Goal: Task Accomplishment & Management: Use online tool/utility

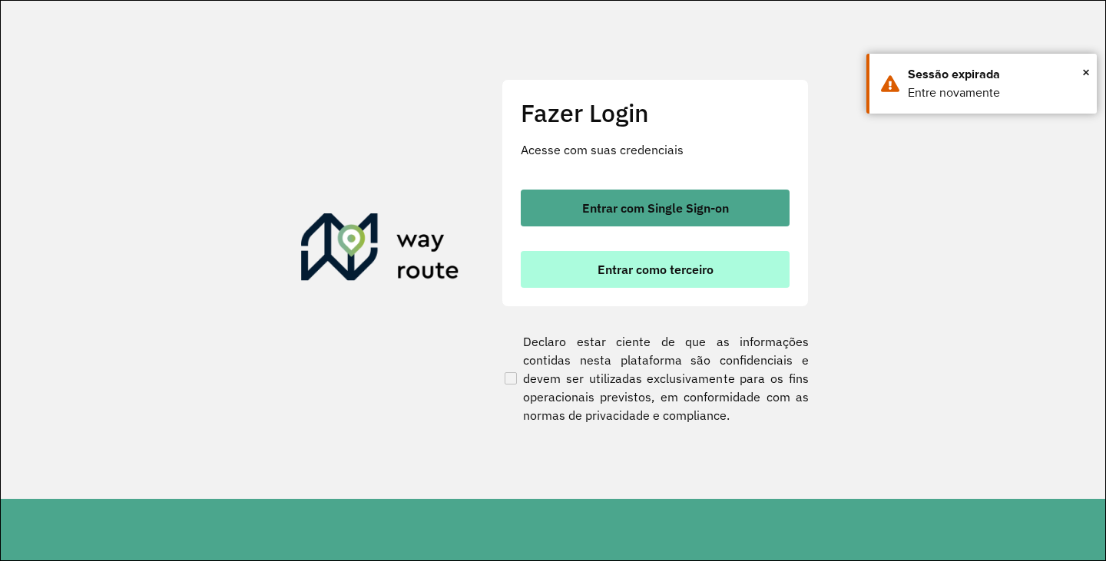
click at [670, 283] on button "Entrar como terceiro" at bounding box center [655, 269] width 269 height 37
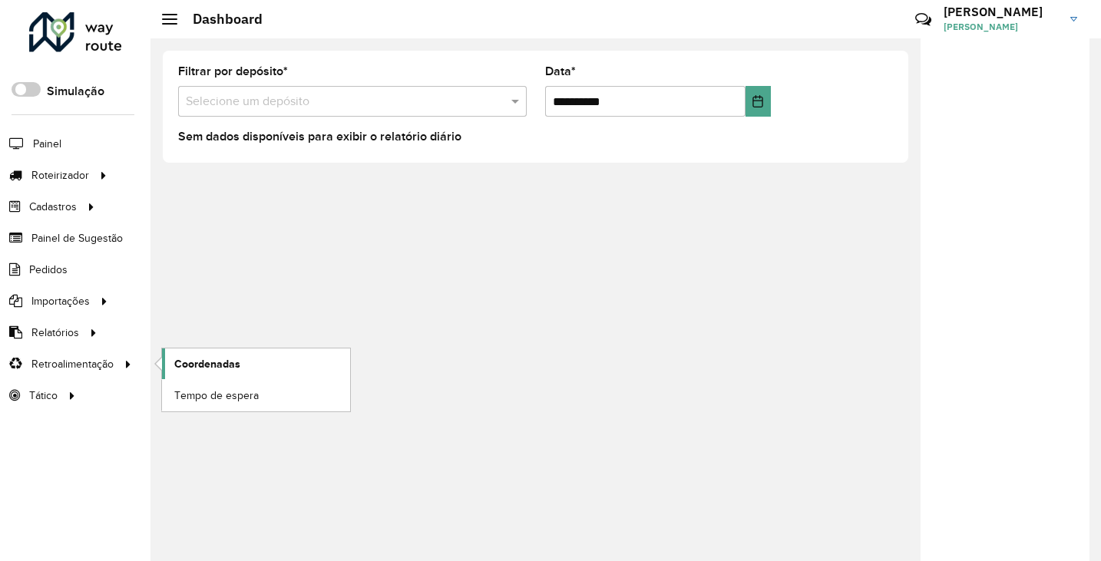
click at [281, 359] on link "Coordenadas" at bounding box center [256, 364] width 188 height 31
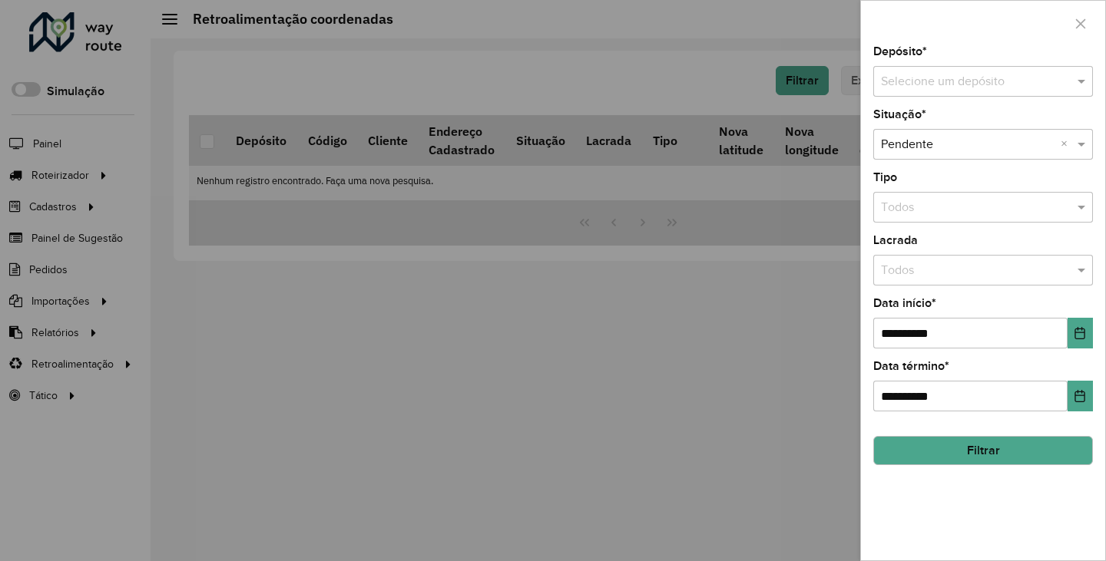
click at [973, 89] on input "text" at bounding box center [968, 82] width 174 height 18
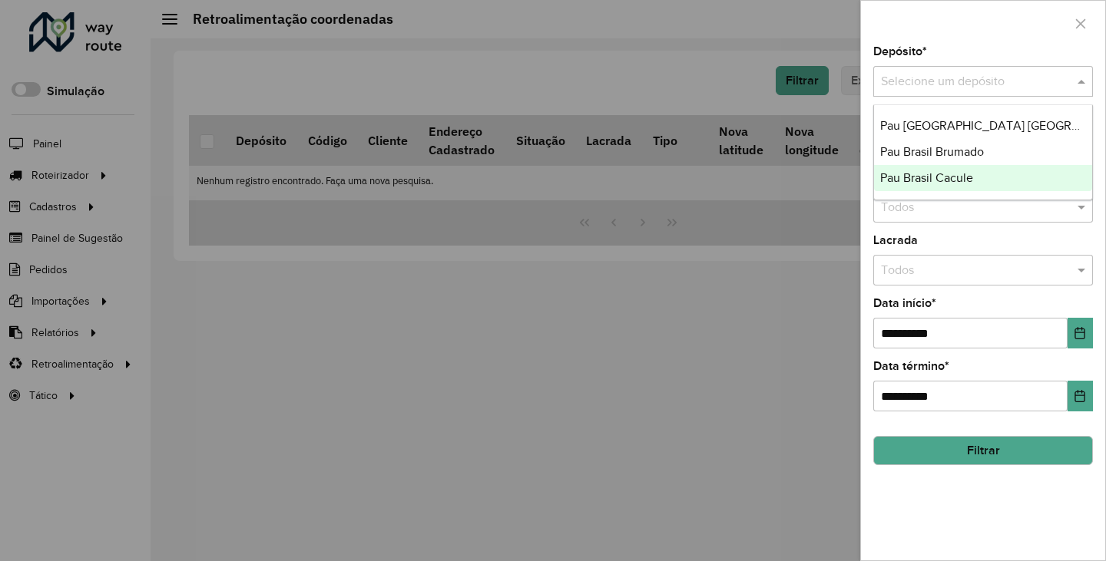
click at [961, 172] on span "Pau Brasil Cacule" at bounding box center [926, 177] width 93 height 13
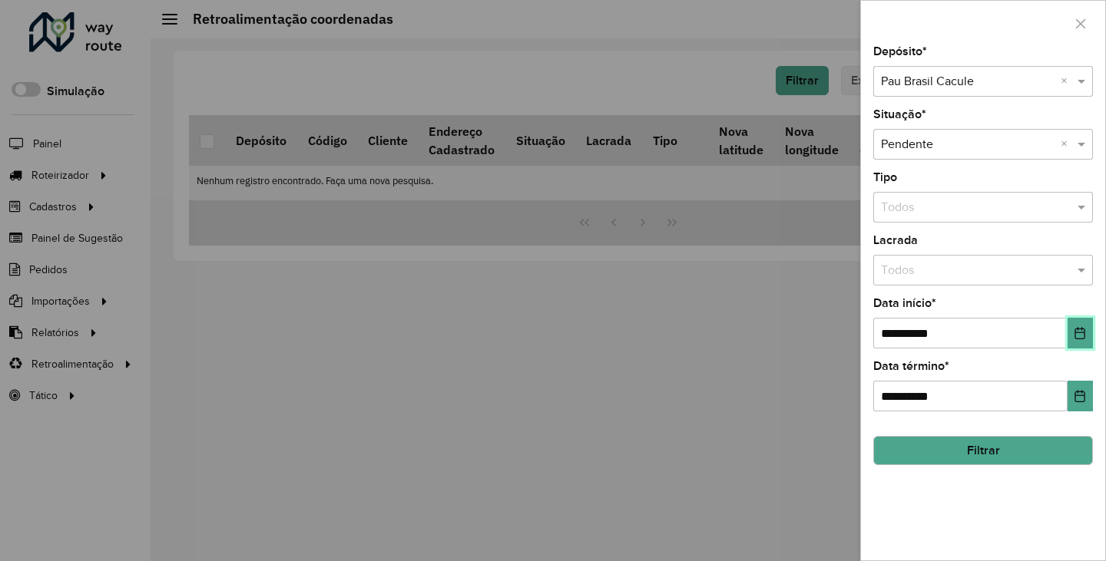
click at [1085, 332] on icon "Choose Date" at bounding box center [1080, 333] width 10 height 12
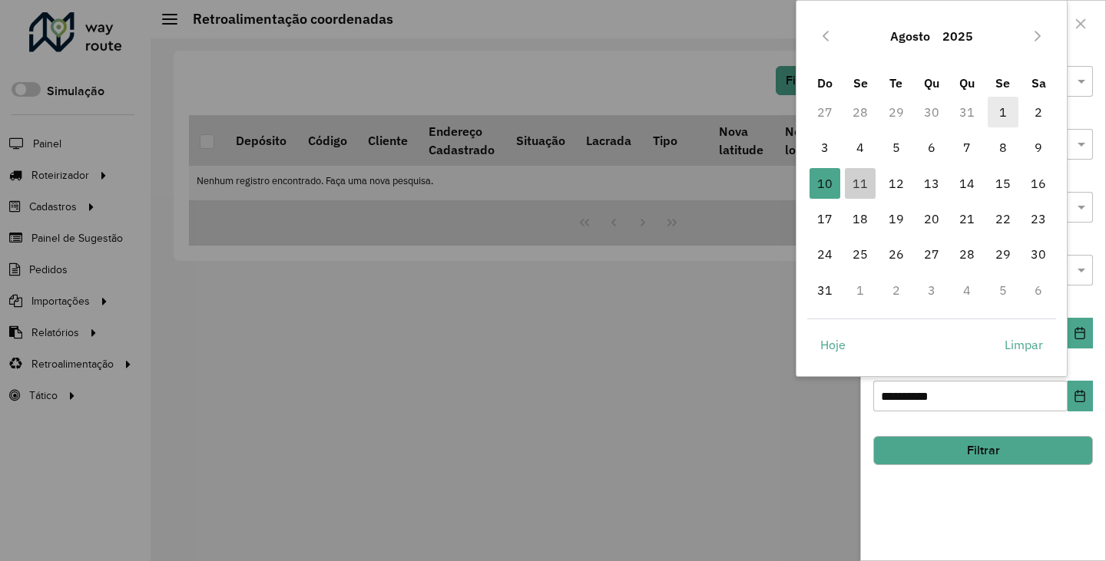
click at [999, 102] on span "1" at bounding box center [1002, 112] width 31 height 31
type input "**********"
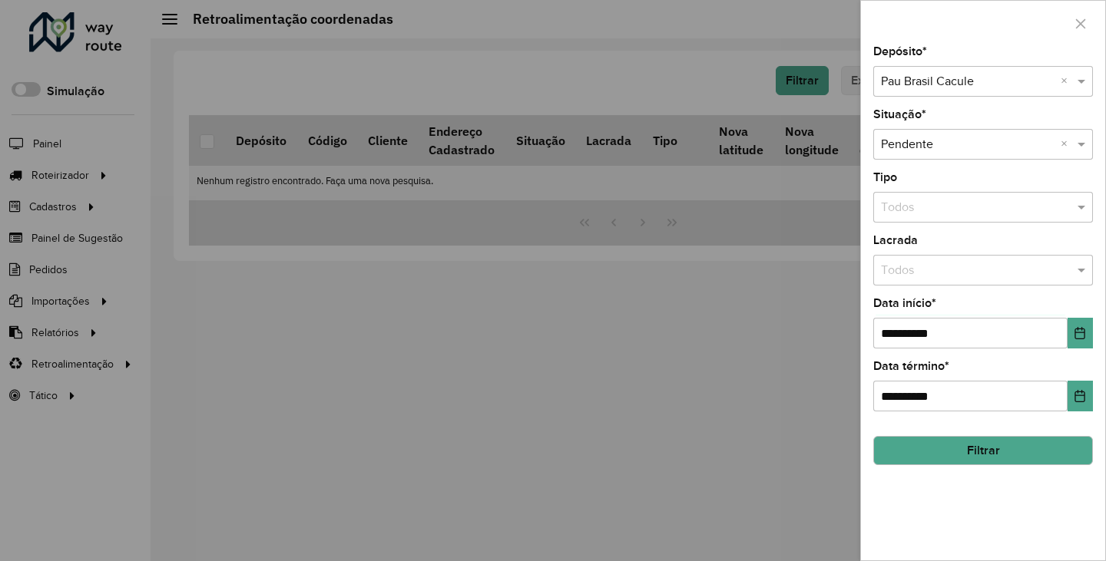
click at [1022, 446] on button "Filtrar" at bounding box center [983, 450] width 220 height 29
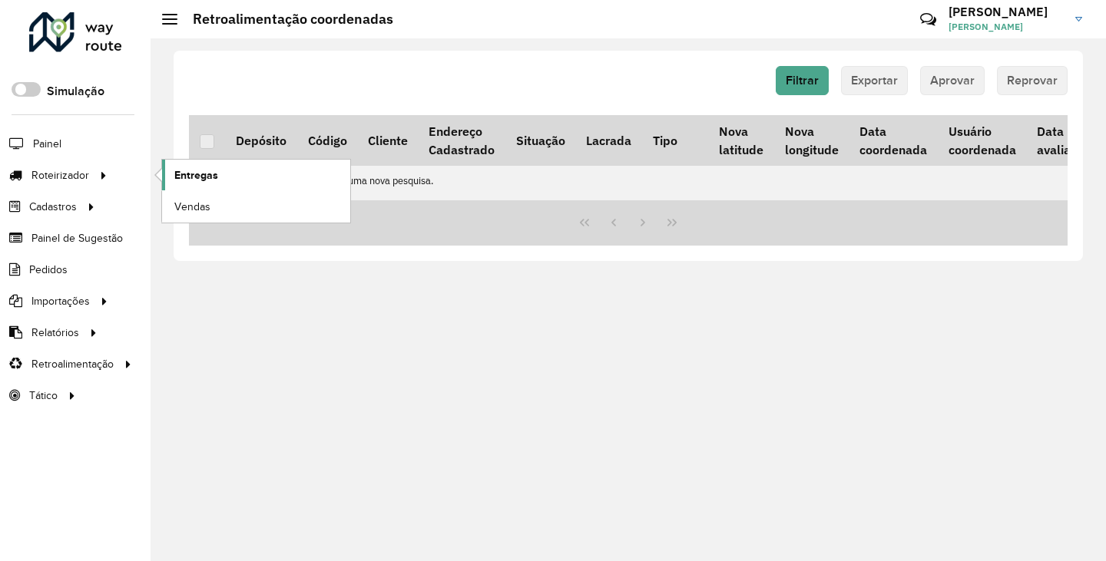
click at [267, 169] on link "Entregas" at bounding box center [256, 175] width 188 height 31
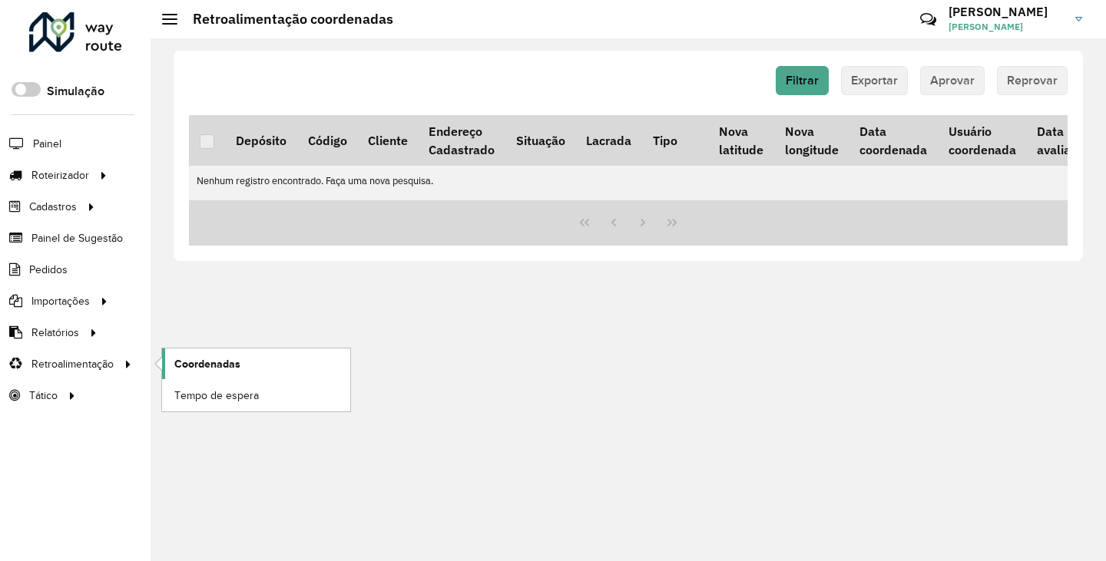
click at [200, 359] on span "Coordenadas" at bounding box center [207, 364] width 66 height 16
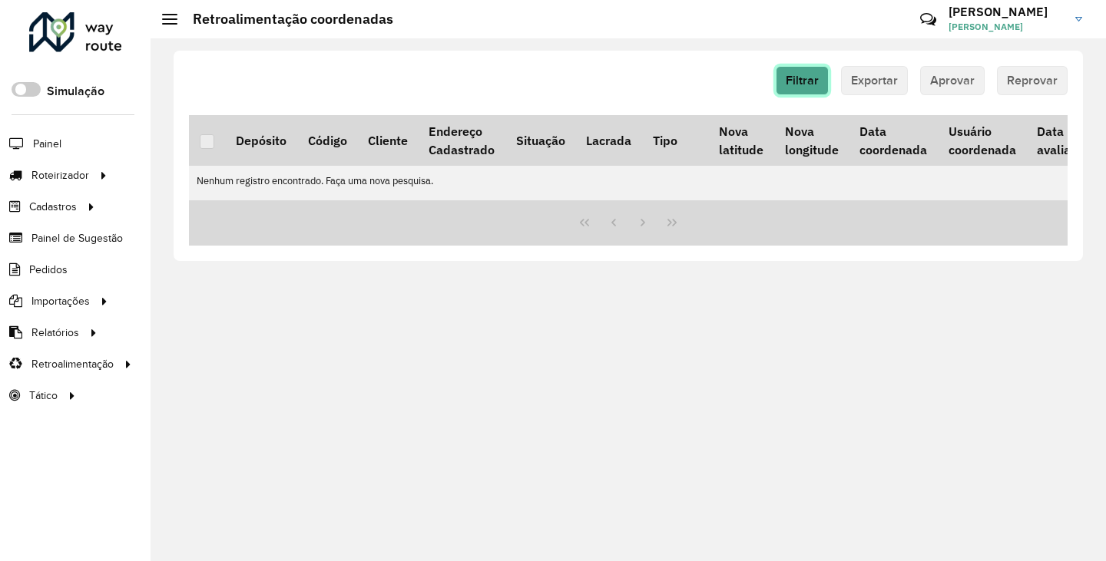
click at [789, 87] on button "Filtrar" at bounding box center [802, 80] width 53 height 29
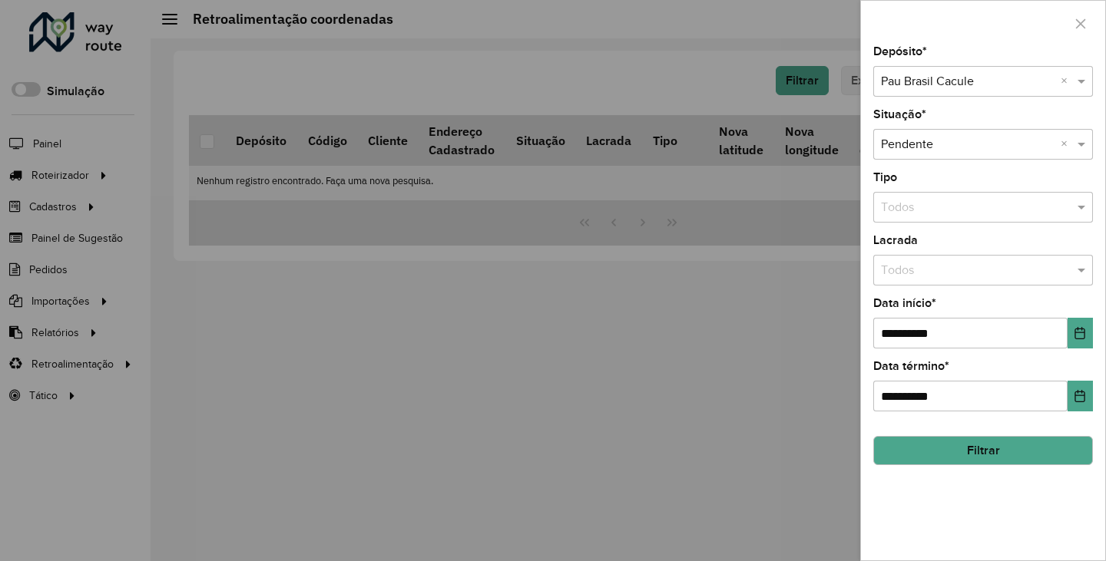
click at [950, 94] on div "Selecione um depósito × Pau Brasil Cacule ×" at bounding box center [983, 81] width 220 height 31
click at [977, 114] on ng-dropdown-panel "Pau Brasil Barra da Estiva Pau Brasil Brumado" at bounding box center [983, 139] width 220 height 70
click at [977, 117] on div "Pau [GEOGRAPHIC_DATA] [GEOGRAPHIC_DATA]" at bounding box center [983, 126] width 218 height 26
click at [977, 450] on button "Filtrar" at bounding box center [983, 450] width 220 height 29
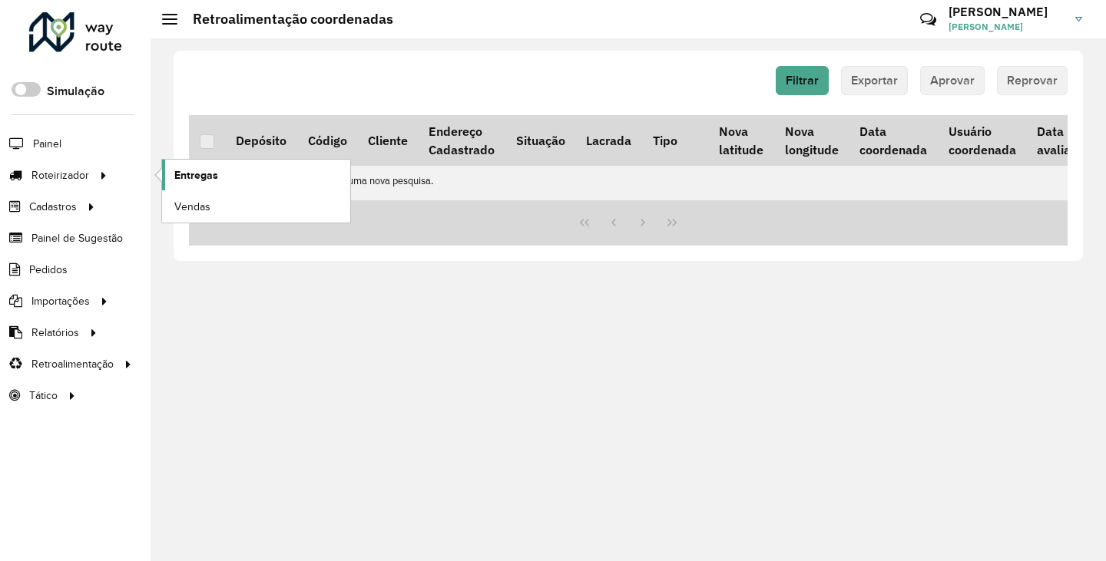
click at [203, 176] on span "Entregas" at bounding box center [196, 175] width 44 height 16
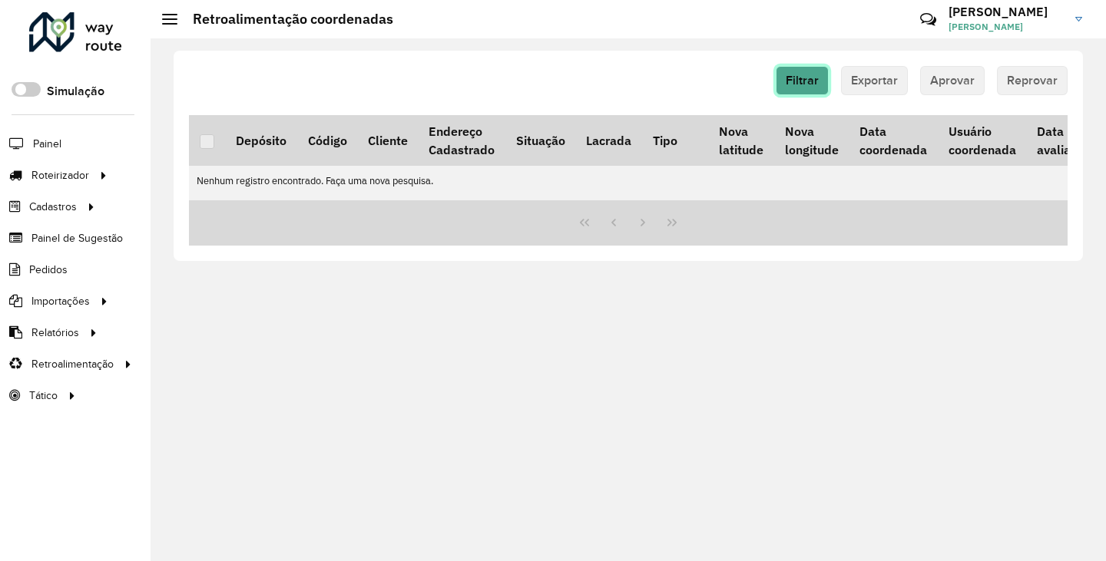
click at [784, 74] on button "Filtrar" at bounding box center [802, 80] width 53 height 29
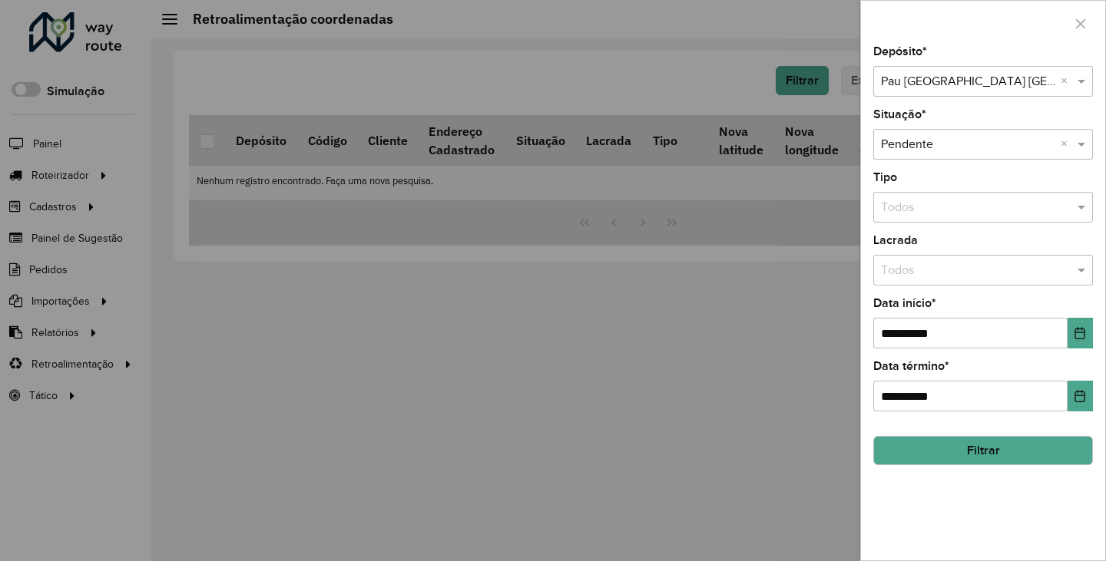
click at [978, 89] on input "text" at bounding box center [968, 82] width 174 height 18
click at [984, 129] on span "Pau Brasil Brumado" at bounding box center [932, 125] width 104 height 13
click at [993, 443] on button "Filtrar" at bounding box center [983, 450] width 220 height 29
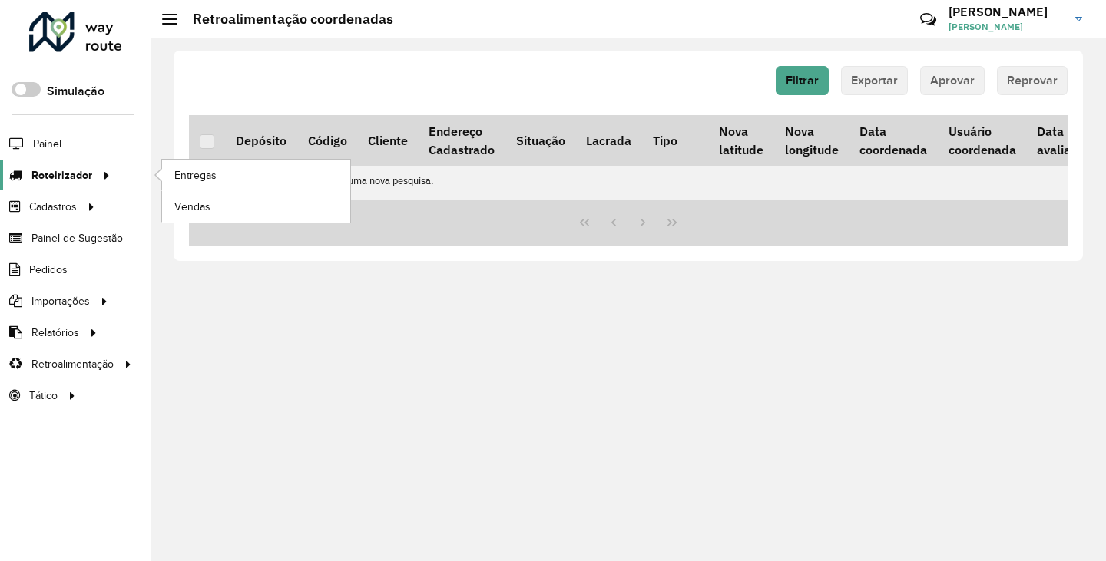
click at [74, 172] on span "Roteirizador" at bounding box center [61, 175] width 61 height 16
click at [177, 169] on span "Entregas" at bounding box center [196, 175] width 44 height 16
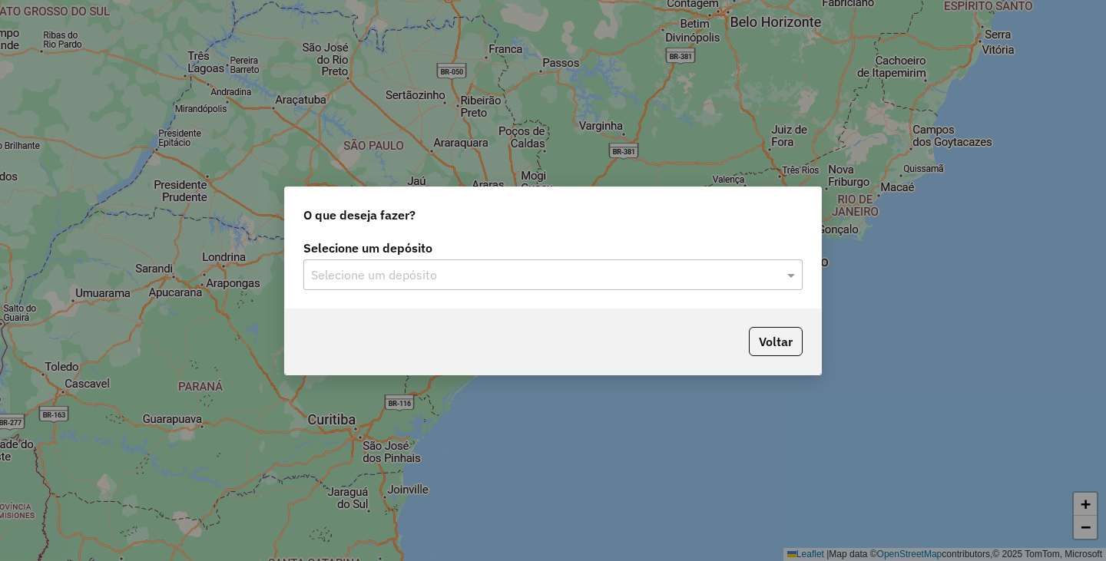
click at [531, 286] on div "Selecione um depósito" at bounding box center [552, 275] width 499 height 31
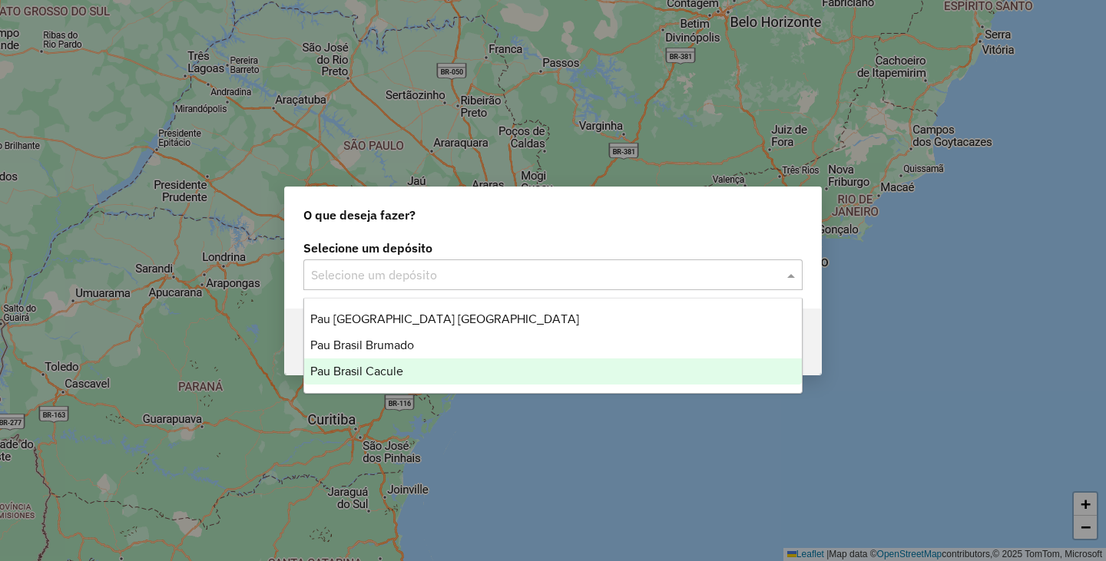
click at [406, 359] on div "Pau Brasil Cacule" at bounding box center [553, 372] width 498 height 26
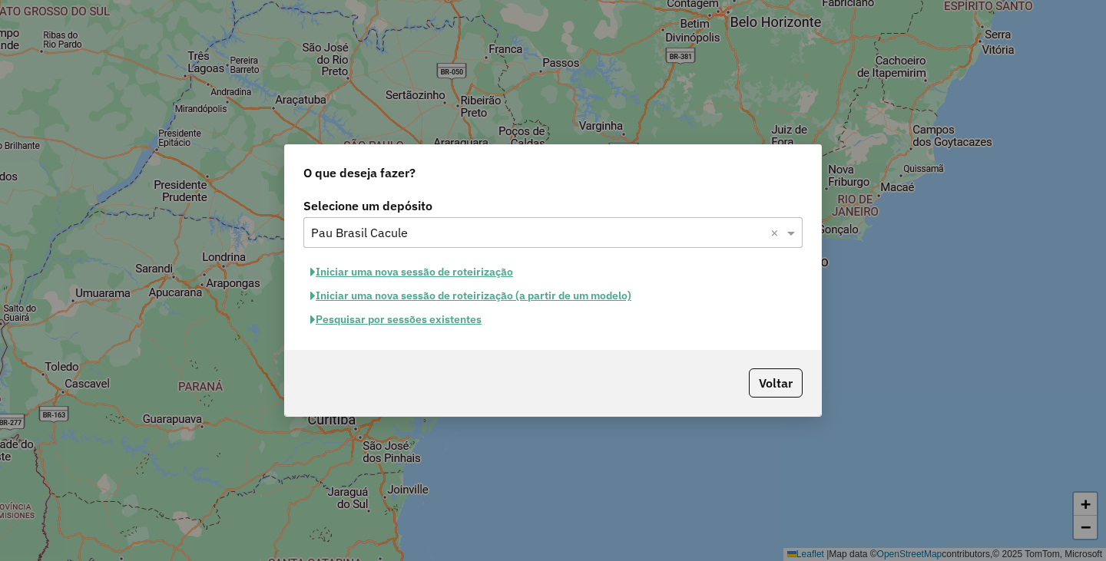
click at [408, 270] on button "Iniciar uma nova sessão de roteirização" at bounding box center [411, 272] width 217 height 24
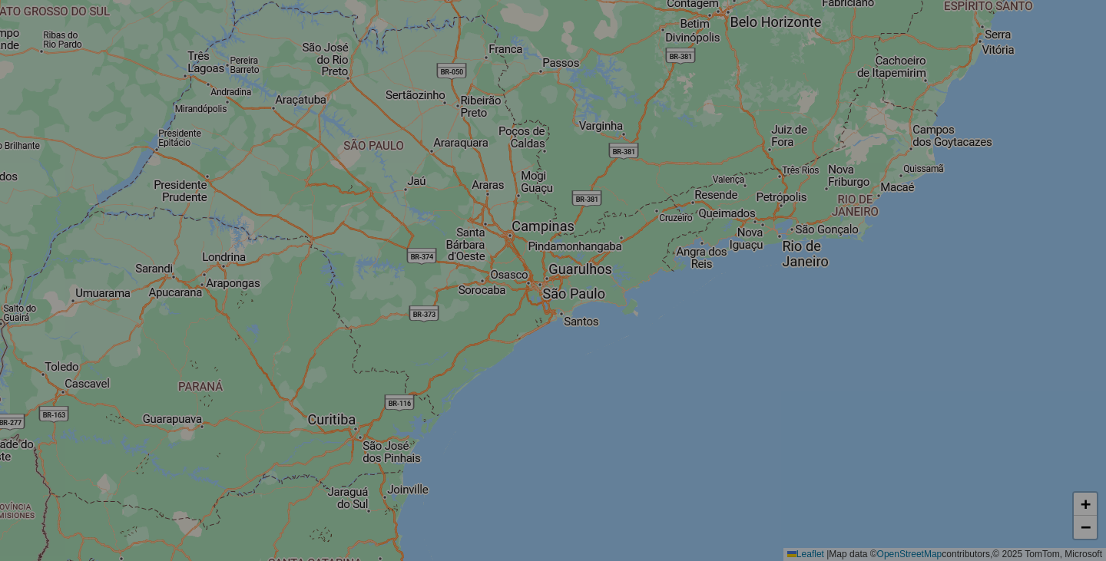
select select "*"
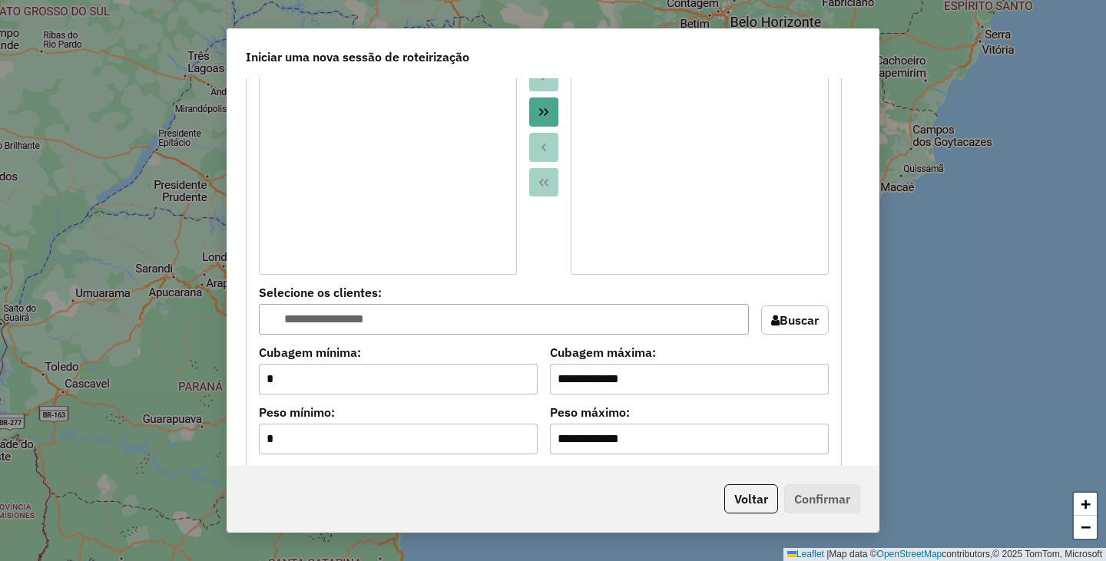
scroll to position [845, 0]
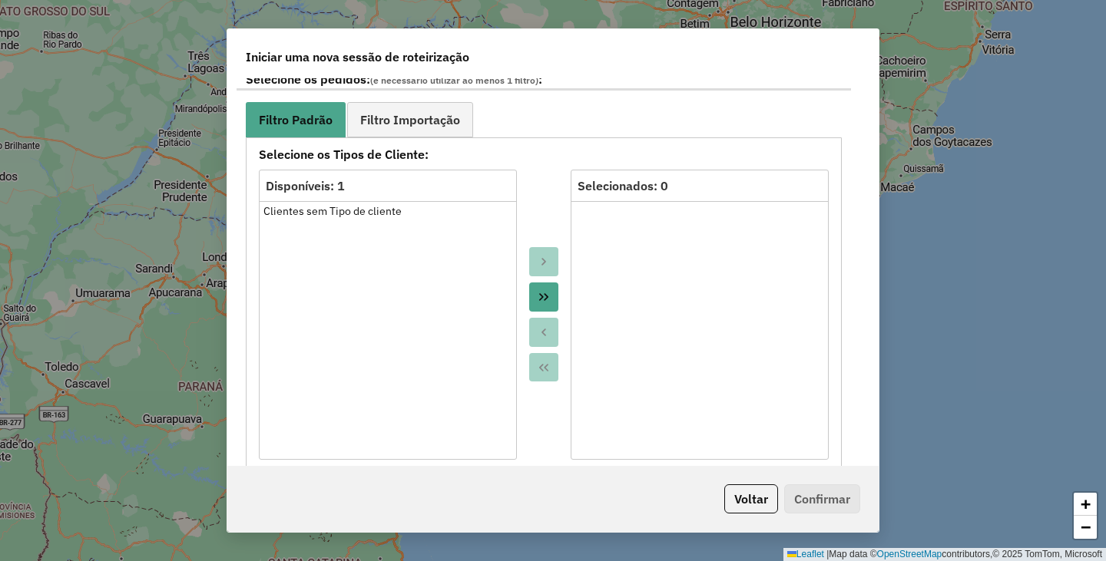
click at [532, 295] on button "Move All to Target" at bounding box center [543, 297] width 29 height 29
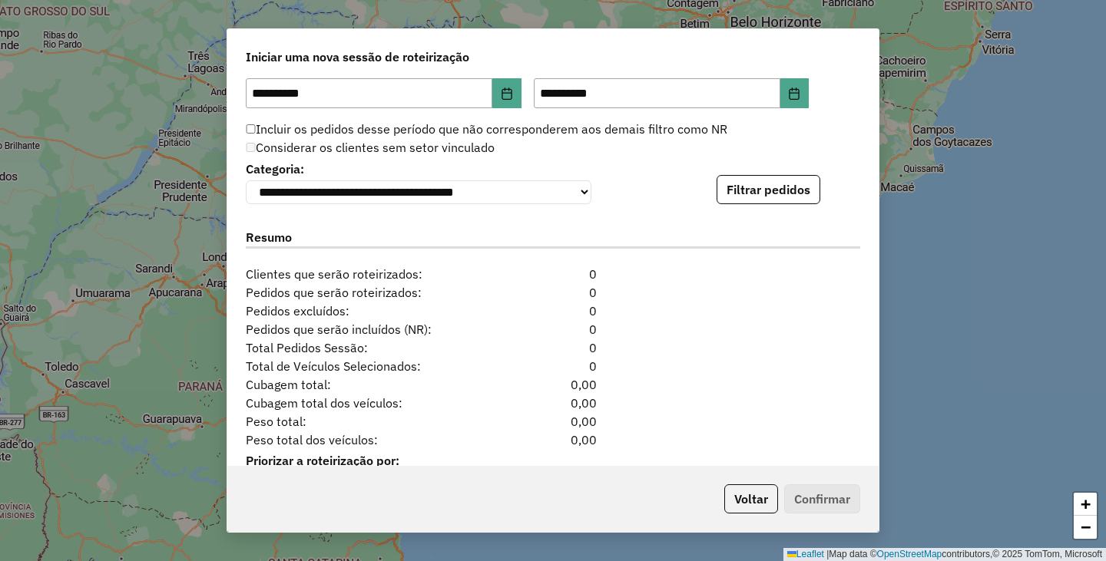
scroll to position [1536, 0]
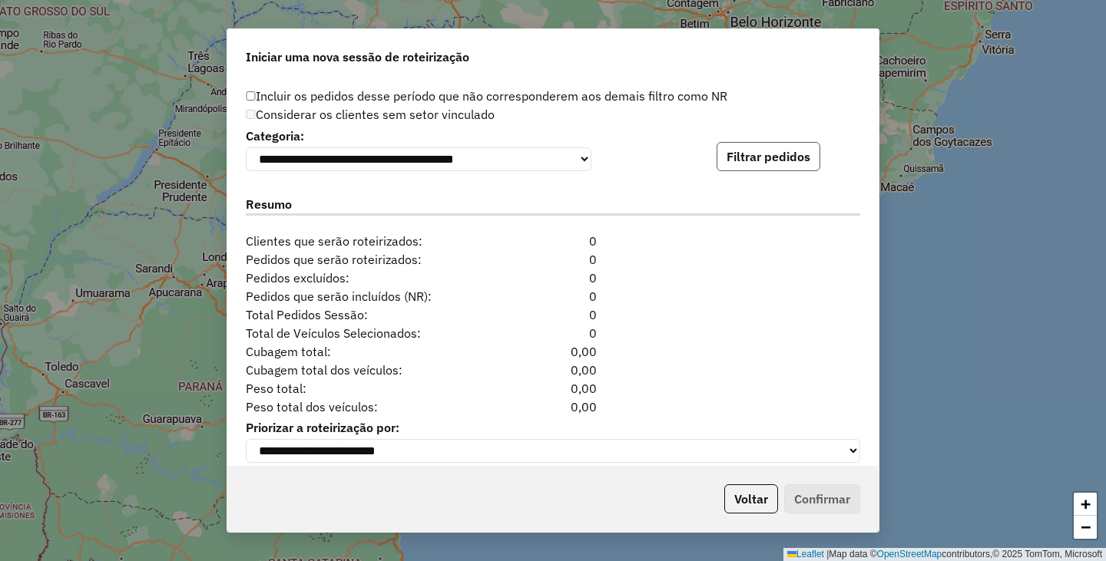
click at [797, 159] on button "Filtrar pedidos" at bounding box center [768, 156] width 104 height 29
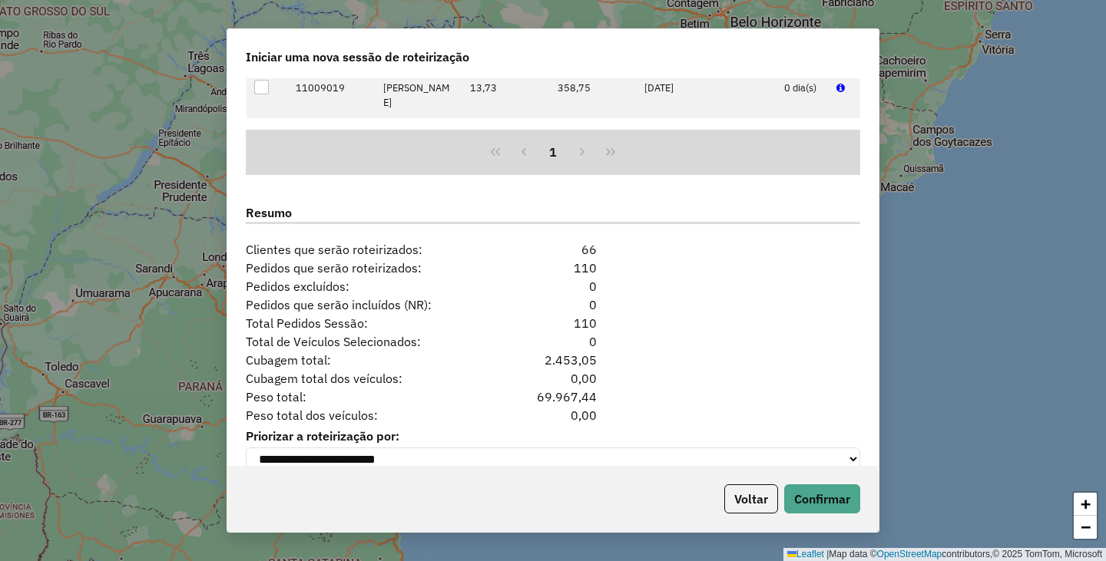
scroll to position [1876, 0]
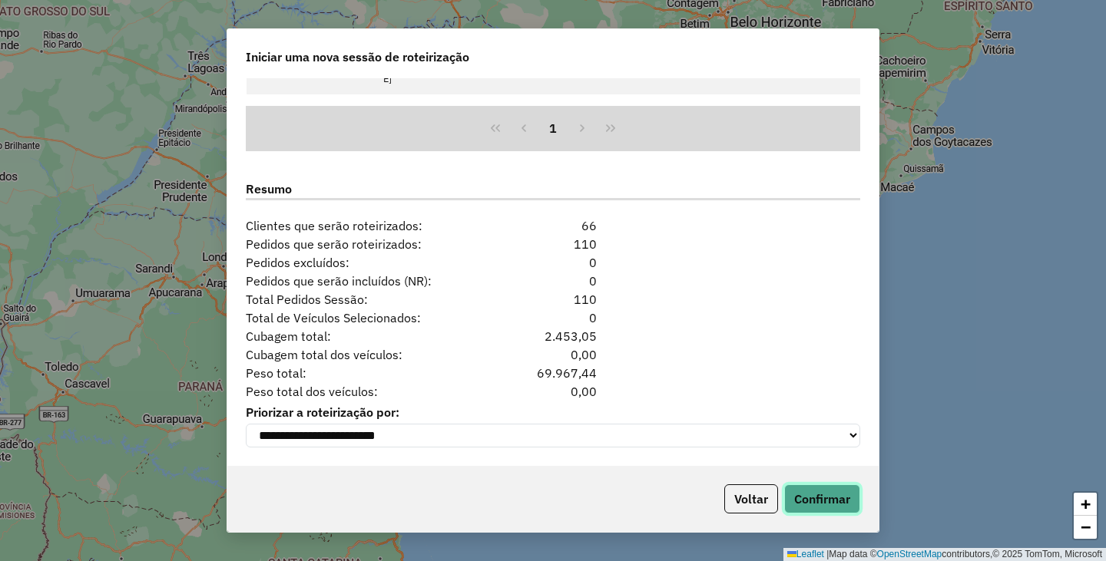
click at [857, 489] on button "Confirmar" at bounding box center [822, 499] width 76 height 29
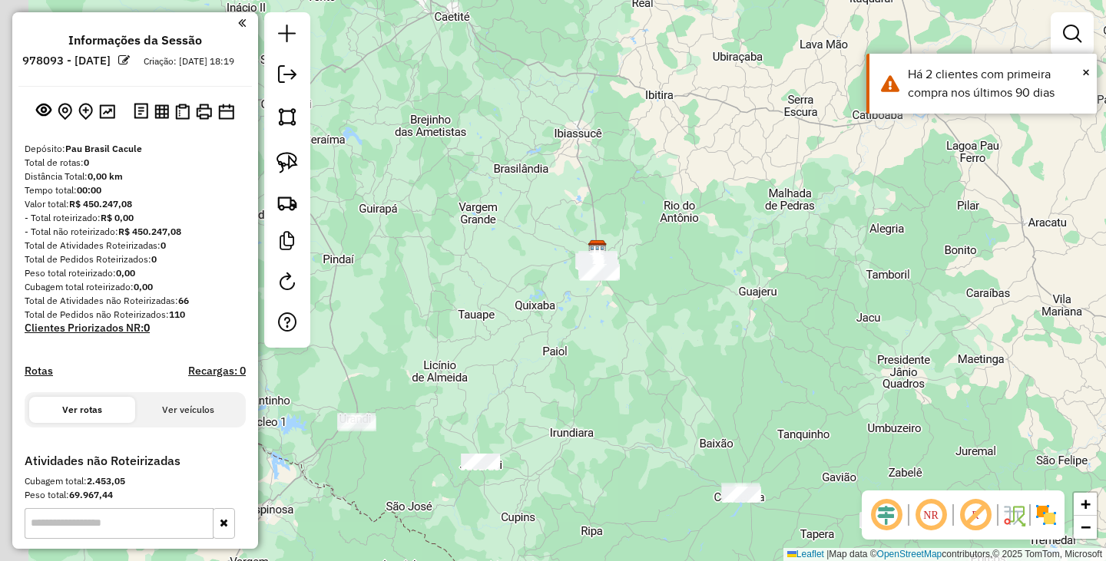
drag, startPoint x: 755, startPoint y: 413, endPoint x: 942, endPoint y: 287, distance: 225.7
click at [942, 287] on div "Janela de atendimento Grade de atendimento Capacidade Transportadoras Veículos …" at bounding box center [553, 280] width 1106 height 561
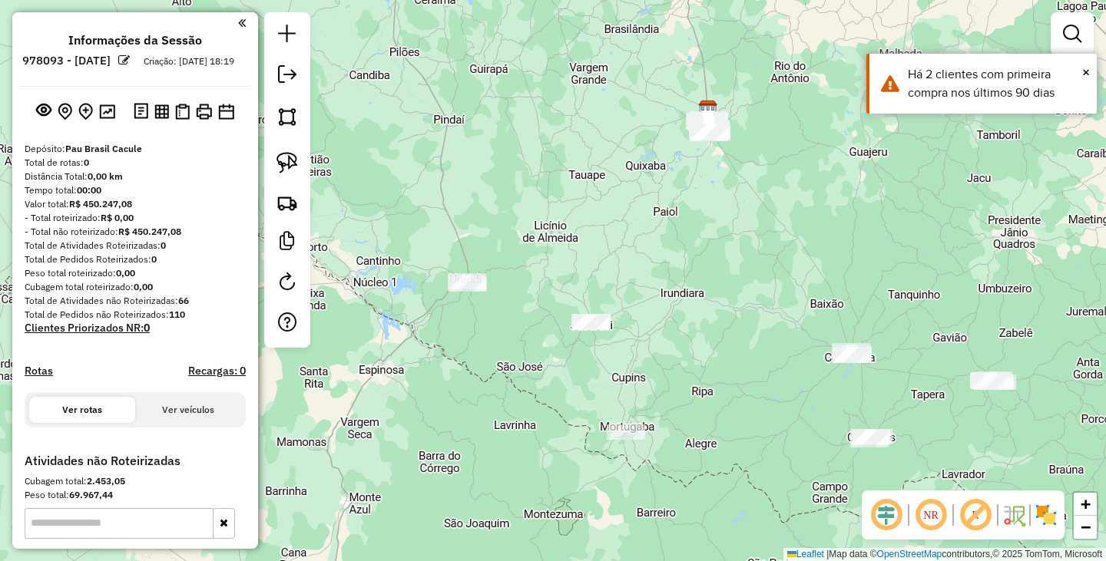
drag, startPoint x: 795, startPoint y: 303, endPoint x: 600, endPoint y: 262, distance: 198.6
click at [600, 262] on div "Janela de atendimento Grade de atendimento Capacidade Transportadoras Veículos …" at bounding box center [553, 280] width 1106 height 561
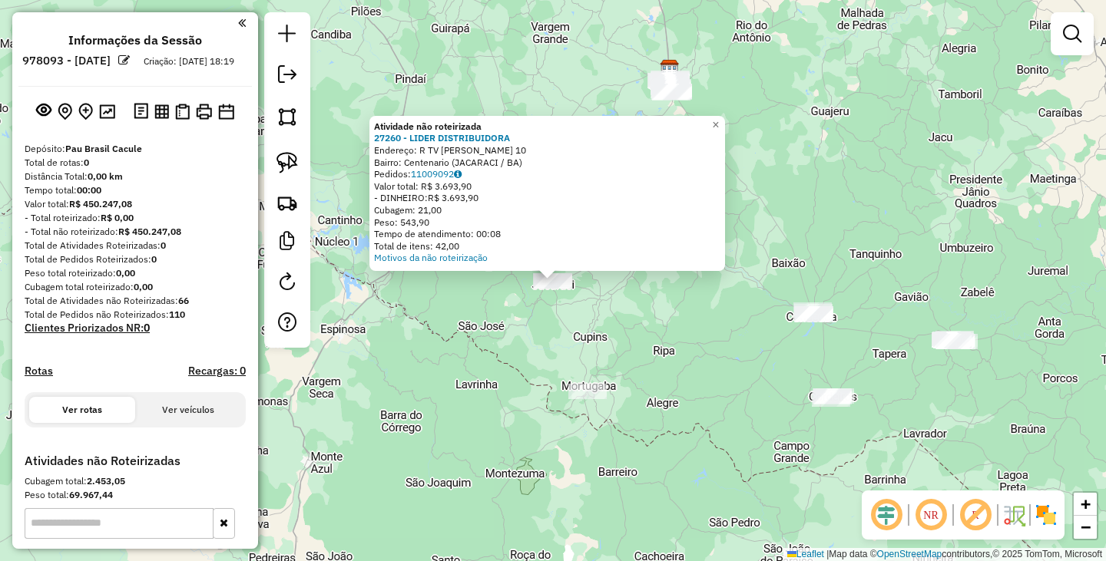
click at [514, 343] on div "Atividade não roteirizada 27260 - LIDER DISTRIBUIDORA Endereço: R TV FRANCISCO …" at bounding box center [553, 280] width 1106 height 561
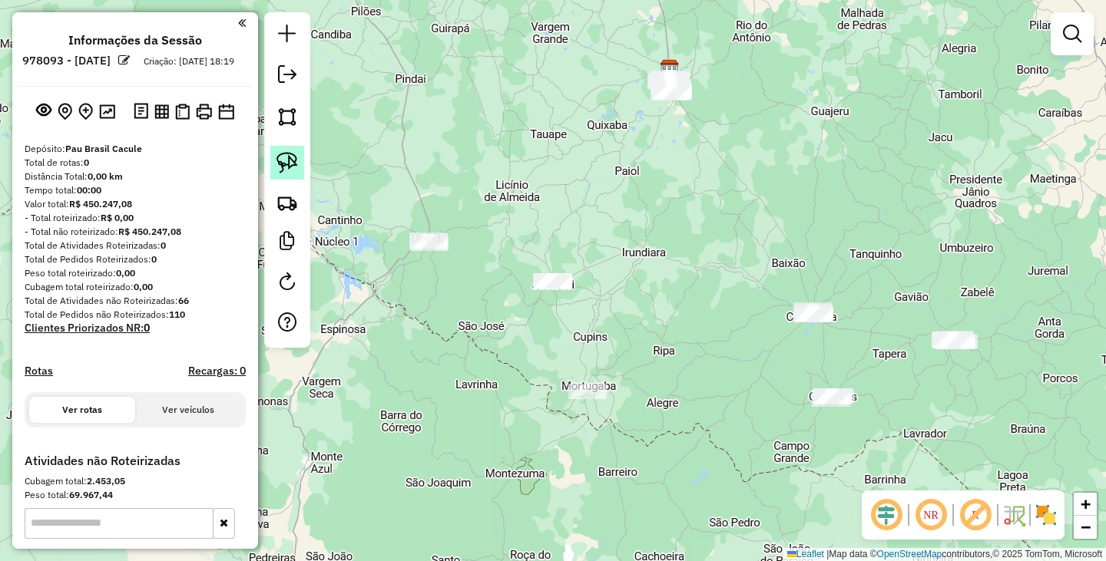
click at [289, 167] on img at bounding box center [286, 162] width 21 height 21
drag, startPoint x: 538, startPoint y: 239, endPoint x: 648, endPoint y: 272, distance: 114.7
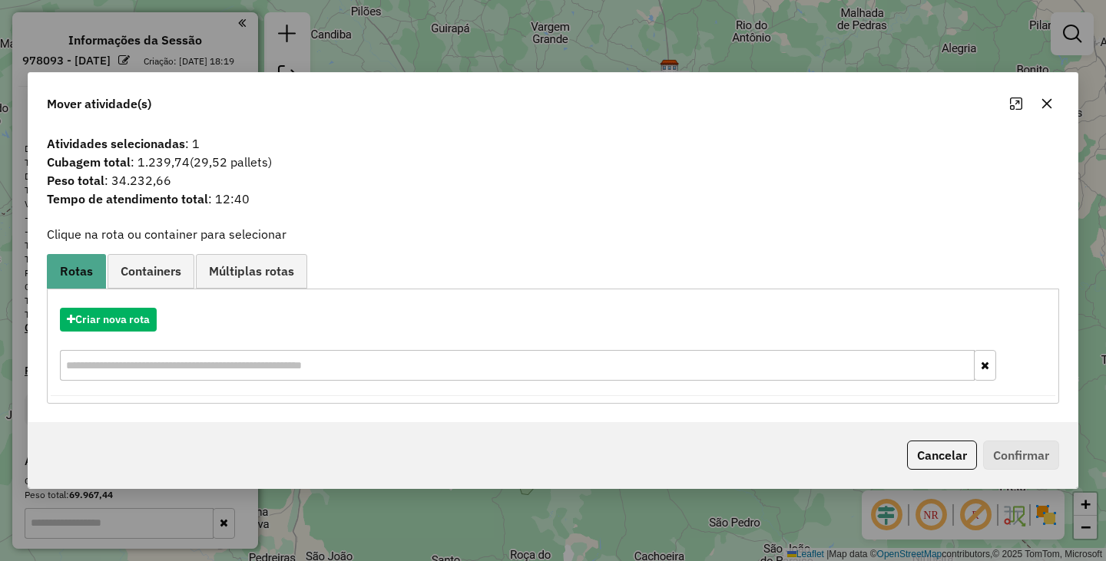
click at [915, 453] on button "Cancelar" at bounding box center [942, 455] width 70 height 29
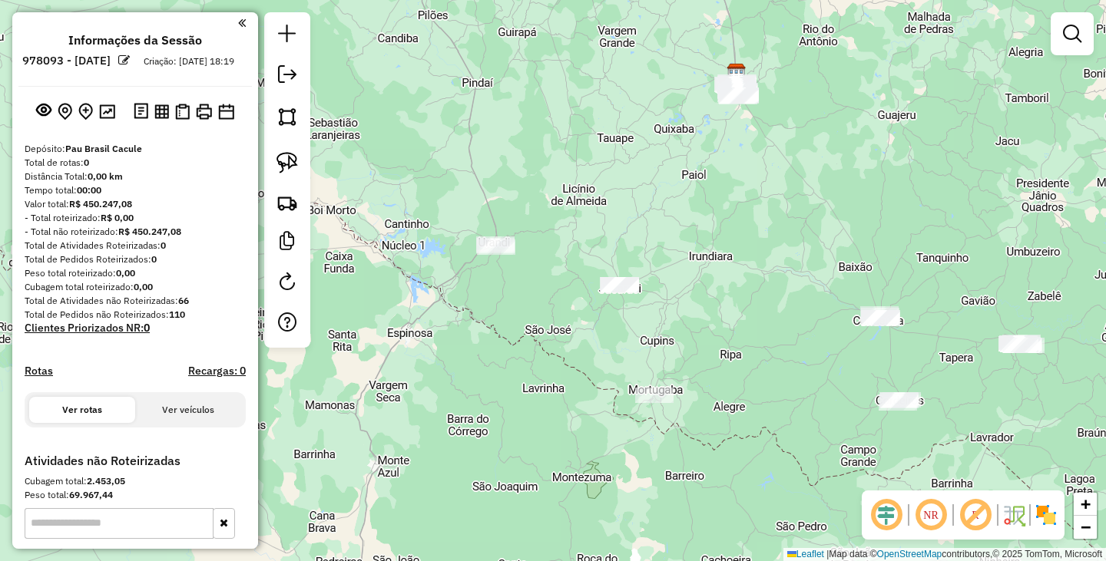
drag, startPoint x: 646, startPoint y: 336, endPoint x: 713, endPoint y: 340, distance: 67.7
click at [713, 340] on div "Janela de atendimento Grade de atendimento Capacidade Transportadoras Veículos …" at bounding box center [553, 280] width 1106 height 561
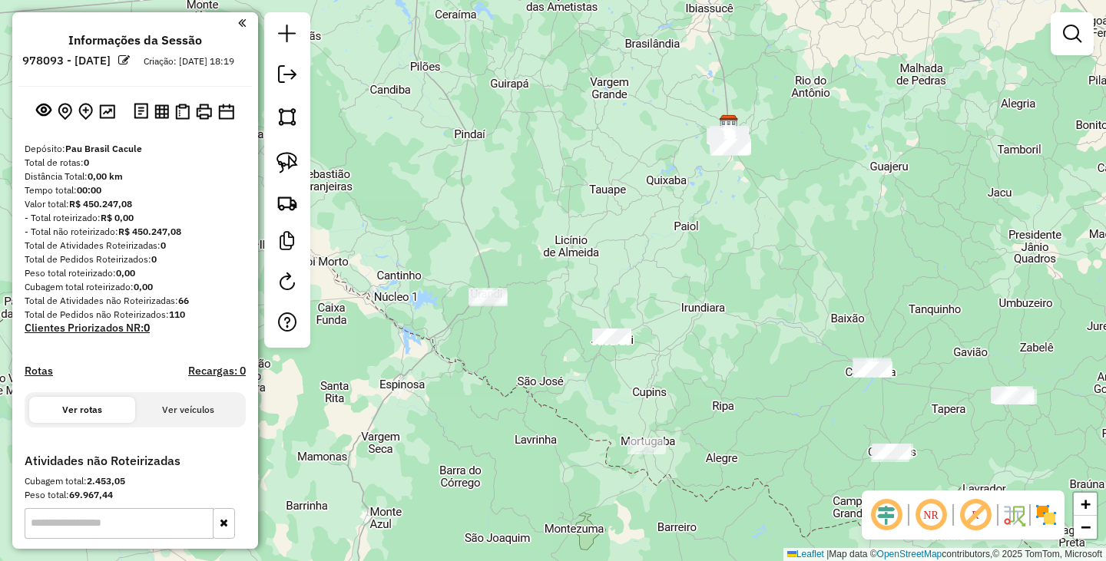
drag, startPoint x: 730, startPoint y: 271, endPoint x: 696, endPoint y: 294, distance: 41.5
click at [696, 360] on div "Janela de atendimento Grade de atendimento Capacidade Transportadoras Veículos …" at bounding box center [553, 280] width 1106 height 561
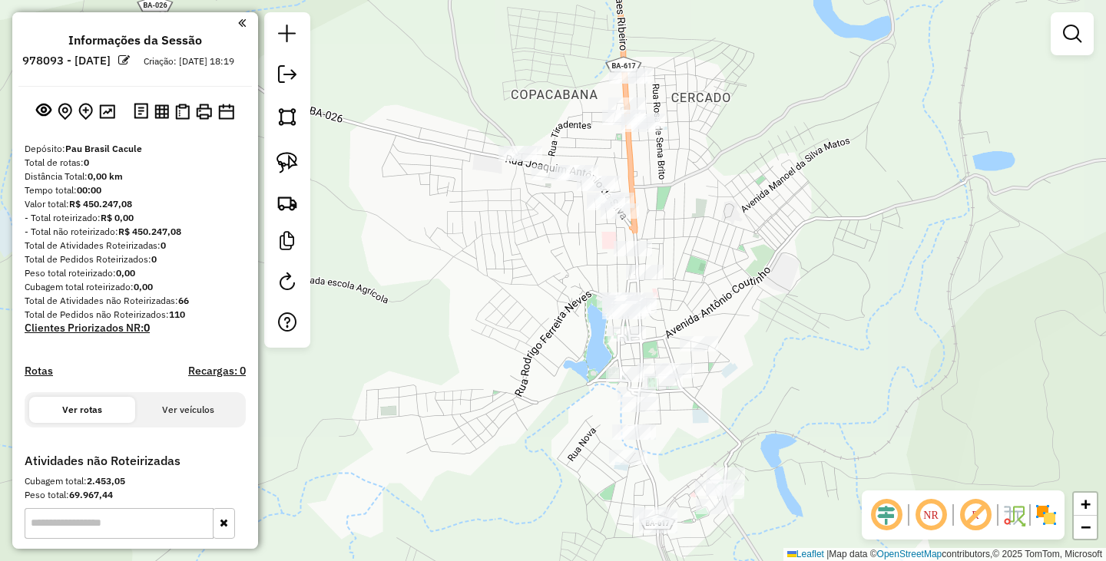
drag, startPoint x: 708, startPoint y: 247, endPoint x: 714, endPoint y: 236, distance: 12.4
click at [714, 236] on div "Janela de atendimento Grade de atendimento Capacidade Transportadoras Veículos …" at bounding box center [553, 280] width 1106 height 561
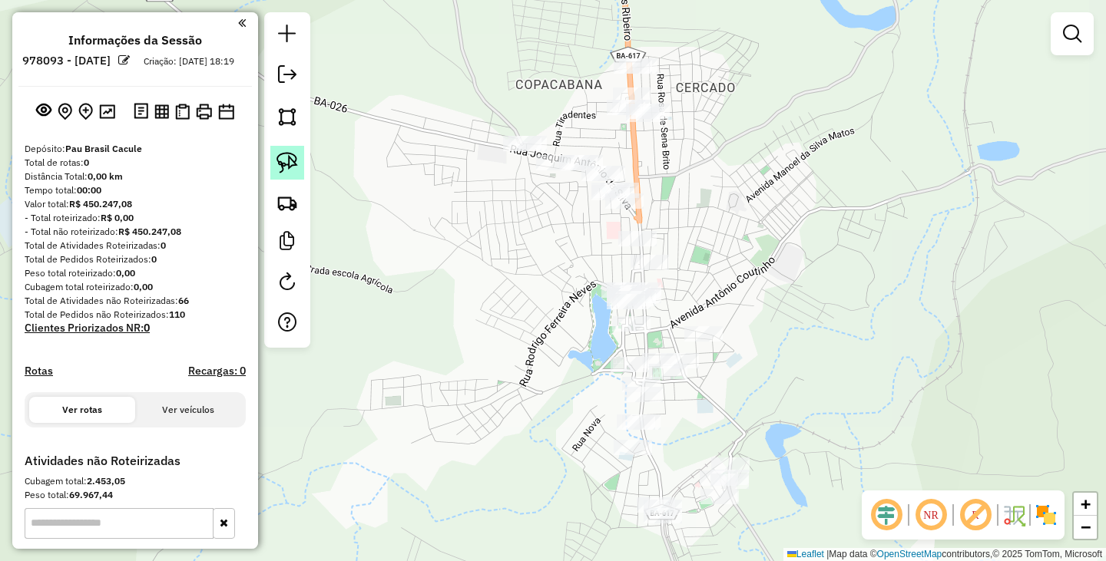
click at [292, 167] on img at bounding box center [286, 162] width 21 height 21
click at [293, 204] on img at bounding box center [286, 202] width 21 height 21
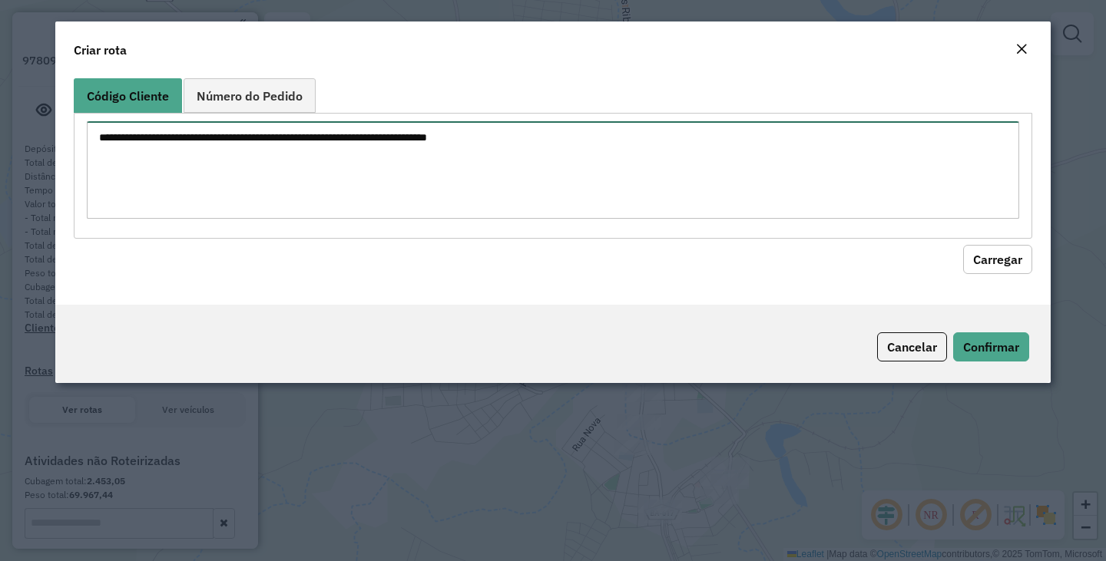
click at [430, 181] on textarea at bounding box center [553, 170] width 932 height 98
type textarea "*****"
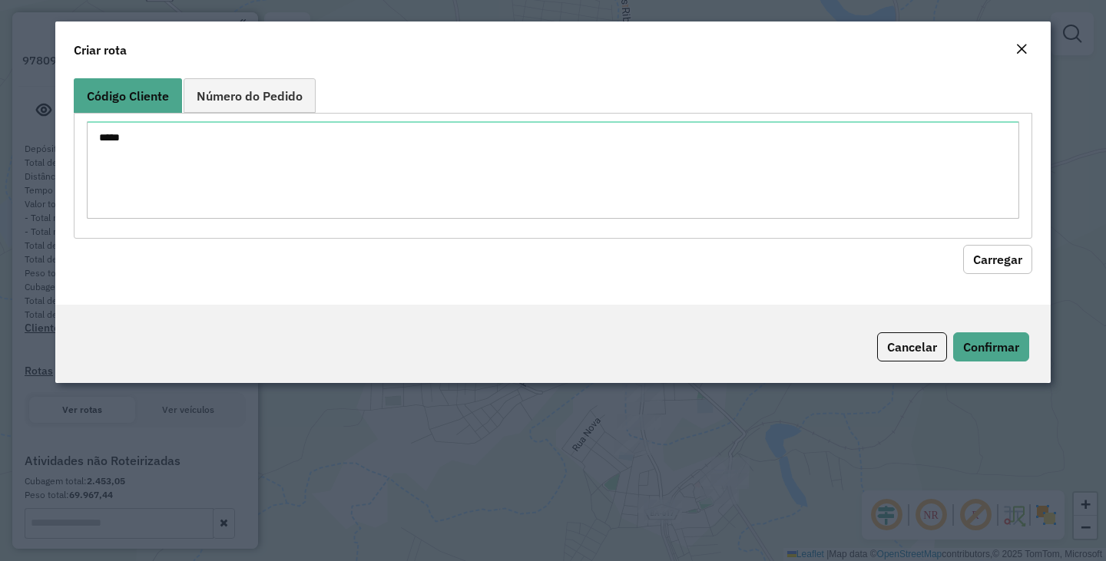
click at [999, 270] on button "Carregar" at bounding box center [997, 259] width 69 height 29
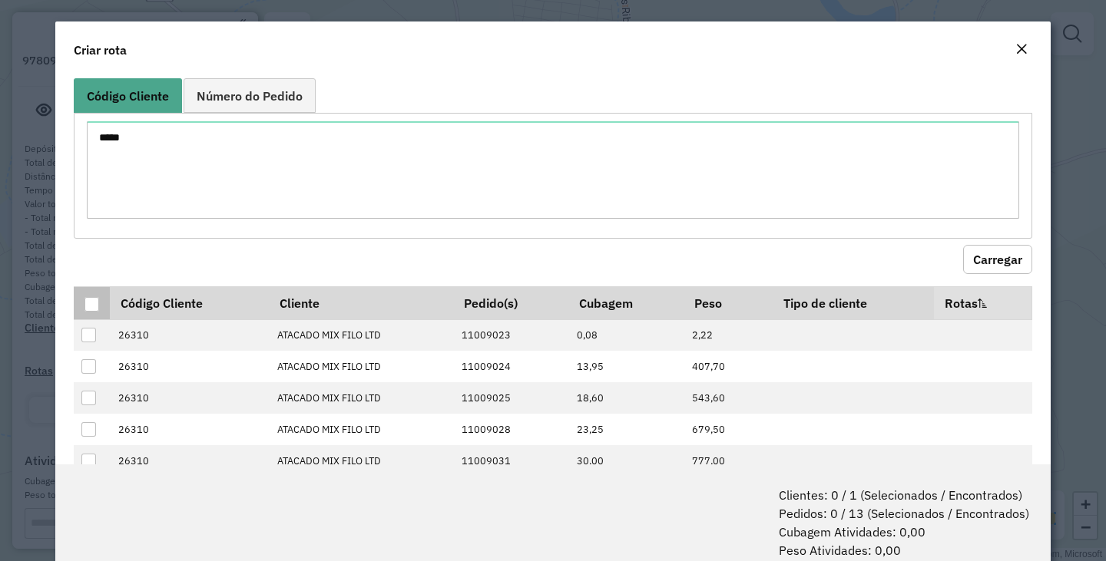
click at [96, 299] on div at bounding box center [91, 304] width 15 height 15
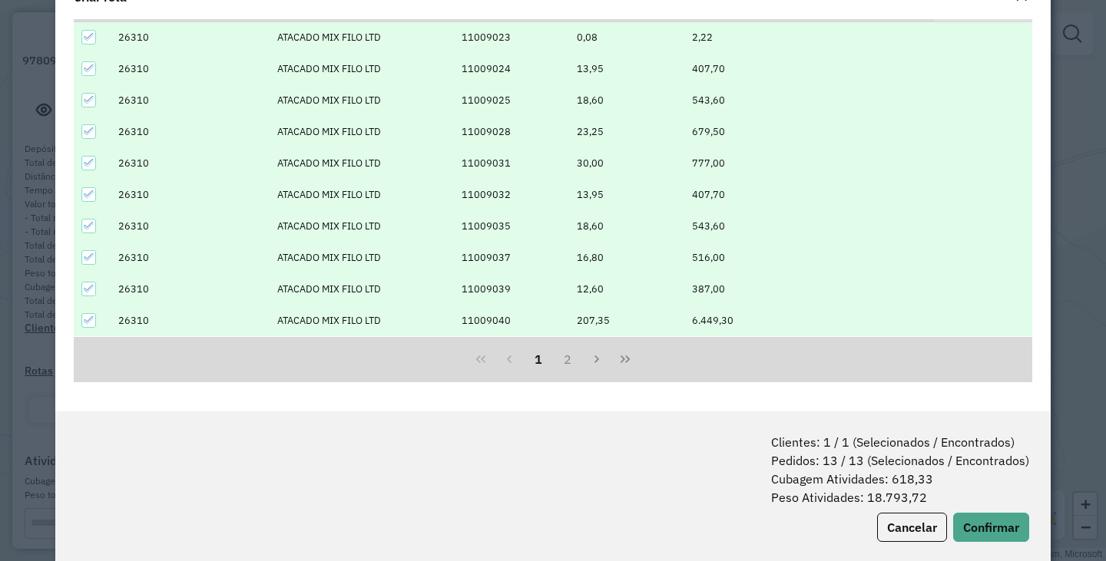
scroll to position [77, 0]
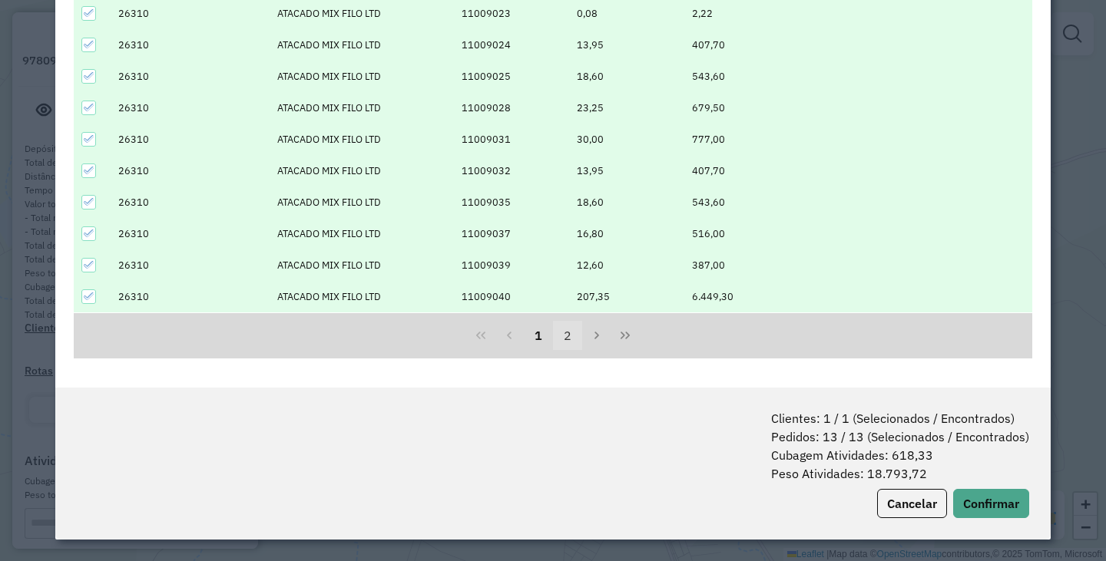
click at [561, 342] on button "2" at bounding box center [567, 335] width 29 height 29
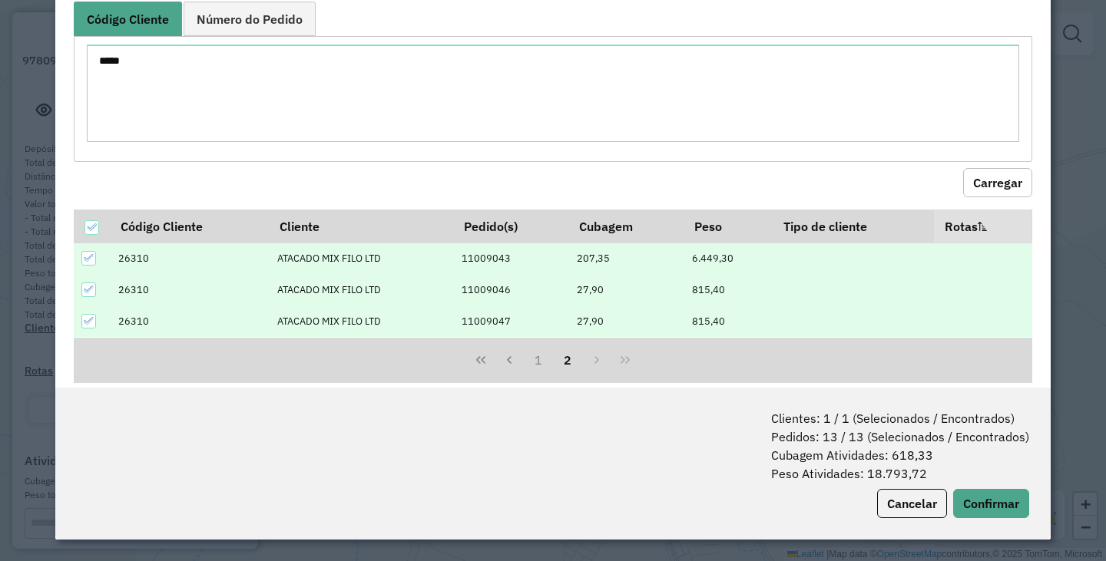
scroll to position [0, 0]
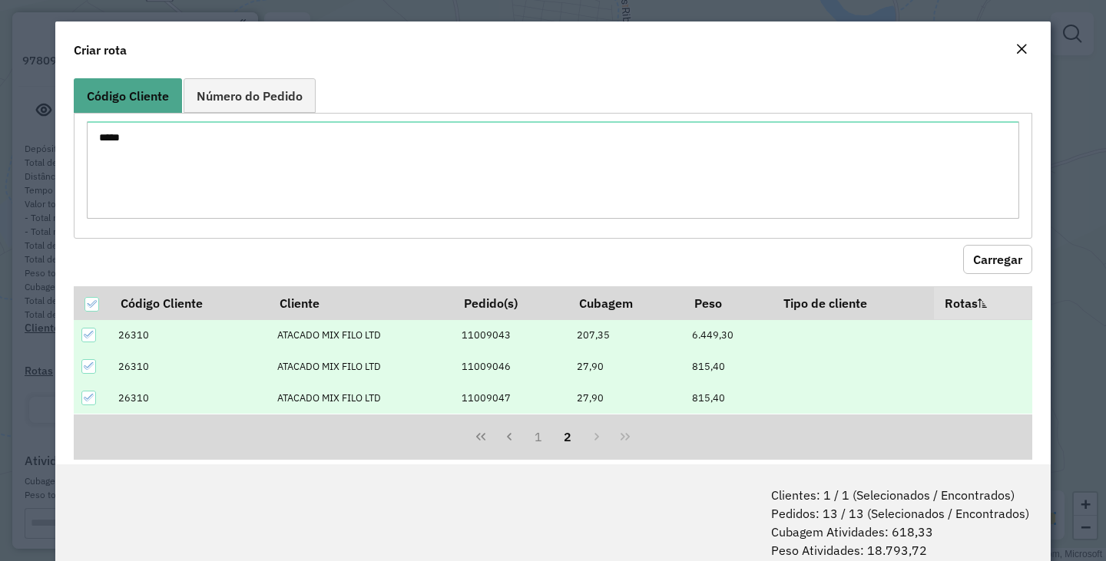
click at [1015, 48] on em "Close" at bounding box center [1021, 49] width 12 height 12
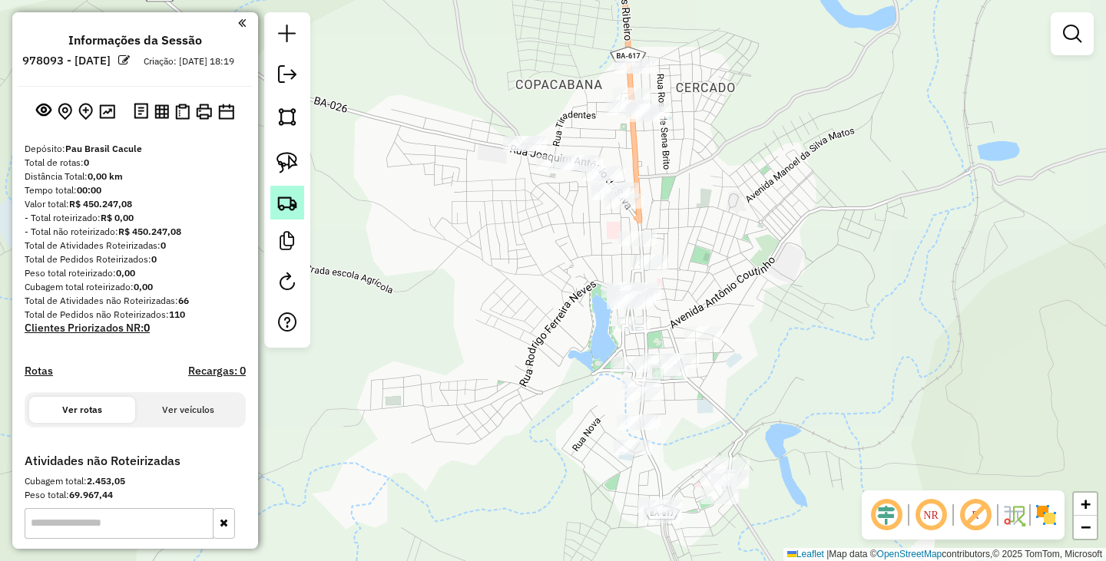
click at [293, 197] on img at bounding box center [286, 202] width 21 height 21
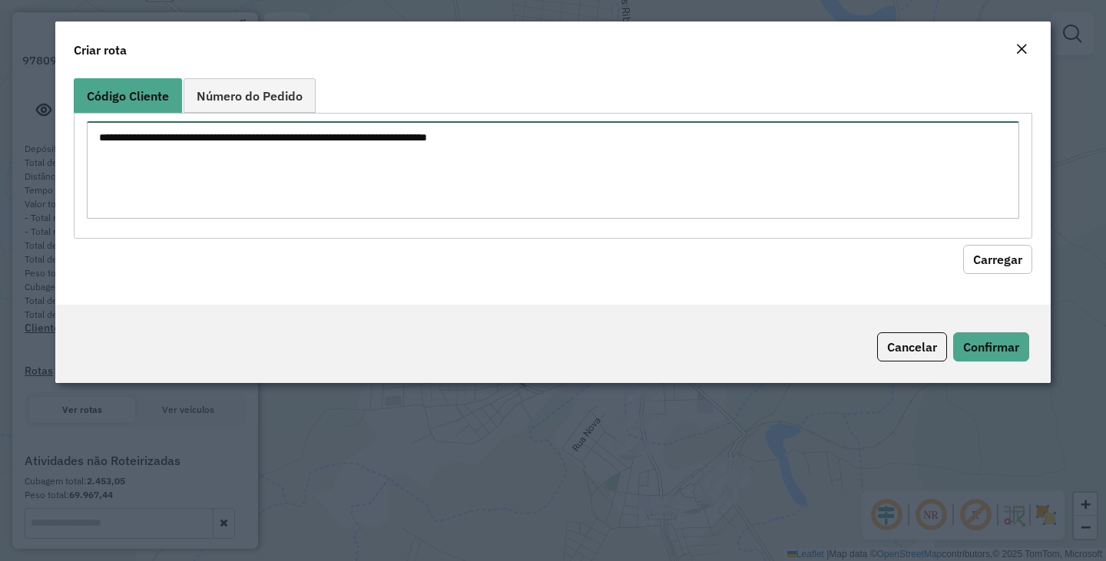
click at [498, 164] on textarea at bounding box center [553, 170] width 932 height 98
type textarea "*****"
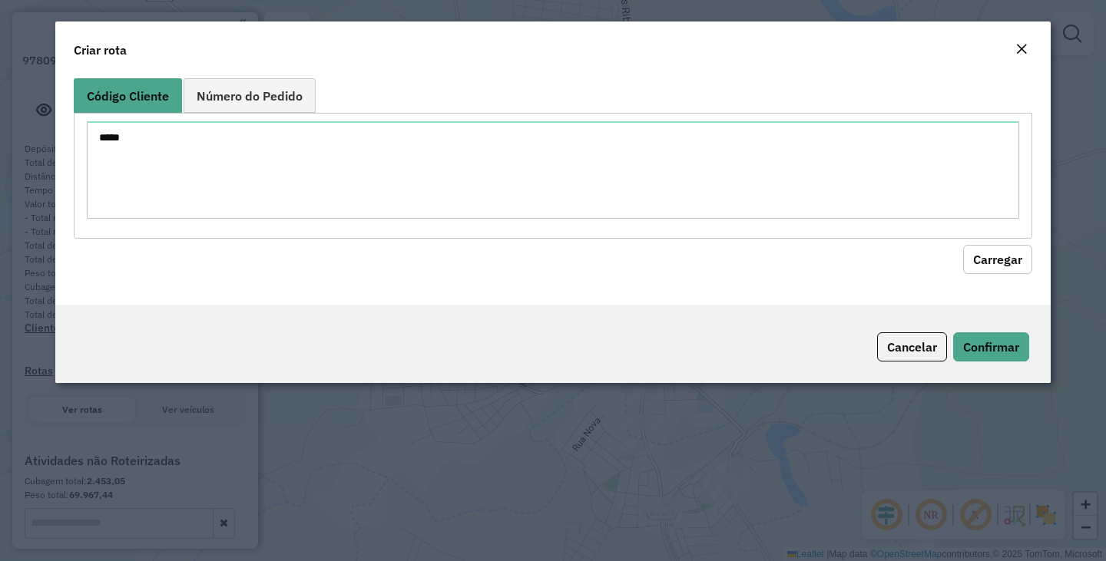
drag, startPoint x: 1015, startPoint y: 254, endPoint x: 1002, endPoint y: 255, distance: 13.1
click at [1014, 253] on button "Carregar" at bounding box center [997, 259] width 69 height 29
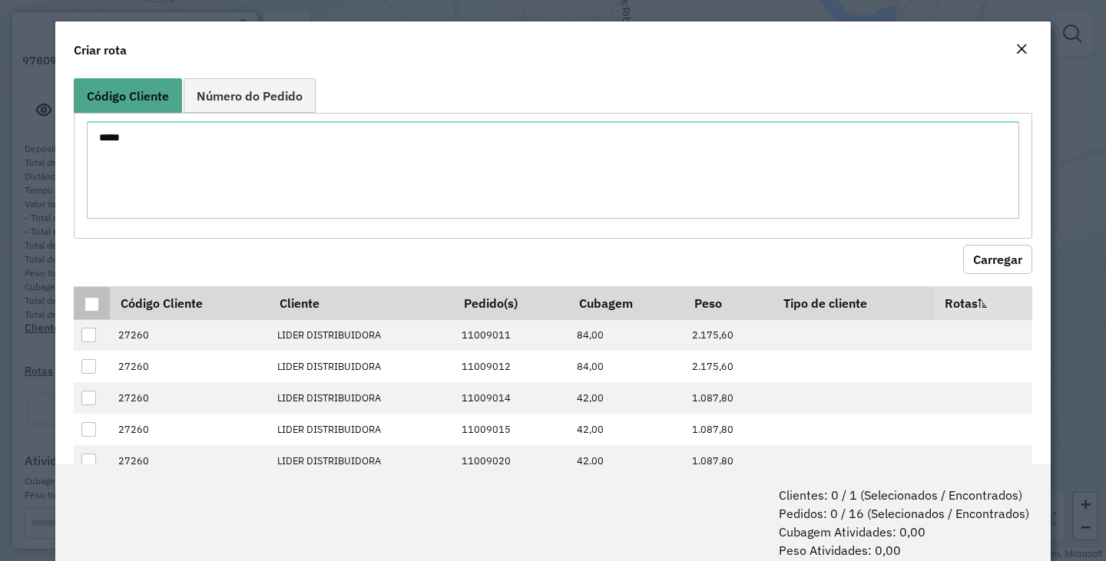
click at [89, 308] on div at bounding box center [91, 304] width 15 height 15
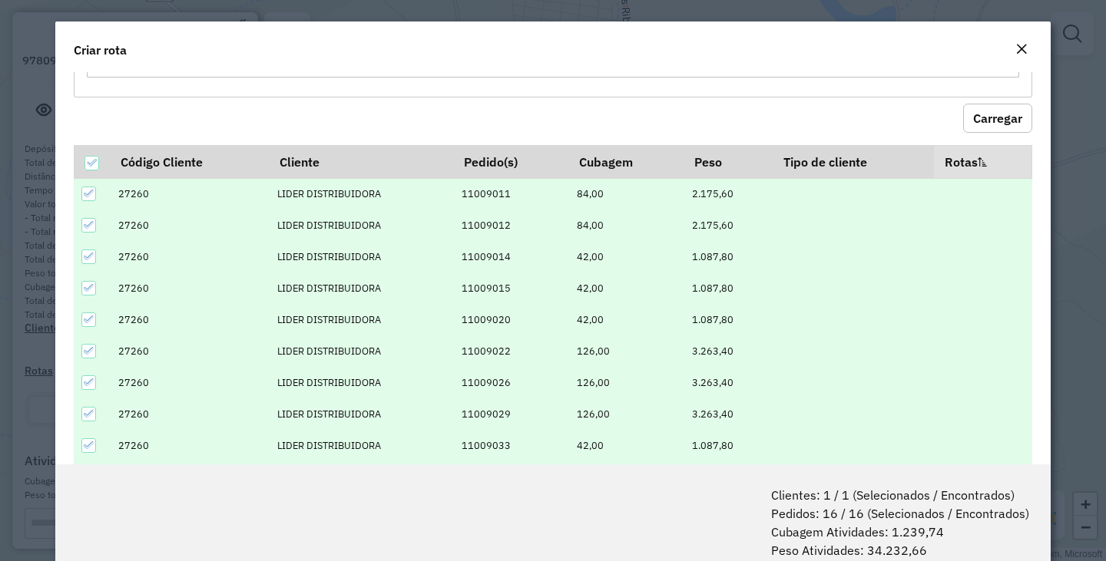
scroll to position [245, 0]
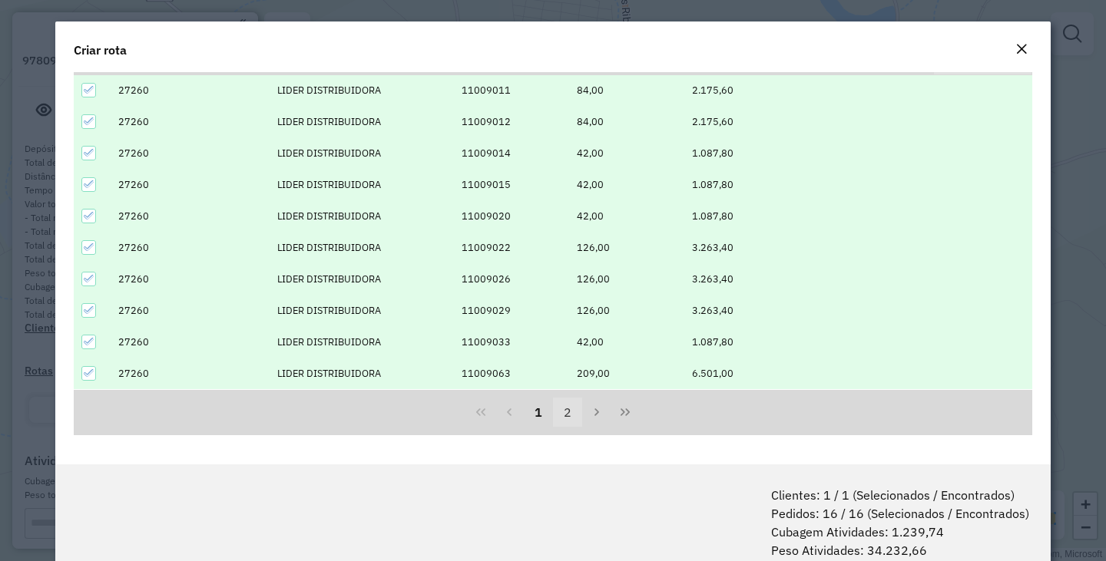
click at [559, 411] on button "2" at bounding box center [567, 412] width 29 height 29
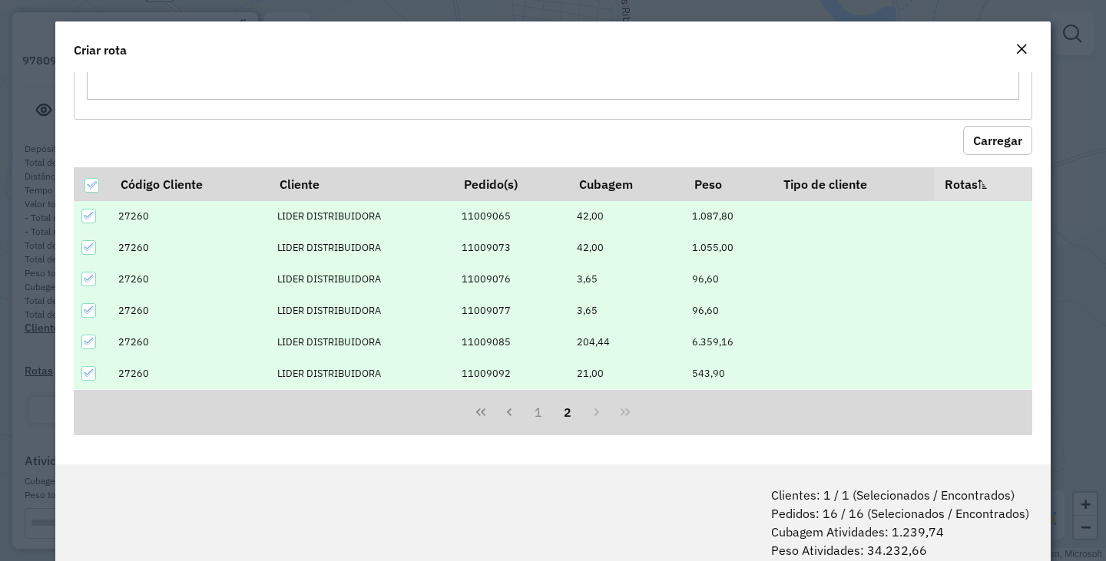
scroll to position [119, 0]
click at [82, 342] on div at bounding box center [88, 342] width 15 height 15
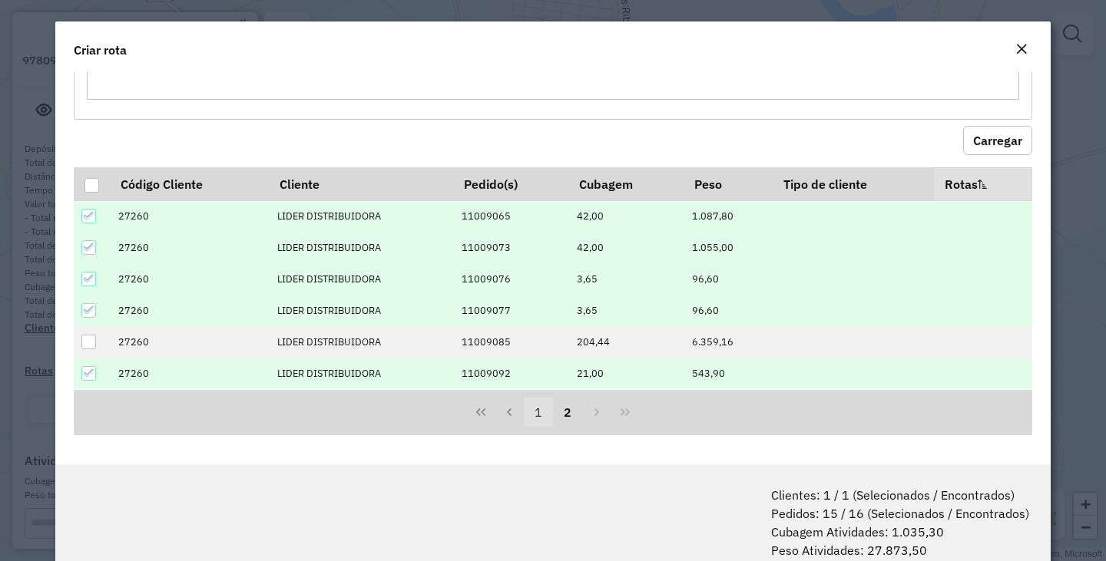
click at [533, 412] on button "1" at bounding box center [538, 412] width 29 height 29
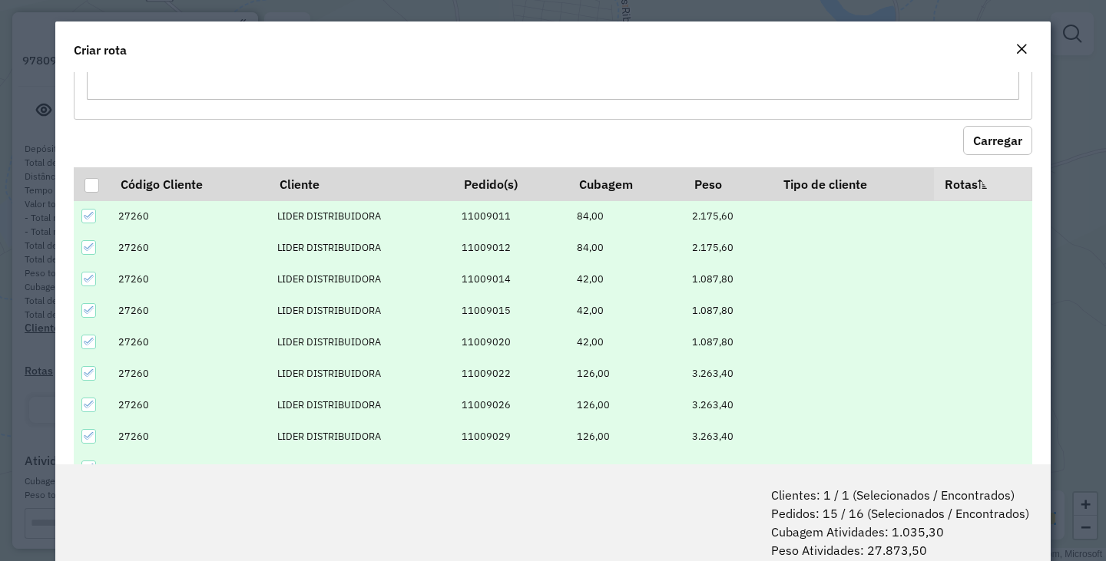
scroll to position [245, 0]
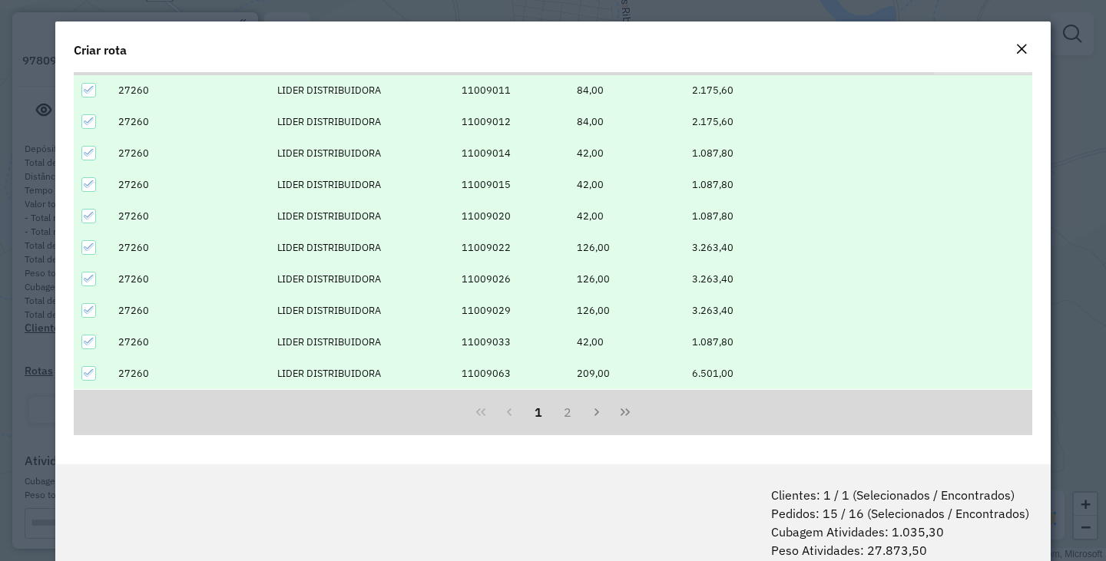
click at [90, 373] on icon at bounding box center [89, 373] width 10 height 7
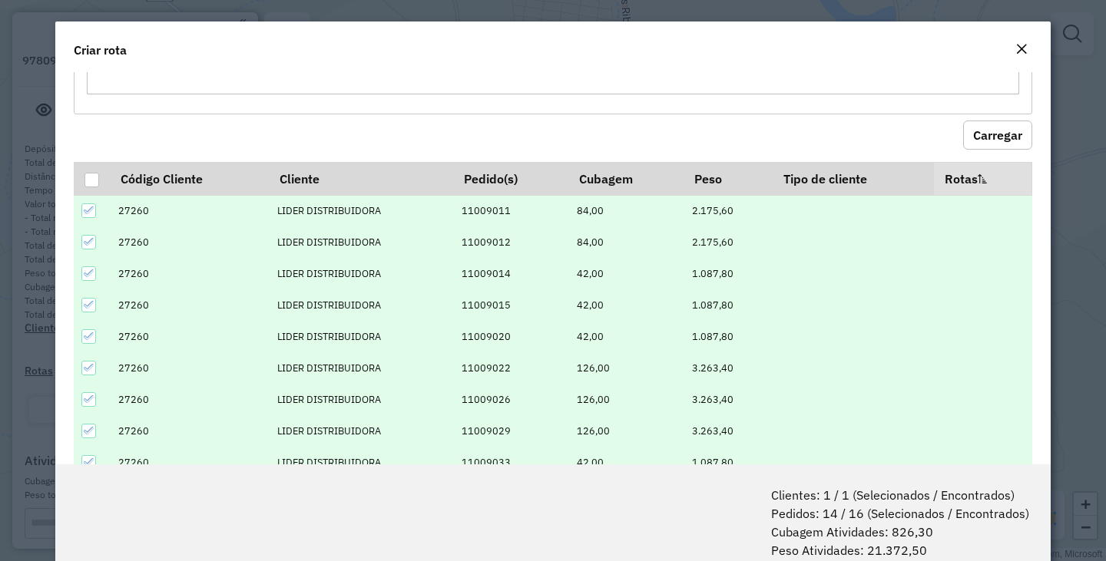
scroll to position [0, 0]
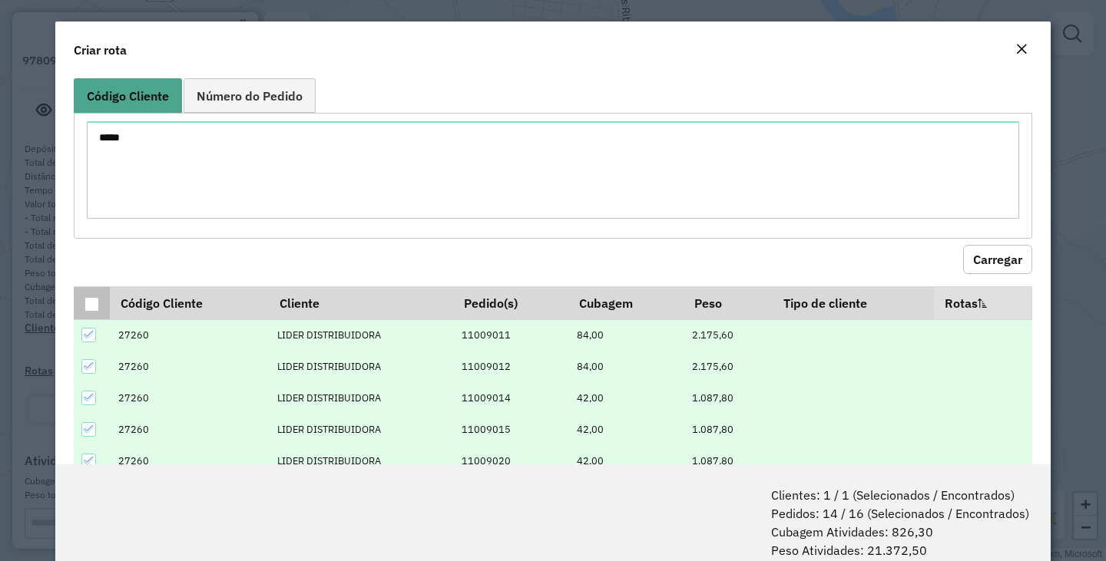
click at [91, 298] on div at bounding box center [91, 304] width 15 height 15
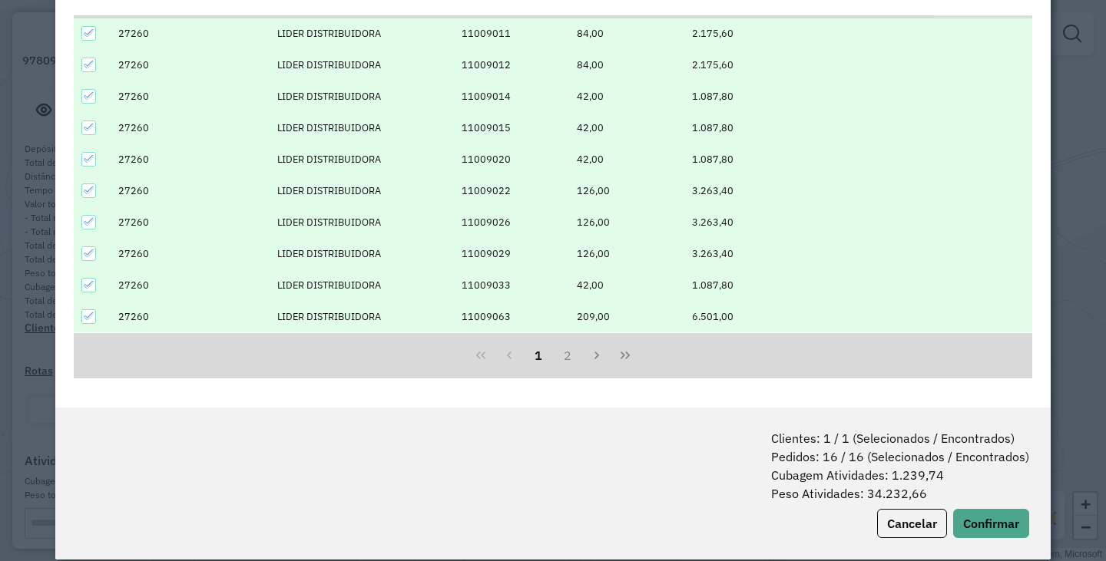
scroll to position [77, 0]
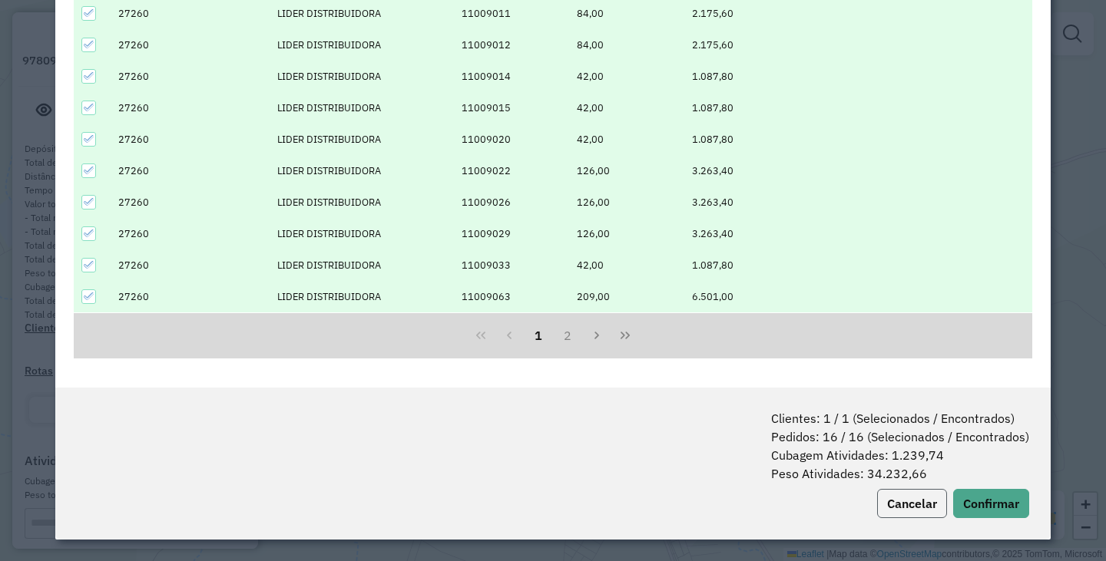
click at [923, 514] on button "Cancelar" at bounding box center [912, 503] width 70 height 29
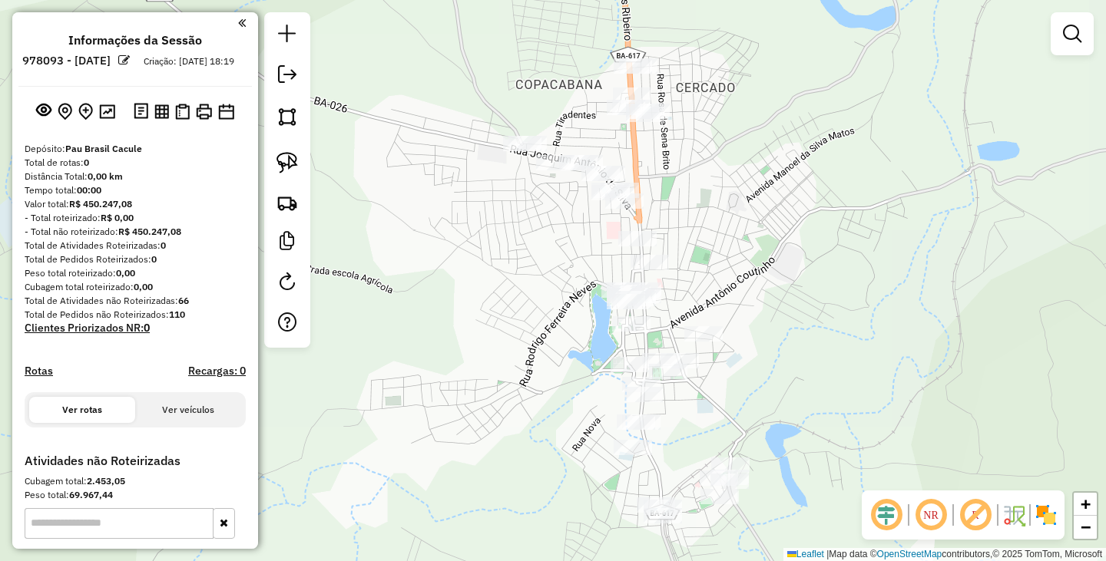
drag, startPoint x: 709, startPoint y: 405, endPoint x: 777, endPoint y: 242, distance: 176.5
click at [777, 242] on div "Janela de atendimento Grade de atendimento Capacidade Transportadoras Veículos …" at bounding box center [553, 280] width 1106 height 561
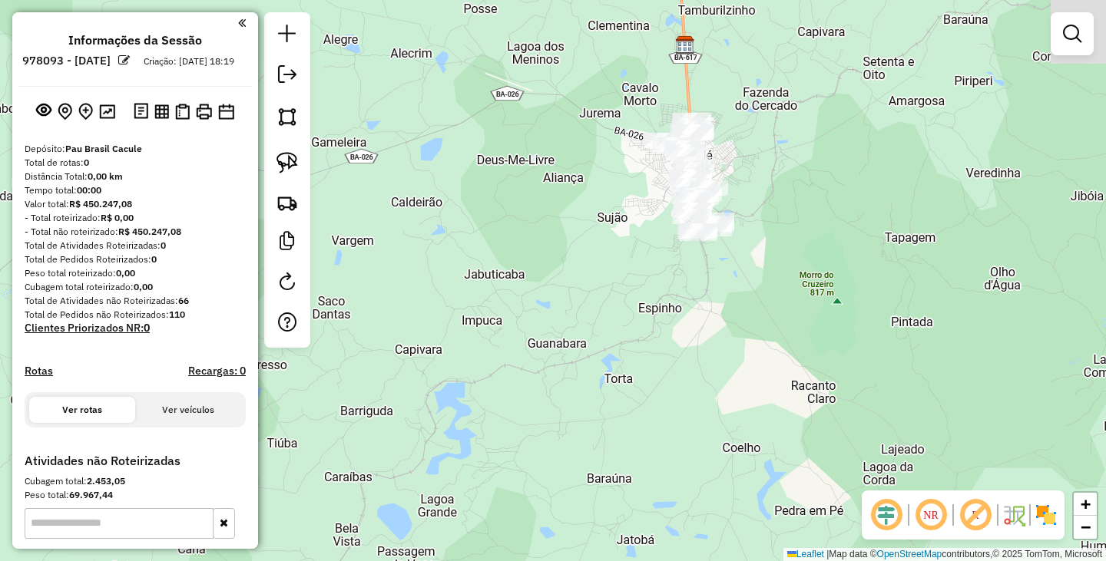
drag, startPoint x: 781, startPoint y: 383, endPoint x: 682, endPoint y: 354, distance: 103.3
click at [682, 354] on div "Janela de atendimento Grade de atendimento Capacidade Transportadoras Veículos …" at bounding box center [553, 280] width 1106 height 561
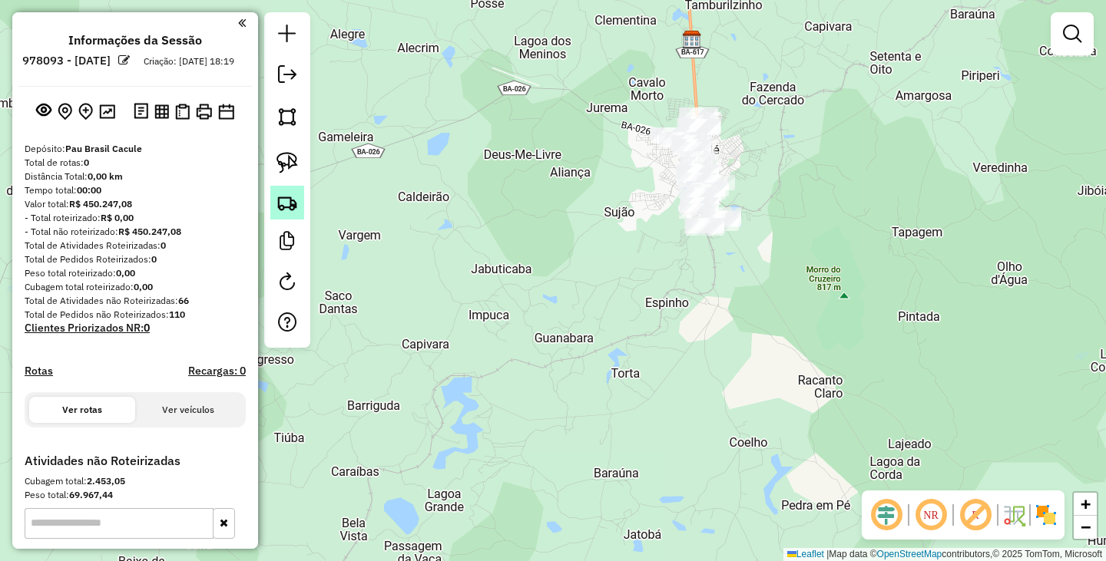
click at [290, 208] on img at bounding box center [286, 202] width 21 height 21
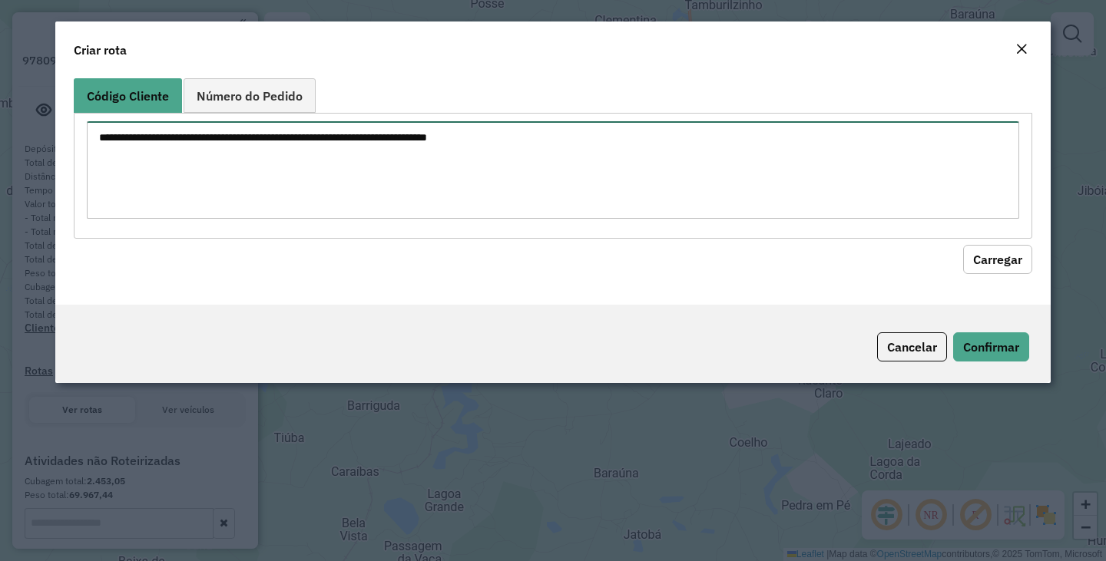
click at [529, 171] on textarea at bounding box center [553, 170] width 932 height 98
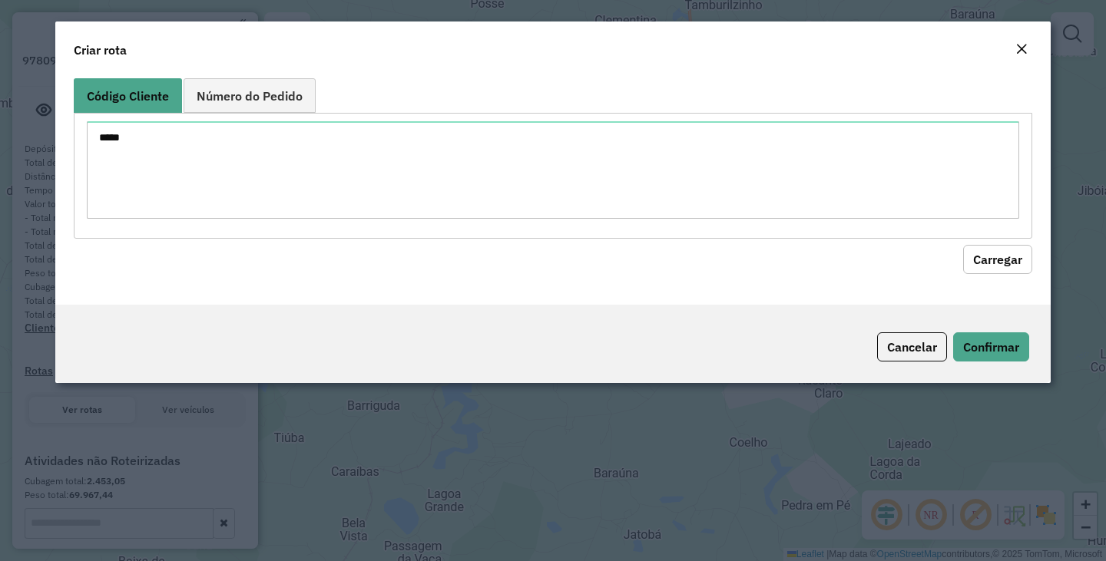
click at [1005, 258] on button "Carregar" at bounding box center [997, 259] width 69 height 29
click at [1002, 259] on button "Carregar" at bounding box center [997, 259] width 69 height 29
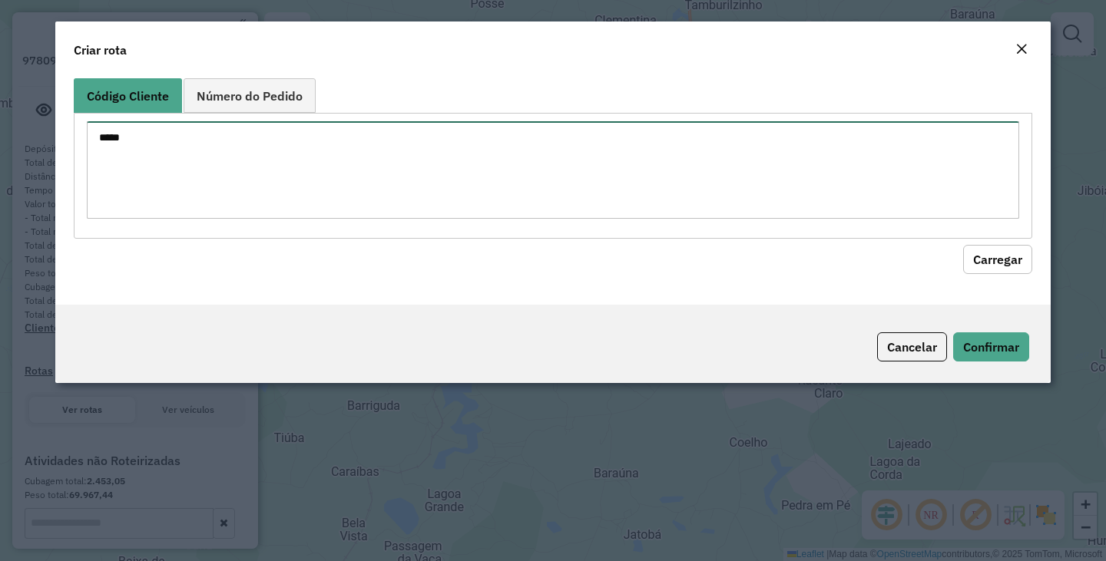
drag, startPoint x: 340, startPoint y: 192, endPoint x: 0, endPoint y: 217, distance: 341.0
click at [0, 217] on modal-container "Criar rota Código Cliente Número do Pedido ***** Carregar Cancelar Confirmar" at bounding box center [553, 280] width 1106 height 561
type textarea "*****"
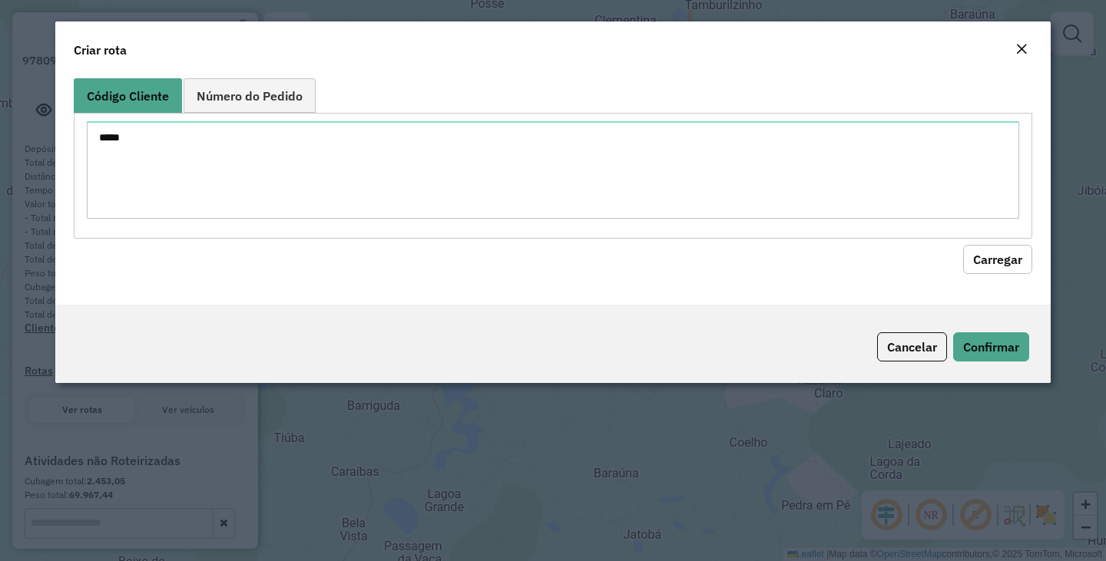
click at [993, 254] on button "Carregar" at bounding box center [997, 259] width 69 height 29
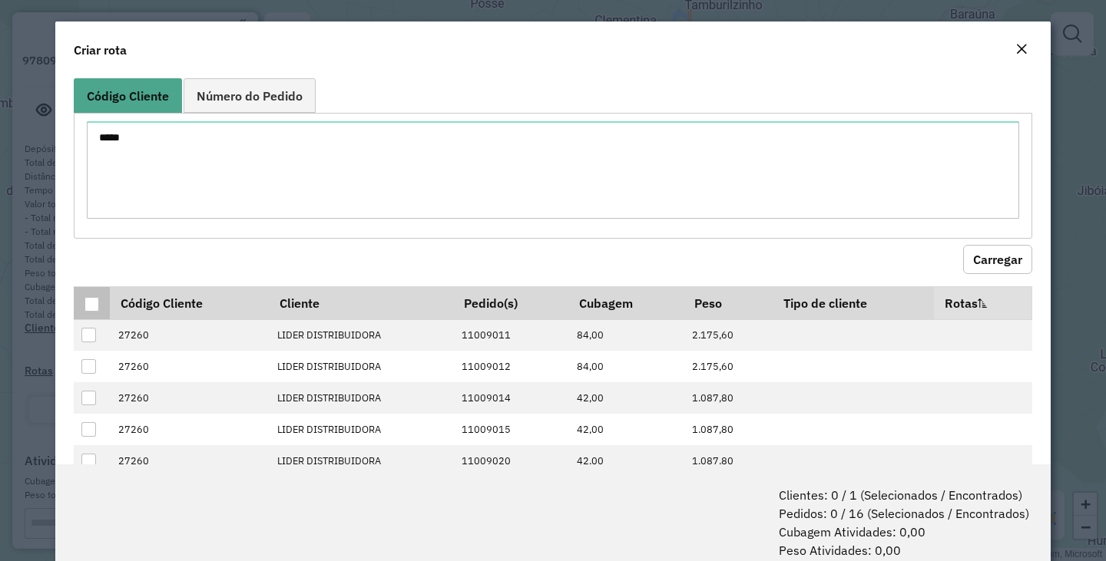
click at [85, 304] on div at bounding box center [91, 304] width 15 height 15
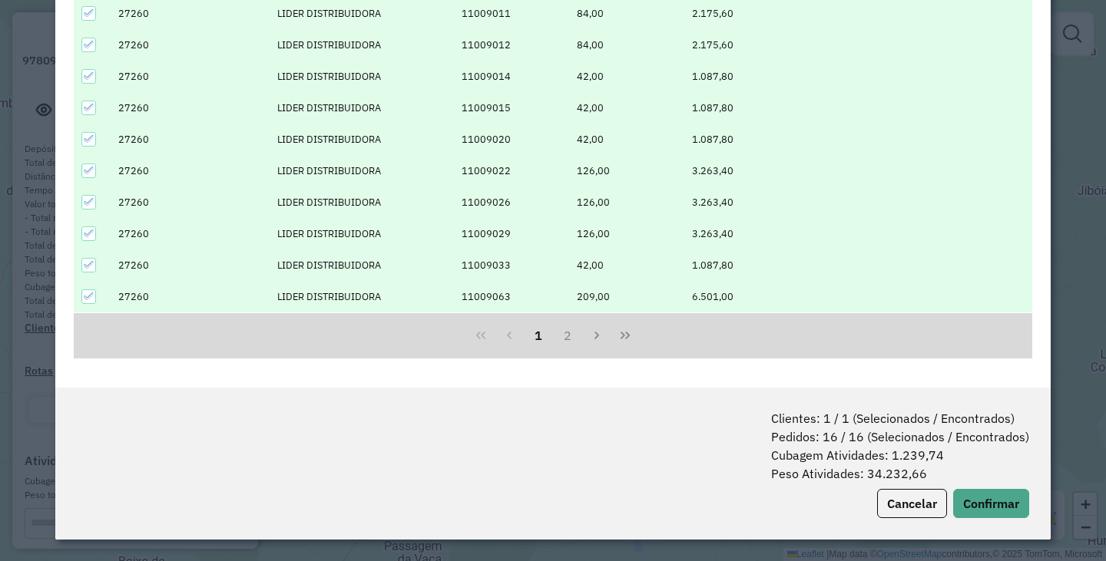
click at [84, 299] on icon at bounding box center [89, 296] width 11 height 11
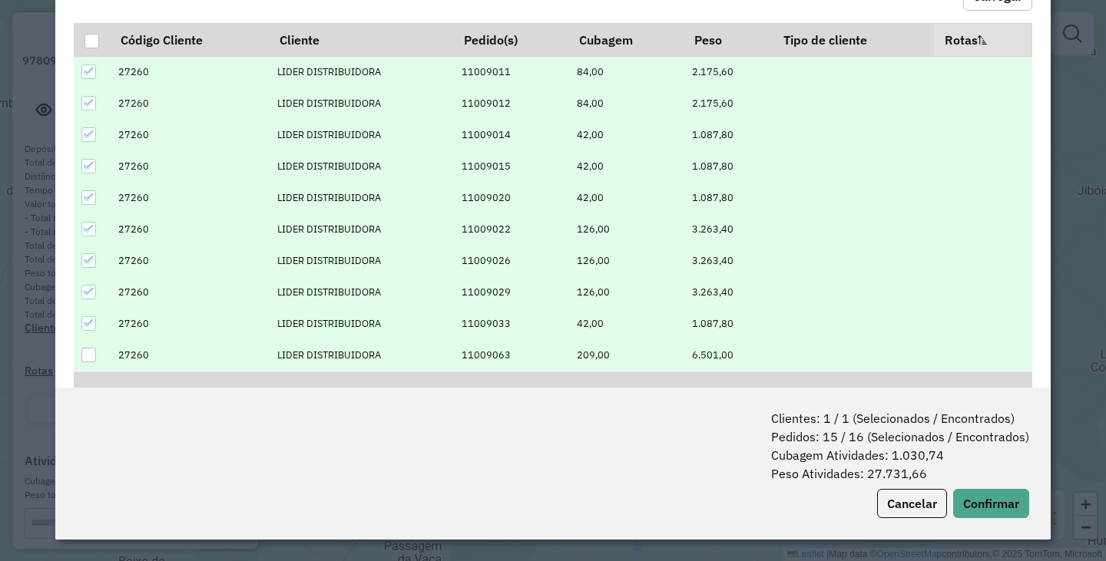
scroll to position [245, 0]
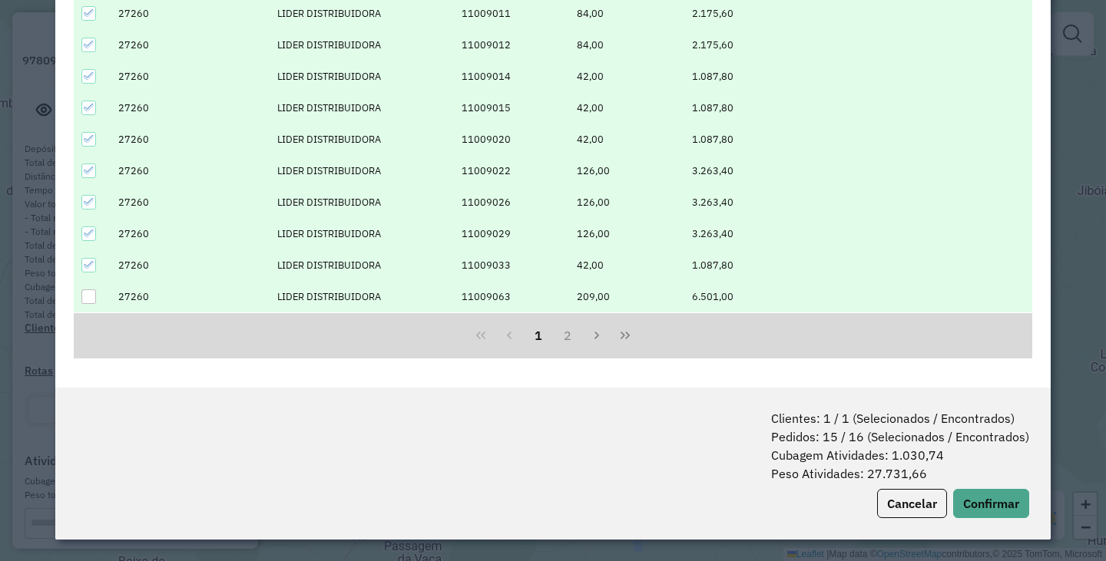
click at [89, 172] on icon at bounding box center [89, 170] width 10 height 7
click at [81, 203] on div at bounding box center [88, 202] width 15 height 15
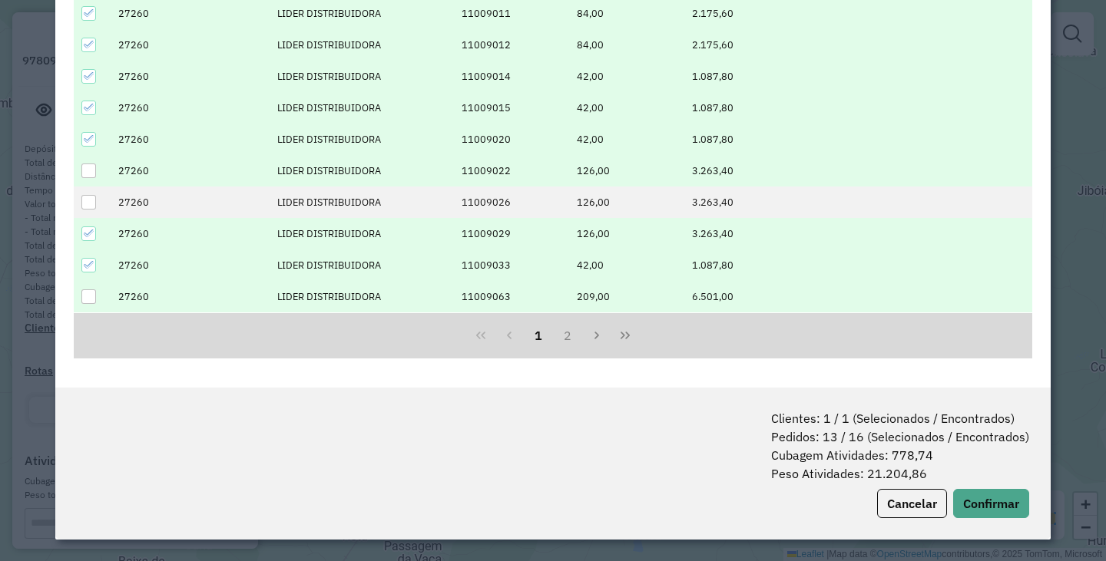
click at [91, 230] on icon at bounding box center [89, 233] width 11 height 11
click at [557, 334] on button "2" at bounding box center [567, 335] width 29 height 29
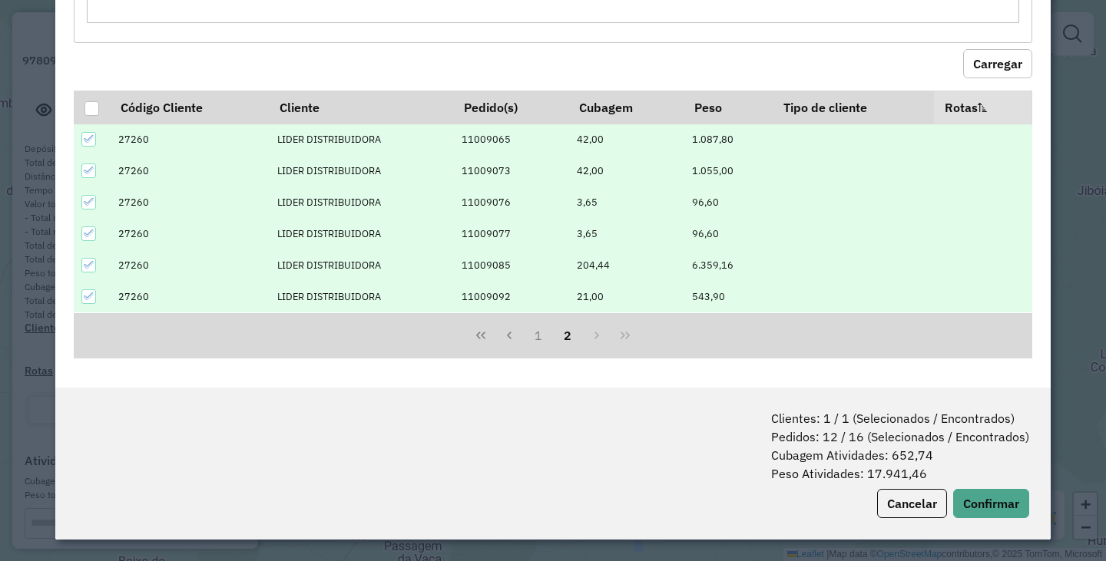
click at [91, 263] on icon at bounding box center [89, 265] width 10 height 7
click at [1004, 508] on button "Confirmar" at bounding box center [991, 503] width 76 height 29
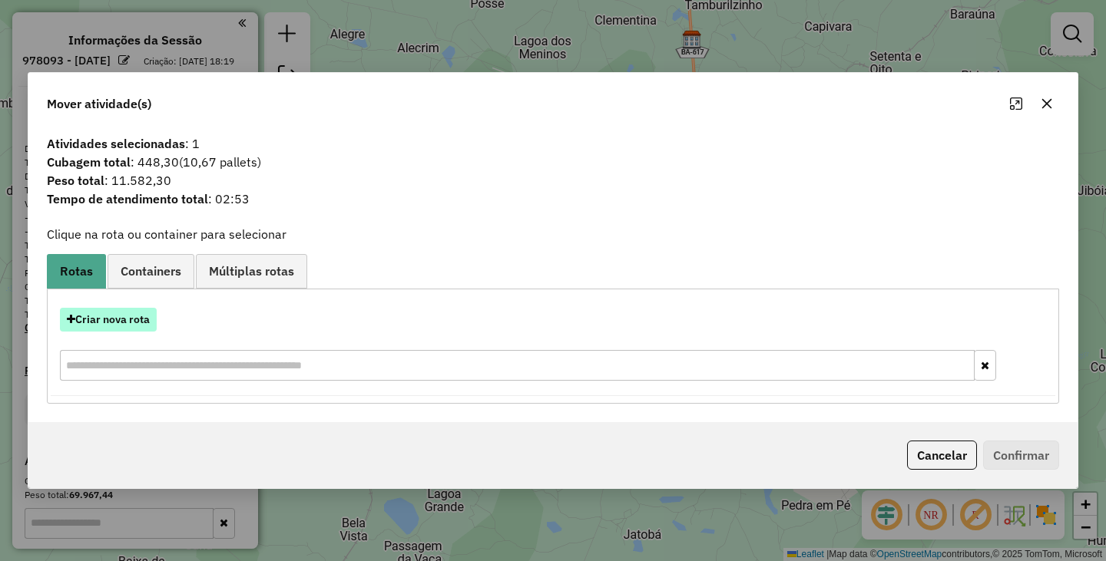
click at [101, 308] on button "Criar nova rota" at bounding box center [108, 320] width 97 height 24
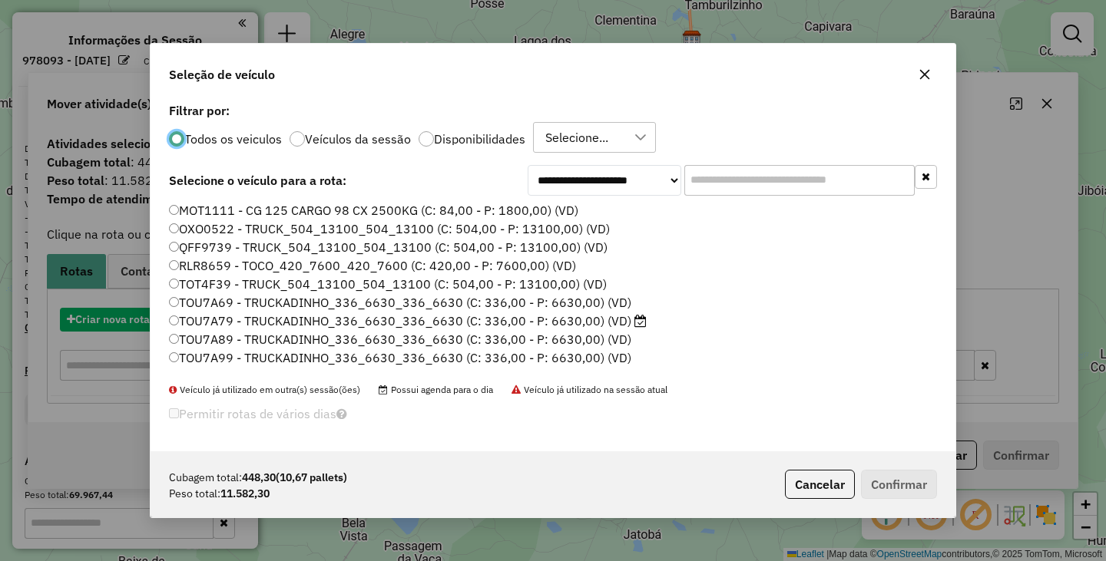
scroll to position [8, 5]
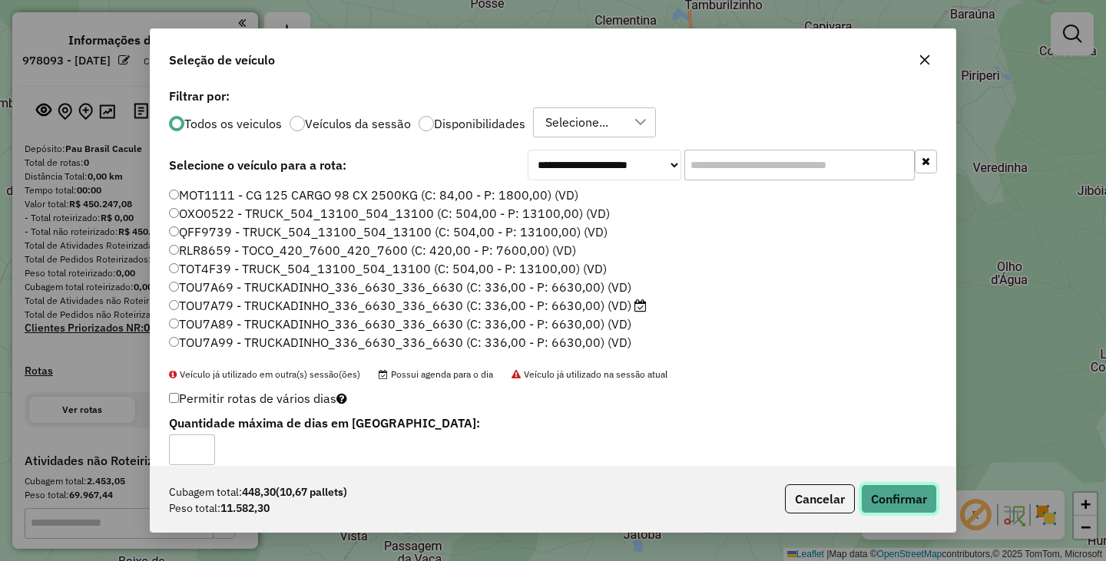
click at [903, 498] on button "Confirmar" at bounding box center [899, 499] width 76 height 29
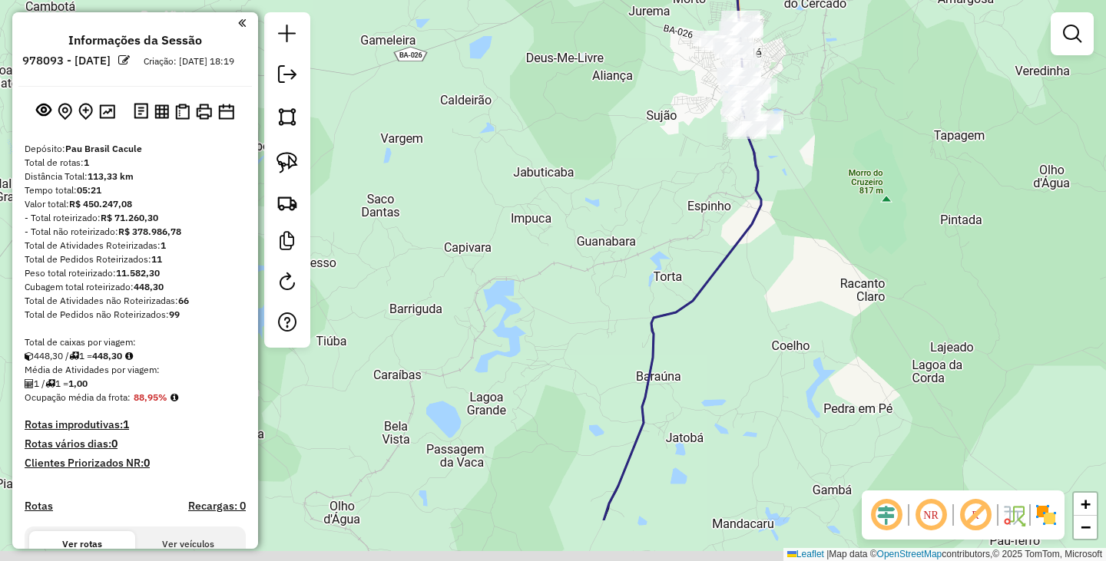
drag, startPoint x: 649, startPoint y: 455, endPoint x: 713, endPoint y: 281, distance: 185.1
click at [713, 281] on div "Janela de atendimento Grade de atendimento Capacidade Transportadoras Veículos …" at bounding box center [553, 280] width 1106 height 561
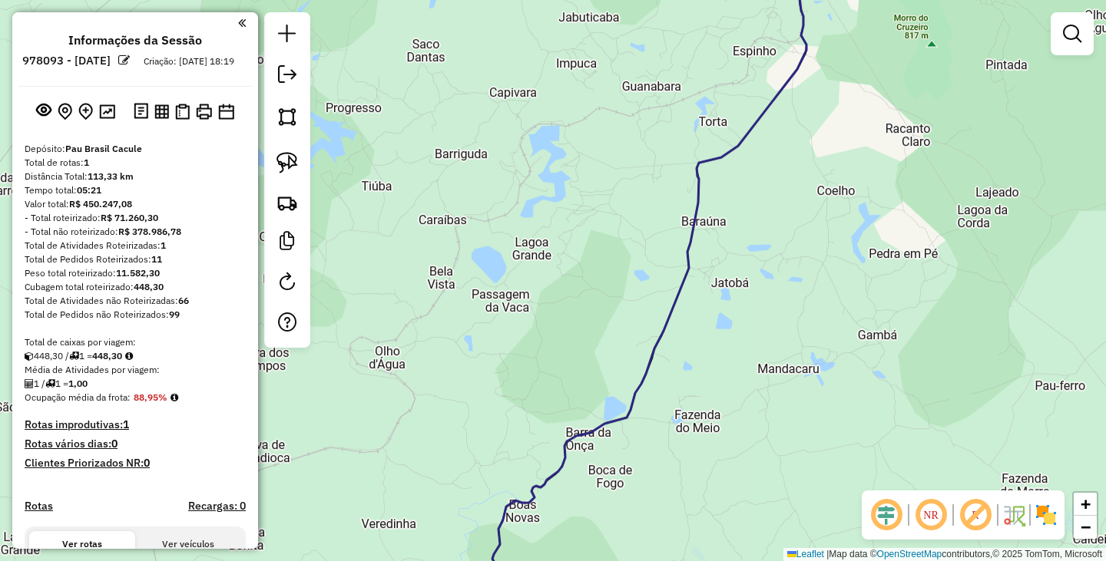
drag, startPoint x: 668, startPoint y: 372, endPoint x: 732, endPoint y: 228, distance: 157.1
click at [722, 240] on div "Janela de atendimento Grade de atendimento Capacidade Transportadoras Veículos …" at bounding box center [553, 280] width 1106 height 561
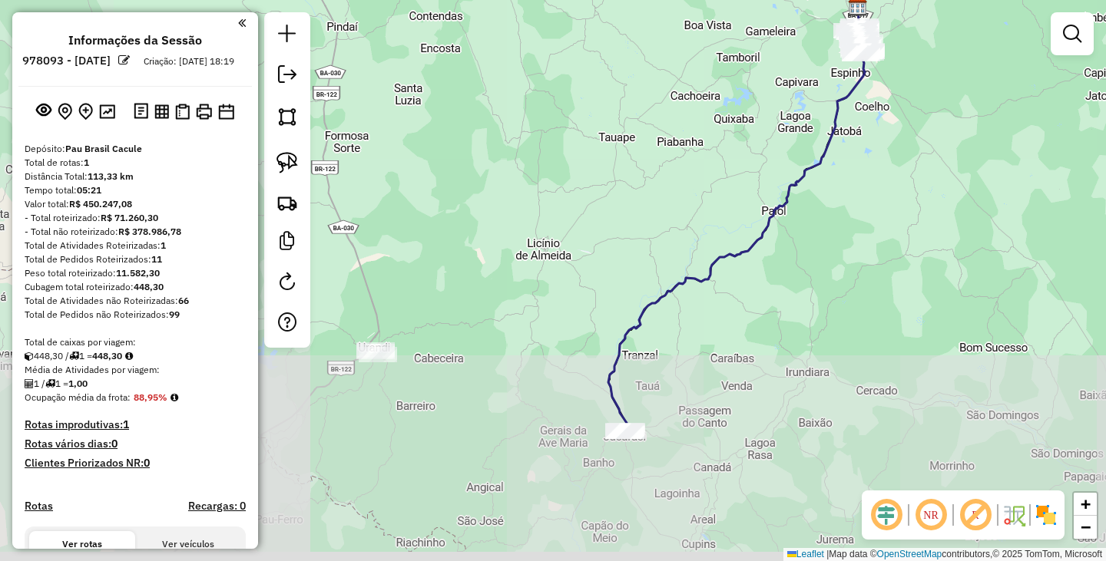
drag, startPoint x: 676, startPoint y: 360, endPoint x: 776, endPoint y: 279, distance: 129.4
click at [799, 240] on div "Janela de atendimento Grade de atendimento Capacidade Transportadoras Veículos …" at bounding box center [553, 280] width 1106 height 561
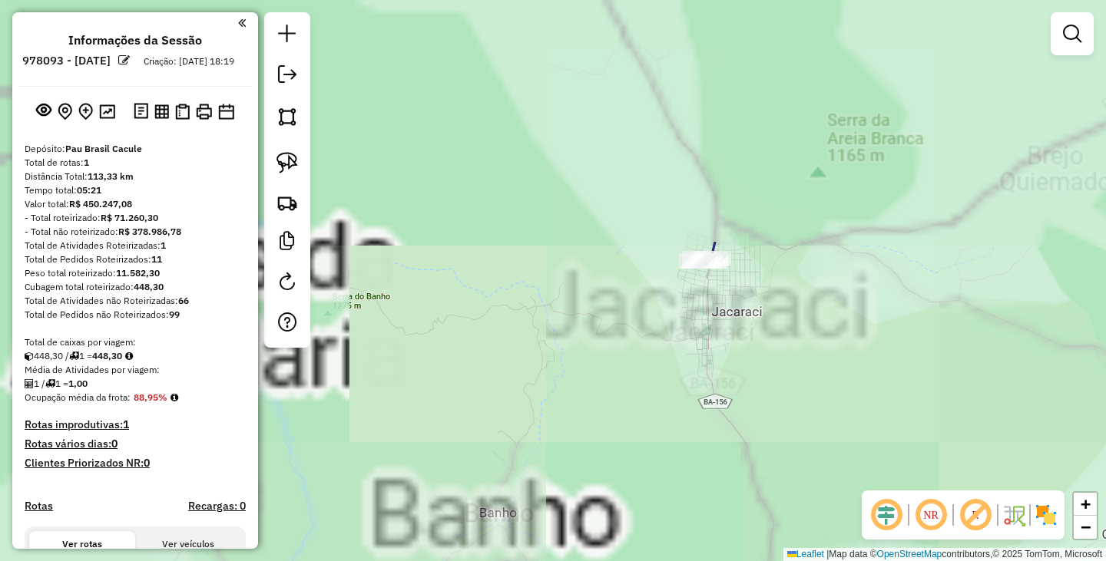
drag, startPoint x: 596, startPoint y: 171, endPoint x: 780, endPoint y: 471, distance: 351.6
click at [780, 471] on div "Janela de atendimento Grade de atendimento Capacidade Transportadoras Veículos …" at bounding box center [553, 280] width 1106 height 561
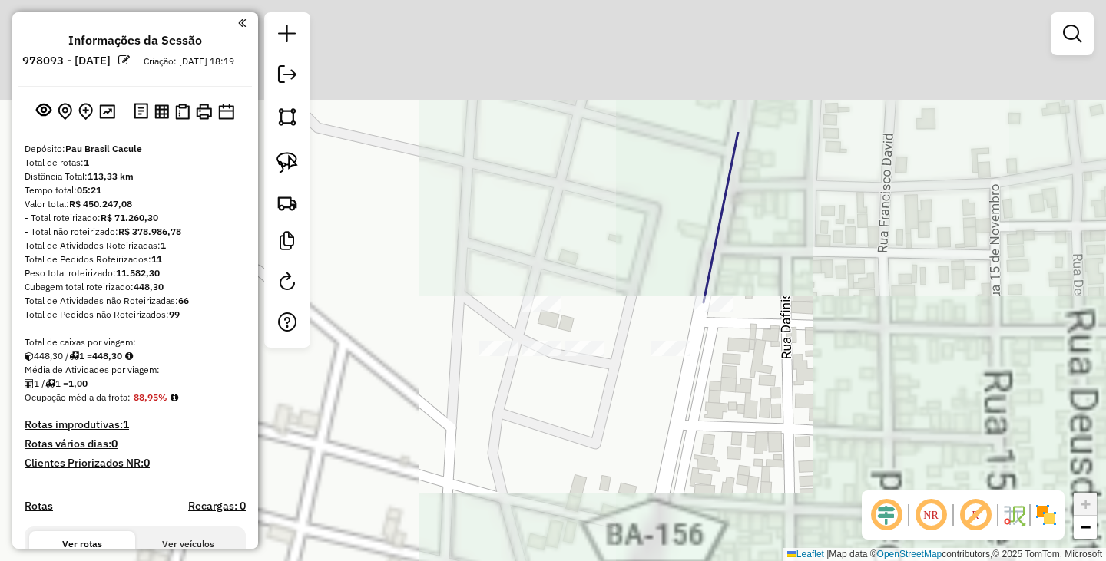
drag, startPoint x: 663, startPoint y: 145, endPoint x: 812, endPoint y: 333, distance: 240.0
click at [812, 333] on div "Janela de atendimento Grade de atendimento Capacidade Transportadoras Veículos …" at bounding box center [553, 280] width 1106 height 561
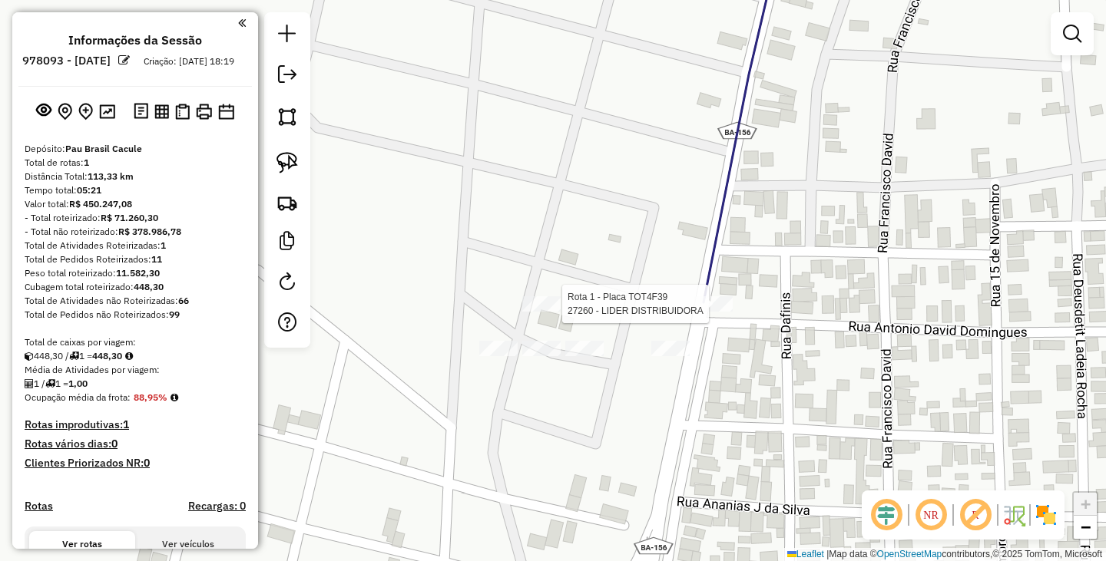
select select "**********"
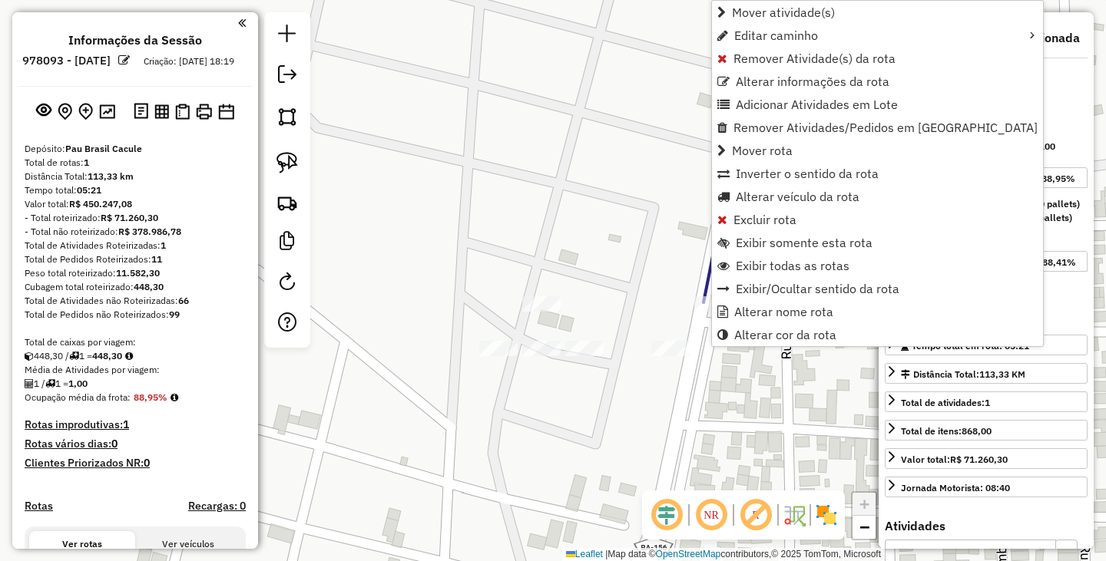
scroll to position [402, 0]
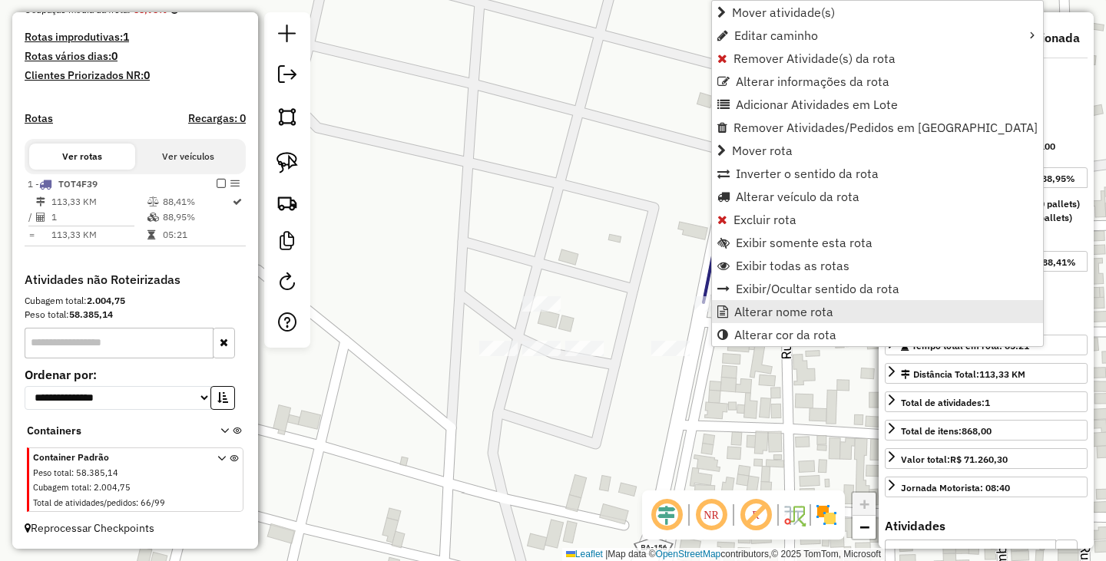
click at [795, 306] on span "Alterar nome rota" at bounding box center [783, 312] width 99 height 12
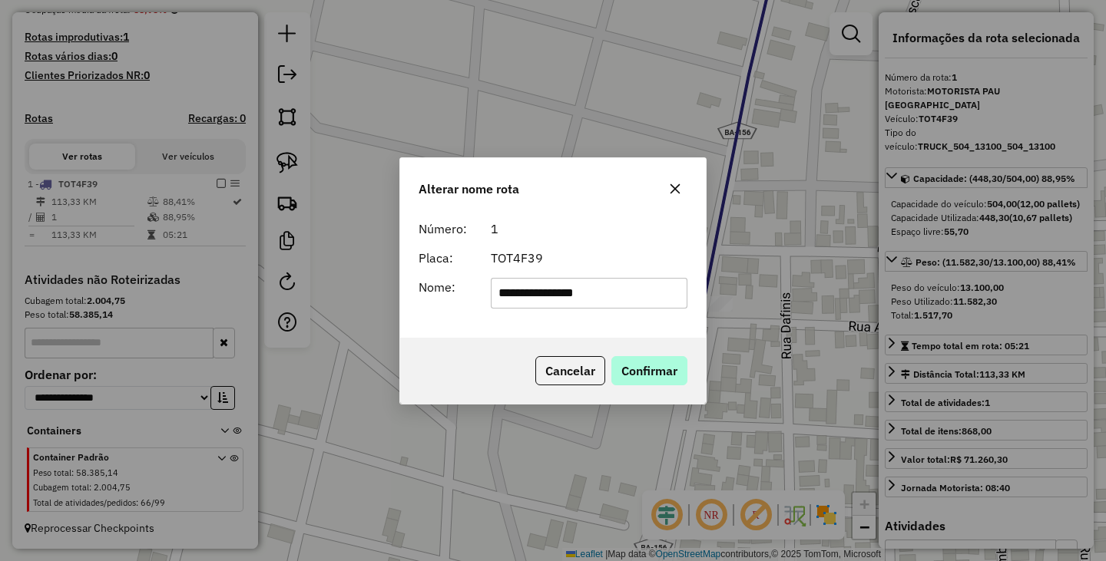
type input "**********"
click at [640, 374] on button "Confirmar" at bounding box center [649, 370] width 76 height 29
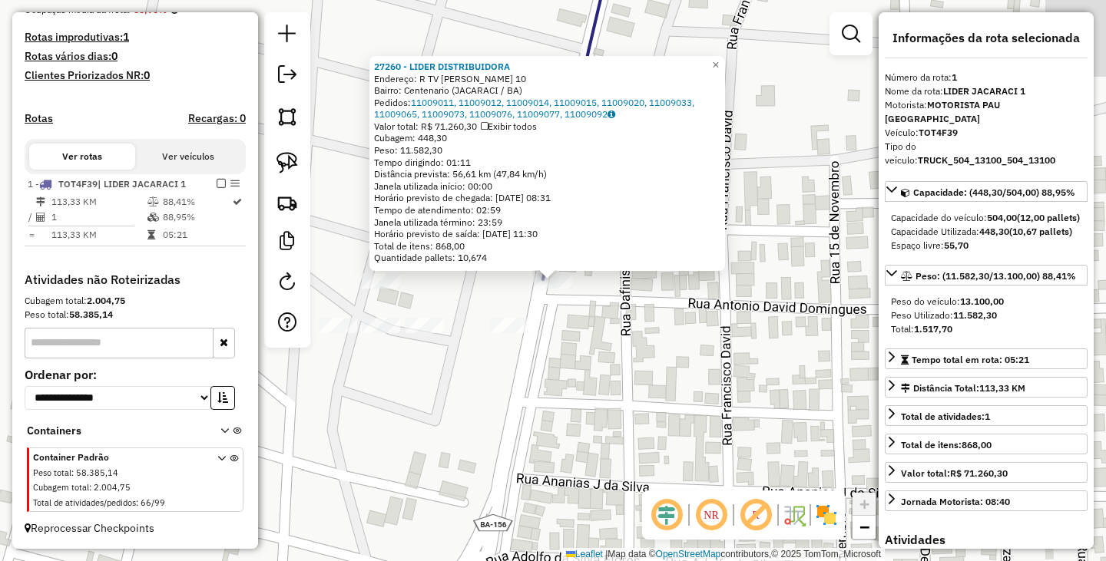
scroll to position [415, 0]
click at [673, 346] on div "27260 - LIDER DISTRIBUIDORA Endereço: R TV FRANCISCO DAVID 10 Bairro: Centenari…" at bounding box center [553, 280] width 1106 height 561
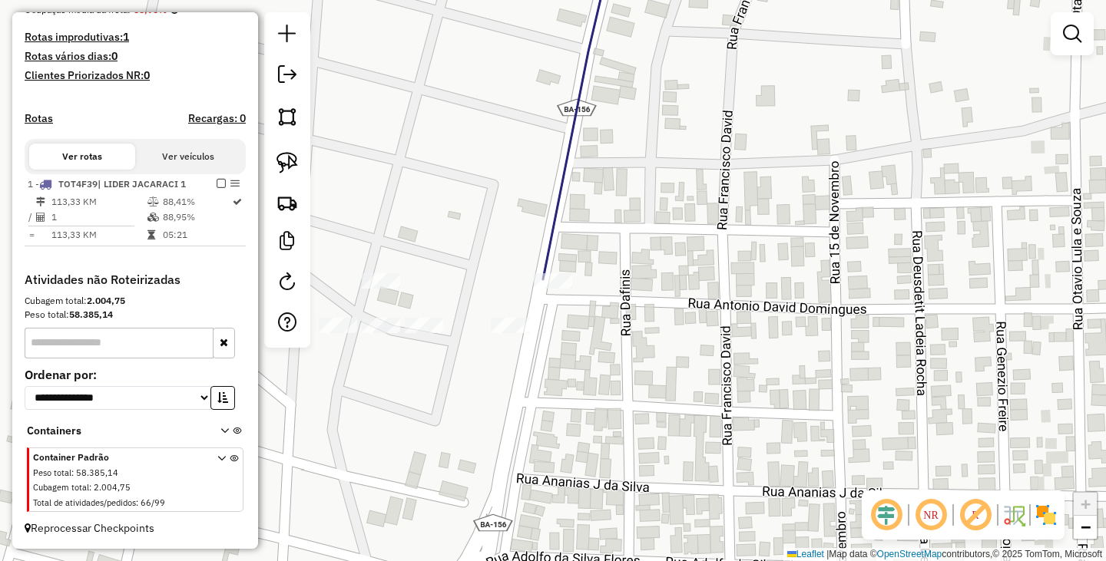
drag, startPoint x: 422, startPoint y: 190, endPoint x: 471, endPoint y: 188, distance: 48.4
click at [468, 190] on div "Janela de atendimento Grade de atendimento Capacidade Transportadoras Veículos …" at bounding box center [553, 280] width 1106 height 561
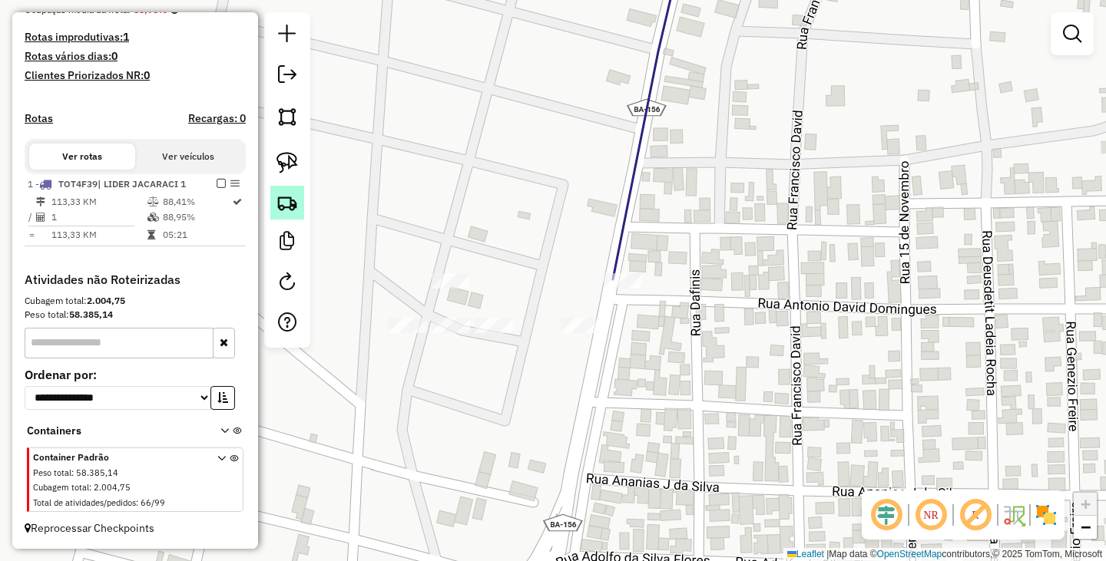
click at [283, 202] on img at bounding box center [286, 202] width 21 height 21
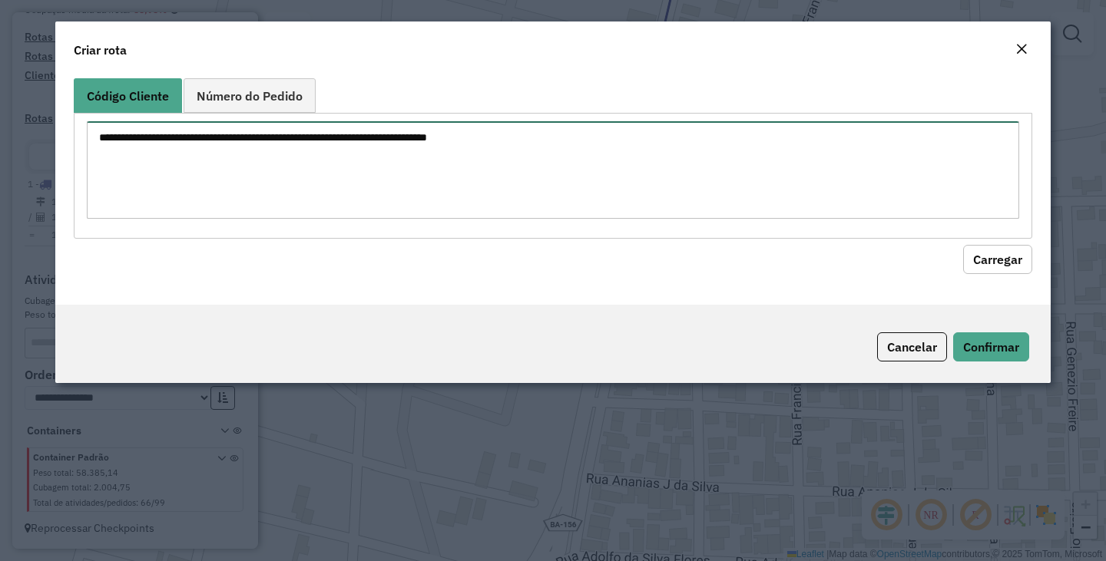
drag, startPoint x: 464, startPoint y: 163, endPoint x: 464, endPoint y: 120, distance: 43.0
click at [464, 163] on textarea at bounding box center [553, 170] width 932 height 98
type textarea "*****"
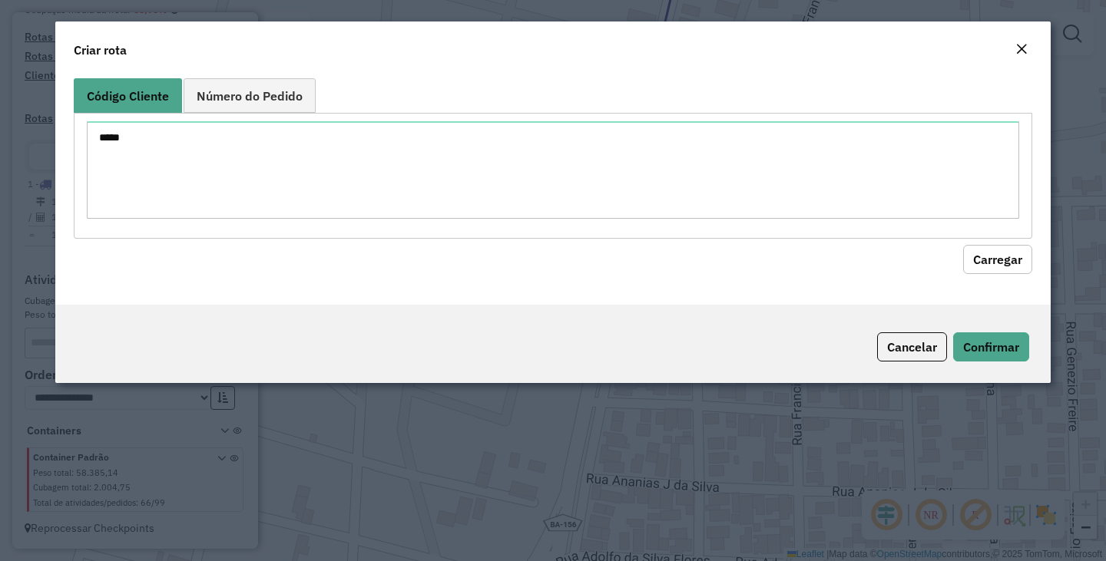
click at [1006, 268] on button "Carregar" at bounding box center [997, 259] width 69 height 29
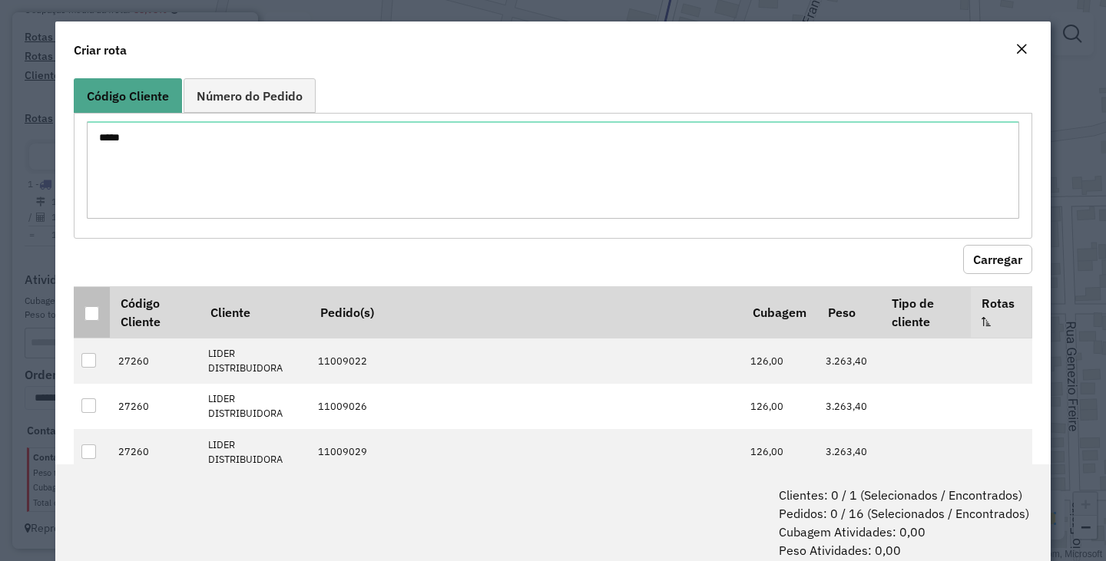
click at [90, 312] on div at bounding box center [91, 313] width 15 height 15
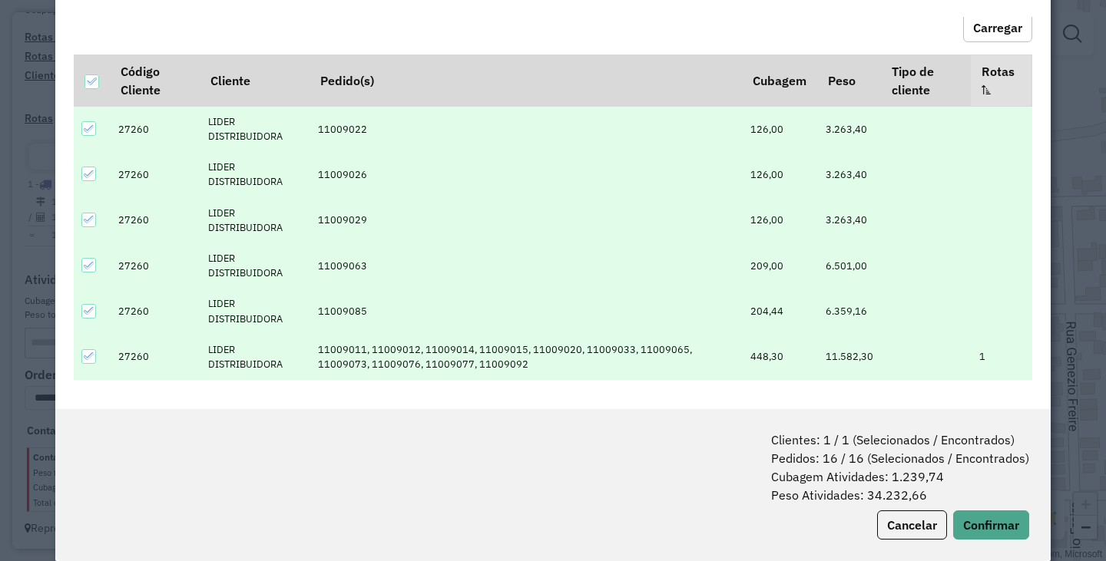
scroll to position [77, 0]
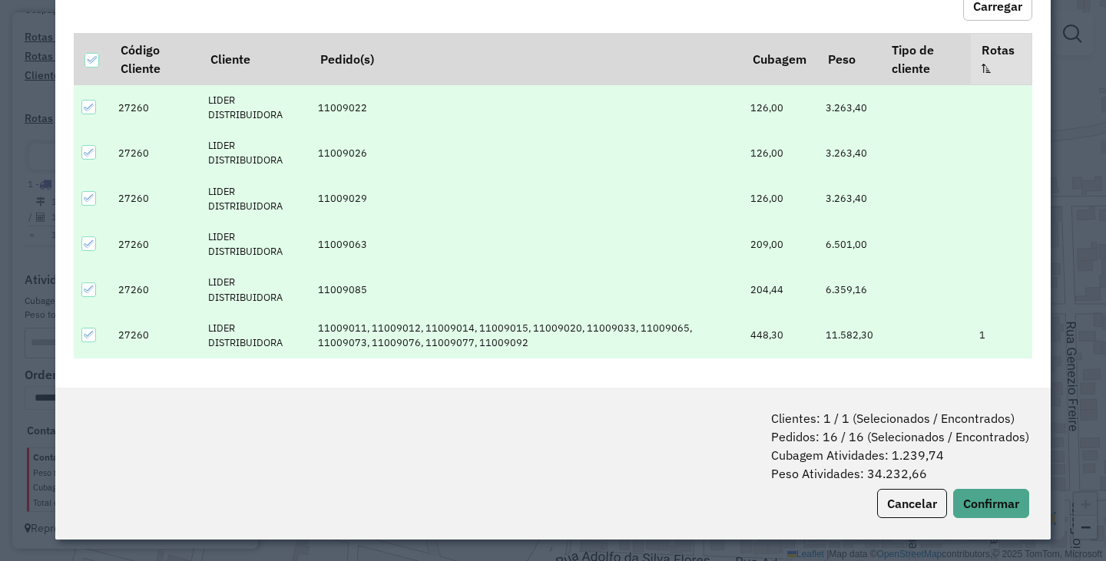
click at [87, 336] on icon at bounding box center [89, 334] width 11 height 11
click at [89, 200] on icon at bounding box center [89, 198] width 10 height 7
click at [91, 247] on icon at bounding box center [89, 244] width 11 height 11
click at [989, 493] on button "Confirmar" at bounding box center [991, 503] width 76 height 29
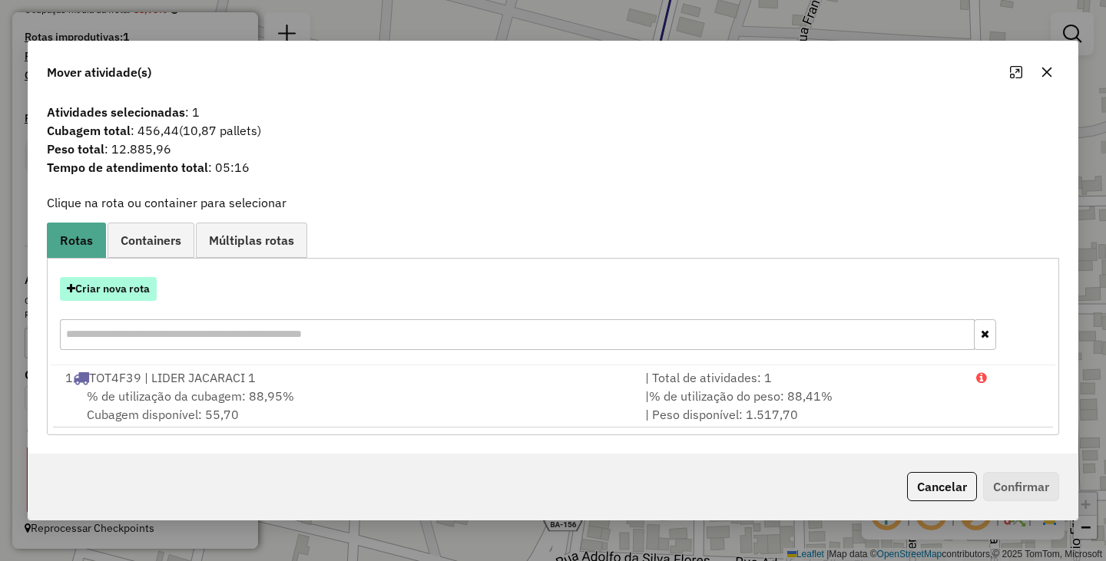
click at [144, 286] on button "Criar nova rota" at bounding box center [108, 289] width 97 height 24
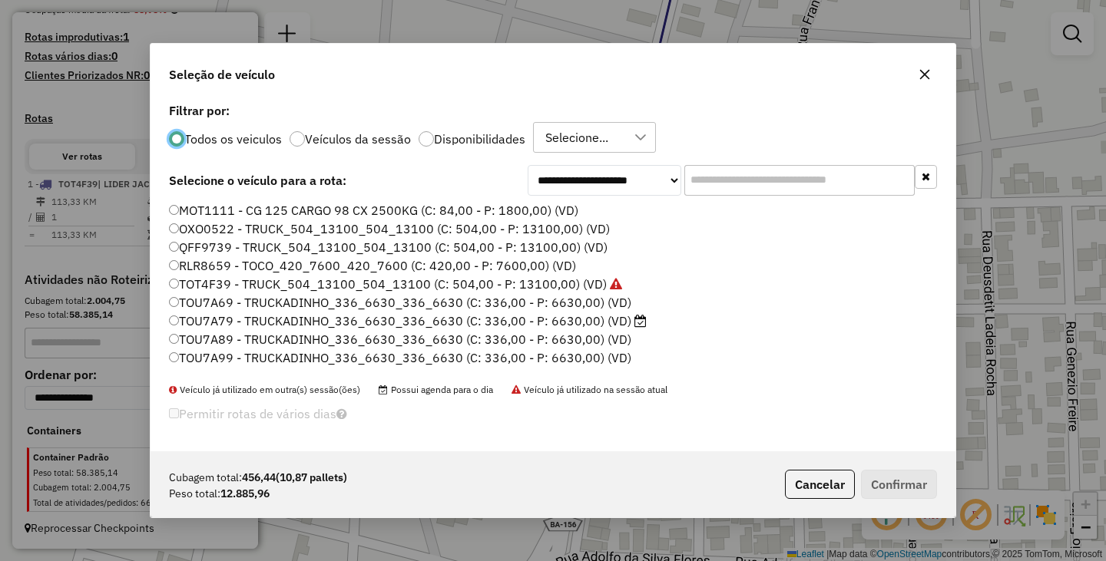
scroll to position [8, 5]
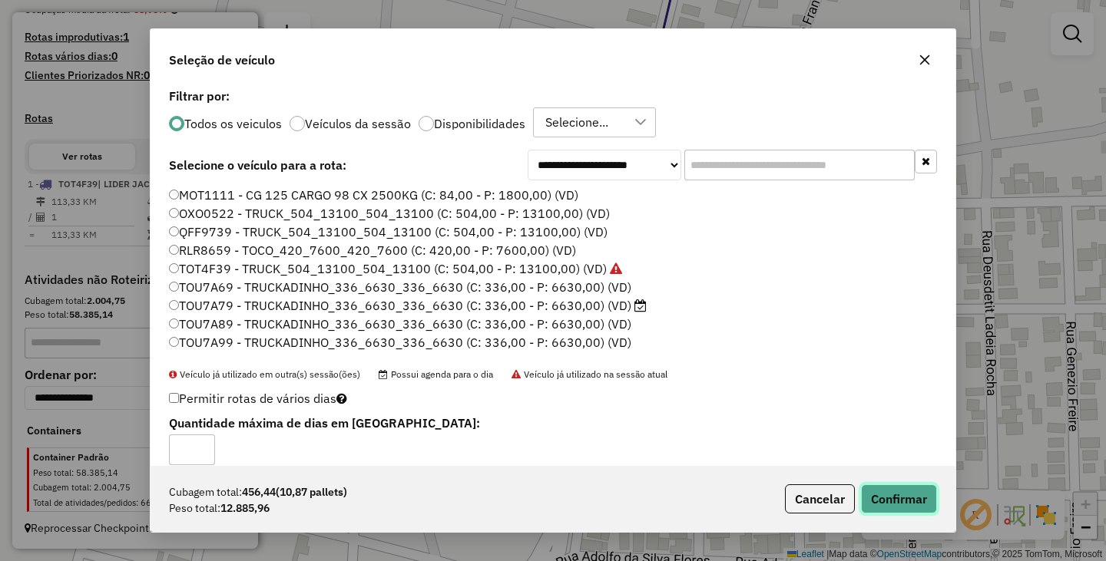
click at [928, 501] on button "Confirmar" at bounding box center [899, 499] width 76 height 29
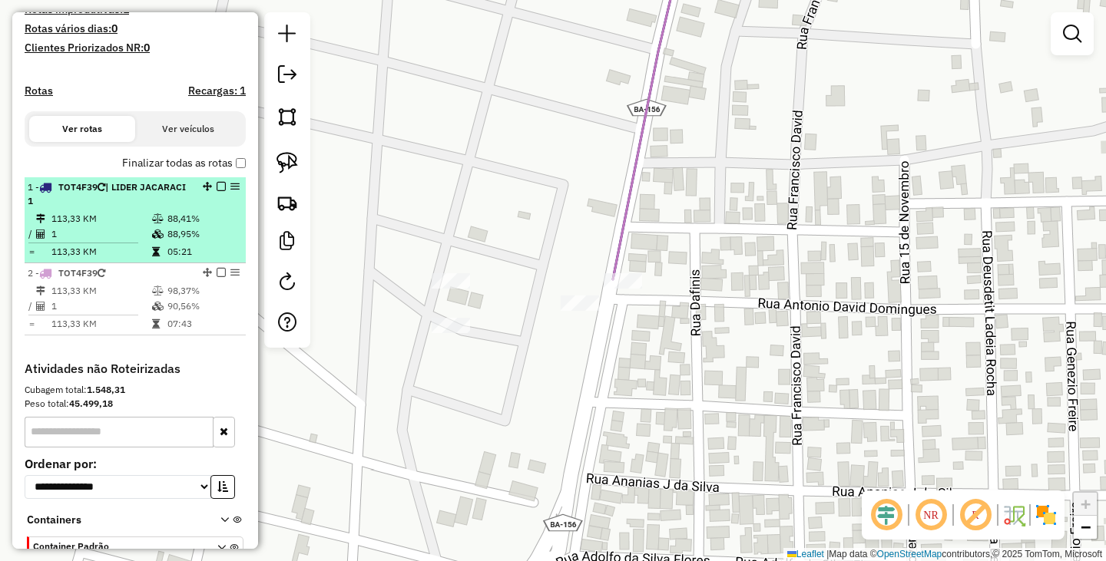
click at [218, 191] on em at bounding box center [221, 186] width 9 height 9
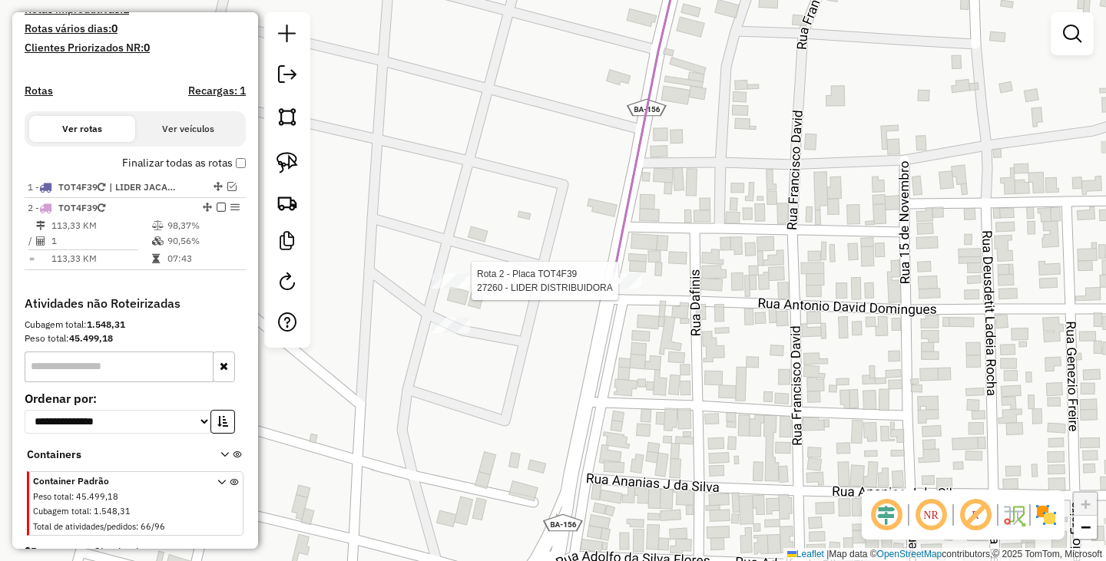
select select "**********"
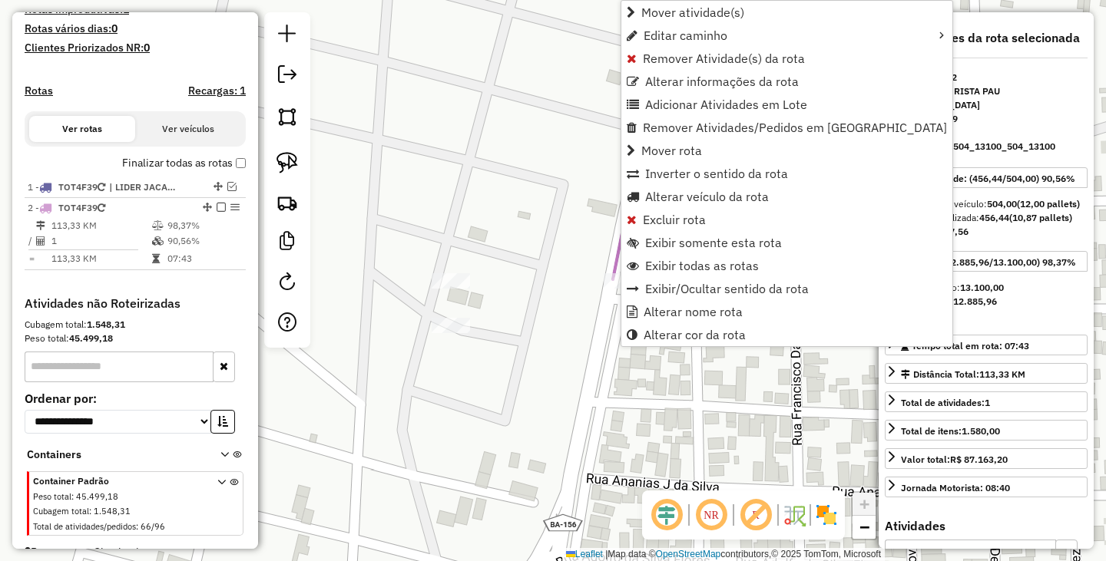
scroll to position [453, 0]
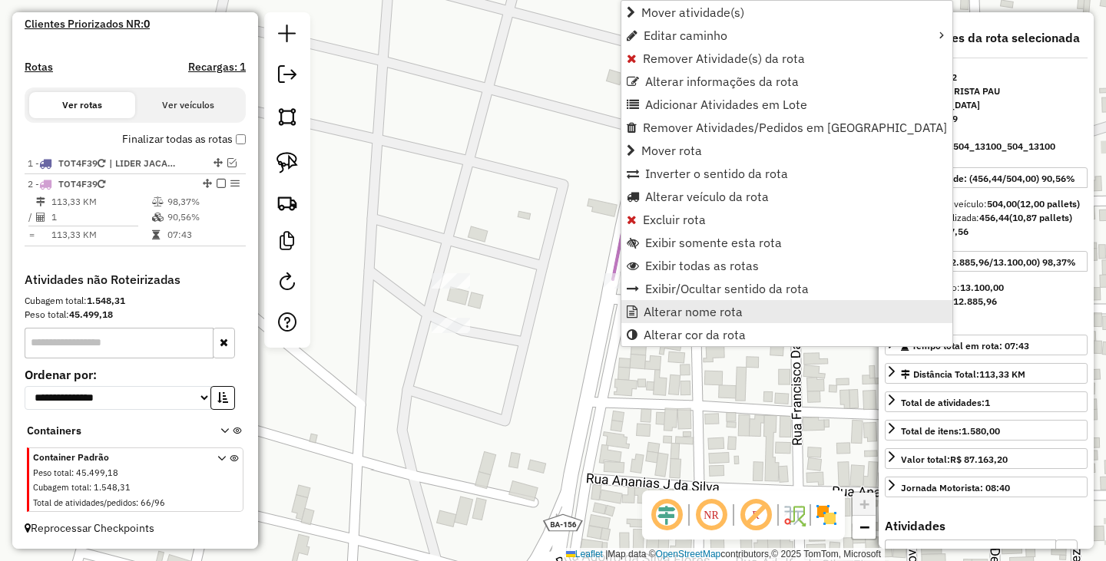
click at [705, 308] on link "Alterar nome rota" at bounding box center [786, 311] width 331 height 23
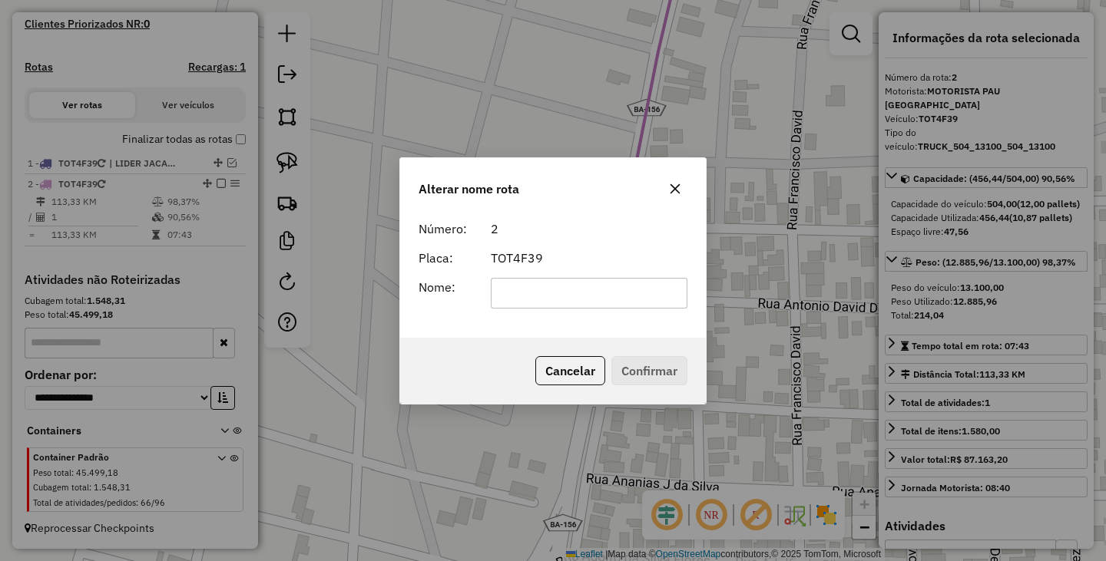
click at [591, 308] on input "text" at bounding box center [589, 293] width 197 height 31
type input "*"
type input "**********"
click at [666, 366] on button "Confirmar" at bounding box center [649, 370] width 76 height 29
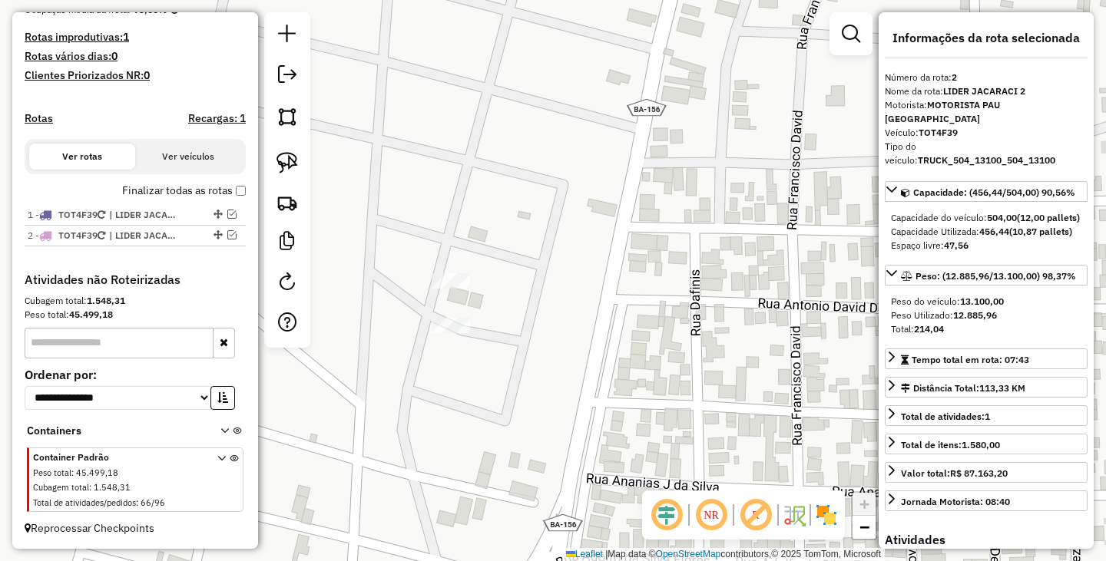
scroll to position [402, 0]
click at [614, 349] on div "Janela de atendimento Grade de atendimento Capacidade Transportadoras Veículos …" at bounding box center [553, 280] width 1106 height 561
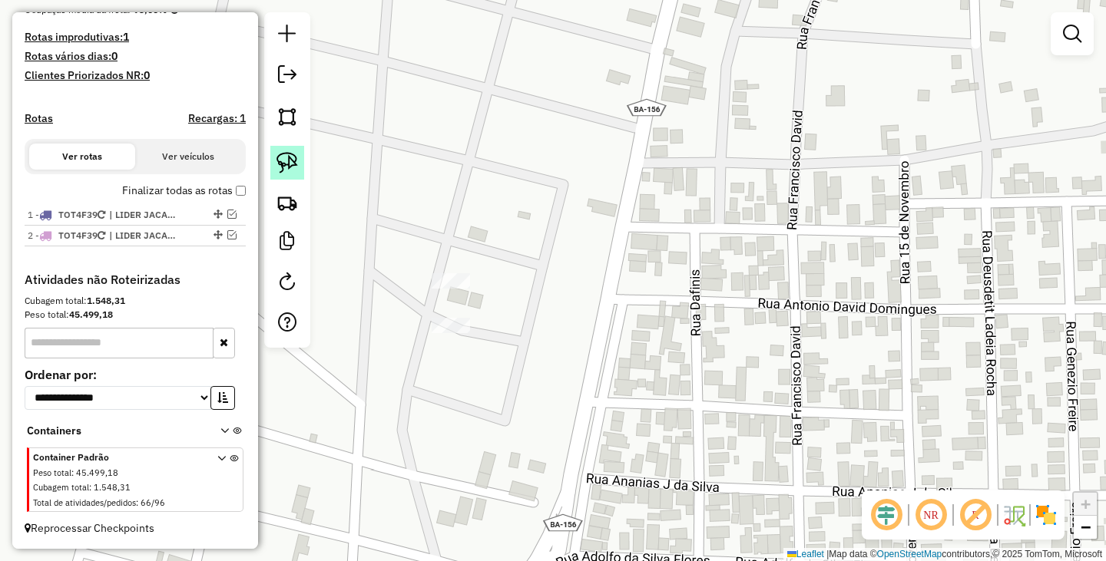
click at [297, 164] on img at bounding box center [286, 162] width 21 height 21
click at [287, 160] on img at bounding box center [286, 162] width 21 height 21
click at [291, 198] on img at bounding box center [286, 202] width 21 height 21
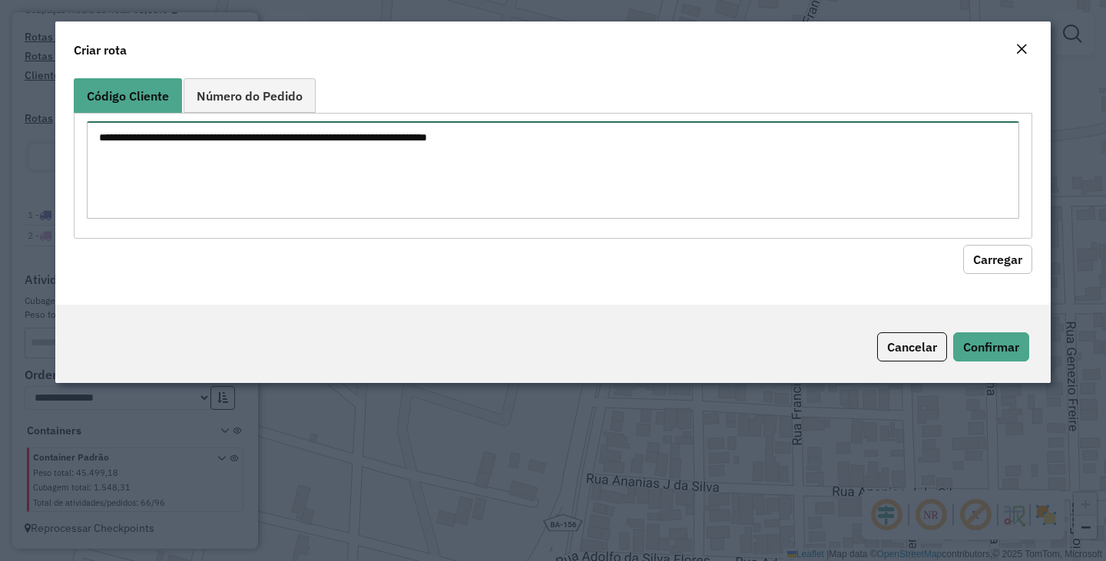
click at [495, 192] on textarea at bounding box center [553, 170] width 932 height 98
type textarea "*****"
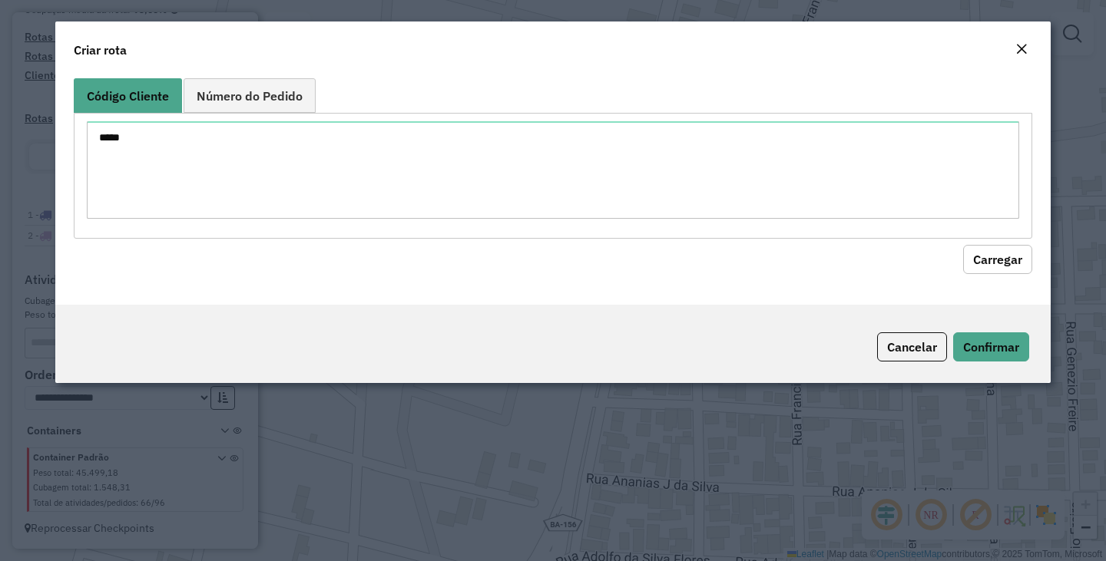
click at [1004, 260] on button "Carregar" at bounding box center [997, 259] width 69 height 29
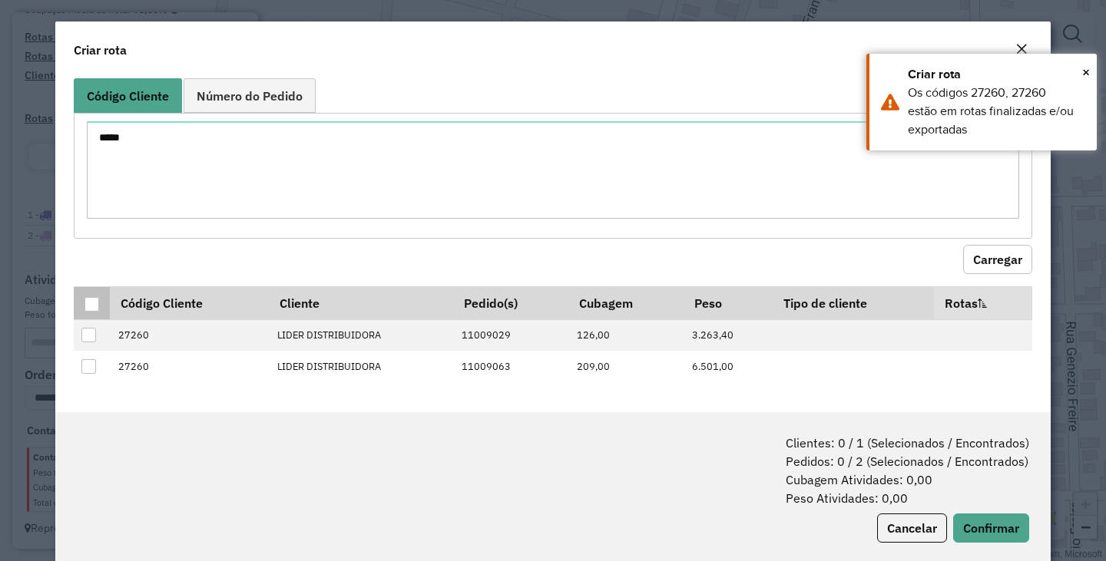
click at [96, 306] on div at bounding box center [91, 304] width 15 height 15
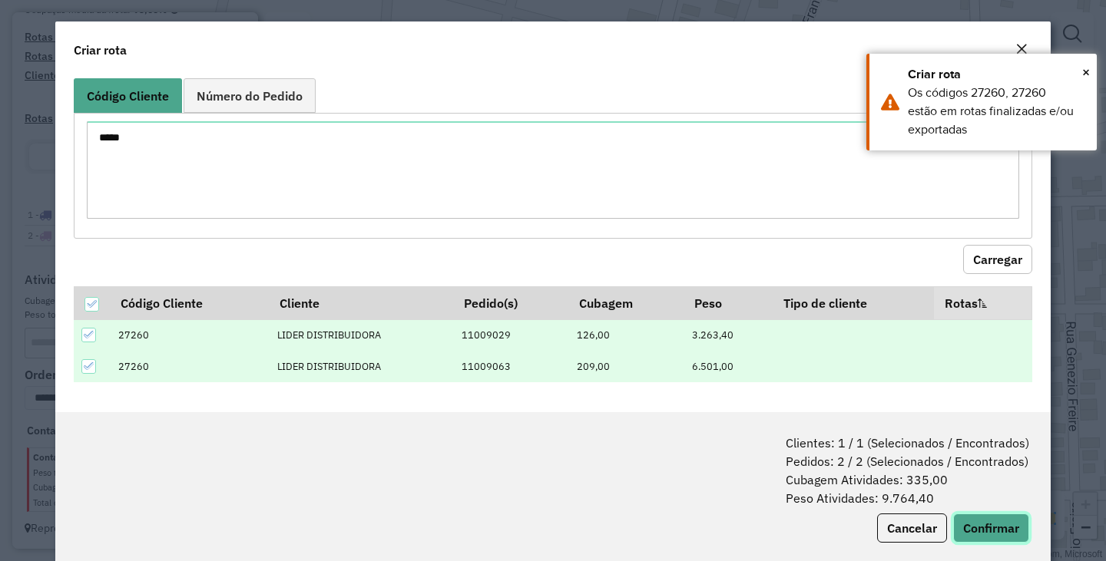
click at [985, 534] on button "Confirmar" at bounding box center [991, 528] width 76 height 29
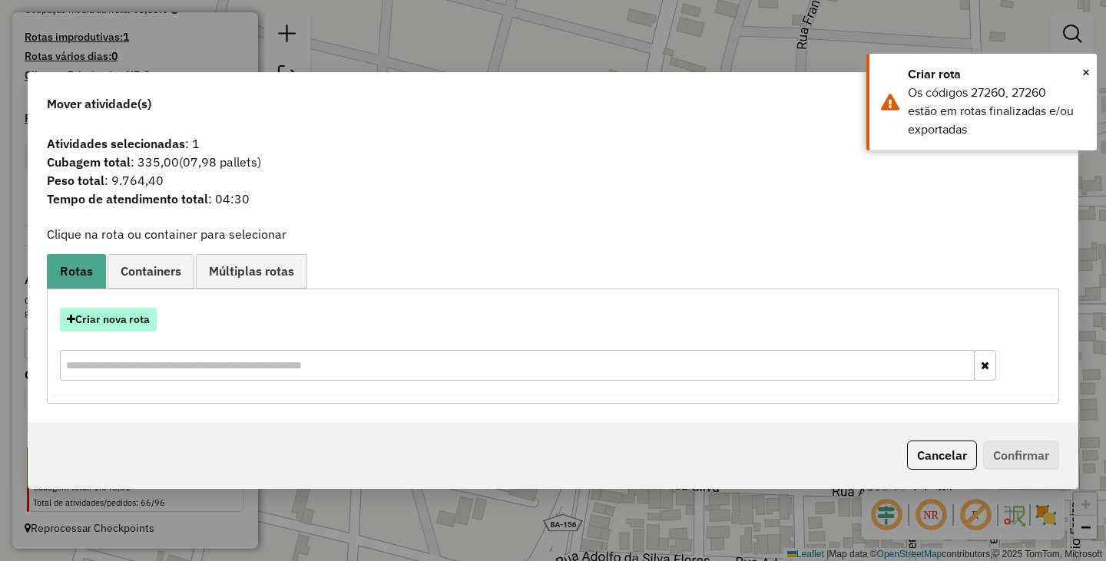
click at [115, 323] on button "Criar nova rota" at bounding box center [108, 320] width 97 height 24
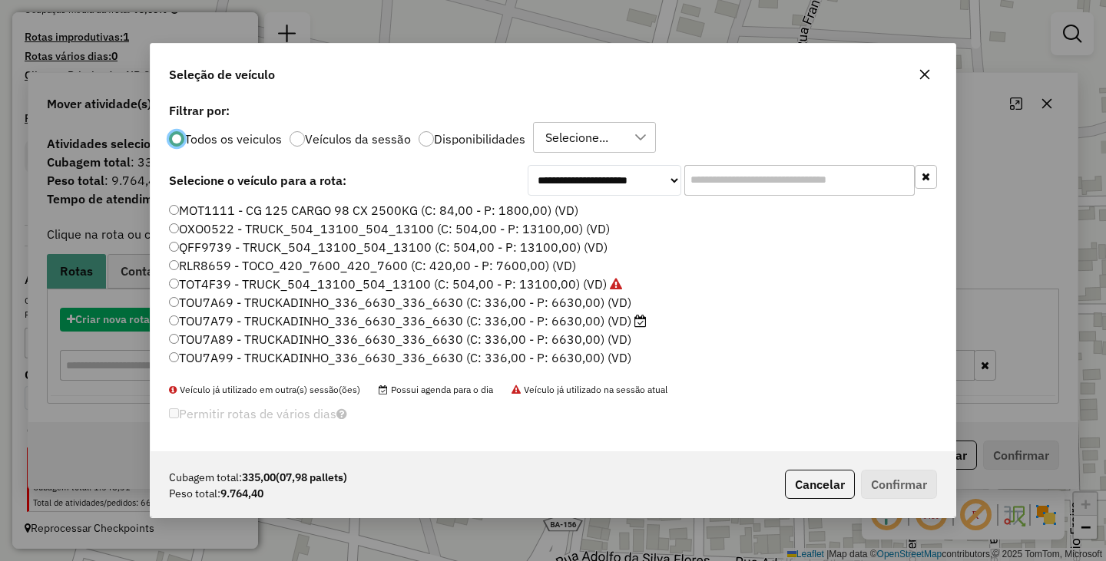
scroll to position [8, 5]
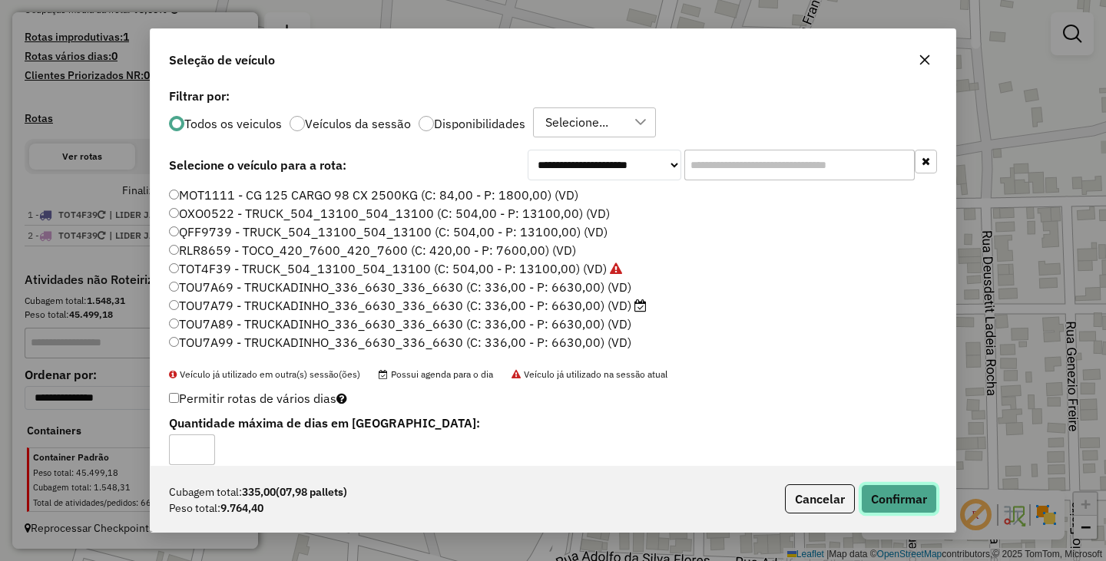
click at [916, 499] on button "Confirmar" at bounding box center [899, 499] width 76 height 29
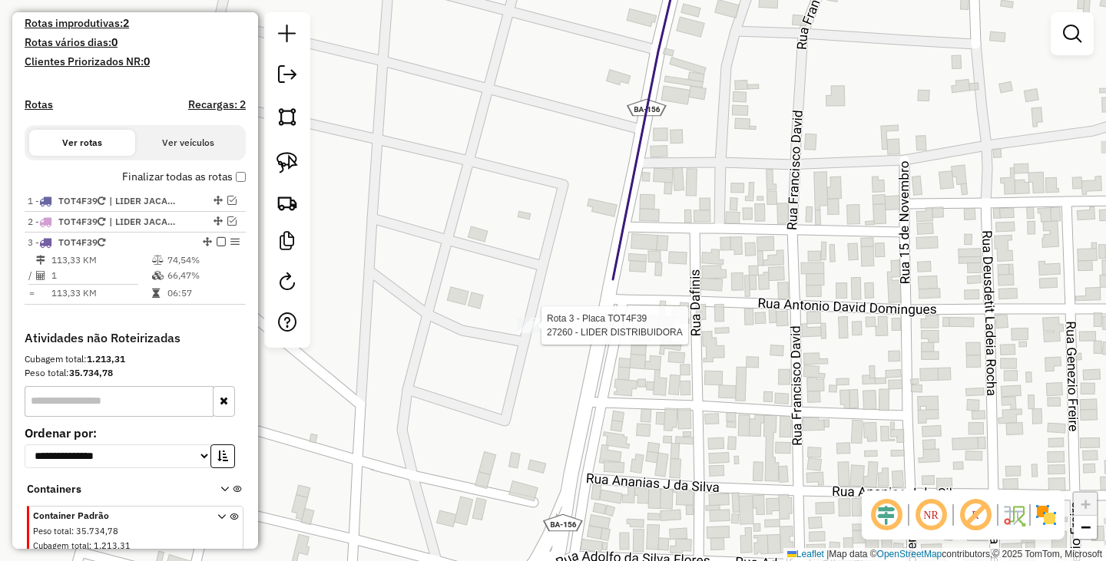
scroll to position [474, 0]
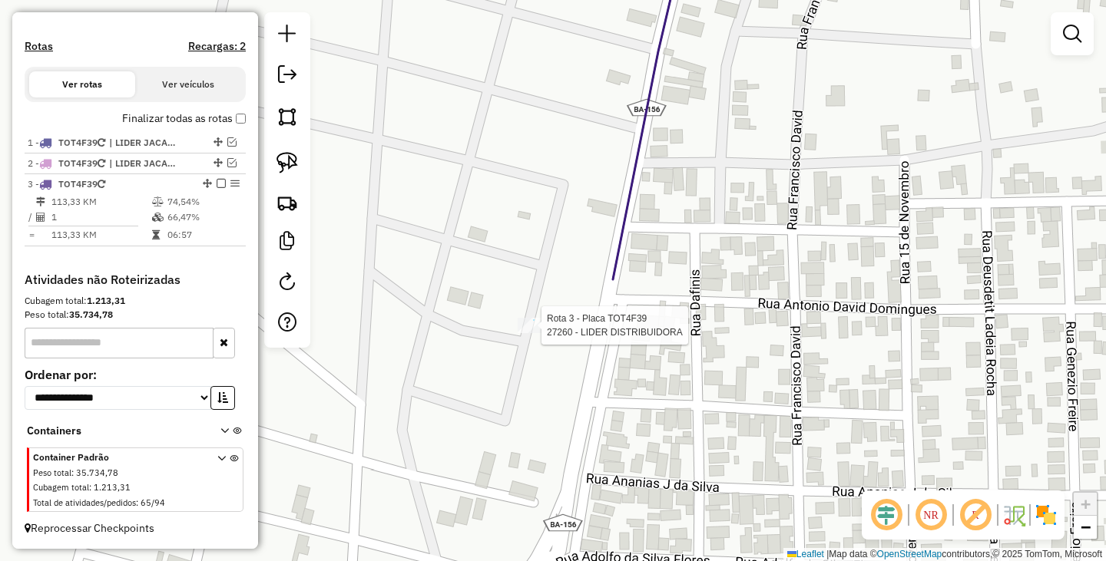
select select "**********"
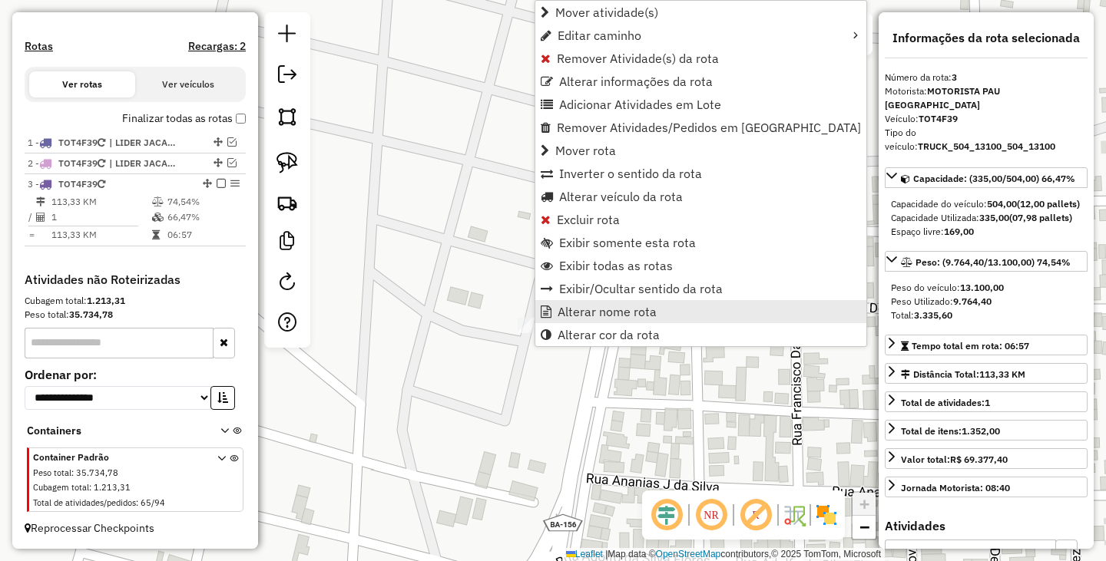
click at [614, 312] on span "Alterar nome rota" at bounding box center [606, 312] width 99 height 12
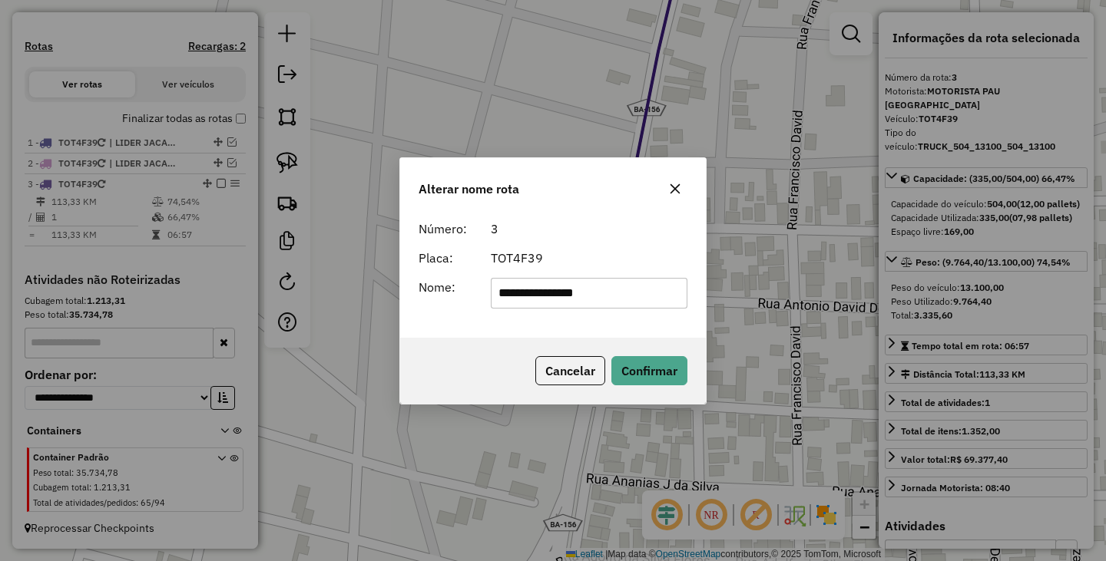
type input "**********"
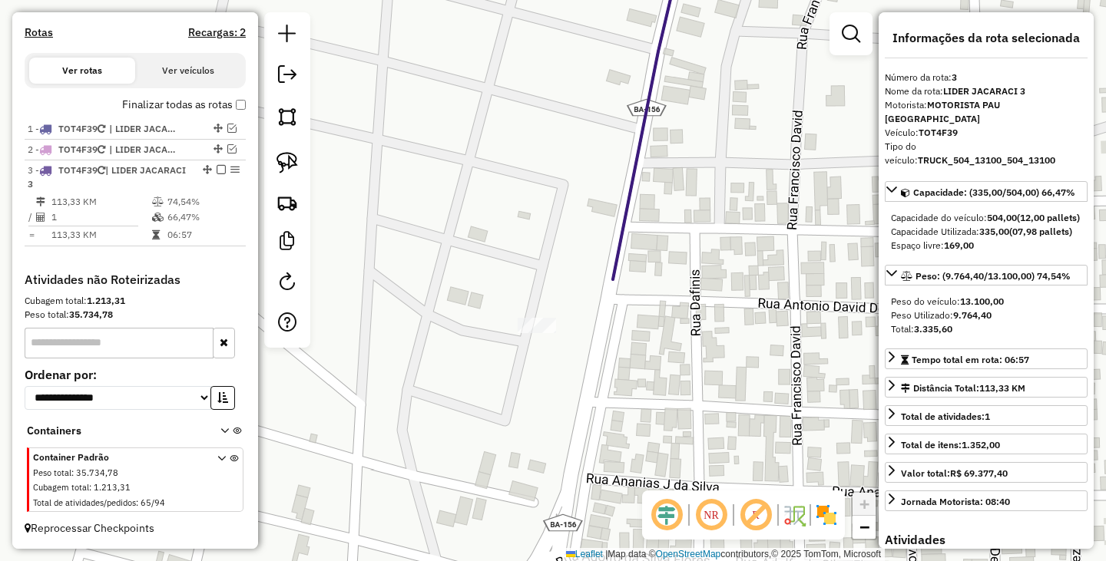
scroll to position [422, 0]
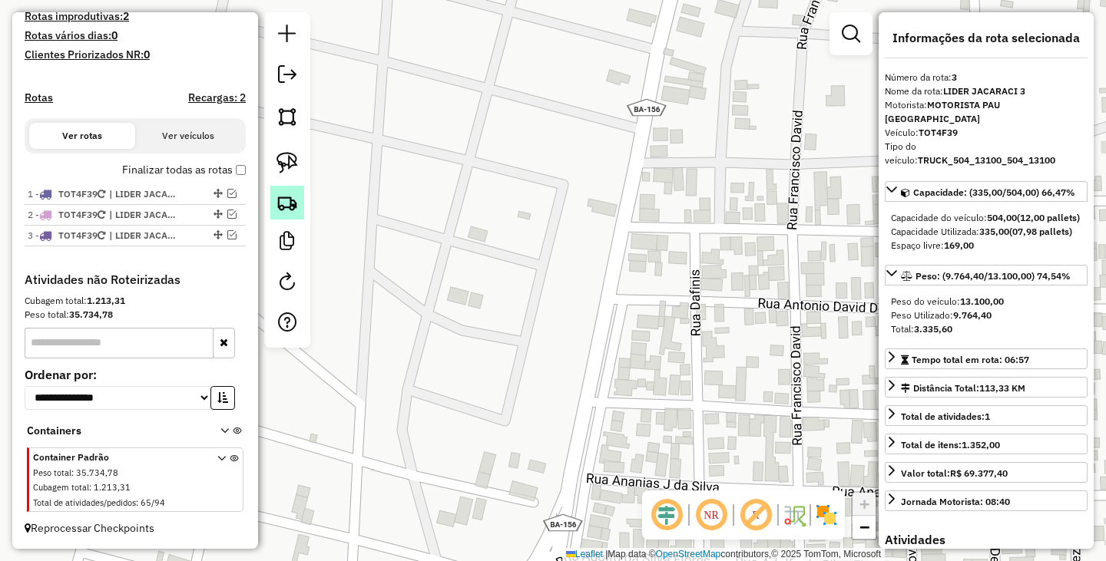
click at [287, 200] on img at bounding box center [286, 202] width 21 height 21
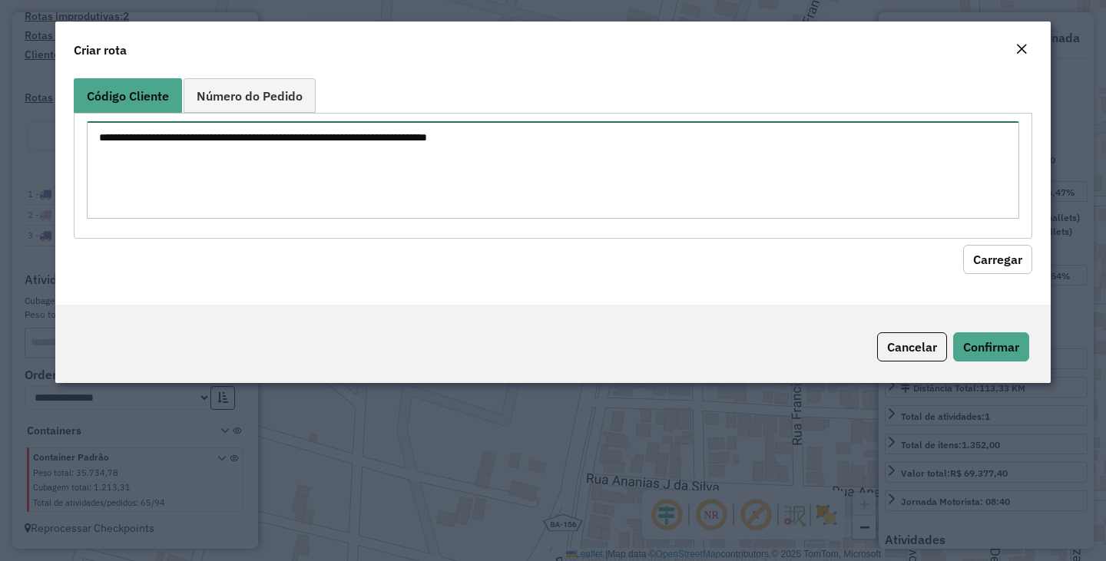
click at [442, 163] on textarea at bounding box center [553, 170] width 932 height 98
paste textarea "** ** *** *** *** *** *** *** *** *** *** *** *** *** **** **** **** **** **** …"
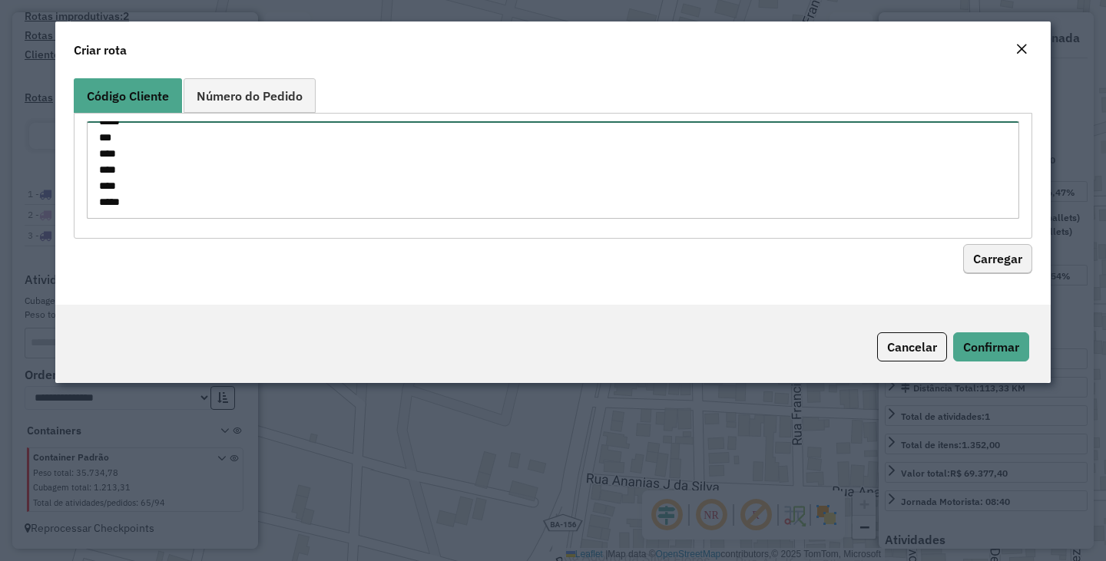
type textarea "** ** *** *** *** *** *** *** *** *** *** *** *** *** **** **** **** **** **** …"
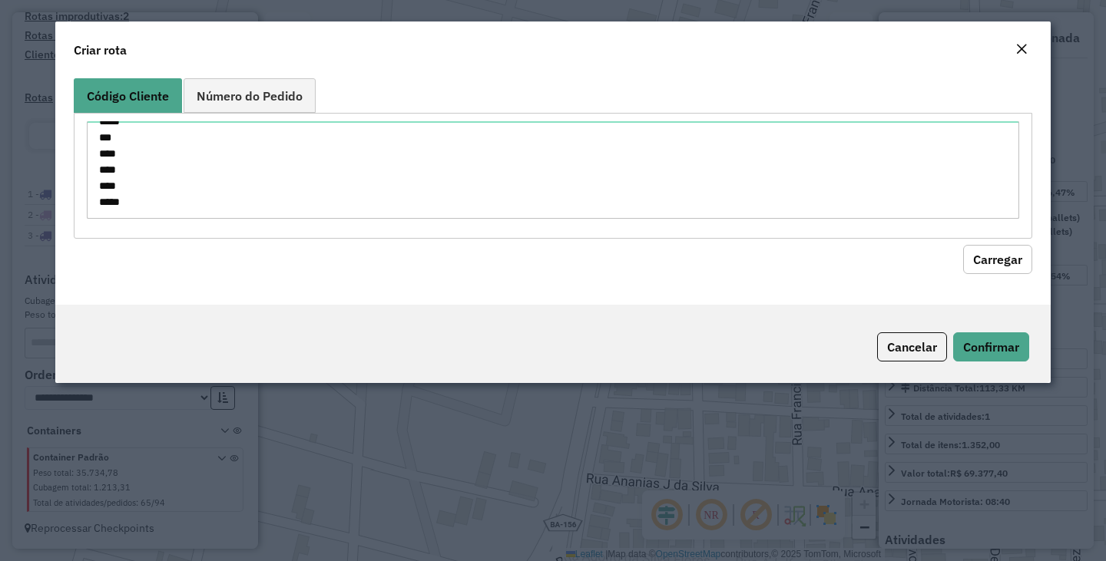
click at [994, 250] on button "Carregar" at bounding box center [997, 259] width 69 height 29
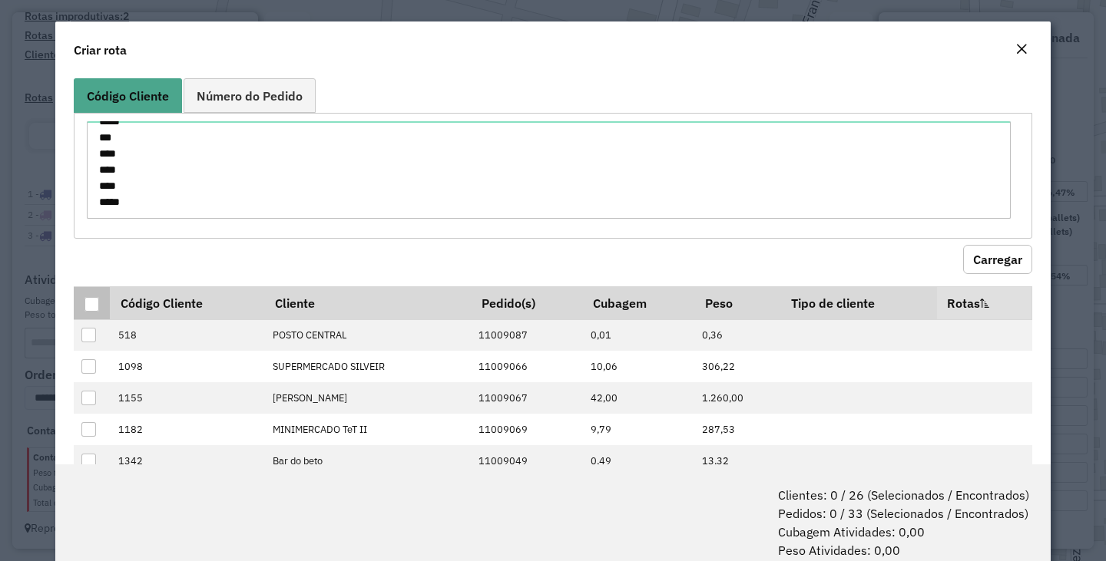
click at [95, 299] on div at bounding box center [91, 304] width 15 height 15
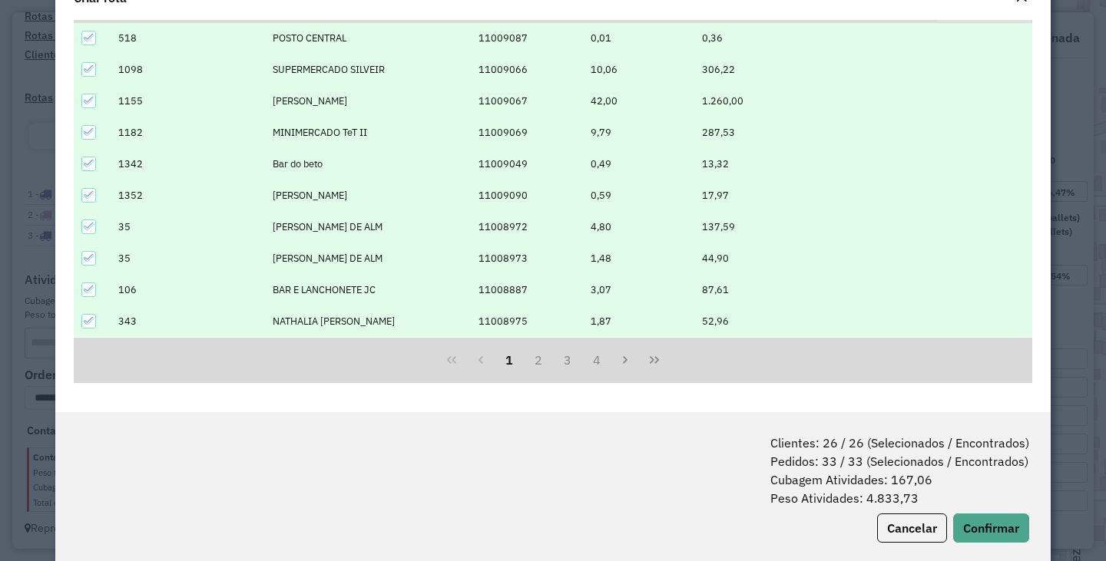
scroll to position [77, 0]
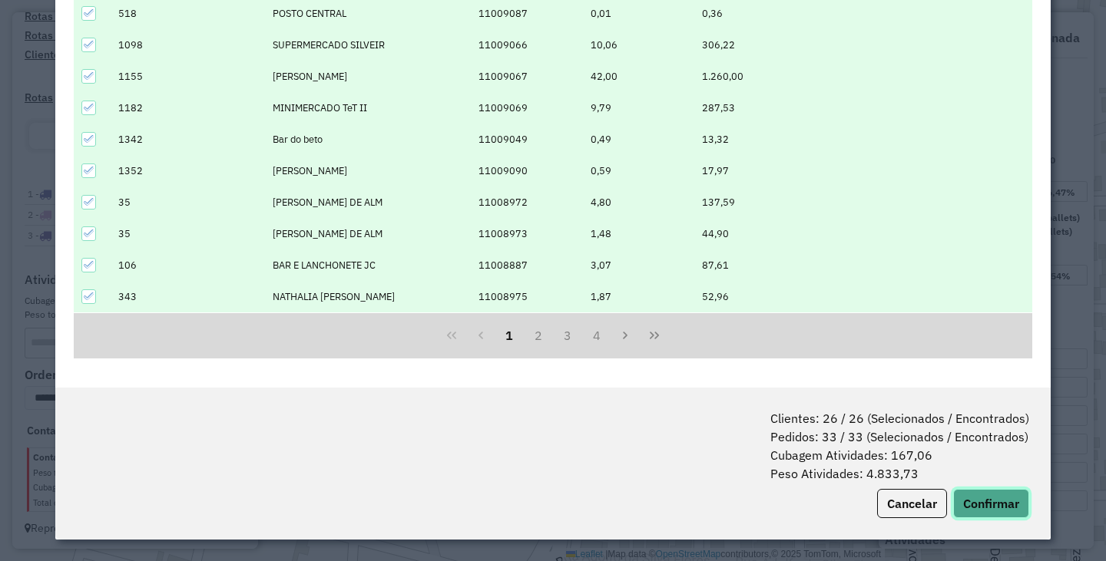
click at [987, 496] on button "Confirmar" at bounding box center [991, 503] width 76 height 29
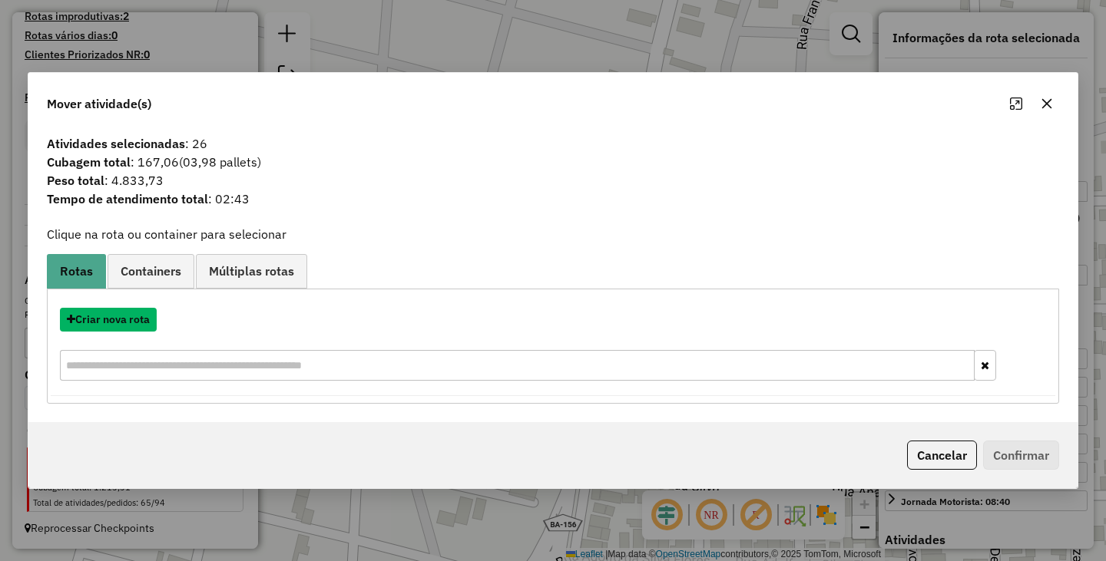
click at [117, 320] on button "Criar nova rota" at bounding box center [108, 320] width 97 height 24
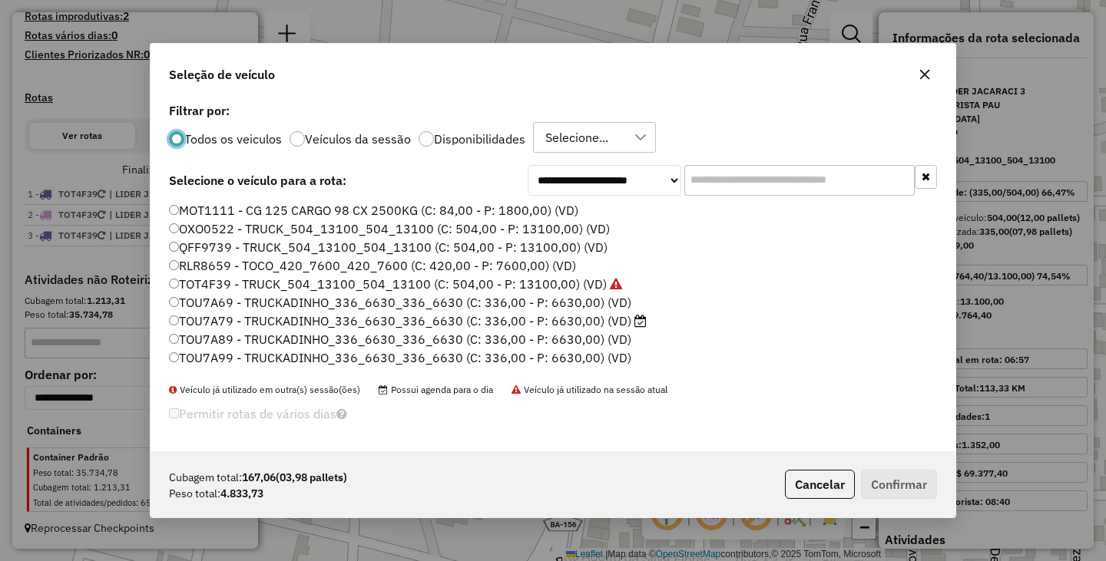
scroll to position [8, 5]
click at [434, 144] on label "Disponibilidades" at bounding box center [479, 139] width 91 height 12
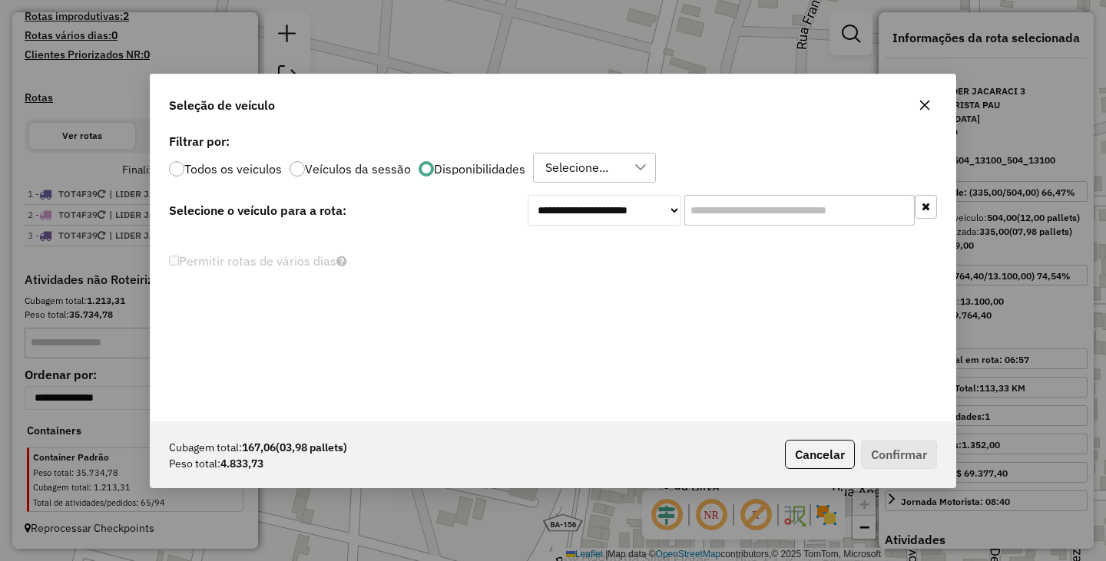
click at [590, 163] on div "Selecione..." at bounding box center [577, 168] width 74 height 29
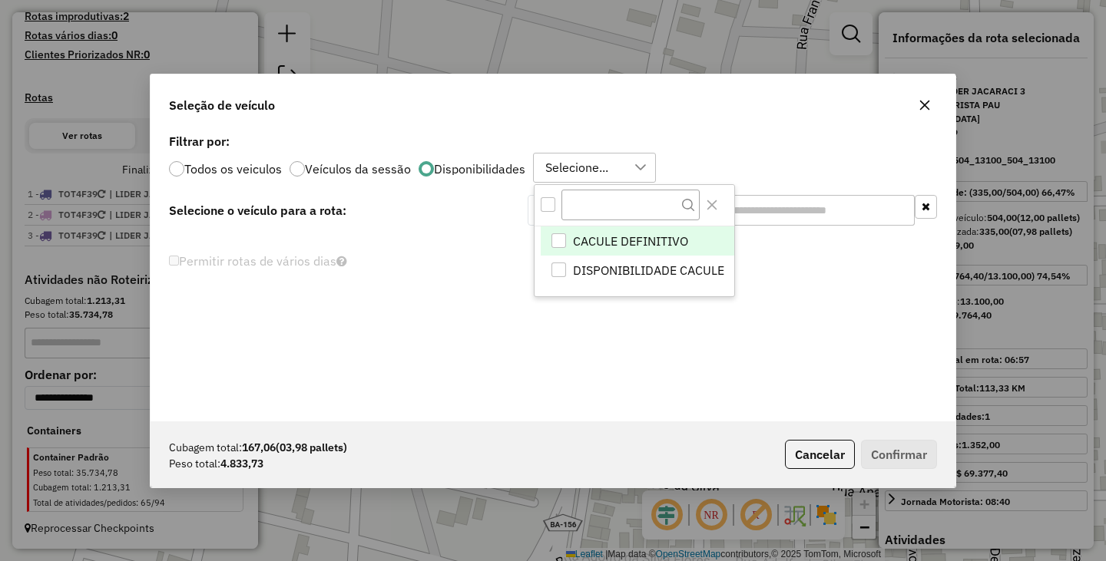
click at [544, 203] on div "All items unselected" at bounding box center [548, 204] width 15 height 15
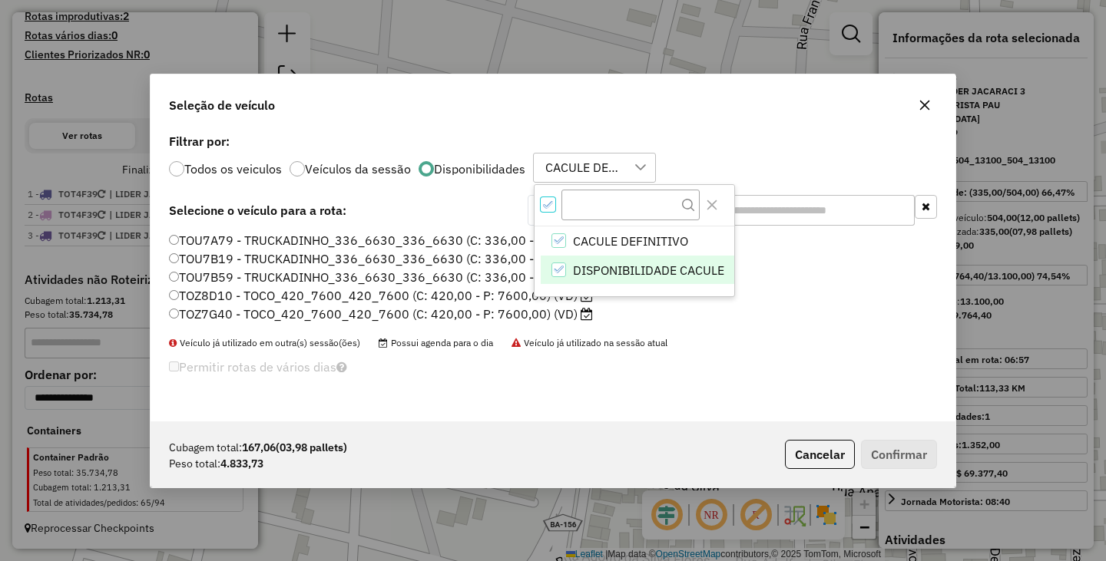
scroll to position [9, 5]
click at [898, 411] on div "**********" at bounding box center [552, 276] width 805 height 292
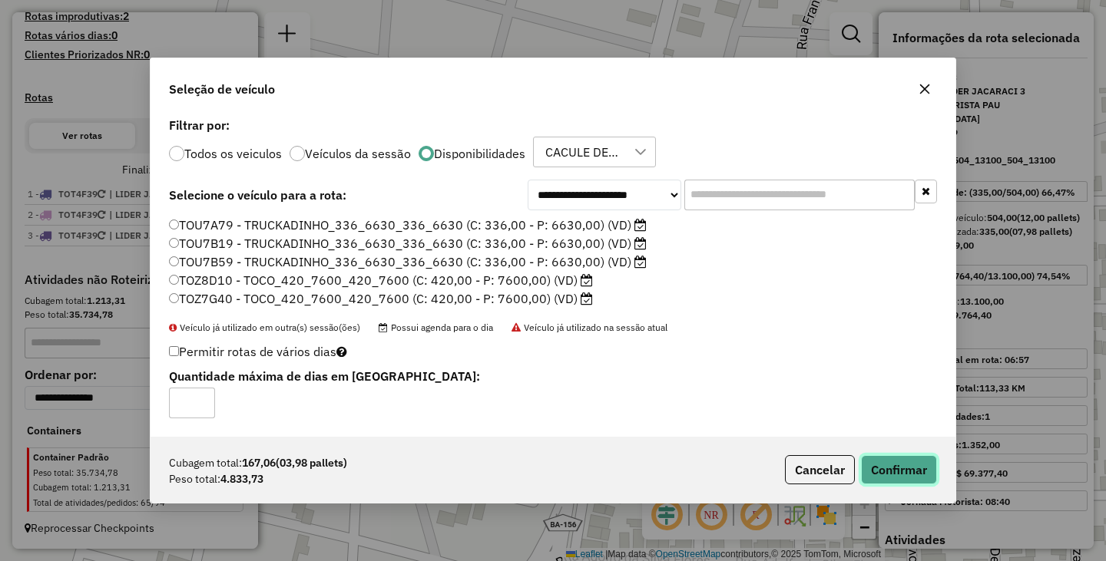
click at [880, 460] on button "Confirmar" at bounding box center [899, 469] width 76 height 29
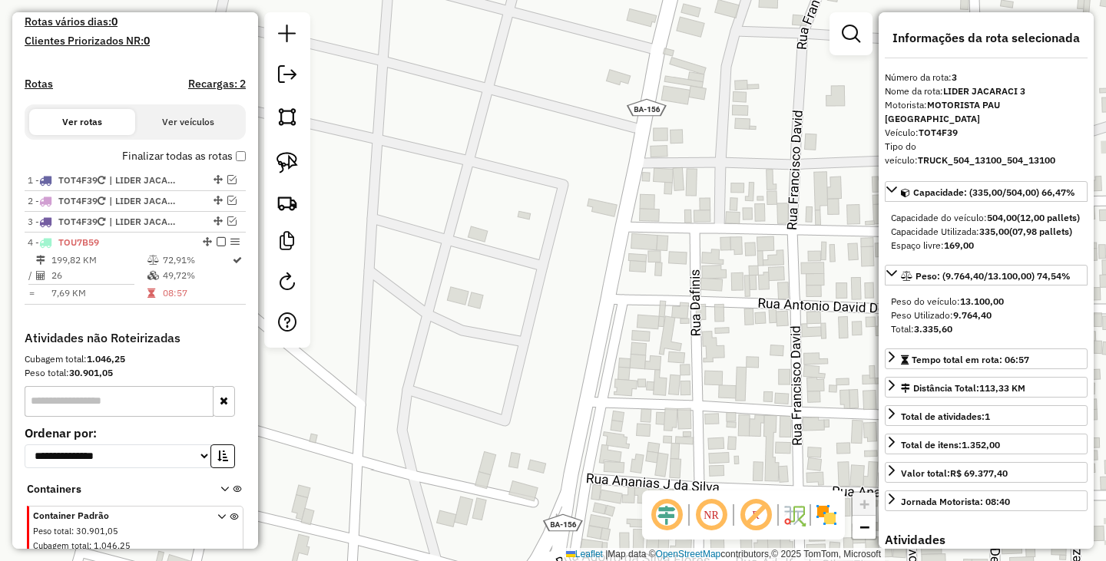
scroll to position [494, 0]
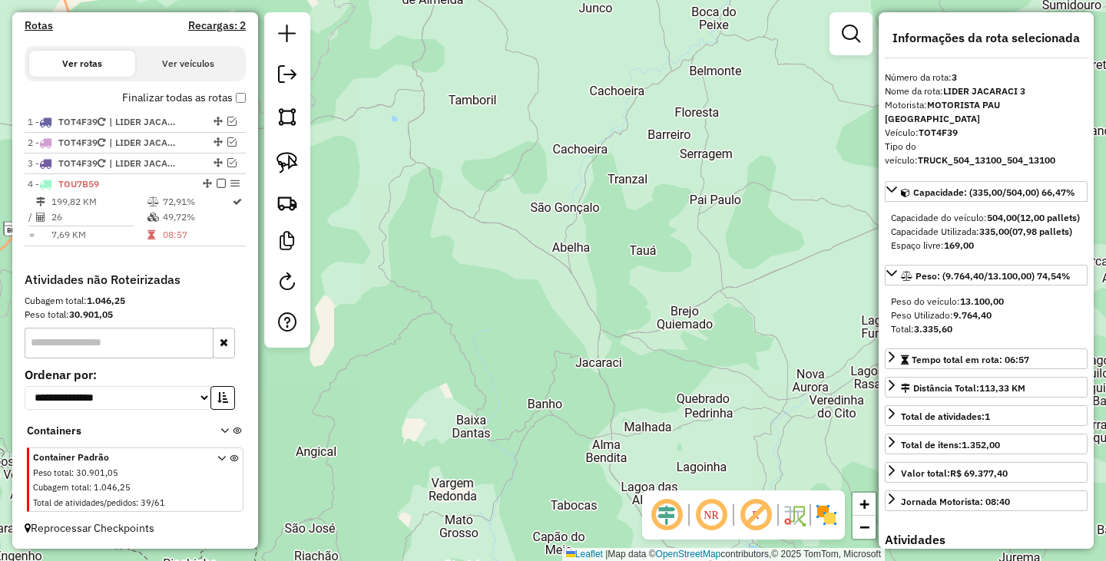
click at [742, 266] on div "Janela de atendimento Grade de atendimento Capacidade Transportadoras Veículos …" at bounding box center [553, 280] width 1106 height 561
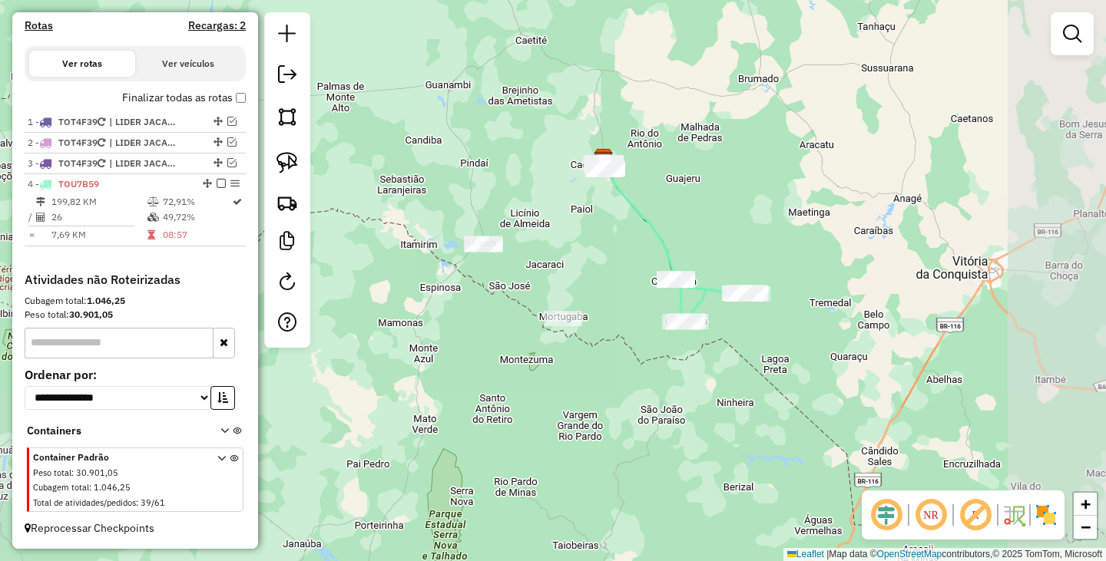
drag, startPoint x: 713, startPoint y: 268, endPoint x: 587, endPoint y: 266, distance: 125.9
click at [587, 266] on div "Janela de atendimento Grade de atendimento Capacidade Transportadoras Veículos …" at bounding box center [553, 280] width 1106 height 561
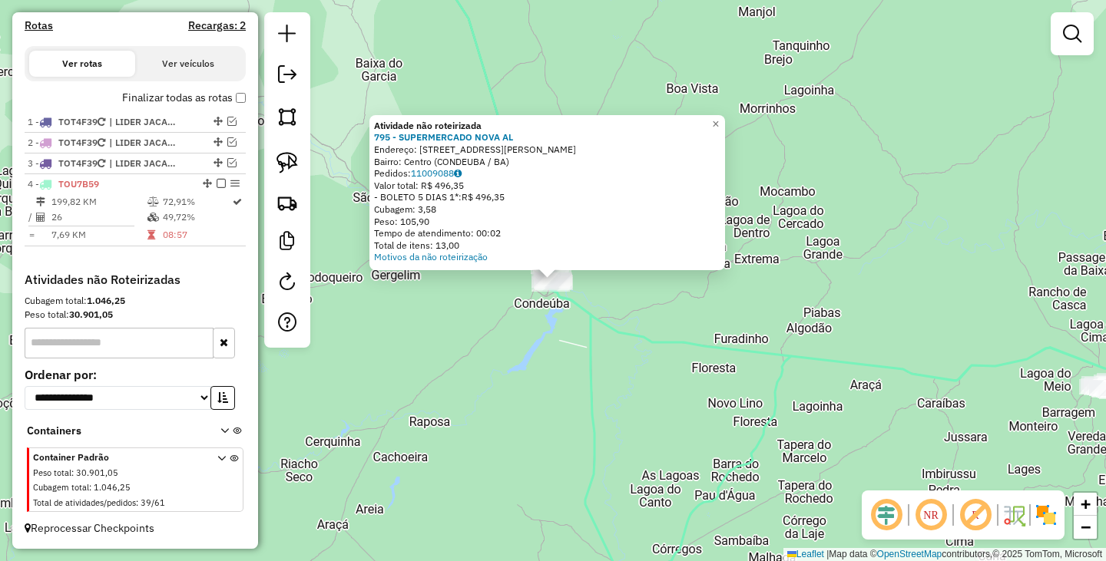
click at [601, 373] on div "Atividade não roteirizada 795 - SUPERMERCADO NOVA AL Endereço: RUA JOAO DA SILV…" at bounding box center [553, 280] width 1106 height 561
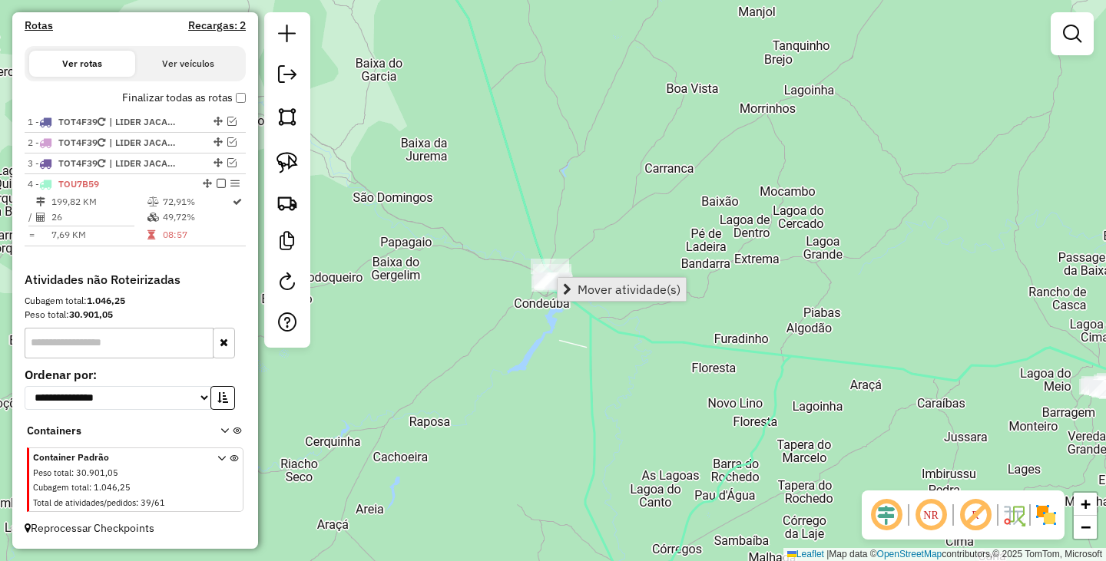
click at [614, 290] on span "Mover atividade(s)" at bounding box center [628, 289] width 103 height 12
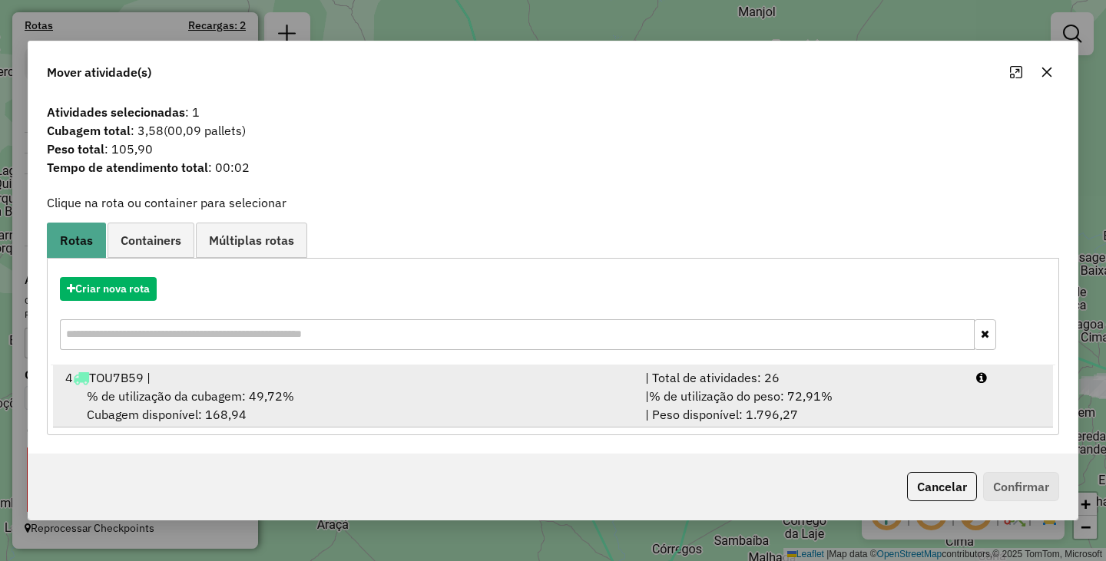
click at [404, 389] on div "% de utilização da cubagem: 49,72% Cubagem disponível: 168,94" at bounding box center [346, 405] width 580 height 37
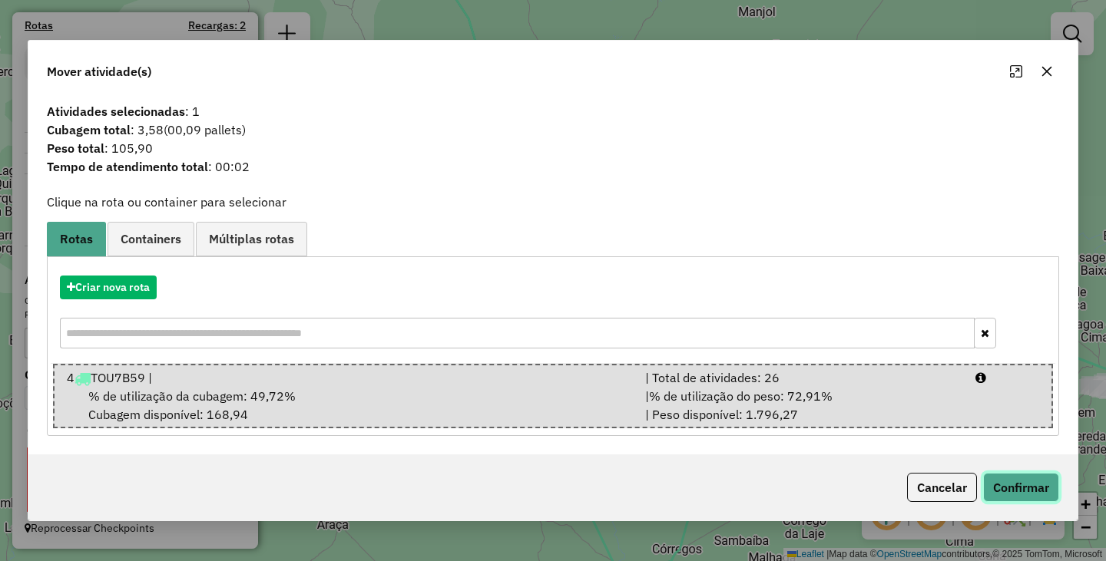
click at [1010, 479] on button "Confirmar" at bounding box center [1021, 487] width 76 height 29
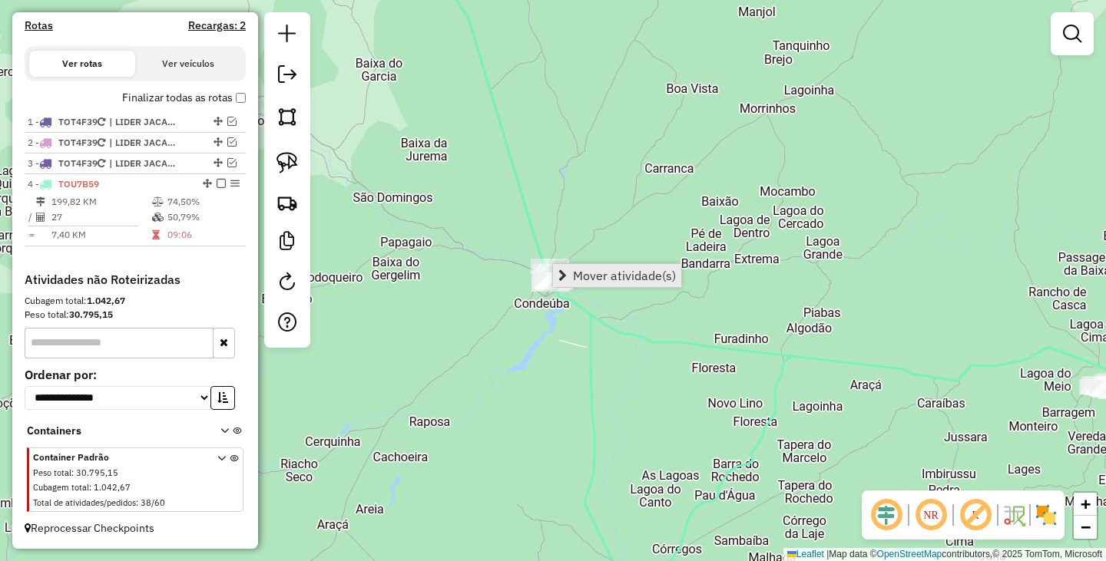
click at [593, 271] on span "Mover atividade(s)" at bounding box center [624, 276] width 103 height 12
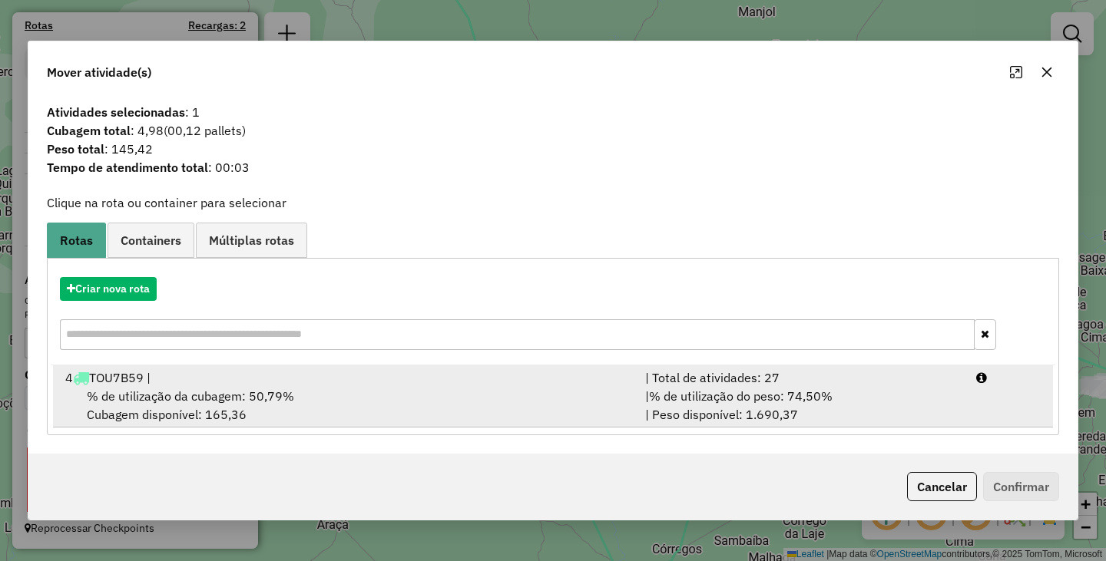
click at [431, 411] on div "% de utilização da cubagem: 50,79% Cubagem disponível: 165,36" at bounding box center [346, 405] width 580 height 37
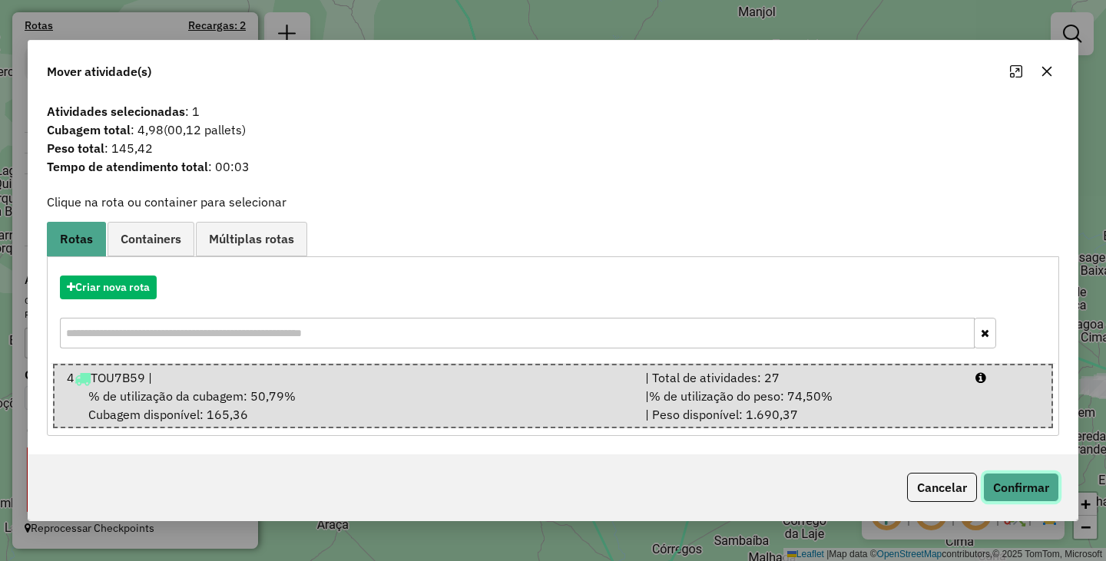
click at [1018, 481] on button "Confirmar" at bounding box center [1021, 487] width 76 height 29
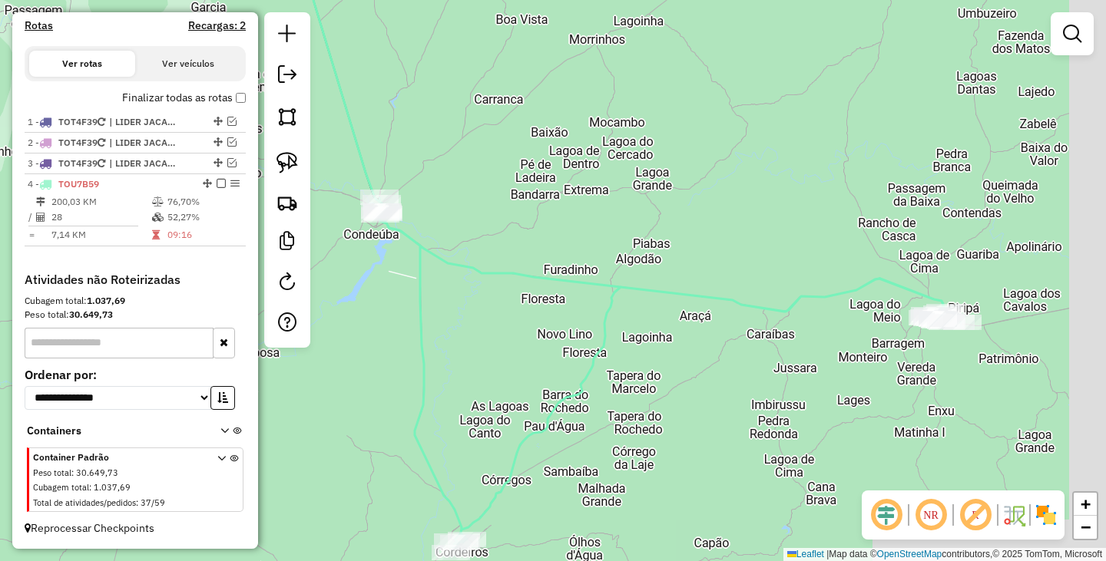
drag, startPoint x: 894, startPoint y: 397, endPoint x: 720, endPoint y: 325, distance: 187.9
click at [720, 325] on div "Janela de atendimento Grade de atendimento Capacidade Transportadoras Veículos …" at bounding box center [553, 280] width 1106 height 561
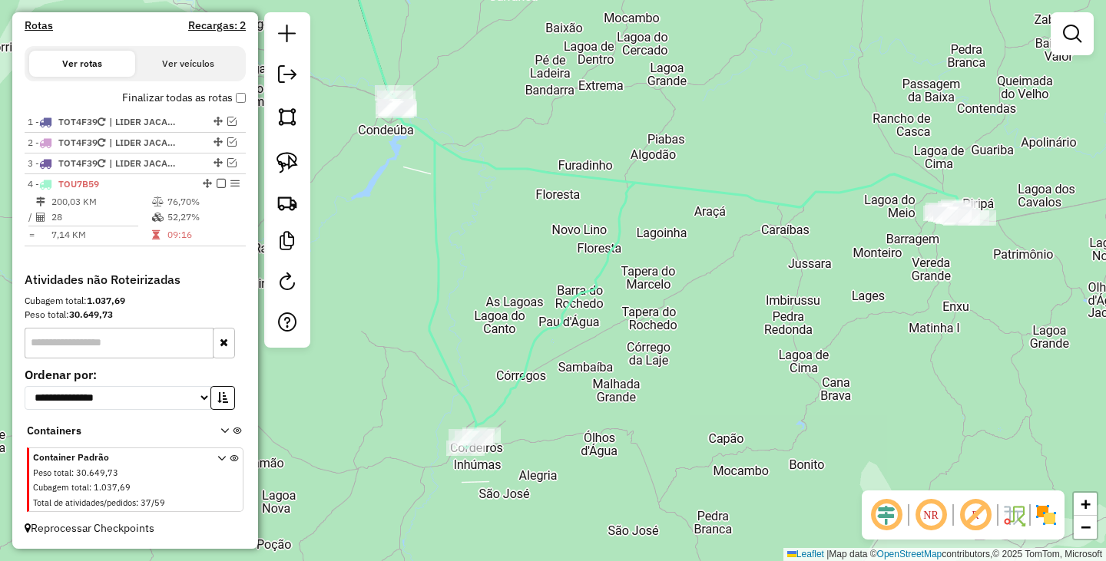
drag, startPoint x: 583, startPoint y: 415, endPoint x: 675, endPoint y: 300, distance: 146.9
click at [663, 314] on div "Janela de atendimento Grade de atendimento Capacidade Transportadoras Veículos …" at bounding box center [553, 280] width 1106 height 561
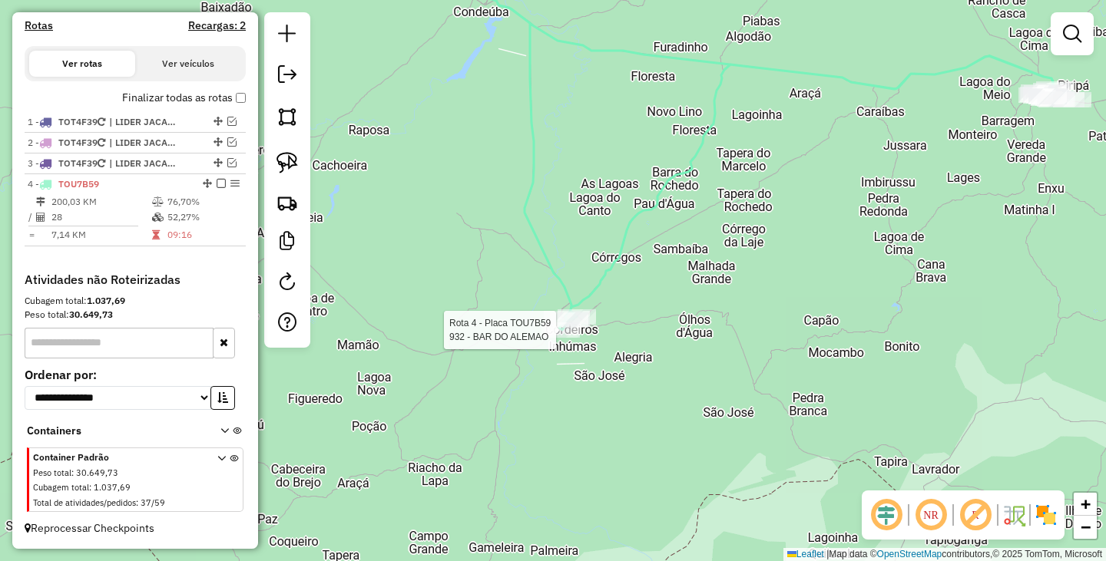
select select "**********"
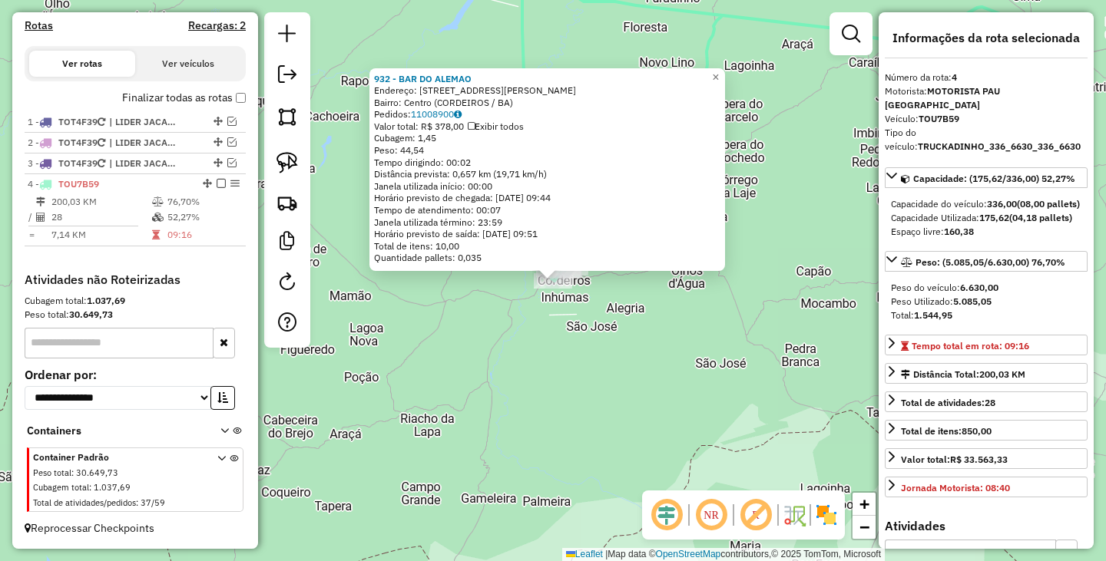
click at [705, 369] on div "932 - BAR DO ALEMAO Endereço: RUA JOSE MOREIRA 10 Bairro: Centro (CORDEIROS / B…" at bounding box center [553, 280] width 1106 height 561
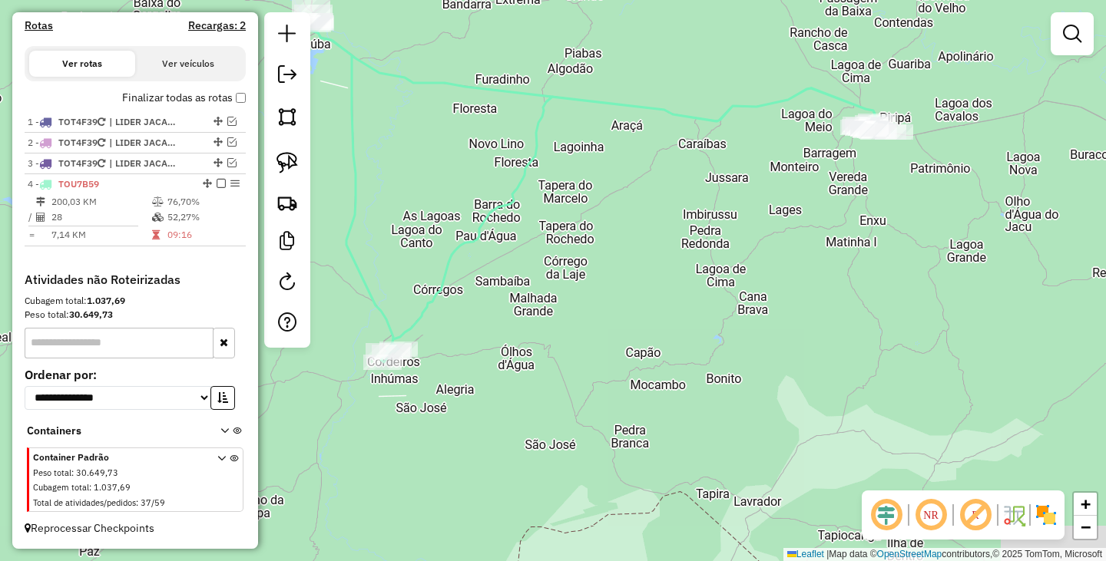
drag, startPoint x: 792, startPoint y: 279, endPoint x: 622, endPoint y: 360, distance: 188.9
click at [622, 360] on div "Janela de atendimento Grade de atendimento Capacidade Transportadoras Veículos …" at bounding box center [553, 280] width 1106 height 561
drag, startPoint x: 453, startPoint y: 374, endPoint x: 657, endPoint y: 335, distance: 207.2
click at [657, 335] on div "Janela de atendimento Grade de atendimento Capacidade Transportadoras Veículos …" at bounding box center [553, 280] width 1106 height 561
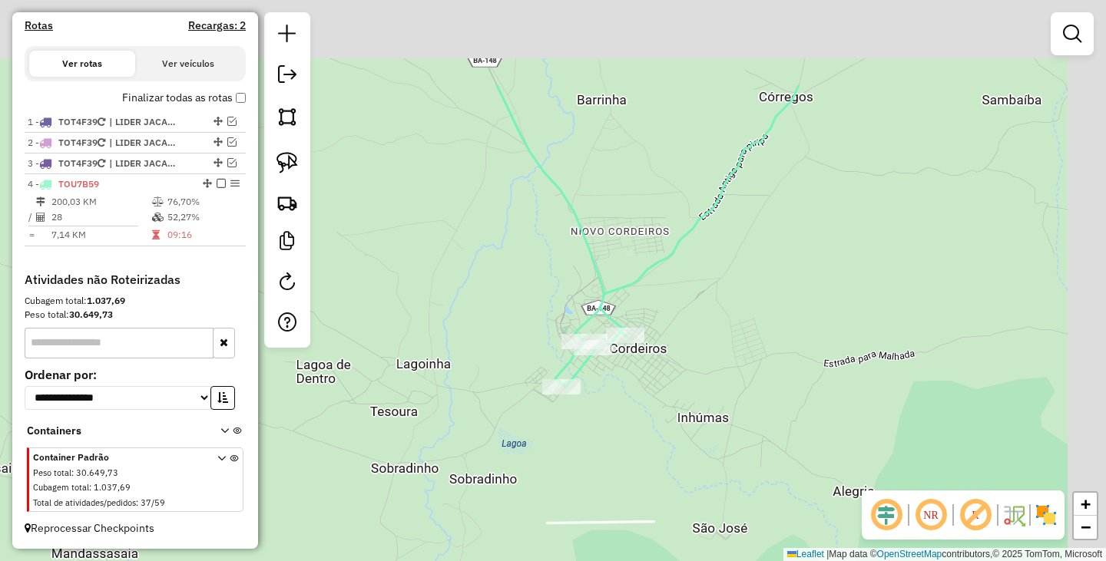
drag, startPoint x: 891, startPoint y: 175, endPoint x: 752, endPoint y: 321, distance: 201.0
click at [729, 359] on div "Janela de atendimento Grade de atendimento Capacidade Transportadoras Veículos …" at bounding box center [553, 280] width 1106 height 561
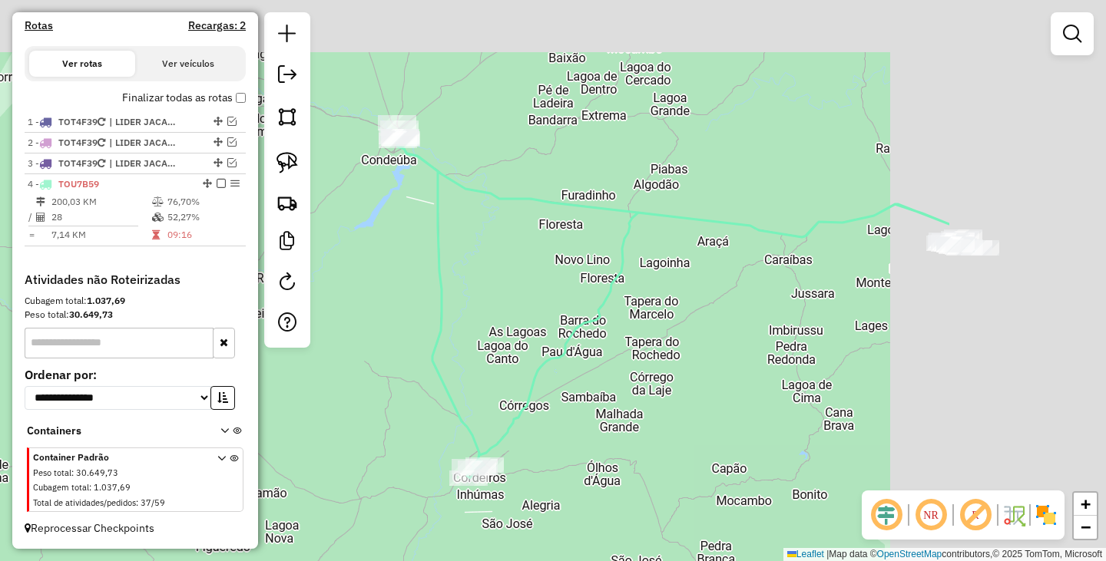
drag, startPoint x: 953, startPoint y: 222, endPoint x: 683, endPoint y: 419, distance: 334.7
click at [683, 419] on div "Janela de atendimento Grade de atendimento Capacidade Transportadoras Veículos …" at bounding box center [553, 280] width 1106 height 561
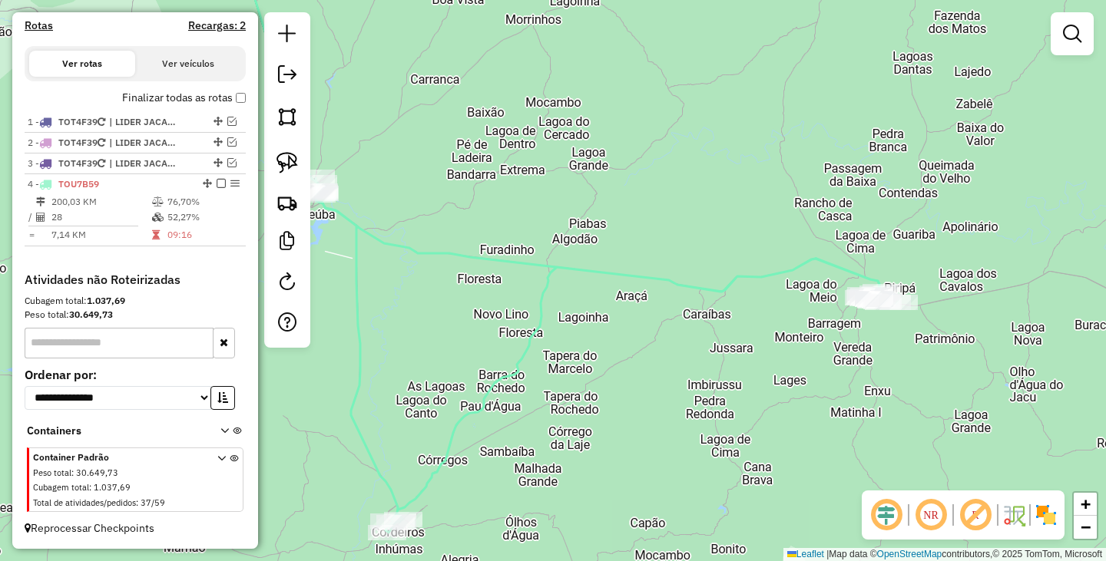
drag, startPoint x: 859, startPoint y: 284, endPoint x: 623, endPoint y: 349, distance: 245.1
click at [623, 349] on div "Janela de atendimento Grade de atendimento Capacidade Transportadoras Veículos …" at bounding box center [553, 280] width 1106 height 561
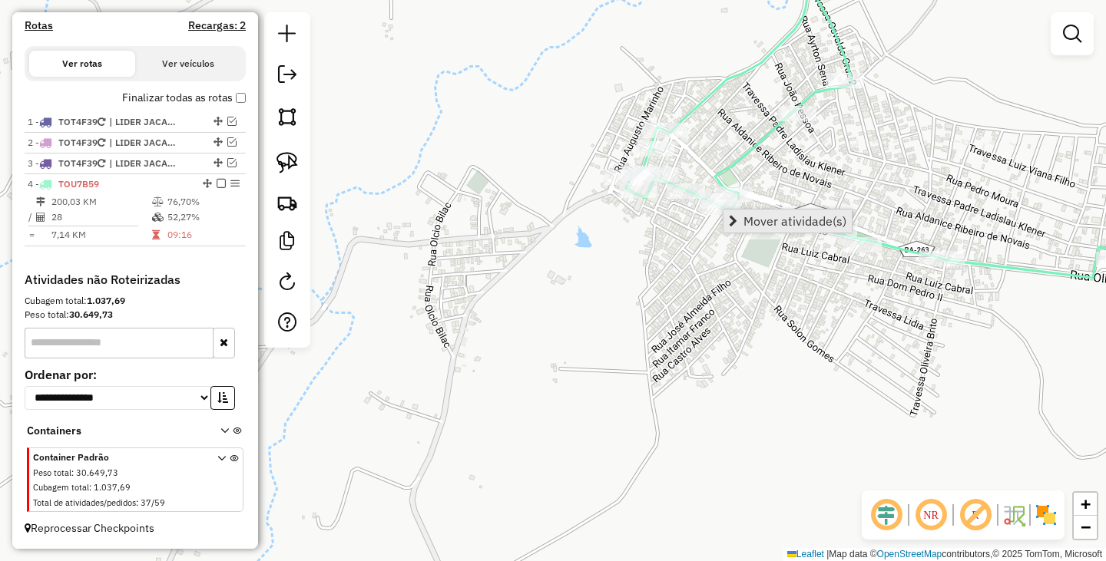
click at [775, 220] on span "Mover atividade(s)" at bounding box center [794, 221] width 103 height 12
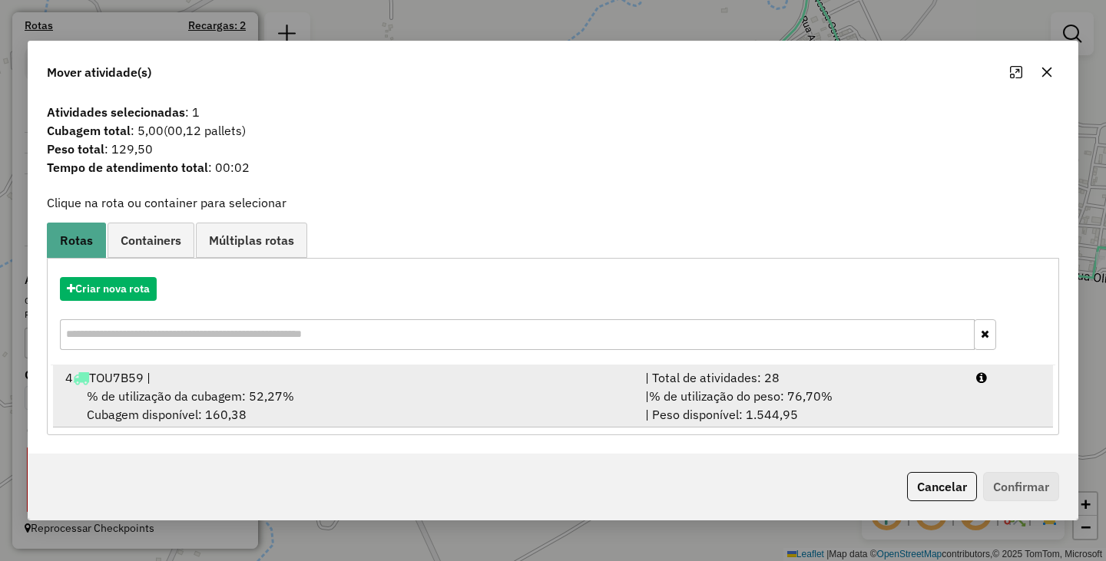
click at [402, 404] on div "% de utilização da cubagem: 52,27% Cubagem disponível: 160,38" at bounding box center [346, 405] width 580 height 37
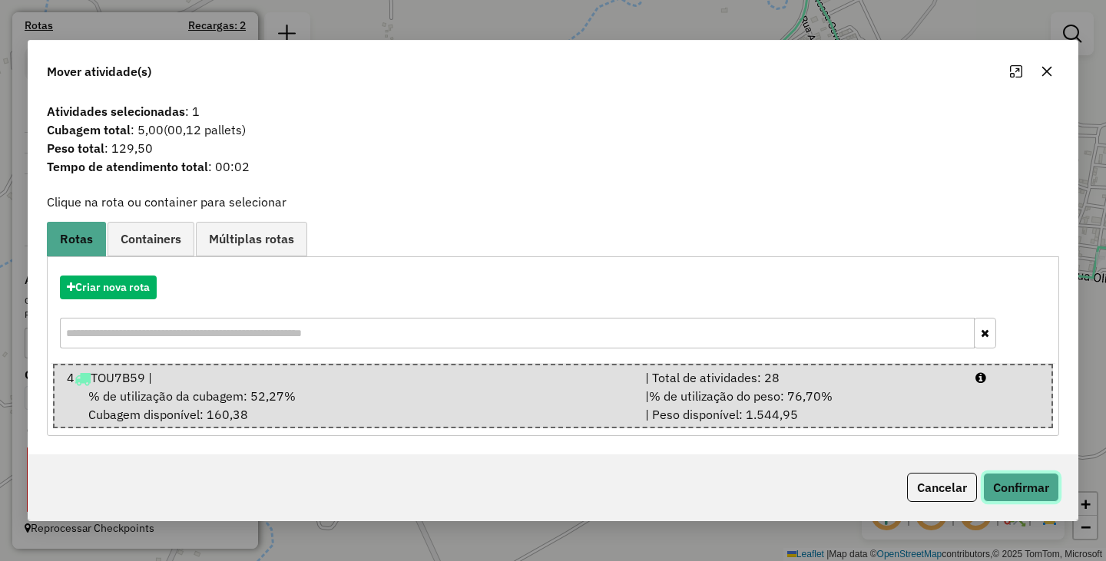
click at [1026, 487] on button "Confirmar" at bounding box center [1021, 487] width 76 height 29
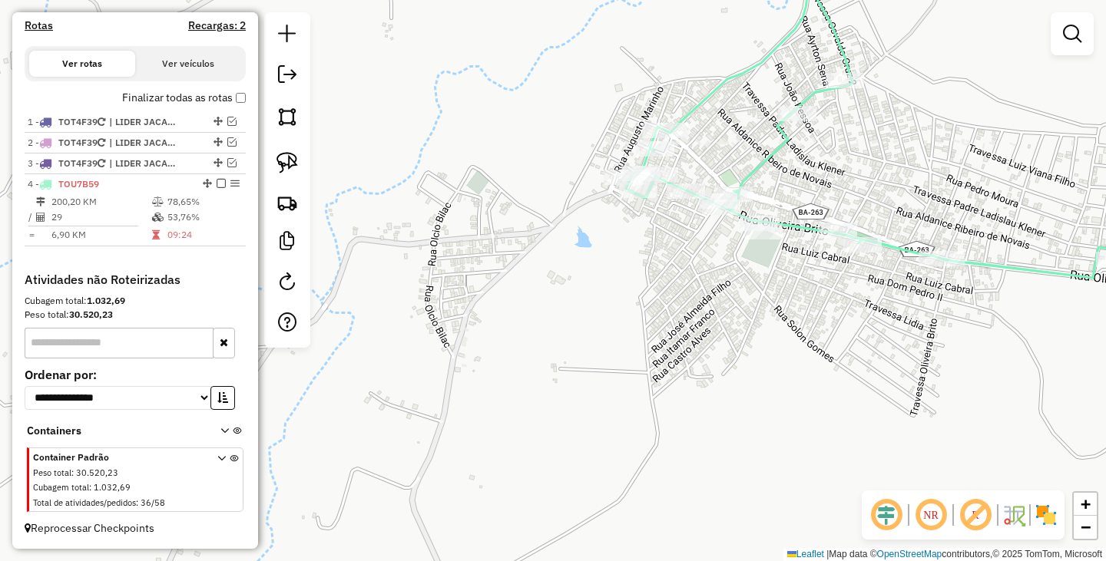
click at [779, 357] on div "Janela de atendimento Grade de atendimento Capacidade Transportadoras Veículos …" at bounding box center [553, 280] width 1106 height 561
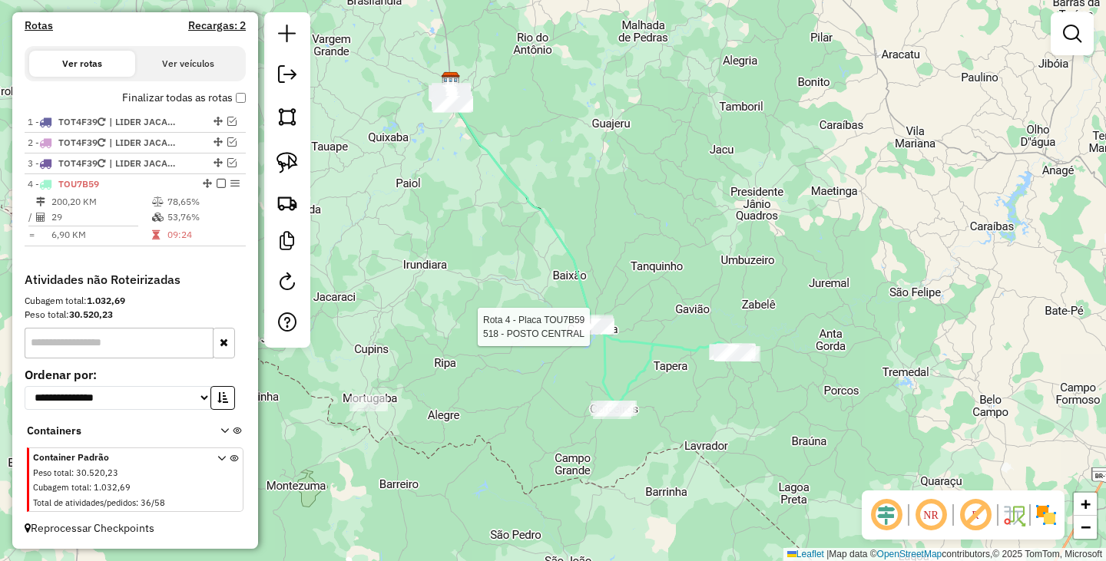
select select "**********"
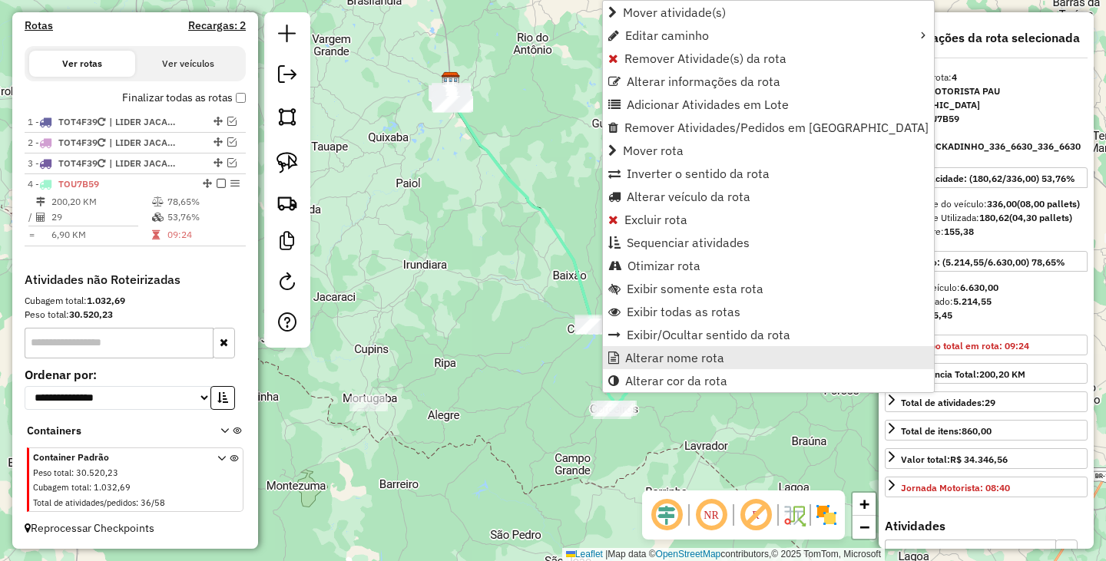
click at [709, 360] on span "Alterar nome rota" at bounding box center [674, 358] width 99 height 12
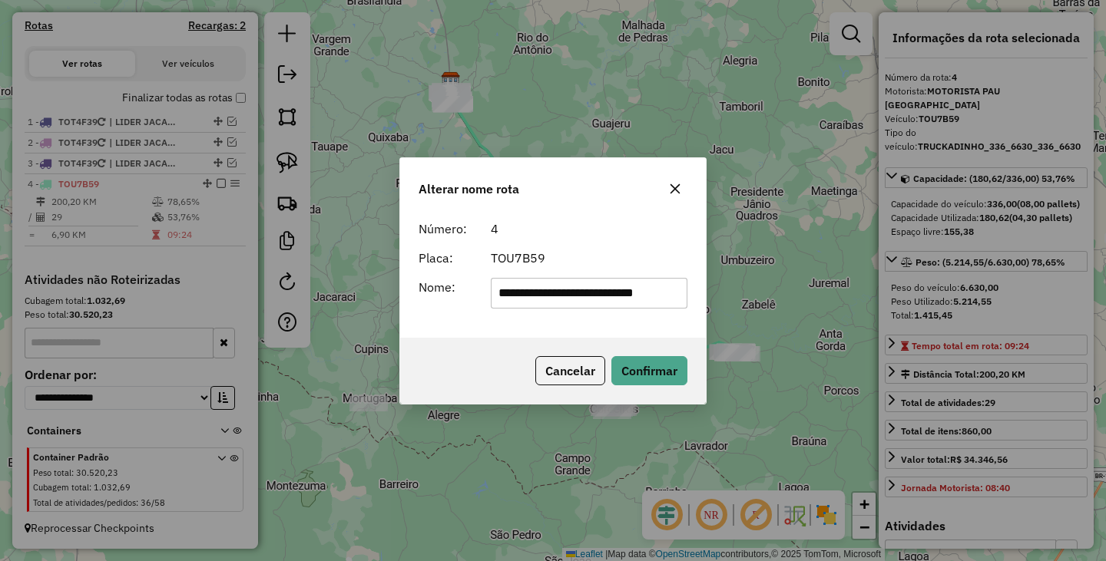
scroll to position [0, 12]
type input "**********"
click at [652, 369] on button "Confirmar" at bounding box center [649, 370] width 76 height 29
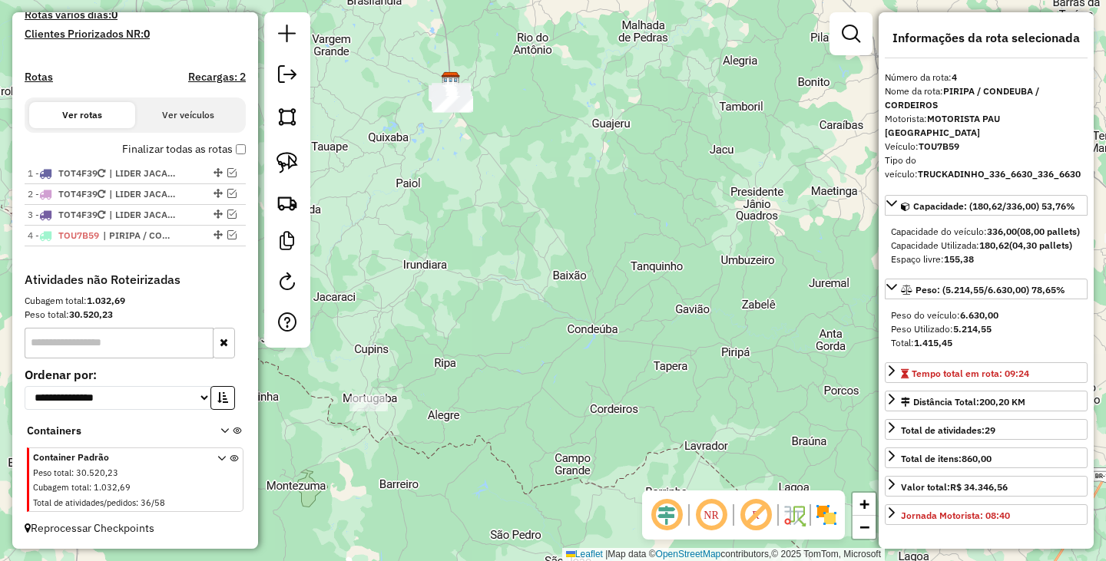
scroll to position [443, 0]
click at [653, 256] on div "Janela de atendimento Grade de atendimento Capacidade Transportadoras Veículos …" at bounding box center [553, 280] width 1106 height 561
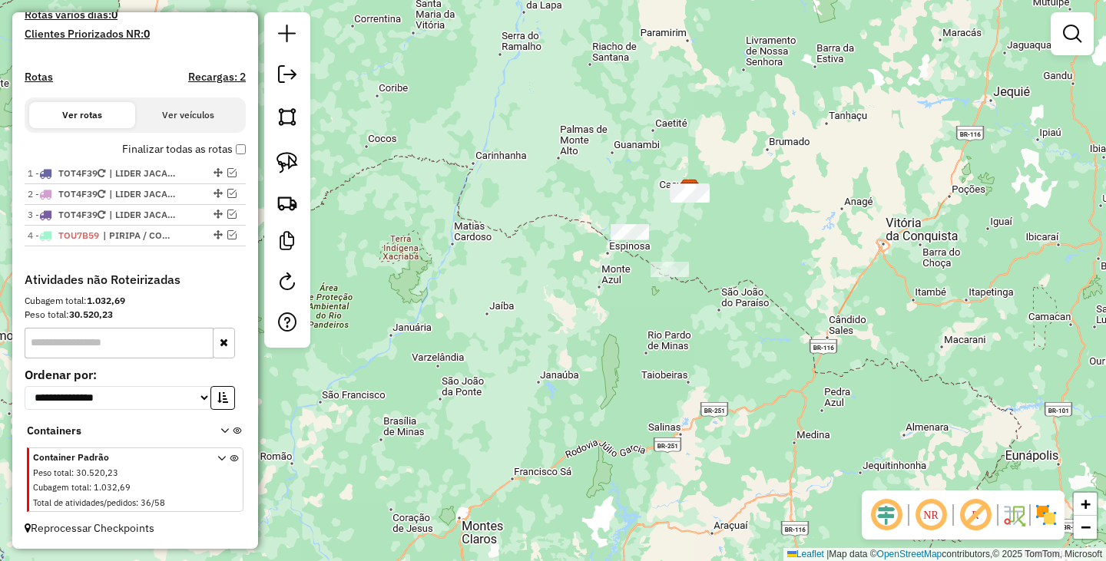
drag, startPoint x: 636, startPoint y: 311, endPoint x: 723, endPoint y: 287, distance: 90.0
click at [723, 287] on div "Janela de atendimento Grade de atendimento Capacidade Transportadoras Veículos …" at bounding box center [553, 280] width 1106 height 561
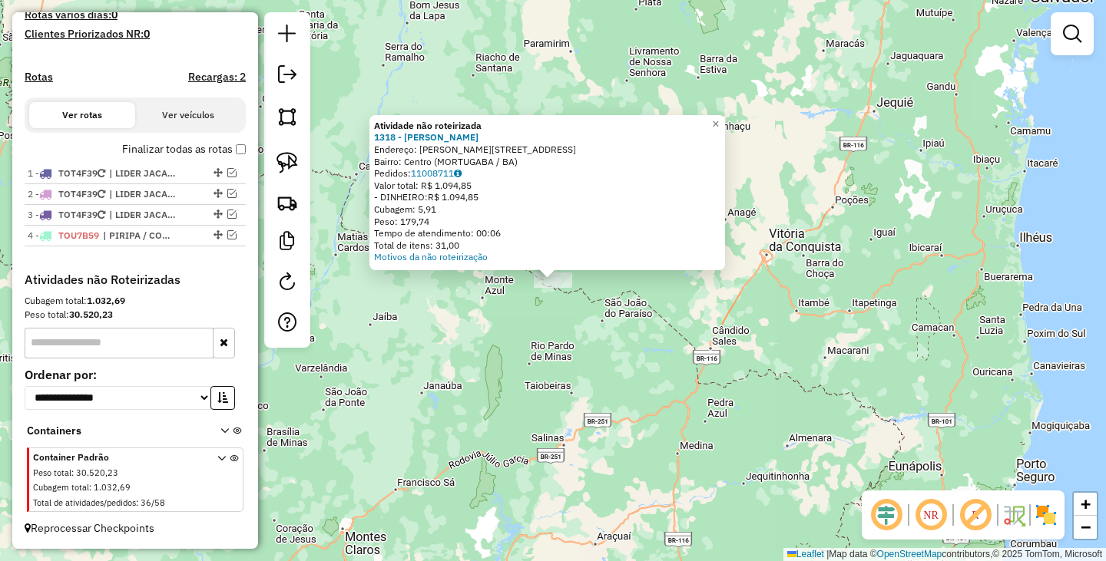
click at [653, 376] on div "Atividade não roteirizada 1318 - MILTON PEREIRA DIAS Endereço: Av TANCREDO NEVE…" at bounding box center [553, 280] width 1106 height 561
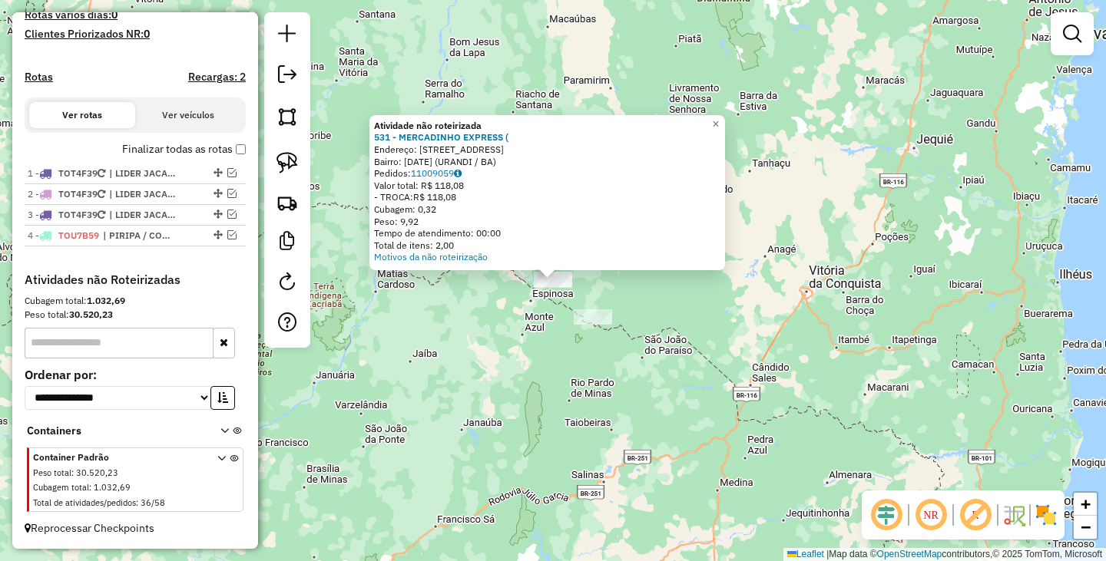
click at [692, 346] on div "Atividade não roteirizada 531 - MERCADINHO EXPRESS ( Endereço: RUA SAO JOSE 34 …" at bounding box center [553, 280] width 1106 height 561
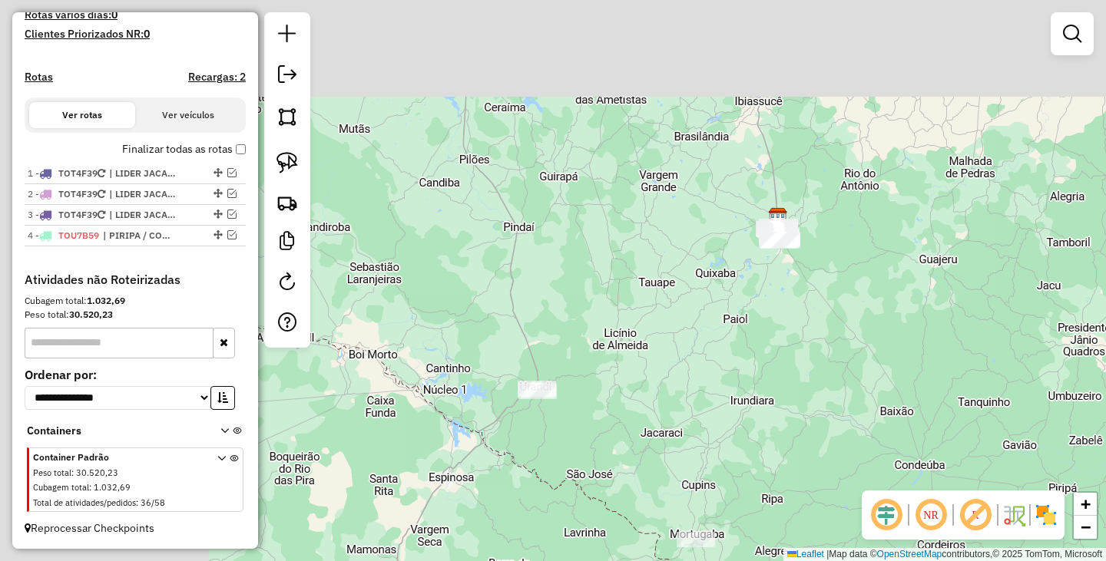
drag, startPoint x: 599, startPoint y: 217, endPoint x: 883, endPoint y: 418, distance: 348.1
click at [883, 418] on div "Janela de atendimento Grade de atendimento Capacidade Transportadoras Veículos …" at bounding box center [553, 280] width 1106 height 561
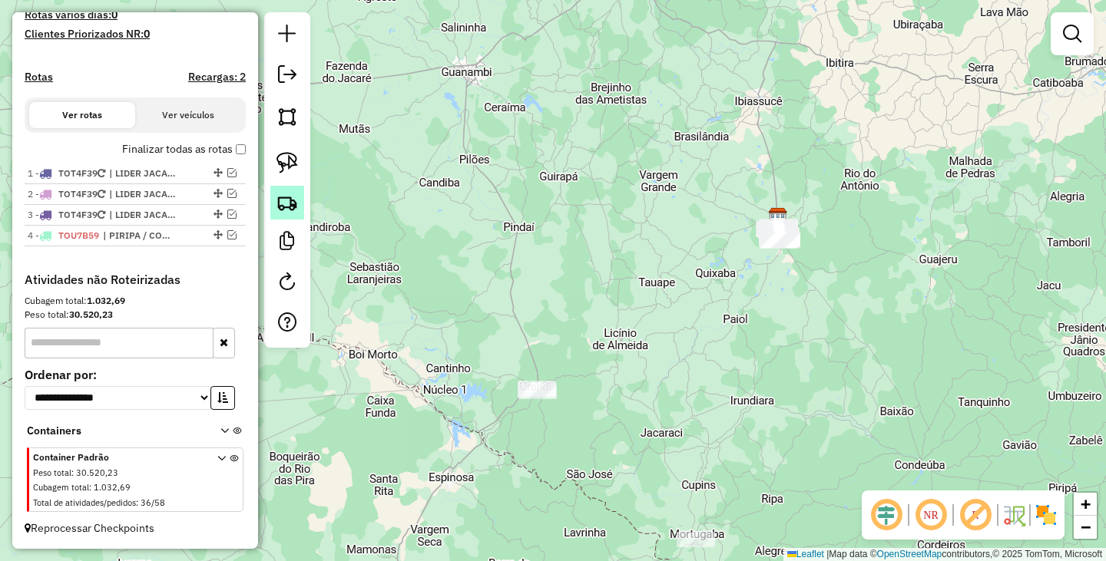
click at [288, 205] on img at bounding box center [286, 202] width 21 height 21
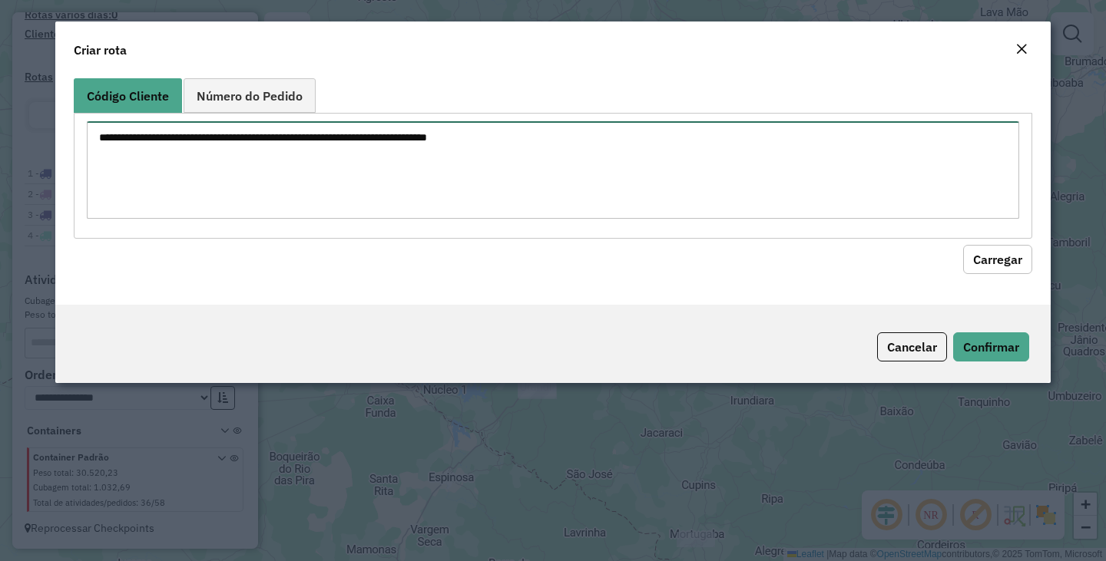
click at [427, 177] on textarea at bounding box center [553, 170] width 932 height 98
type textarea "*****"
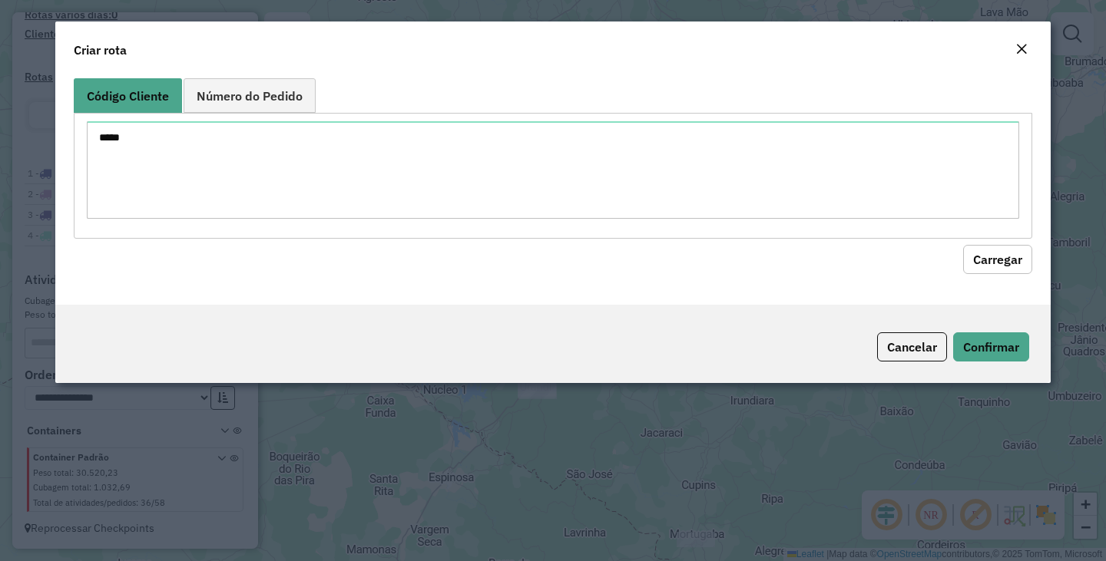
click at [1000, 270] on button "Carregar" at bounding box center [997, 259] width 69 height 29
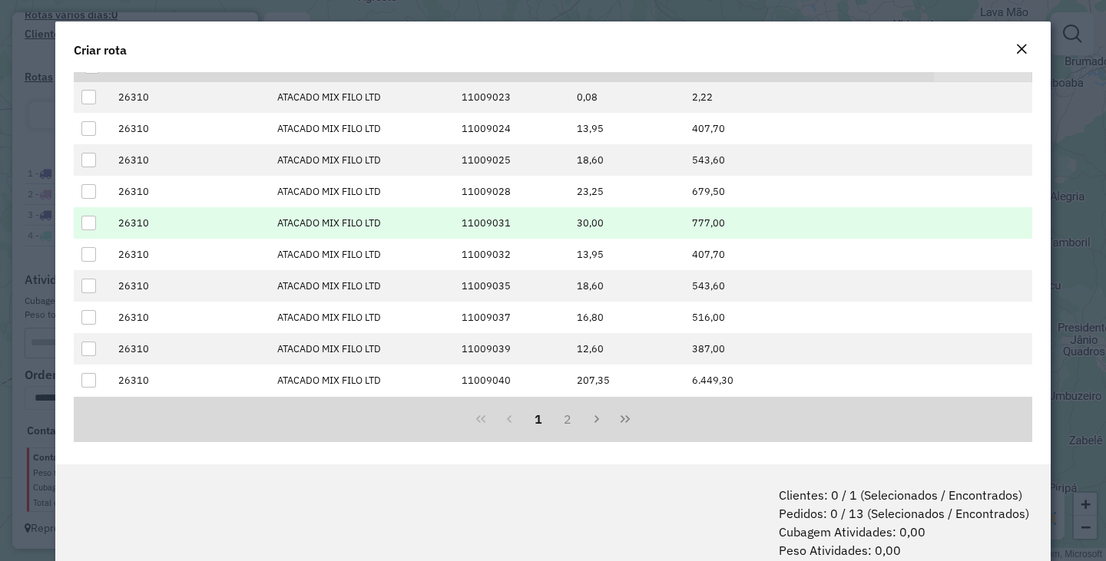
scroll to position [245, 0]
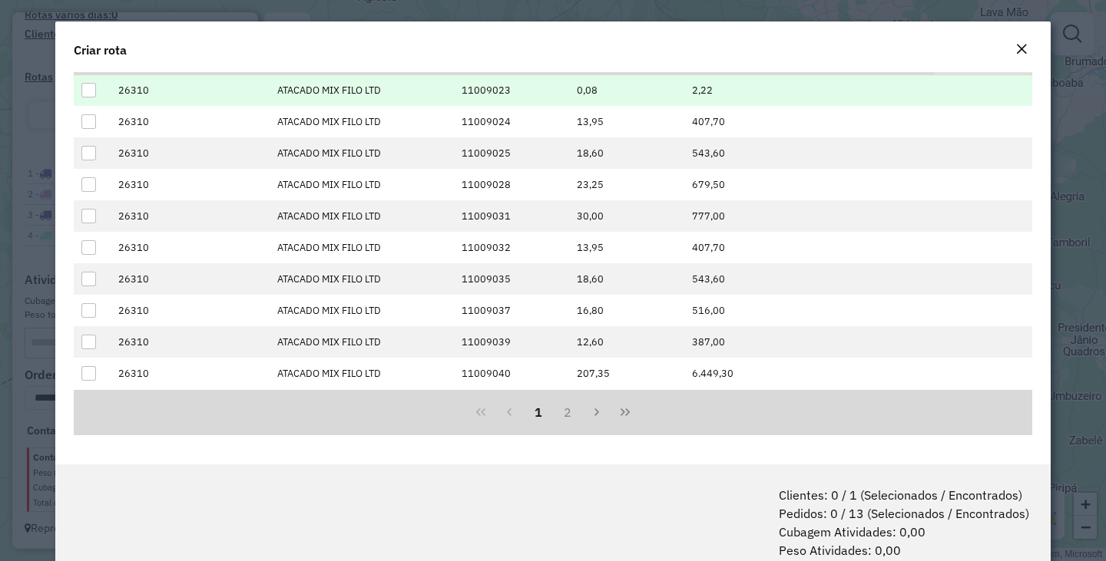
click at [86, 91] on div at bounding box center [88, 90] width 15 height 15
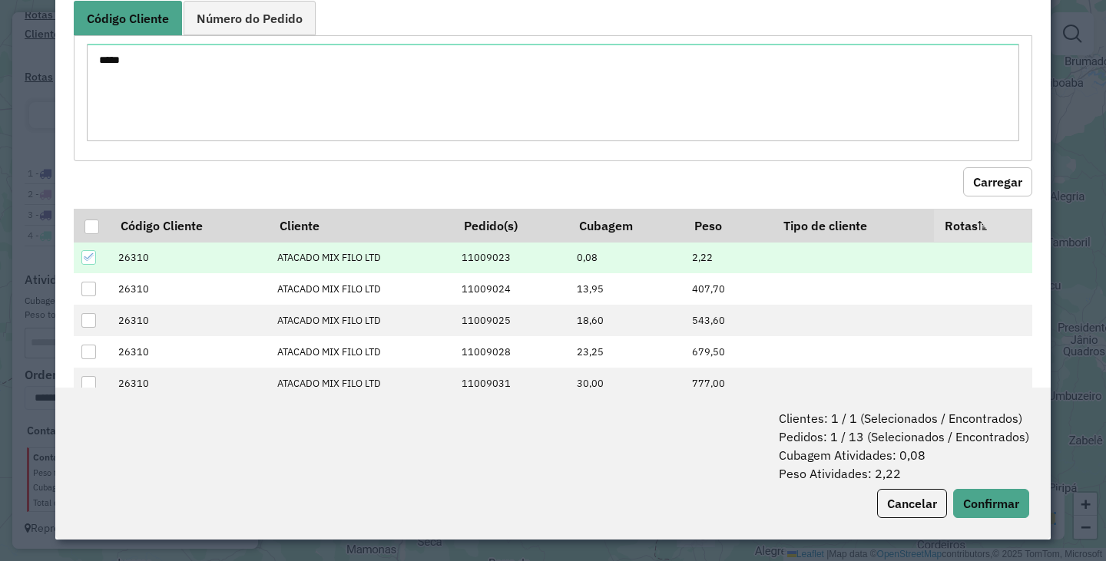
scroll to position [0, 0]
click at [88, 225] on div at bounding box center [91, 227] width 15 height 15
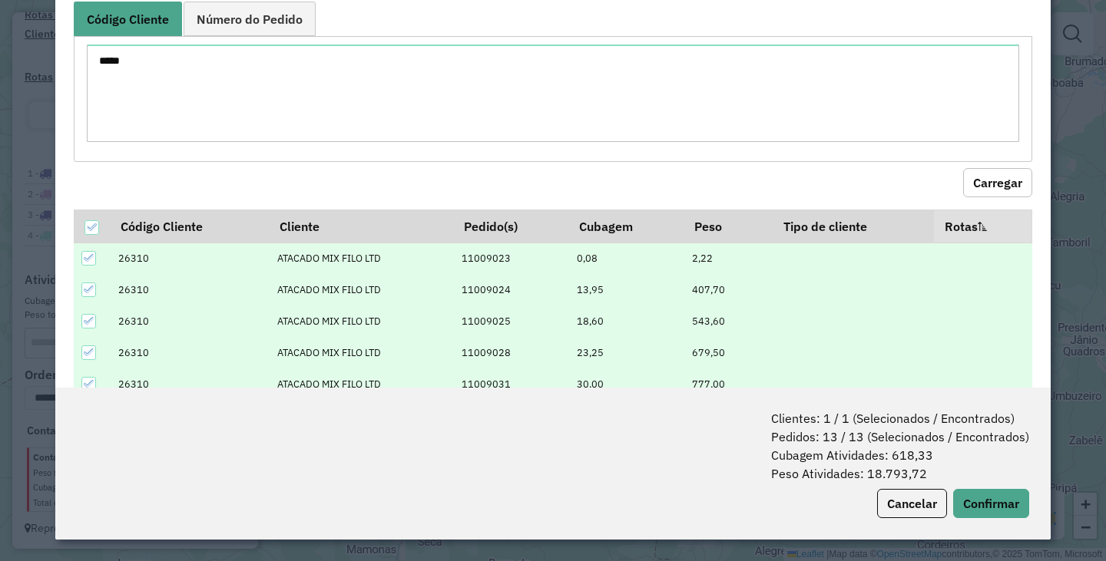
scroll to position [245, 0]
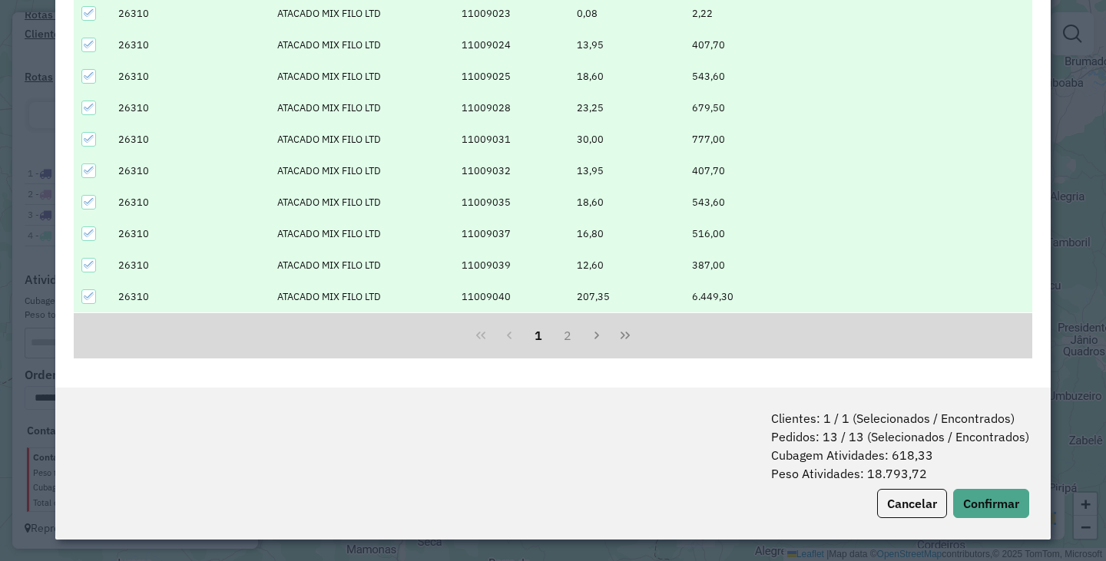
click at [91, 299] on icon at bounding box center [89, 296] width 11 height 11
click at [561, 339] on button "2" at bounding box center [567, 335] width 29 height 29
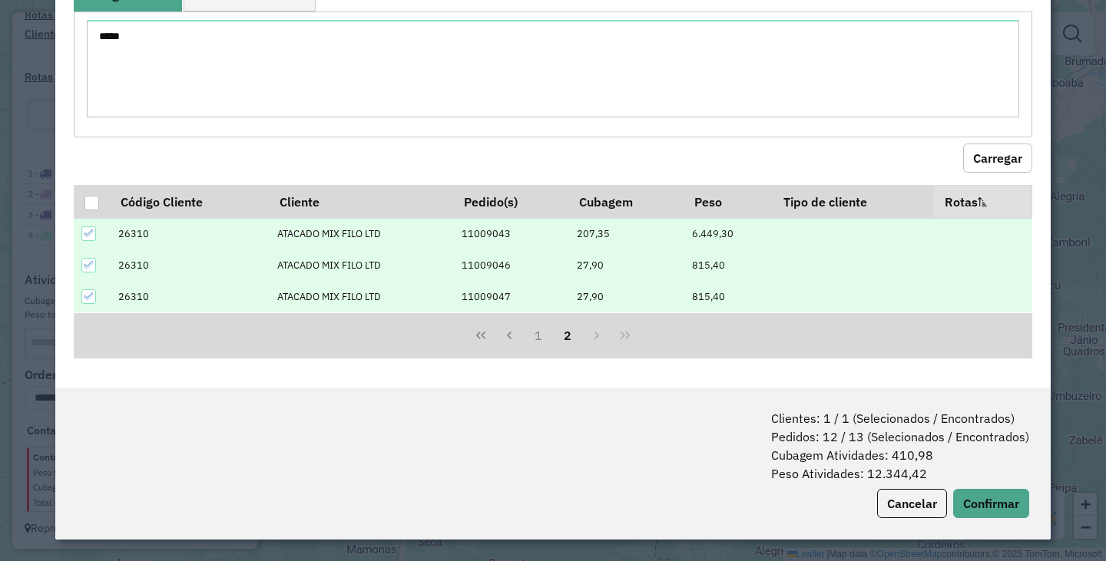
scroll to position [25, 0]
click at [90, 233] on icon at bounding box center [89, 233] width 10 height 7
click at [95, 208] on div at bounding box center [91, 203] width 15 height 15
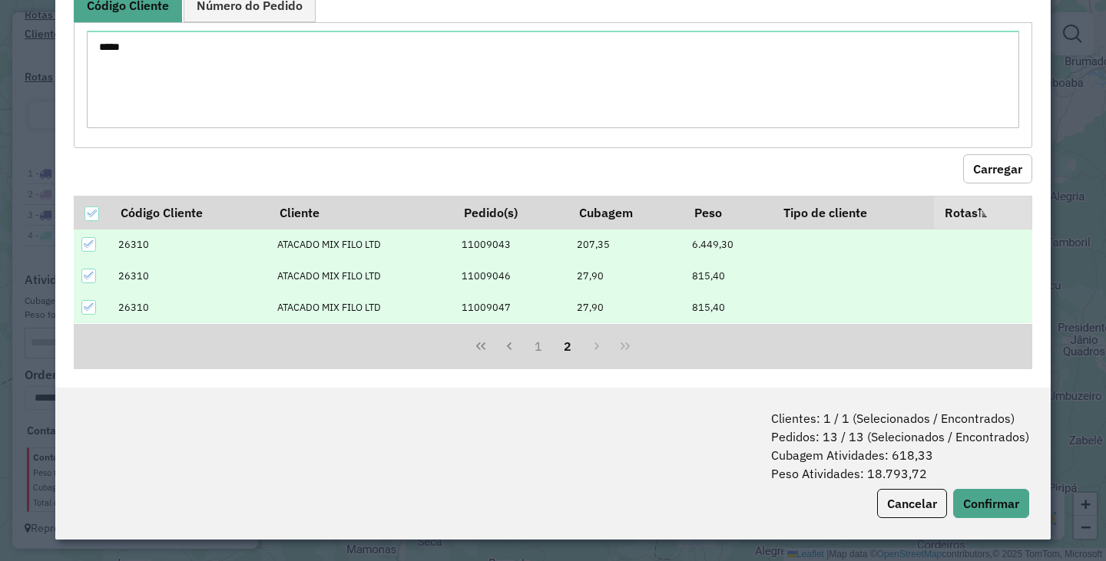
scroll to position [0, 0]
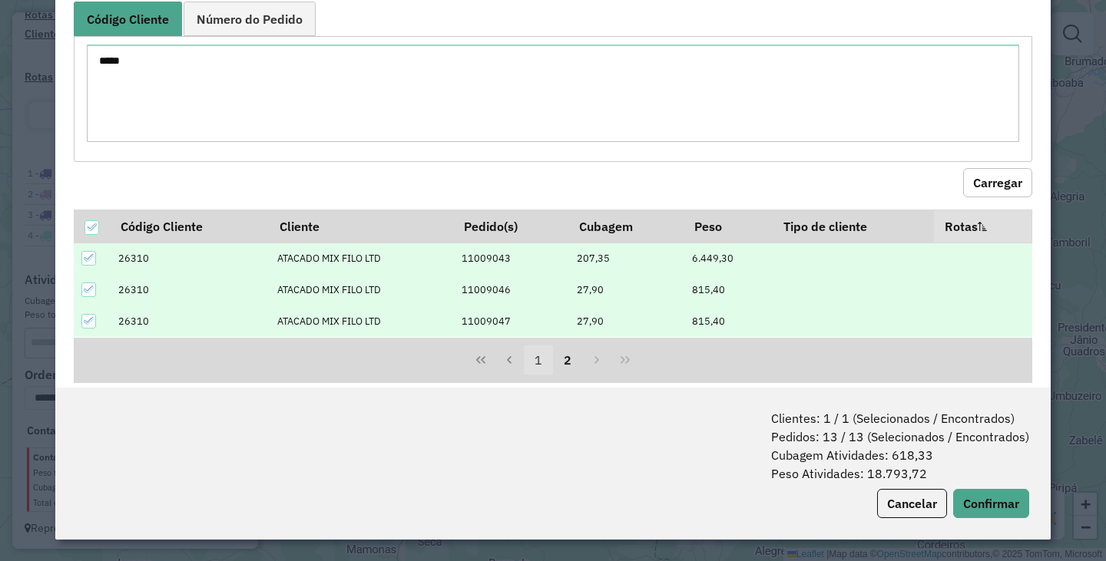
click at [526, 358] on button "1" at bounding box center [538, 360] width 29 height 29
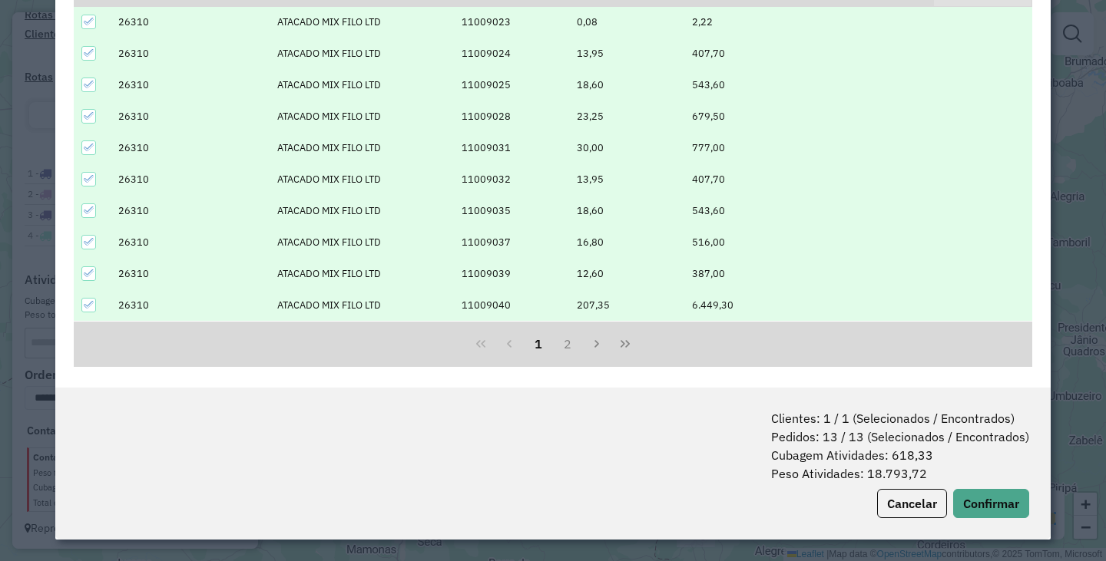
scroll to position [245, 0]
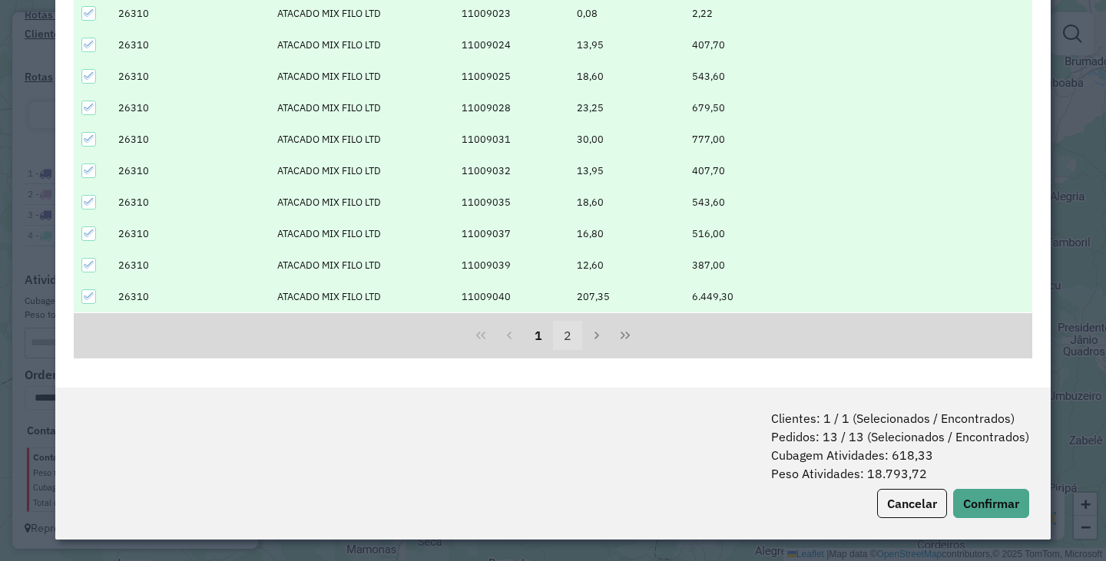
click at [567, 337] on button "2" at bounding box center [567, 335] width 29 height 29
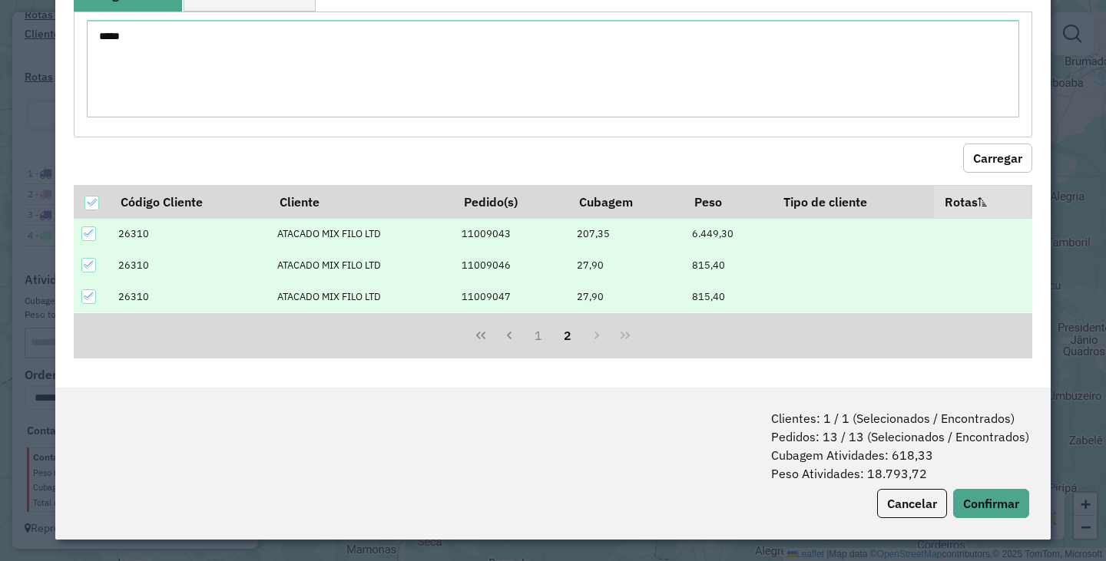
scroll to position [25, 0]
click at [90, 267] on icon at bounding box center [89, 265] width 11 height 11
click at [96, 299] on div at bounding box center [88, 296] width 15 height 15
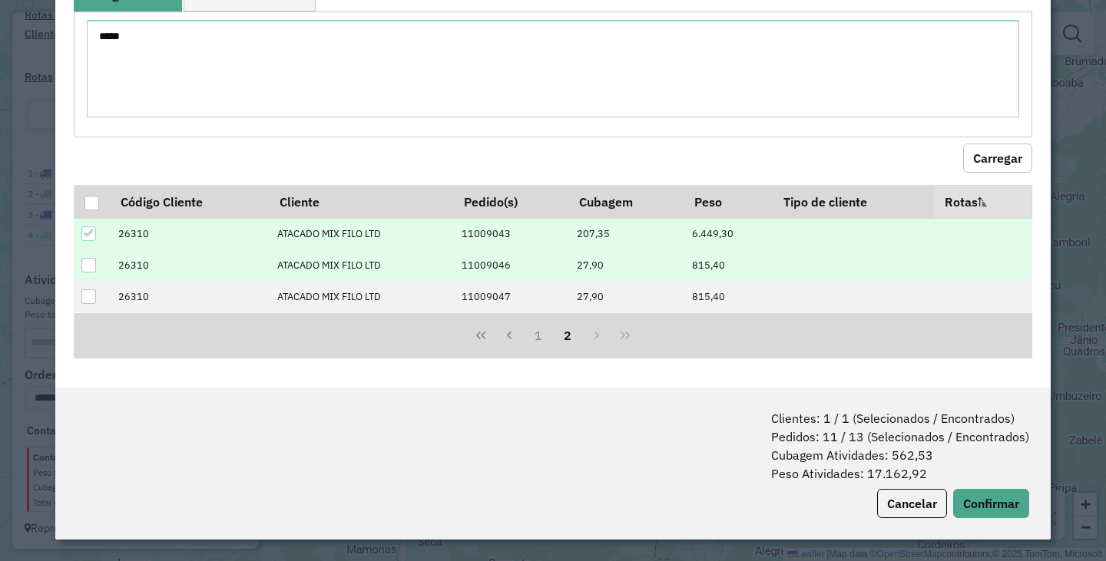
click at [91, 238] on icon at bounding box center [89, 233] width 11 height 11
click at [994, 507] on button "Confirmar" at bounding box center [991, 503] width 76 height 29
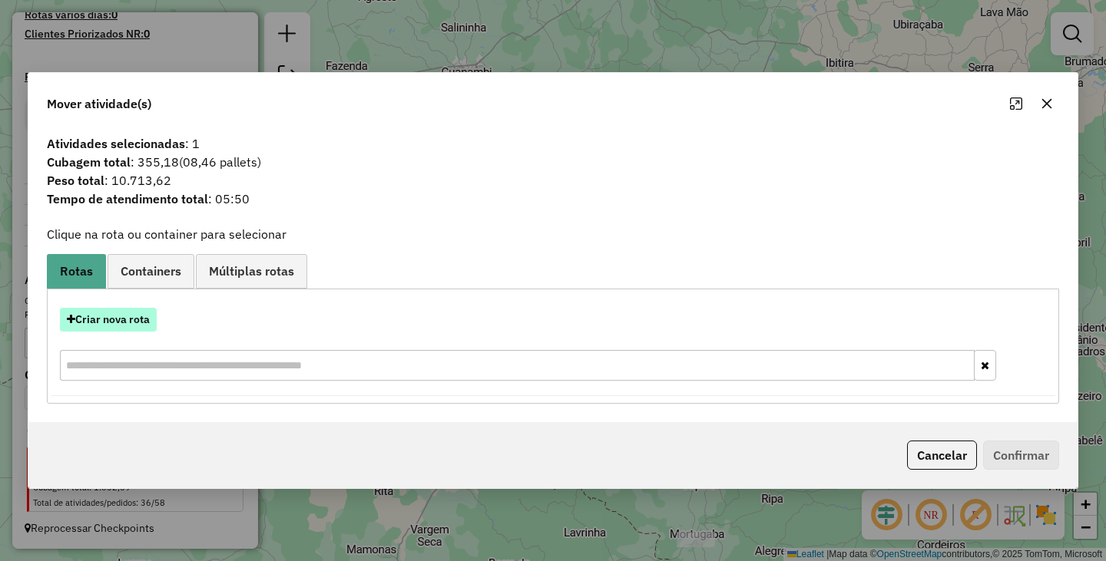
click at [127, 311] on button "Criar nova rota" at bounding box center [108, 320] width 97 height 24
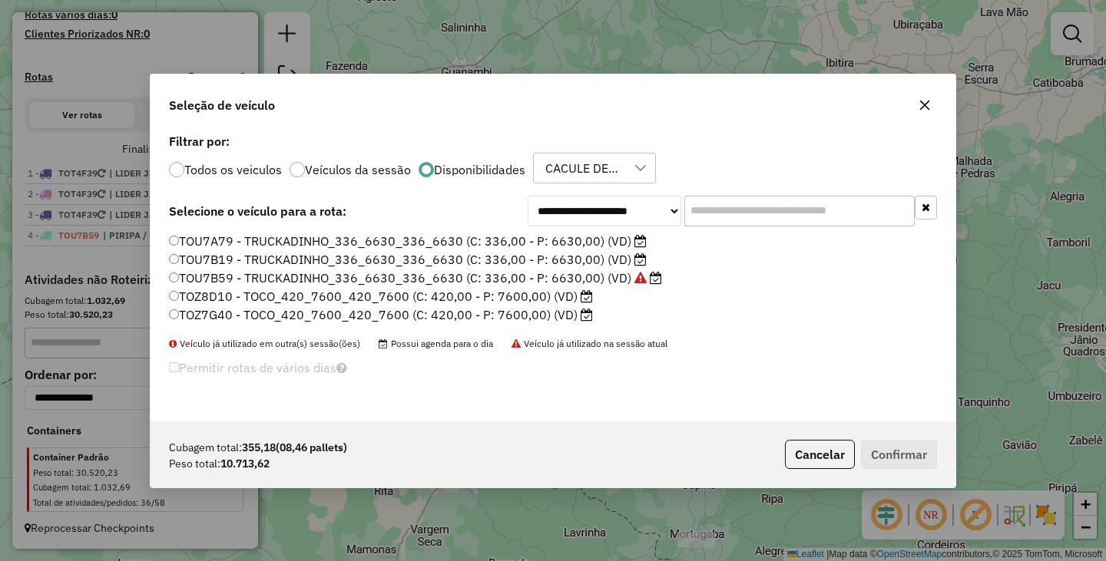
scroll to position [8, 5]
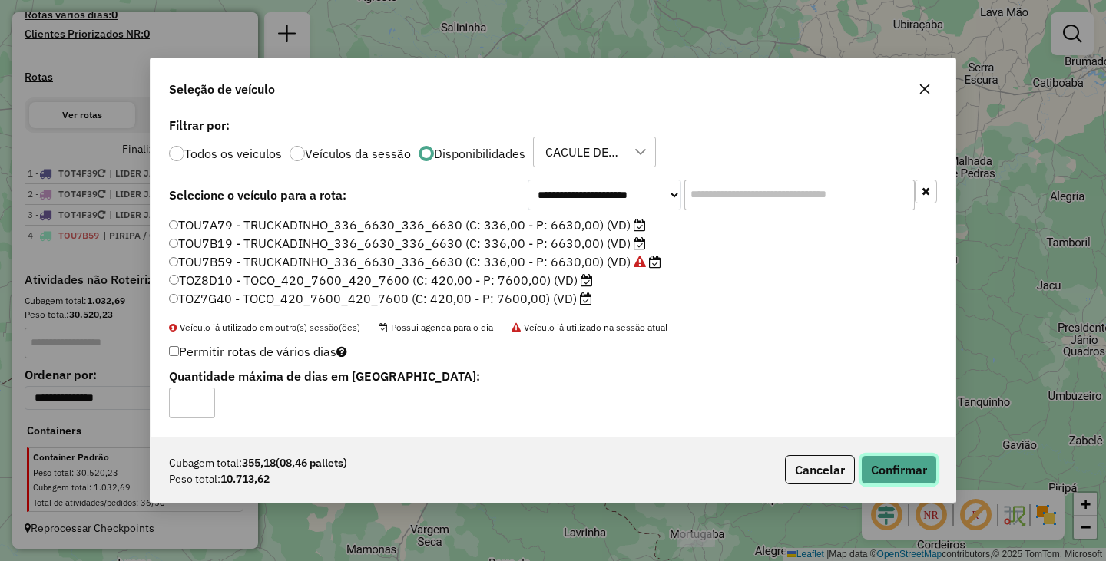
click at [891, 461] on button "Confirmar" at bounding box center [899, 469] width 76 height 29
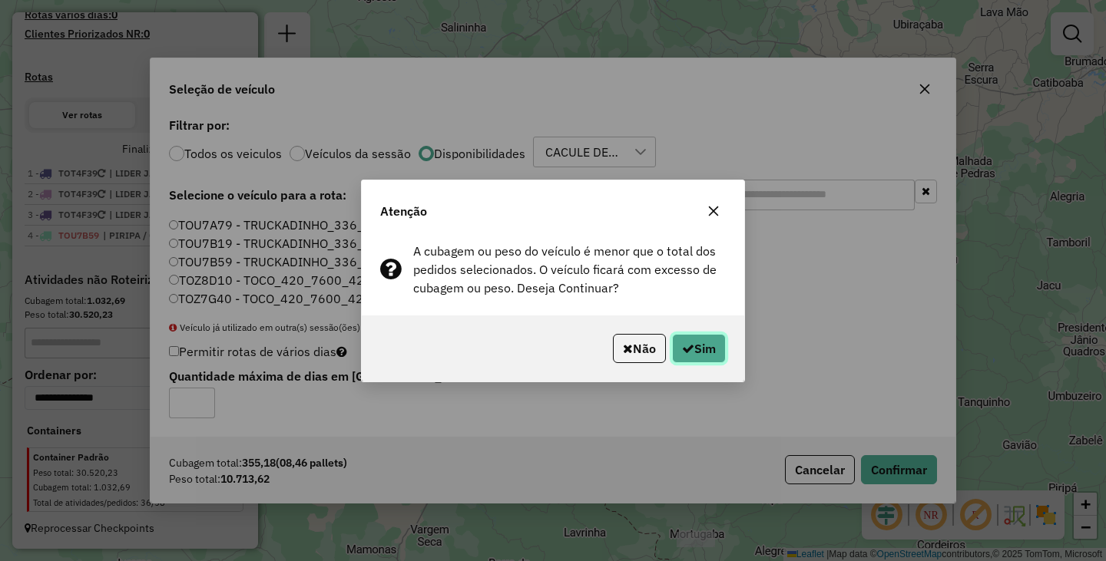
click at [694, 352] on button "Sim" at bounding box center [699, 348] width 54 height 29
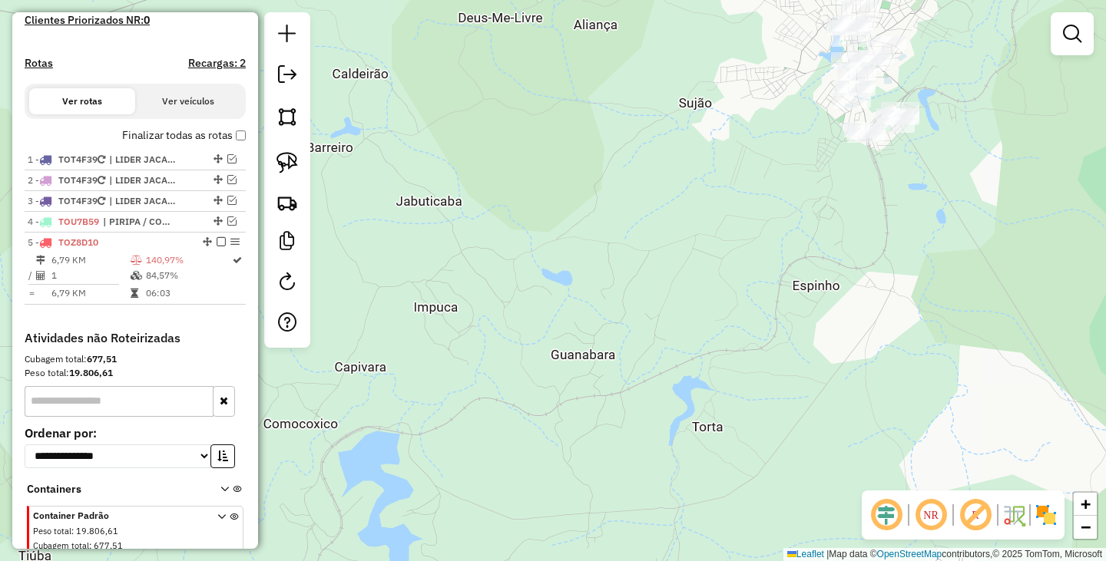
drag, startPoint x: 868, startPoint y: 73, endPoint x: 723, endPoint y: 430, distance: 385.4
click at [723, 455] on div "Janela de atendimento Grade de atendimento Capacidade Transportadoras Veículos …" at bounding box center [553, 280] width 1106 height 561
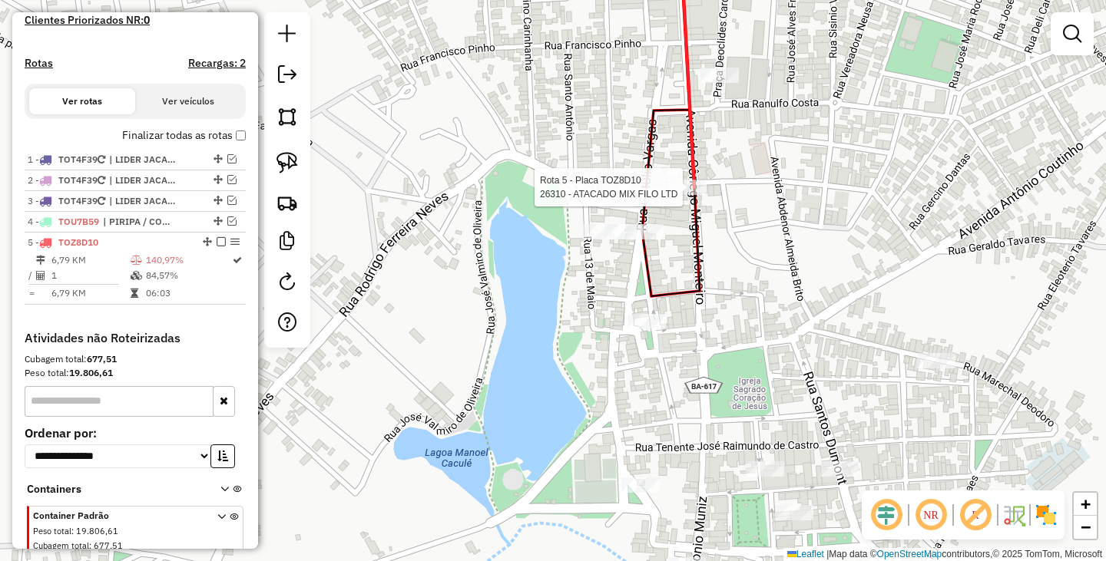
select select "**********"
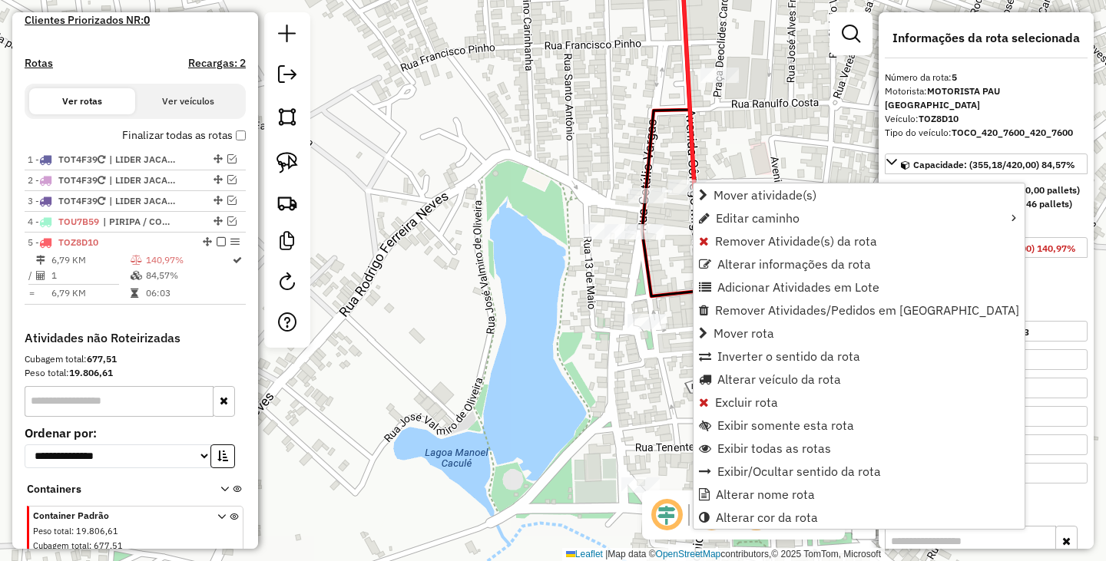
scroll to position [515, 0]
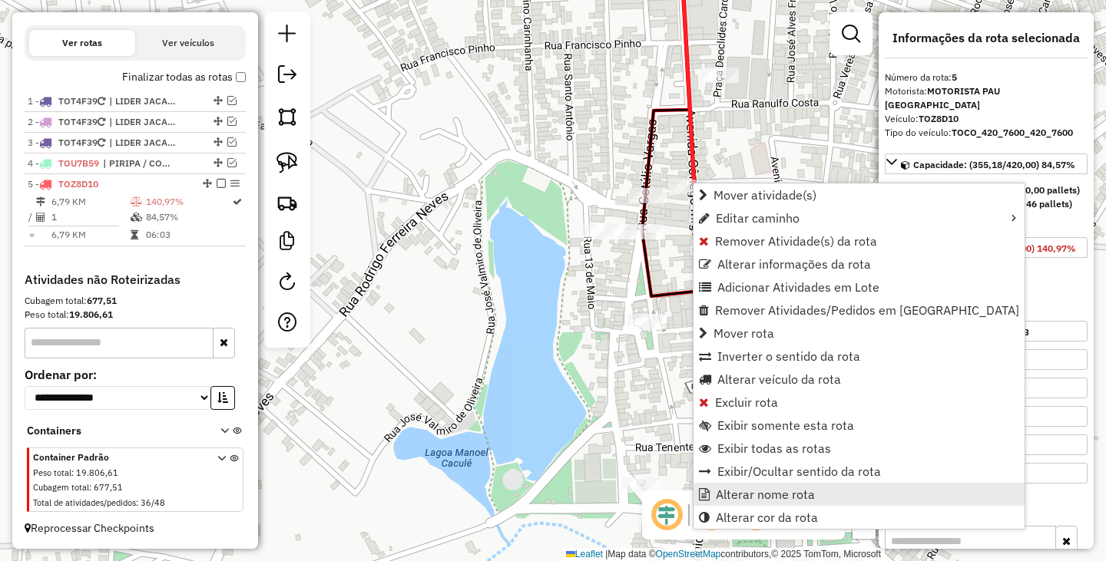
click at [743, 488] on span "Alterar nome rota" at bounding box center [765, 494] width 99 height 12
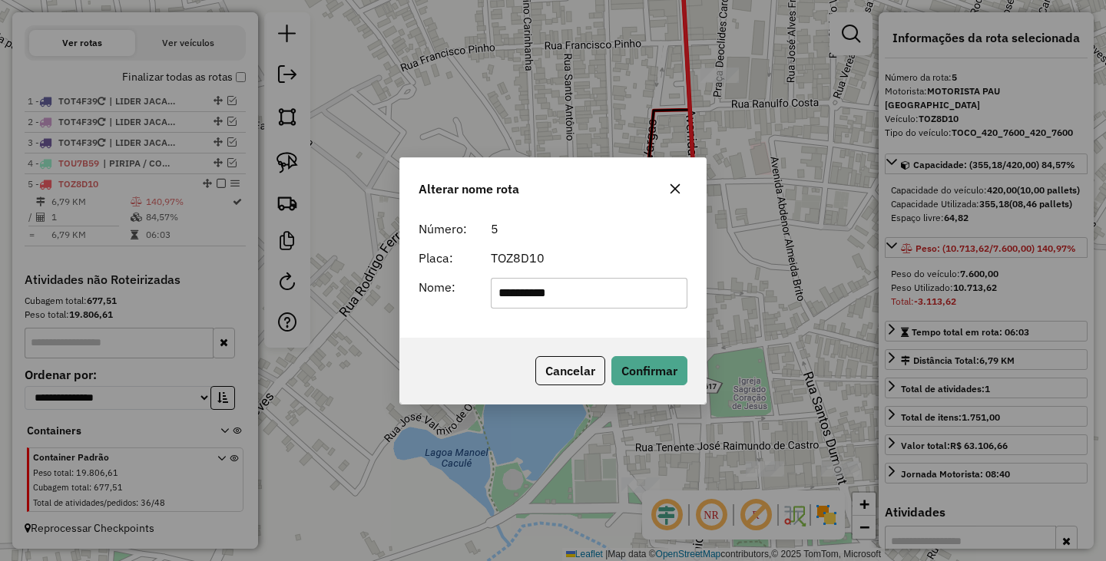
type input "**********"
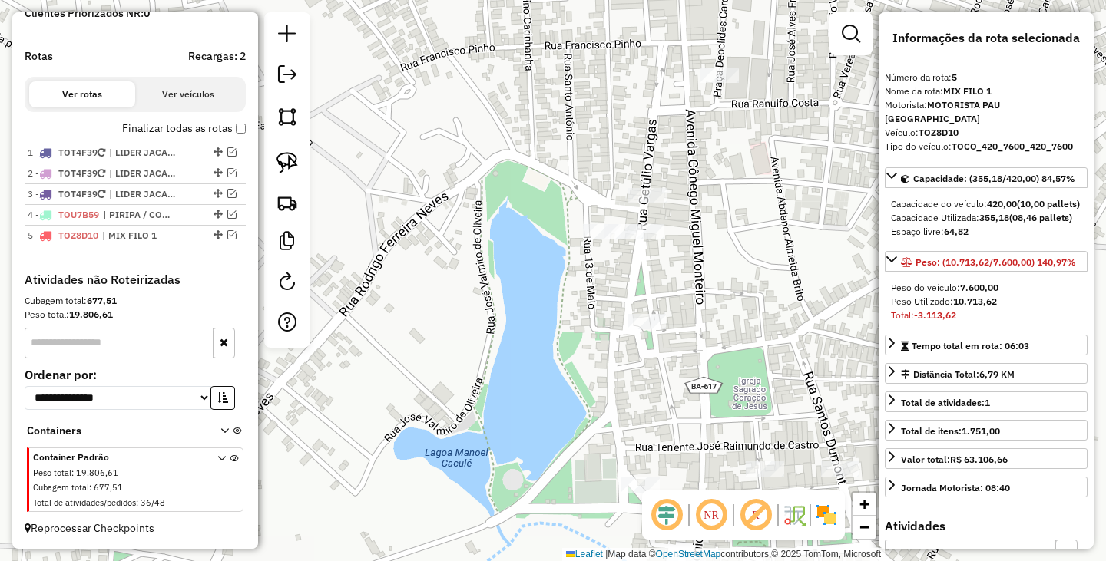
scroll to position [464, 0]
click at [293, 213] on link at bounding box center [287, 203] width 34 height 34
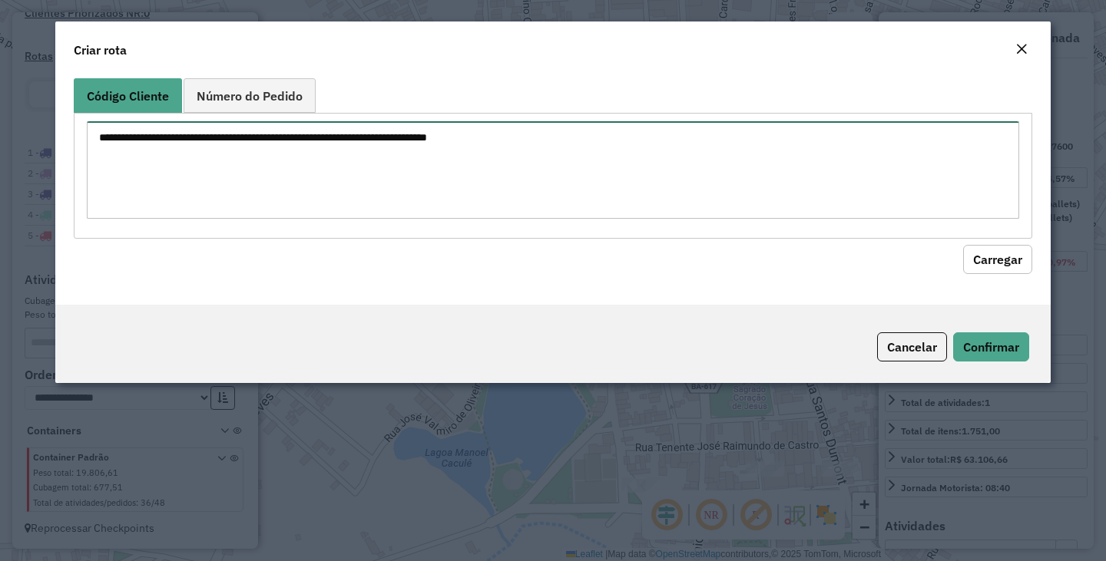
click at [382, 202] on textarea at bounding box center [553, 170] width 932 height 98
type textarea "*****"
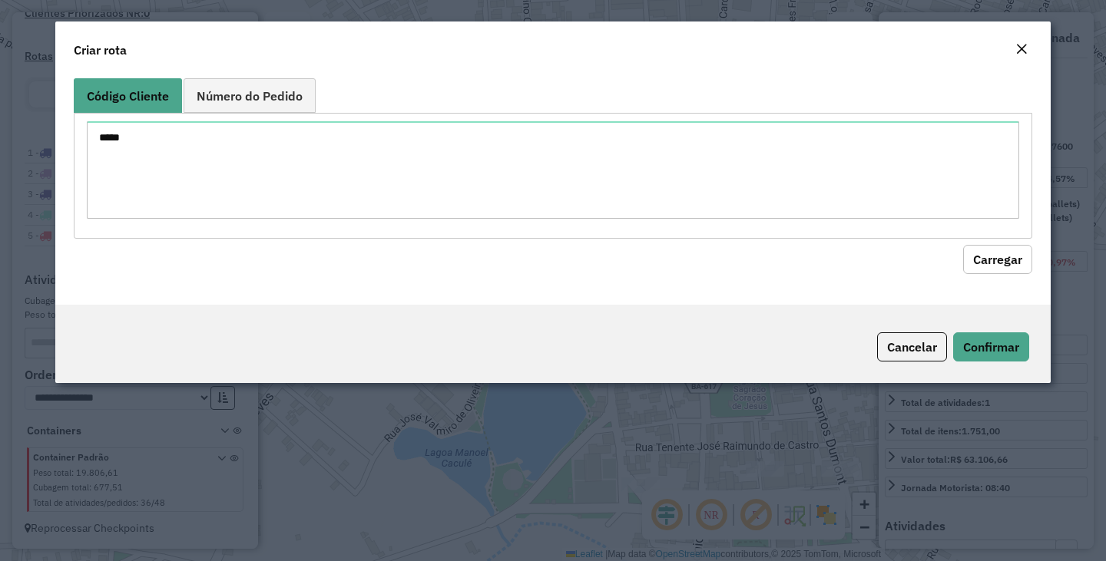
click at [1009, 266] on button "Carregar" at bounding box center [997, 259] width 69 height 29
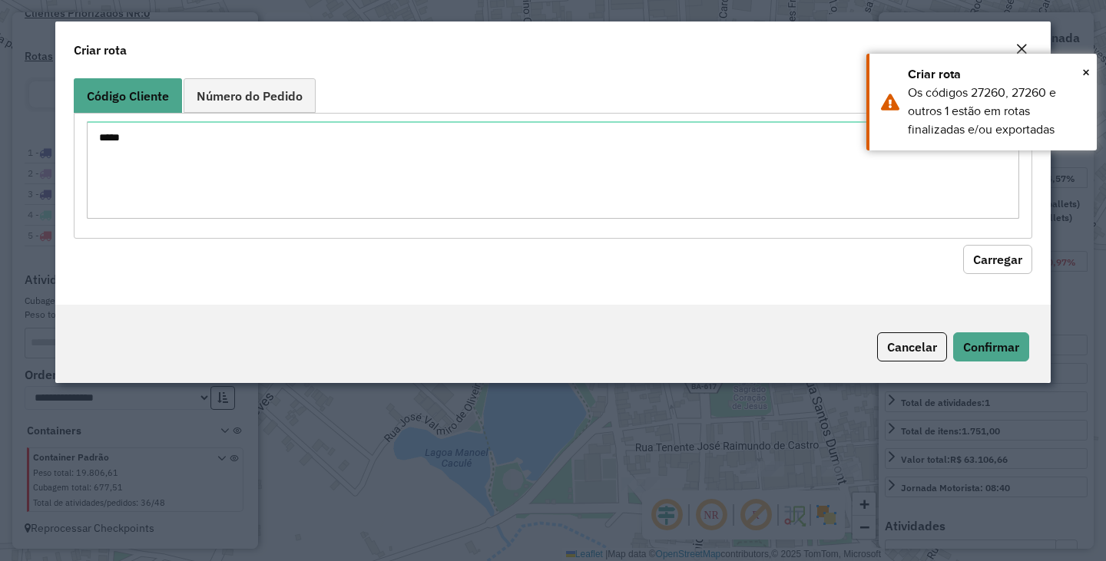
click at [1008, 255] on button "Carregar" at bounding box center [997, 259] width 69 height 29
click at [345, 159] on textarea "*****" at bounding box center [553, 170] width 932 height 98
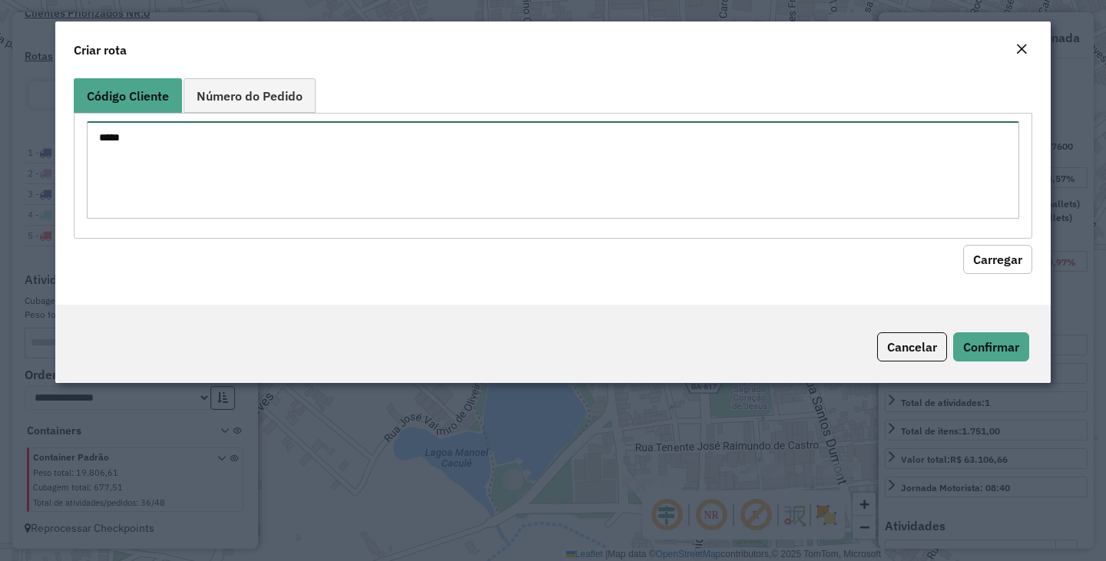
drag, startPoint x: 413, startPoint y: 162, endPoint x: 339, endPoint y: 132, distance: 79.6
click at [412, 162] on textarea "*****" at bounding box center [553, 170] width 932 height 98
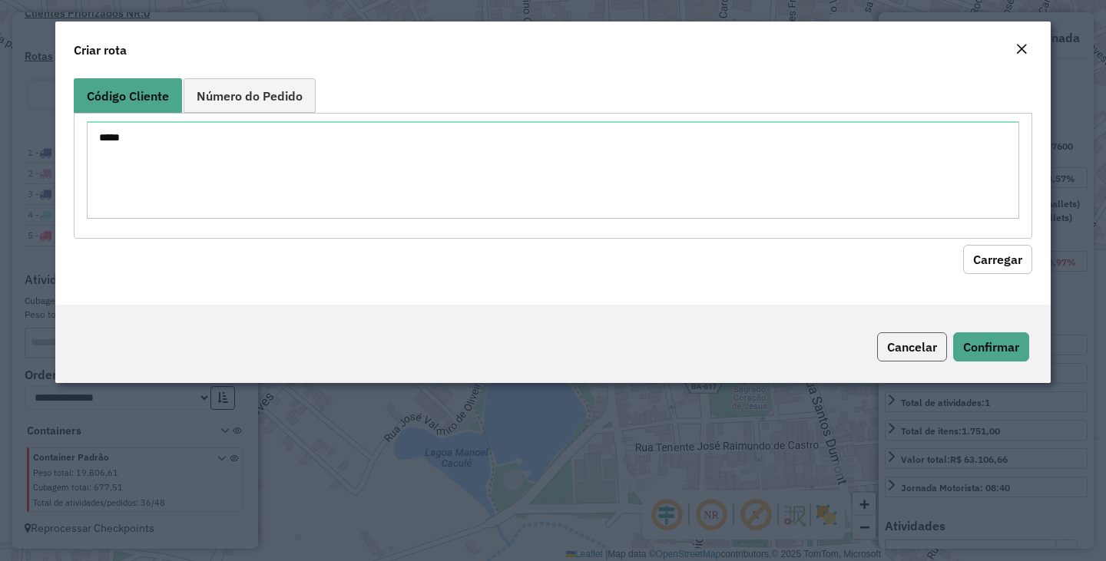
click at [891, 342] on button "Cancelar" at bounding box center [912, 346] width 70 height 29
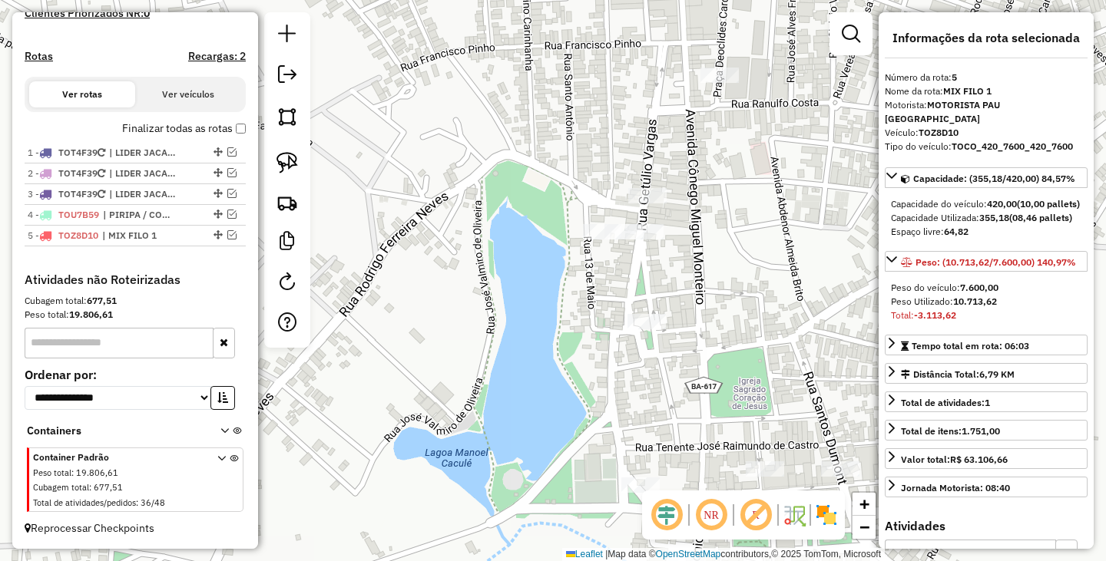
click at [418, 299] on div "Janela de atendimento Grade de atendimento Capacidade Transportadoras Veículos …" at bounding box center [553, 280] width 1106 height 561
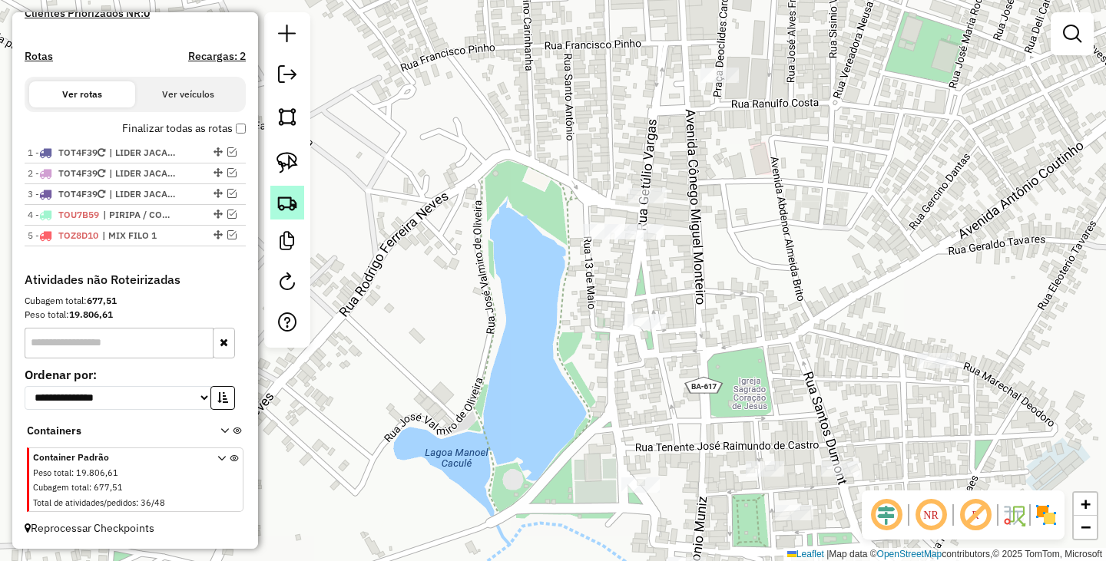
click at [293, 200] on img at bounding box center [286, 202] width 21 height 21
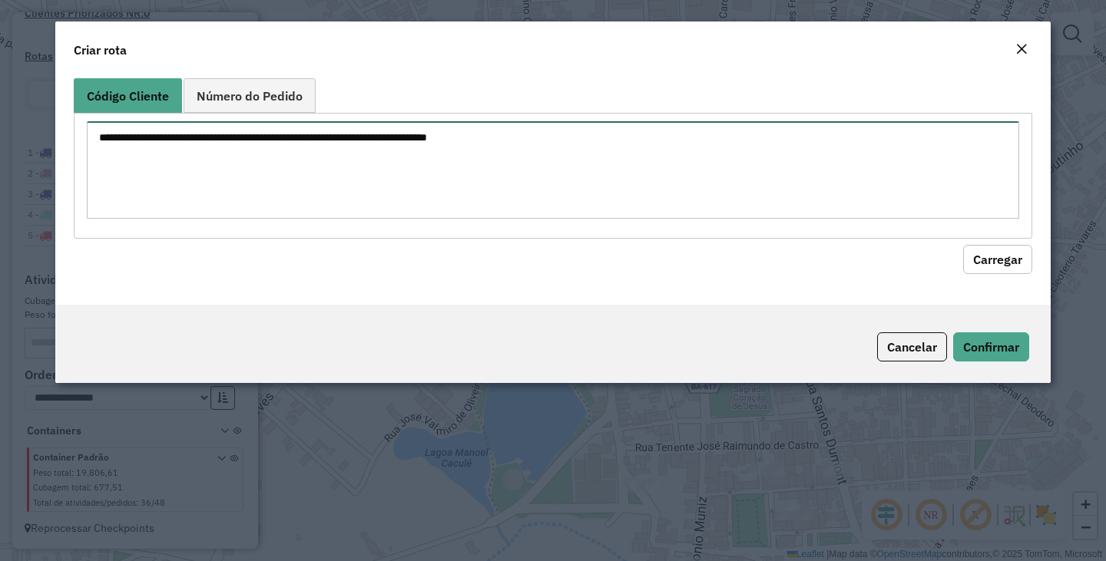
click at [293, 177] on textarea at bounding box center [553, 170] width 932 height 98
type textarea "*****"
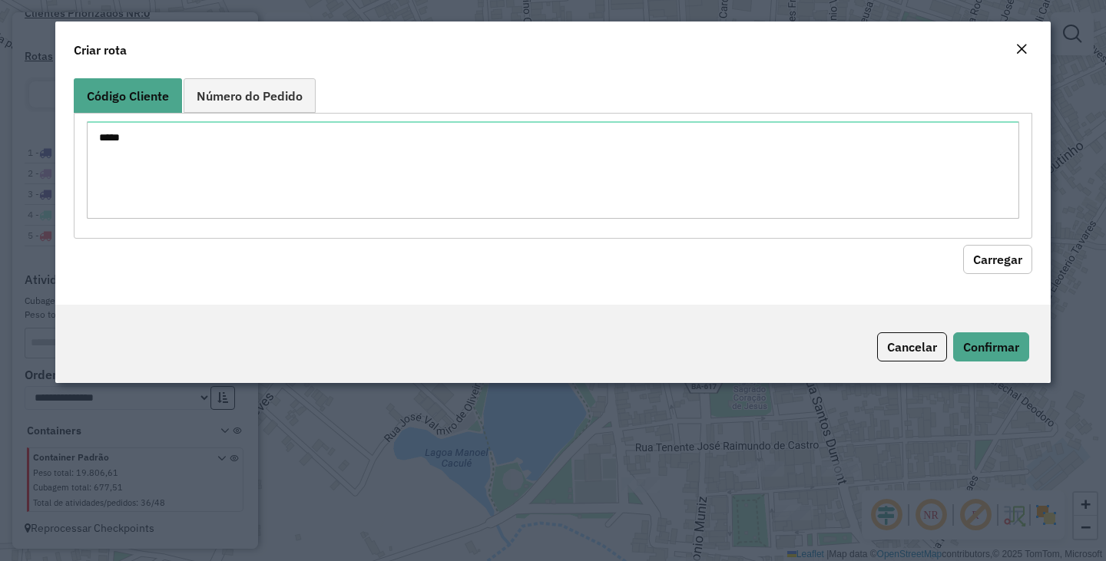
click at [964, 250] on button "Carregar" at bounding box center [997, 259] width 69 height 29
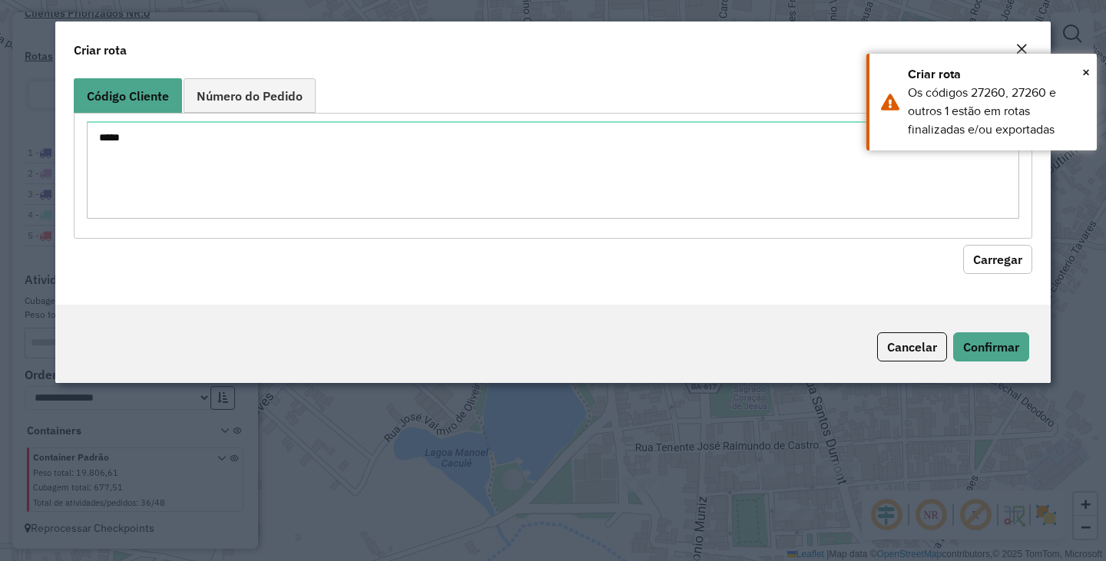
click at [974, 253] on button "Carregar" at bounding box center [997, 259] width 69 height 29
click at [808, 170] on textarea "*****" at bounding box center [553, 170] width 932 height 98
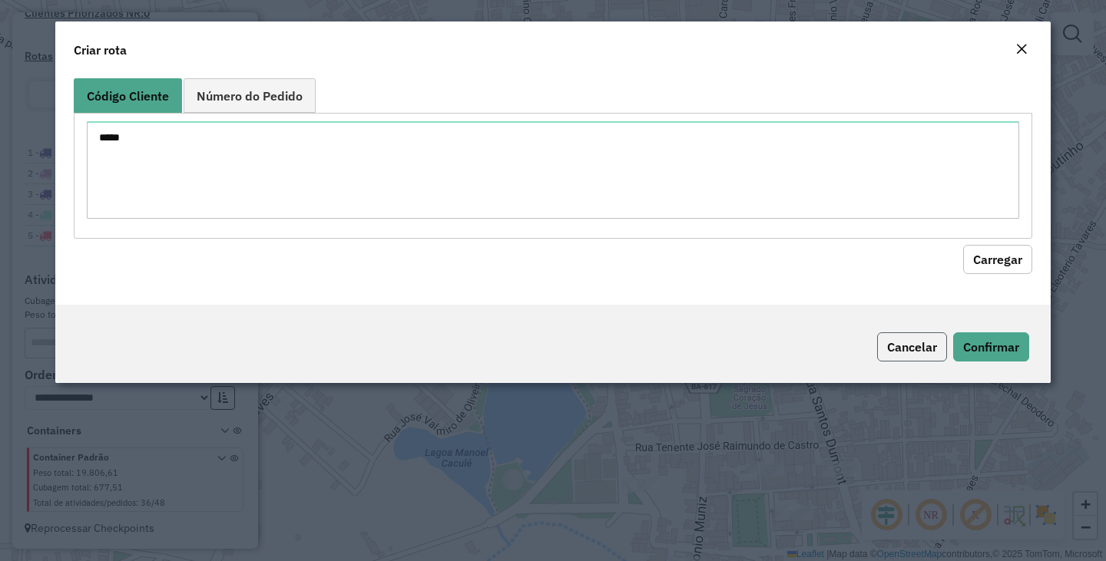
click at [917, 347] on button "Cancelar" at bounding box center [912, 346] width 70 height 29
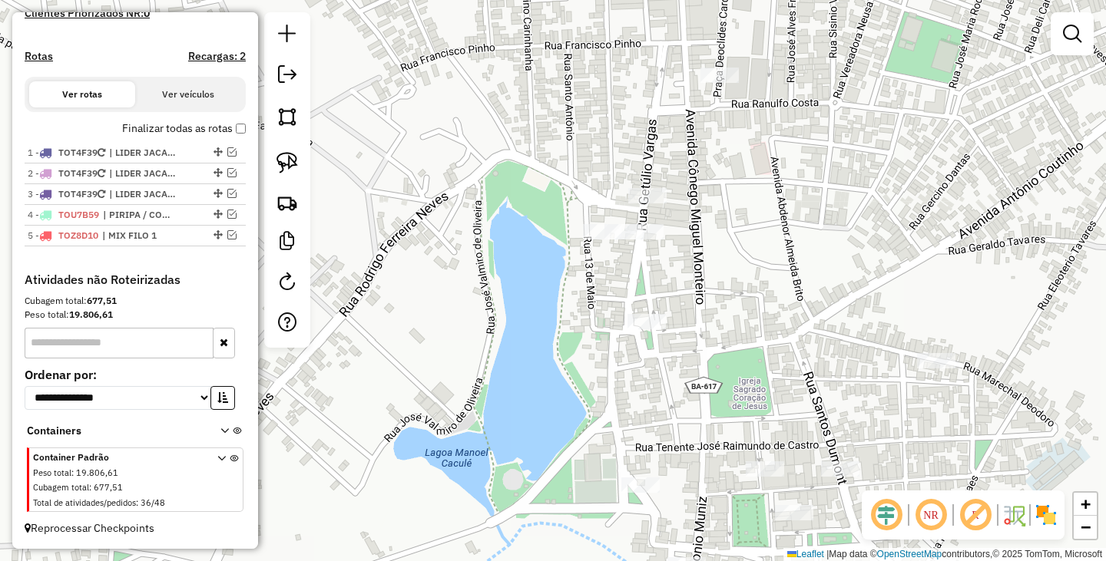
click at [753, 353] on div "Janela de atendimento Grade de atendimento Capacidade Transportadoras Veículos …" at bounding box center [553, 280] width 1106 height 561
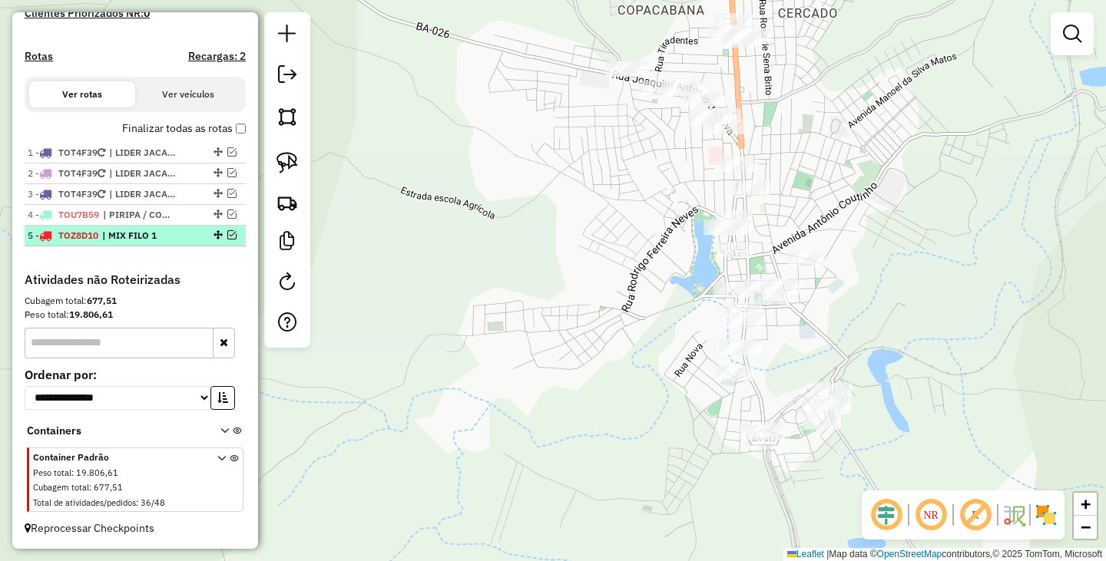
click at [227, 237] on em at bounding box center [231, 234] width 9 height 9
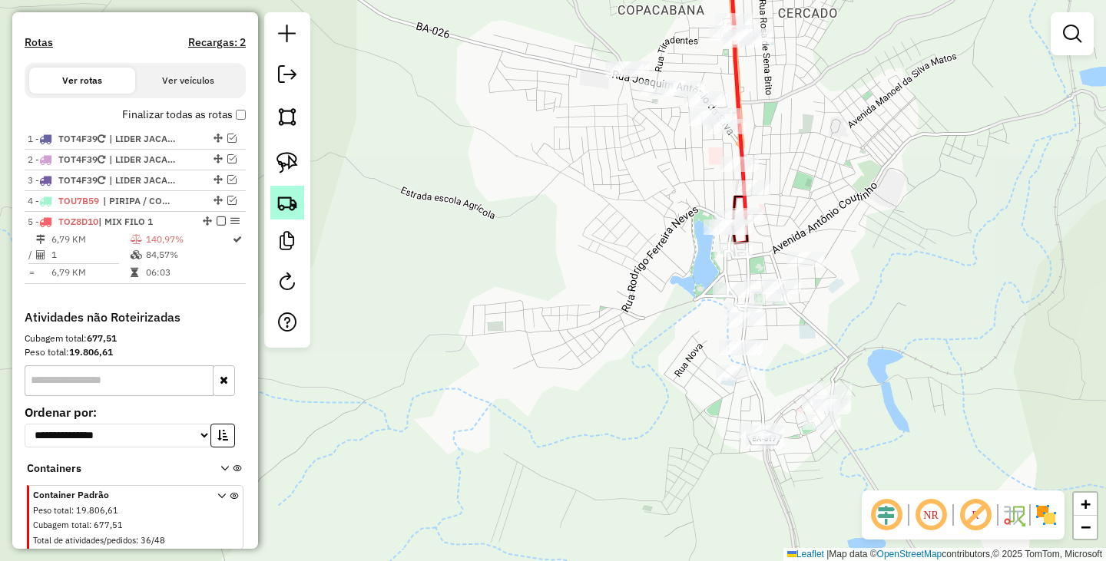
click at [289, 200] on img at bounding box center [286, 202] width 21 height 21
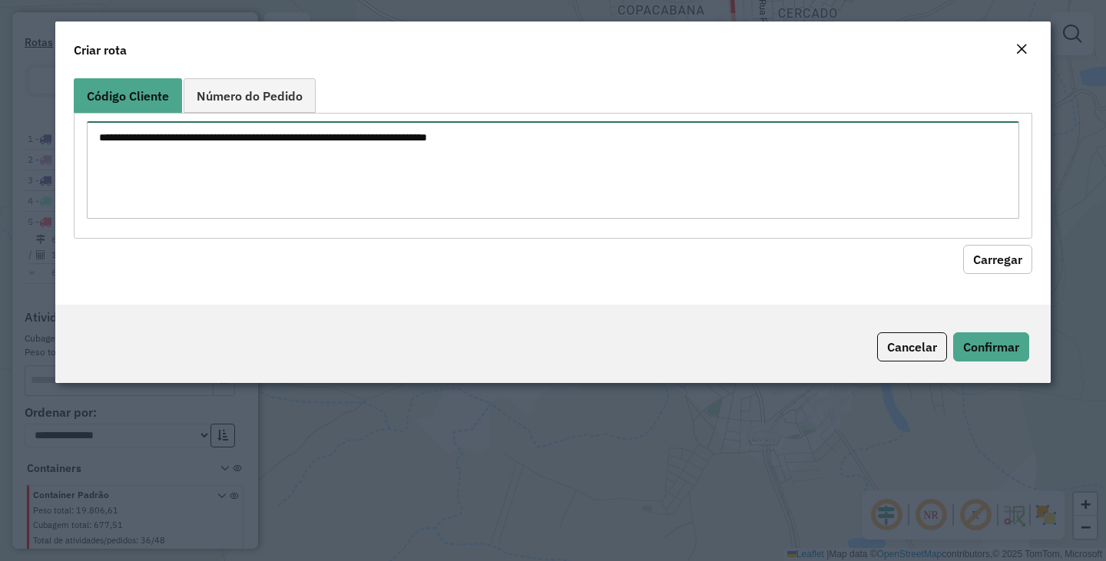
click at [393, 184] on textarea at bounding box center [553, 170] width 932 height 98
type textarea "*****"
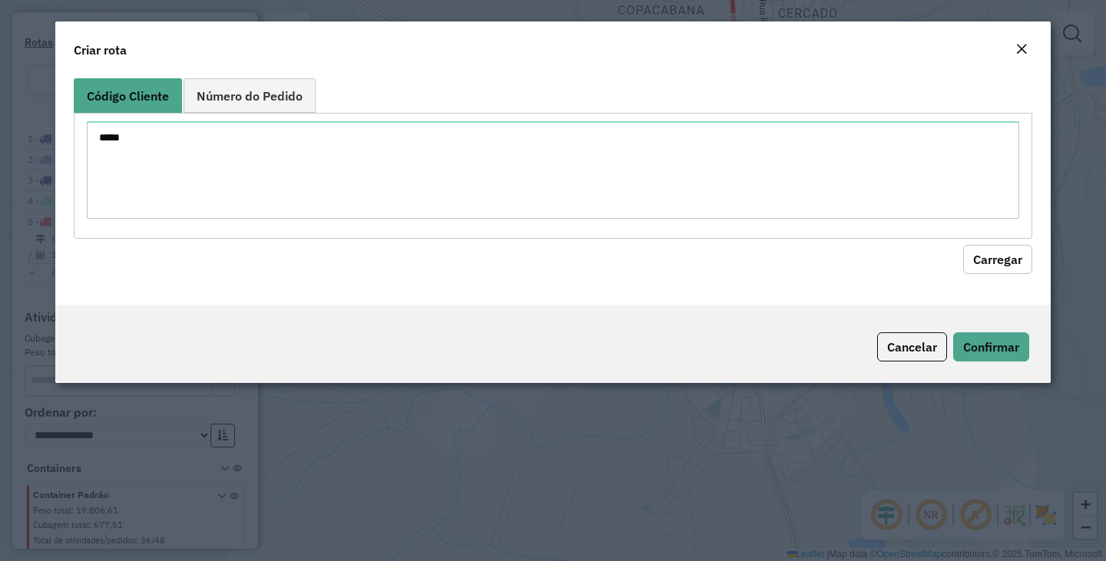
click at [993, 263] on button "Carregar" at bounding box center [997, 259] width 69 height 29
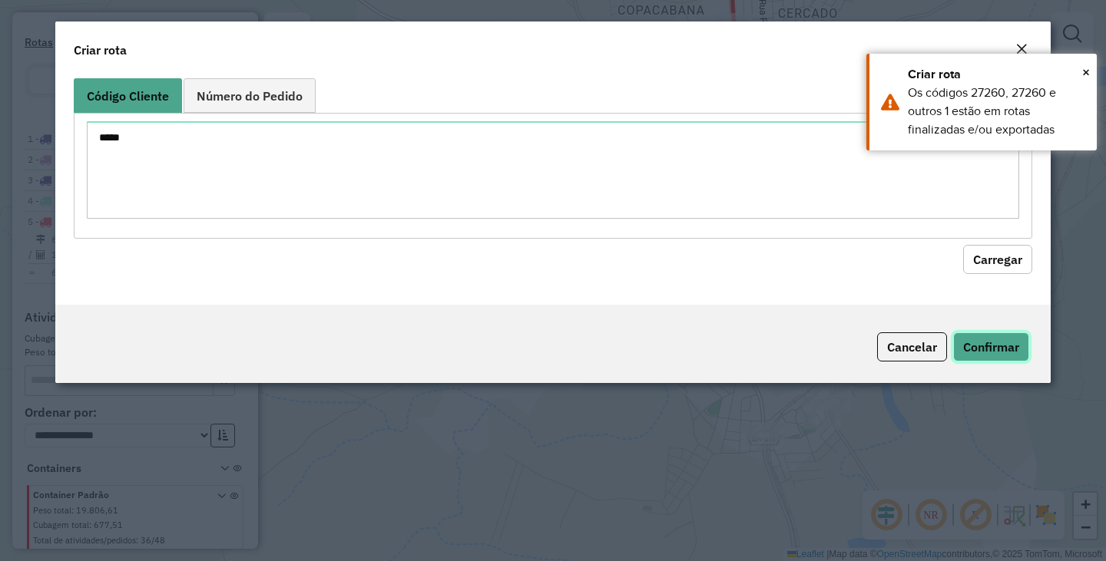
click at [1010, 355] on button "Confirmar" at bounding box center [991, 346] width 76 height 29
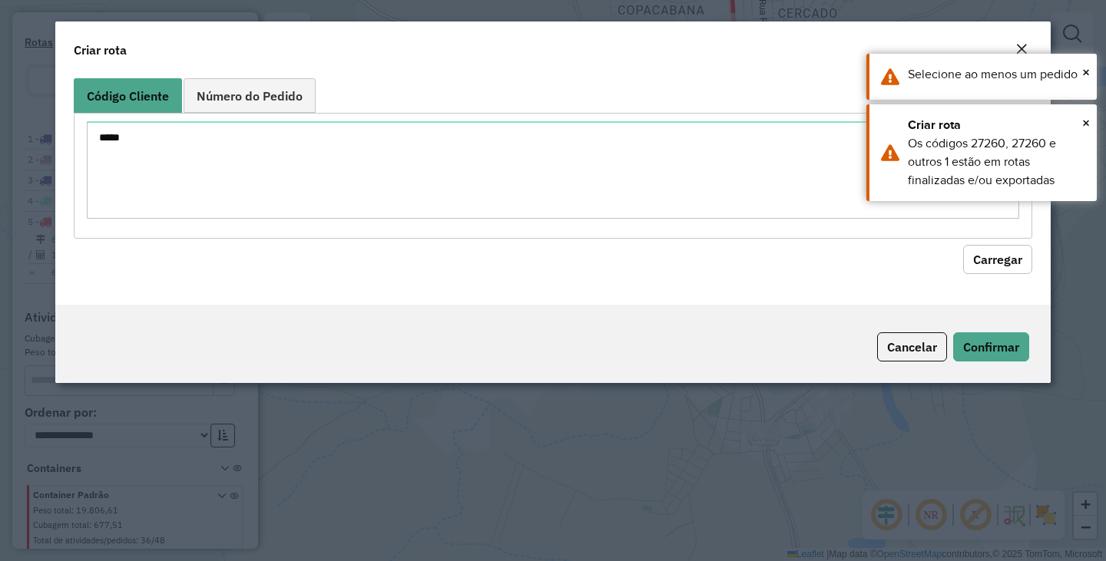
click at [1027, 43] on em "Close" at bounding box center [1021, 49] width 12 height 12
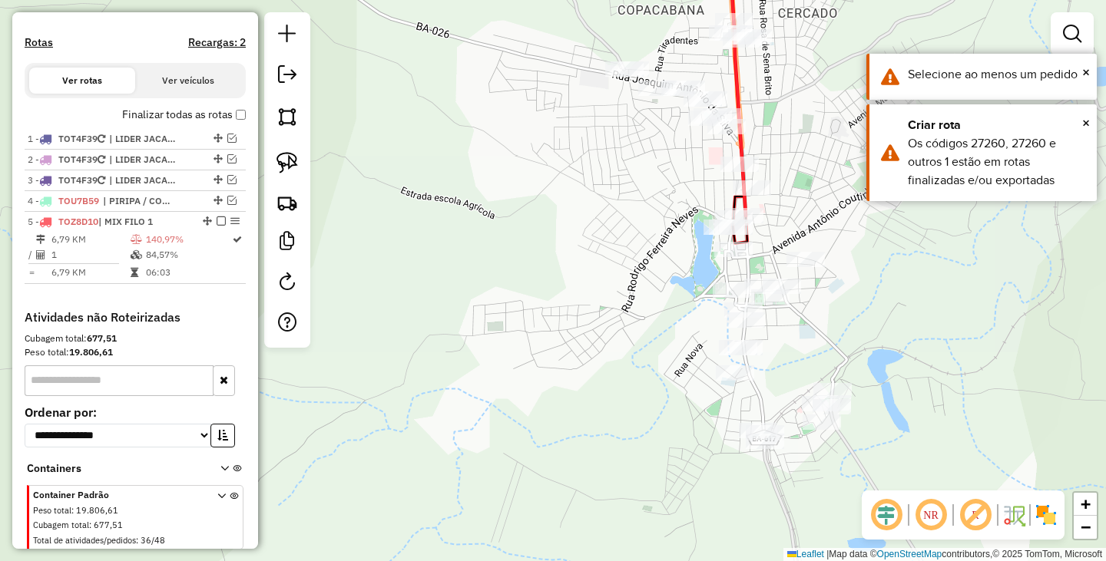
click at [1024, 47] on div "Janela de atendimento Grade de atendimento Capacidade Transportadoras Veículos …" at bounding box center [553, 280] width 1106 height 561
click at [498, 329] on div "Janela de atendimento Grade de atendimento Capacidade Transportadoras Veículos …" at bounding box center [553, 280] width 1106 height 561
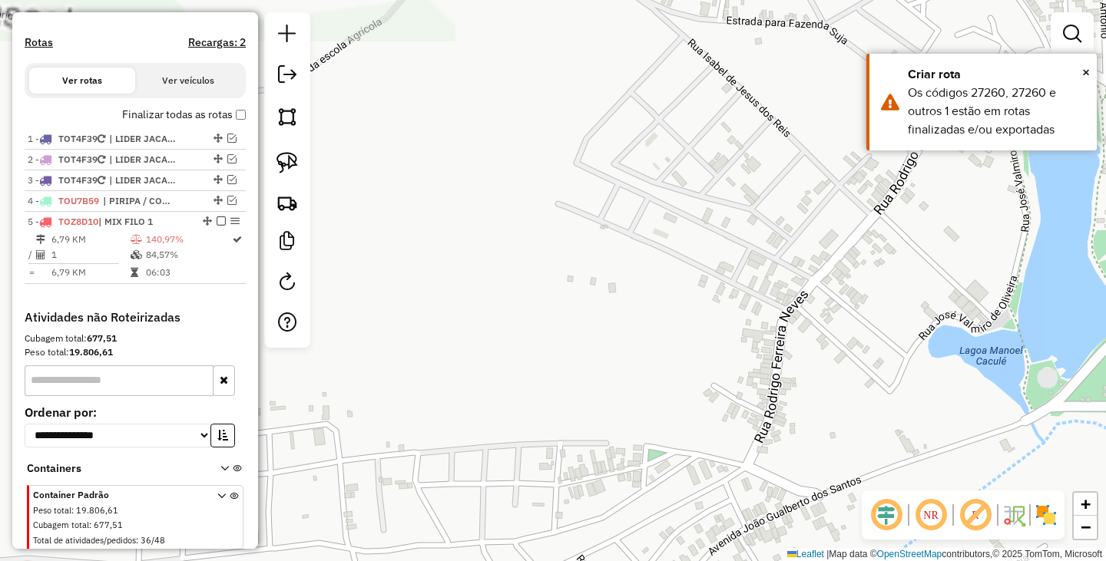
drag, startPoint x: 776, startPoint y: 201, endPoint x: 465, endPoint y: 356, distance: 347.9
click at [465, 356] on div "Janela de atendimento Grade de atendimento Capacidade Transportadoras Veículos …" at bounding box center [553, 280] width 1106 height 561
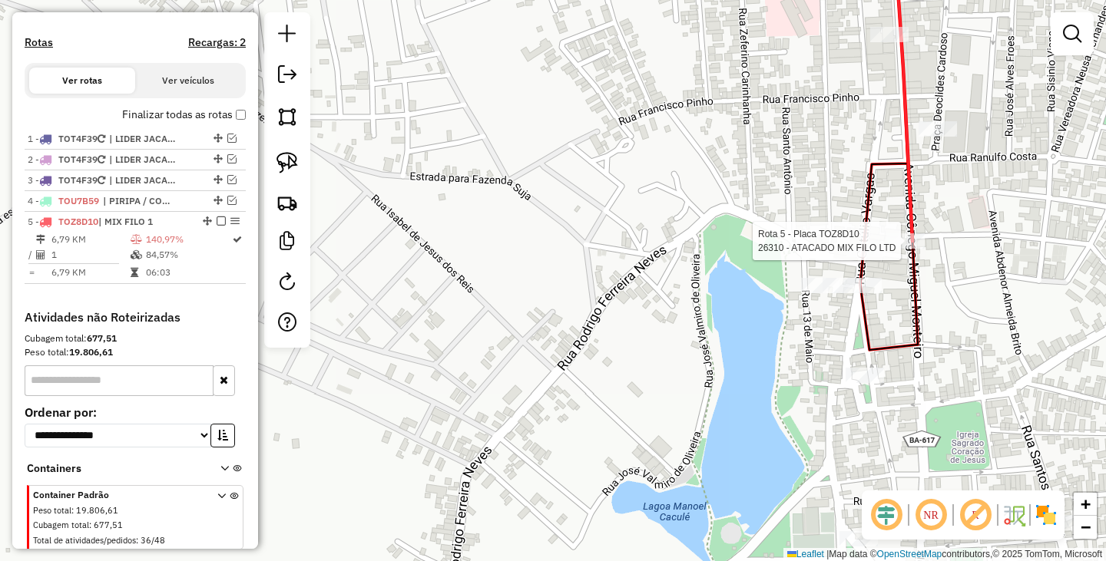
scroll to position [515, 0]
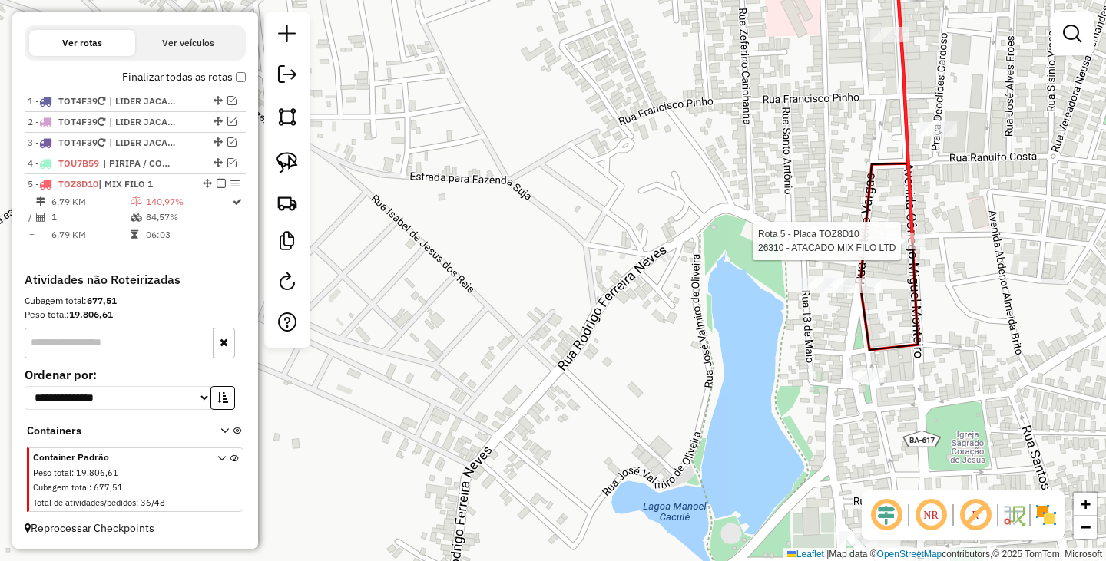
select select "**********"
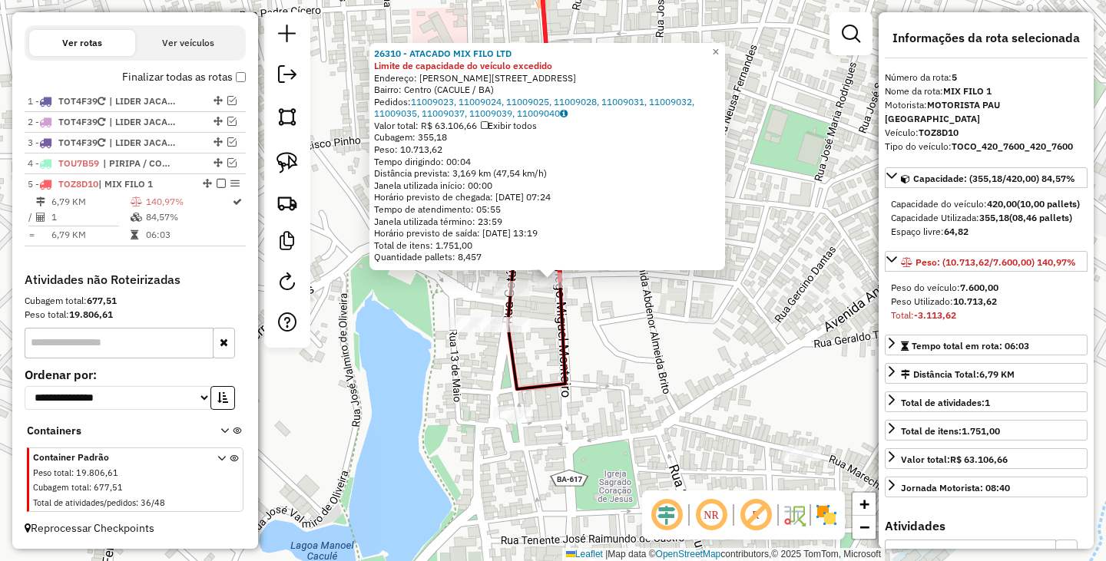
click at [795, 351] on div "26310 - ATACADO MIX FILO LTD Limite de capacidade do veículo excedido Endereço:…" at bounding box center [553, 280] width 1106 height 561
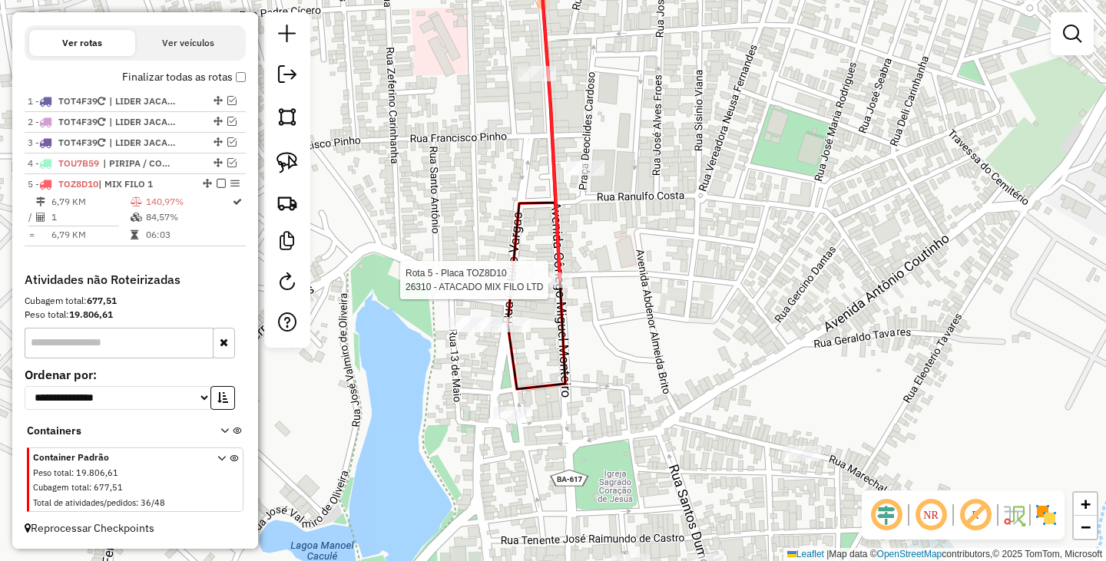
select select "**********"
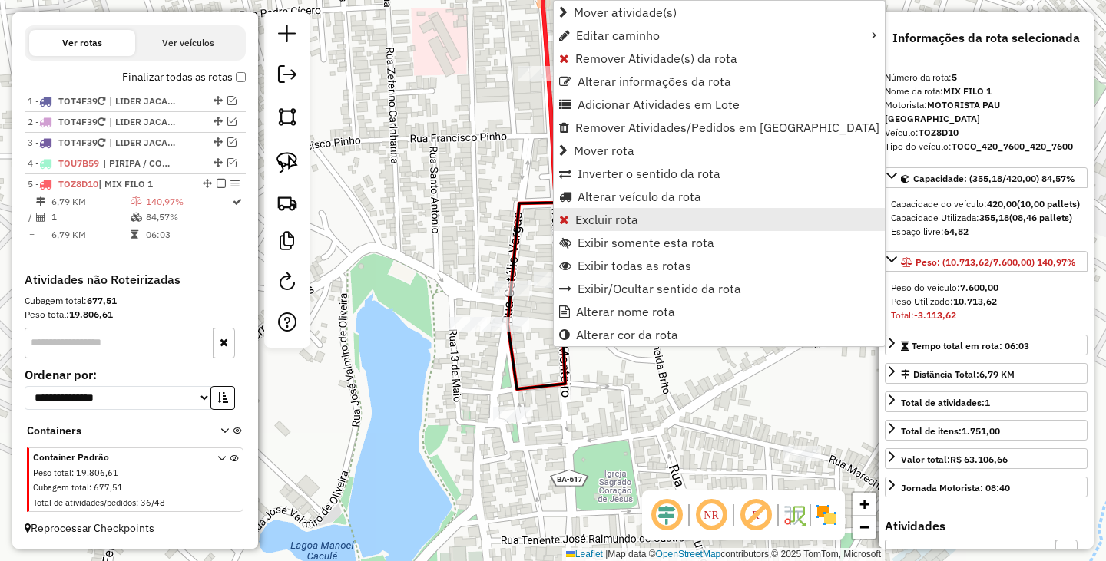
click at [650, 220] on link "Excluir rota" at bounding box center [719, 219] width 331 height 23
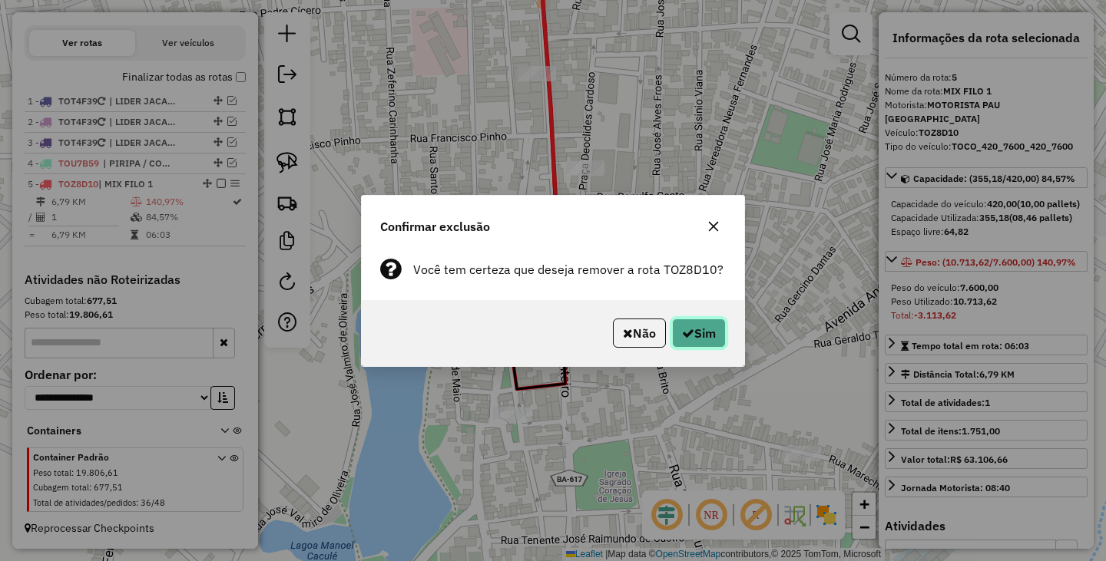
click at [713, 339] on button "Sim" at bounding box center [699, 333] width 54 height 29
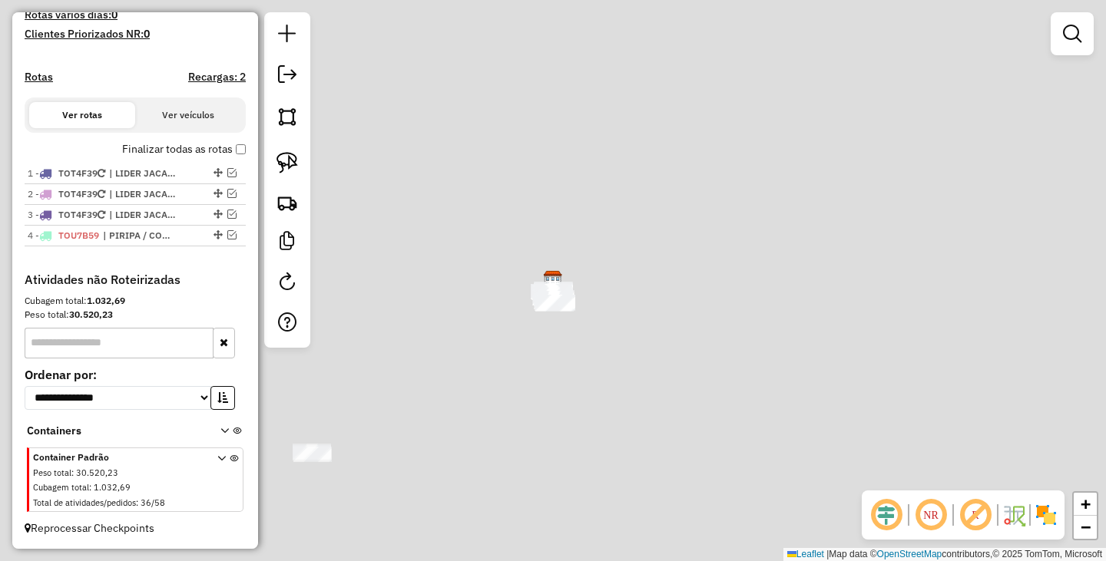
scroll to position [443, 0]
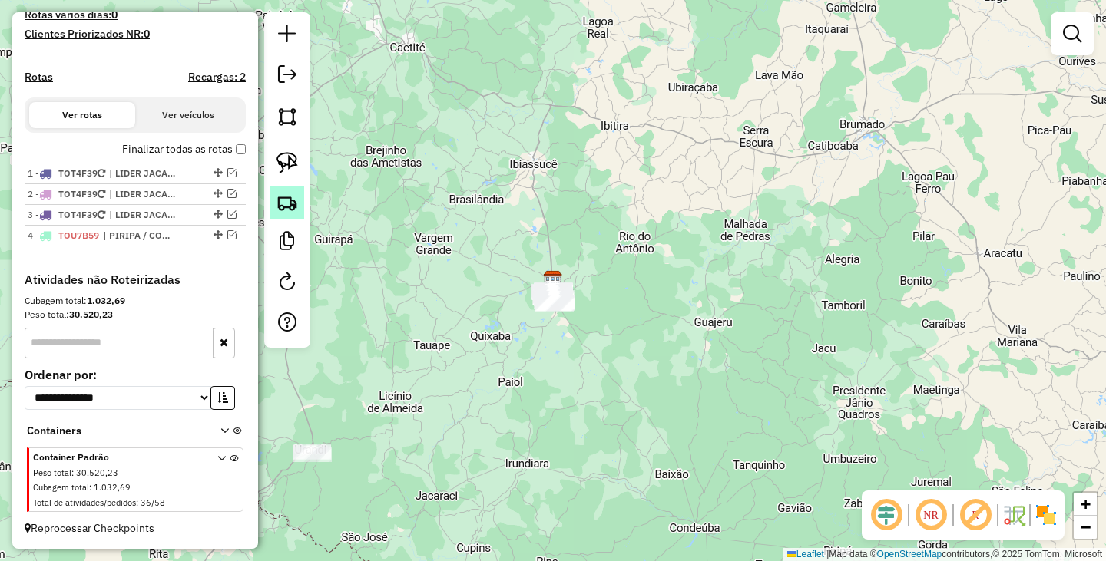
click at [296, 198] on img at bounding box center [286, 202] width 21 height 21
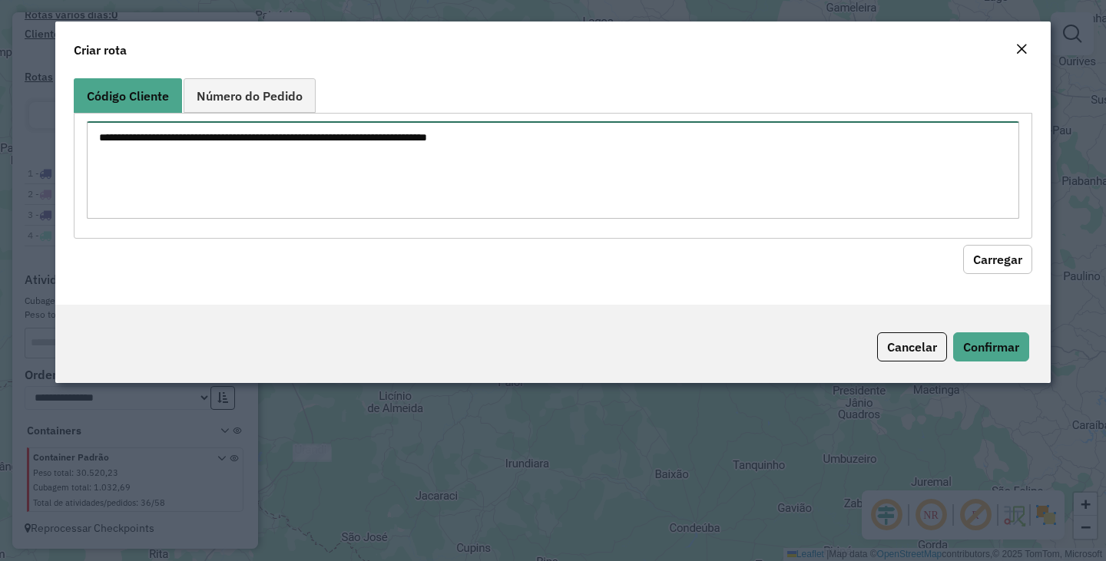
click at [561, 145] on textarea at bounding box center [553, 170] width 932 height 98
type textarea "*****"
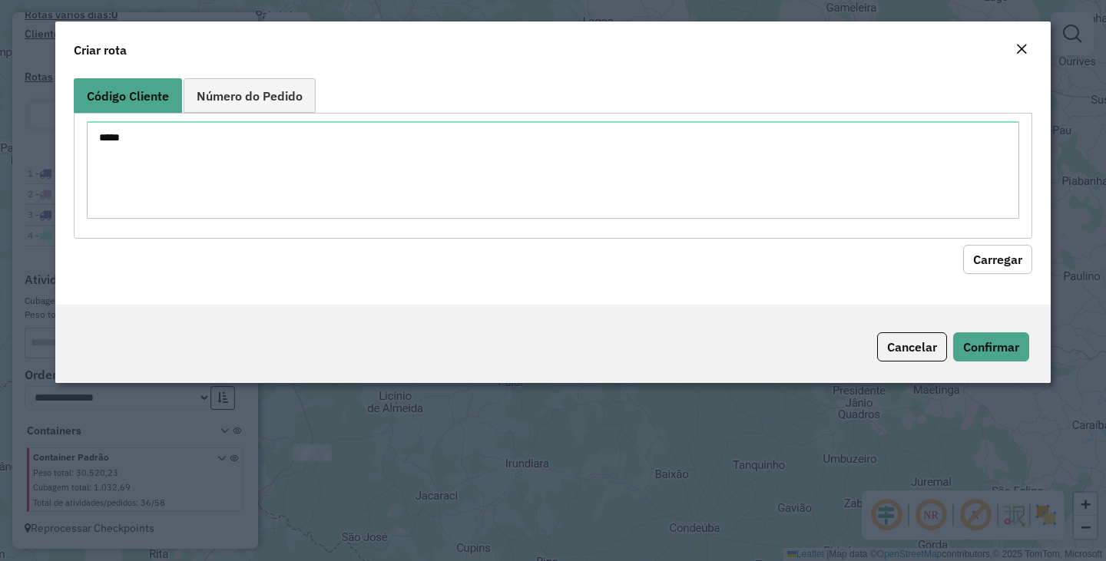
click at [986, 255] on button "Carregar" at bounding box center [997, 259] width 69 height 29
click at [1023, 52] on em "Close" at bounding box center [1021, 49] width 12 height 12
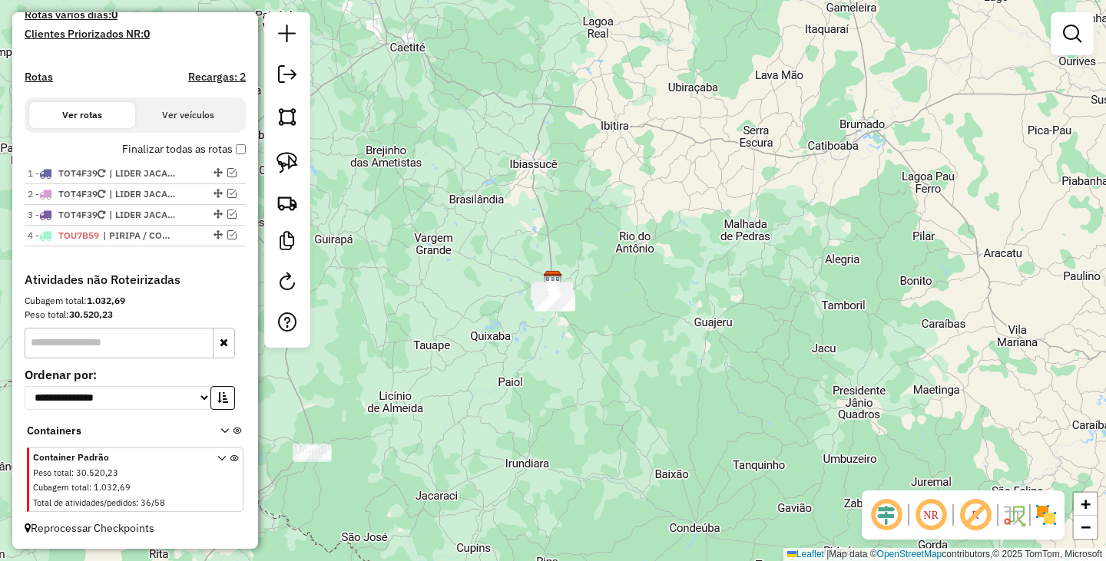
click at [841, 273] on div "Janela de atendimento Grade de atendimento Capacidade Transportadoras Veículos …" at bounding box center [553, 280] width 1106 height 561
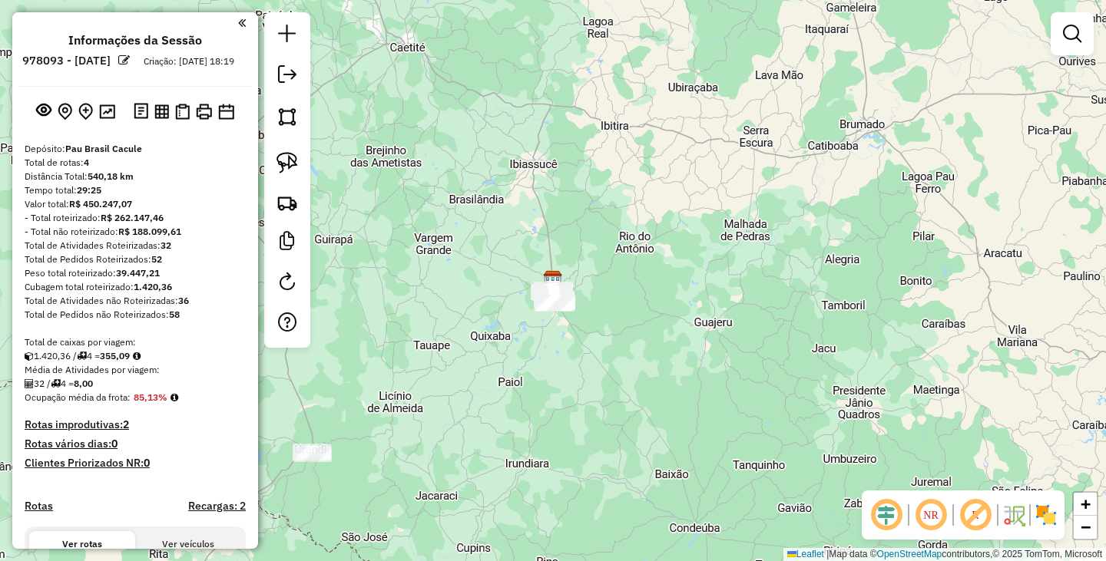
drag, startPoint x: 395, startPoint y: 371, endPoint x: 501, endPoint y: 158, distance: 237.6
click at [499, 161] on div "Janela de atendimento Grade de atendimento Capacidade Transportadoras Veículos …" at bounding box center [553, 280] width 1106 height 561
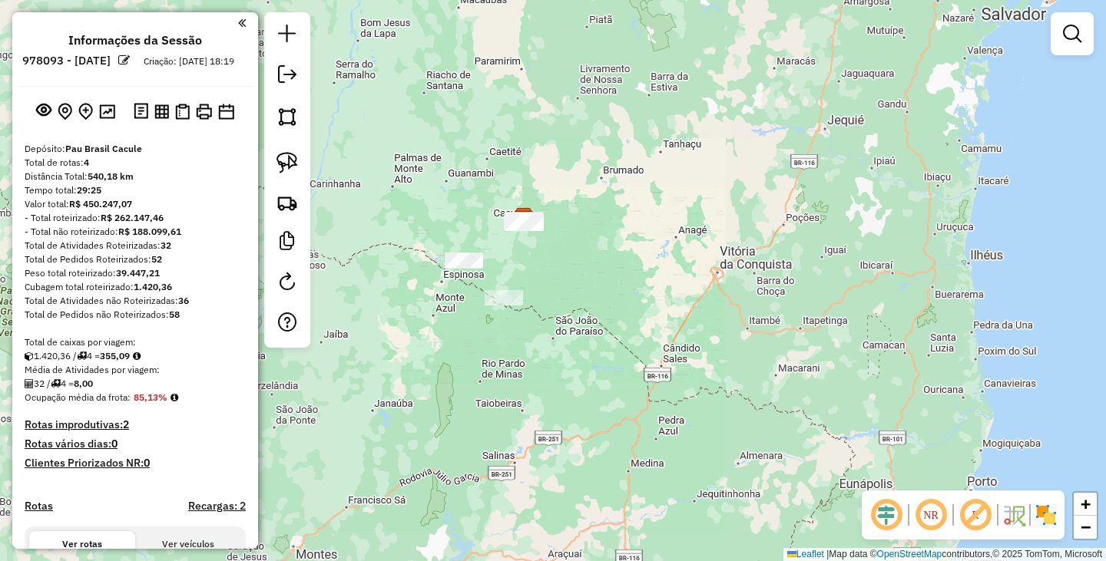
scroll to position [384, 0]
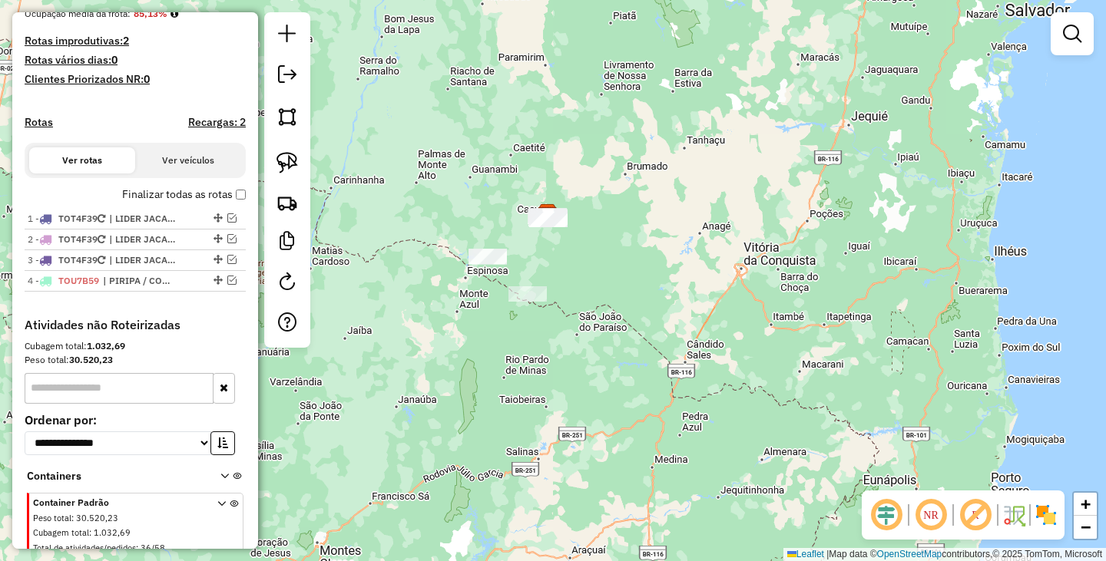
drag, startPoint x: 618, startPoint y: 320, endPoint x: 864, endPoint y: 299, distance: 246.6
click at [864, 299] on div "Janela de atendimento Grade de atendimento Capacidade Transportadoras Veículos …" at bounding box center [553, 280] width 1106 height 561
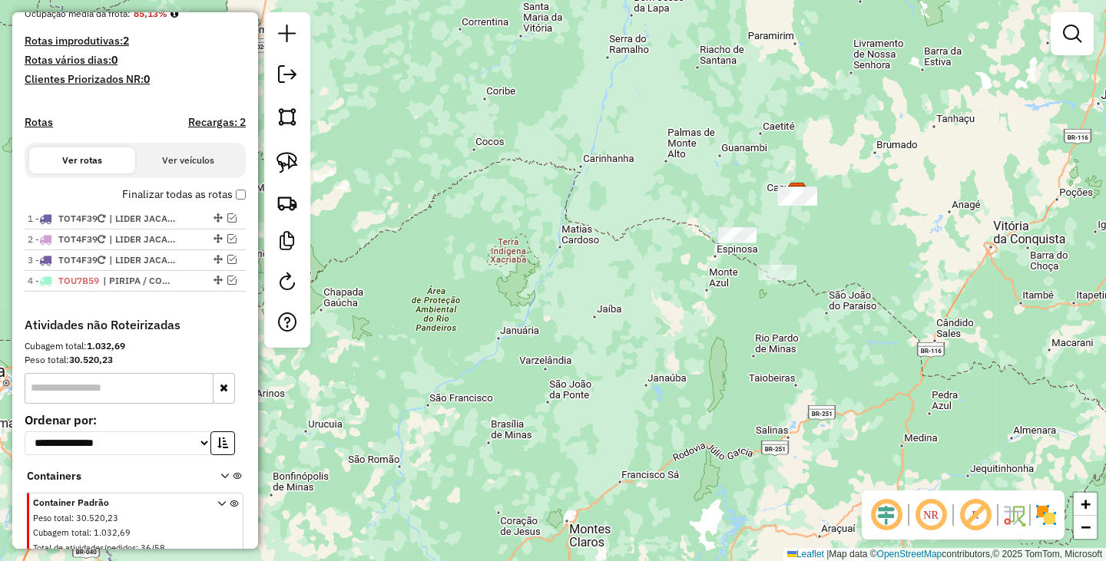
click at [283, 142] on div at bounding box center [287, 180] width 46 height 336
click at [284, 207] on img at bounding box center [286, 202] width 21 height 21
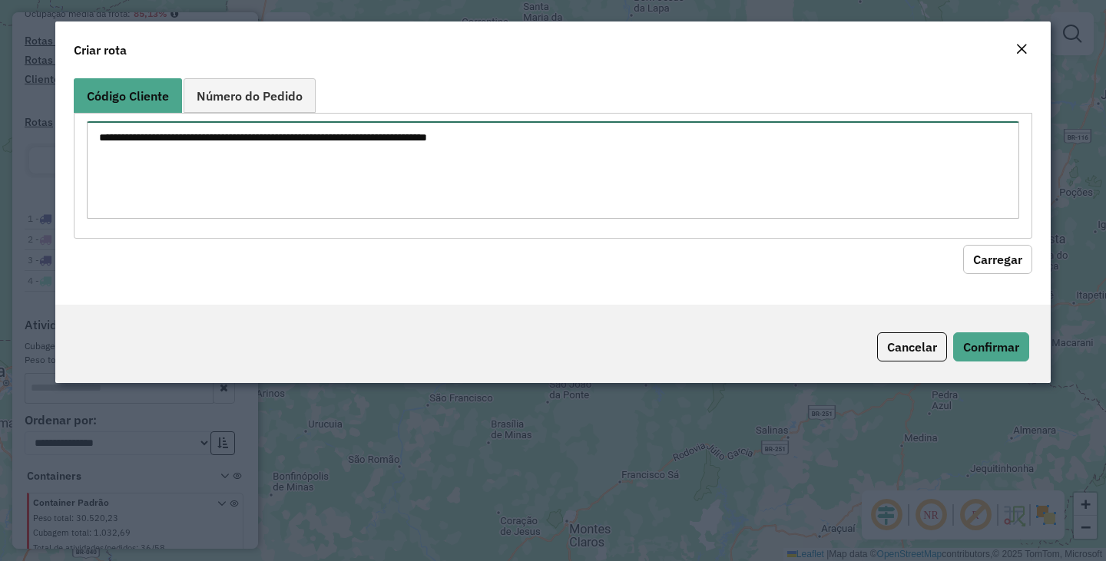
click at [430, 174] on textarea at bounding box center [553, 170] width 932 height 98
type textarea "*****"
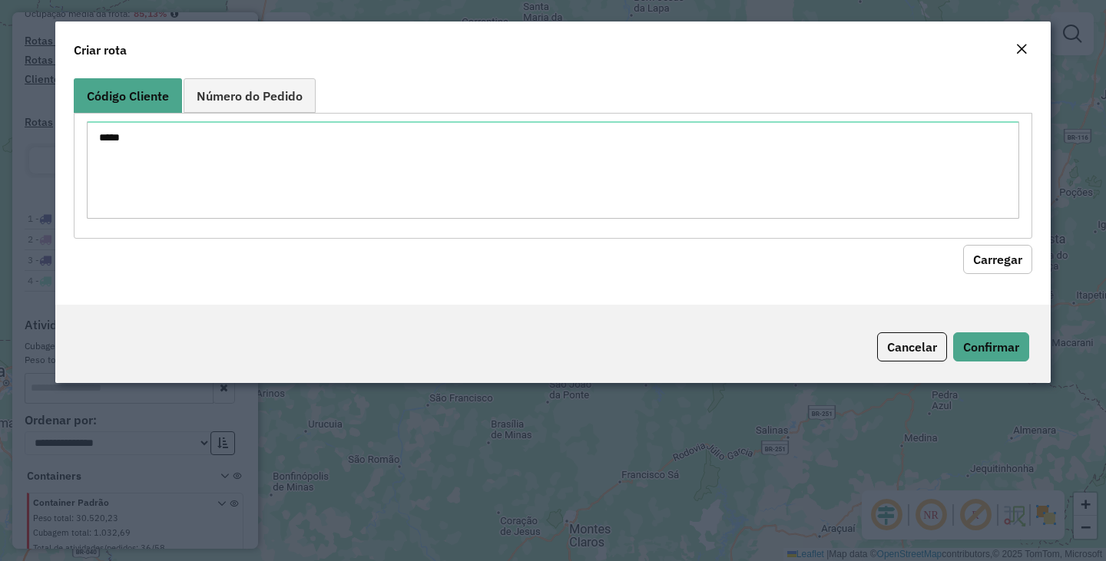
click at [1004, 251] on button "Carregar" at bounding box center [997, 259] width 69 height 29
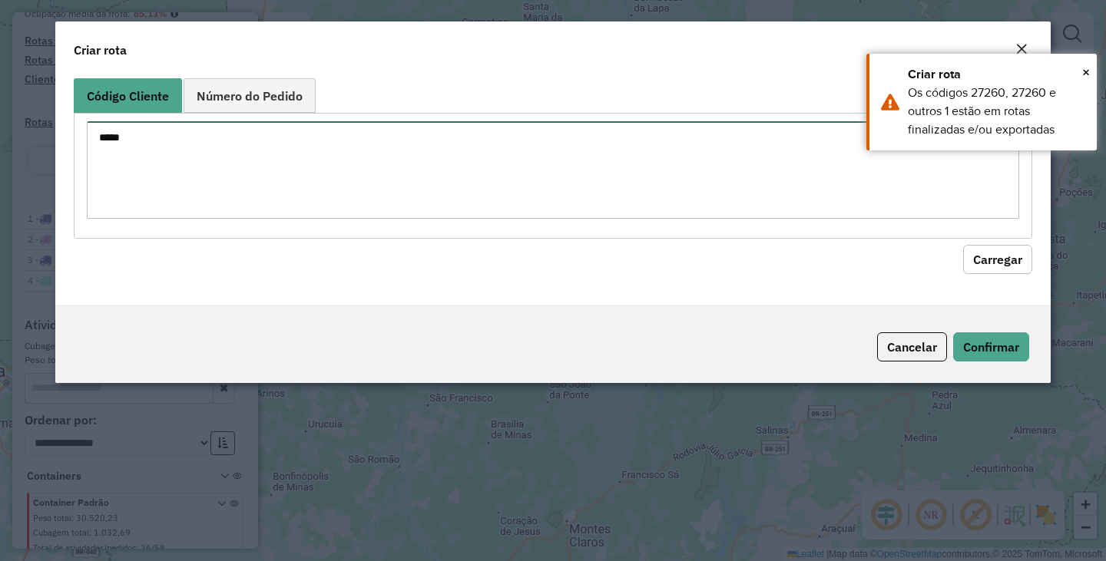
click at [822, 177] on textarea "*****" at bounding box center [553, 170] width 932 height 98
click at [1026, 48] on em "Close" at bounding box center [1021, 49] width 12 height 12
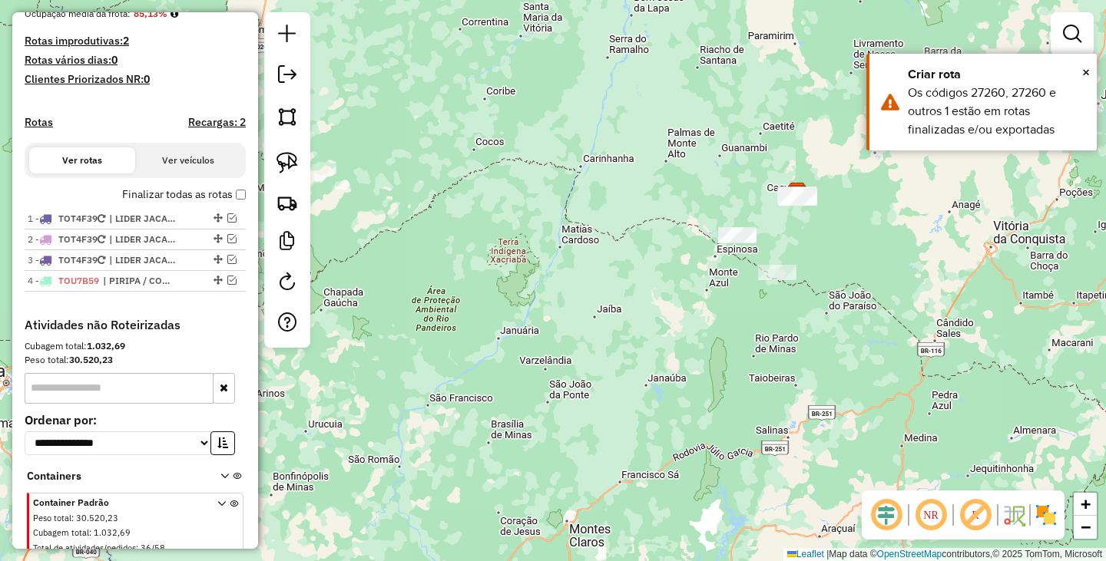
click at [1020, 51] on div "Janela de atendimento Grade de atendimento Capacidade Transportadoras Veículos …" at bounding box center [553, 280] width 1106 height 561
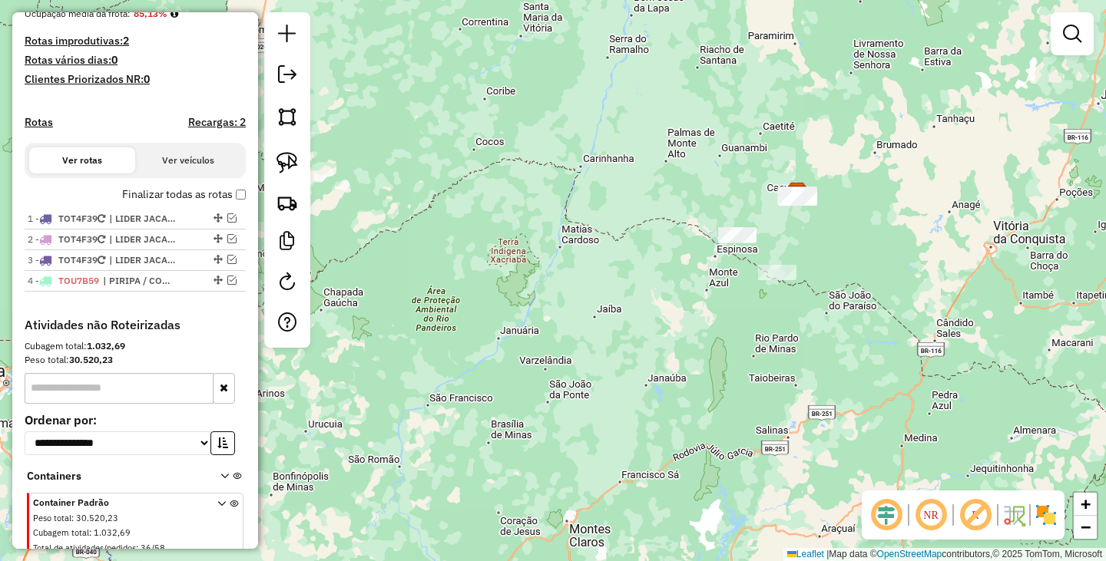
click at [756, 365] on div "Janela de atendimento Grade de atendimento Capacidade Transportadoras Veículos …" at bounding box center [553, 280] width 1106 height 561
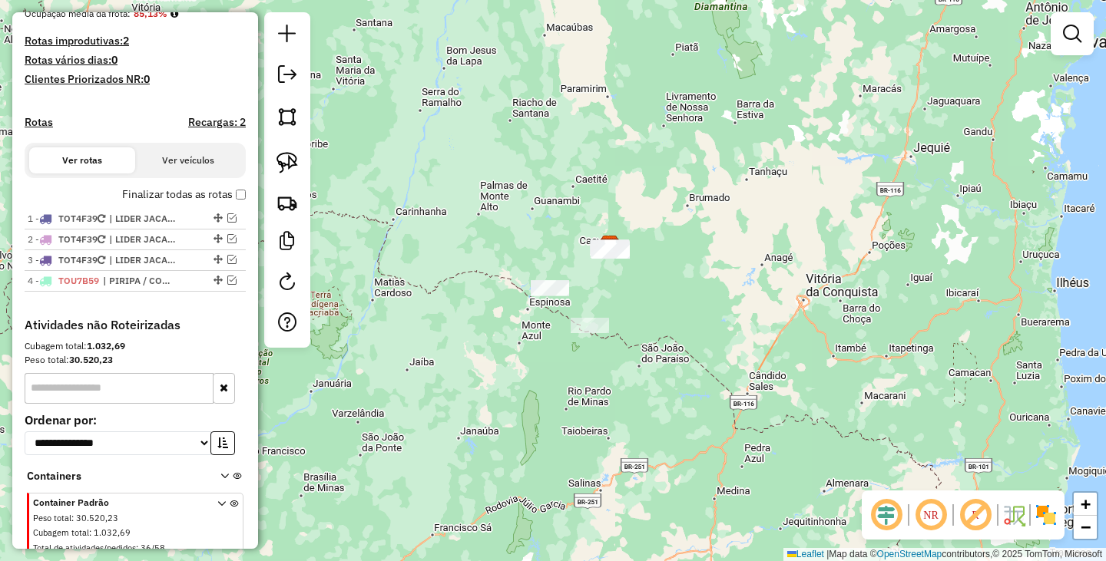
drag, startPoint x: 863, startPoint y: 253, endPoint x: 515, endPoint y: 346, distance: 360.0
click at [499, 379] on div "Janela de atendimento Grade de atendimento Capacidade Transportadoras Veículos …" at bounding box center [553, 280] width 1106 height 561
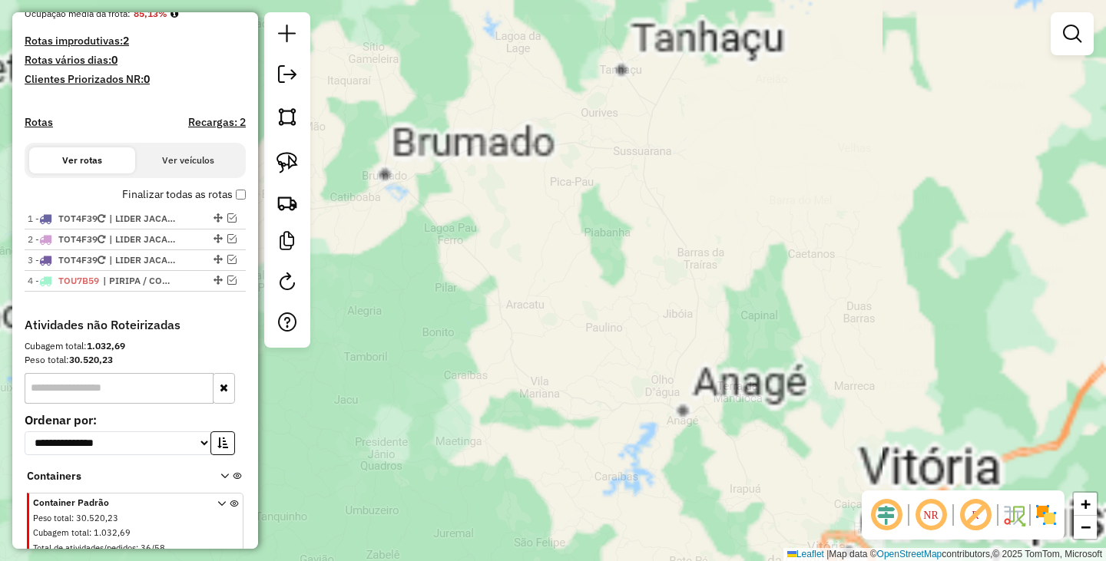
drag, startPoint x: 489, startPoint y: 326, endPoint x: 879, endPoint y: 309, distance: 390.4
click at [875, 311] on div "Janela de atendimento Grade de atendimento Capacidade Transportadoras Veículos …" at bounding box center [553, 280] width 1106 height 561
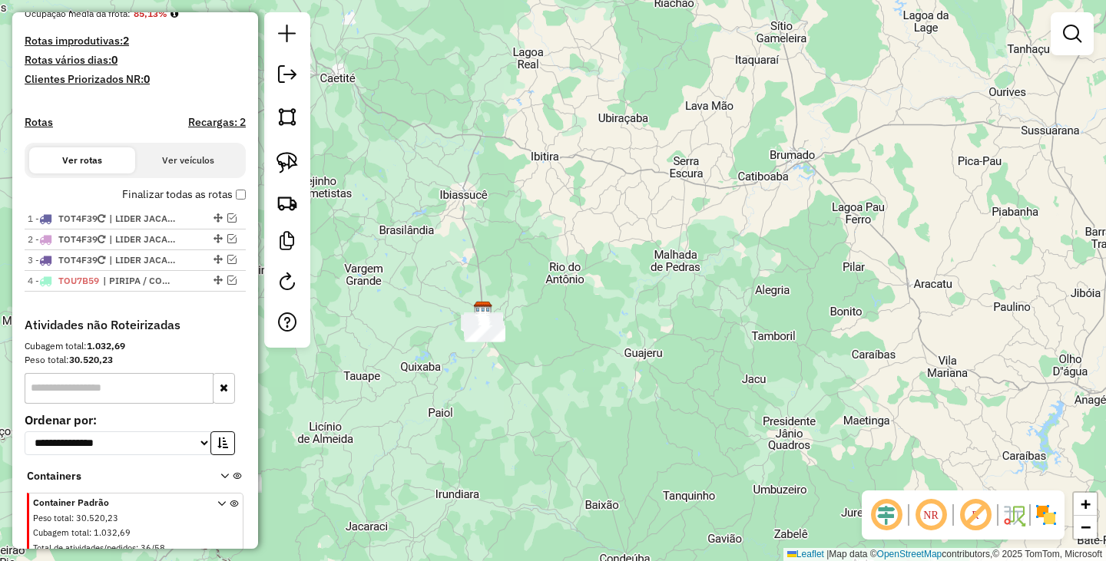
drag, startPoint x: 713, startPoint y: 339, endPoint x: 891, endPoint y: 313, distance: 180.0
click at [891, 313] on div "Janela de atendimento Grade de atendimento Capacidade Transportadoras Veículos …" at bounding box center [553, 280] width 1106 height 561
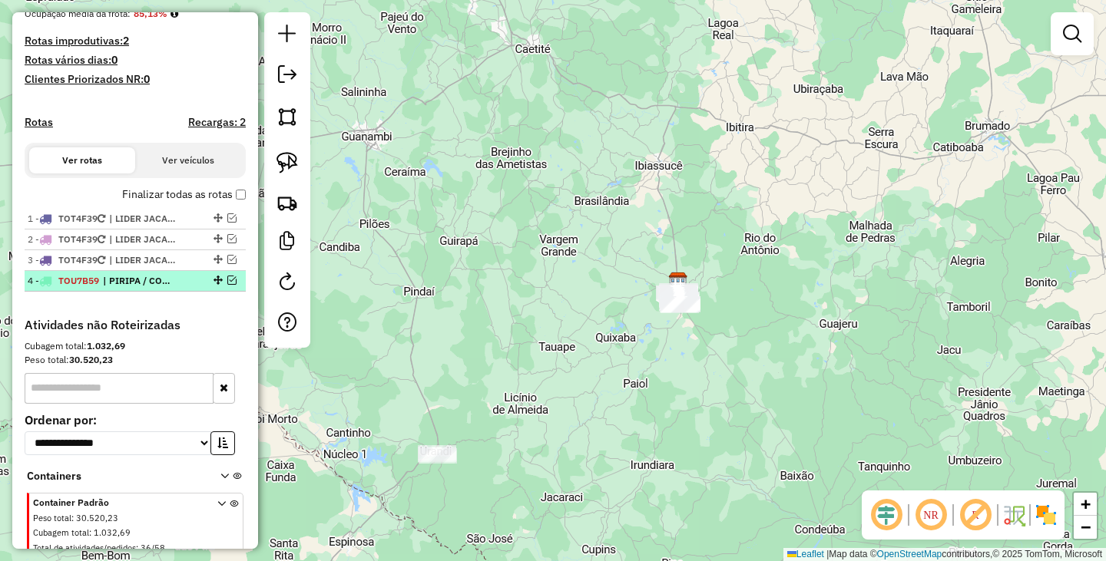
click at [148, 288] on span "| PIRIPA / CONDEUBA / CORDEIROS" at bounding box center [138, 281] width 71 height 14
select select "**********"
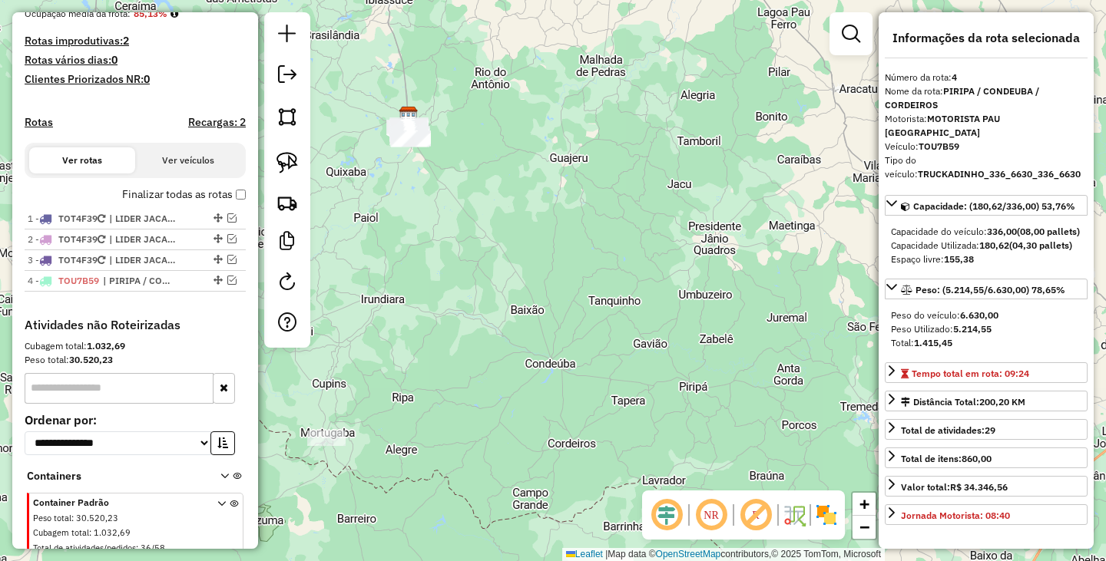
drag, startPoint x: 468, startPoint y: 276, endPoint x: 595, endPoint y: 320, distance: 134.8
click at [595, 320] on div "Janela de atendimento Grade de atendimento Capacidade Transportadoras Veículos …" at bounding box center [553, 280] width 1106 height 561
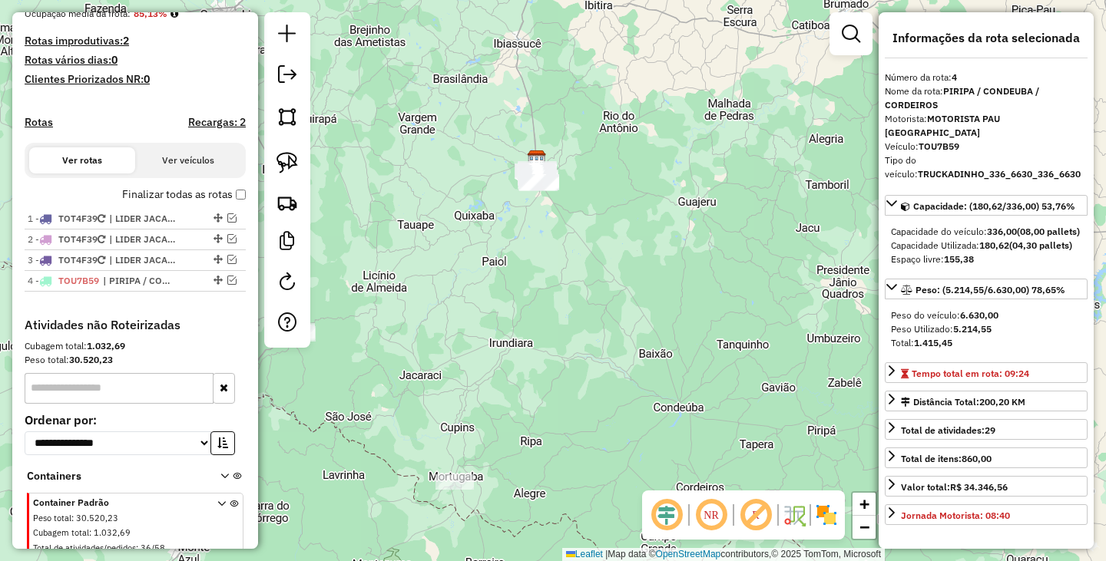
click at [811, 203] on div "Janela de atendimento Grade de atendimento Capacidade Transportadoras Veículos …" at bounding box center [553, 280] width 1106 height 561
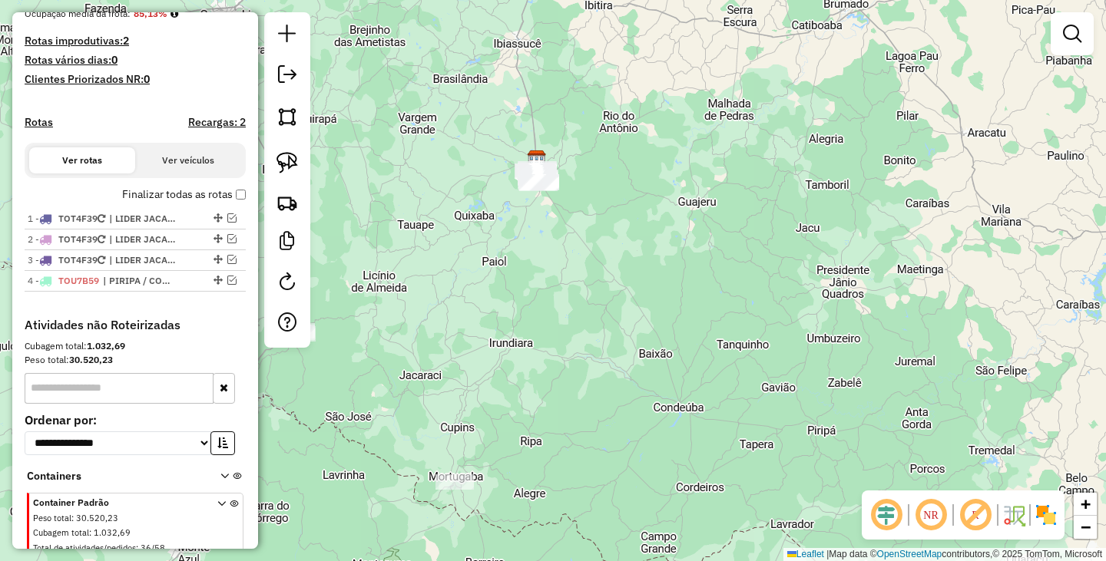
click at [670, 314] on div "Janela de atendimento Grade de atendimento Capacidade Transportadoras Veículos …" at bounding box center [553, 280] width 1106 height 561
click at [286, 199] on img at bounding box center [286, 202] width 21 height 21
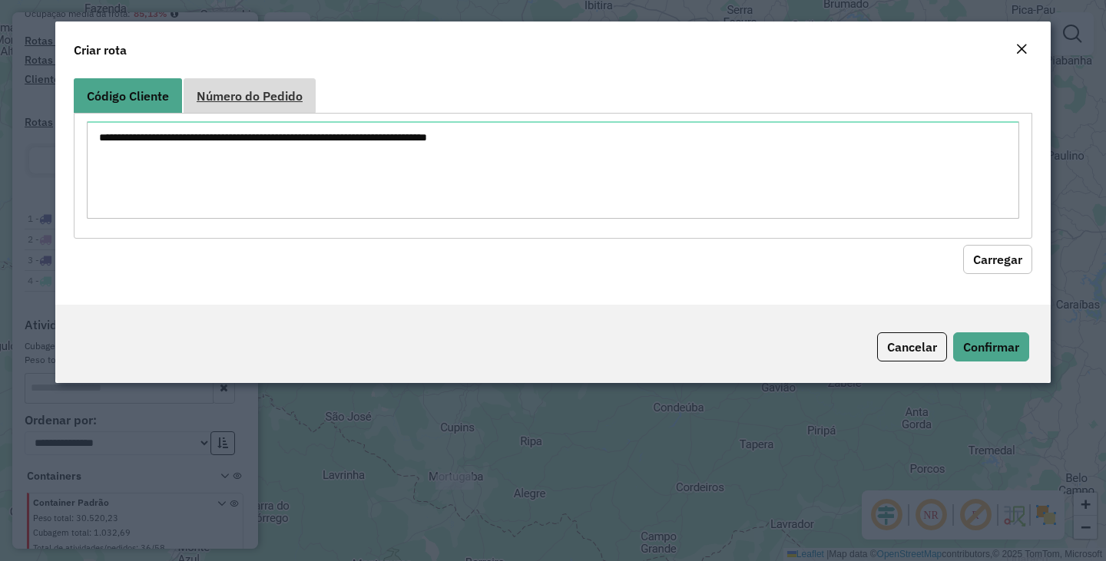
click at [274, 99] on span "Número do Pedido" at bounding box center [250, 96] width 106 height 12
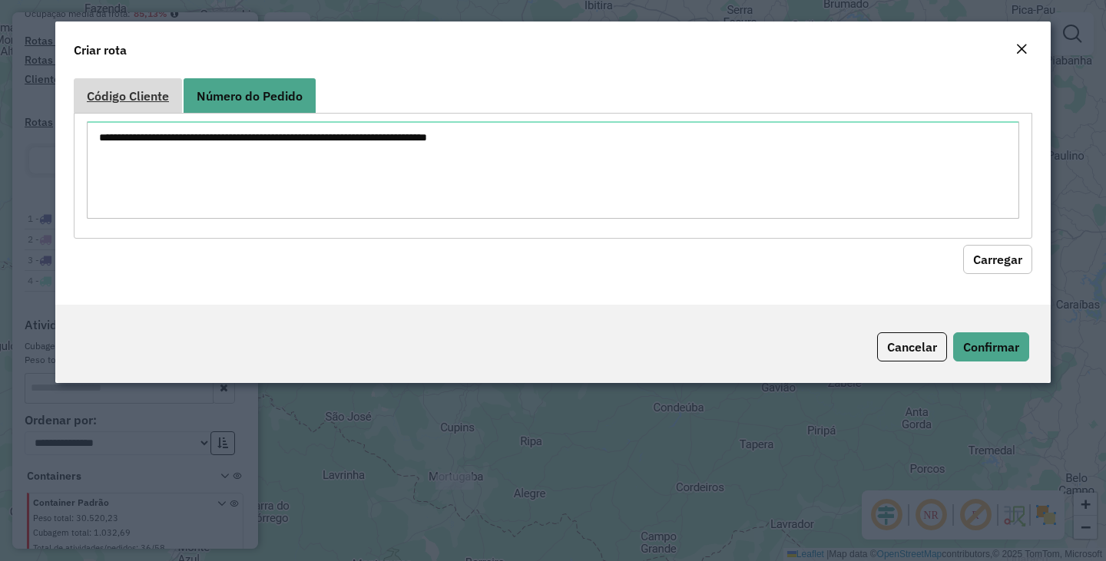
click at [111, 91] on span "Código Cliente" at bounding box center [128, 96] width 82 height 12
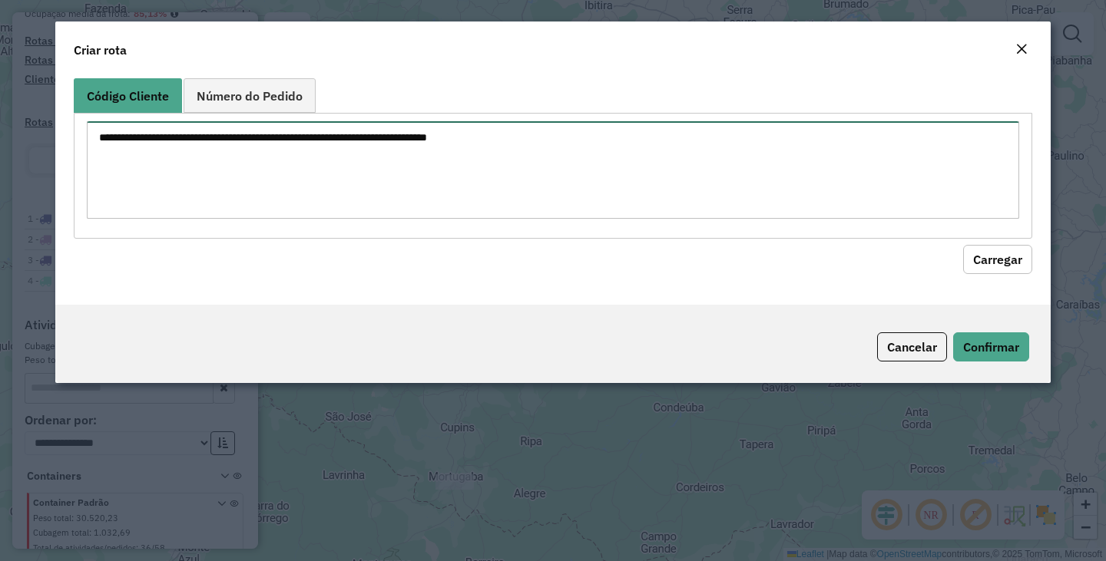
click at [503, 200] on textarea at bounding box center [553, 170] width 932 height 98
click at [498, 200] on textarea at bounding box center [553, 170] width 932 height 98
type textarea "*****"
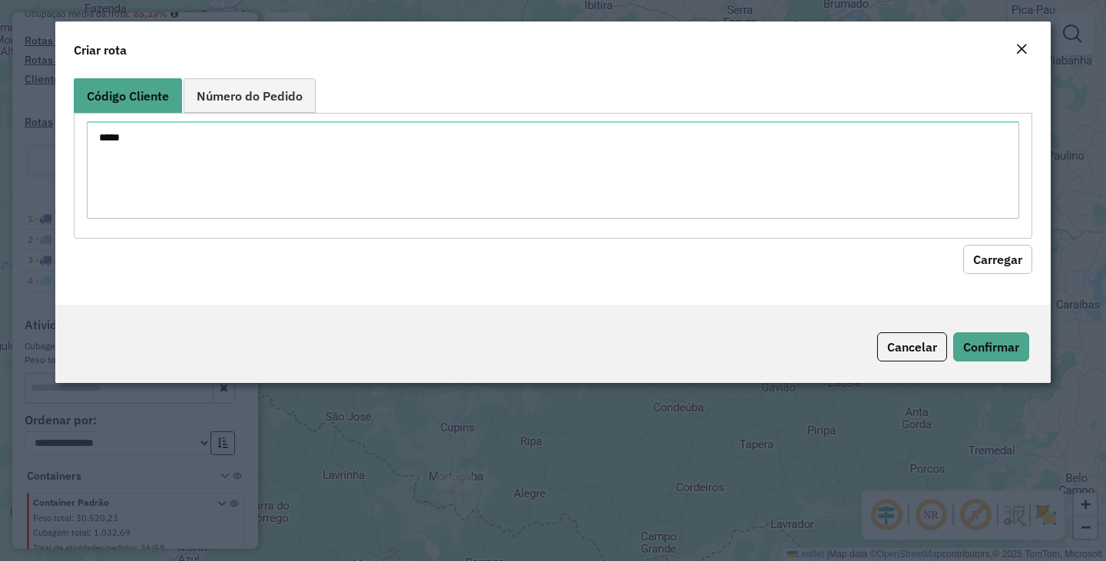
click at [1012, 256] on button "Carregar" at bounding box center [997, 259] width 69 height 29
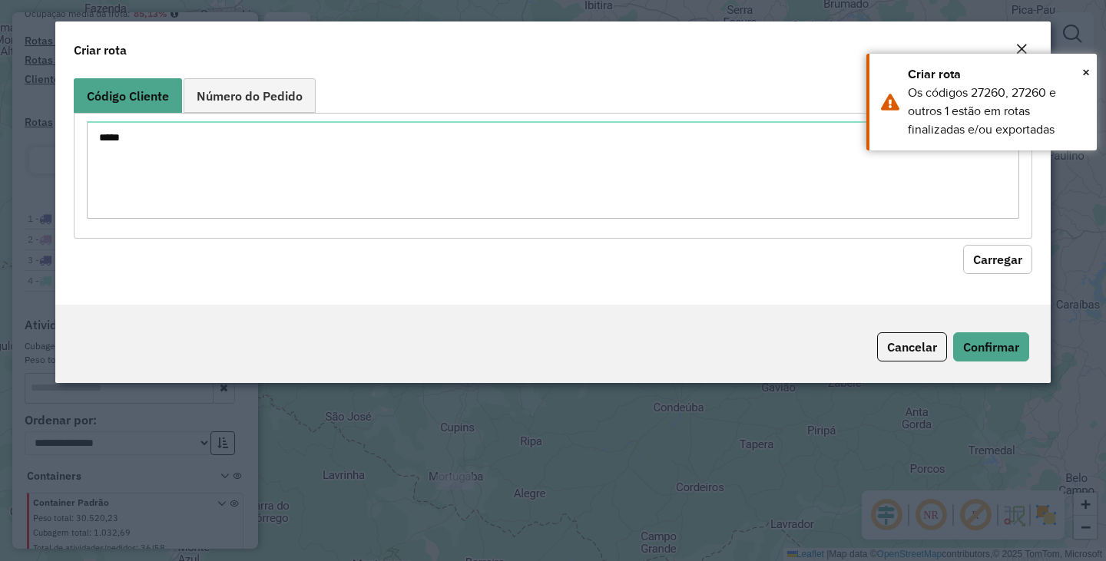
click at [1016, 45] on em "Close" at bounding box center [1021, 49] width 12 height 12
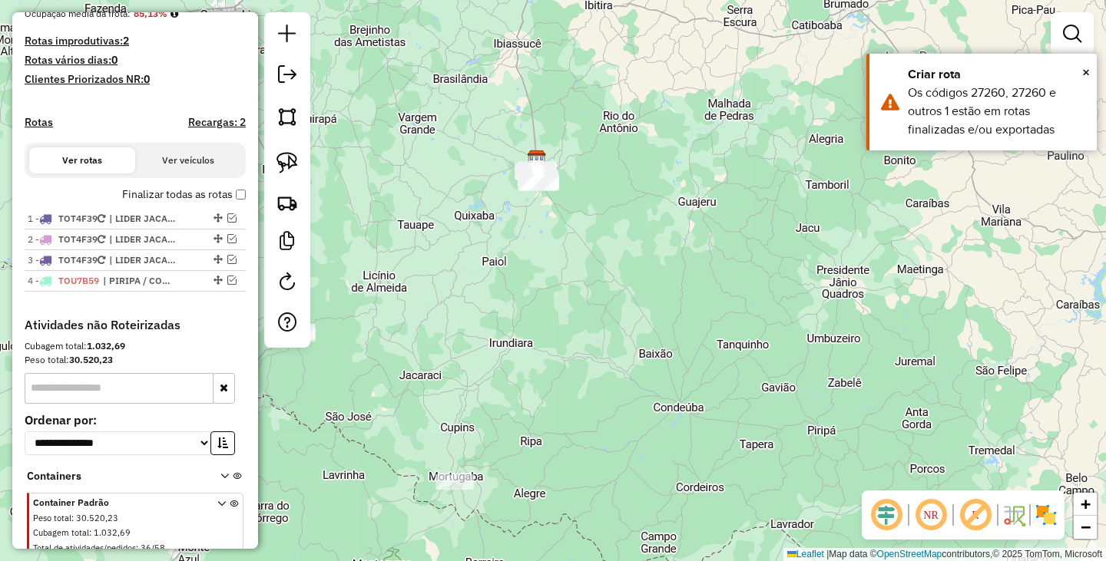
click at [767, 282] on div "Janela de atendimento Grade de atendimento Capacidade Transportadoras Veículos …" at bounding box center [553, 280] width 1106 height 561
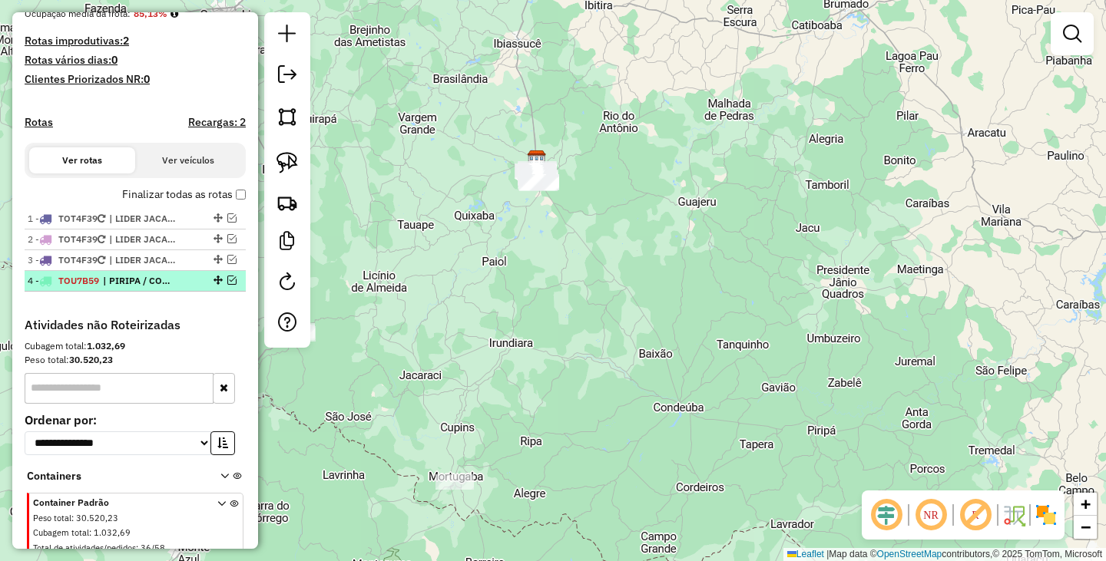
click at [174, 292] on li "4 - TOU7B59 | PIRIPA / CONDEUBA / CORDEIROS" at bounding box center [135, 281] width 221 height 21
select select "**********"
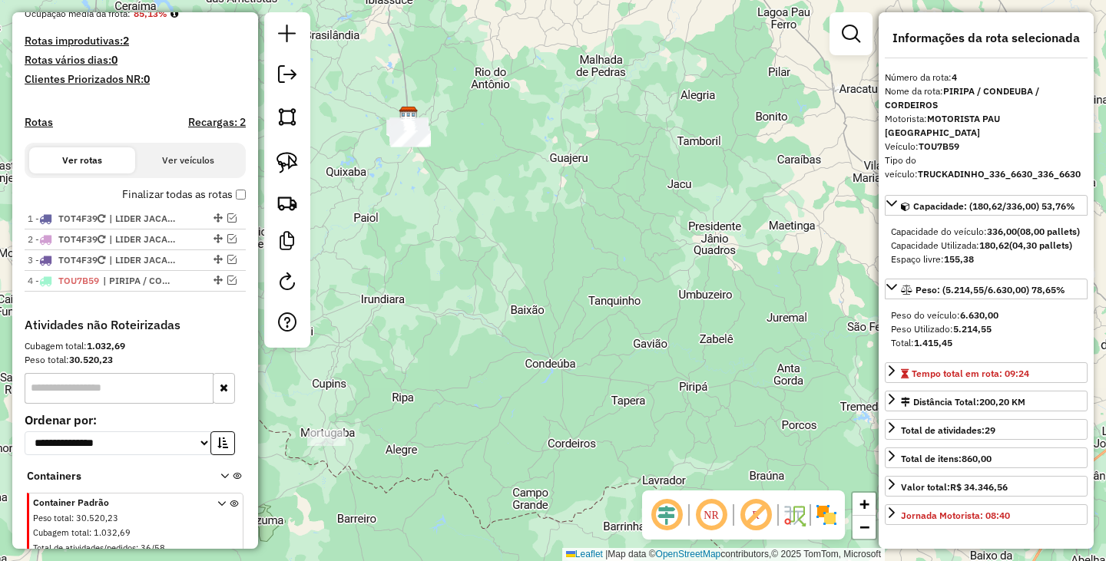
click at [430, 279] on div "Janela de atendimento Grade de atendimento Capacidade Transportadoras Veículos …" at bounding box center [553, 280] width 1106 height 561
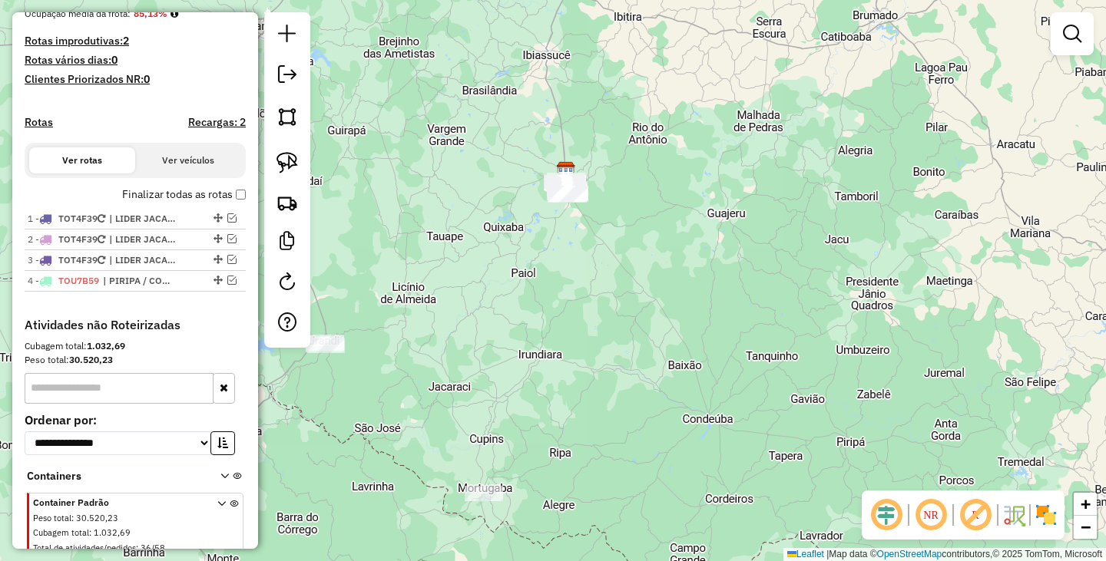
drag, startPoint x: 604, startPoint y: 259, endPoint x: 664, endPoint y: 267, distance: 60.5
click at [660, 267] on div "Janela de atendimento Grade de atendimento Capacidade Transportadoras Veículos …" at bounding box center [553, 280] width 1106 height 561
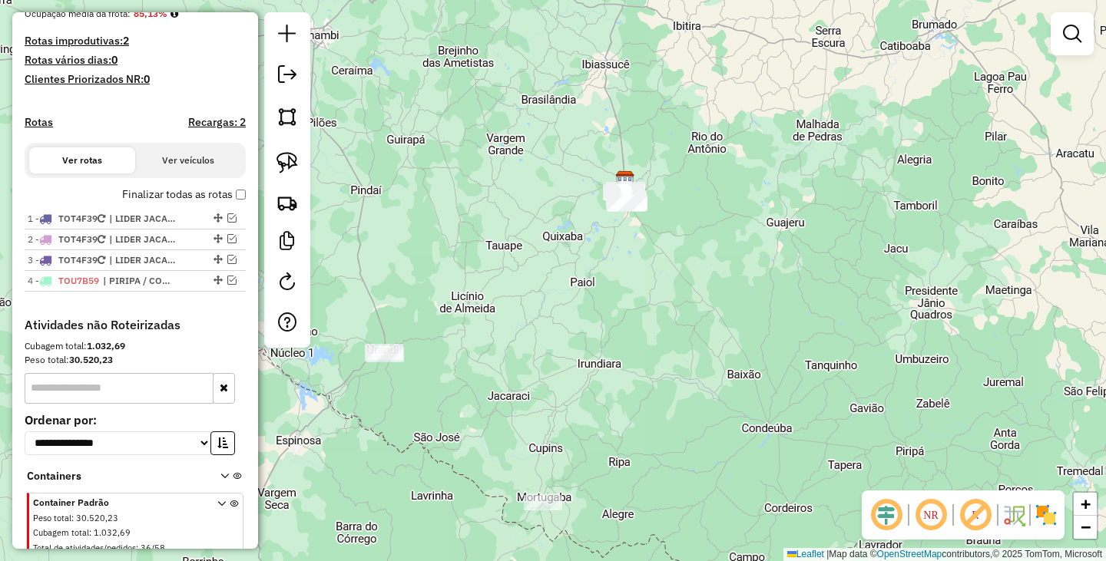
click at [306, 203] on div at bounding box center [287, 180] width 46 height 336
click at [296, 198] on img at bounding box center [286, 202] width 21 height 21
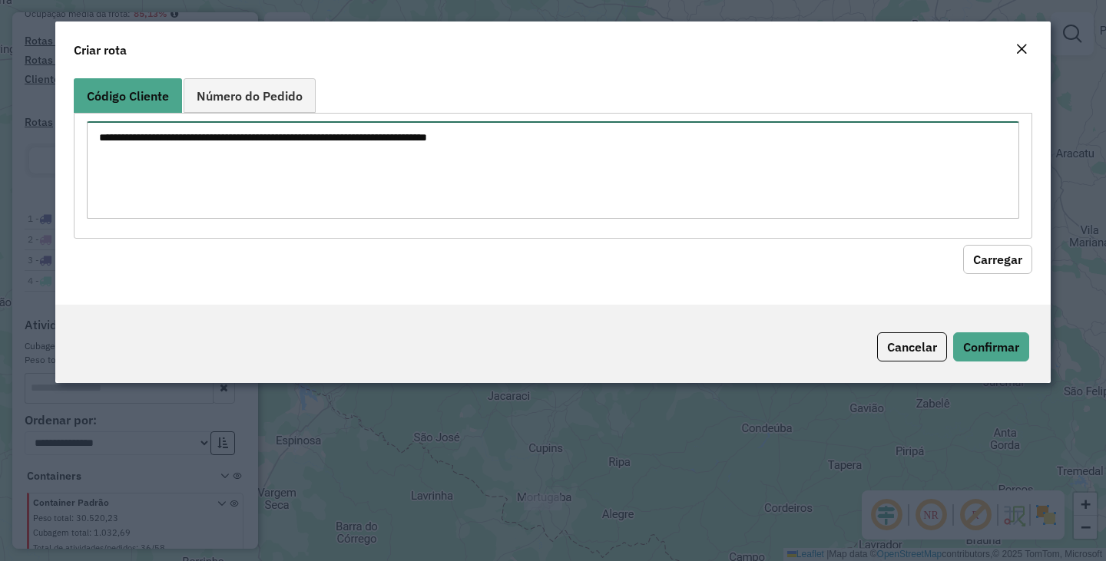
click at [554, 176] on textarea at bounding box center [553, 170] width 932 height 98
type textarea "*****"
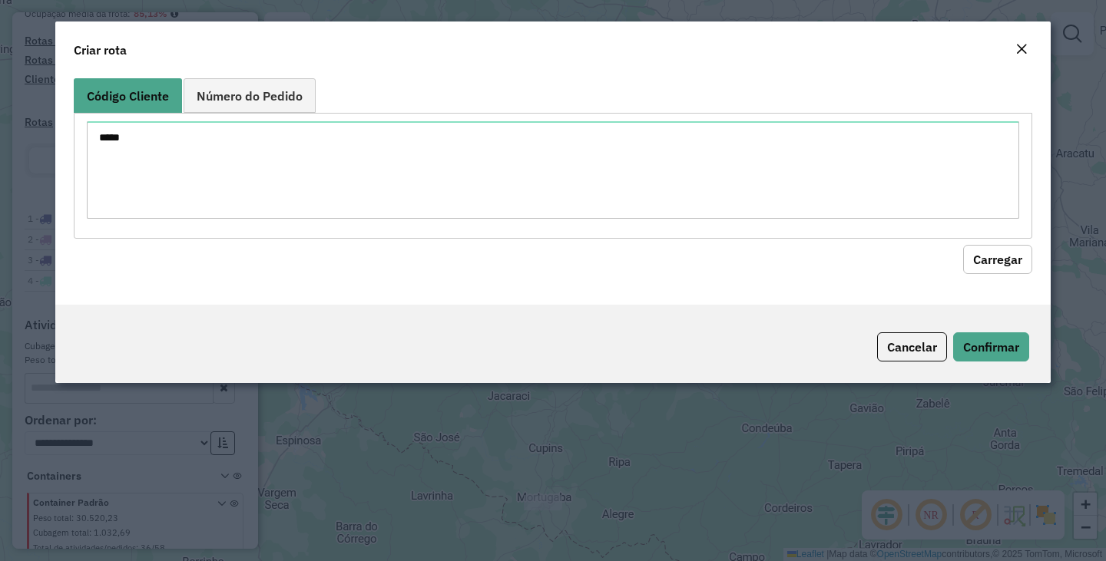
click at [987, 256] on button "Carregar" at bounding box center [997, 259] width 69 height 29
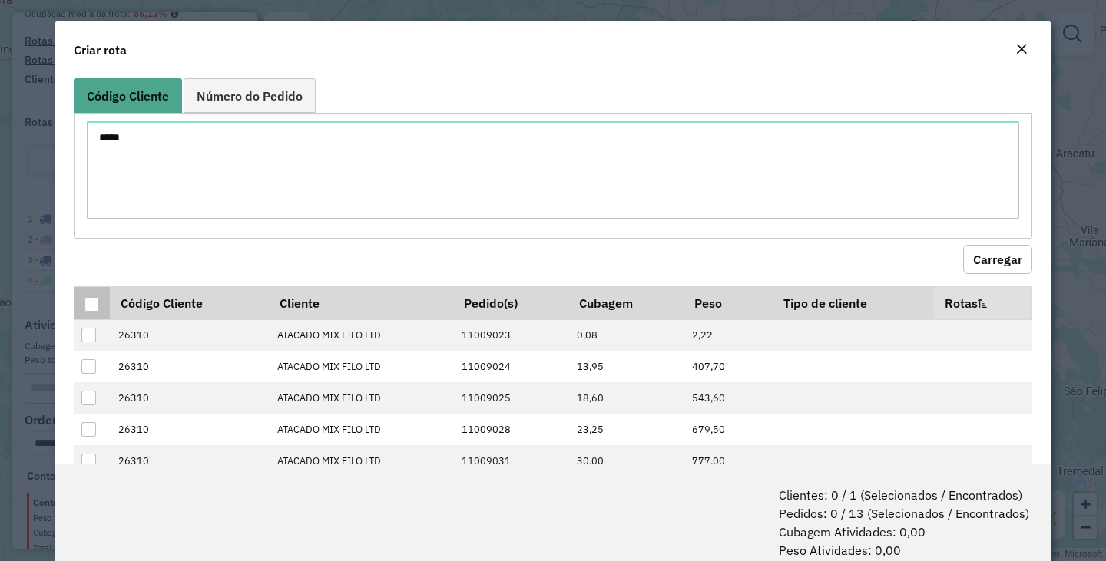
click at [94, 306] on div at bounding box center [91, 304] width 15 height 15
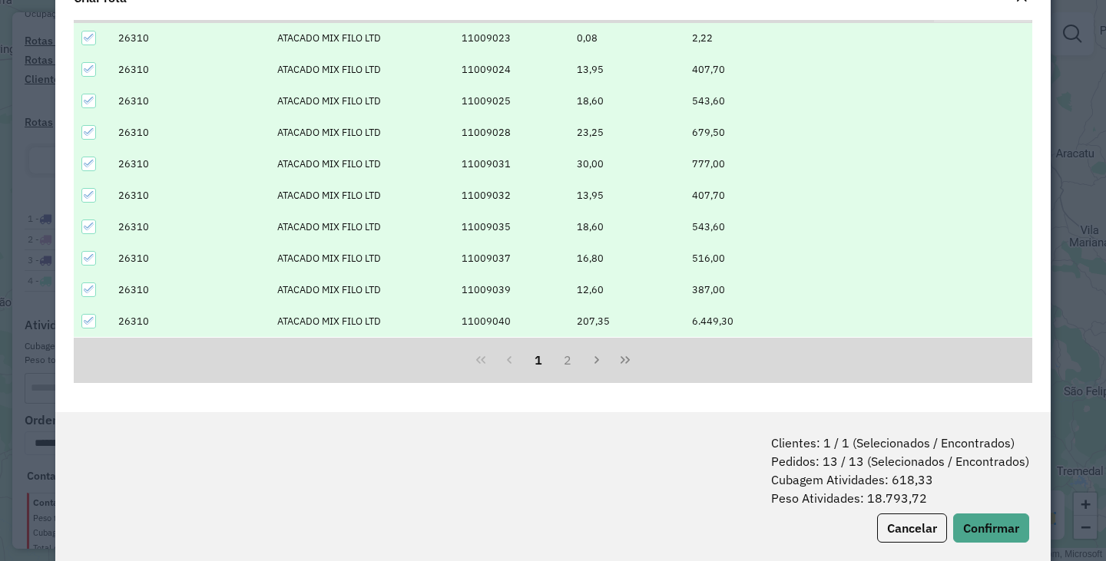
scroll to position [77, 0]
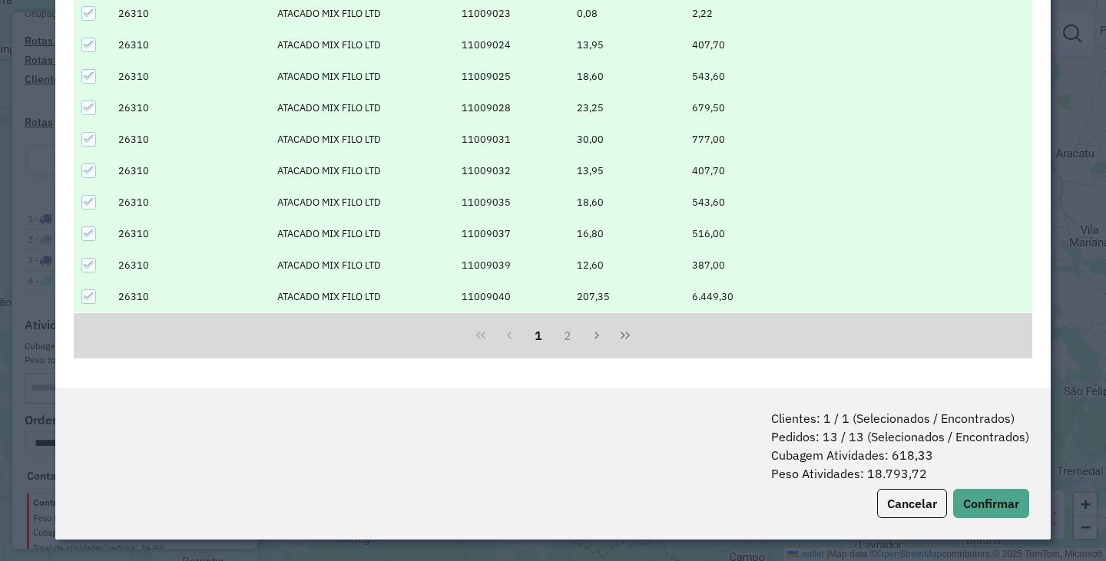
click at [87, 296] on icon at bounding box center [89, 296] width 11 height 11
click at [565, 340] on button "2" at bounding box center [567, 335] width 29 height 29
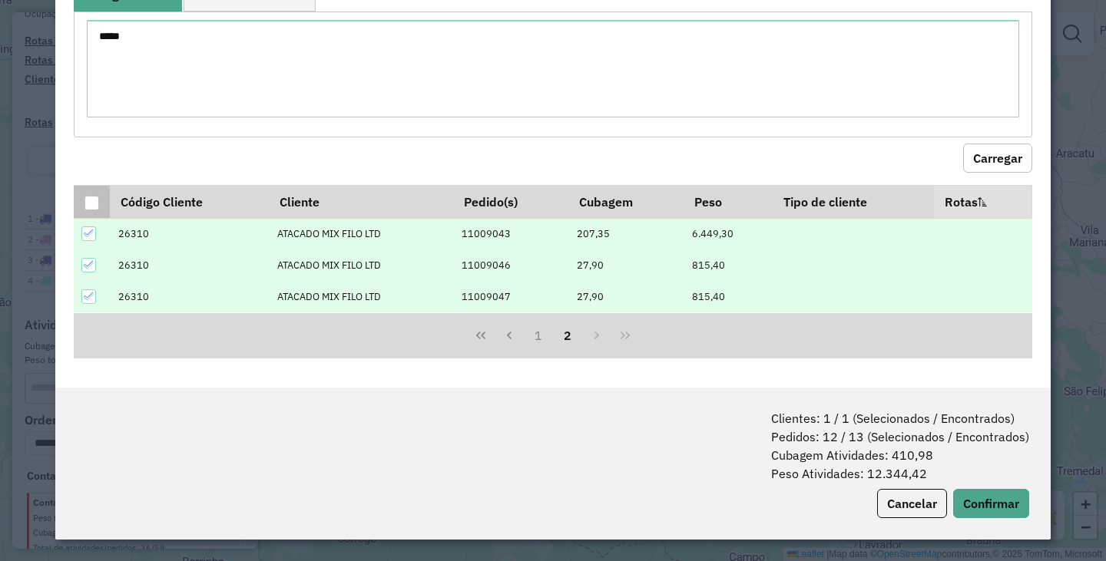
click at [91, 206] on div at bounding box center [91, 203] width 15 height 15
click at [531, 335] on button "1" at bounding box center [538, 335] width 29 height 29
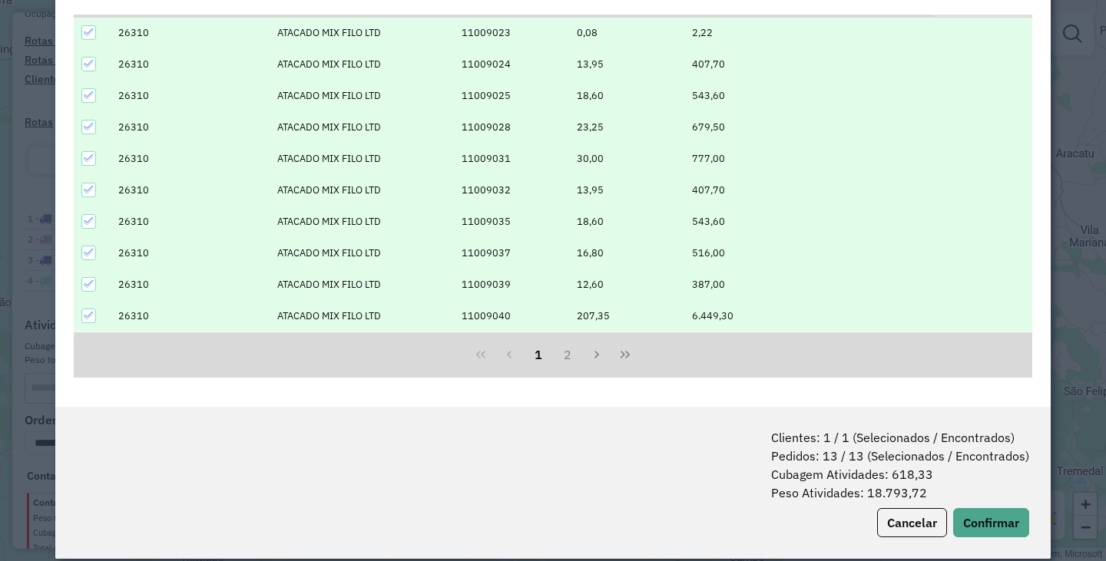
scroll to position [77, 0]
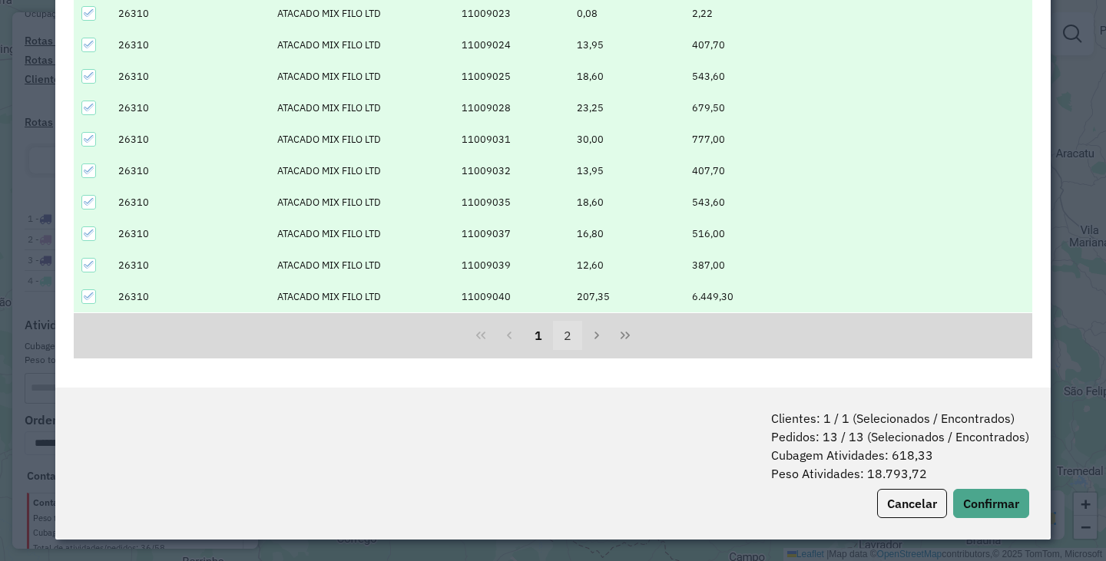
click at [561, 337] on button "2" at bounding box center [567, 335] width 29 height 29
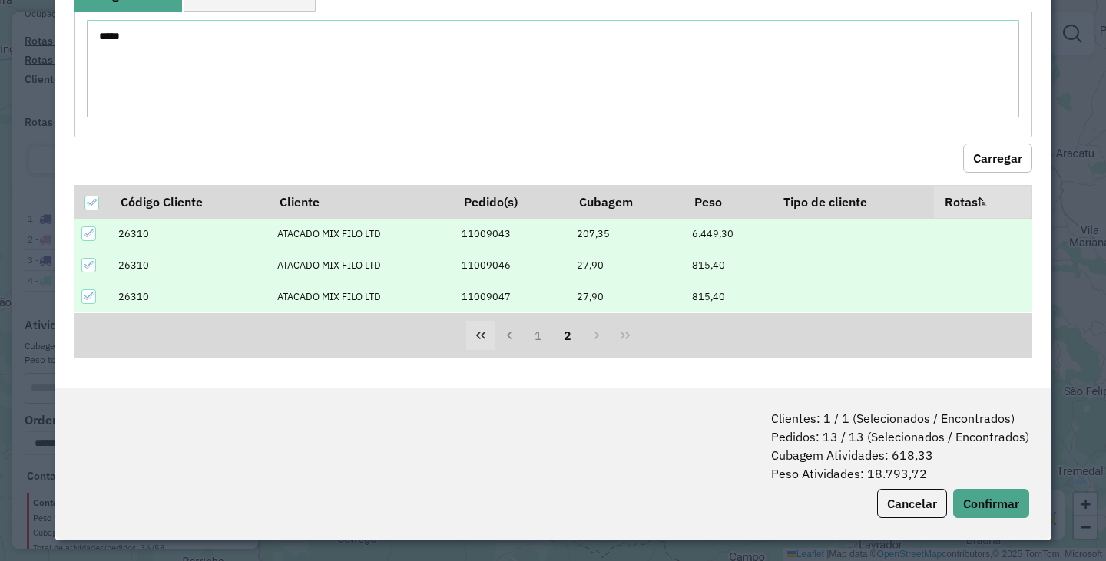
scroll to position [25, 0]
click at [93, 201] on icon at bounding box center [91, 202] width 11 height 11
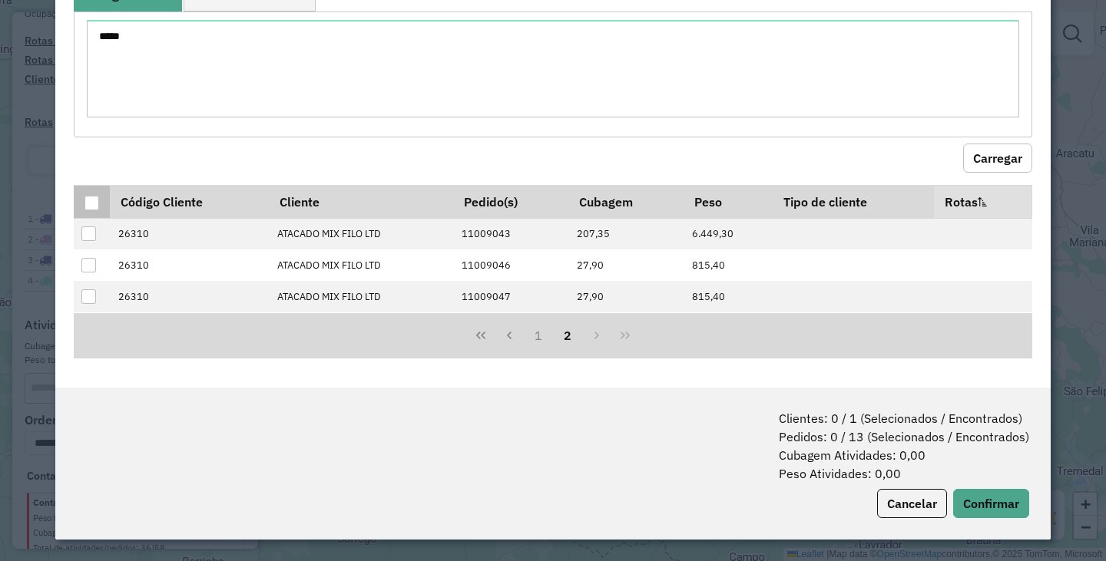
click at [92, 201] on div at bounding box center [91, 203] width 15 height 15
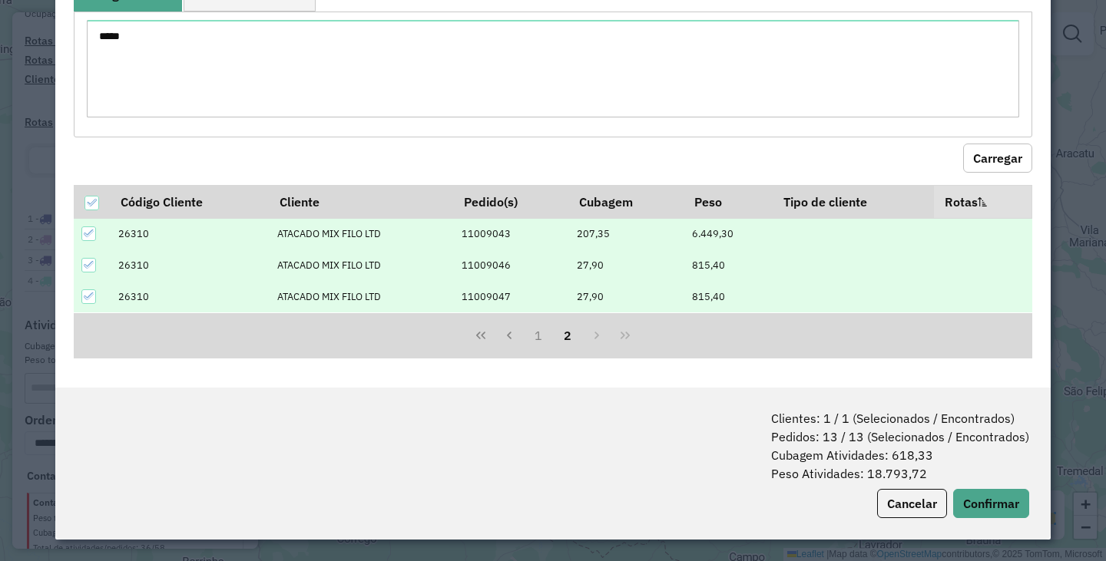
click at [91, 235] on icon at bounding box center [89, 233] width 11 height 11
click at [91, 261] on icon at bounding box center [89, 265] width 11 height 11
click at [87, 294] on icon at bounding box center [89, 296] width 11 height 11
click at [984, 496] on button "Confirmar" at bounding box center [991, 503] width 76 height 29
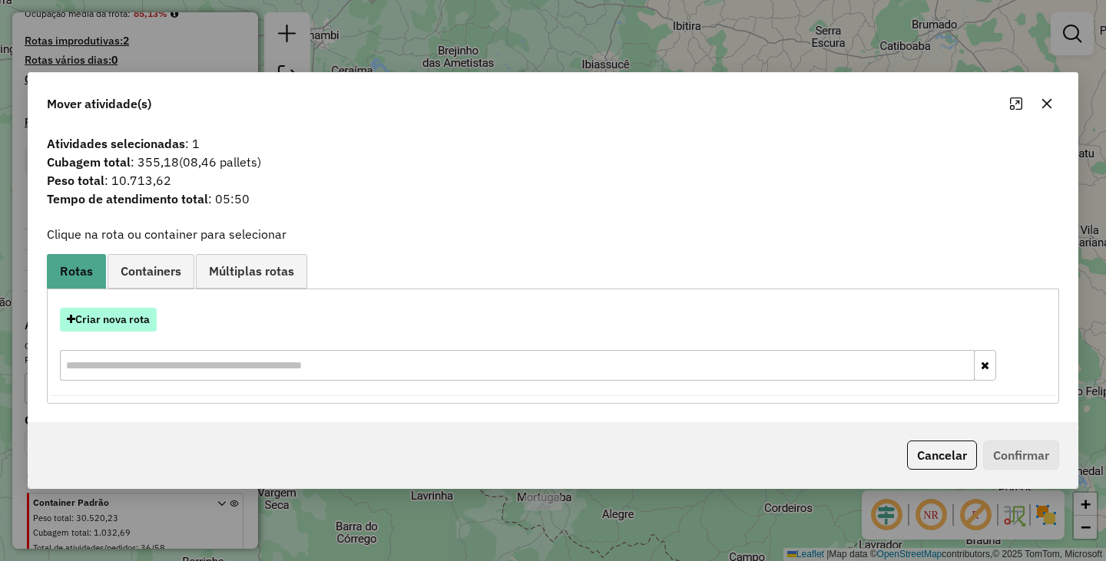
click at [137, 321] on button "Criar nova rota" at bounding box center [108, 320] width 97 height 24
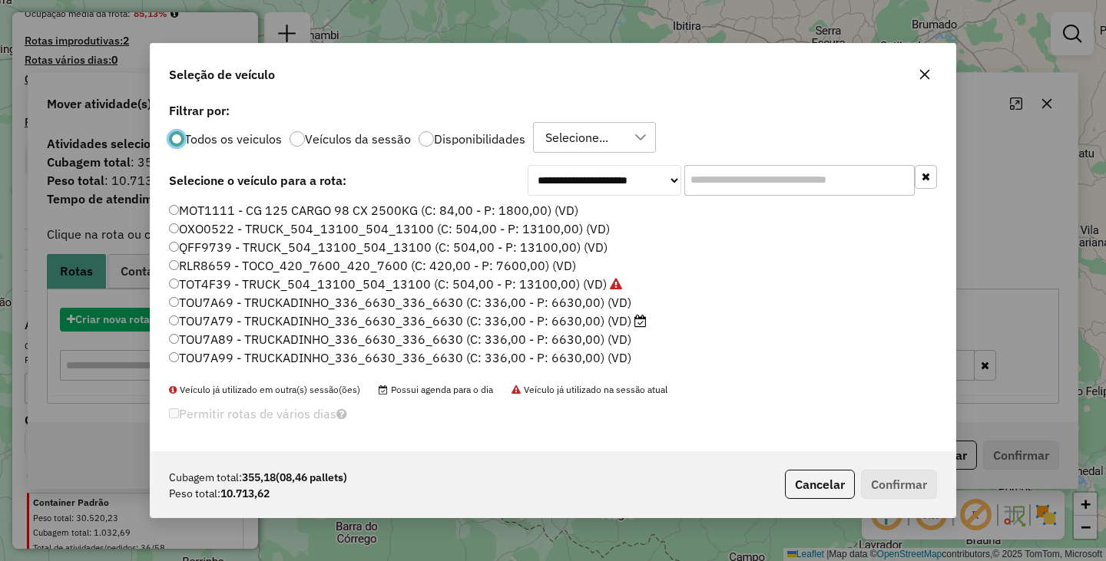
scroll to position [8, 5]
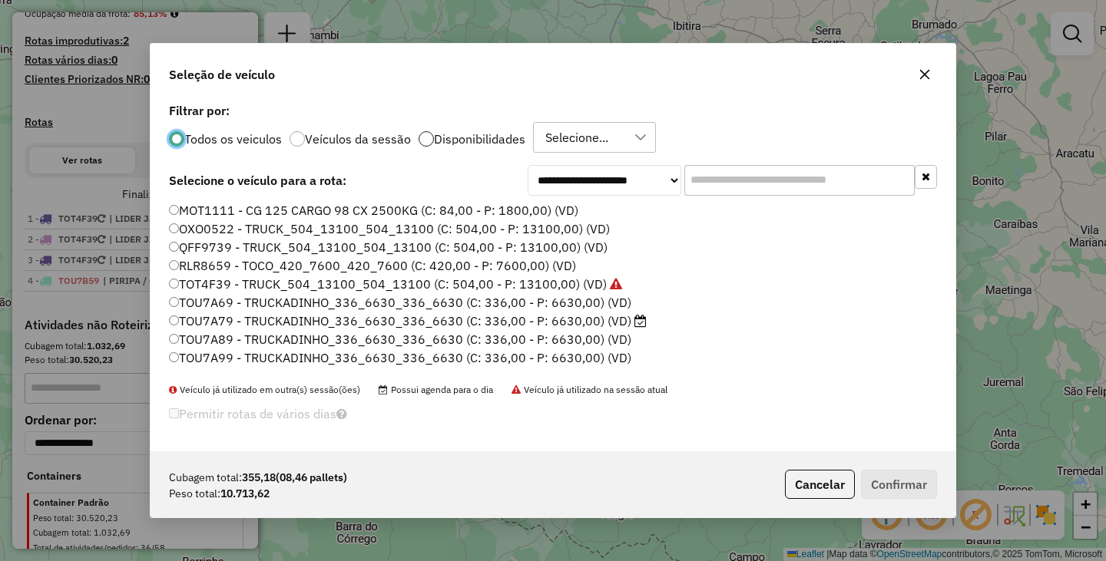
click at [418, 138] on div at bounding box center [425, 138] width 15 height 15
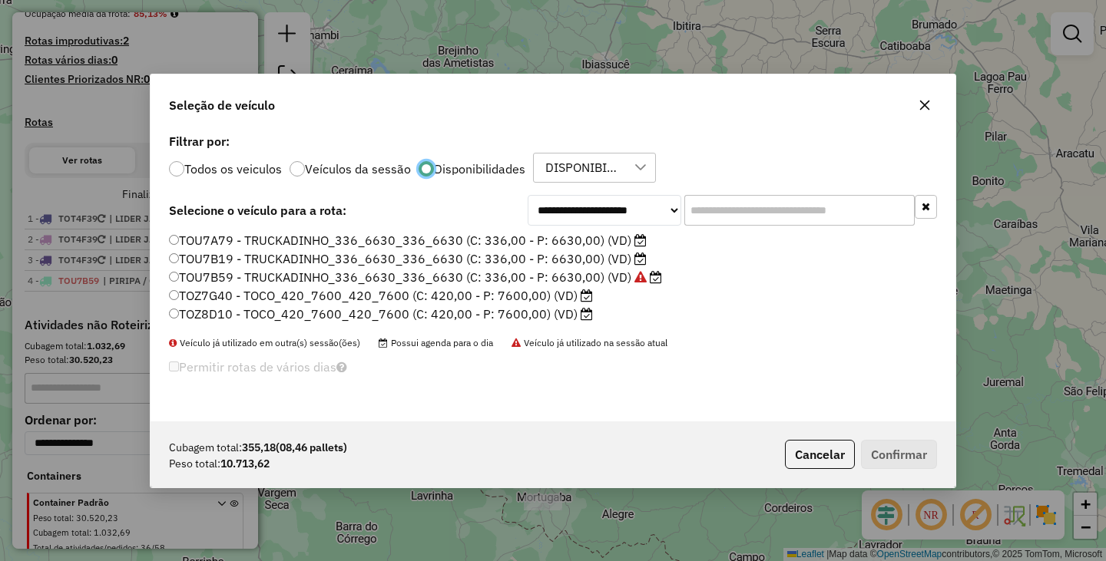
scroll to position [9, 5]
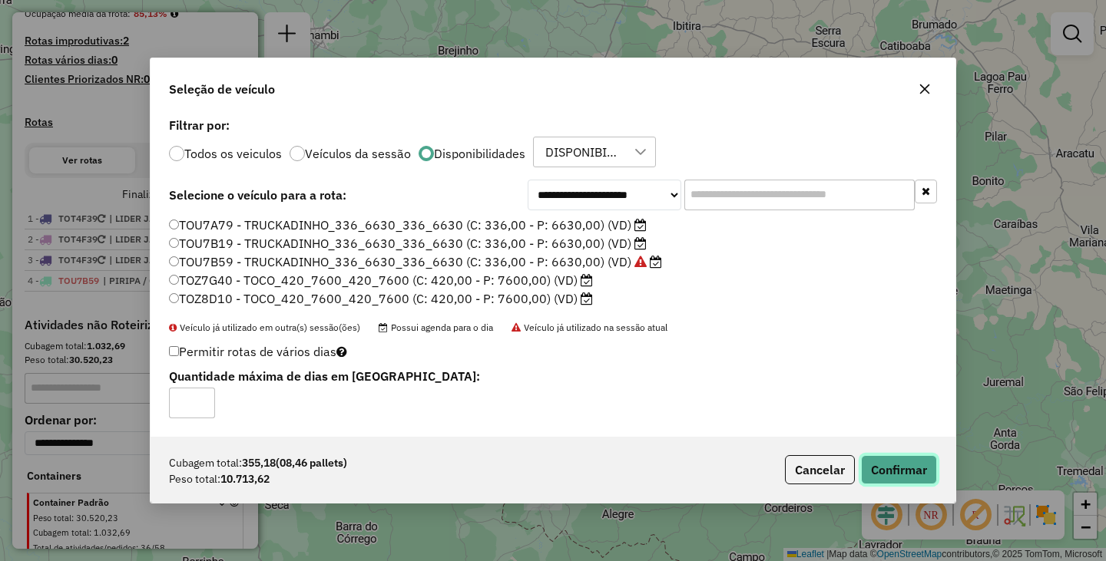
click at [911, 474] on button "Confirmar" at bounding box center [899, 469] width 76 height 29
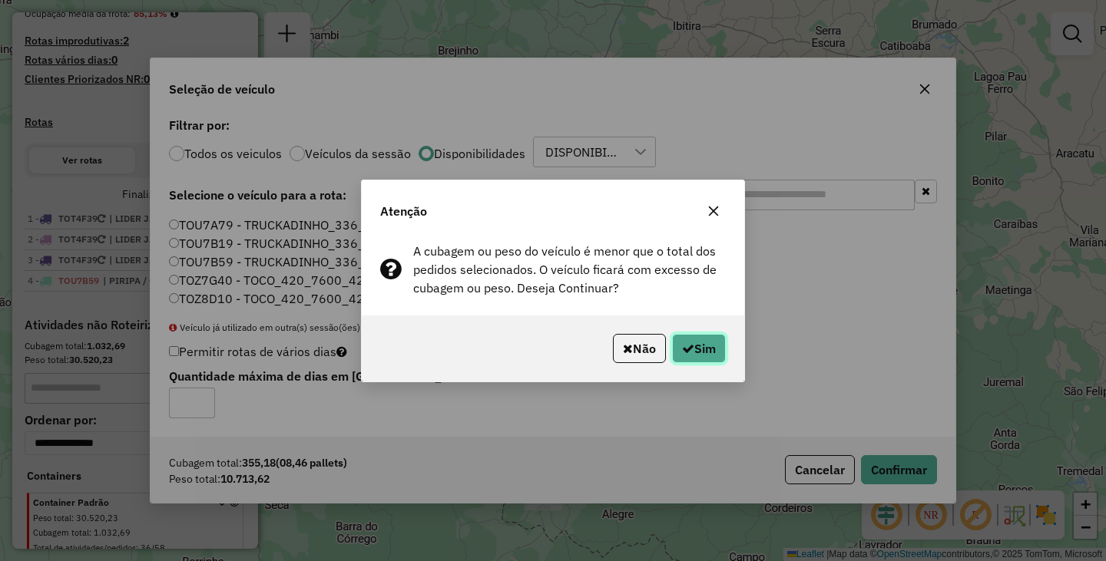
click at [696, 337] on button "Sim" at bounding box center [699, 348] width 54 height 29
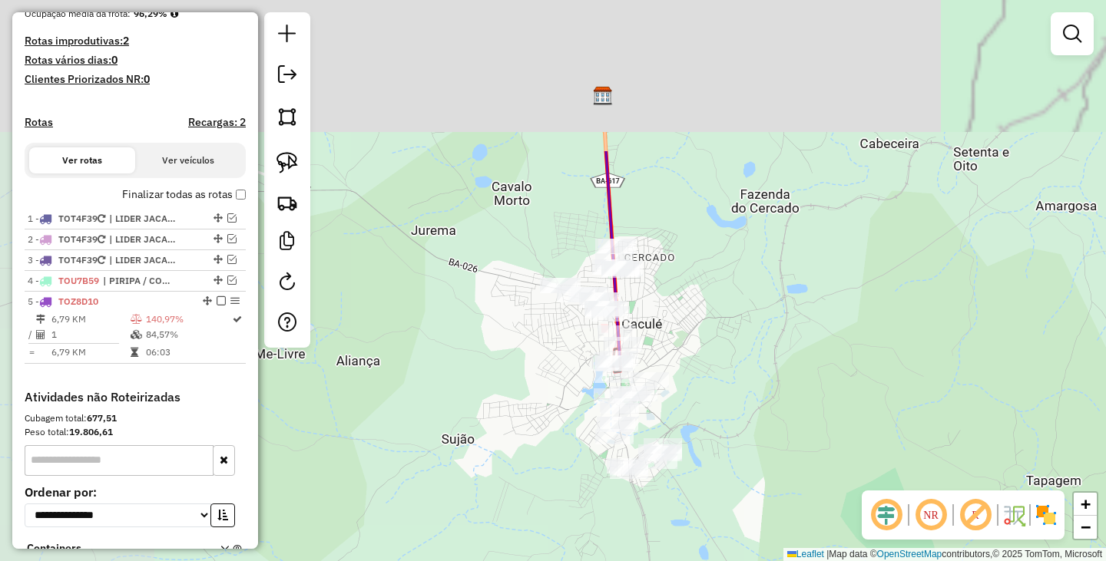
drag, startPoint x: 573, startPoint y: 124, endPoint x: 749, endPoint y: 356, distance: 291.5
click at [752, 353] on div "Janela de atendimento Grade de atendimento Capacidade Transportadoras Veículos …" at bounding box center [553, 280] width 1106 height 561
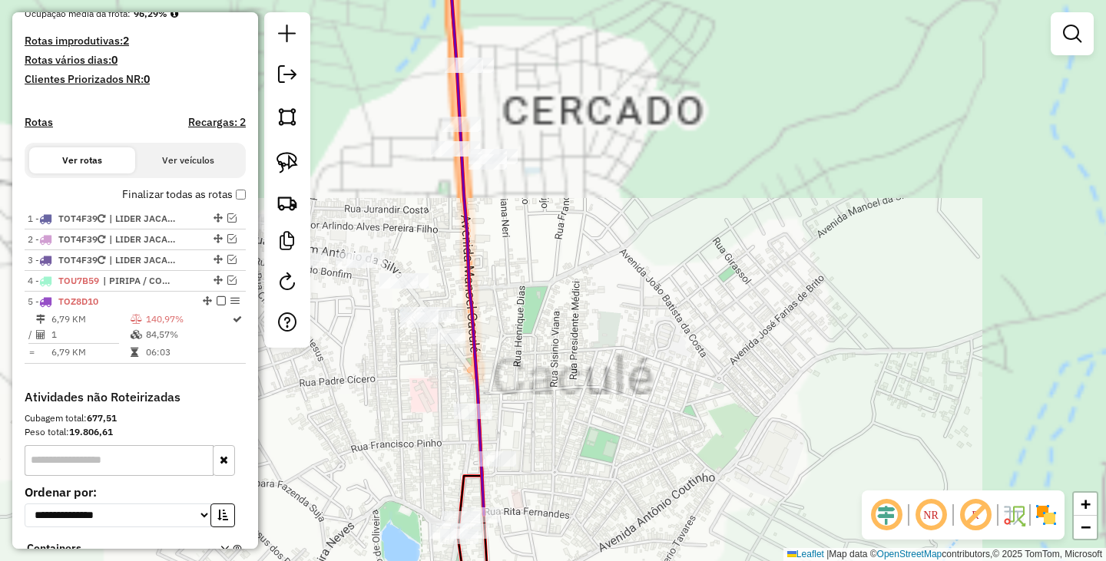
drag, startPoint x: 601, startPoint y: 363, endPoint x: 682, endPoint y: 181, distance: 199.0
click at [679, 194] on div "Janela de atendimento Grade de atendimento Capacidade Transportadoras Veículos …" at bounding box center [553, 280] width 1106 height 561
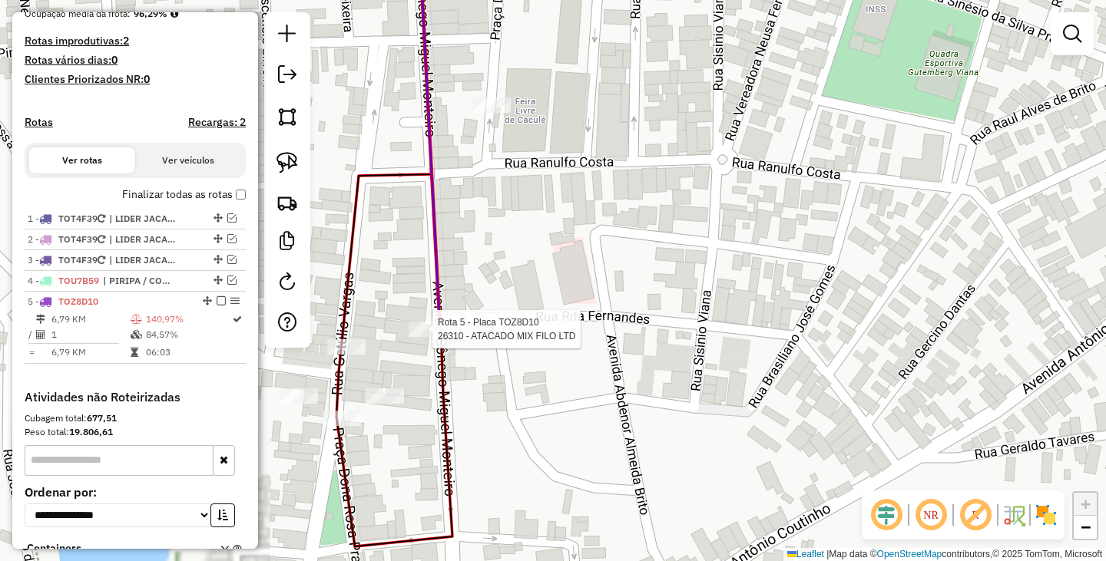
select select "**********"
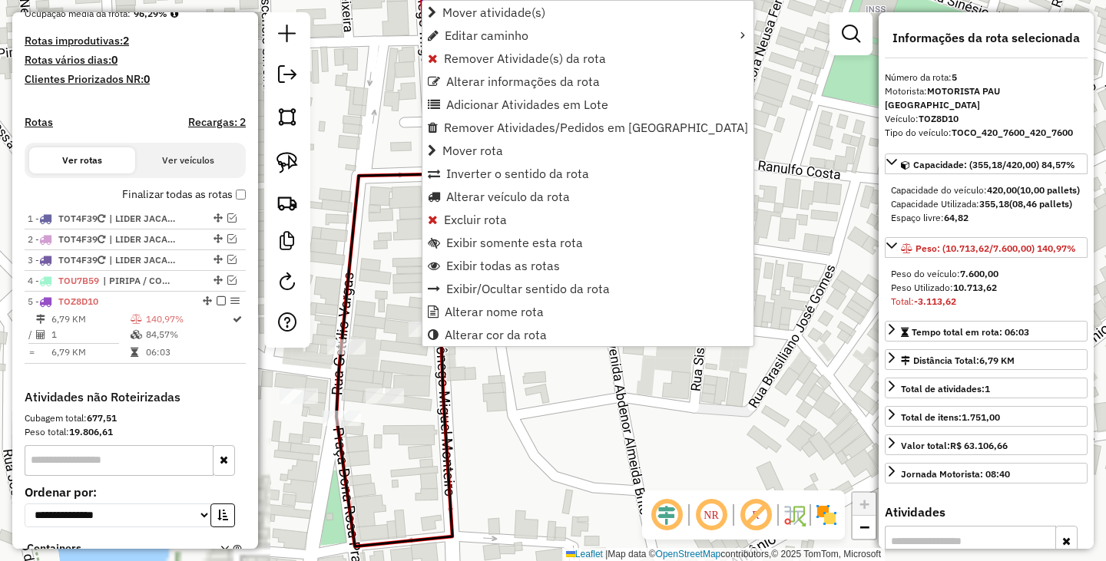
scroll to position [515, 0]
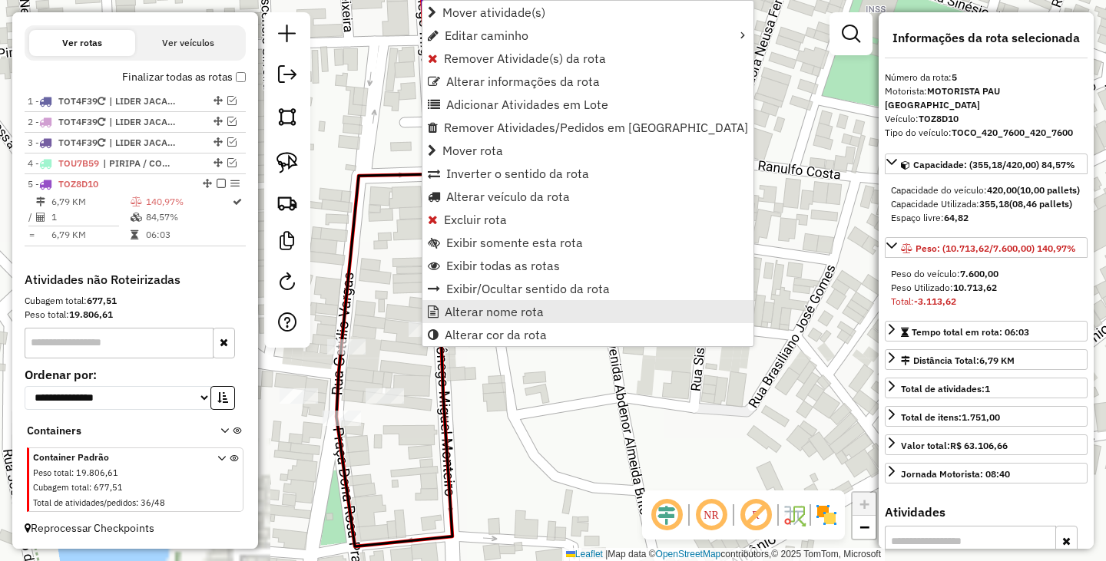
click at [497, 312] on span "Alterar nome rota" at bounding box center [494, 312] width 99 height 12
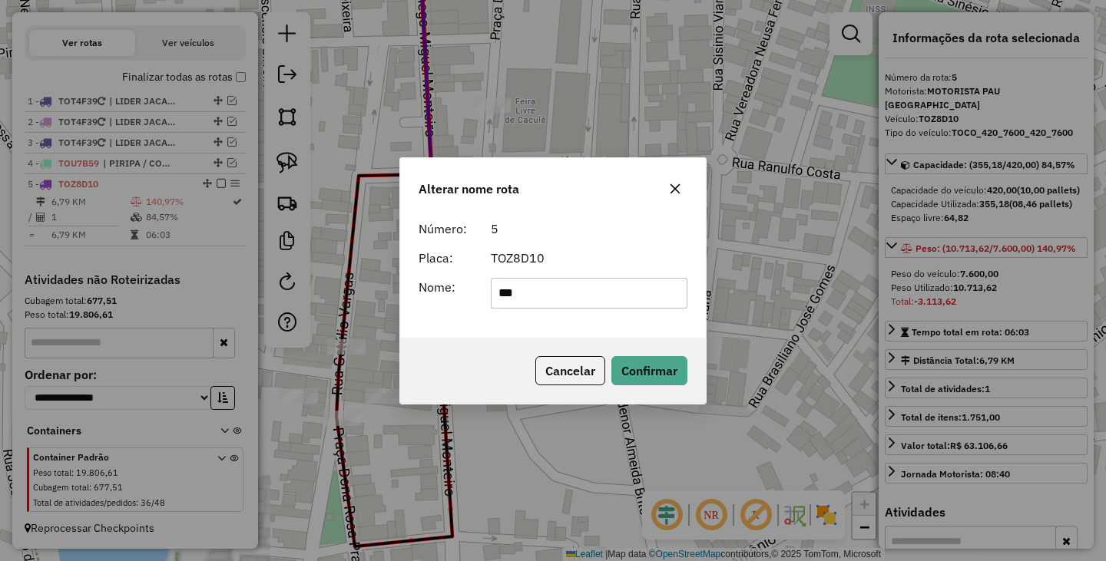
type input "**********"
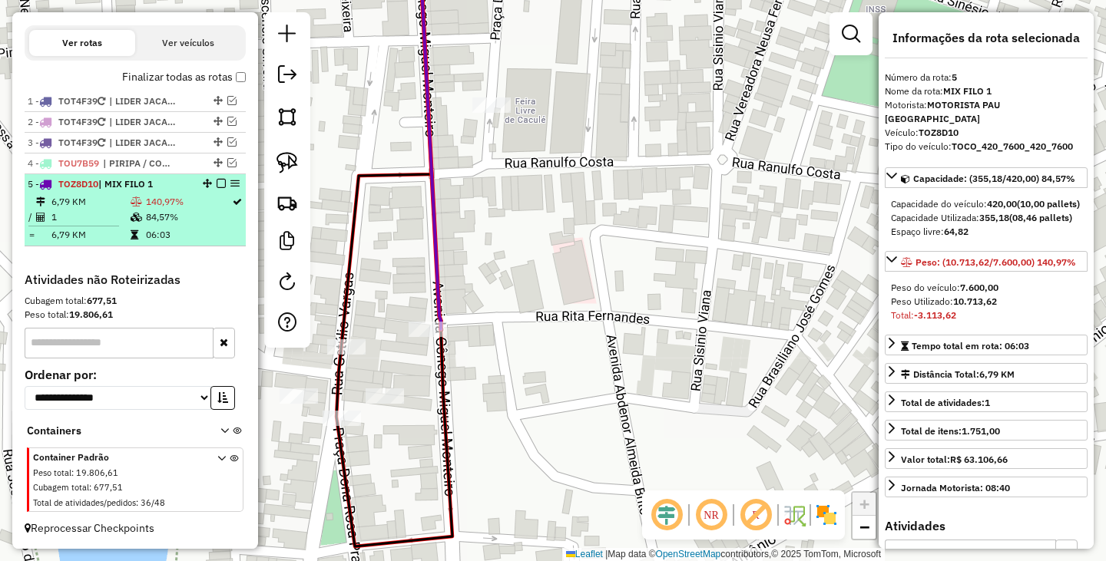
click at [218, 186] on em at bounding box center [221, 183] width 9 height 9
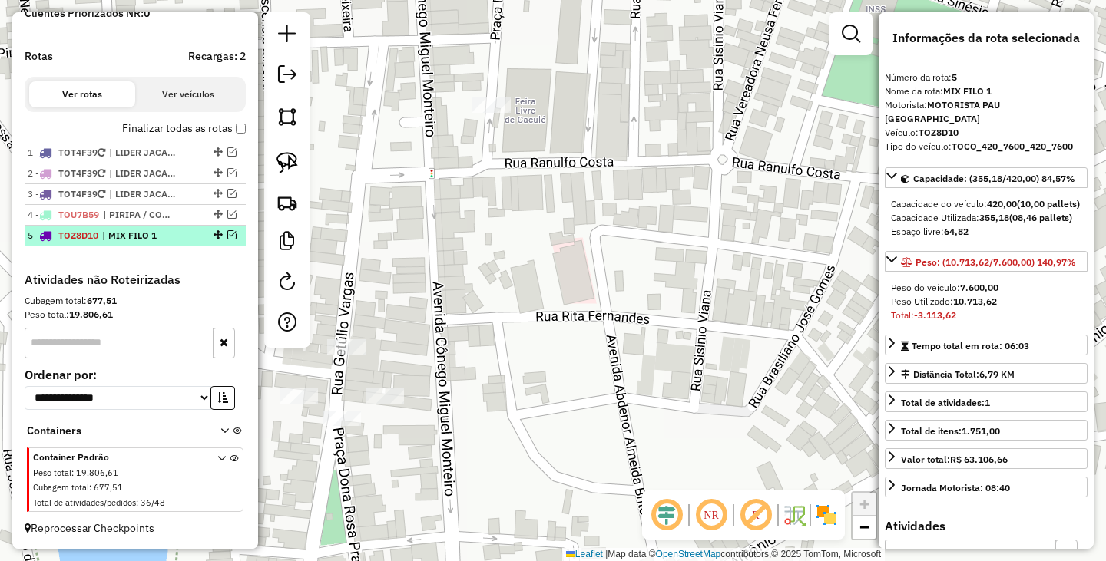
scroll to position [464, 0]
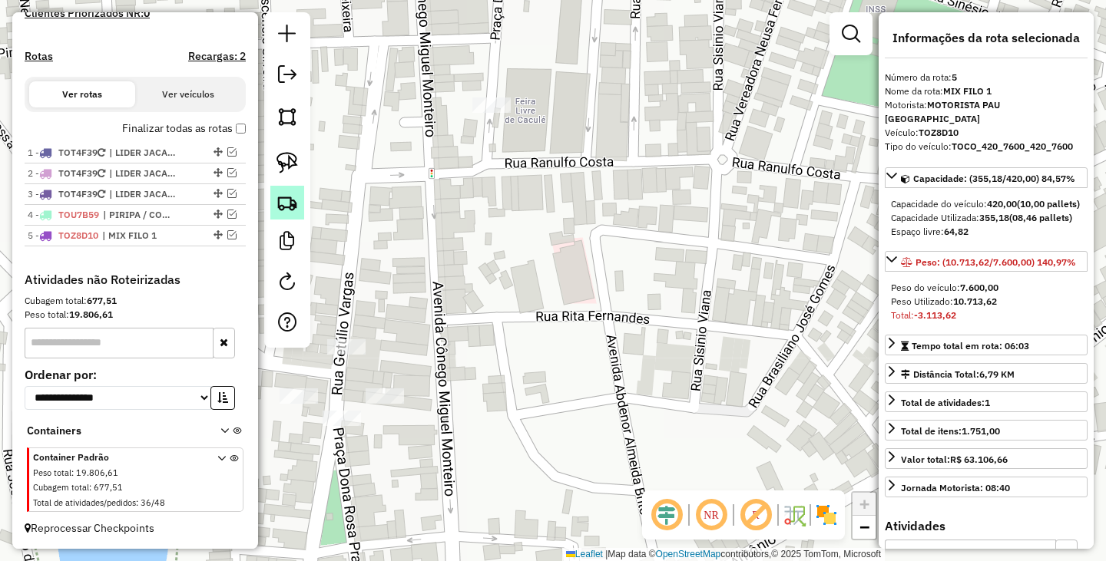
click at [296, 203] on img at bounding box center [286, 202] width 21 height 21
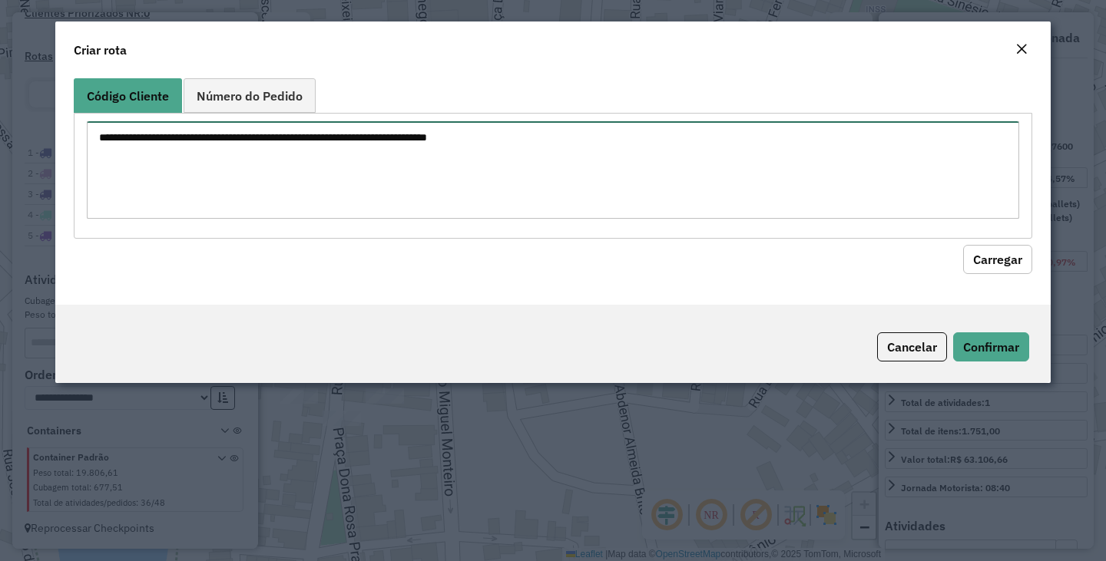
click at [403, 168] on textarea at bounding box center [553, 170] width 932 height 98
type textarea "*****"
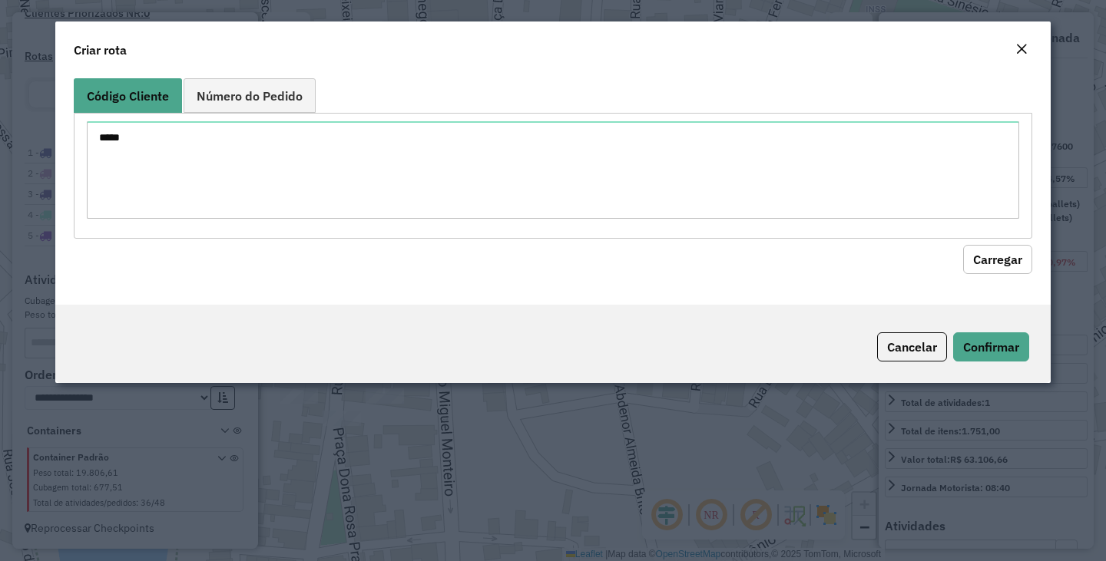
click at [995, 256] on button "Carregar" at bounding box center [997, 259] width 69 height 29
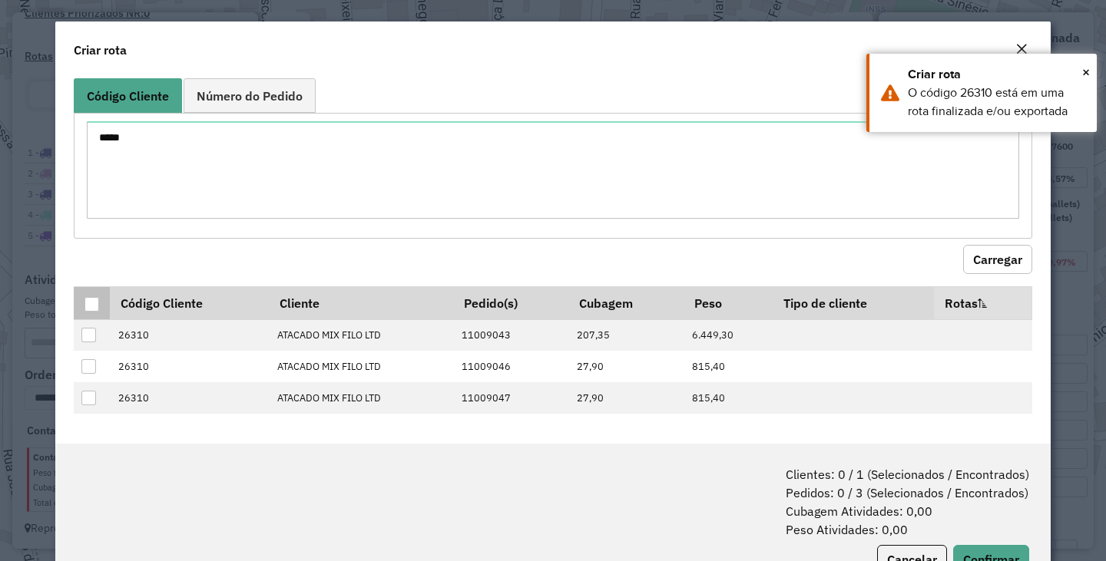
click at [88, 304] on div at bounding box center [91, 304] width 15 height 15
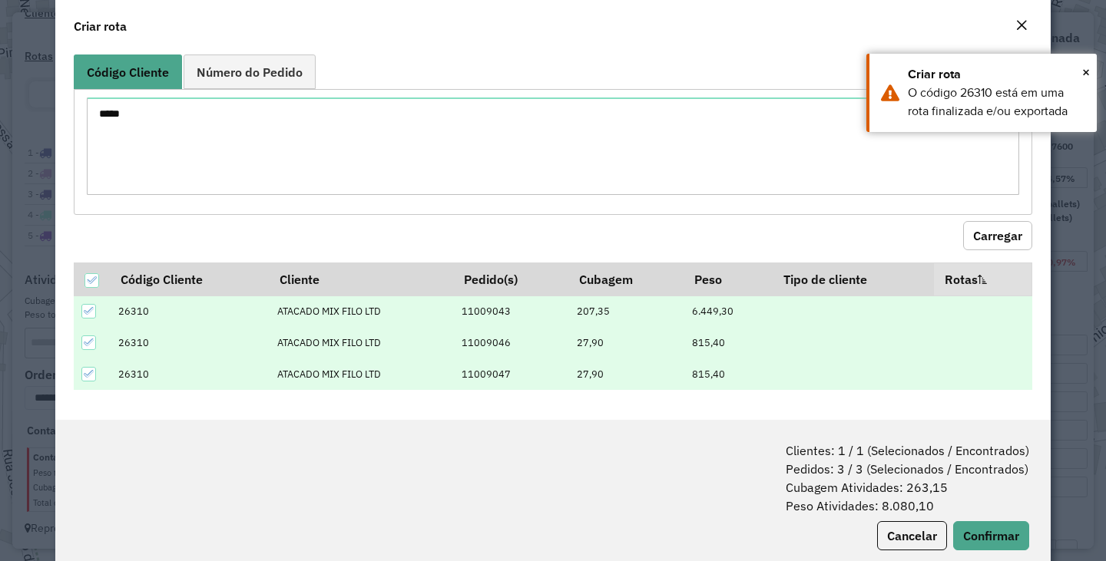
scroll to position [56, 0]
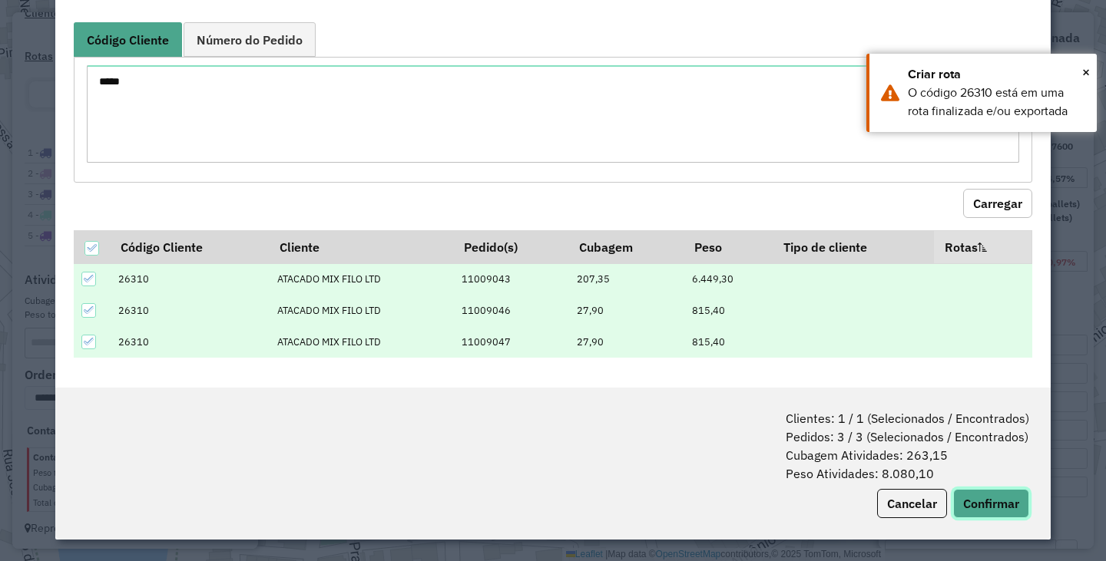
click at [990, 494] on button "Confirmar" at bounding box center [991, 503] width 76 height 29
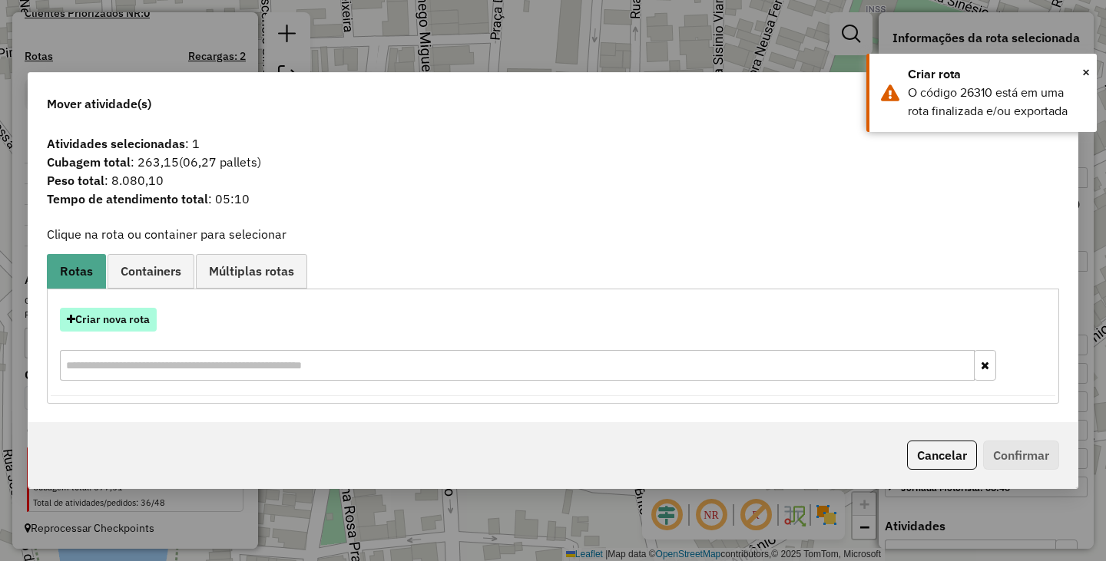
click at [146, 317] on button "Criar nova rota" at bounding box center [108, 320] width 97 height 24
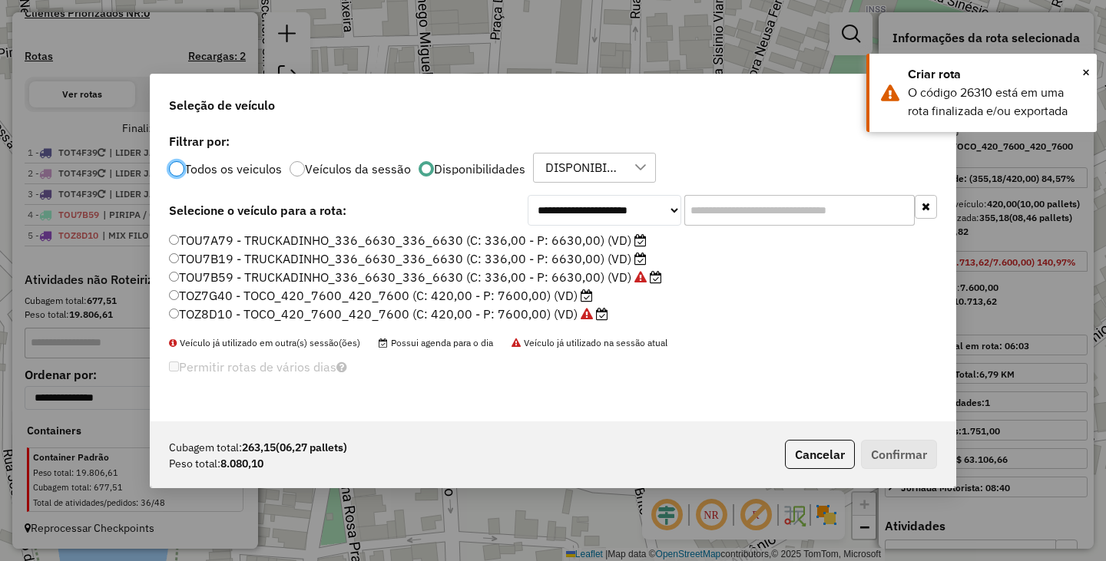
scroll to position [8, 5]
click at [165, 313] on div "TOU7A79 - TRUCKADINHO_336_6630_336_6630 (C: 336,00 - P: 6630,00) (VD) TOU7B19 -…" at bounding box center [553, 284] width 786 height 104
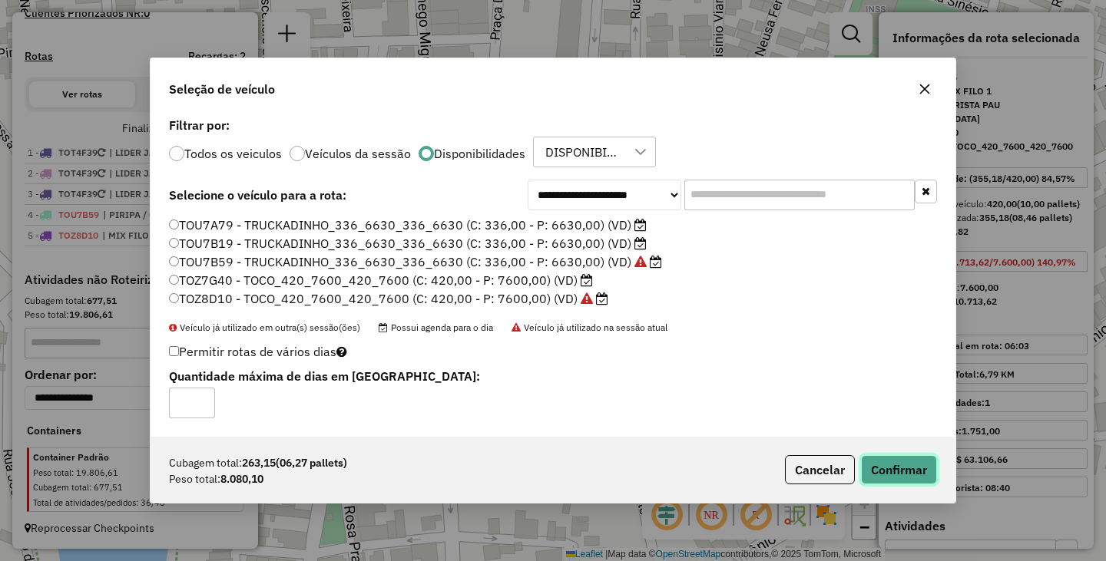
click at [928, 474] on button "Confirmar" at bounding box center [899, 469] width 76 height 29
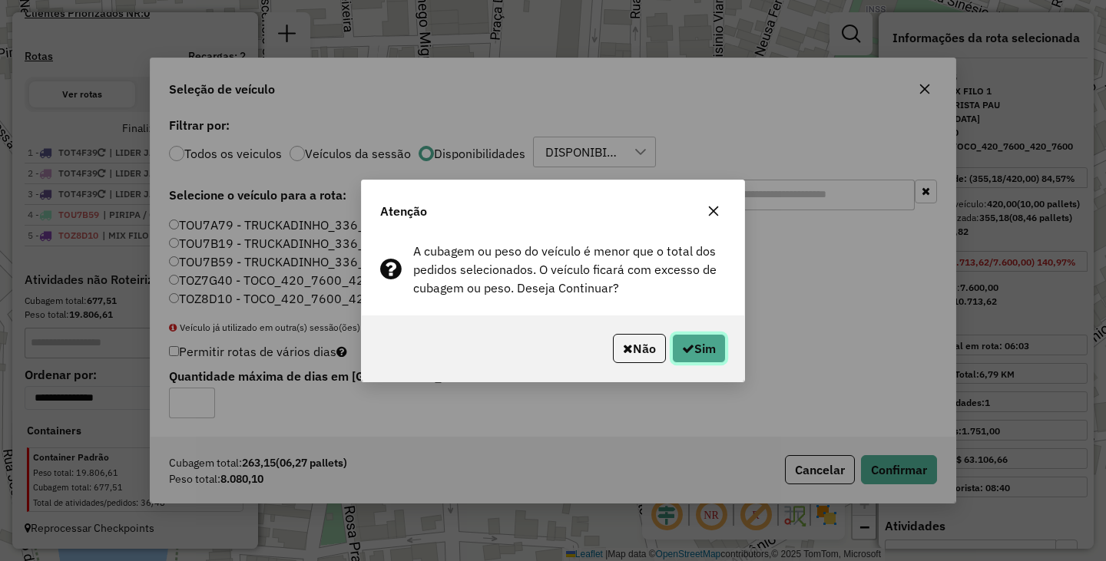
click at [707, 358] on button "Sim" at bounding box center [699, 348] width 54 height 29
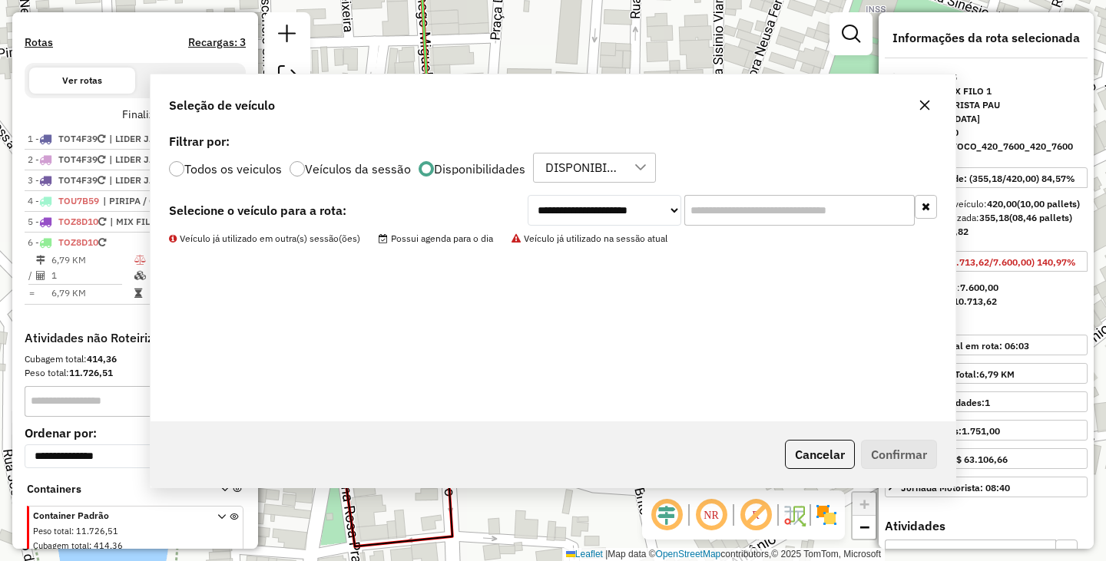
scroll to position [536, 0]
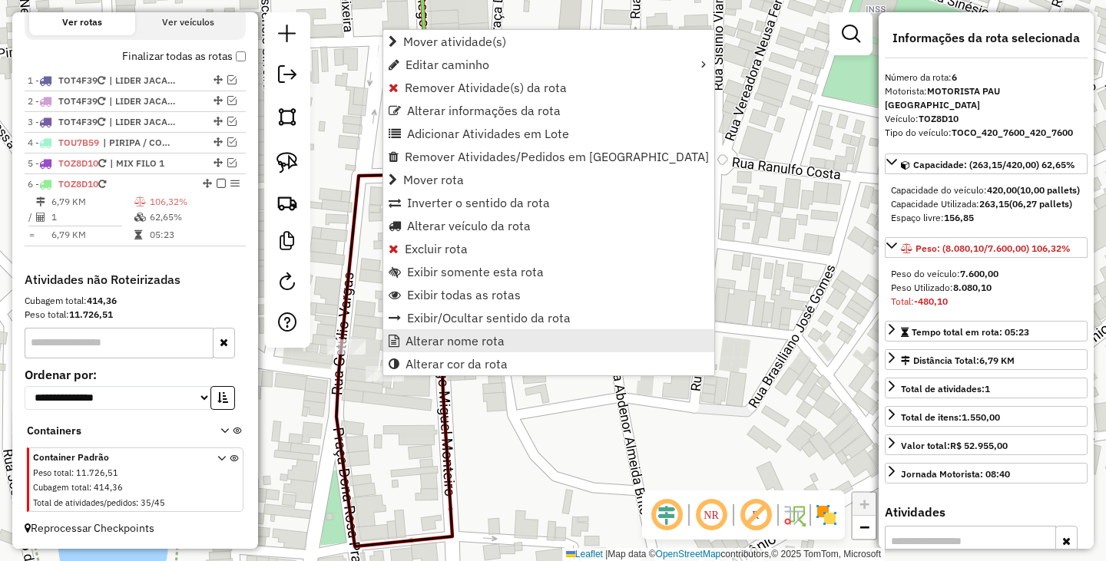
click at [465, 343] on span "Alterar nome rota" at bounding box center [454, 341] width 99 height 12
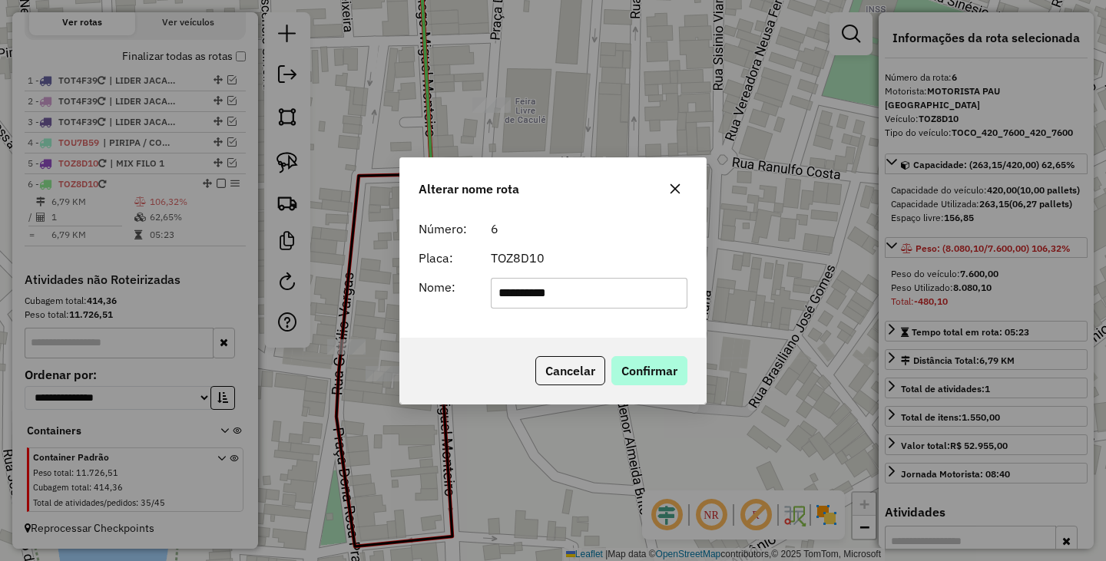
type input "**********"
click at [647, 376] on button "Confirmar" at bounding box center [649, 370] width 76 height 29
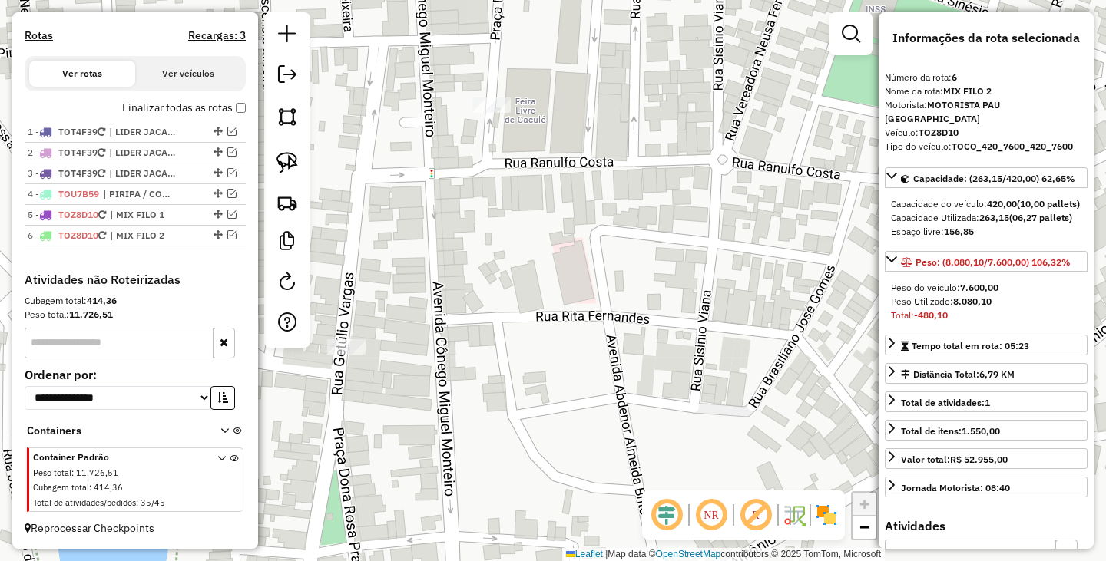
scroll to position [485, 0]
click at [540, 236] on div "Janela de atendimento Grade de atendimento Capacidade Transportadoras Veículos …" at bounding box center [553, 280] width 1106 height 561
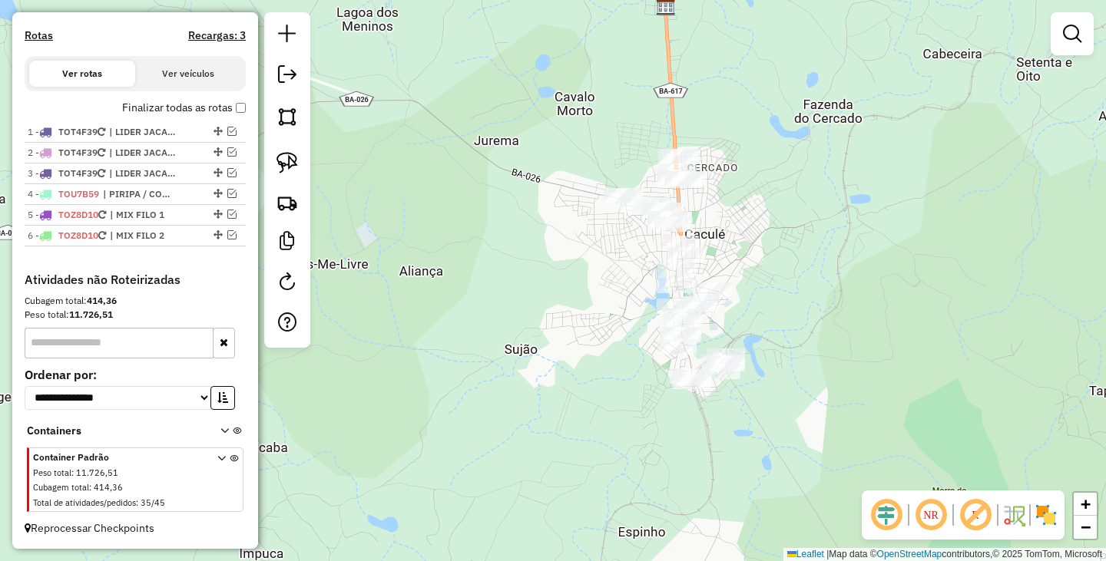
drag, startPoint x: 865, startPoint y: 286, endPoint x: 746, endPoint y: 297, distance: 119.6
click at [746, 298] on div "Janela de atendimento Grade de atendimento Capacidade Transportadoras Veículos …" at bounding box center [553, 280] width 1106 height 561
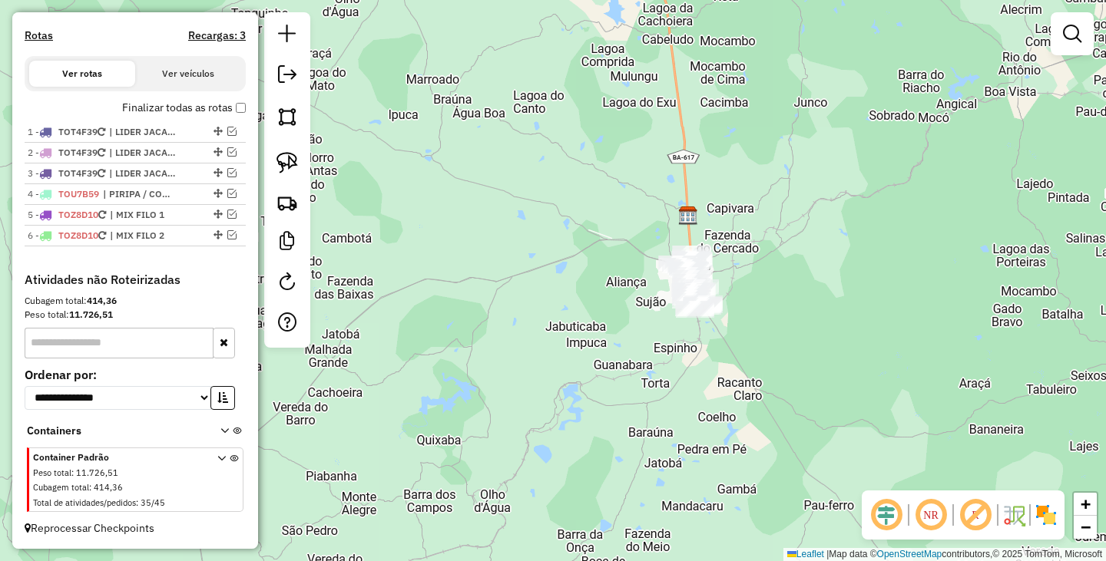
drag, startPoint x: 838, startPoint y: 342, endPoint x: 786, endPoint y: 207, distance: 144.9
click at [786, 207] on div "Janela de atendimento Grade de atendimento Capacidade Transportadoras Veículos …" at bounding box center [553, 280] width 1106 height 561
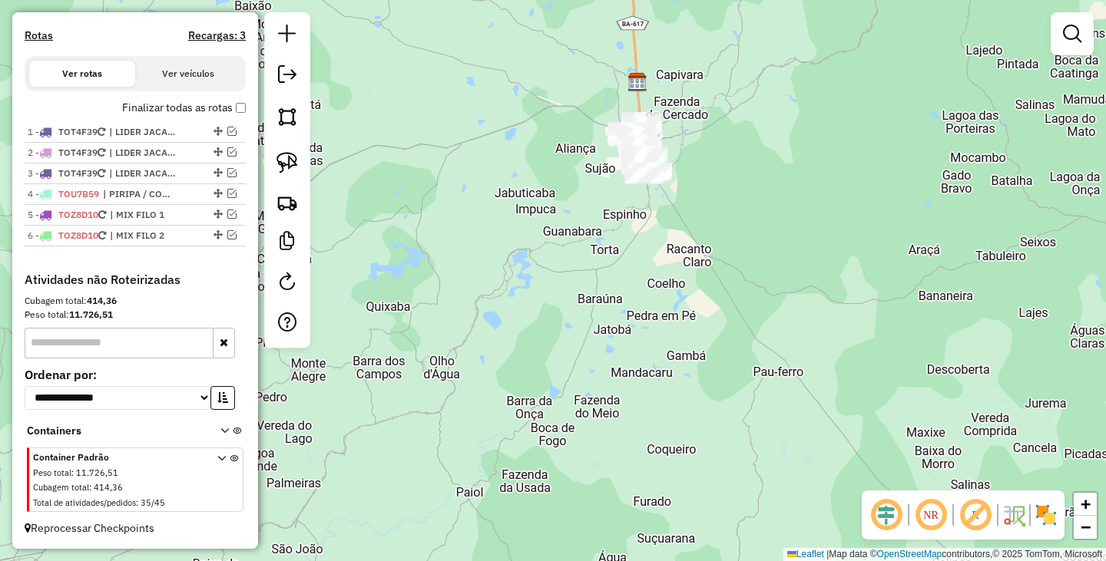
drag, startPoint x: 765, startPoint y: 210, endPoint x: 717, endPoint y: 286, distance: 89.7
click at [720, 286] on div "Janela de atendimento Grade de atendimento Capacidade Transportadoras Veículos …" at bounding box center [553, 280] width 1106 height 561
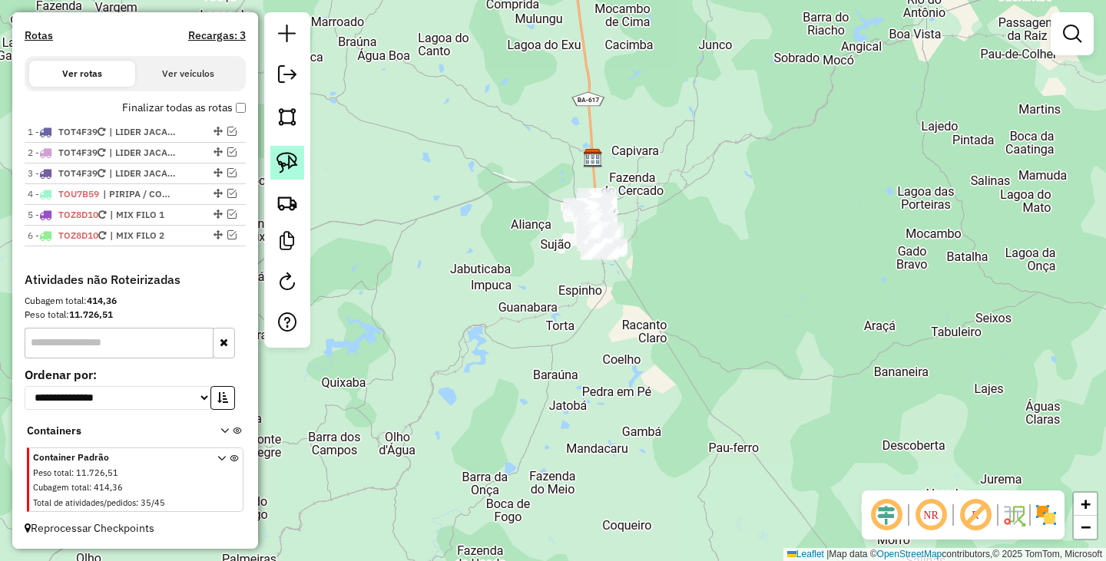
click at [279, 155] on img at bounding box center [286, 162] width 21 height 21
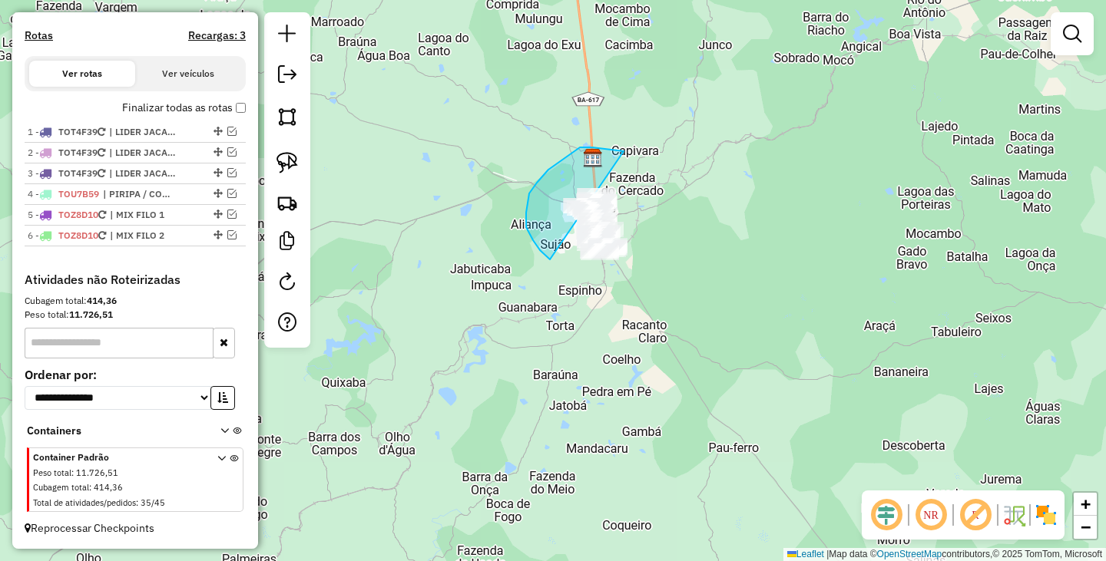
drag, startPoint x: 600, startPoint y: 148, endPoint x: 670, endPoint y: 252, distance: 124.6
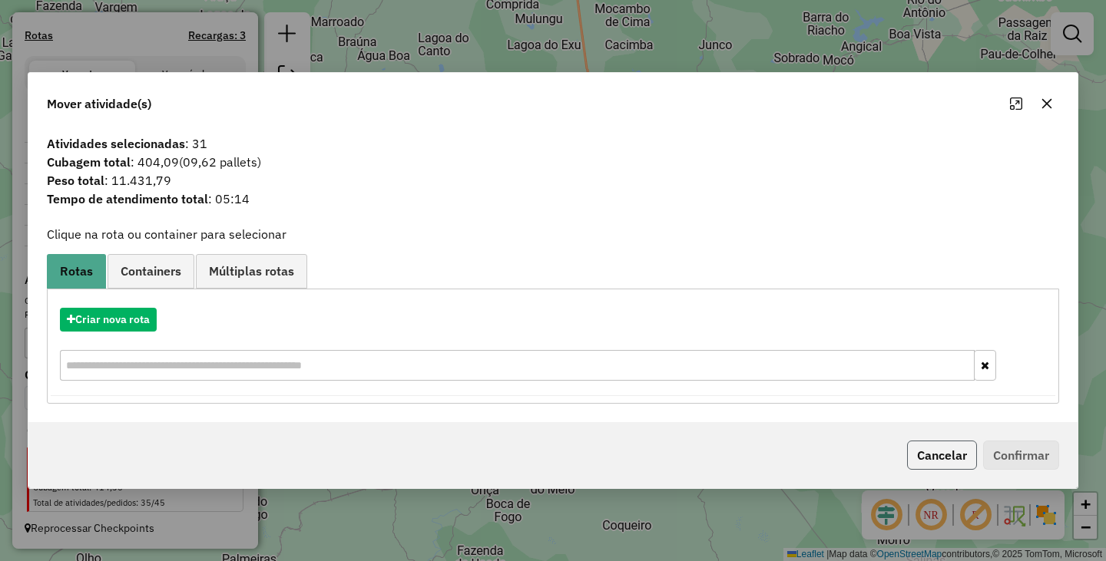
click at [941, 449] on button "Cancelar" at bounding box center [942, 455] width 70 height 29
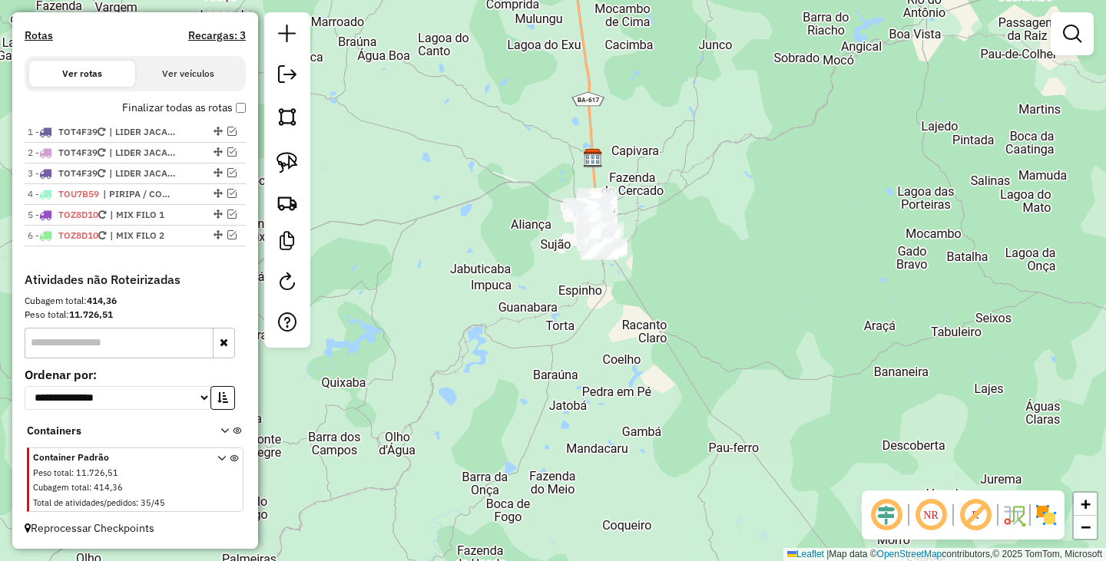
drag, startPoint x: 401, startPoint y: 285, endPoint x: 482, endPoint y: 253, distance: 87.5
click at [482, 253] on div "Janela de atendimento Grade de atendimento Capacidade Transportadoras Veículos …" at bounding box center [553, 280] width 1106 height 561
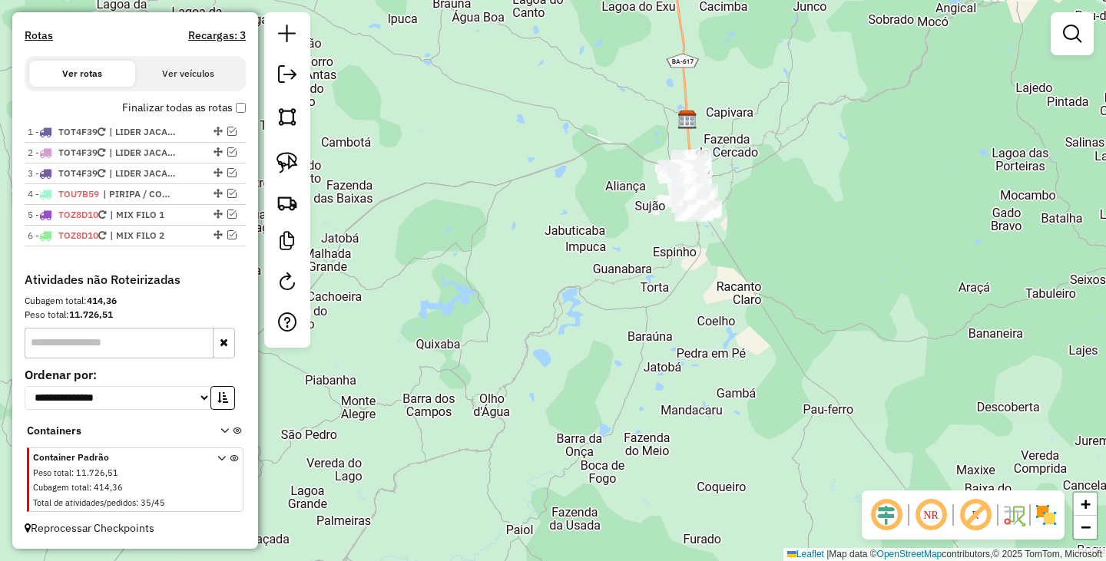
click at [1056, 40] on div at bounding box center [1071, 33] width 43 height 43
click at [1055, 36] on div at bounding box center [1071, 33] width 43 height 43
click at [1070, 38] on em at bounding box center [1072, 34] width 18 height 18
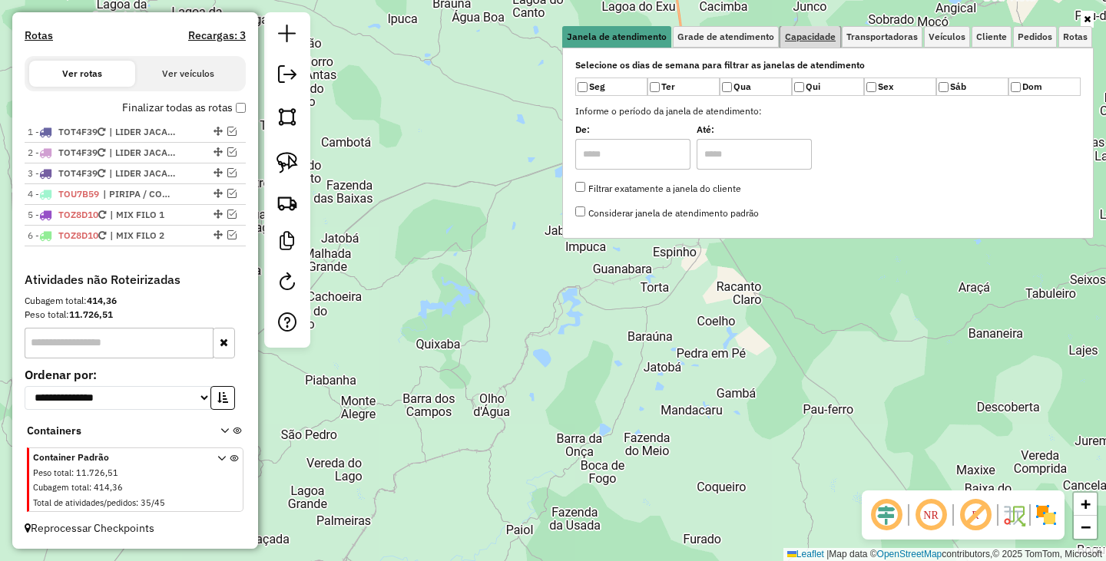
click at [825, 42] on link "Capacidade" at bounding box center [810, 36] width 60 height 21
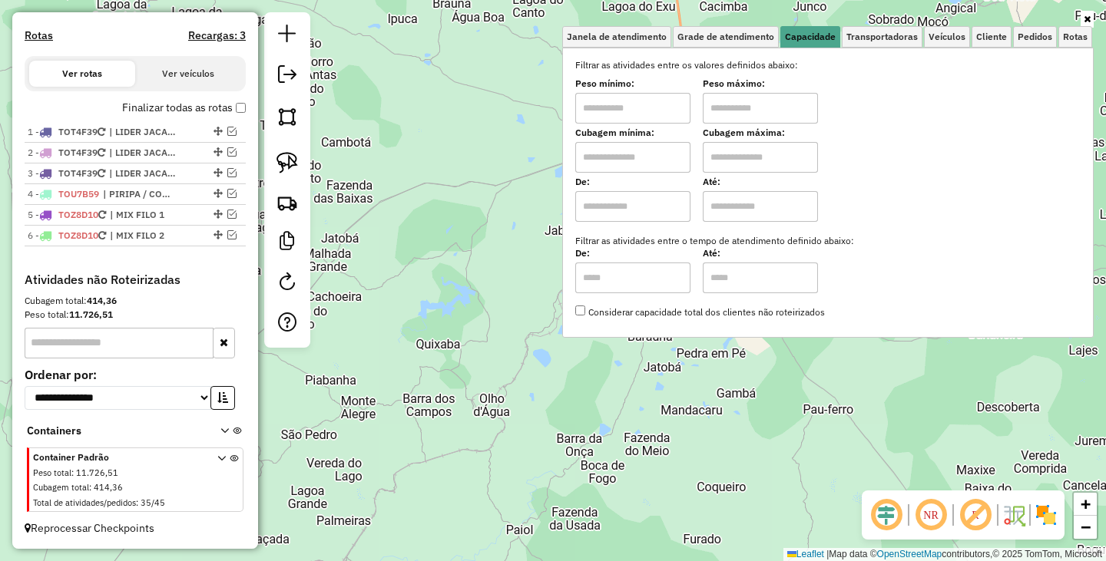
click at [611, 113] on input "text" at bounding box center [632, 108] width 115 height 31
type input "****"
click at [763, 129] on label "Cubagem máxima:" at bounding box center [760, 133] width 115 height 14
click at [772, 100] on input "text" at bounding box center [760, 108] width 115 height 31
click at [513, 372] on div "Limpar filtros Janela de atendimento Grade de atendimento Capacidade Transporta…" at bounding box center [553, 280] width 1106 height 561
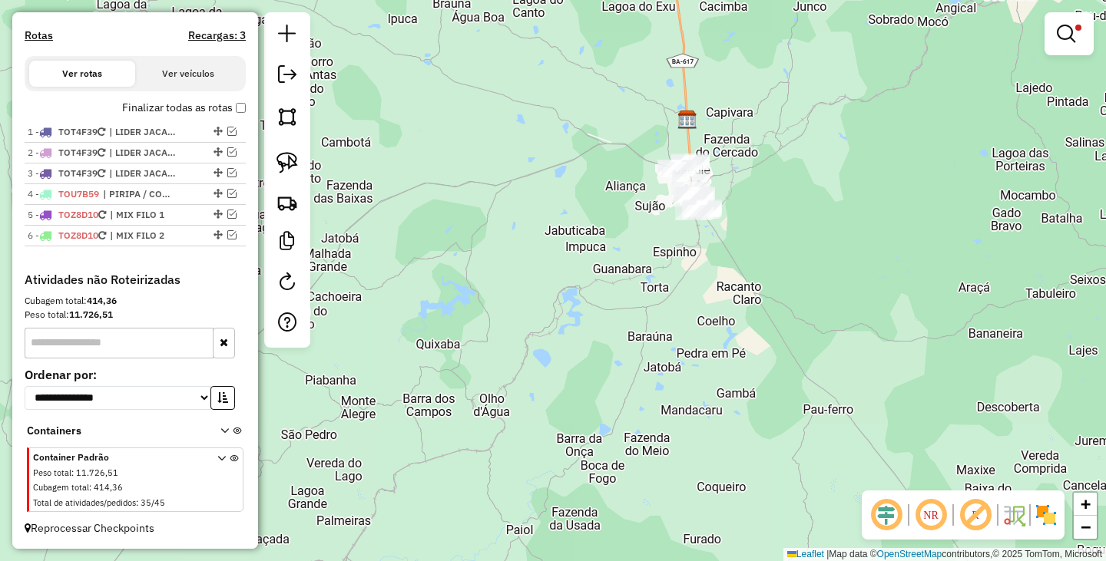
drag, startPoint x: 757, startPoint y: 287, endPoint x: 610, endPoint y: 316, distance: 150.1
click at [614, 319] on div "Limpar filtros Janela de atendimento Grade de atendimento Capacidade Transporta…" at bounding box center [553, 280] width 1106 height 561
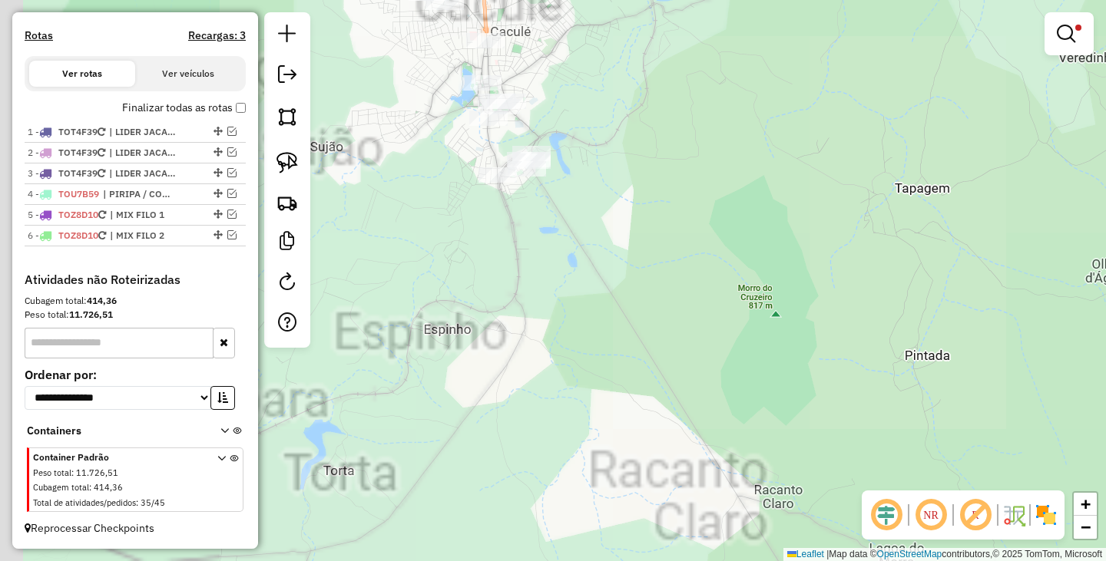
drag, startPoint x: 596, startPoint y: 243, endPoint x: 989, endPoint y: 274, distance: 394.4
click at [980, 276] on div "Limpar filtros Janela de atendimento Grade de atendimento Capacidade Transporta…" at bounding box center [553, 280] width 1106 height 561
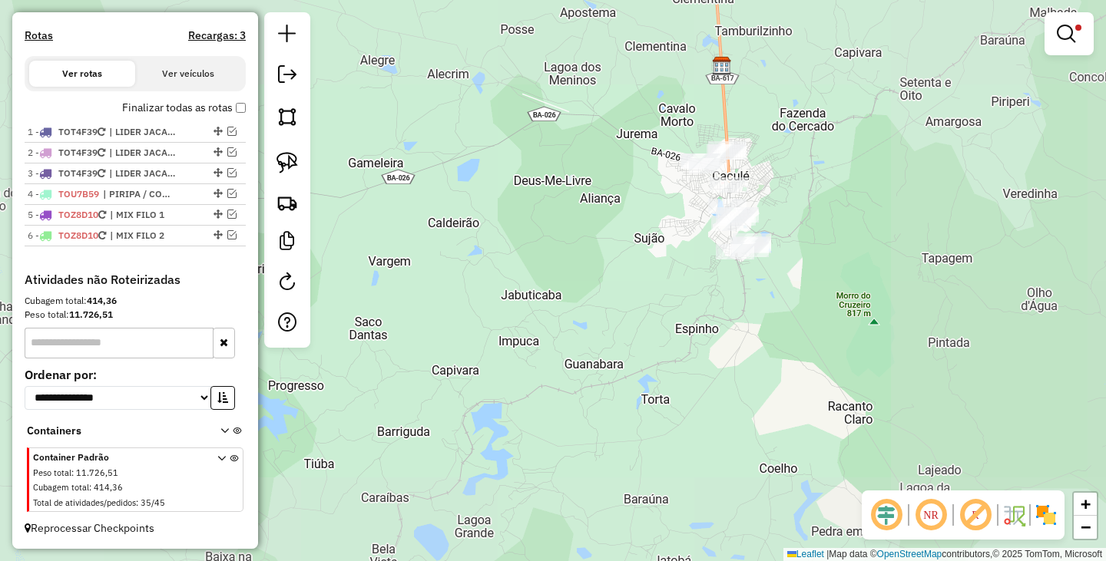
drag, startPoint x: 881, startPoint y: 234, endPoint x: 832, endPoint y: 339, distance: 115.4
click at [832, 338] on div "Limpar filtros Janela de atendimento Grade de atendimento Capacidade Transporta…" at bounding box center [553, 280] width 1106 height 561
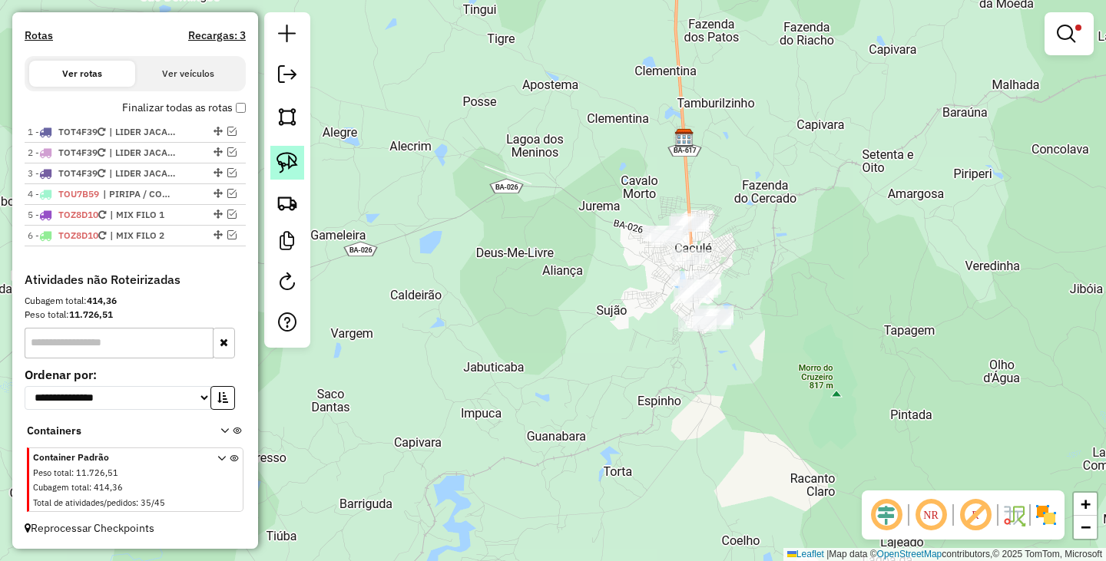
click at [286, 164] on img at bounding box center [286, 162] width 21 height 21
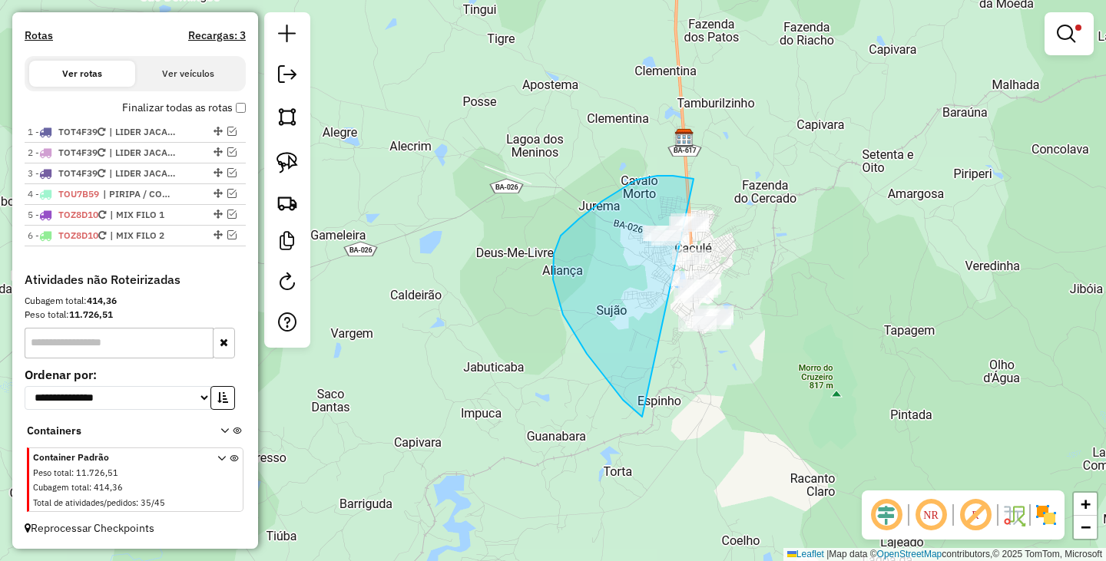
drag, startPoint x: 637, startPoint y: 180, endPoint x: 868, endPoint y: 324, distance: 273.1
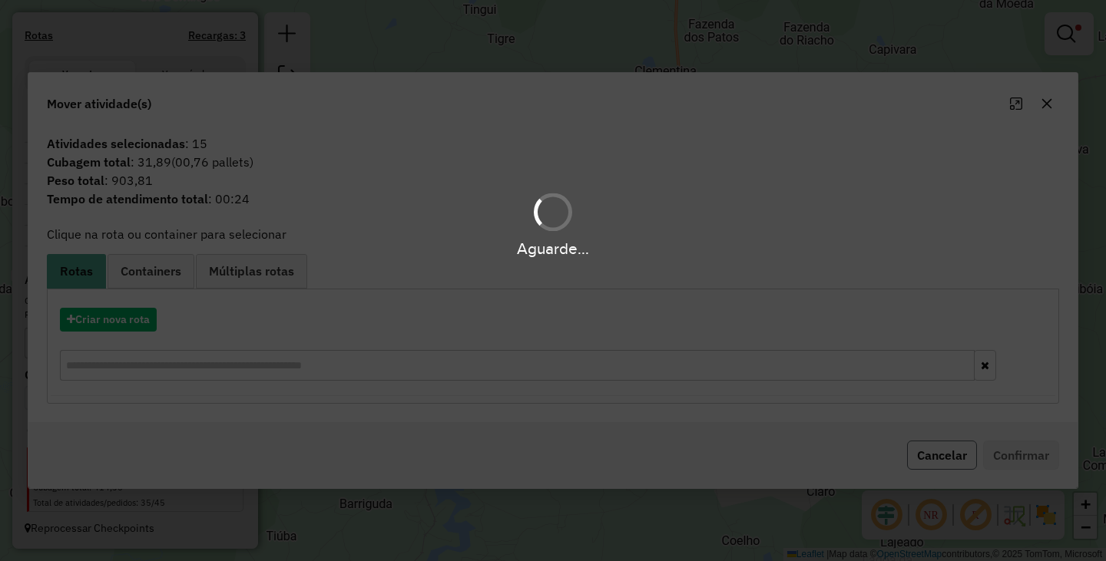
click at [926, 456] on button "Cancelar" at bounding box center [942, 455] width 70 height 29
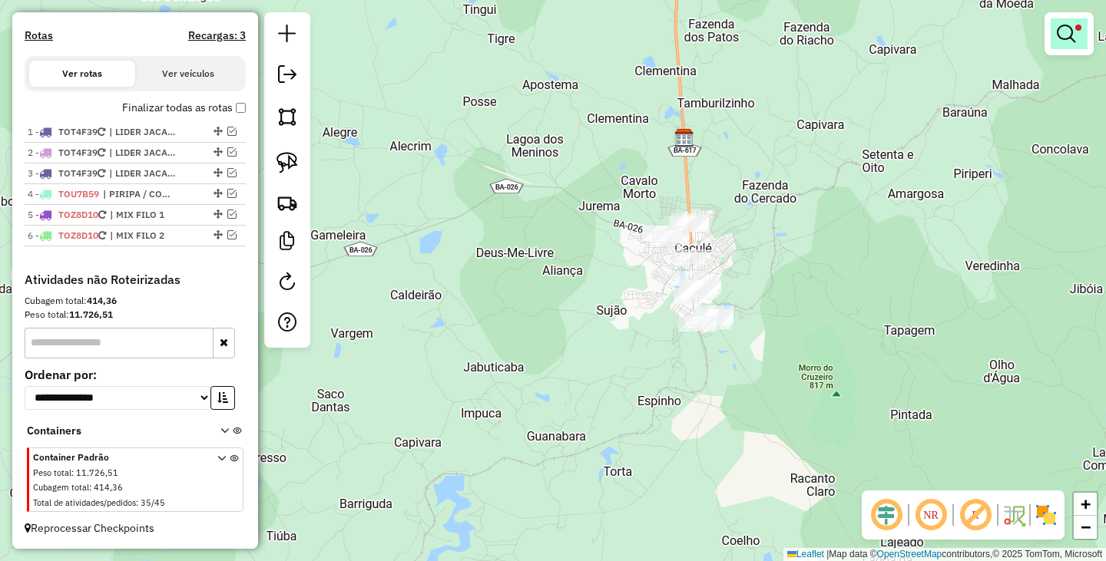
click at [1077, 45] on link at bounding box center [1068, 33] width 37 height 31
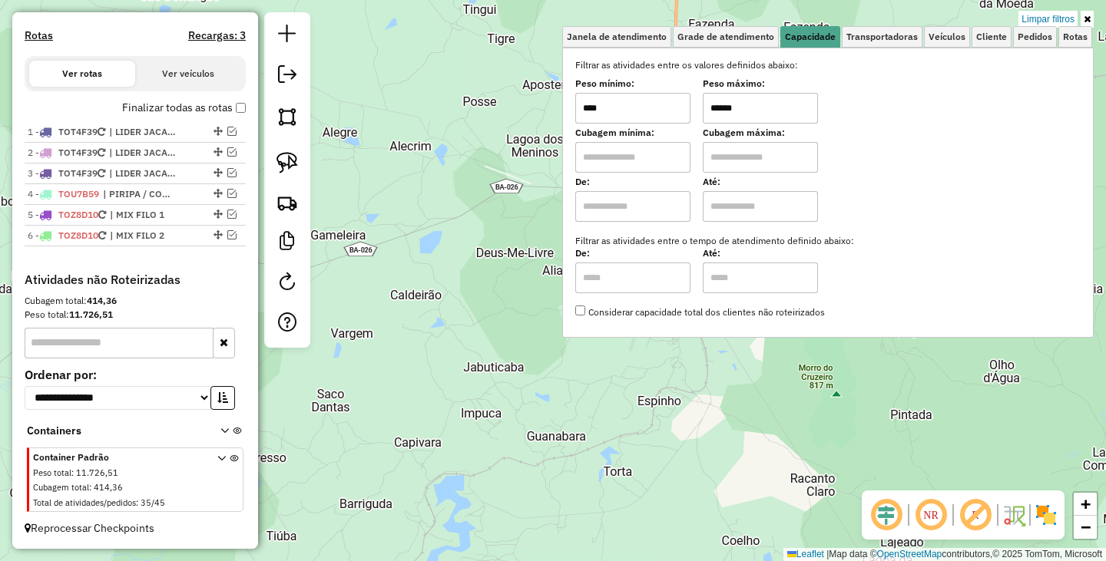
drag, startPoint x: 745, startPoint y: 101, endPoint x: 700, endPoint y: 88, distance: 46.2
click at [720, 95] on input "******" at bounding box center [760, 108] width 115 height 31
type input "******"
click at [634, 429] on div "Limpar filtros Janela de atendimento Grade de atendimento Capacidade Transporta…" at bounding box center [553, 280] width 1106 height 561
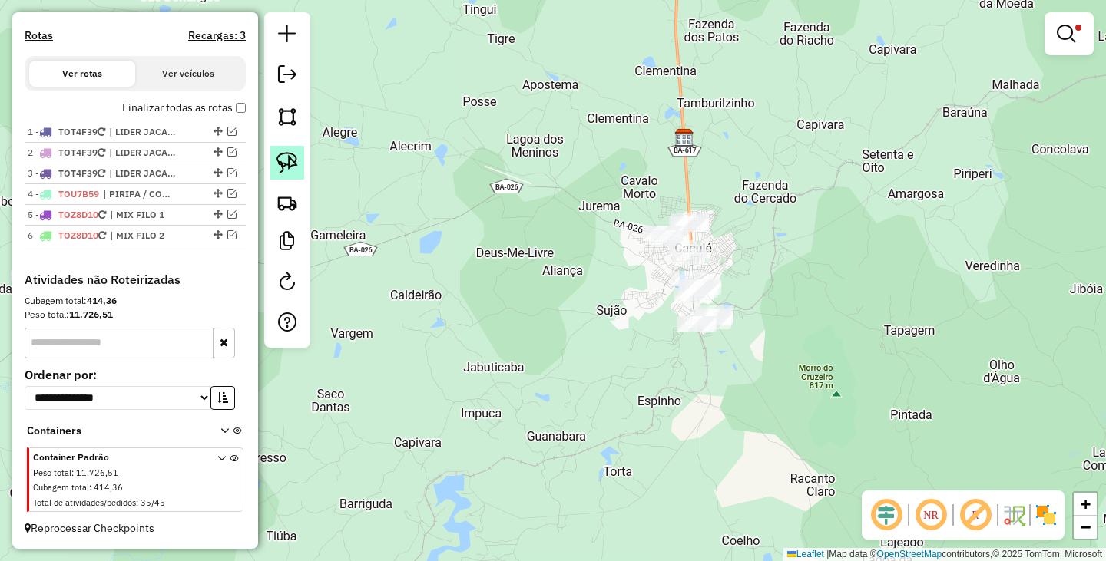
click at [273, 160] on link at bounding box center [287, 163] width 34 height 34
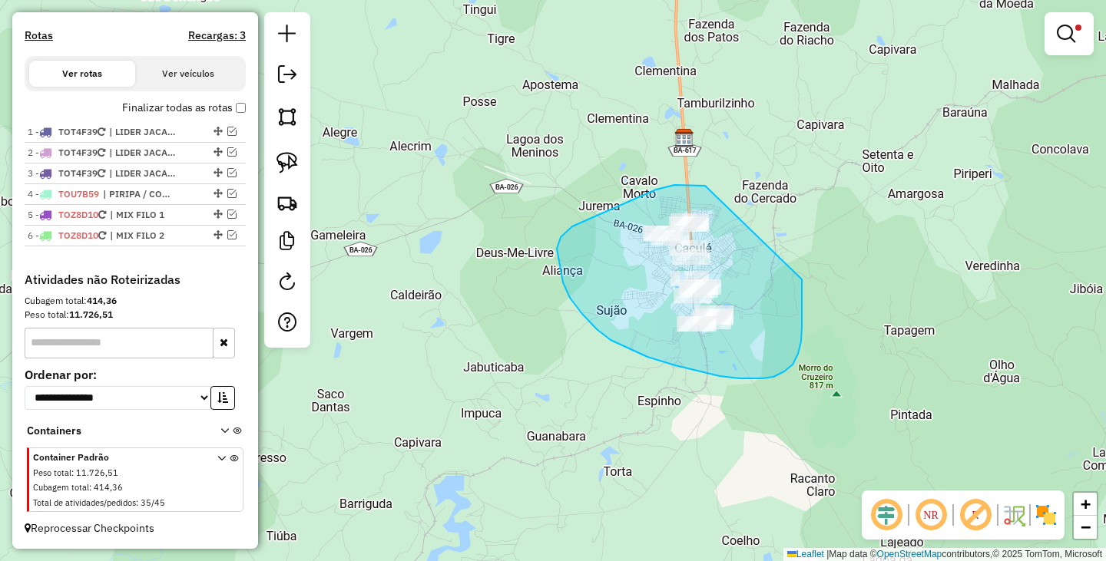
drag, startPoint x: 643, startPoint y: 195, endPoint x: 801, endPoint y: 271, distance: 174.8
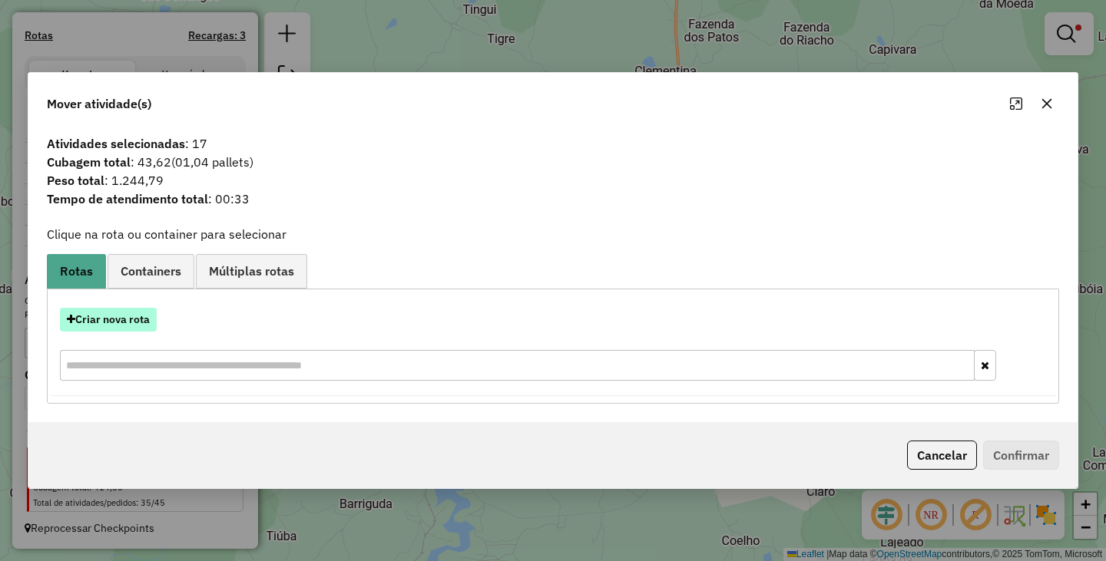
click at [111, 317] on button "Criar nova rota" at bounding box center [108, 320] width 97 height 24
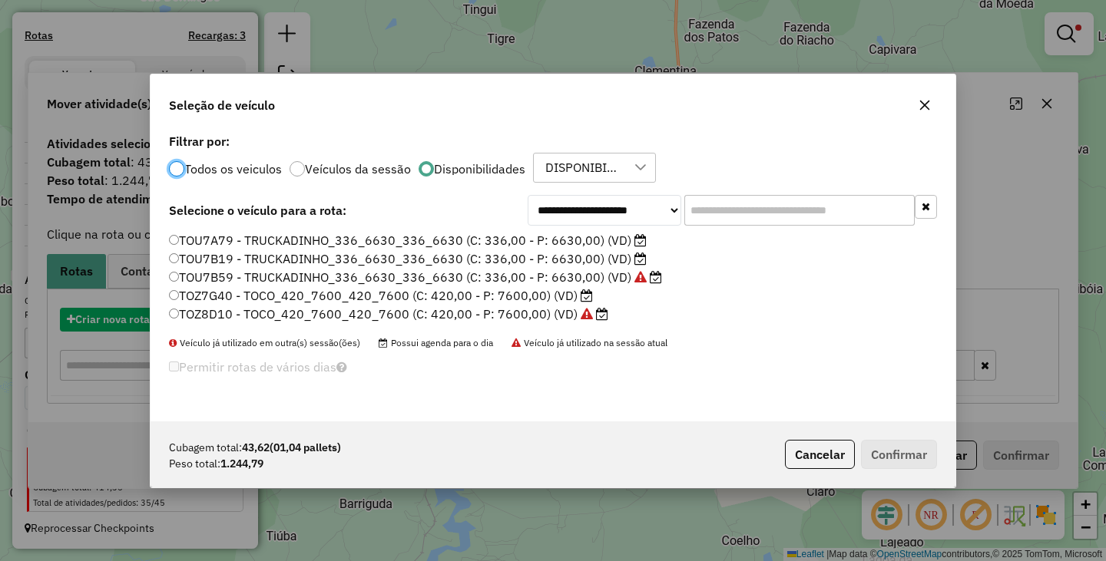
scroll to position [8, 5]
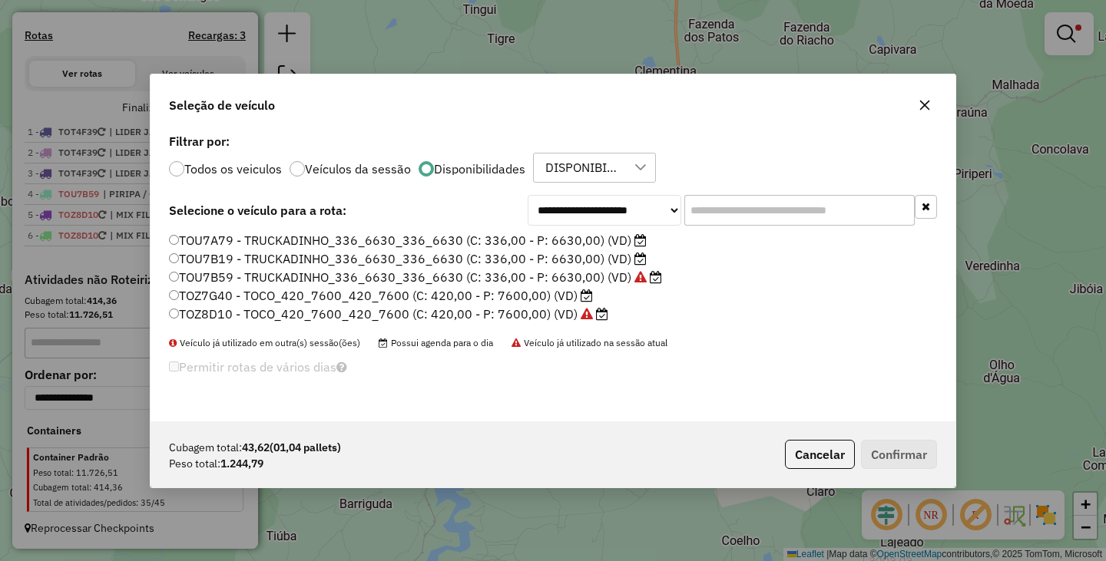
click at [168, 170] on div "**********" at bounding box center [552, 276] width 805 height 292
drag, startPoint x: 170, startPoint y: 173, endPoint x: 177, endPoint y: 172, distance: 7.7
click at [171, 172] on div at bounding box center [176, 168] width 15 height 15
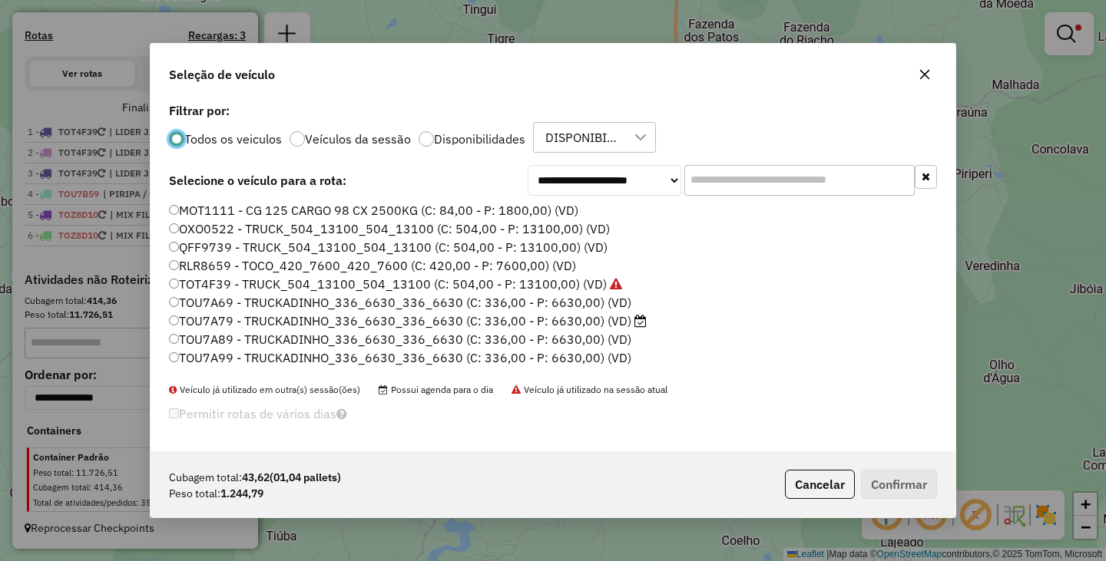
click at [180, 203] on label "MOT1111 - CG 125 CARGO 98 CX 2500KG (C: 84,00 - P: 1800,00) (VD)" at bounding box center [373, 210] width 409 height 18
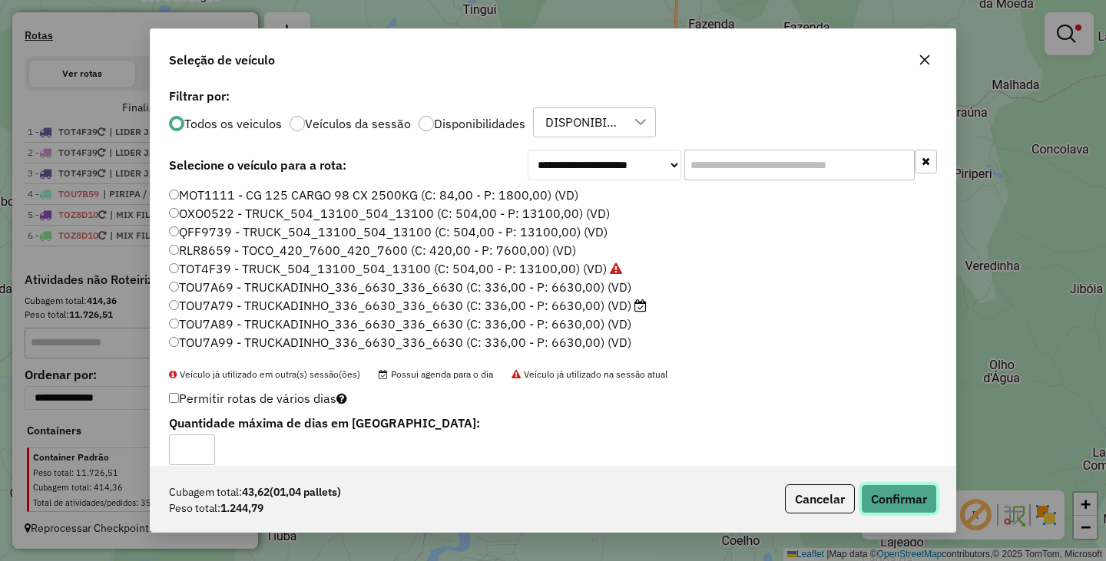
click at [915, 491] on button "Confirmar" at bounding box center [899, 499] width 76 height 29
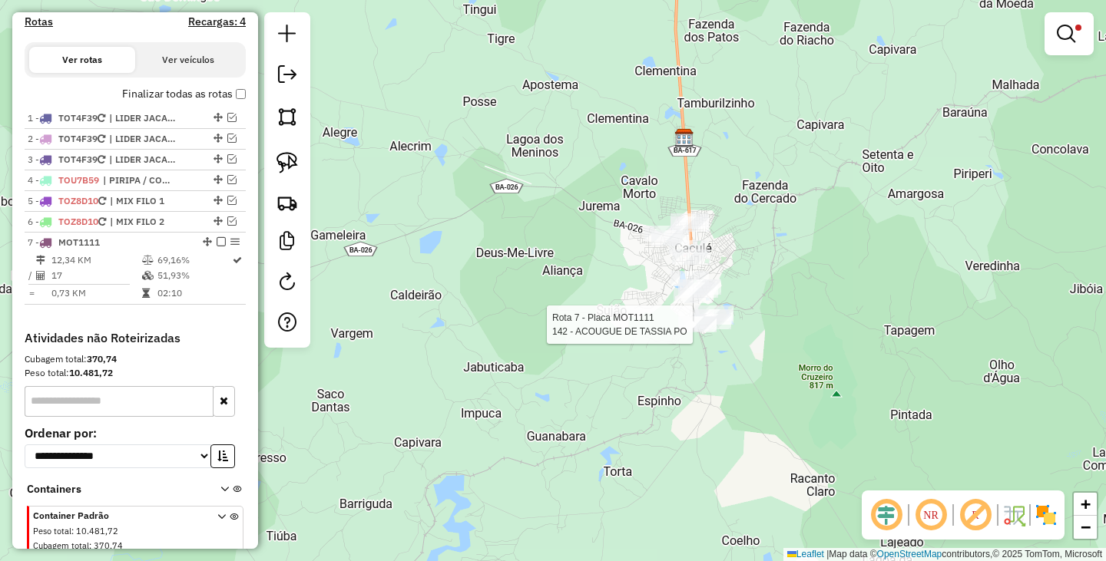
select select "**********"
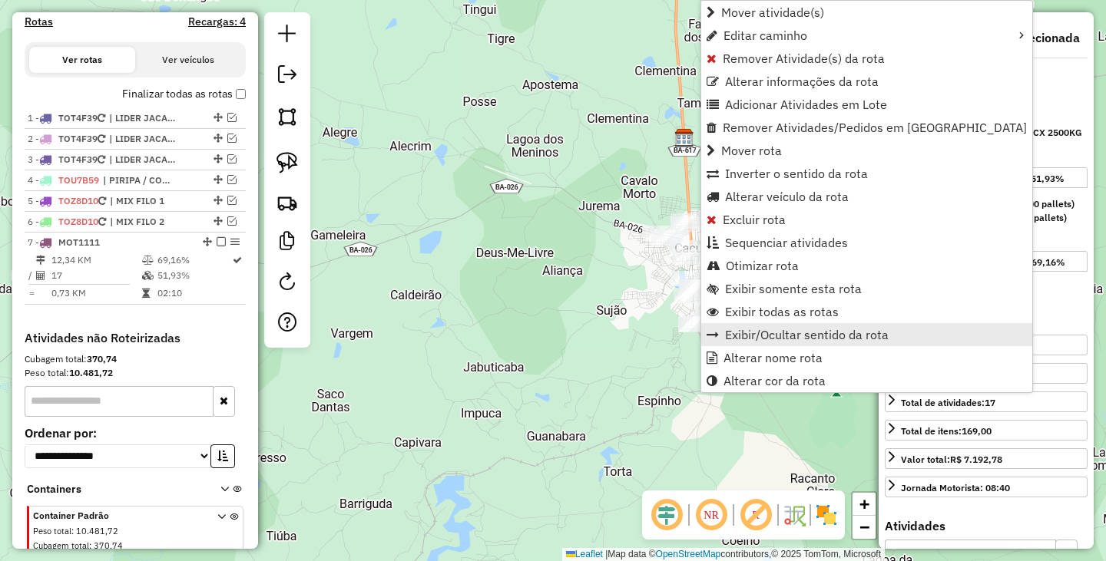
scroll to position [557, 0]
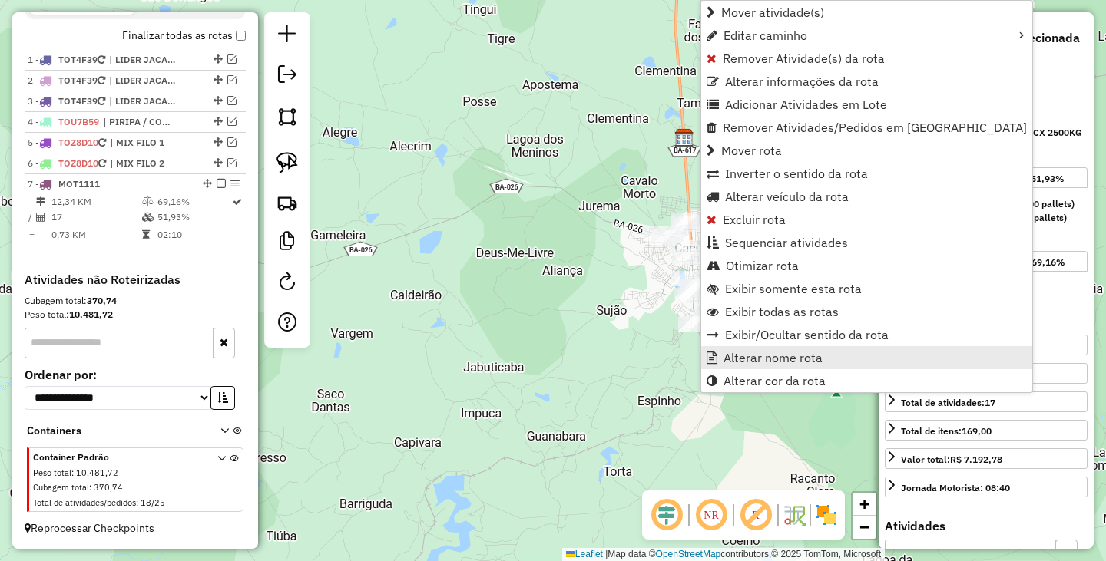
click at [756, 362] on span "Alterar nome rota" at bounding box center [772, 358] width 99 height 12
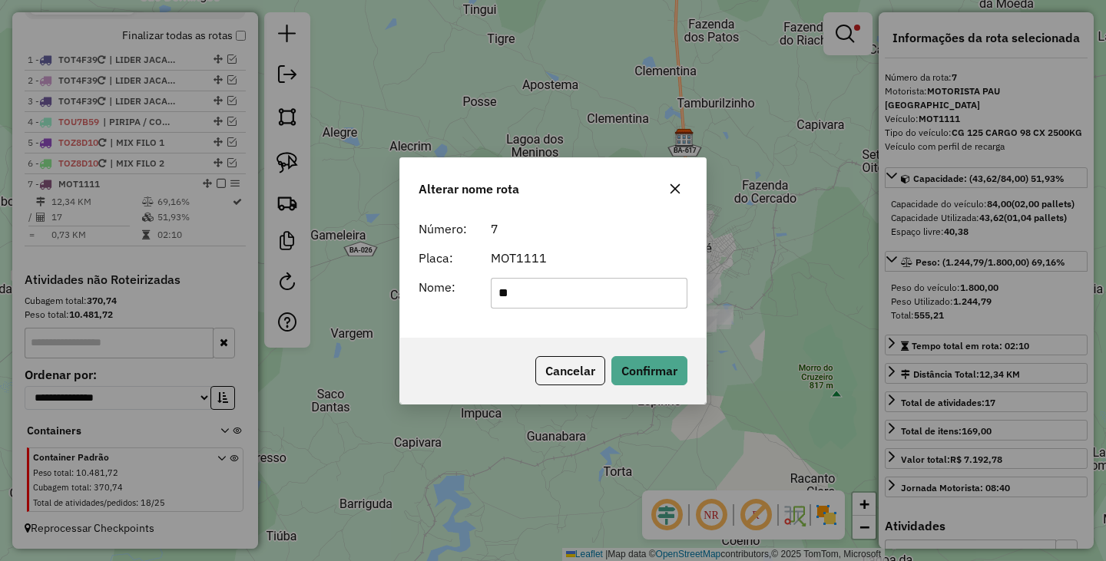
type input "****"
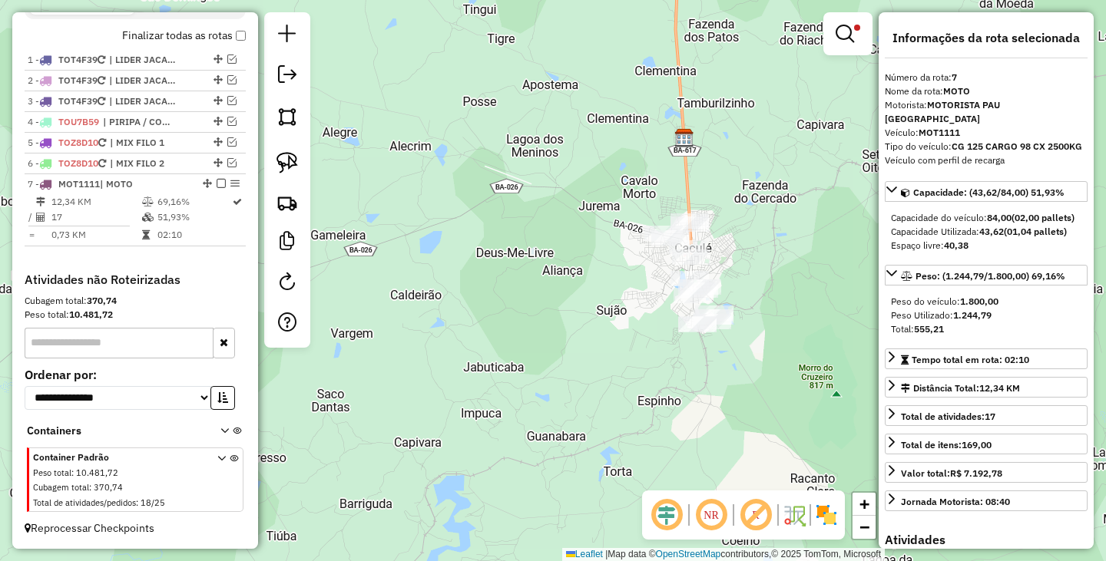
scroll to position [505, 0]
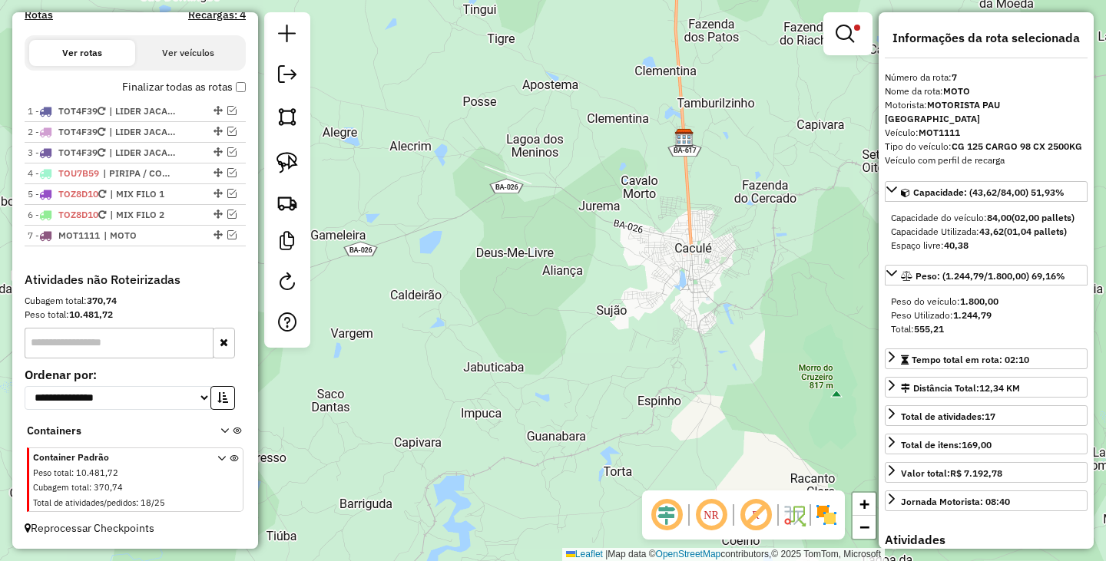
click at [613, 213] on div "Limpar filtros Janela de atendimento Grade de atendimento Capacidade Transporta…" at bounding box center [553, 280] width 1106 height 561
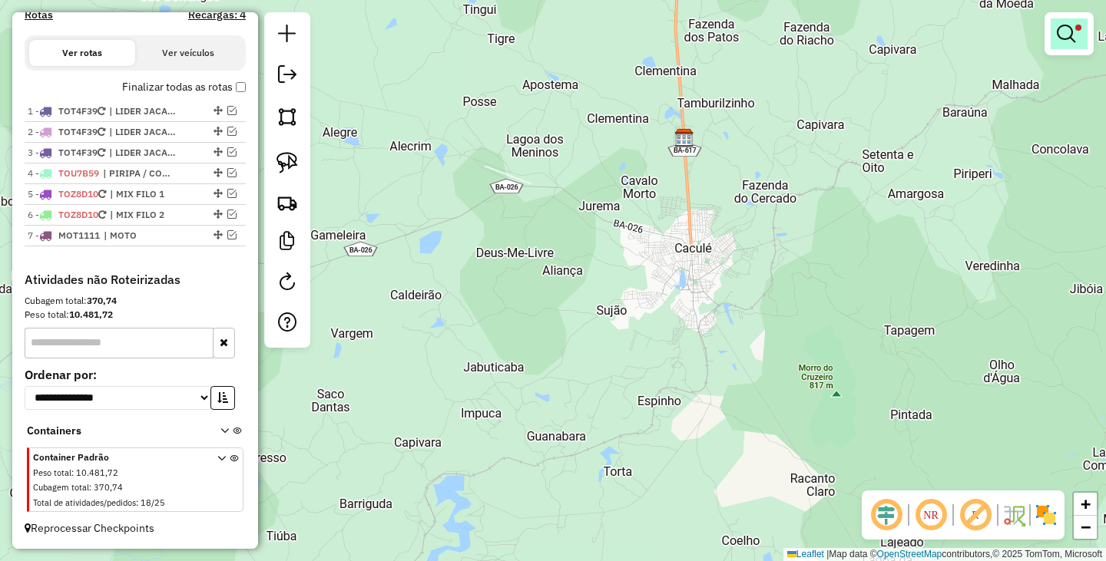
click at [1080, 25] on link at bounding box center [1068, 33] width 37 height 31
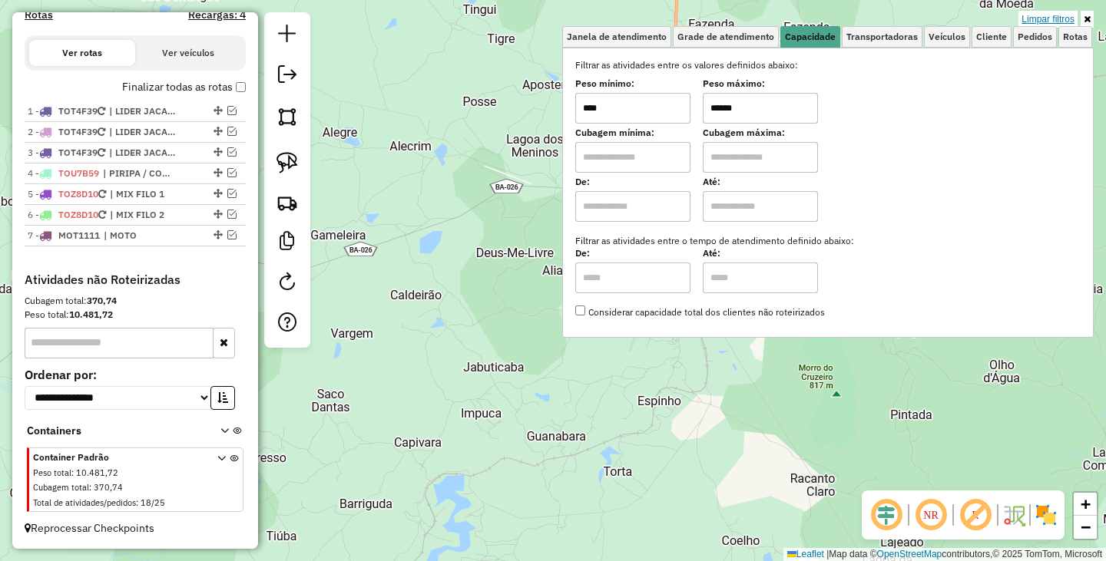
click at [1049, 19] on link "Limpar filtros" at bounding box center [1047, 19] width 59 height 17
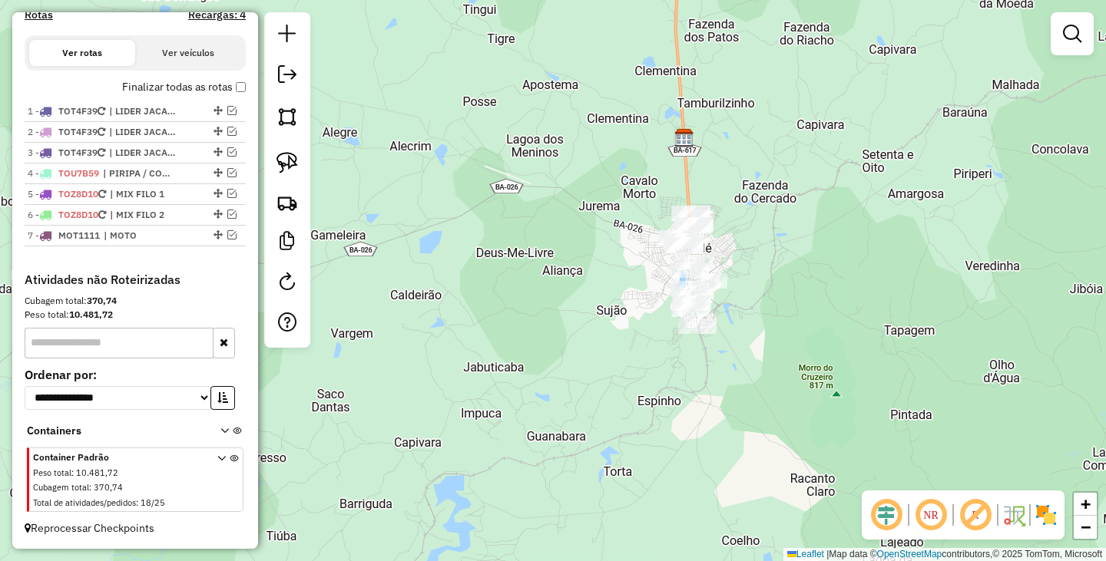
click at [839, 303] on div "Janela de atendimento Grade de atendimento Capacidade Transportadoras Veículos …" at bounding box center [553, 280] width 1106 height 561
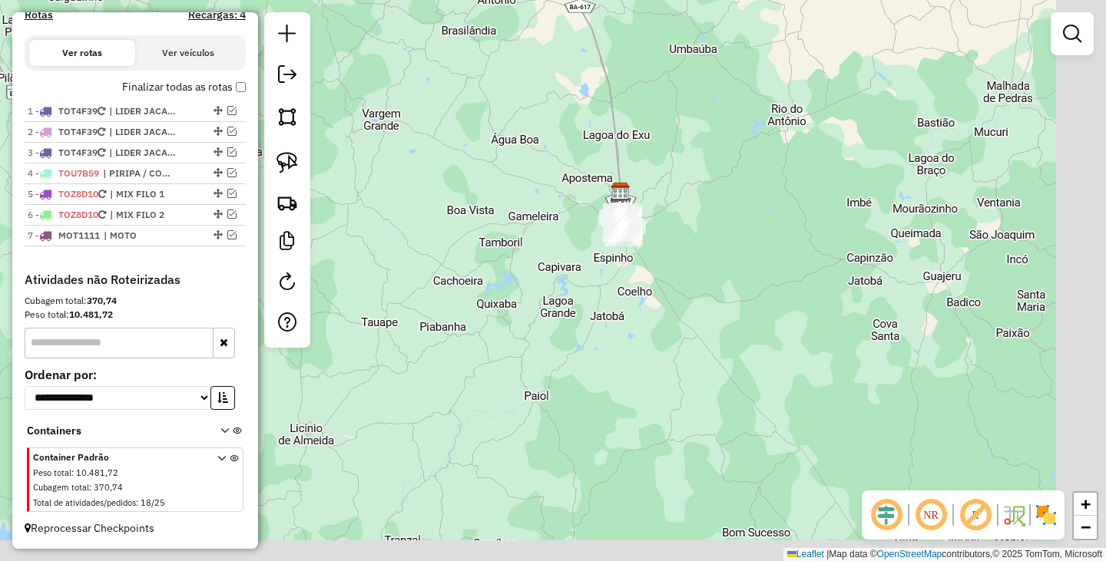
drag, startPoint x: 877, startPoint y: 289, endPoint x: 703, endPoint y: 253, distance: 177.4
click at [703, 253] on div "Janela de atendimento Grade de atendimento Capacidade Transportadoras Veículos …" at bounding box center [553, 280] width 1106 height 561
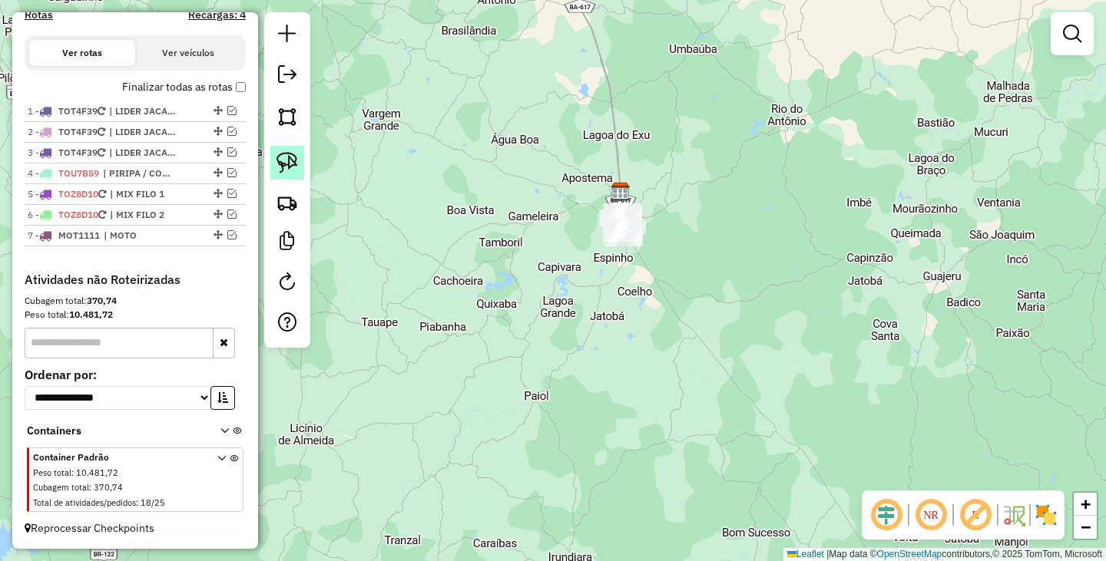
click at [279, 163] on img at bounding box center [286, 162] width 21 height 21
drag, startPoint x: 617, startPoint y: 173, endPoint x: 707, endPoint y: 217, distance: 100.6
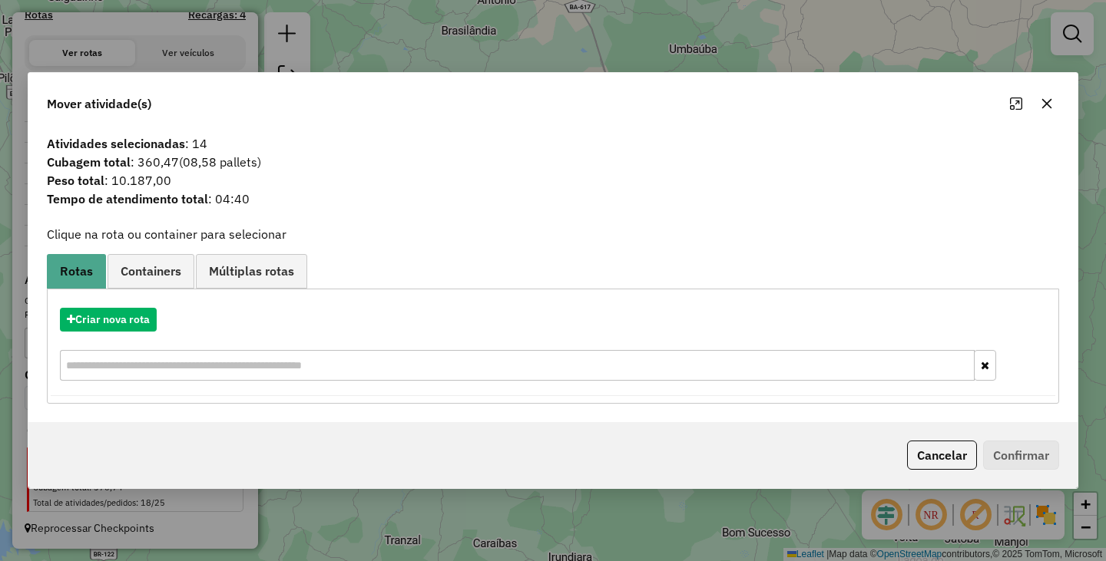
click at [687, 19] on div "Mover atividade(s) Atividades selecionadas : 14 Cubagem total : 360,47 (08,58 p…" at bounding box center [553, 280] width 1106 height 561
click at [1047, 104] on icon "button" at bounding box center [1046, 104] width 12 height 12
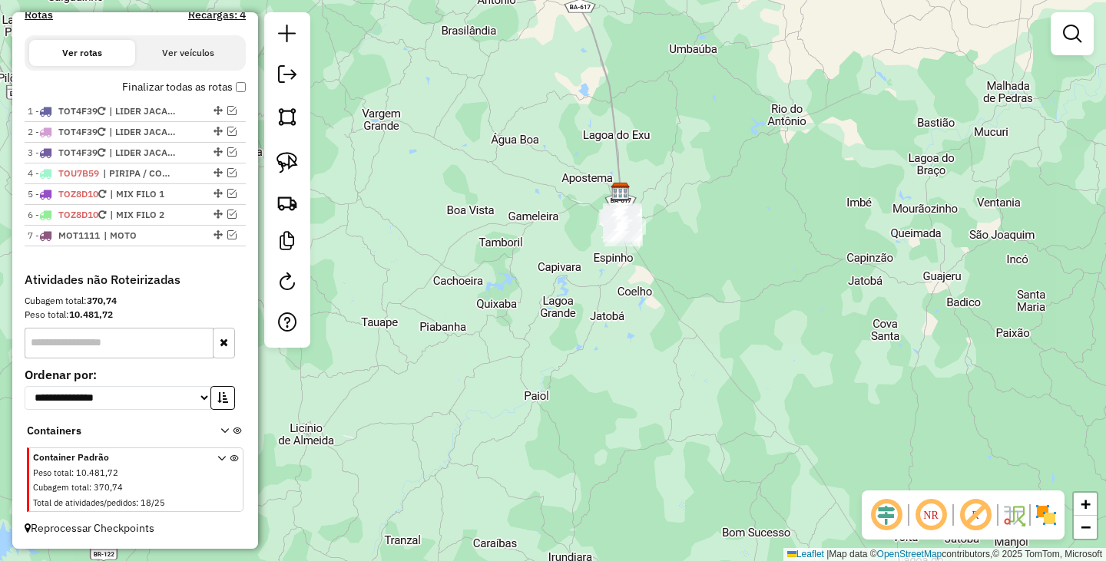
drag, startPoint x: 699, startPoint y: 331, endPoint x: 812, endPoint y: 322, distance: 113.2
click at [812, 322] on div "Janela de atendimento Grade de atendimento Capacidade Transportadoras Veículos …" at bounding box center [553, 280] width 1106 height 561
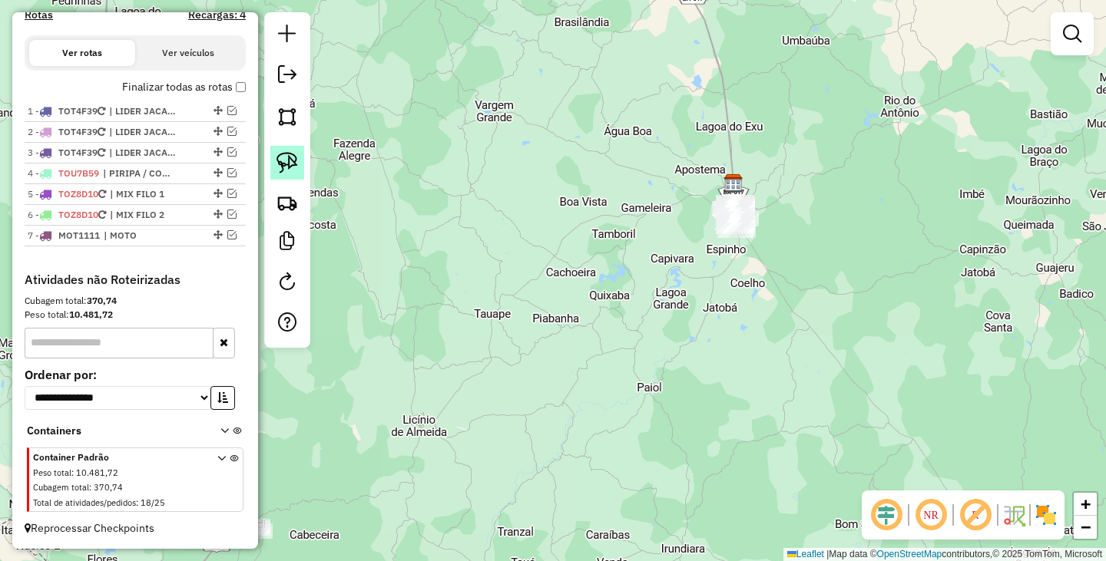
click at [303, 164] on link at bounding box center [287, 163] width 34 height 34
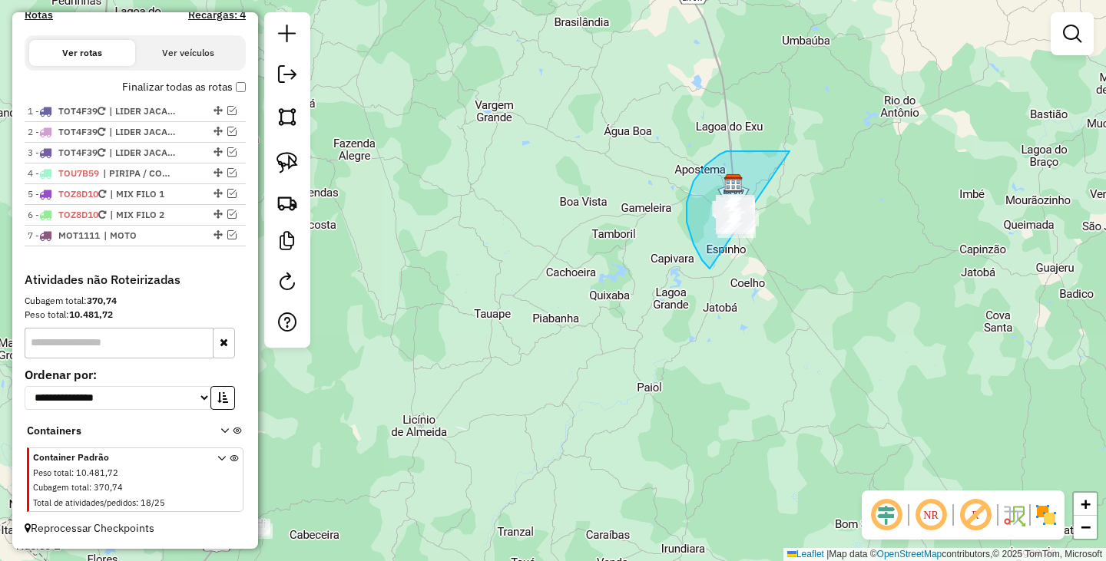
drag, startPoint x: 782, startPoint y: 151, endPoint x: 818, endPoint y: 262, distance: 116.1
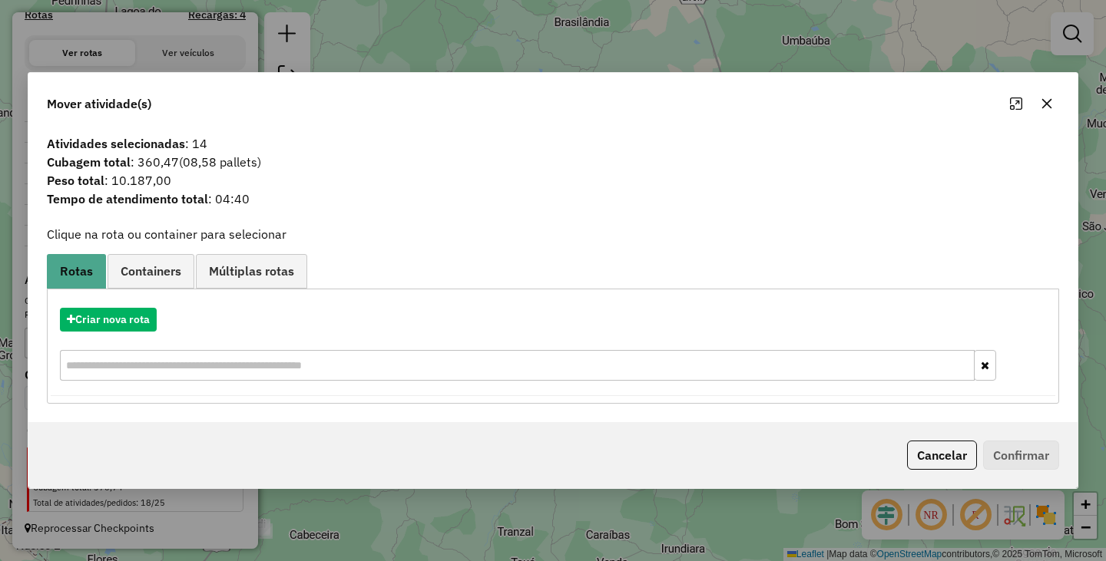
click at [911, 456] on button "Cancelar" at bounding box center [942, 455] width 70 height 29
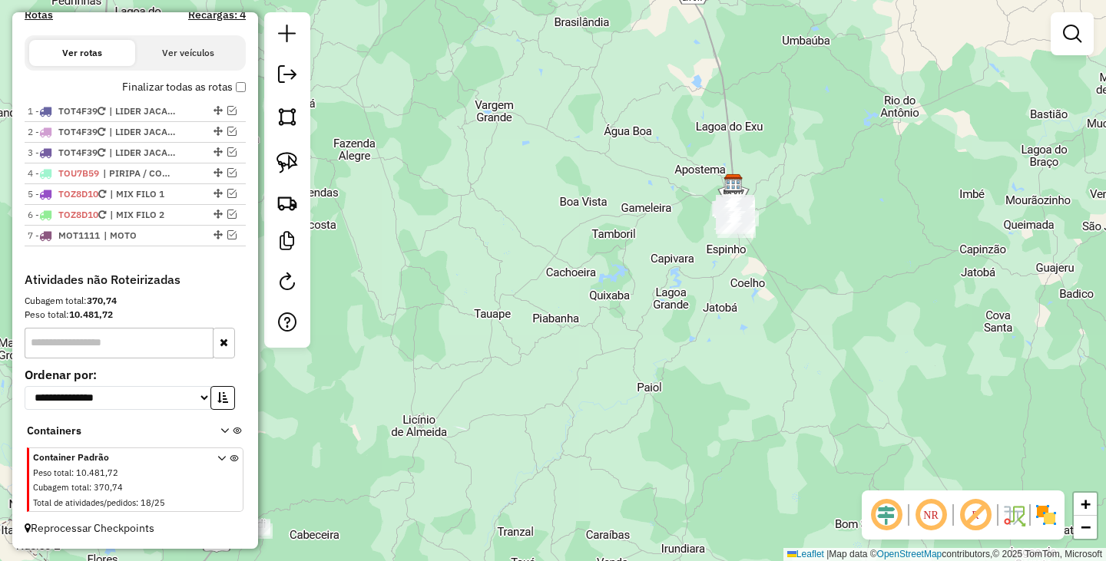
click at [845, 346] on div "Janela de atendimento Grade de atendimento Capacidade Transportadoras Veículos …" at bounding box center [553, 280] width 1106 height 561
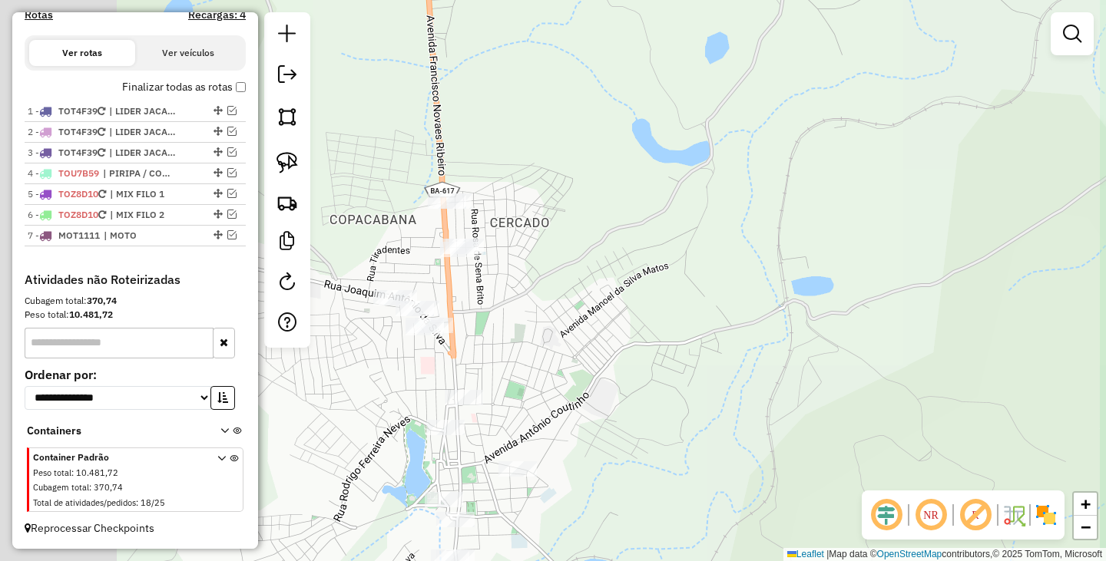
drag, startPoint x: 842, startPoint y: 256, endPoint x: 946, endPoint y: 247, distance: 104.0
click at [946, 247] on div "Janela de atendimento Grade de atendimento Capacidade Transportadoras Veículos …" at bounding box center [553, 280] width 1106 height 561
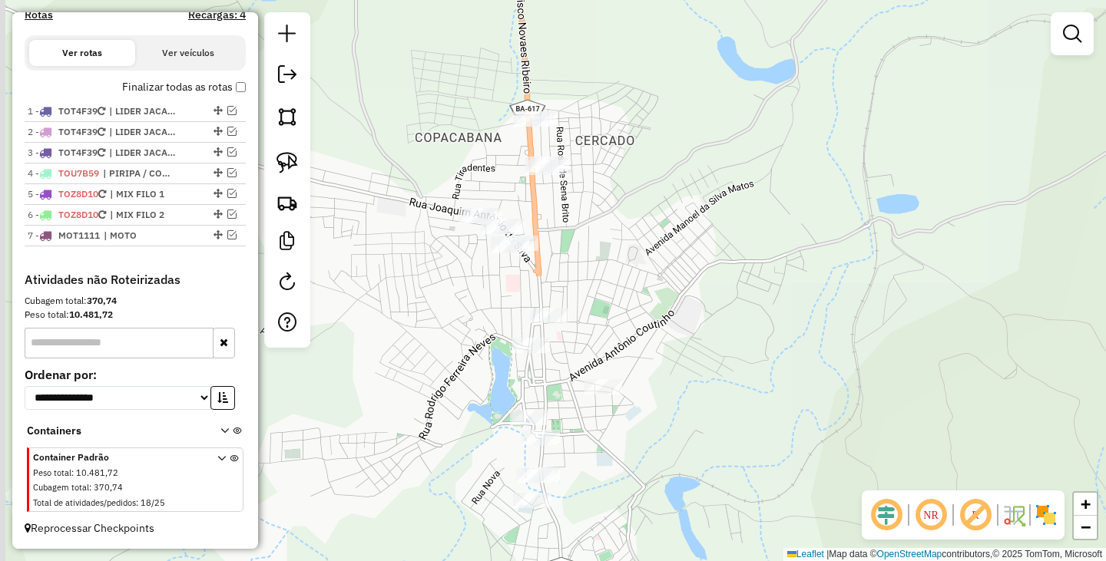
drag, startPoint x: 762, startPoint y: 271, endPoint x: 834, endPoint y: 207, distance: 96.2
click at [834, 207] on div "Janela de atendimento Grade de atendimento Capacidade Transportadoras Veículos …" at bounding box center [553, 280] width 1106 height 561
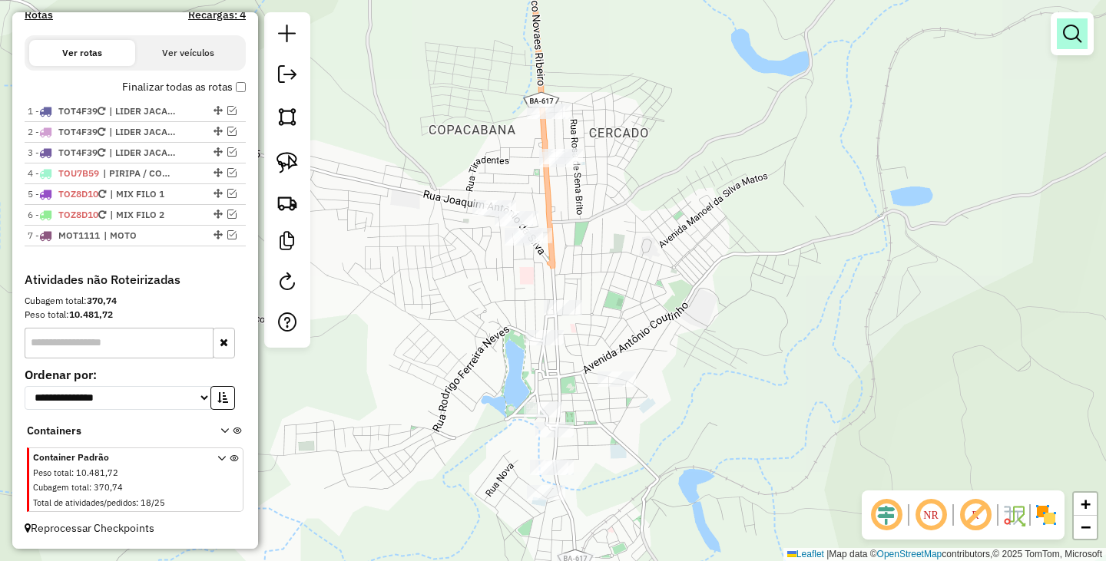
click at [1060, 37] on link at bounding box center [1072, 33] width 31 height 31
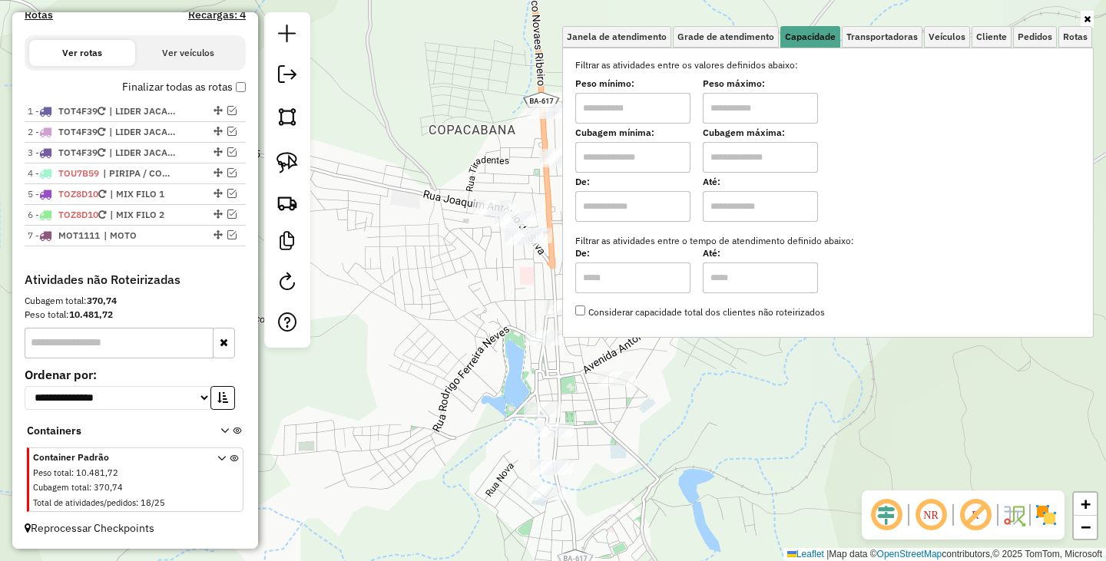
click at [678, 117] on input "text" at bounding box center [632, 108] width 115 height 31
type input "*******"
drag, startPoint x: 761, startPoint y: 113, endPoint x: 777, endPoint y: 111, distance: 16.3
click at [763, 112] on input "text" at bounding box center [760, 108] width 115 height 31
type input "********"
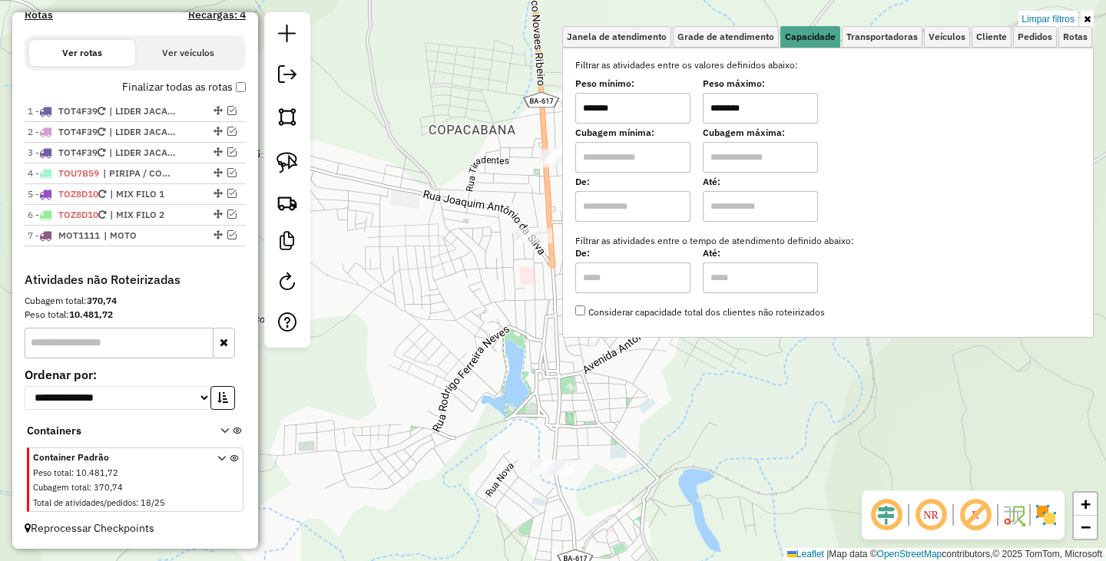
click at [768, 426] on div "Limpar filtros Janela de atendimento Grade de atendimento Capacidade Transporta…" at bounding box center [553, 280] width 1106 height 561
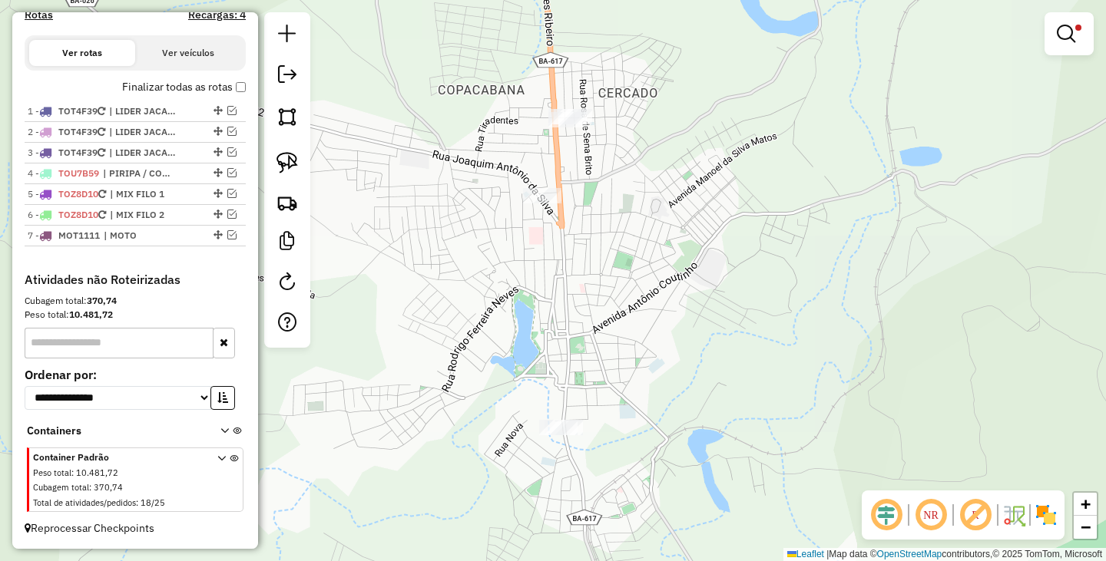
drag, startPoint x: 734, startPoint y: 392, endPoint x: 768, endPoint y: 273, distance: 123.7
click at [762, 296] on div "Limpar filtros Janela de atendimento Grade de atendimento Capacidade Transporta…" at bounding box center [553, 280] width 1106 height 561
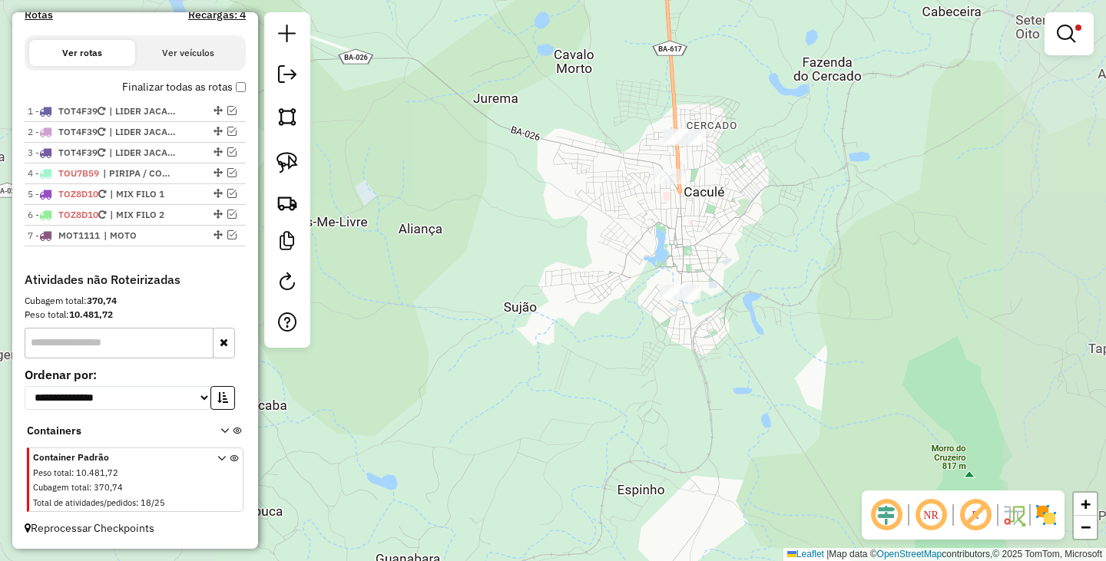
drag, startPoint x: 760, startPoint y: 198, endPoint x: 683, endPoint y: 239, distance: 87.6
click at [710, 256] on div "Limpar filtros Janela de atendimento Grade de atendimento Capacidade Transporta…" at bounding box center [553, 280] width 1106 height 561
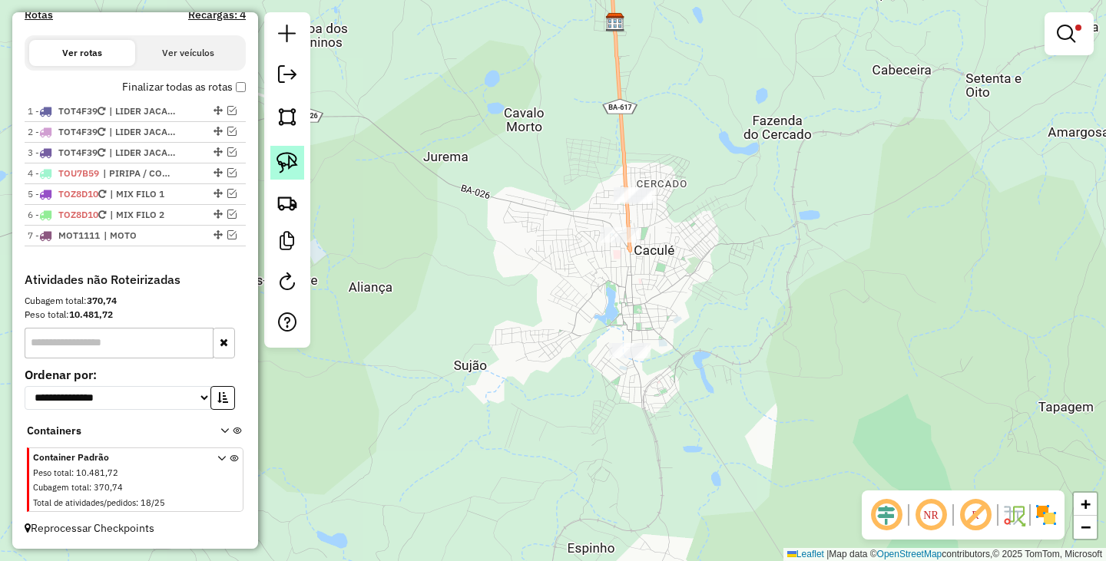
click at [299, 161] on link at bounding box center [287, 163] width 34 height 34
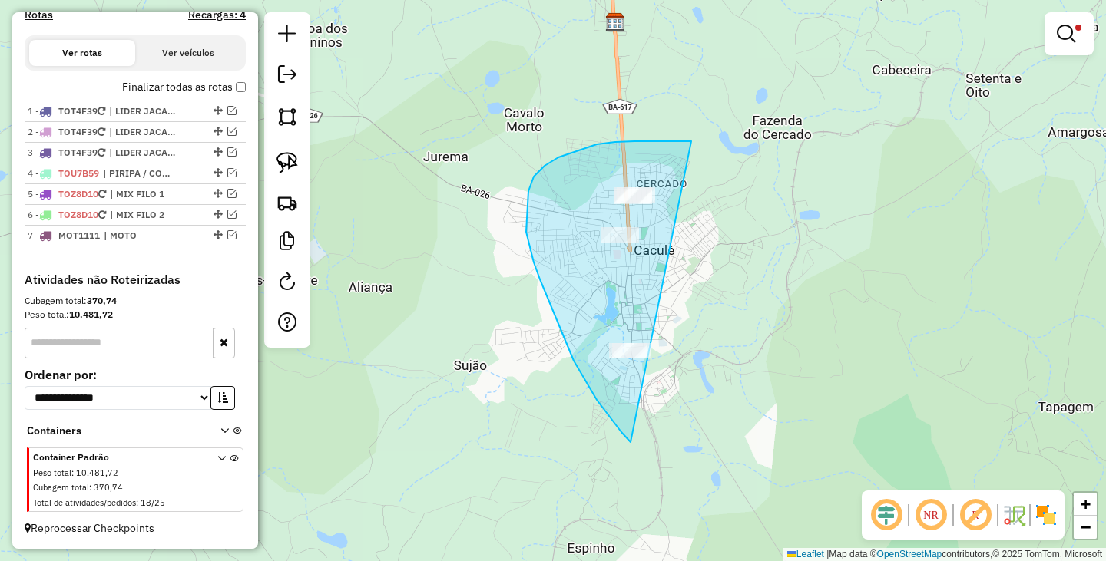
drag, startPoint x: 691, startPoint y: 141, endPoint x: 736, endPoint y: 359, distance: 222.6
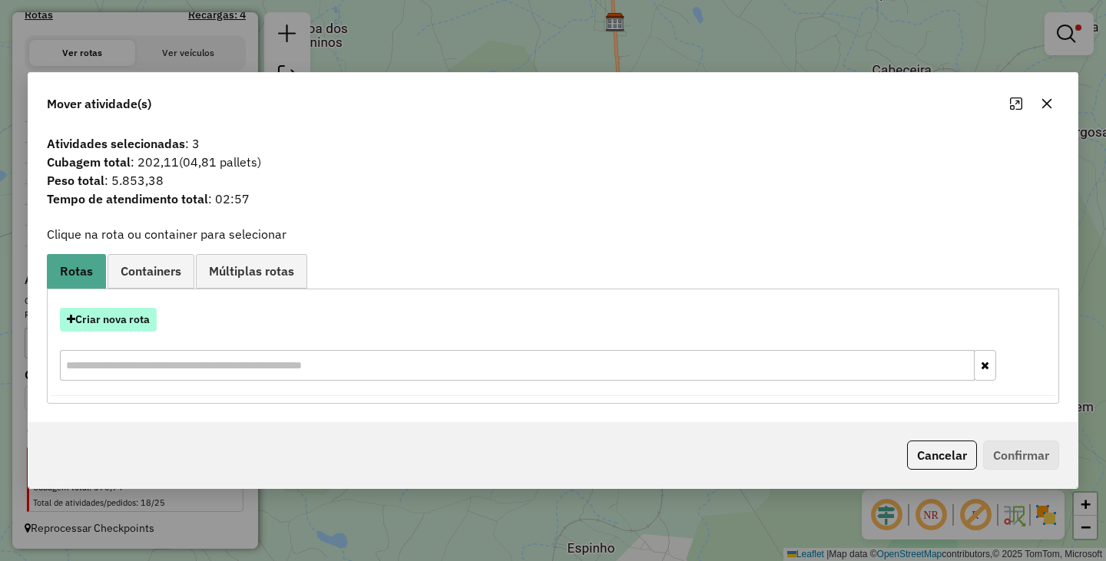
click at [116, 329] on button "Criar nova rota" at bounding box center [108, 320] width 97 height 24
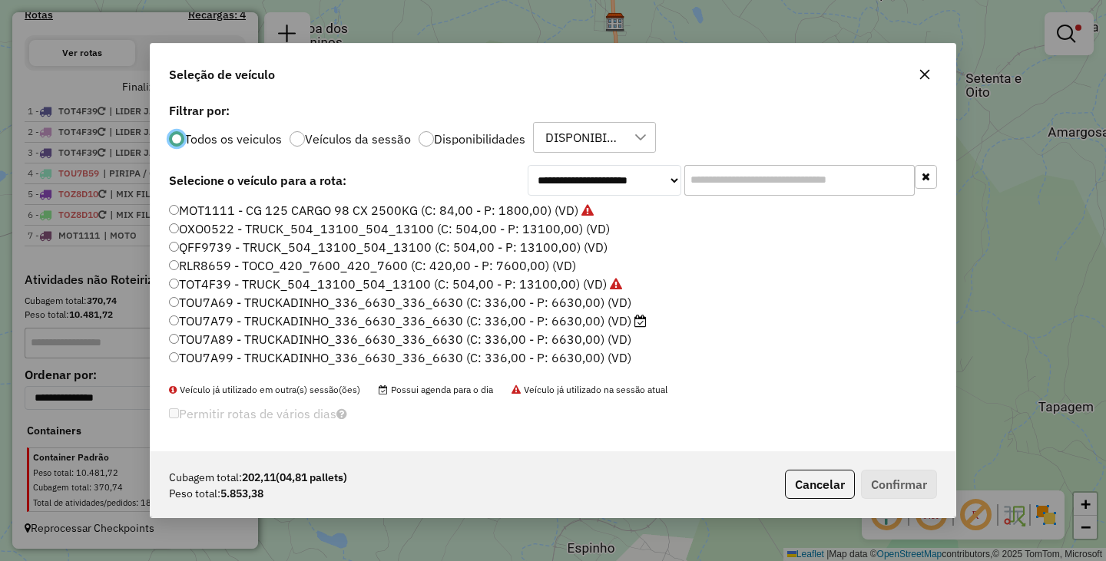
scroll to position [8, 5]
click at [430, 144] on div at bounding box center [425, 138] width 15 height 15
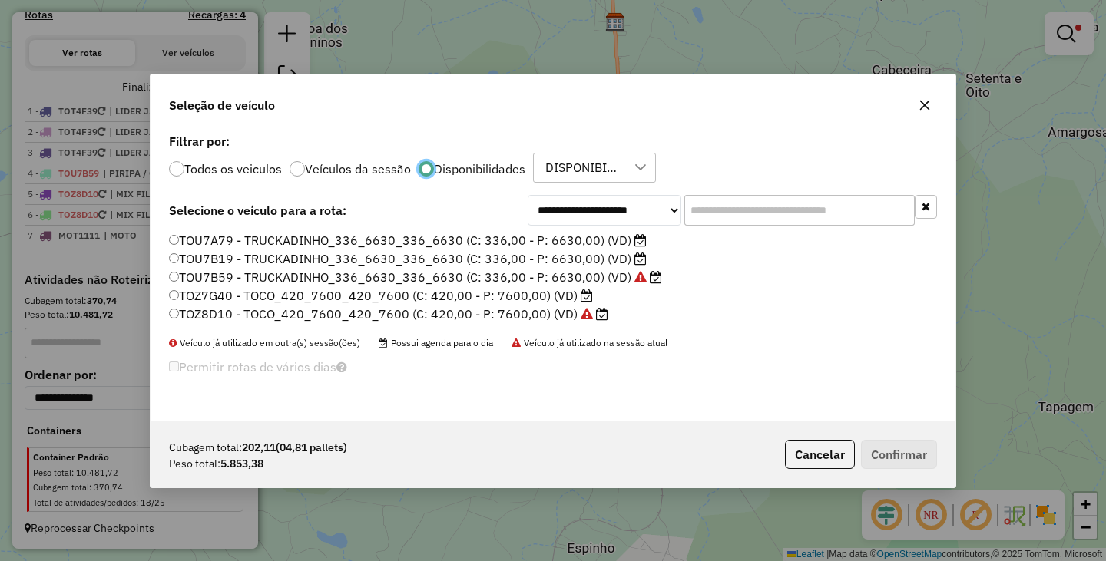
scroll to position [9, 5]
click at [177, 253] on label "TOU7B19 - TRUCKADINHO_336_6630_336_6630 (C: 336,00 - P: 6630,00) (VD)" at bounding box center [408, 259] width 478 height 18
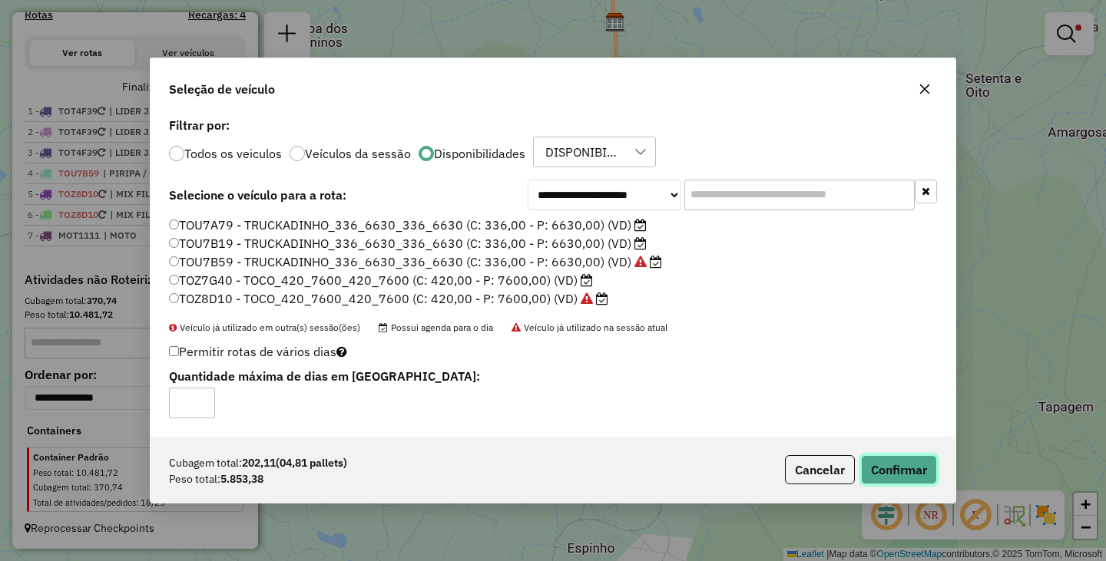
click at [918, 478] on button "Confirmar" at bounding box center [899, 469] width 76 height 29
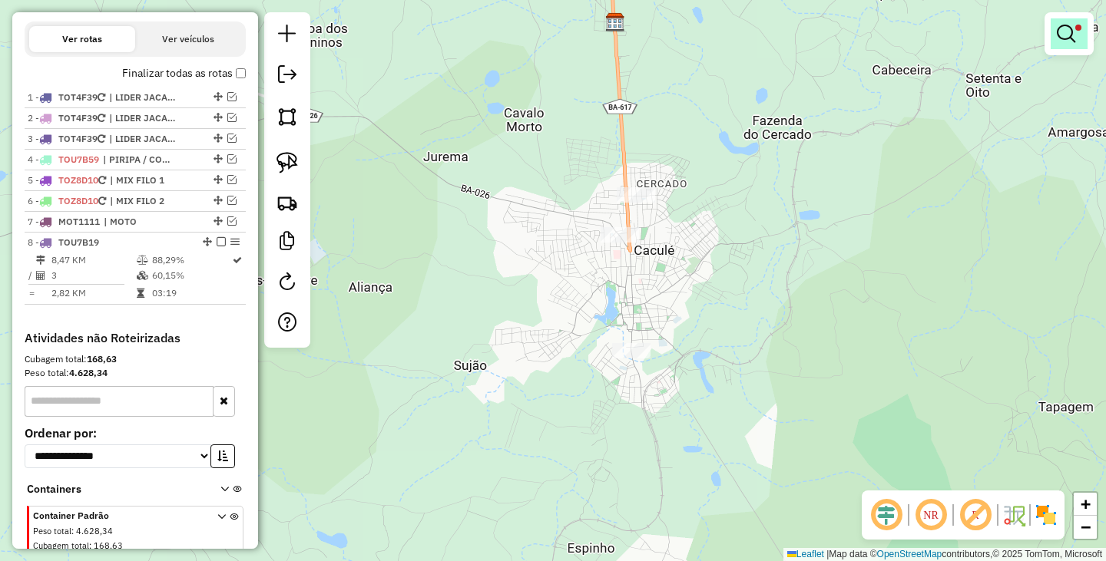
click at [1061, 28] on em at bounding box center [1066, 34] width 18 height 18
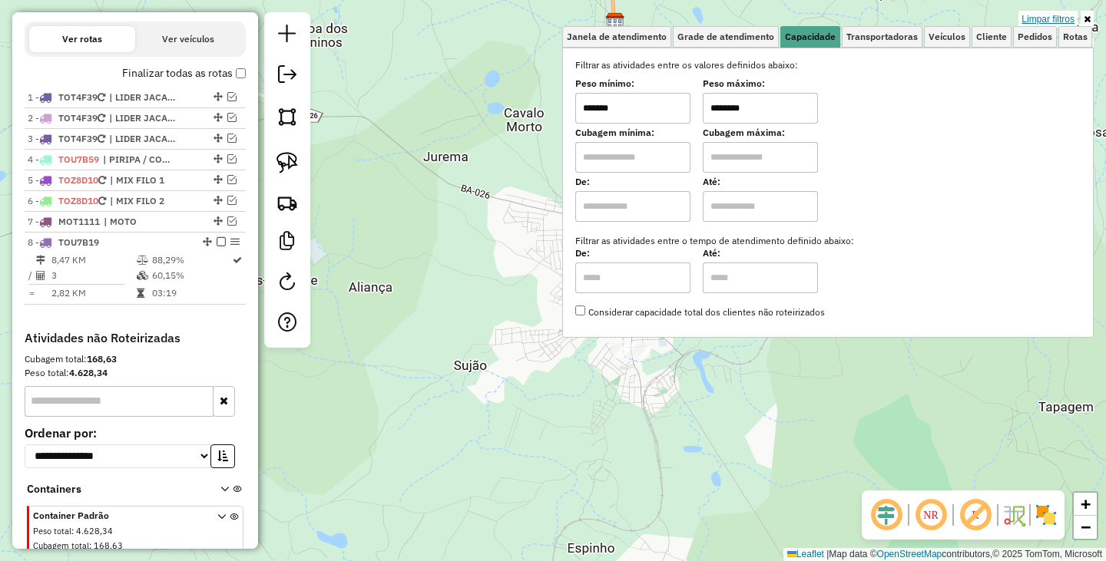
click at [1059, 23] on link "Limpar filtros" at bounding box center [1047, 19] width 59 height 17
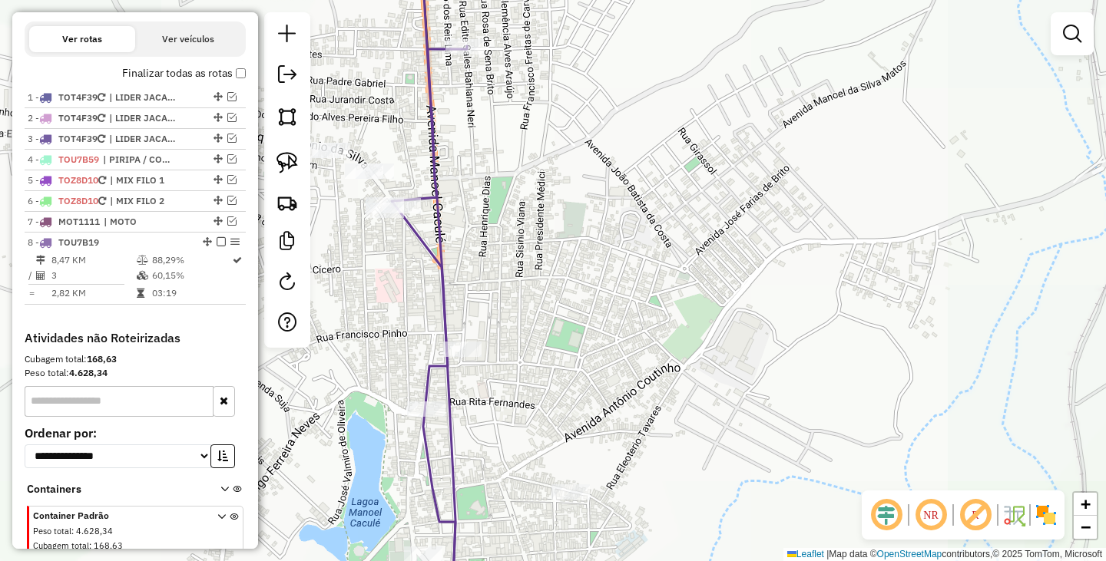
drag, startPoint x: 736, startPoint y: 242, endPoint x: 771, endPoint y: 242, distance: 34.6
click at [771, 242] on div "Janela de atendimento Grade de atendimento Capacidade Transportadoras Veículos …" at bounding box center [553, 280] width 1106 height 561
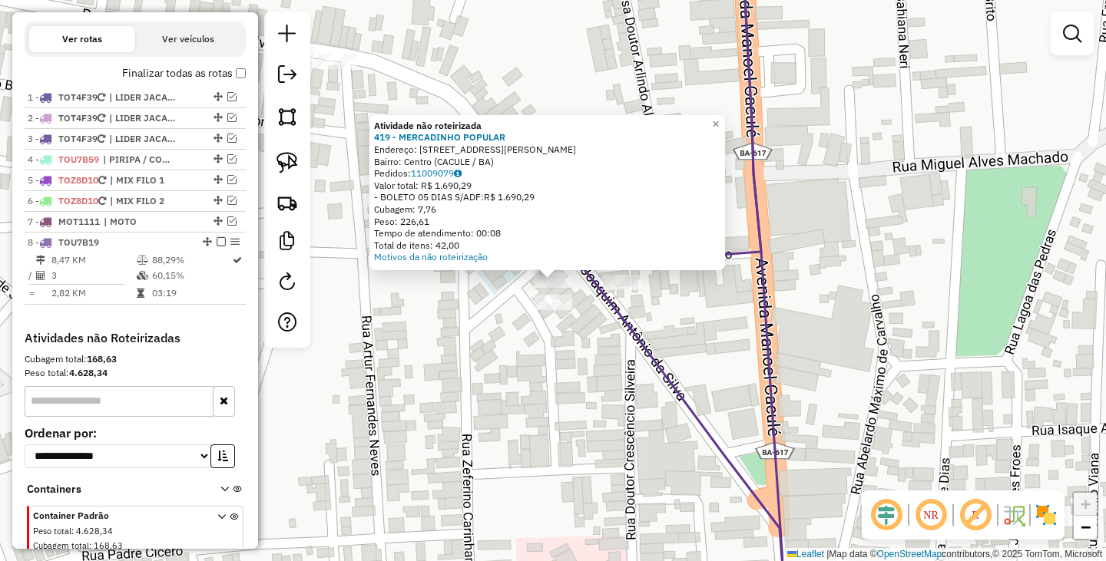
click at [438, 336] on div "Atividade não roteirizada 419 - MERCADINHO POPULAR Endereço: R JOAQUIM ANTONIO …" at bounding box center [553, 280] width 1106 height 561
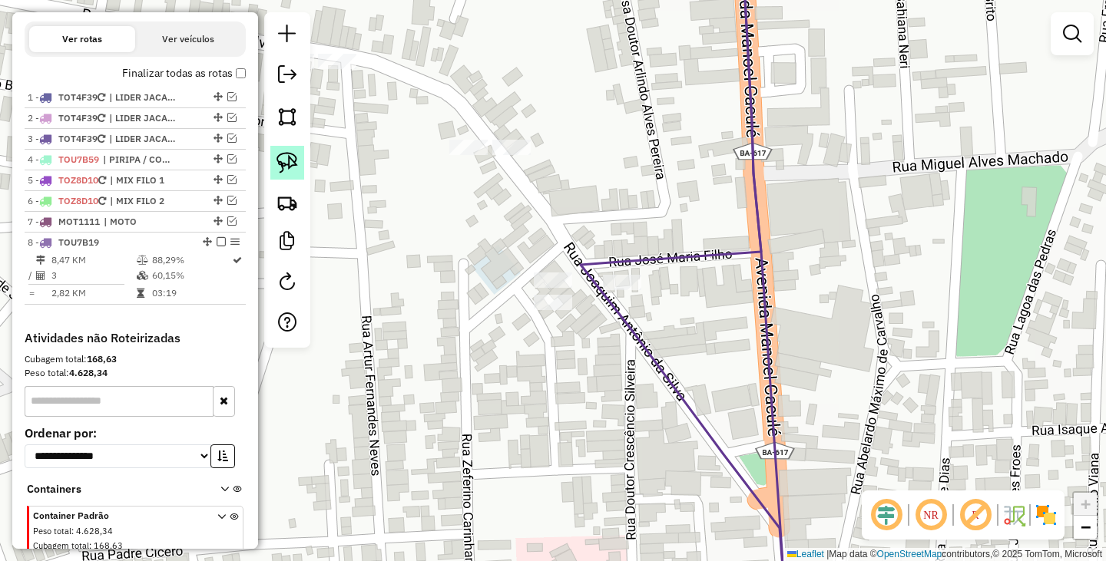
click at [291, 165] on img at bounding box center [286, 162] width 21 height 21
drag, startPoint x: 541, startPoint y: 254, endPoint x: 593, endPoint y: 296, distance: 66.1
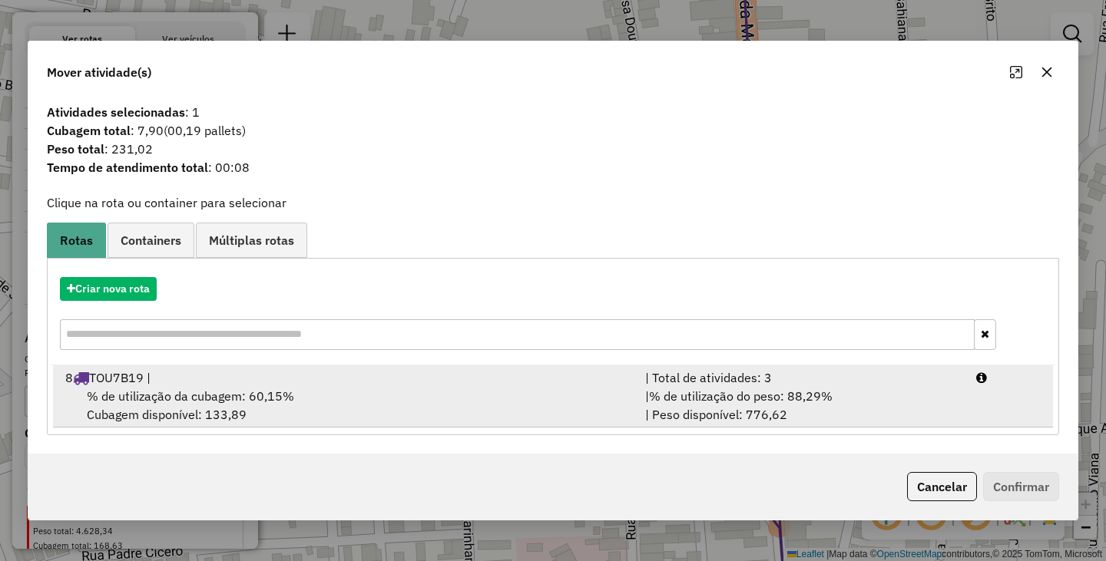
click at [421, 389] on div "% de utilização da cubagem: 60,15% Cubagem disponível: 133,89" at bounding box center [346, 405] width 580 height 37
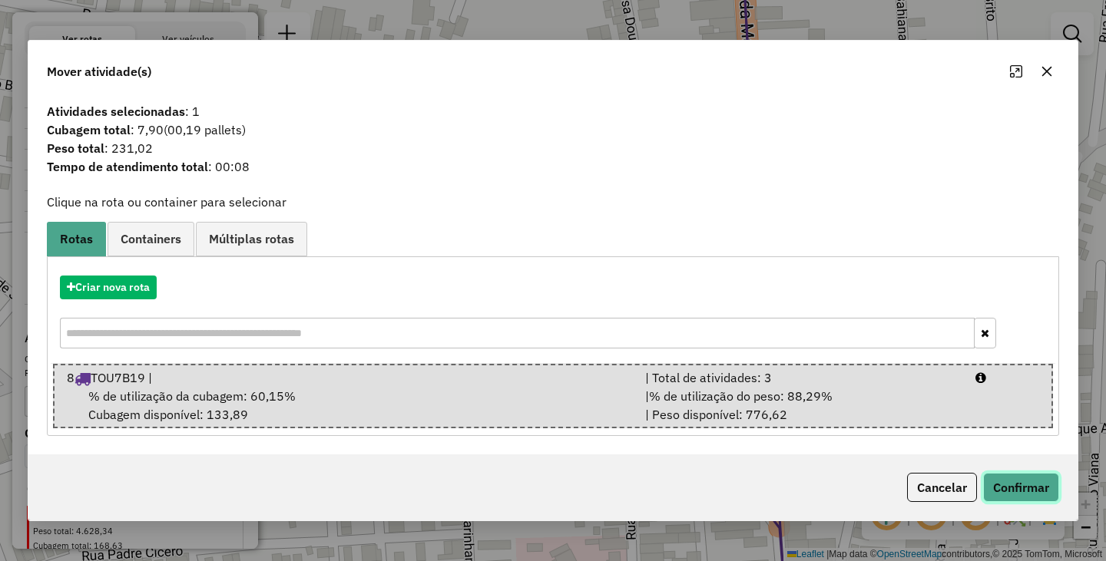
click at [1016, 475] on button "Confirmar" at bounding box center [1021, 487] width 76 height 29
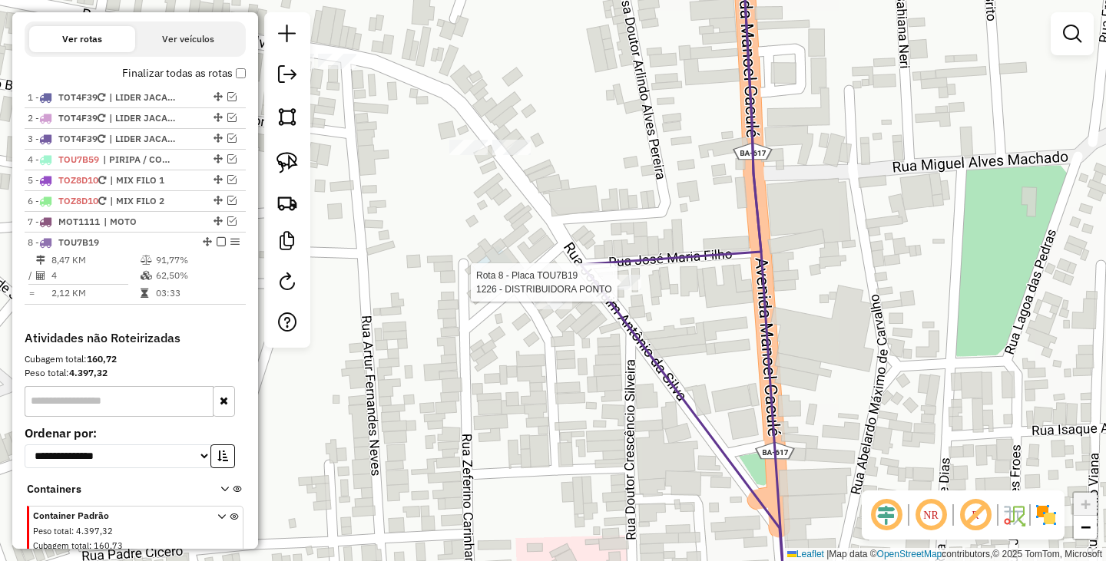
scroll to position [577, 0]
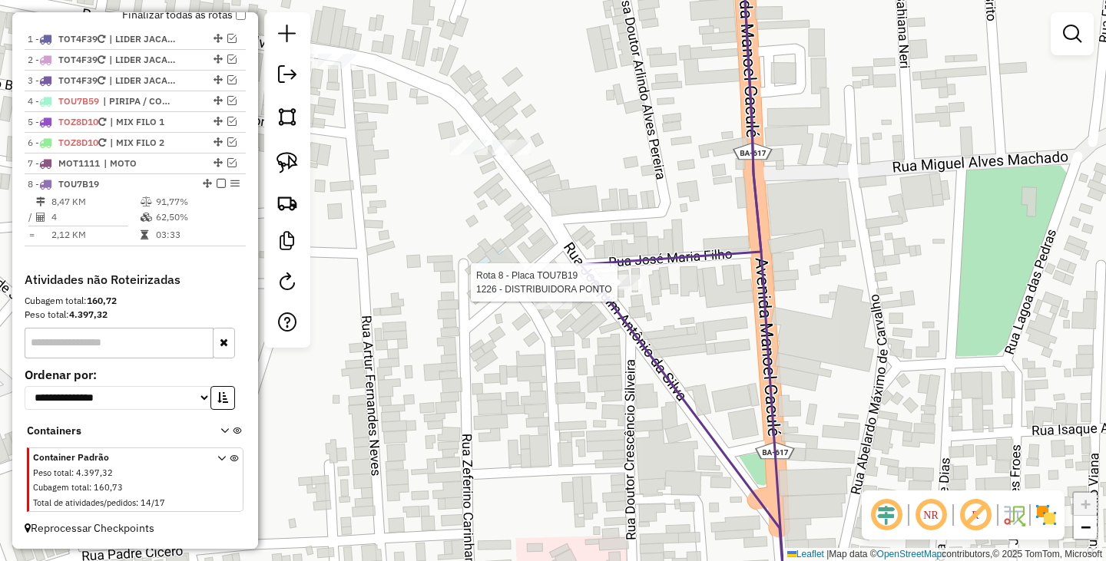
select select "**********"
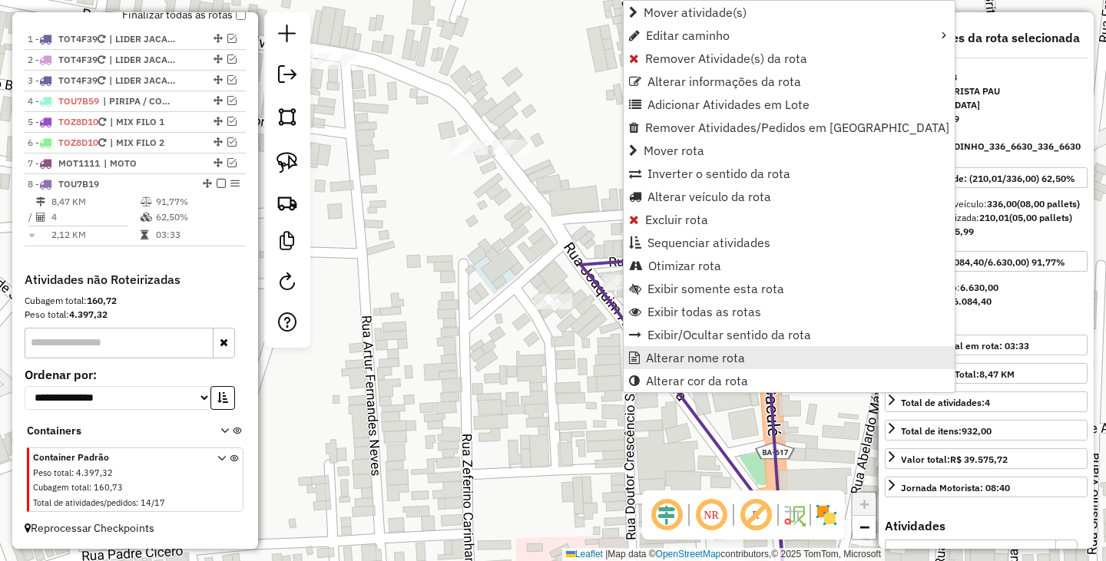
click at [694, 359] on span "Alterar nome rota" at bounding box center [695, 358] width 99 height 12
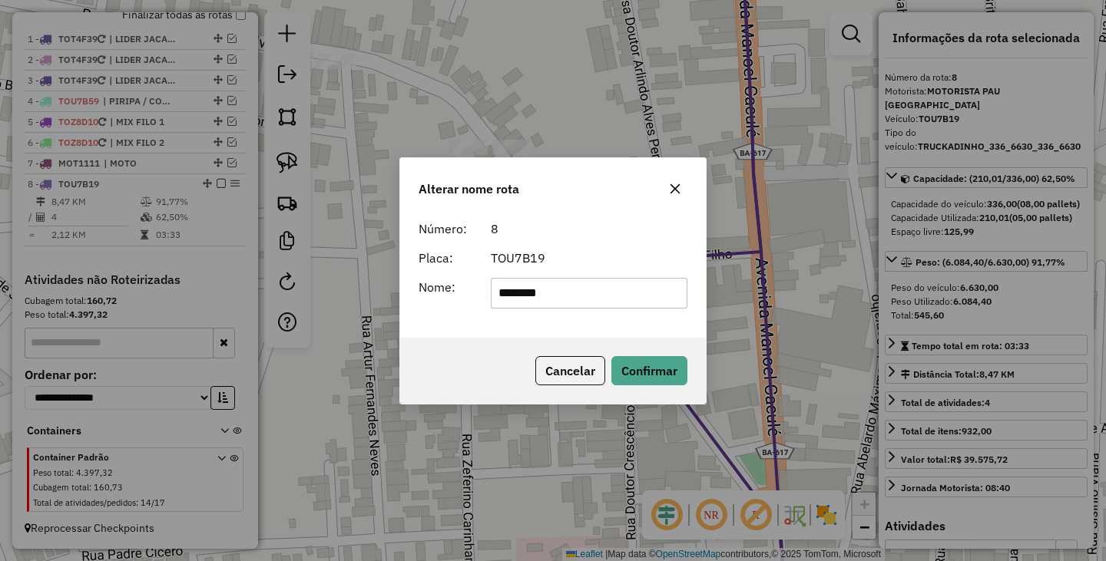
type input "********"
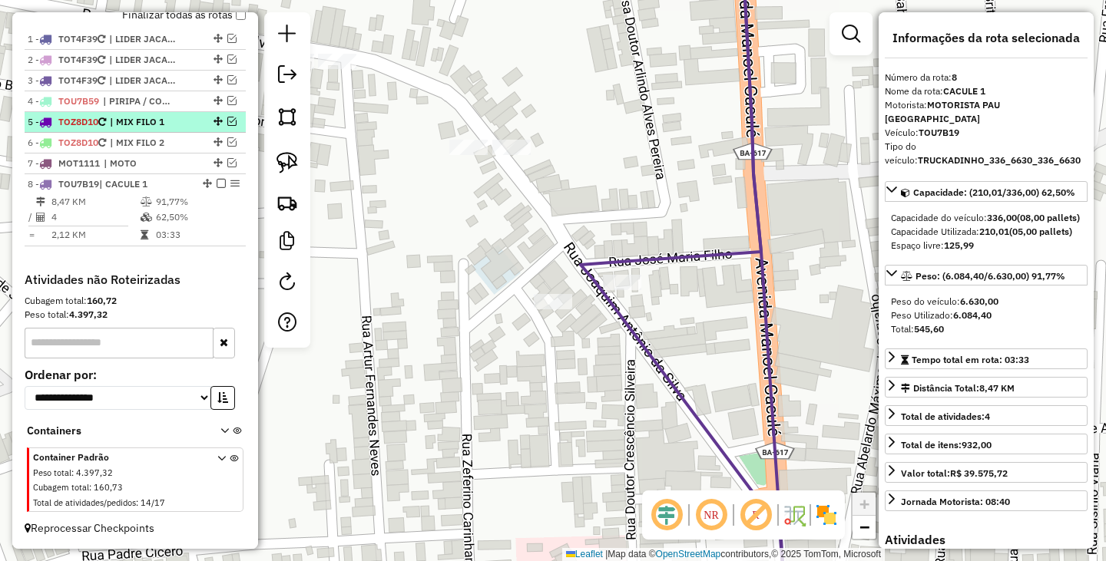
click at [217, 182] on em at bounding box center [221, 183] width 9 height 9
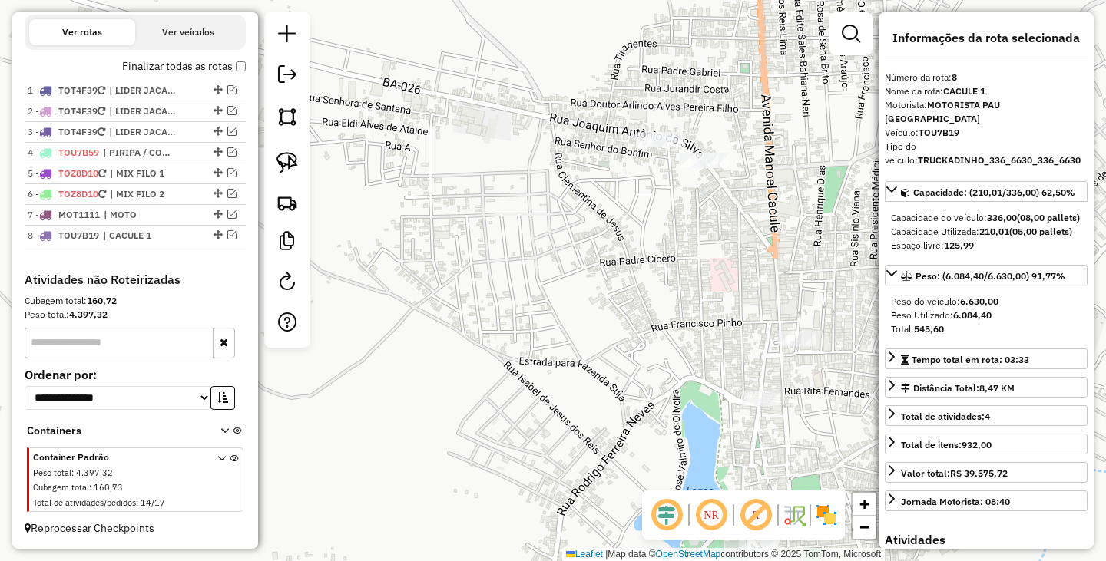
click at [793, 190] on div "Janela de atendimento Grade de atendimento Capacidade Transportadoras Veículos …" at bounding box center [553, 280] width 1106 height 561
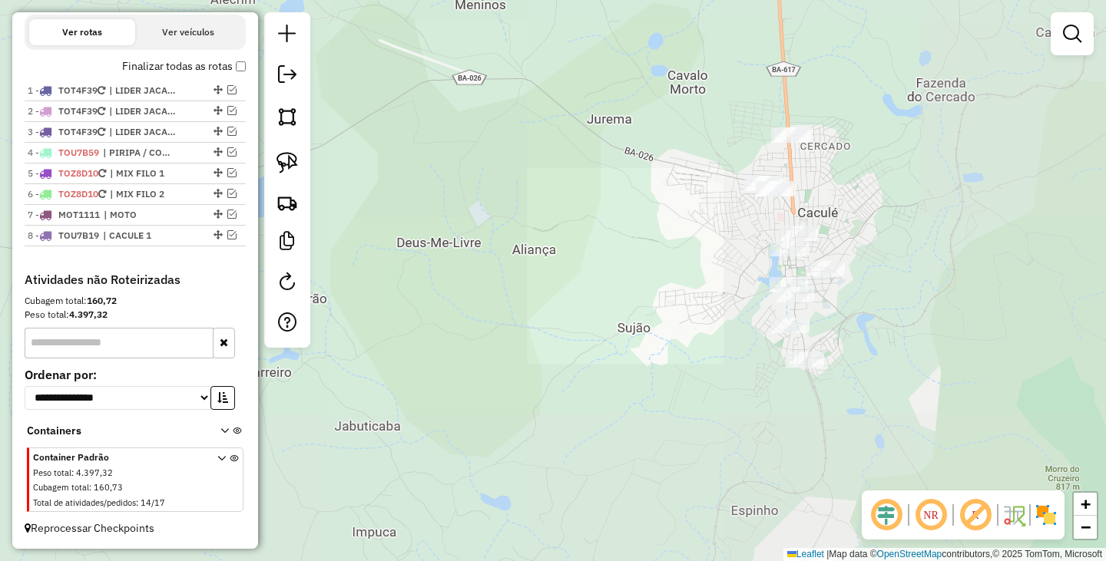
drag, startPoint x: 922, startPoint y: 246, endPoint x: 714, endPoint y: 233, distance: 208.5
click at [714, 233] on div "Janela de atendimento Grade de atendimento Capacidade Transportadoras Veículos …" at bounding box center [553, 280] width 1106 height 561
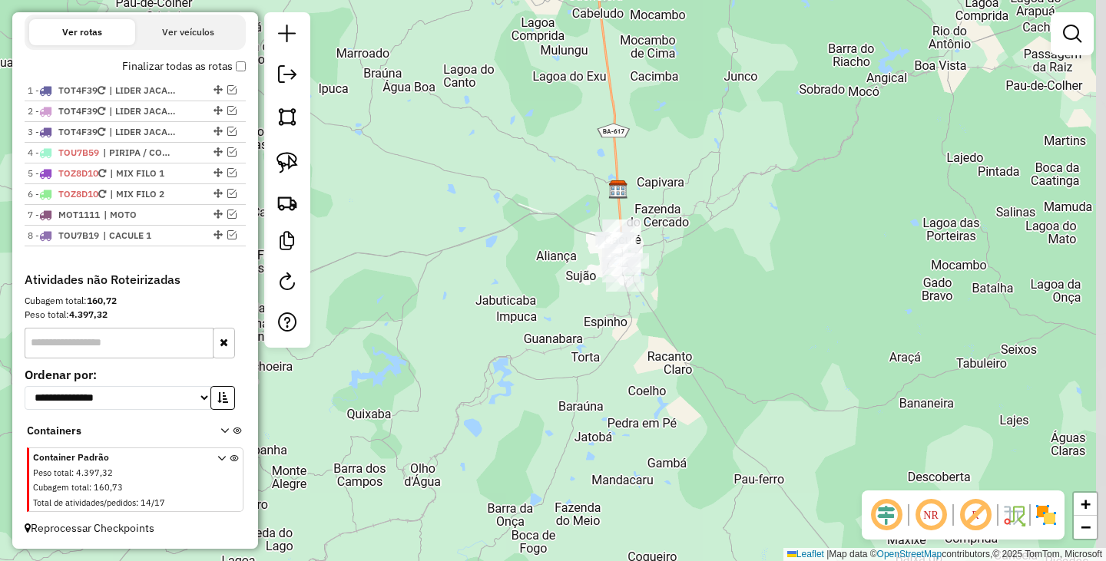
drag, startPoint x: 781, startPoint y: 241, endPoint x: 685, endPoint y: 254, distance: 96.9
click at [715, 263] on div "Janela de atendimento Grade de atendimento Capacidade Transportadoras Veículos …" at bounding box center [553, 280] width 1106 height 561
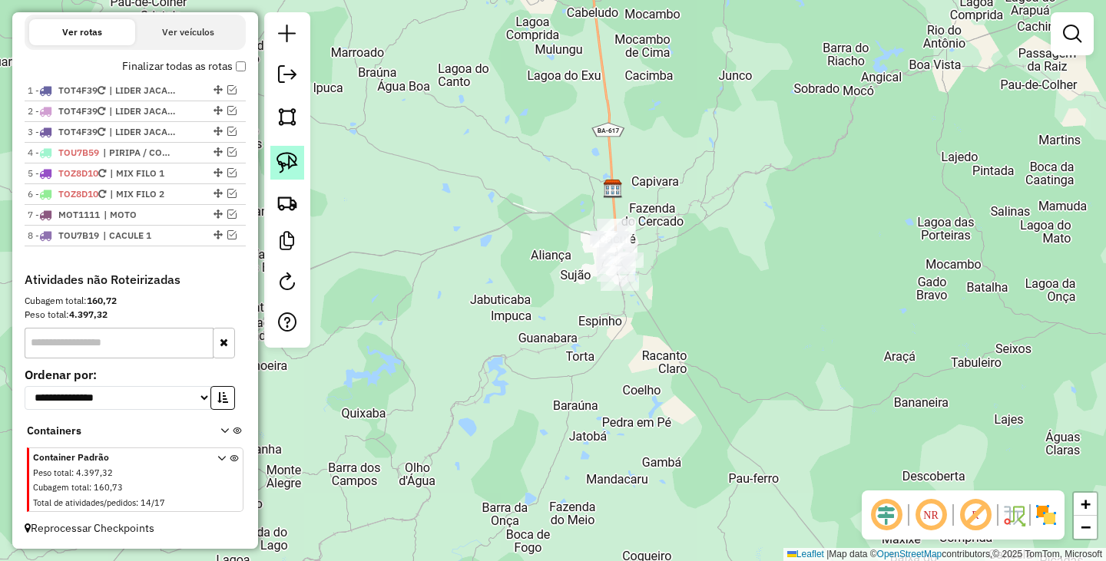
click at [299, 164] on link at bounding box center [287, 163] width 34 height 34
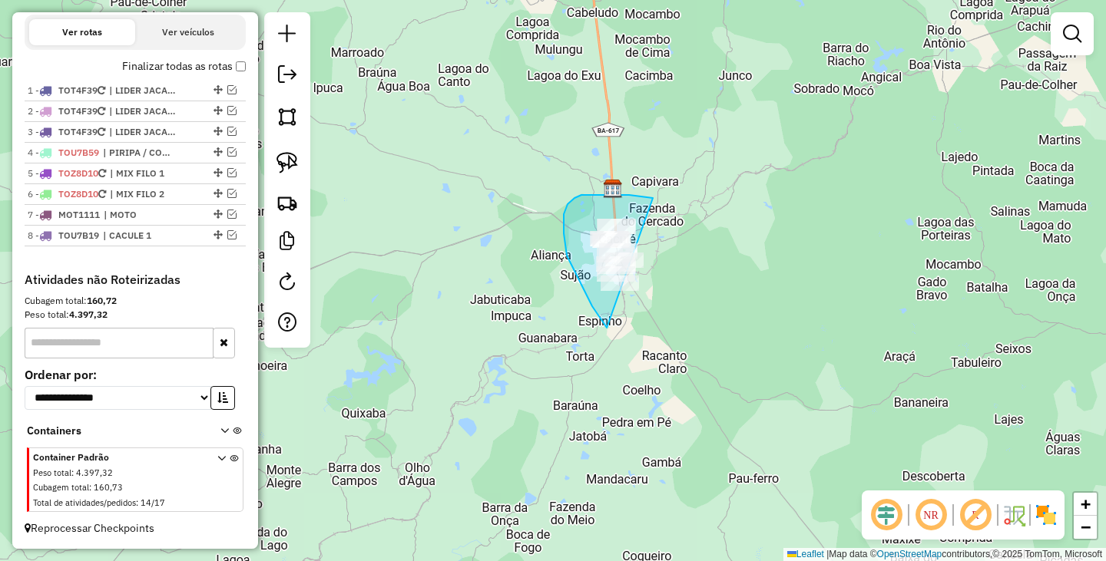
drag, startPoint x: 636, startPoint y: 197, endPoint x: 766, endPoint y: 313, distance: 174.5
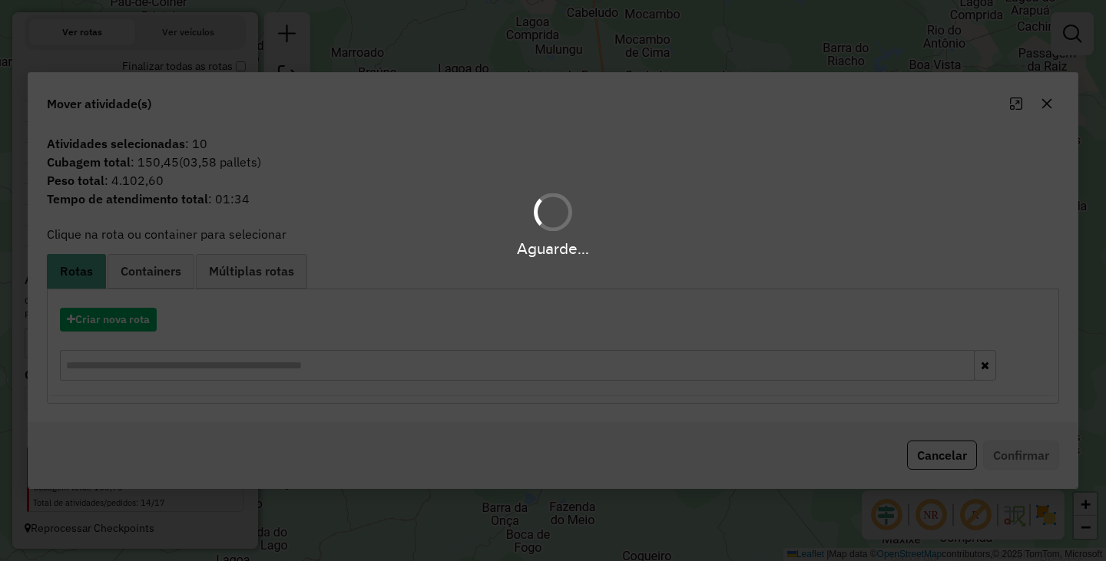
click at [137, 326] on div "Aguarde..." at bounding box center [553, 280] width 1106 height 561
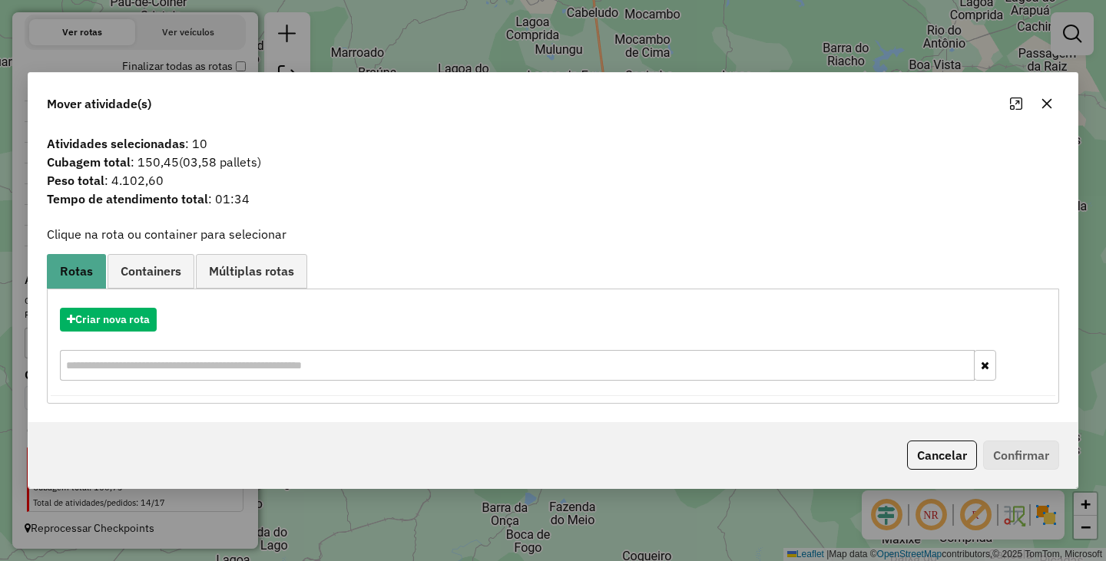
click at [165, 313] on div "Criar nova rota" at bounding box center [553, 320] width 1004 height 24
click at [141, 314] on button "Criar nova rota" at bounding box center [108, 320] width 97 height 24
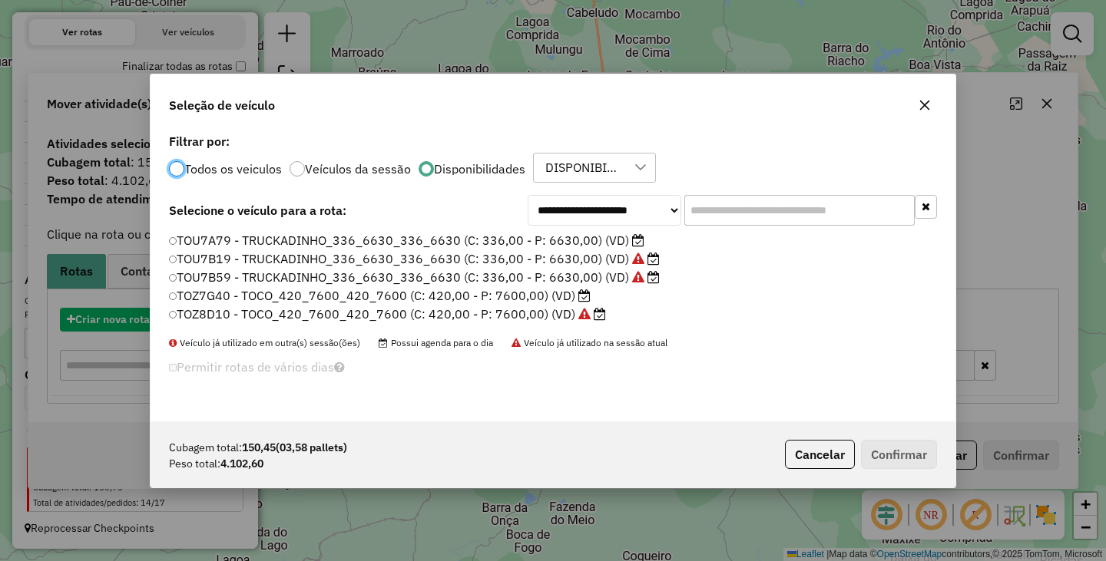
scroll to position [8, 5]
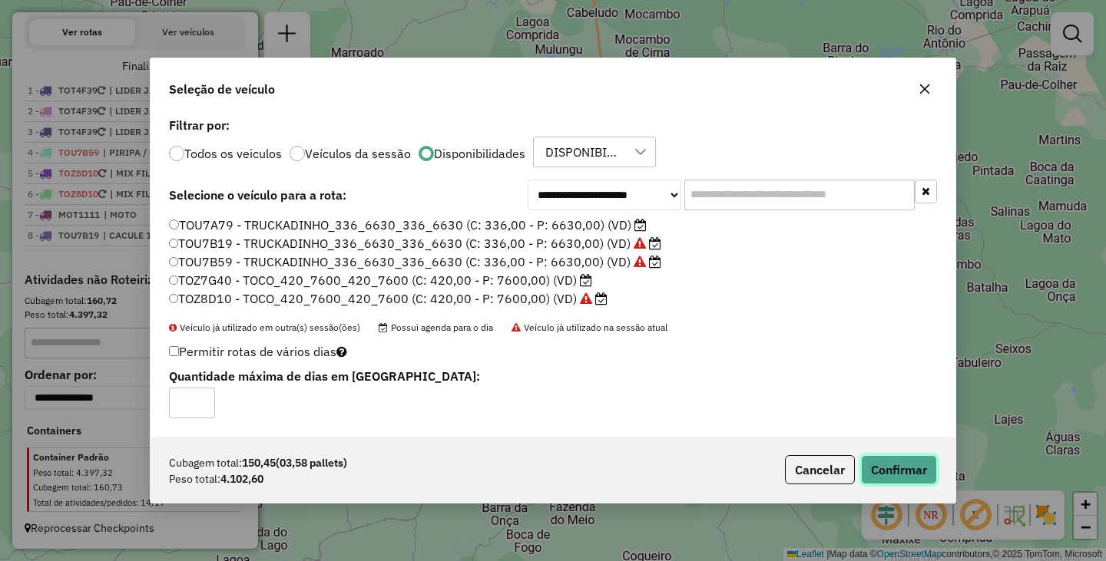
click at [911, 464] on button "Confirmar" at bounding box center [899, 469] width 76 height 29
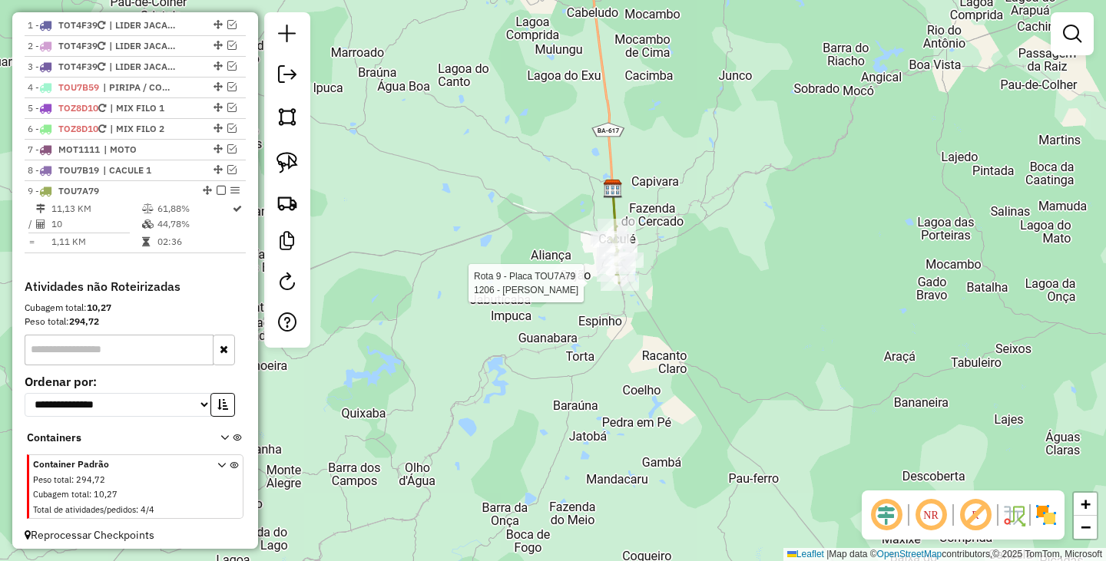
scroll to position [598, 0]
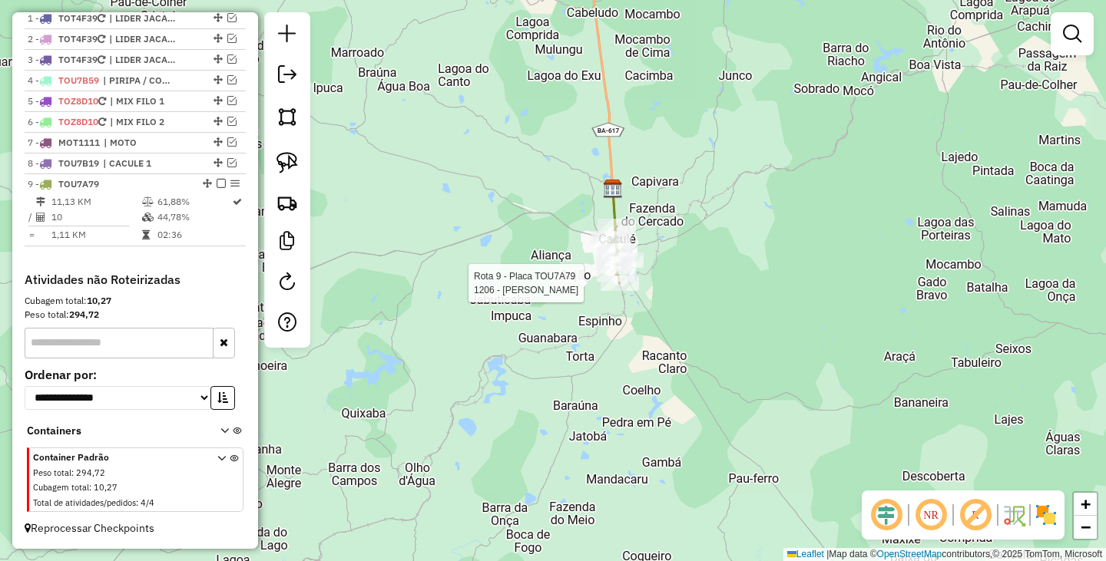
select select "**********"
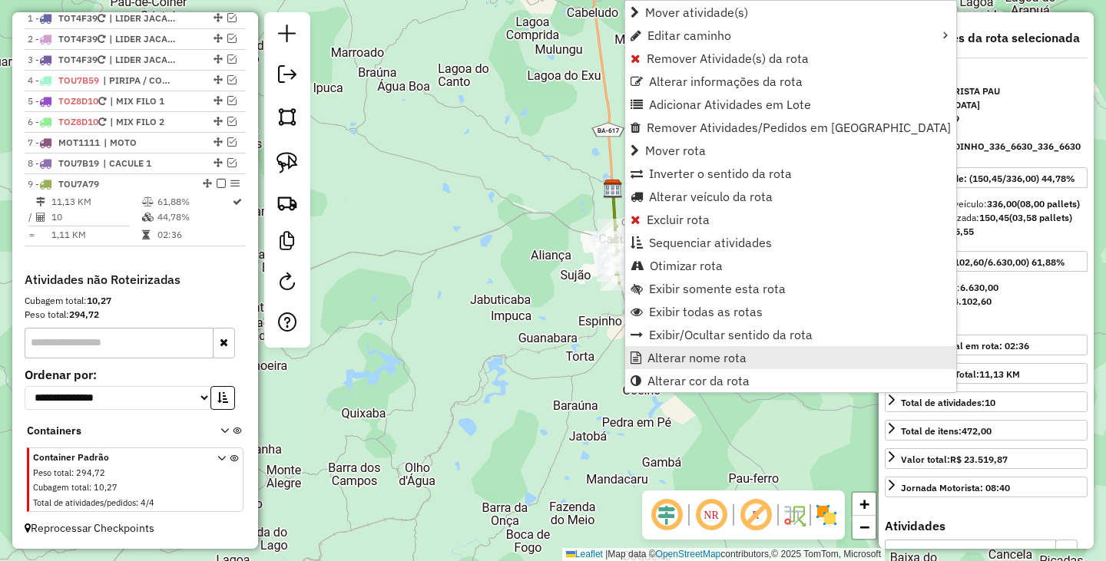
click at [673, 352] on span "Alterar nome rota" at bounding box center [696, 358] width 99 height 12
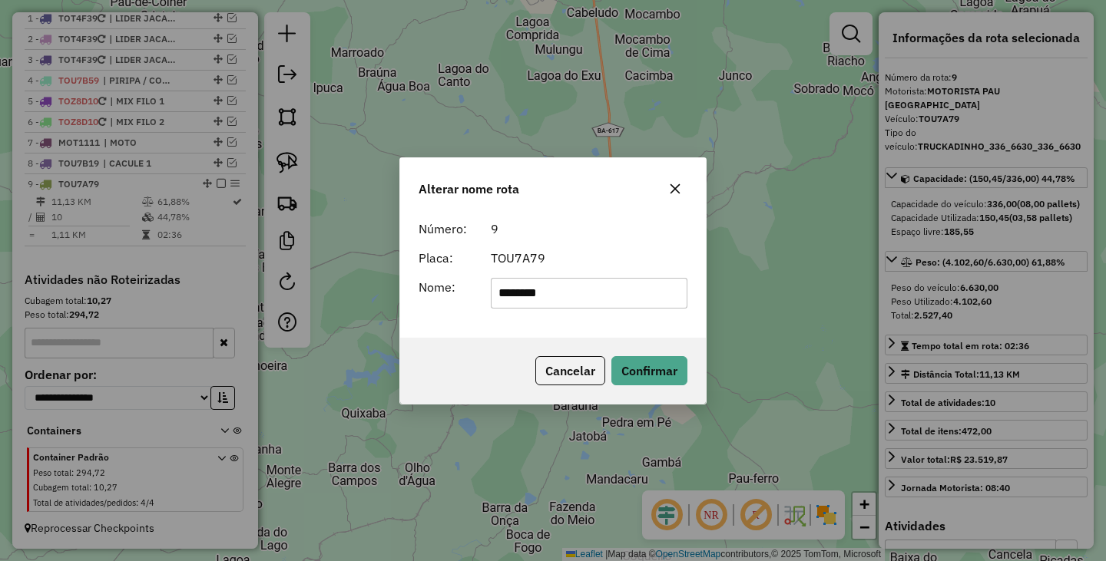
type input "********"
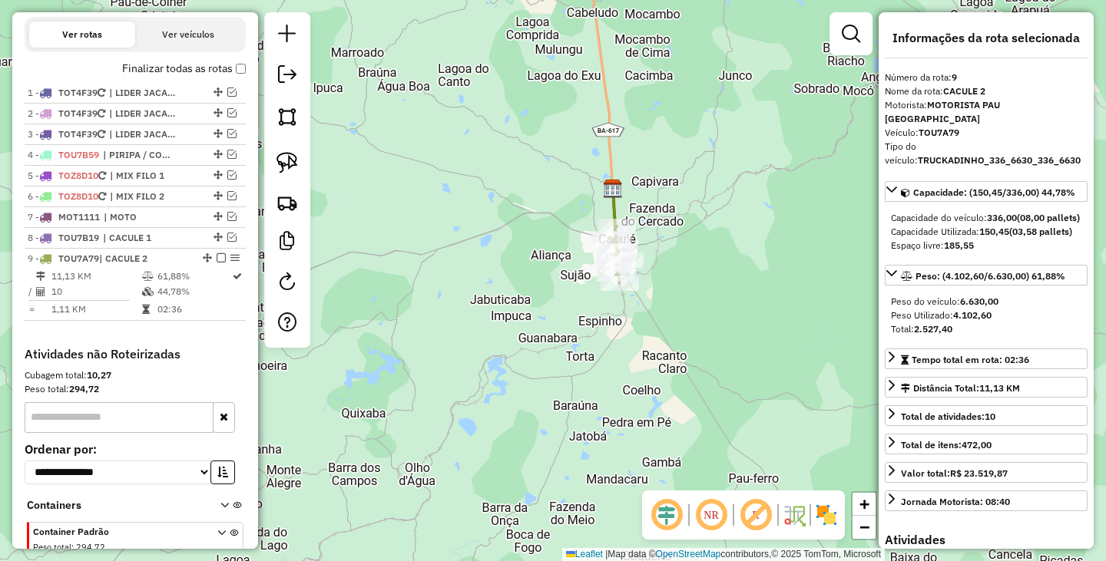
scroll to position [368, 0]
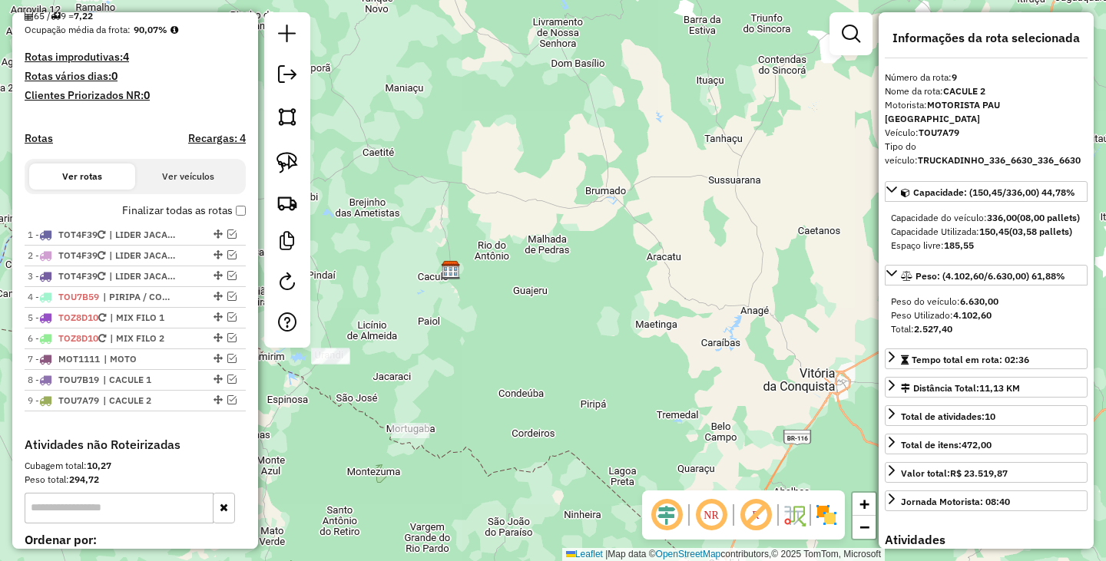
drag, startPoint x: 581, startPoint y: 330, endPoint x: 786, endPoint y: 263, distance: 215.1
click at [782, 264] on div "Janela de atendimento Grade de atendimento Capacidade Transportadoras Veículos …" at bounding box center [553, 280] width 1106 height 561
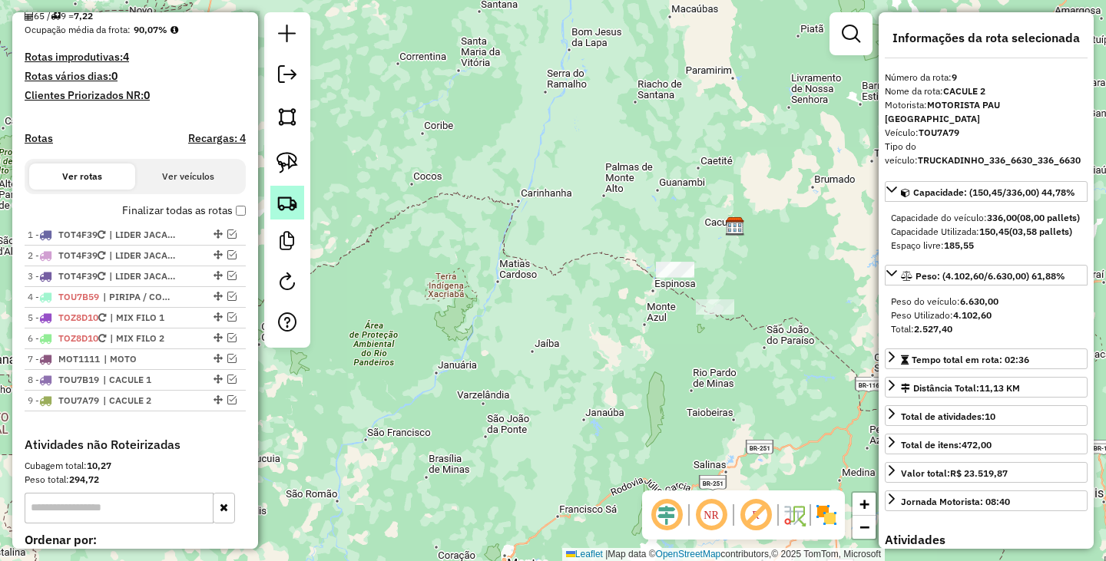
click at [286, 206] on img at bounding box center [286, 202] width 21 height 21
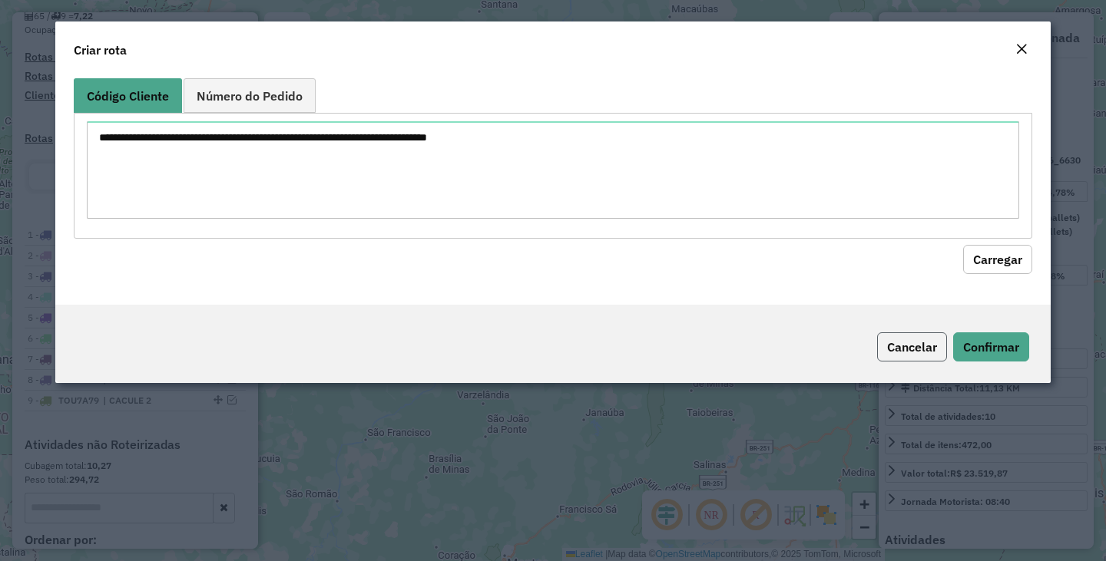
click at [888, 343] on button "Cancelar" at bounding box center [912, 346] width 70 height 29
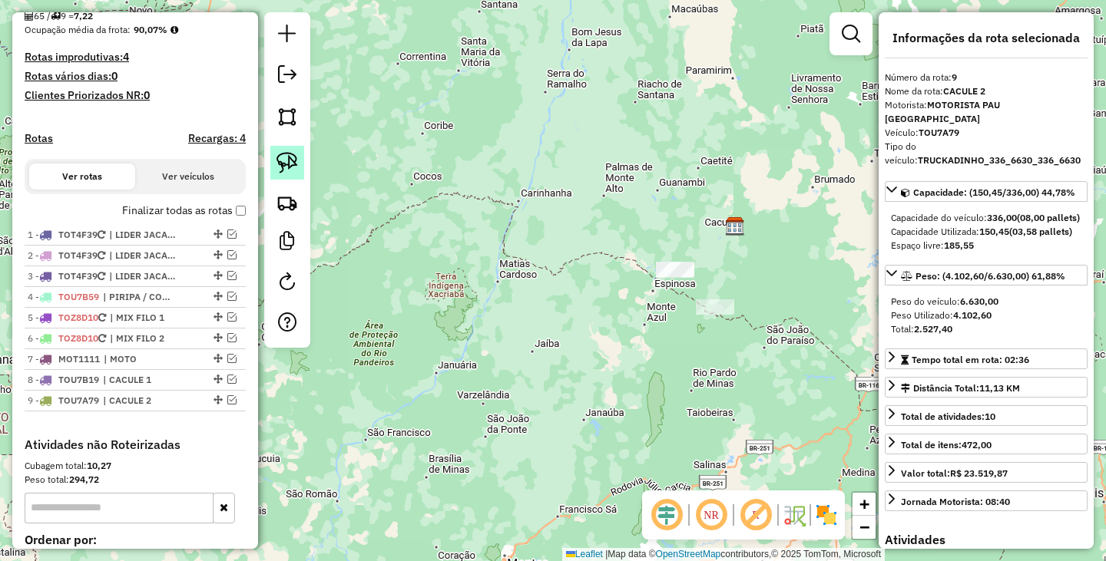
click at [291, 165] on img at bounding box center [286, 162] width 21 height 21
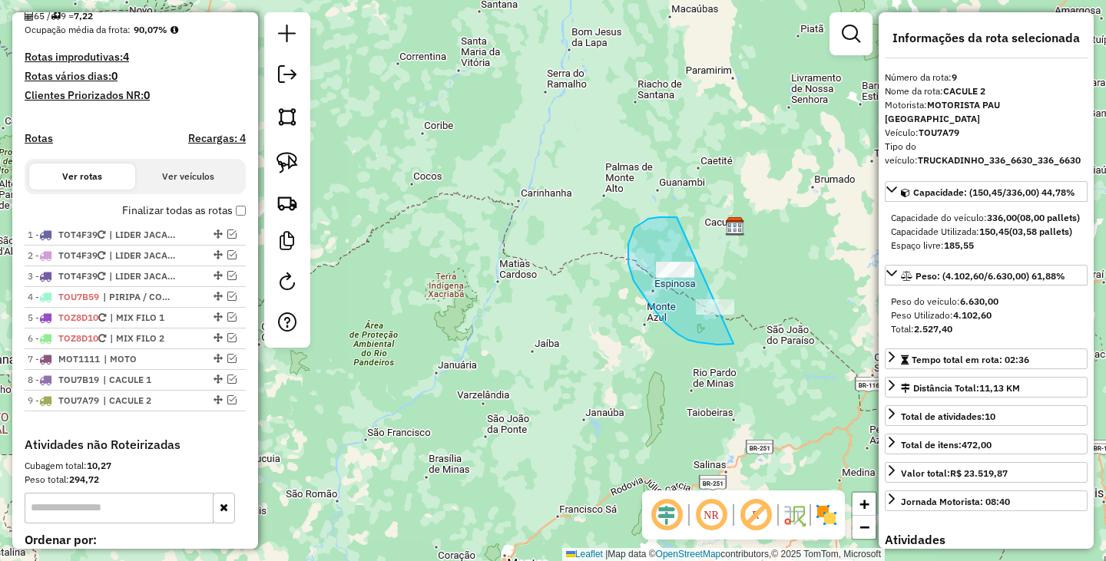
drag, startPoint x: 676, startPoint y: 217, endPoint x: 783, endPoint y: 270, distance: 119.2
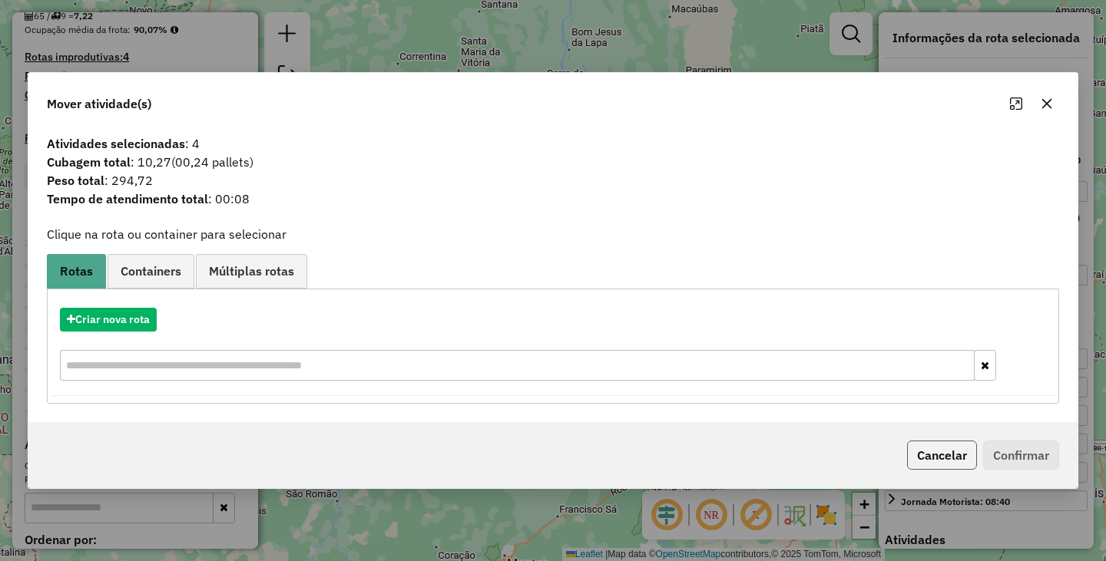
click at [928, 449] on button "Cancelar" at bounding box center [942, 455] width 70 height 29
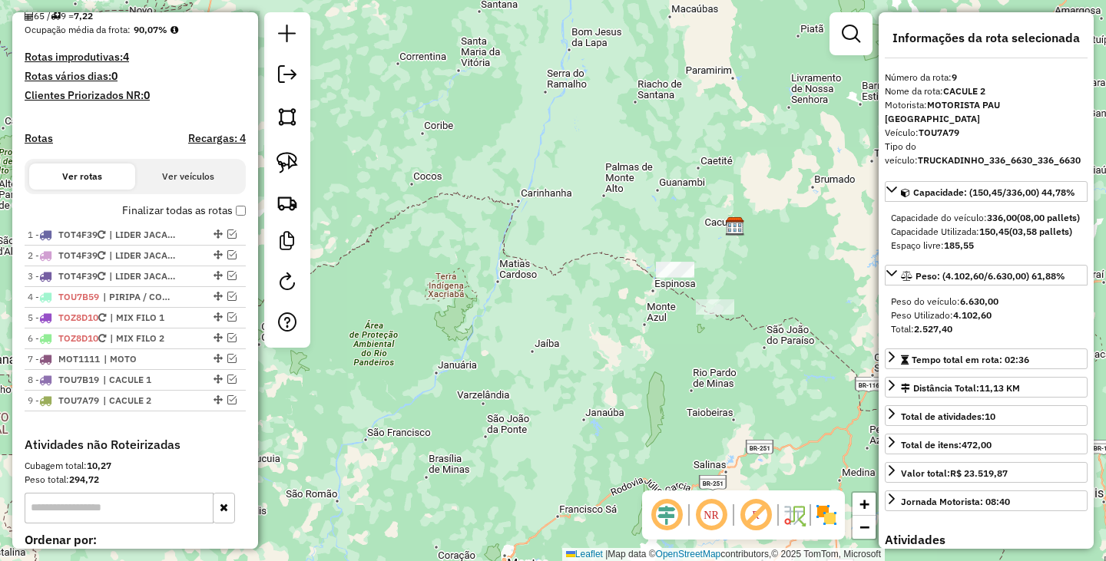
click at [489, 343] on div "Janela de atendimento Grade de atendimento Capacidade Transportadoras Veículos …" at bounding box center [553, 280] width 1106 height 561
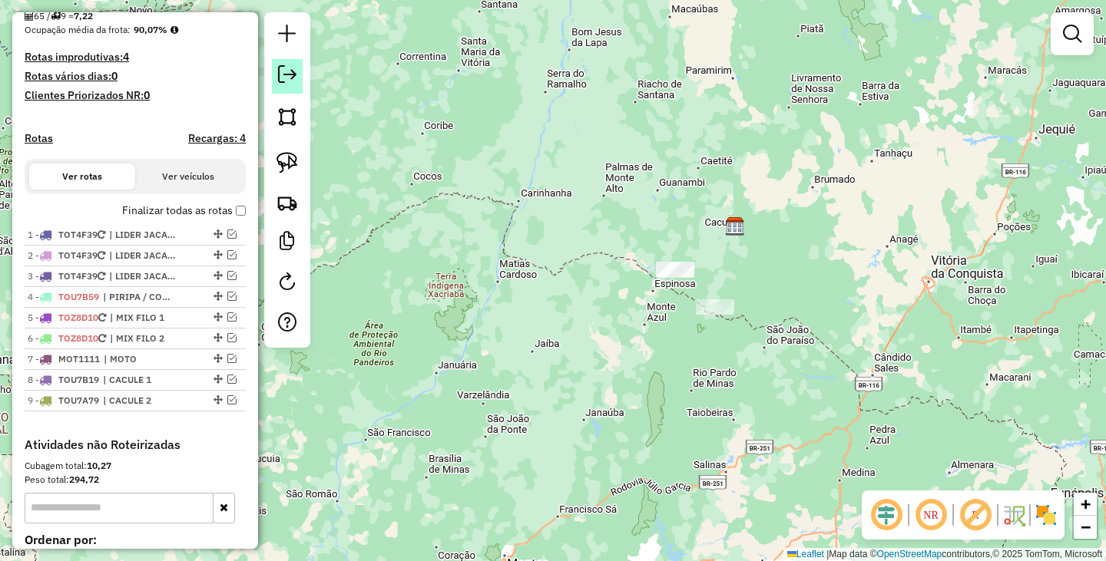
click at [283, 73] on em at bounding box center [287, 74] width 18 height 18
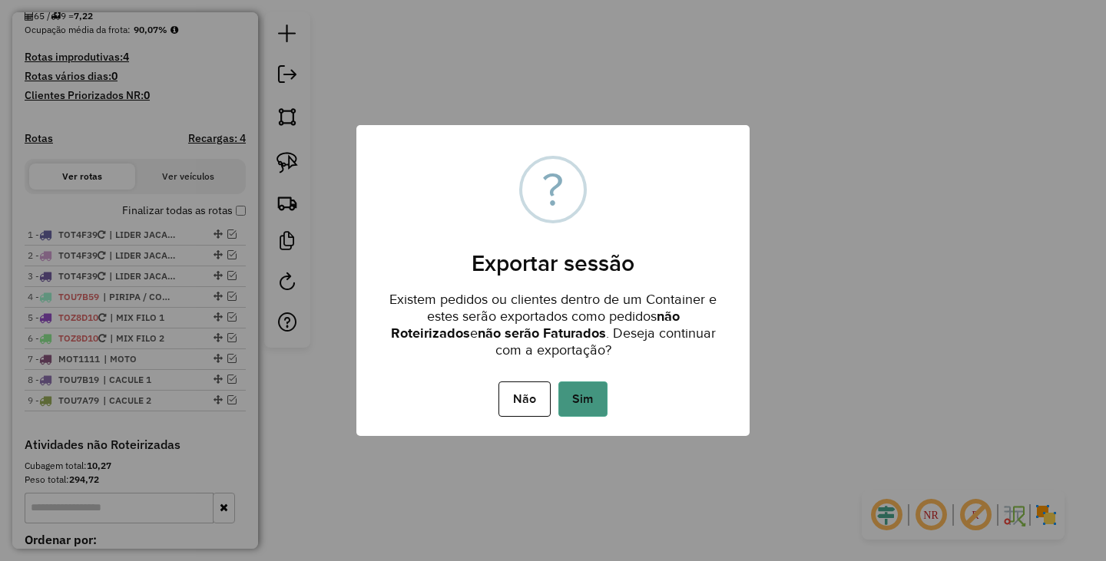
click at [582, 389] on button "Sim" at bounding box center [582, 399] width 49 height 35
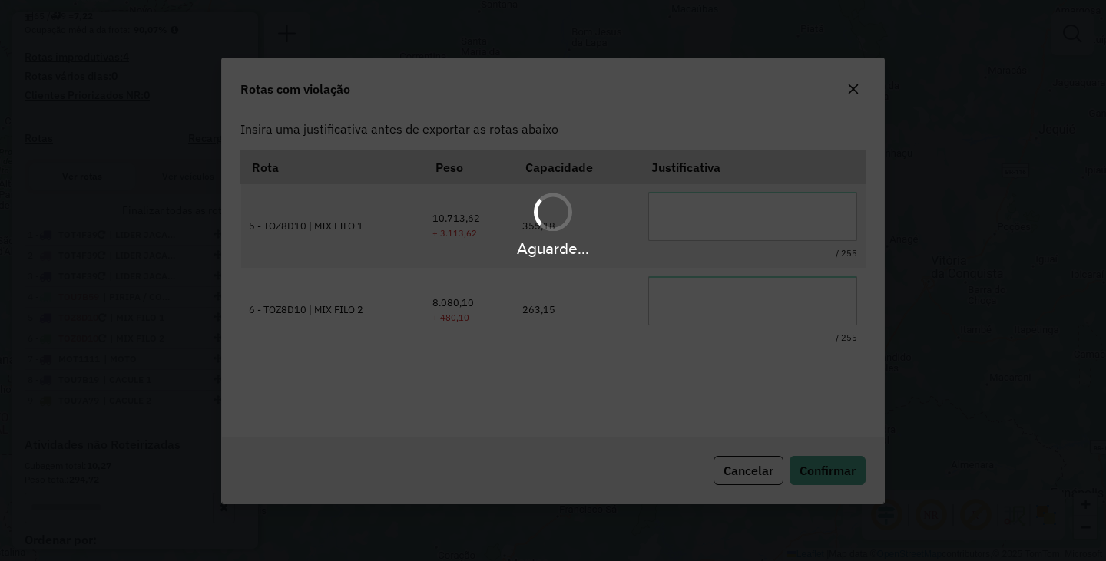
scroll to position [0, 0]
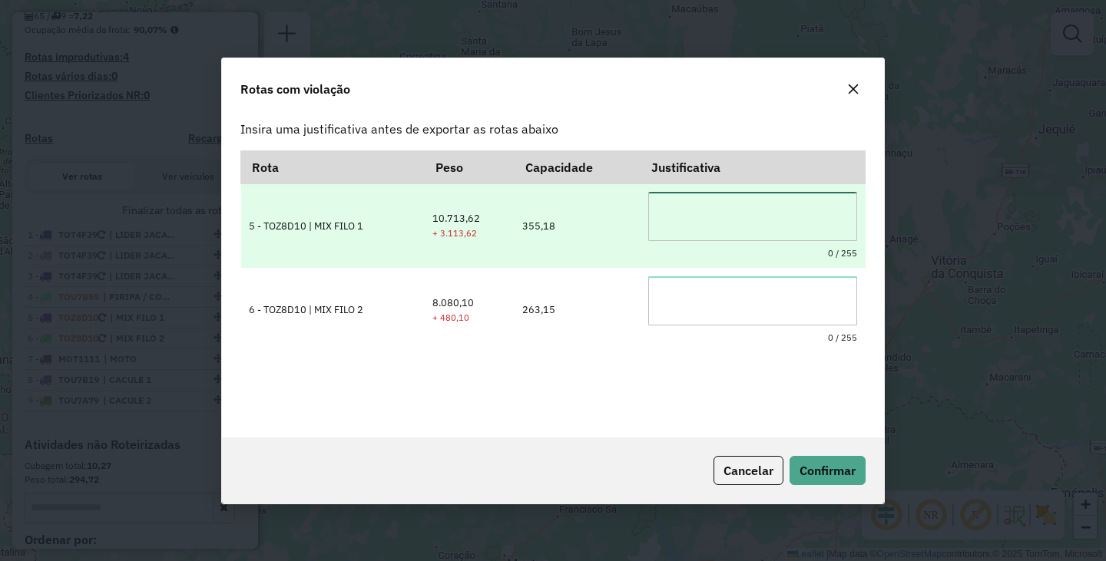
click at [720, 208] on textarea at bounding box center [752, 216] width 209 height 49
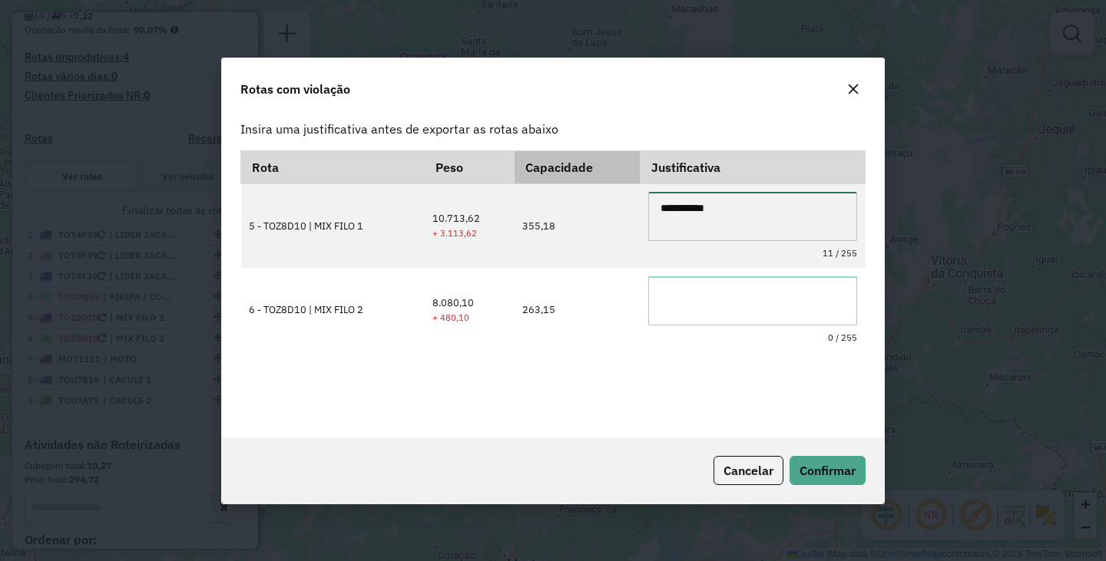
drag, startPoint x: 757, startPoint y: 216, endPoint x: 530, endPoint y: 179, distance: 230.2
click at [531, 179] on table "**********" at bounding box center [552, 251] width 625 height 203
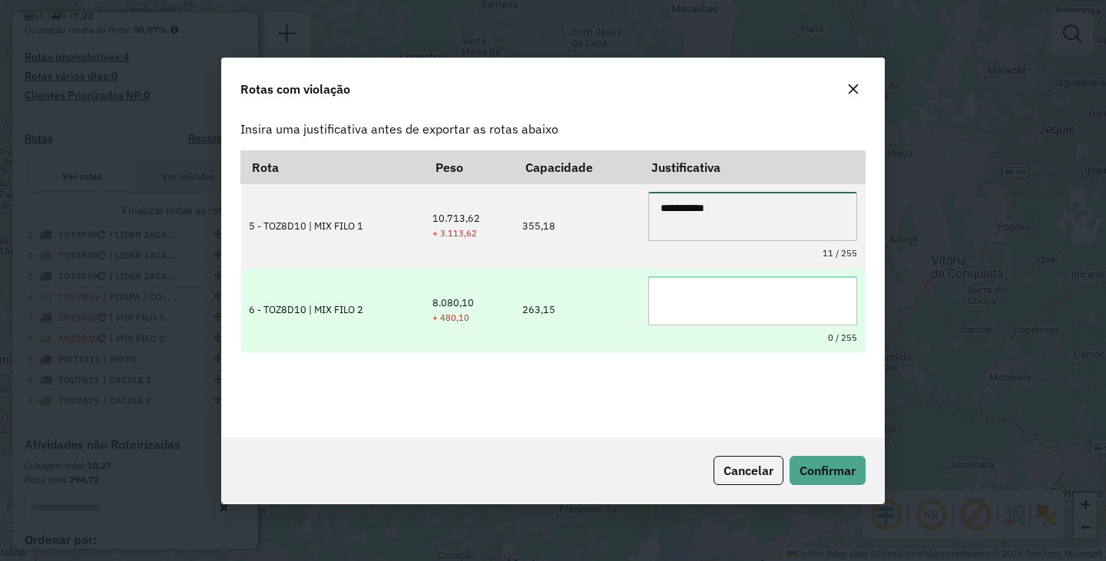
type textarea "**********"
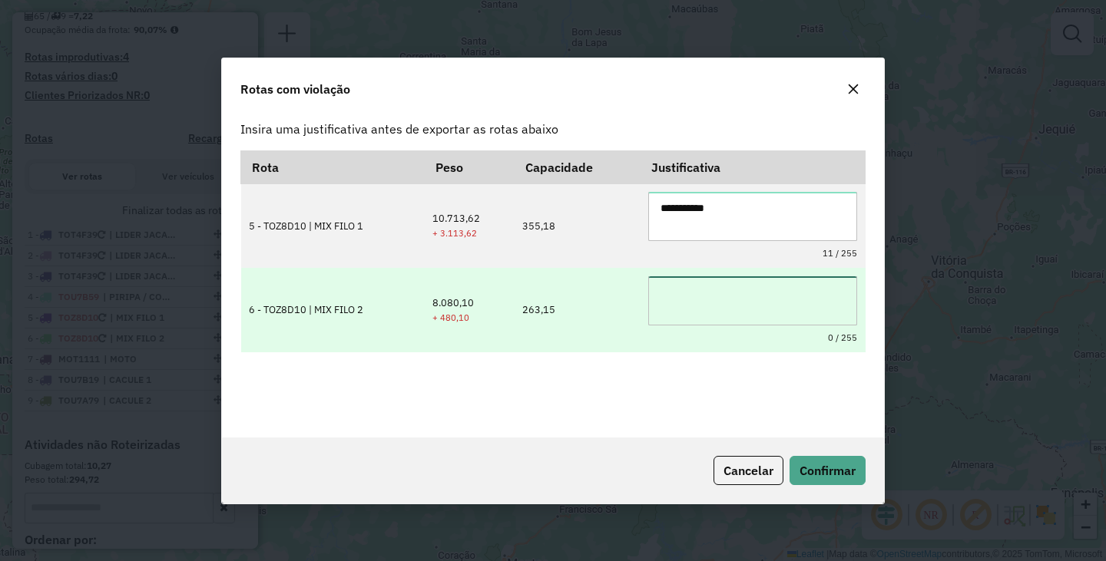
click at [688, 303] on textarea at bounding box center [752, 300] width 209 height 49
paste textarea "**********"
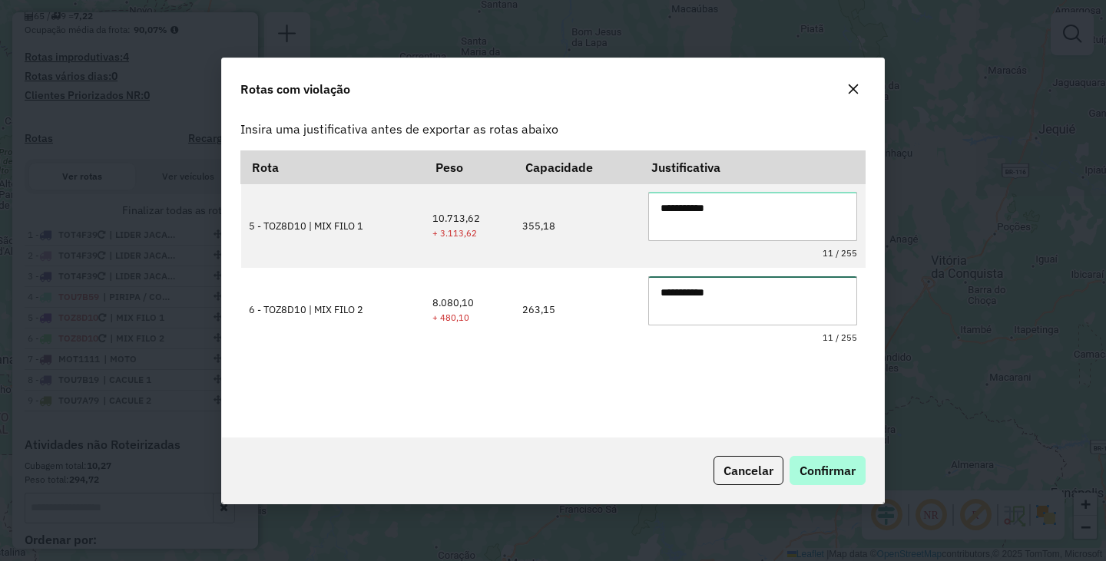
type textarea "**********"
click at [848, 481] on button "Confirmar" at bounding box center [827, 470] width 76 height 29
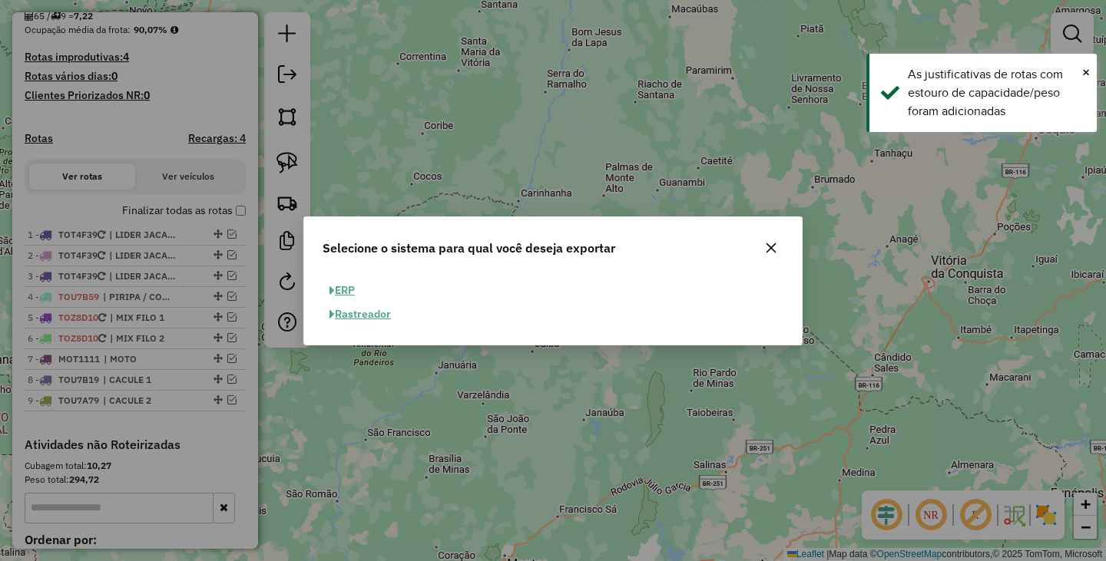
click at [345, 289] on button "ERP" at bounding box center [341, 291] width 39 height 24
select select "**"
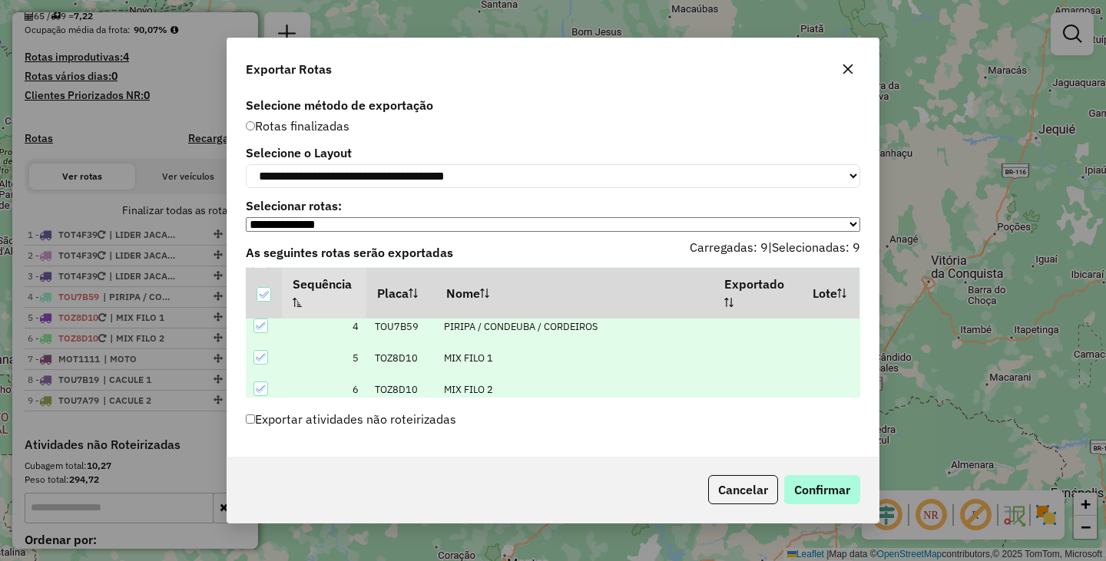
scroll to position [205, 0]
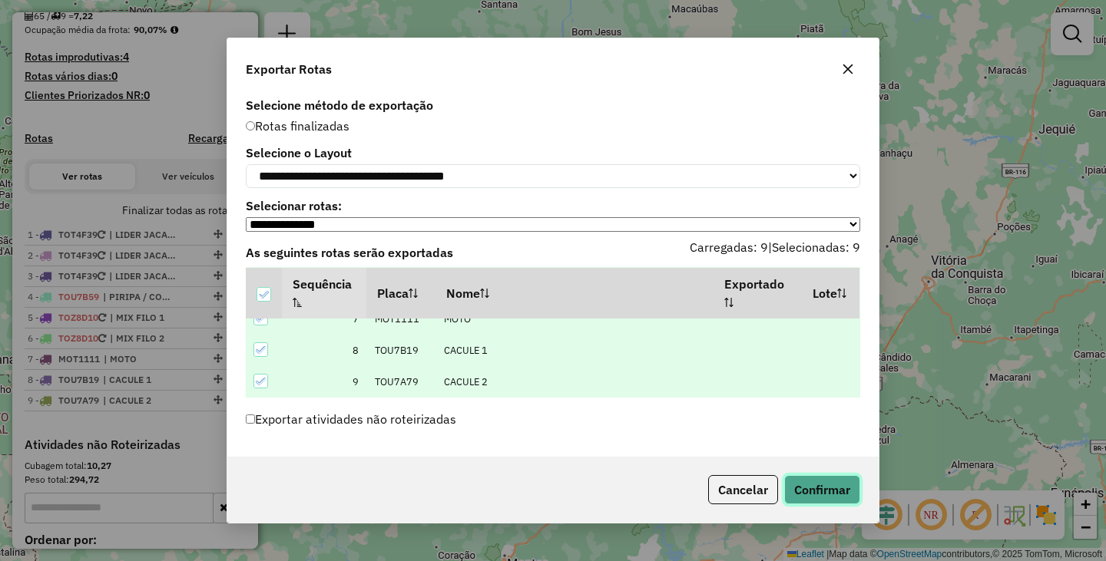
click at [837, 498] on button "Confirmar" at bounding box center [822, 489] width 76 height 29
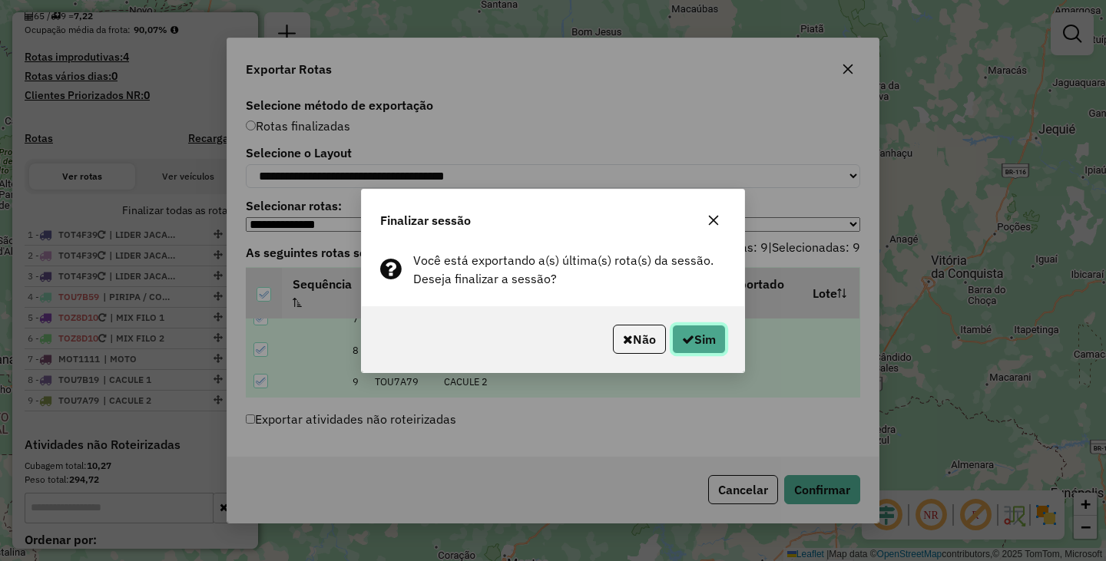
click at [700, 327] on button "Sim" at bounding box center [699, 339] width 54 height 29
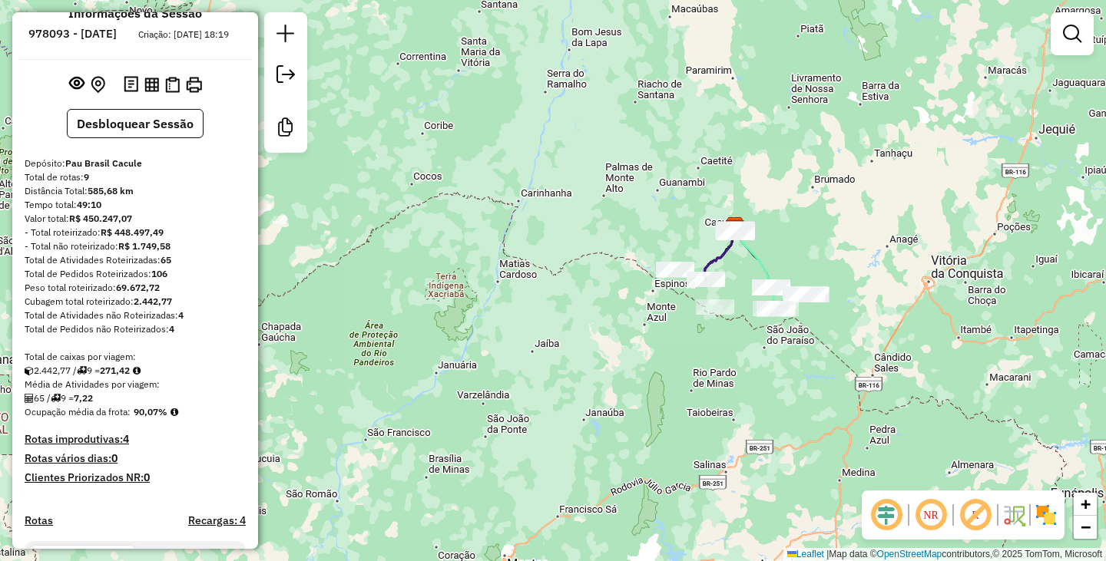
scroll to position [0, 0]
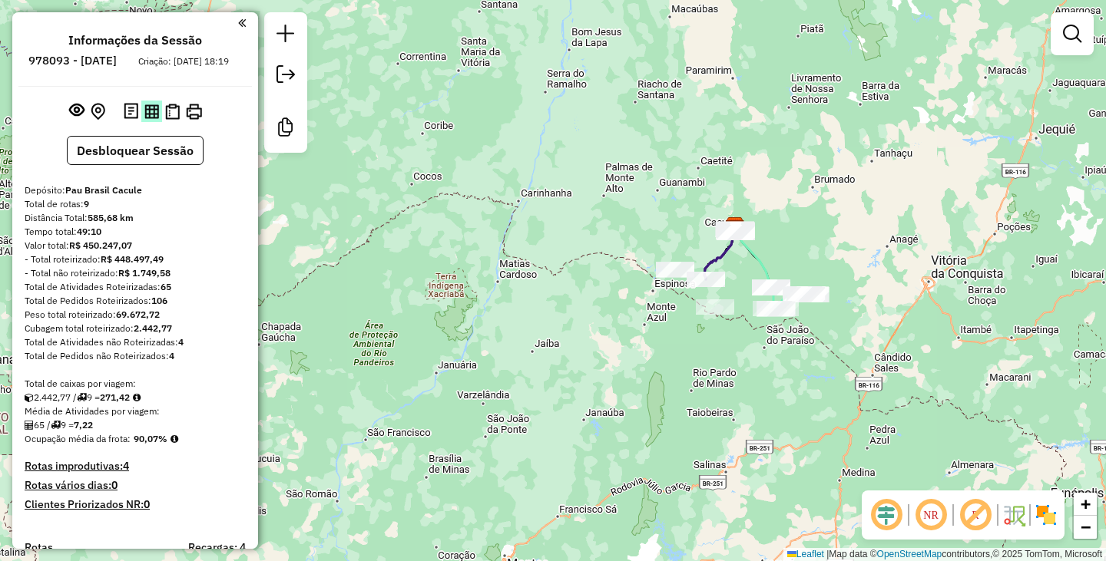
click at [154, 119] on img at bounding box center [151, 111] width 15 height 15
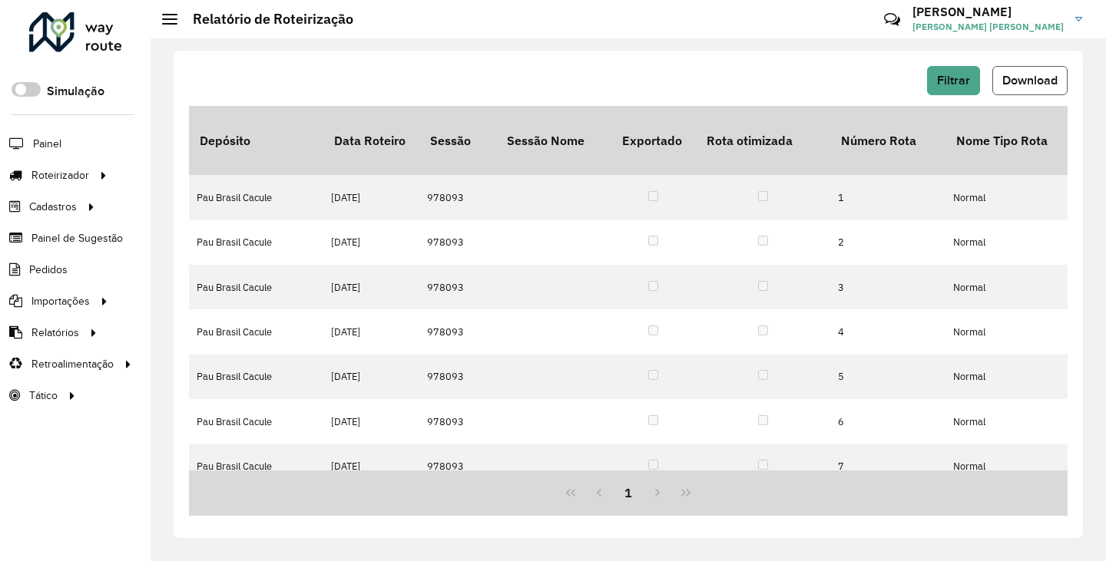
click at [1022, 83] on span "Download" at bounding box center [1029, 80] width 55 height 13
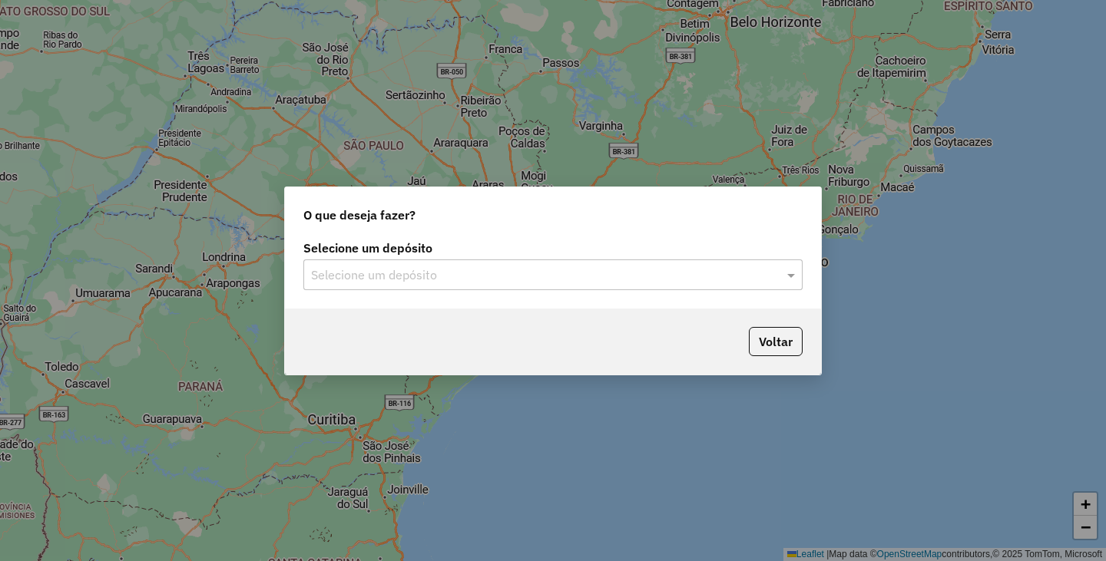
drag, startPoint x: 504, startPoint y: 313, endPoint x: 502, endPoint y: 294, distance: 18.5
click at [504, 312] on div "Voltar" at bounding box center [553, 342] width 536 height 66
click at [501, 293] on div "Selecione um depósito Selecione um depósito" at bounding box center [553, 272] width 536 height 72
click at [499, 293] on div "Selecione um depósito Selecione um depósito" at bounding box center [553, 272] width 536 height 72
click at [485, 262] on div "Selecione um depósito" at bounding box center [552, 275] width 499 height 31
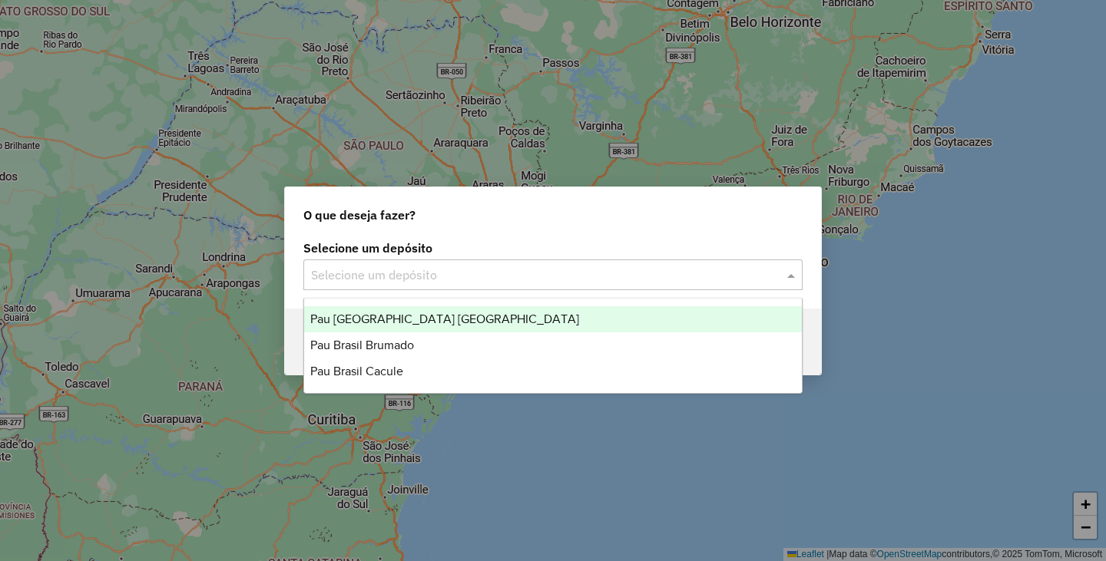
click at [420, 322] on span "Pau [GEOGRAPHIC_DATA] [GEOGRAPHIC_DATA]" at bounding box center [444, 319] width 269 height 13
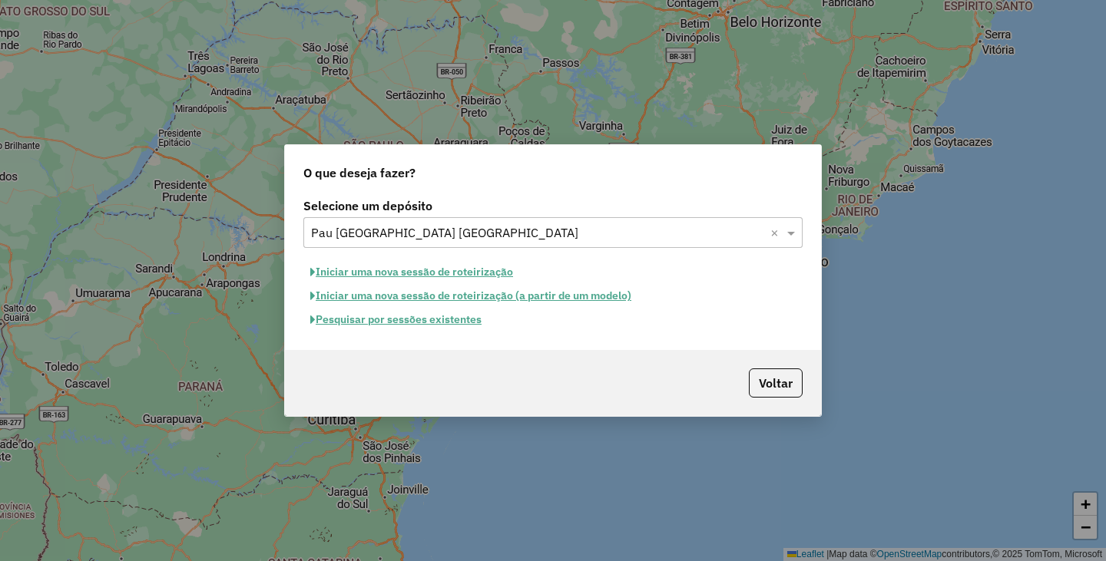
click at [435, 270] on button "Iniciar uma nova sessão de roteirização" at bounding box center [411, 272] width 217 height 24
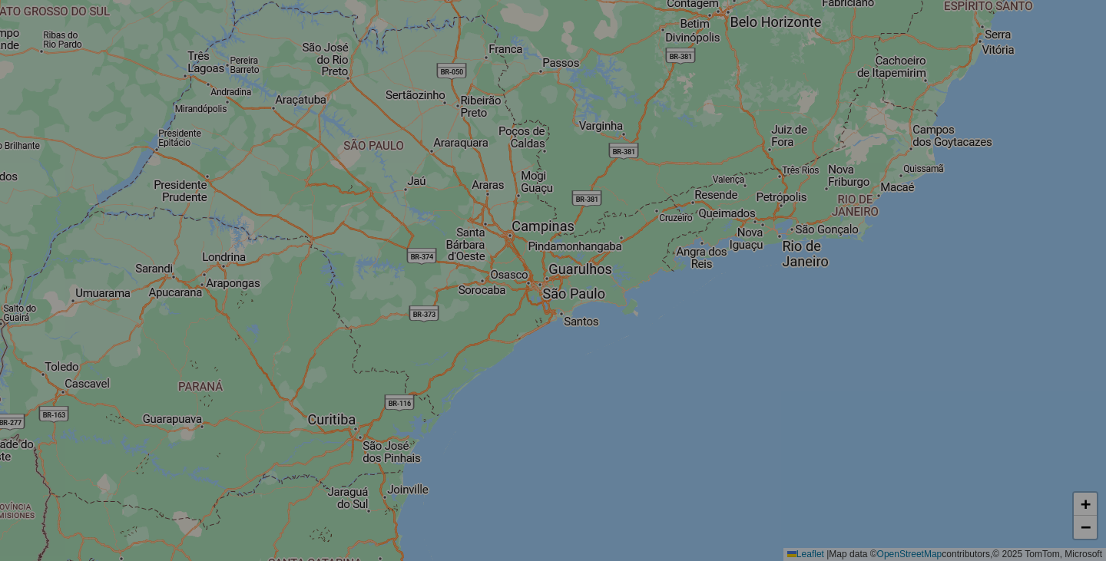
select select "*"
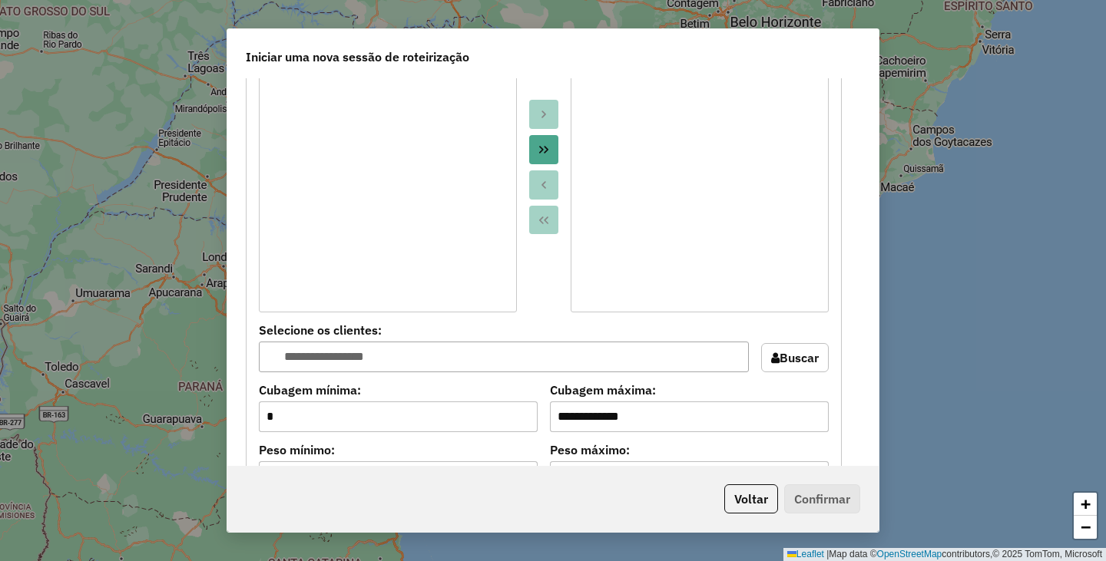
scroll to position [998, 0]
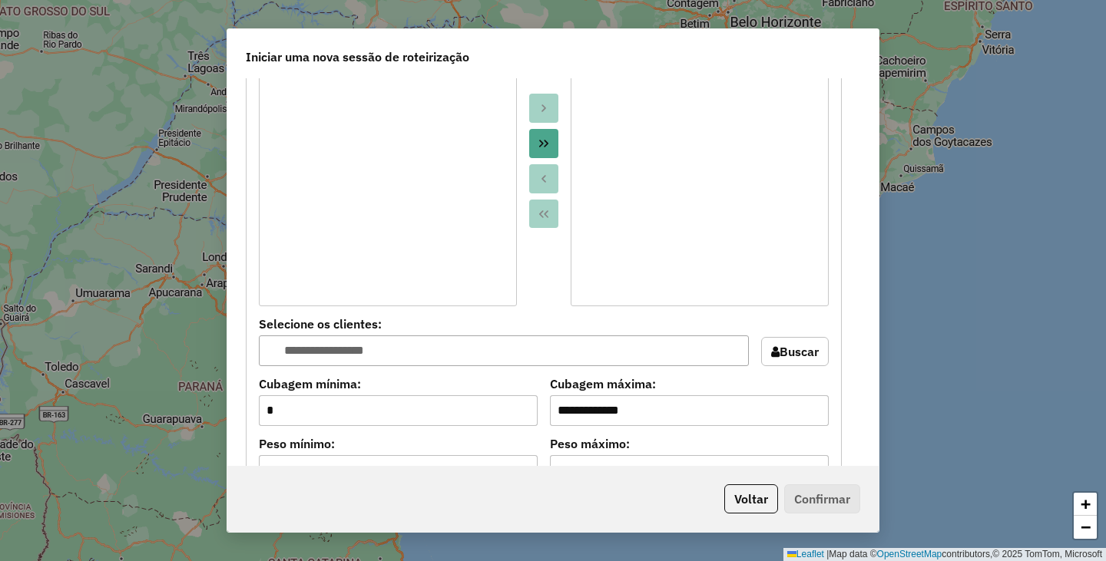
click at [537, 137] on icon "Move All to Target" at bounding box center [543, 143] width 12 height 12
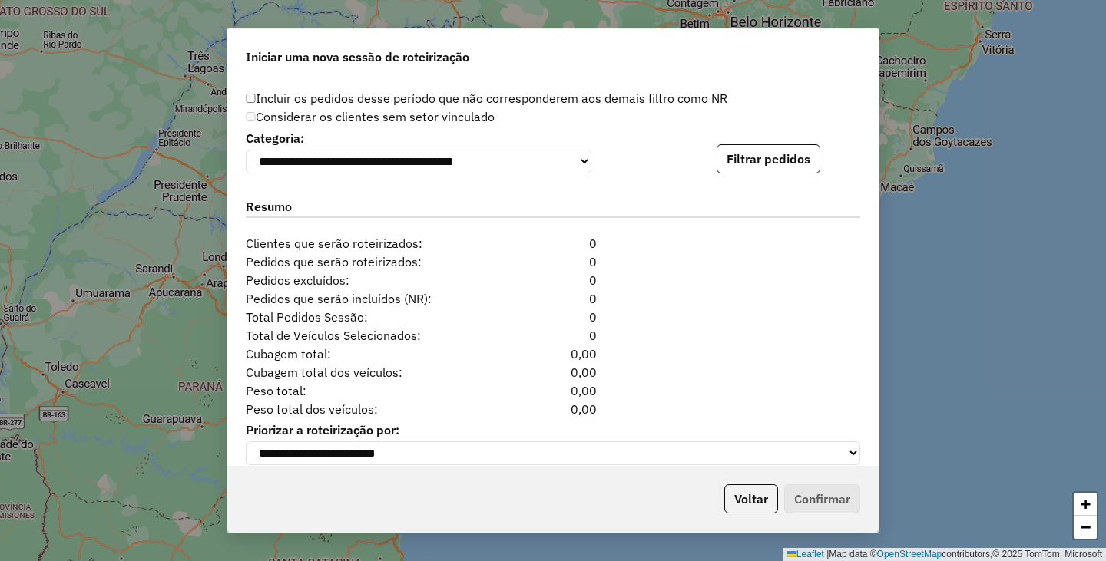
scroll to position [1536, 0]
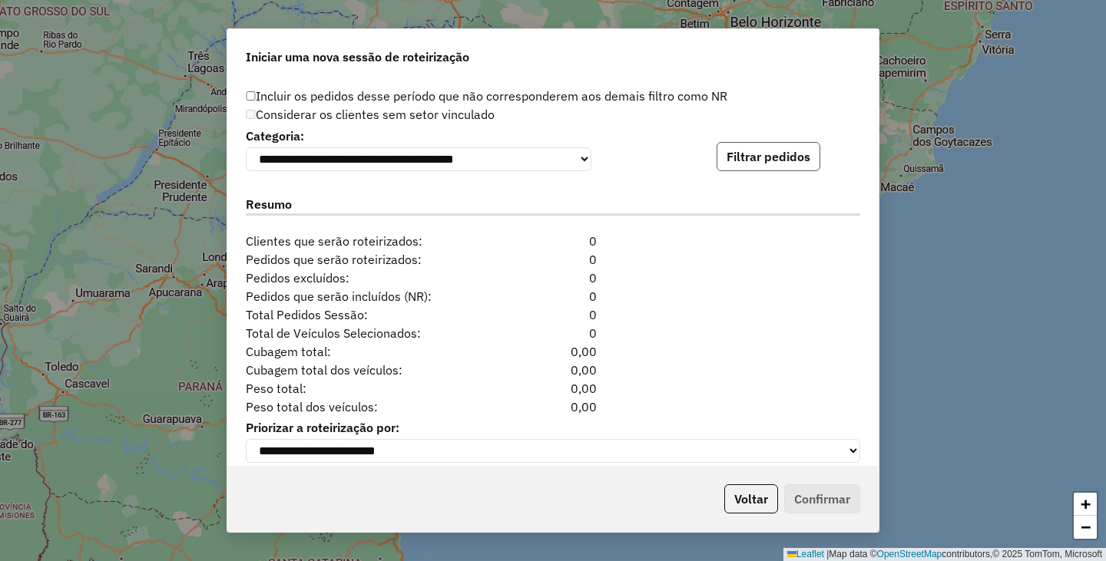
click at [775, 157] on button "Filtrar pedidos" at bounding box center [768, 156] width 104 height 29
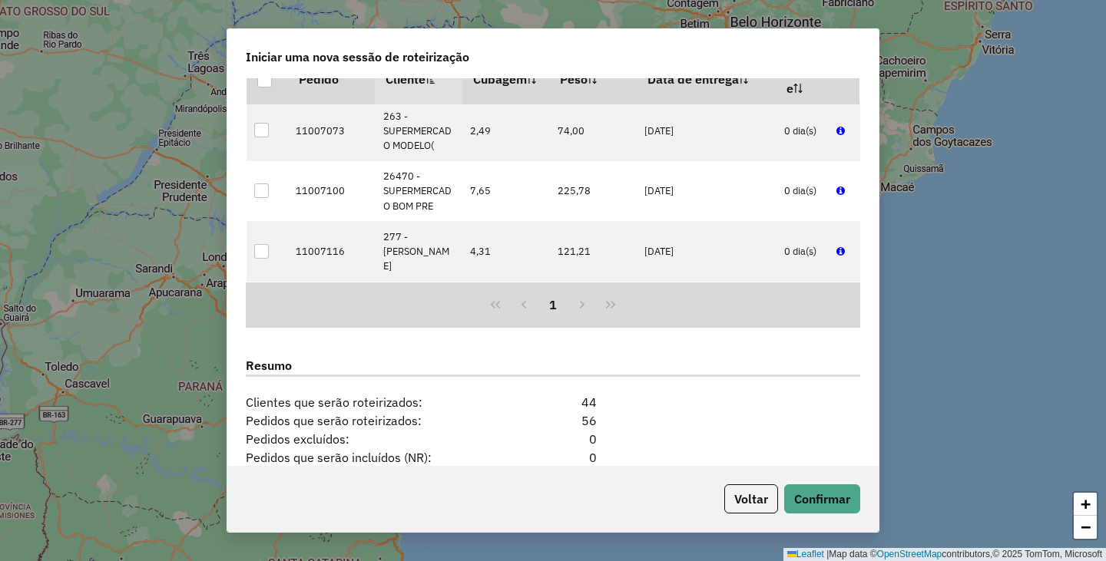
scroll to position [1876, 0]
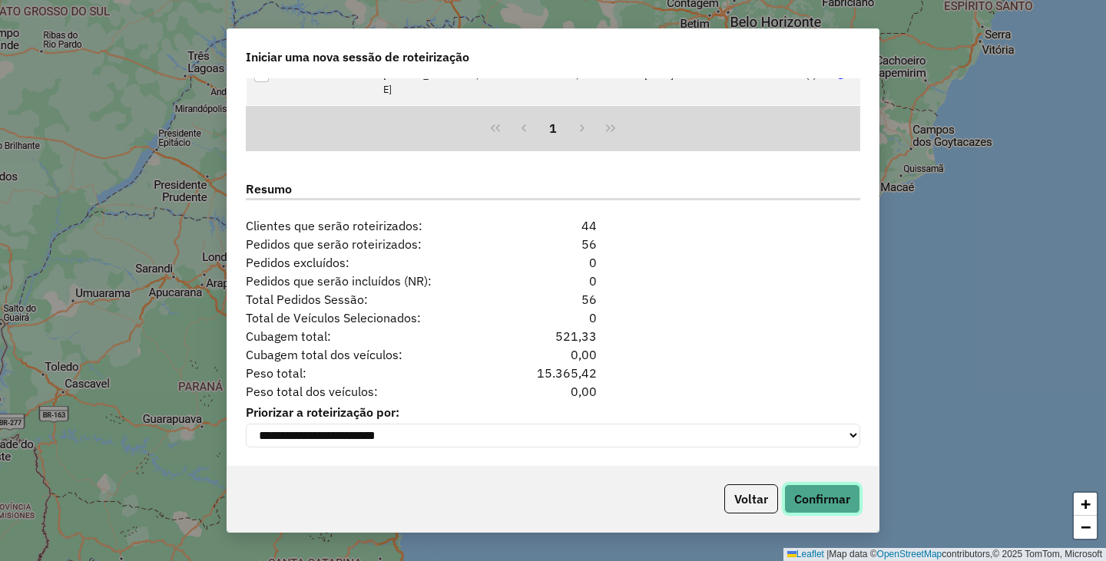
click at [833, 488] on button "Confirmar" at bounding box center [822, 499] width 76 height 29
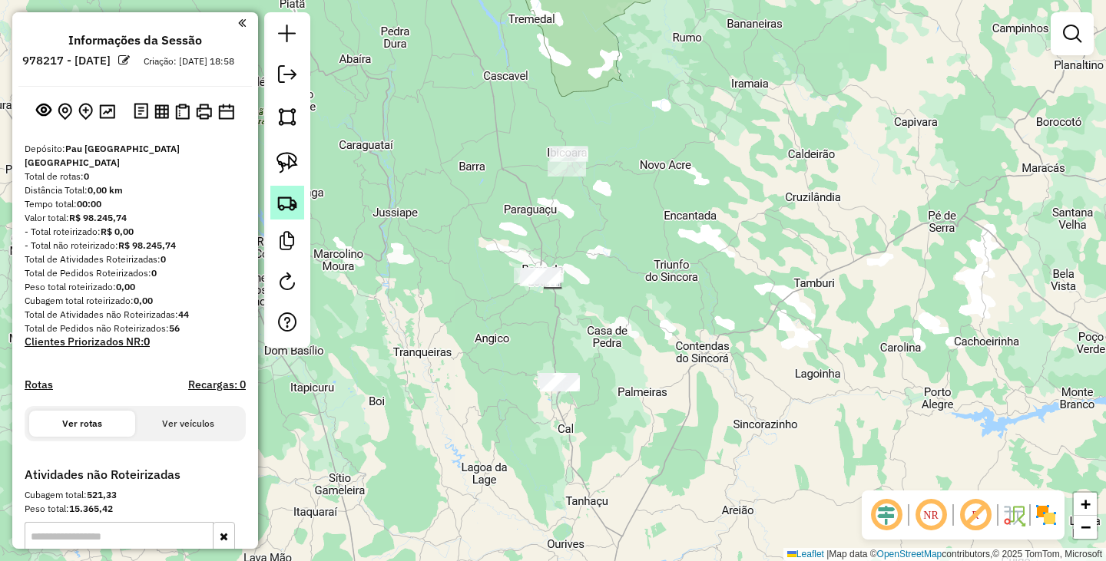
click at [294, 205] on img at bounding box center [286, 202] width 21 height 21
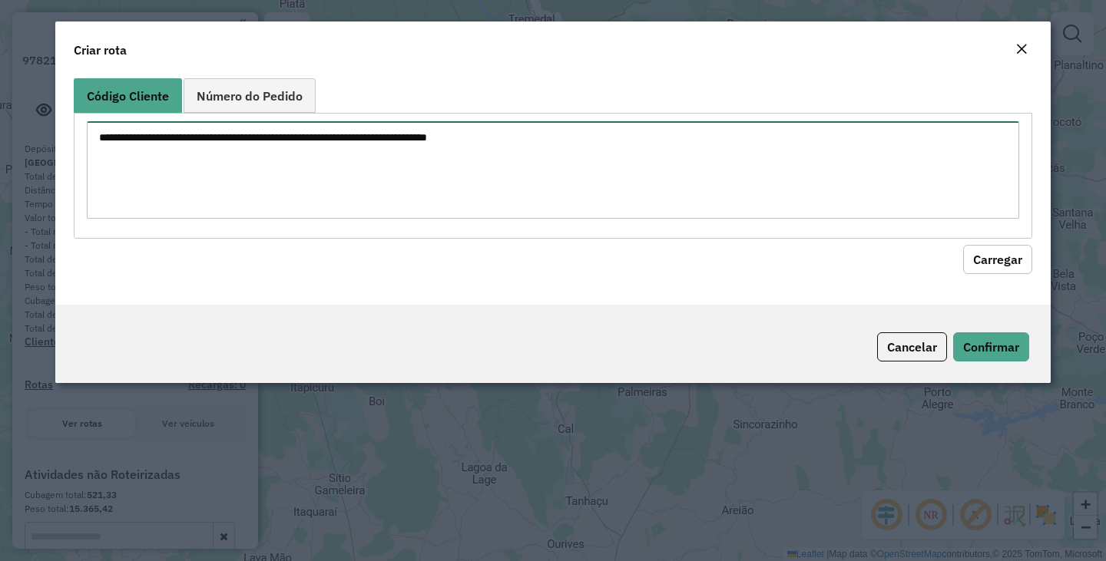
click at [405, 177] on textarea at bounding box center [553, 170] width 932 height 98
paste textarea "** ** *** *** *** *** *** *** *** *** *** *** *** *** *** *** **** **** **** **…"
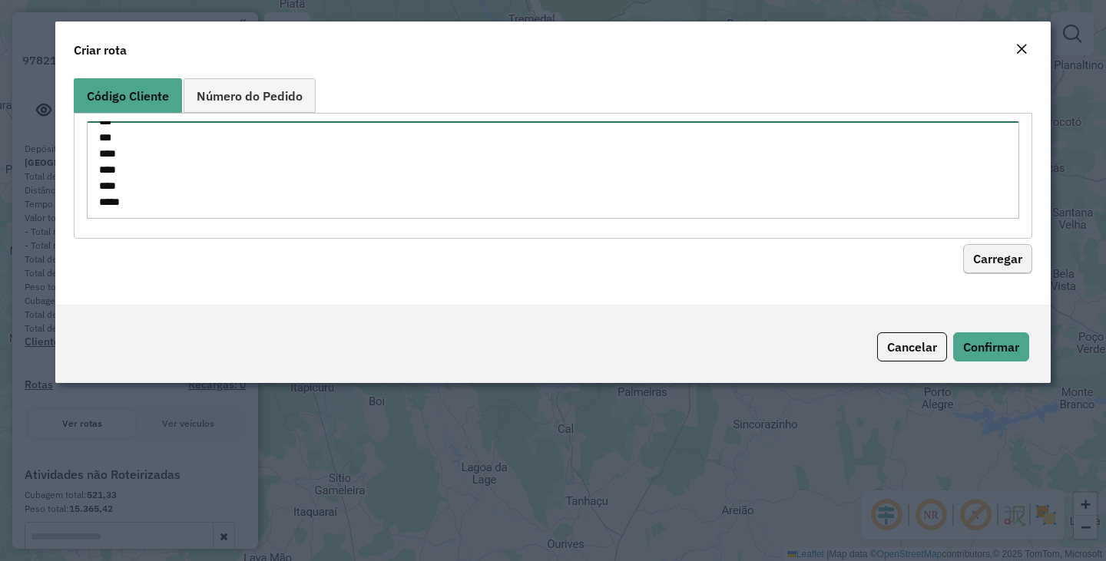
type textarea "** ** *** *** *** *** *** *** *** *** *** *** *** *** *** *** **** **** **** **…"
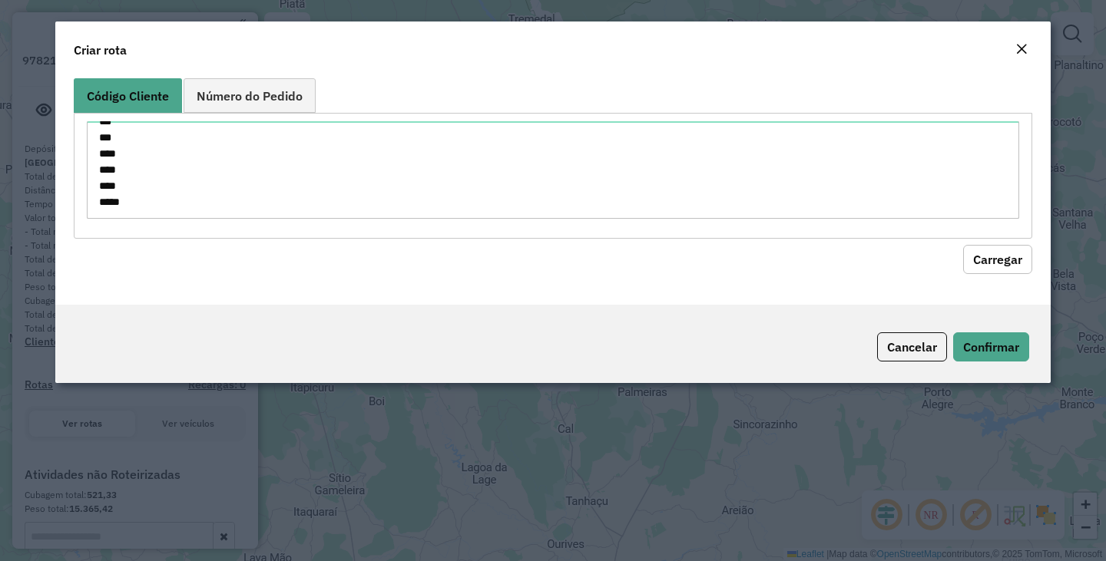
click at [984, 245] on button "Carregar" at bounding box center [997, 259] width 69 height 29
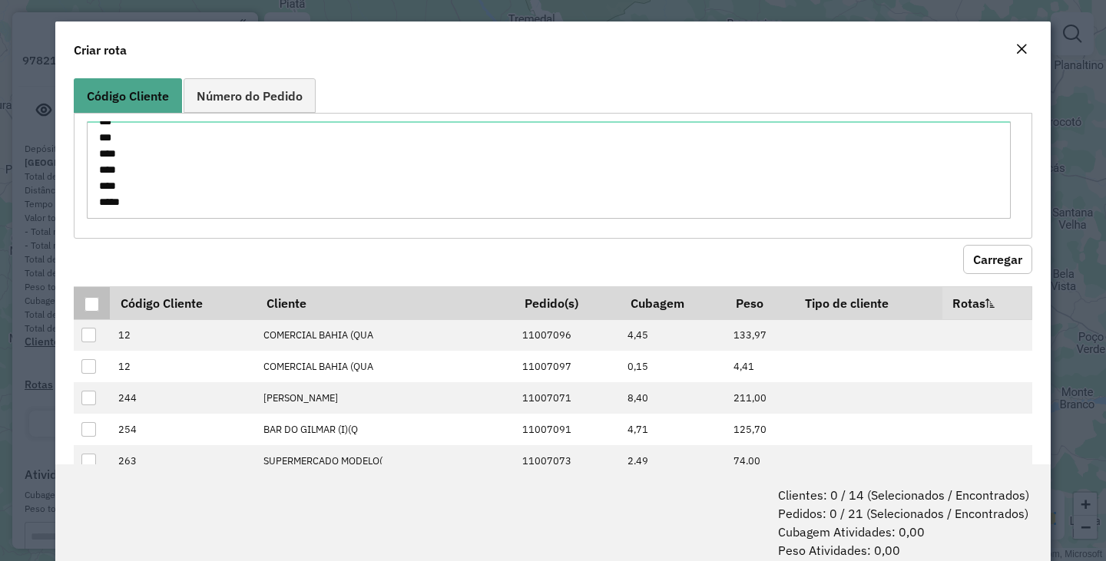
click at [94, 306] on div at bounding box center [91, 304] width 15 height 15
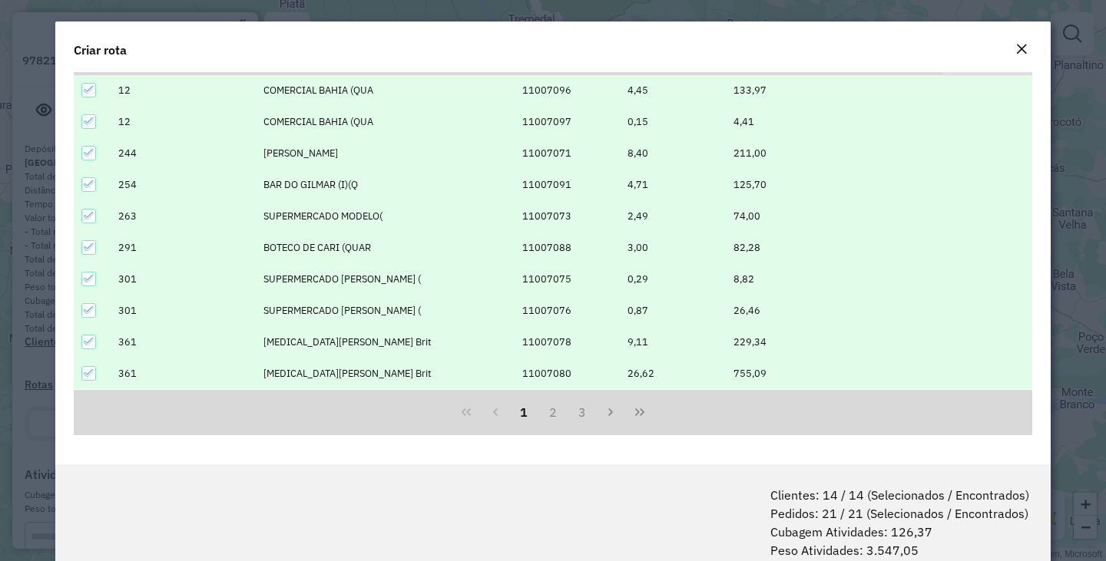
scroll to position [77, 0]
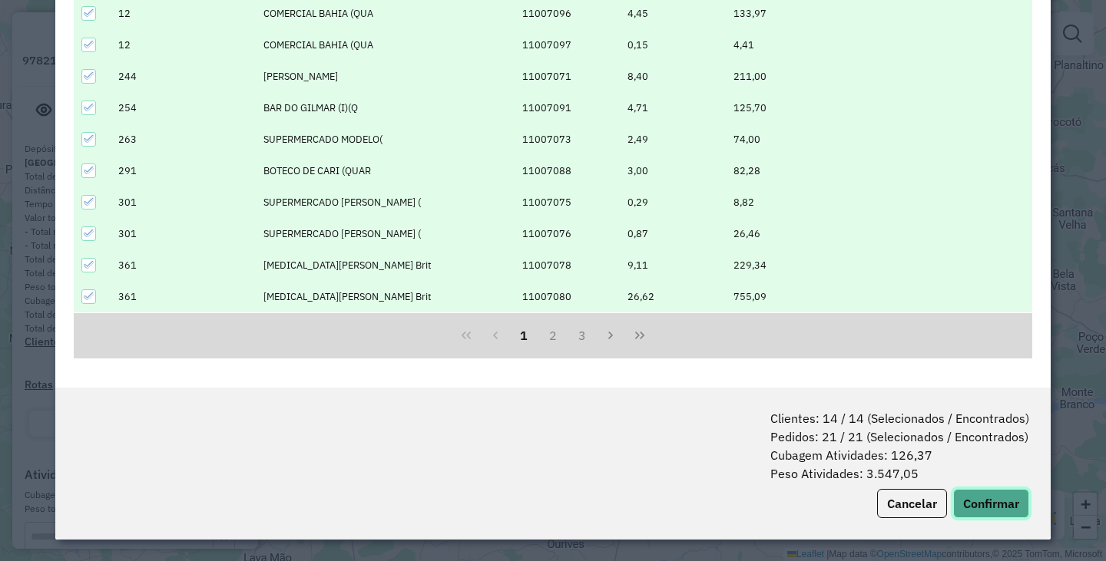
click at [985, 508] on button "Confirmar" at bounding box center [991, 503] width 76 height 29
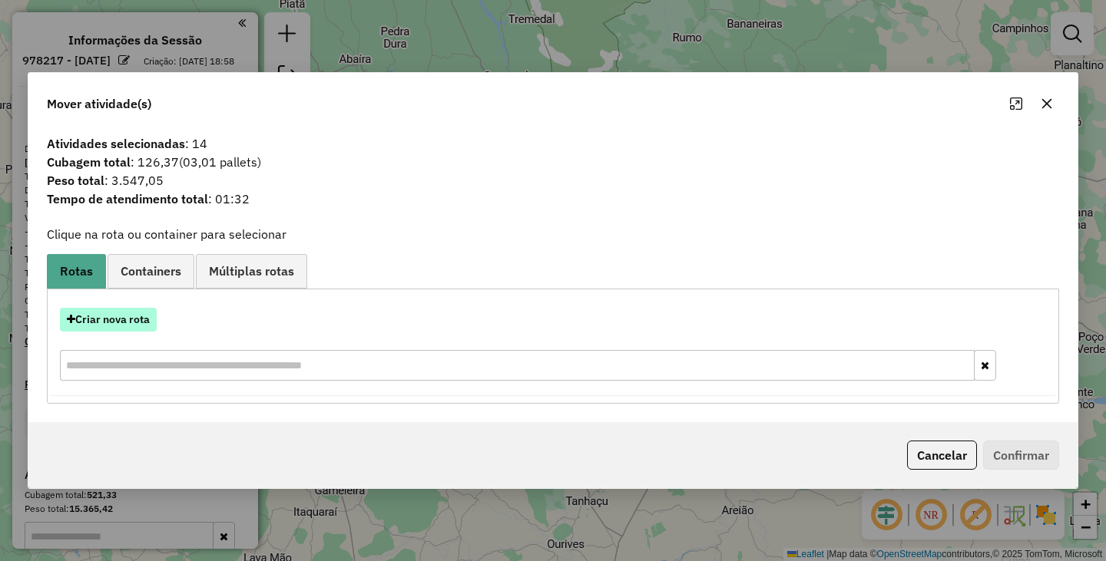
click at [150, 331] on button "Criar nova rota" at bounding box center [108, 320] width 97 height 24
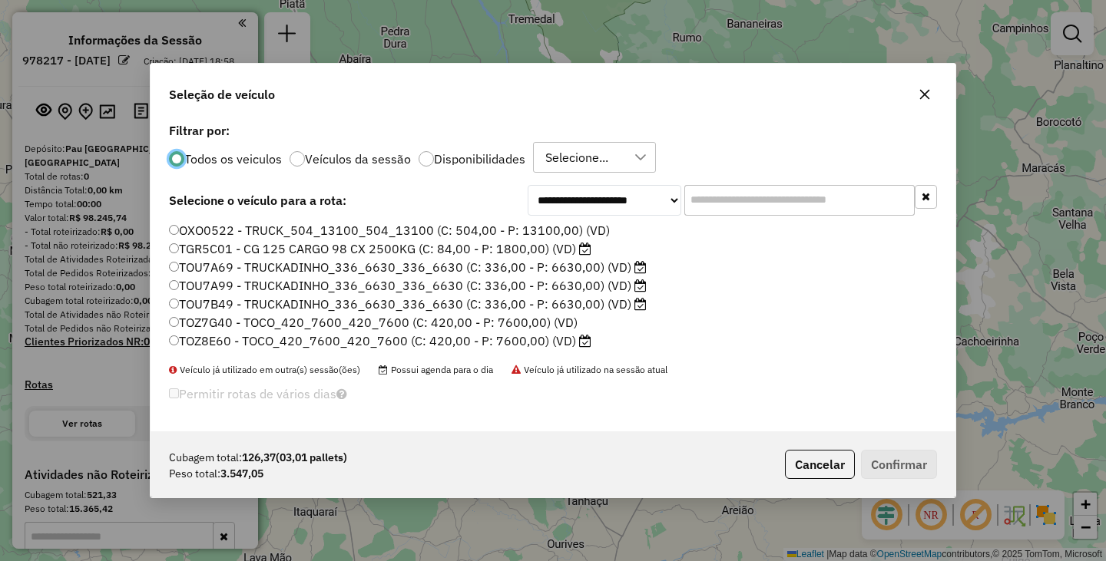
scroll to position [9, 5]
click at [434, 154] on label "Disponibilidades" at bounding box center [479, 159] width 91 height 12
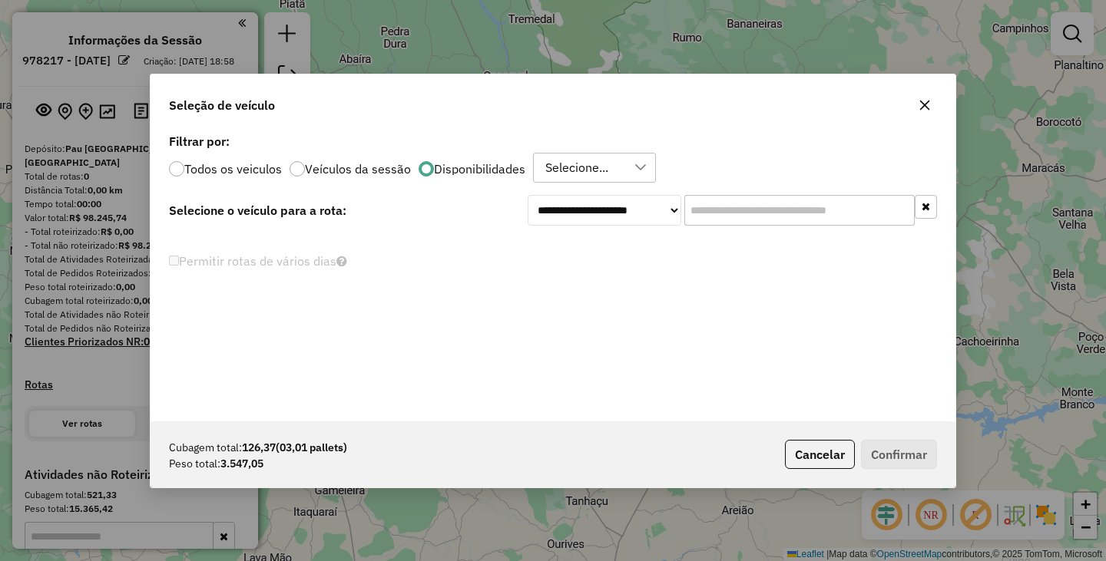
click at [581, 164] on div "Selecione..." at bounding box center [577, 168] width 74 height 29
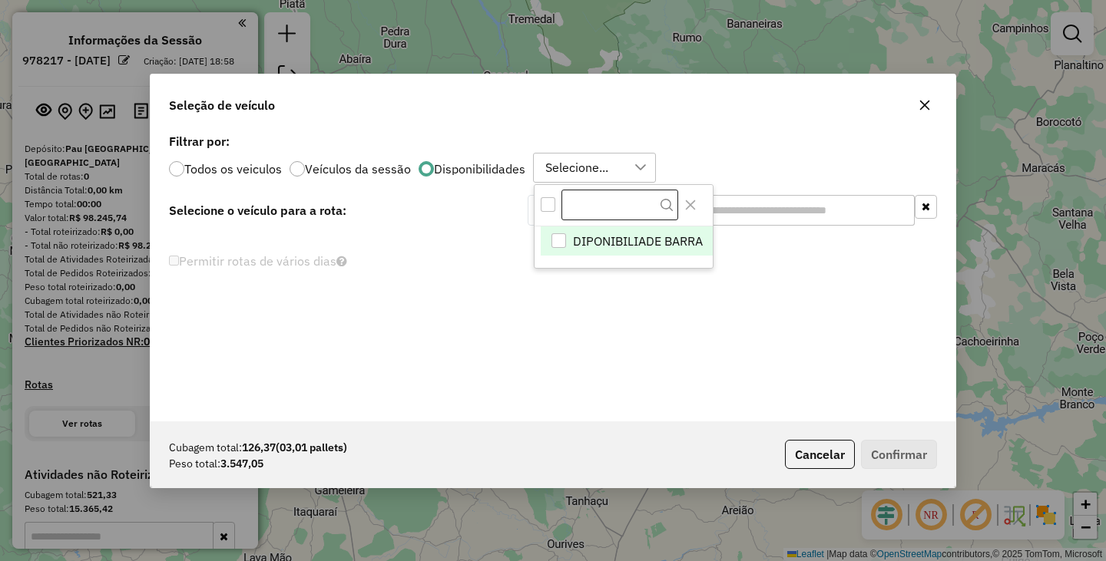
scroll to position [12, 70]
click at [549, 210] on div "All items unselected" at bounding box center [548, 204] width 15 height 15
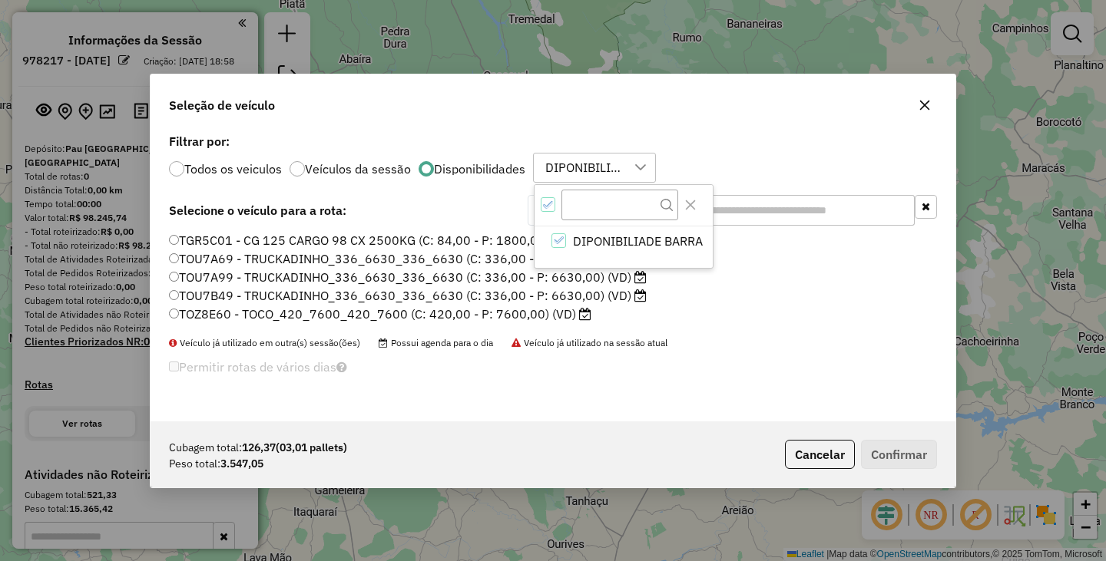
click at [527, 431] on div "Cubagem total: 126,37 (03,01 pallets) Peso total: 3.547,05 Cancelar Confirmar" at bounding box center [552, 455] width 805 height 66
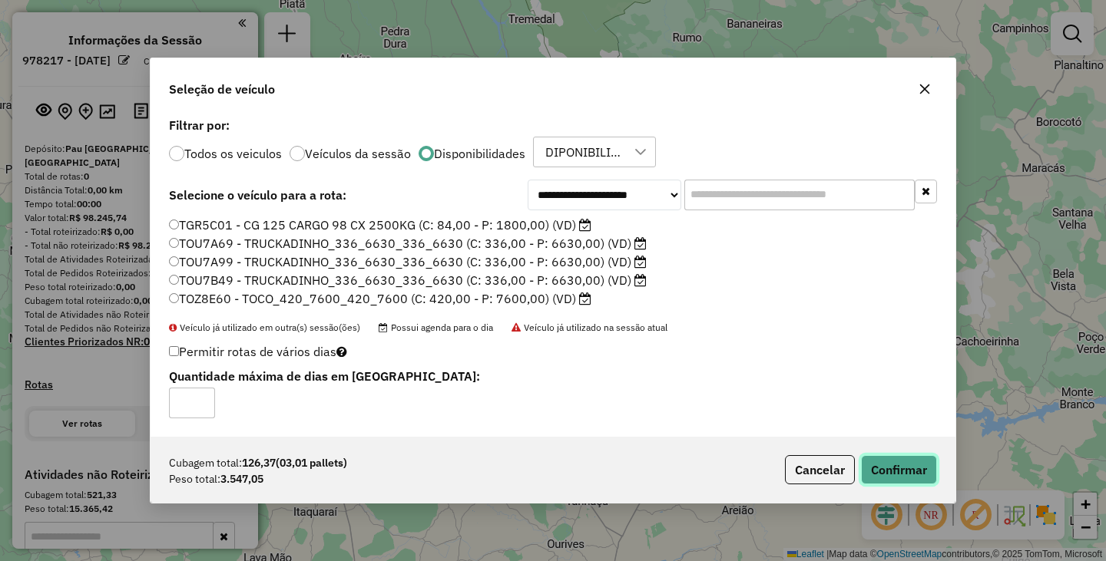
click at [901, 470] on button "Confirmar" at bounding box center [899, 469] width 76 height 29
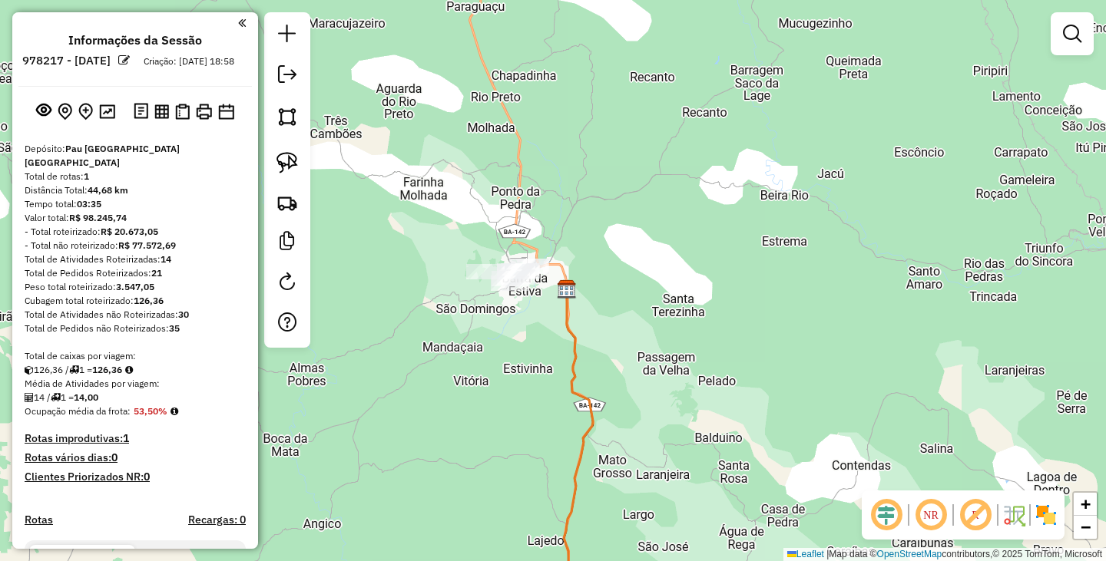
drag, startPoint x: 282, startPoint y: 163, endPoint x: 414, endPoint y: 203, distance: 138.0
click at [283, 162] on img at bounding box center [286, 162] width 21 height 21
drag, startPoint x: 533, startPoint y: 227, endPoint x: 550, endPoint y: 273, distance: 48.3
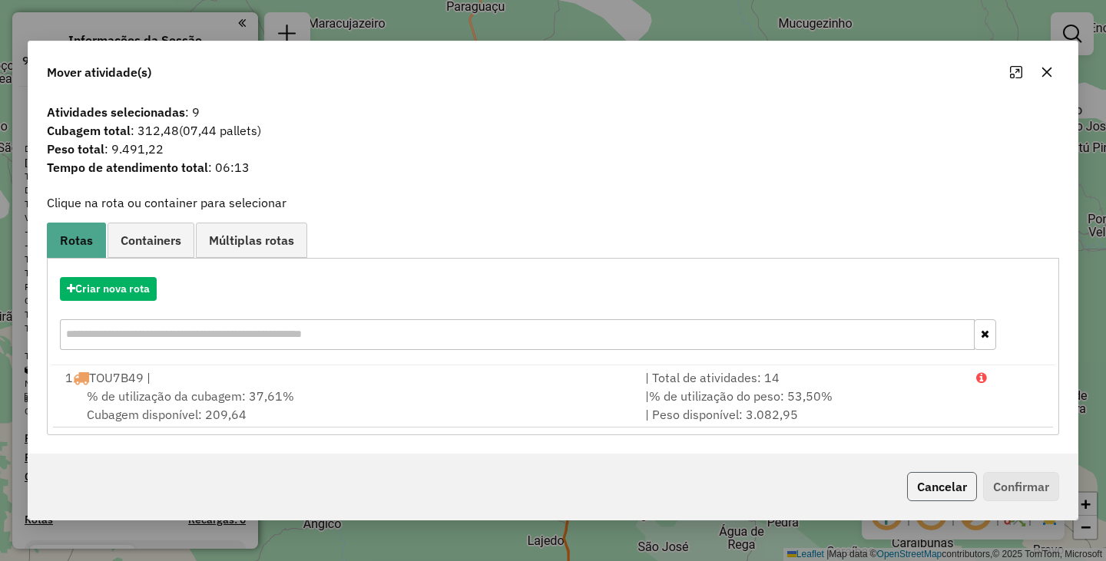
click at [934, 485] on button "Cancelar" at bounding box center [942, 486] width 70 height 29
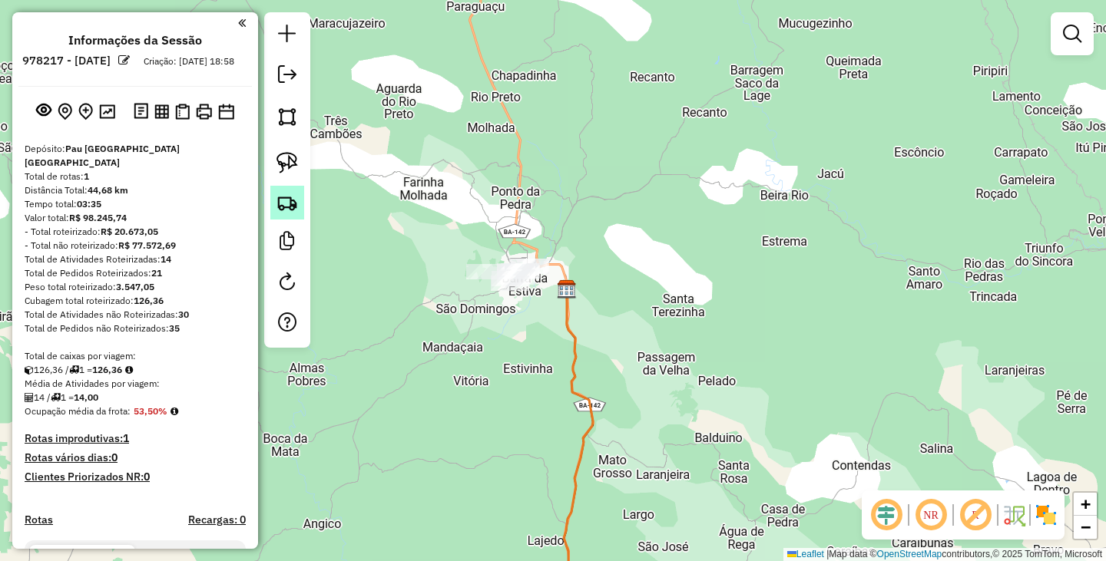
click at [285, 212] on img at bounding box center [286, 202] width 21 height 21
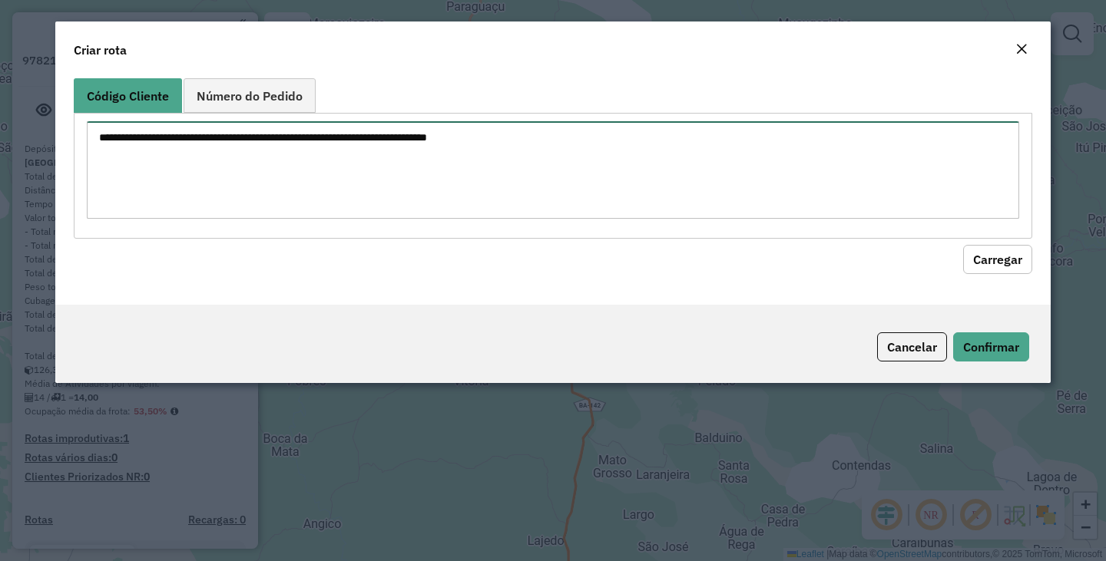
click at [399, 176] on textarea at bounding box center [553, 170] width 932 height 98
type textarea "*"
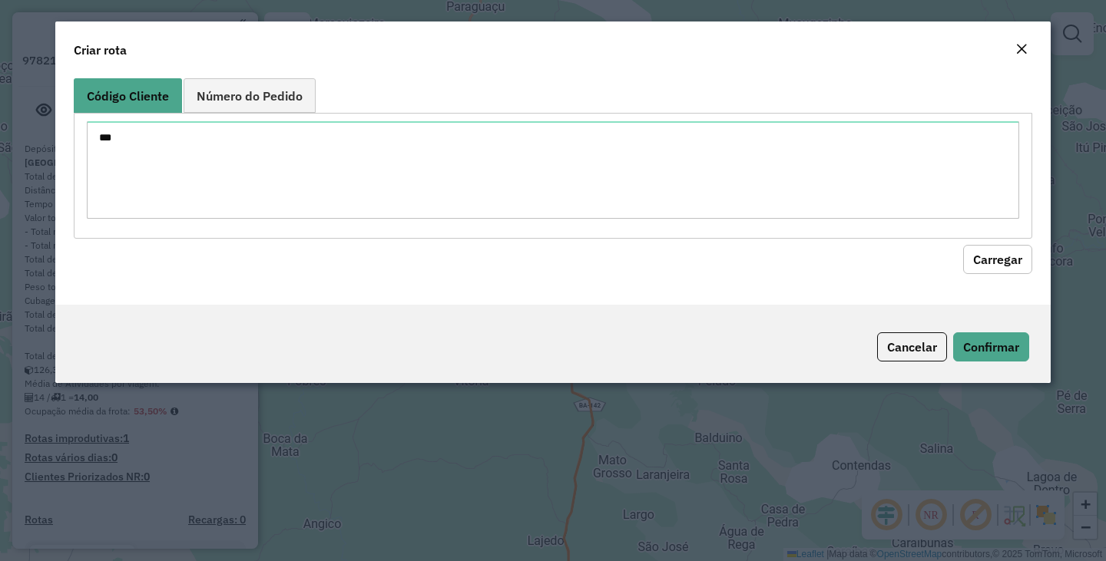
click at [1011, 271] on button "Carregar" at bounding box center [997, 259] width 69 height 29
click at [999, 262] on button "Carregar" at bounding box center [997, 259] width 69 height 29
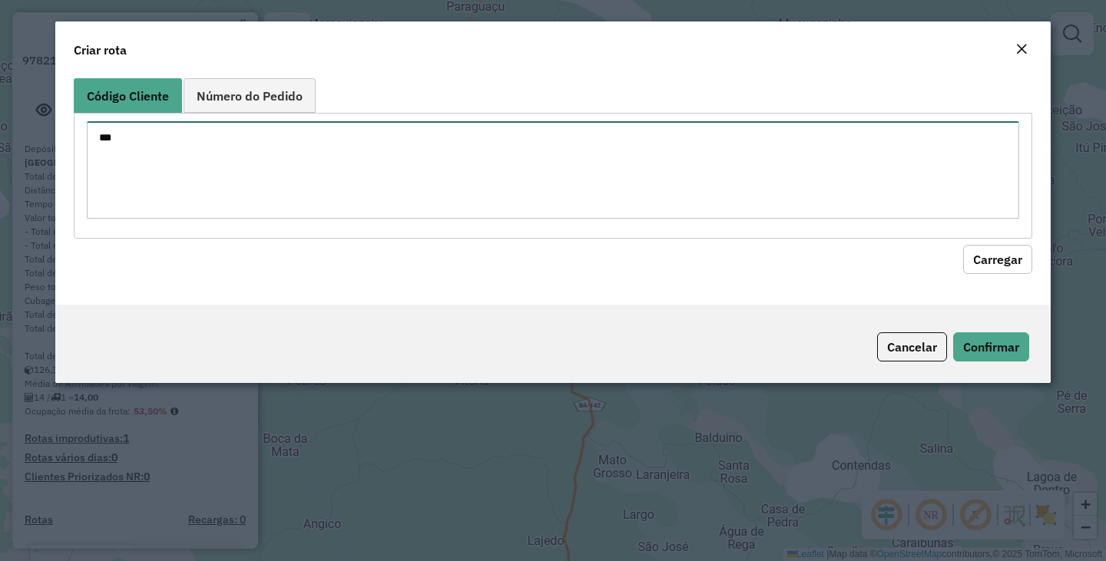
click at [448, 198] on textarea "***" at bounding box center [553, 170] width 932 height 98
type textarea "*"
type textarea "***"
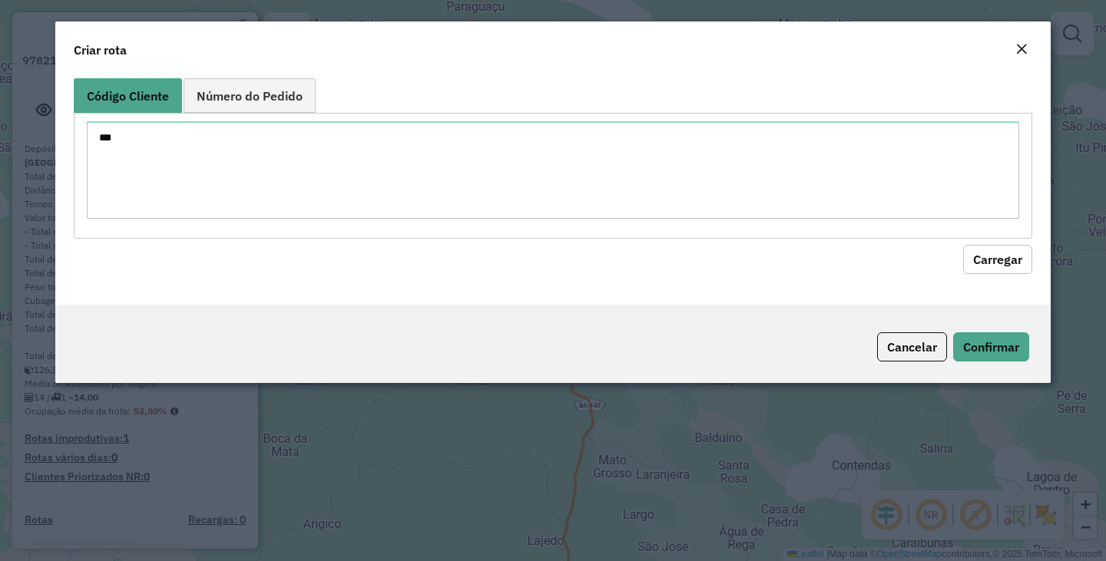
click at [1017, 265] on button "Carregar" at bounding box center [997, 259] width 69 height 29
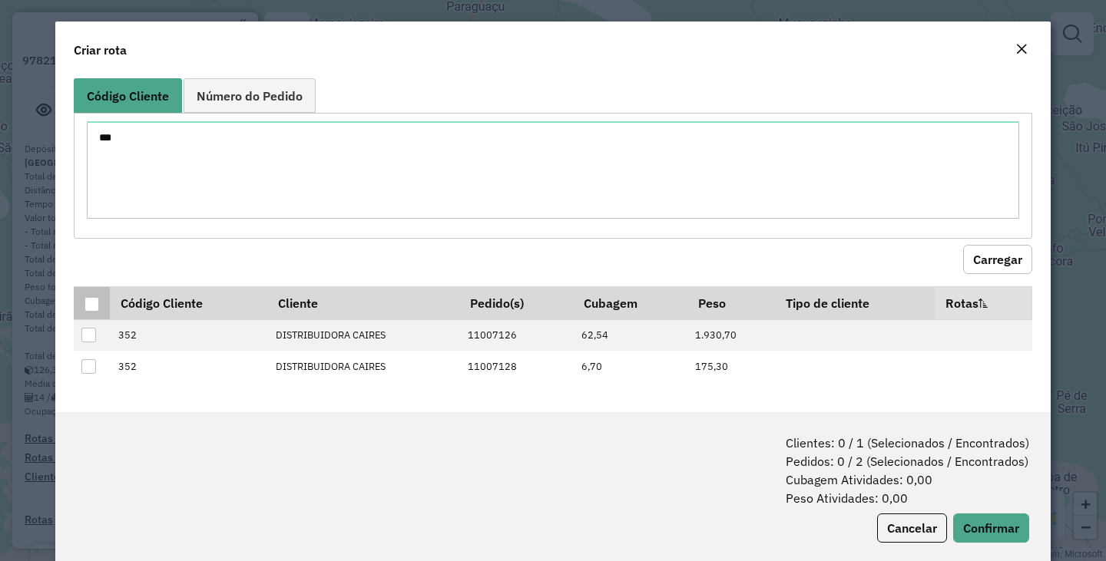
click at [89, 309] on div at bounding box center [91, 304] width 15 height 15
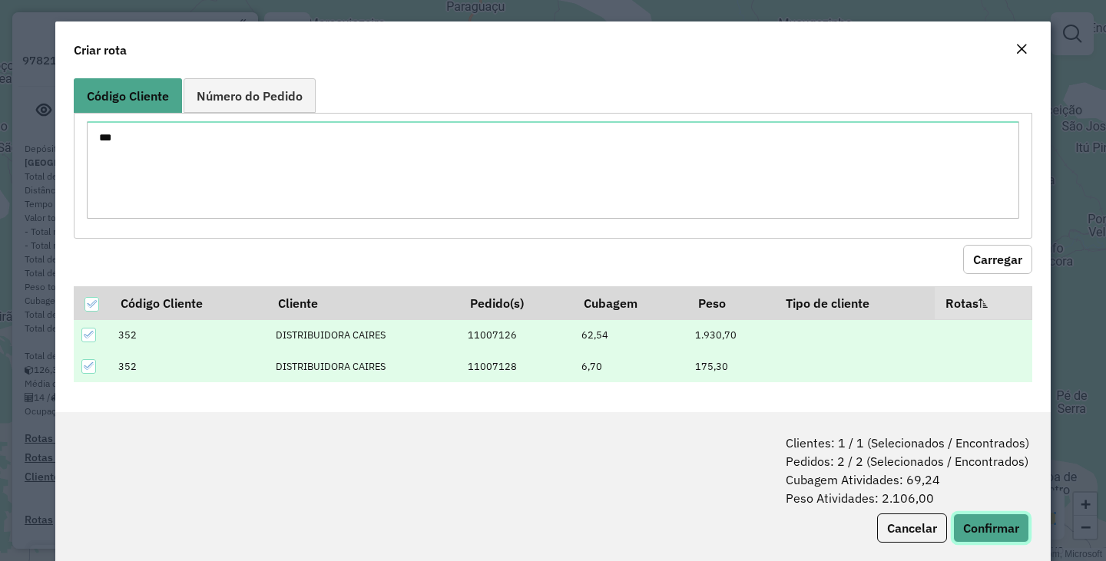
click at [967, 522] on button "Confirmar" at bounding box center [991, 528] width 76 height 29
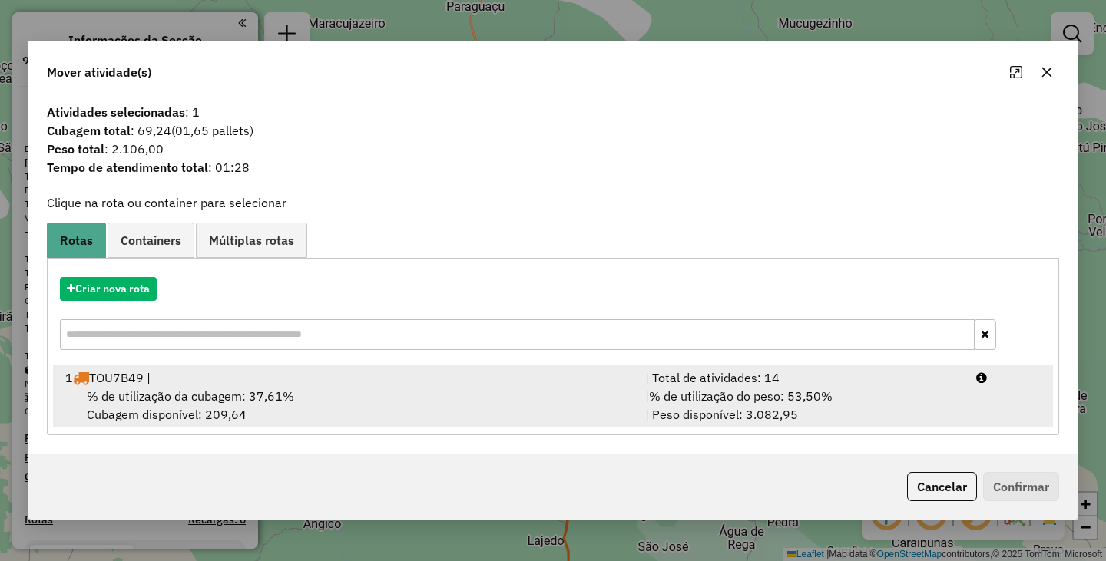
click at [228, 392] on span "% de utilização da cubagem: 37,61%" at bounding box center [190, 396] width 207 height 15
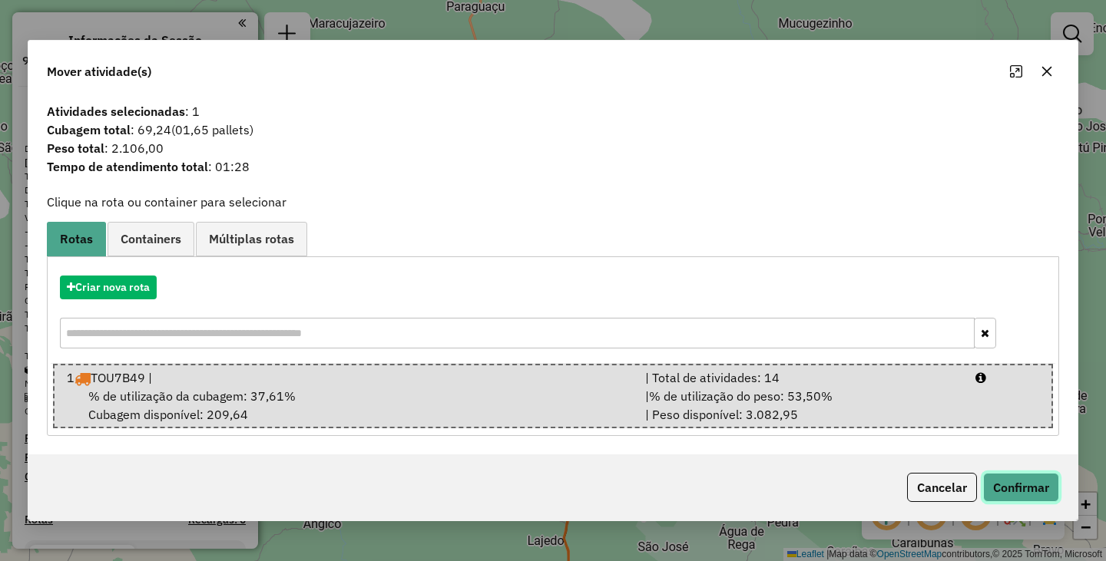
click at [1030, 489] on button "Confirmar" at bounding box center [1021, 487] width 76 height 29
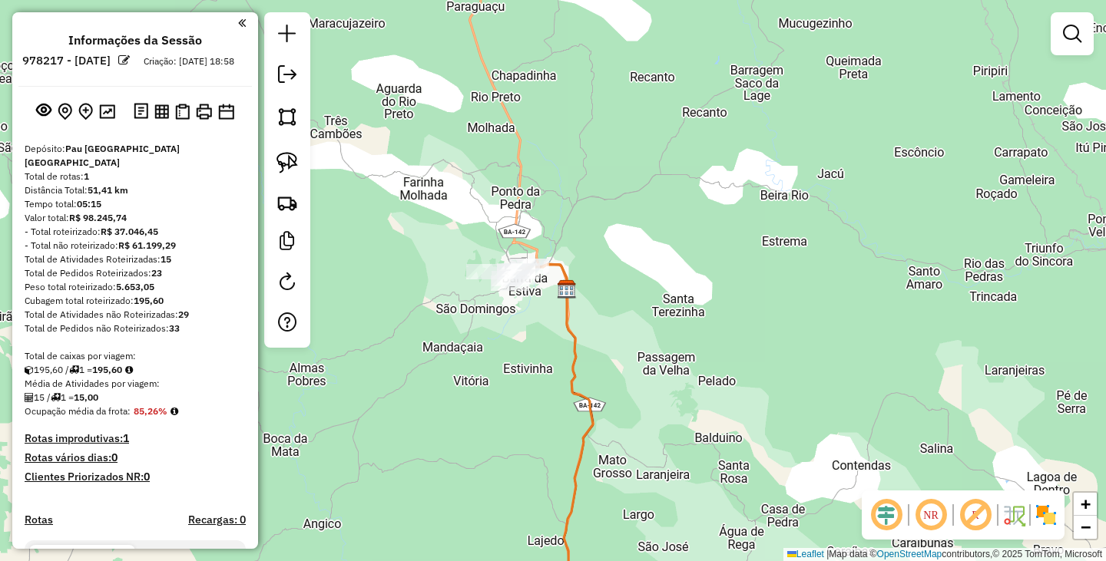
click at [531, 385] on div "Janela de atendimento Grade de atendimento Capacidade Transportadoras Veículos …" at bounding box center [553, 280] width 1106 height 561
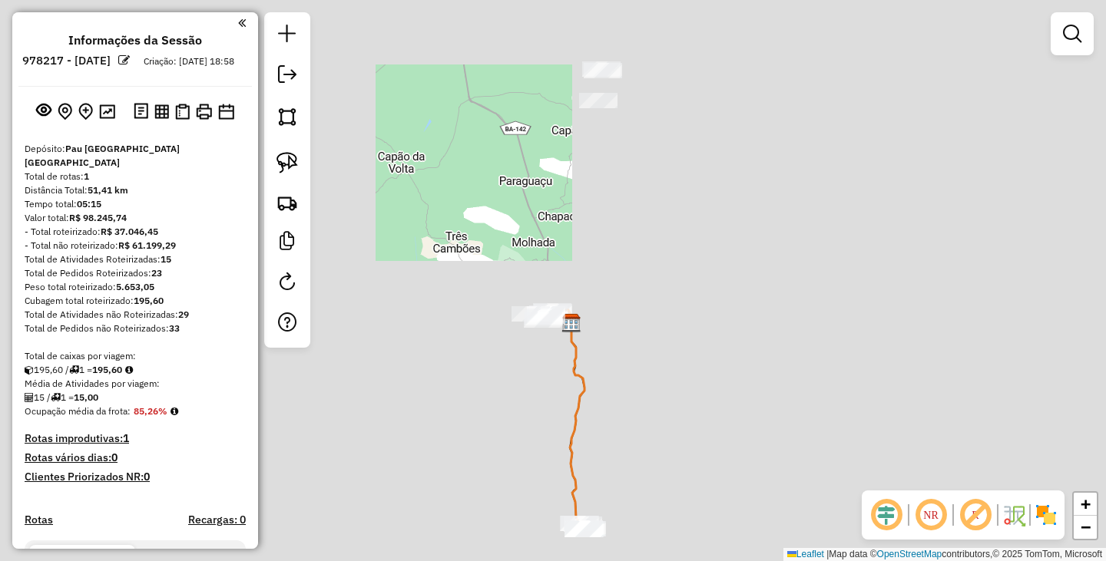
drag, startPoint x: 670, startPoint y: 409, endPoint x: 637, endPoint y: 300, distance: 114.1
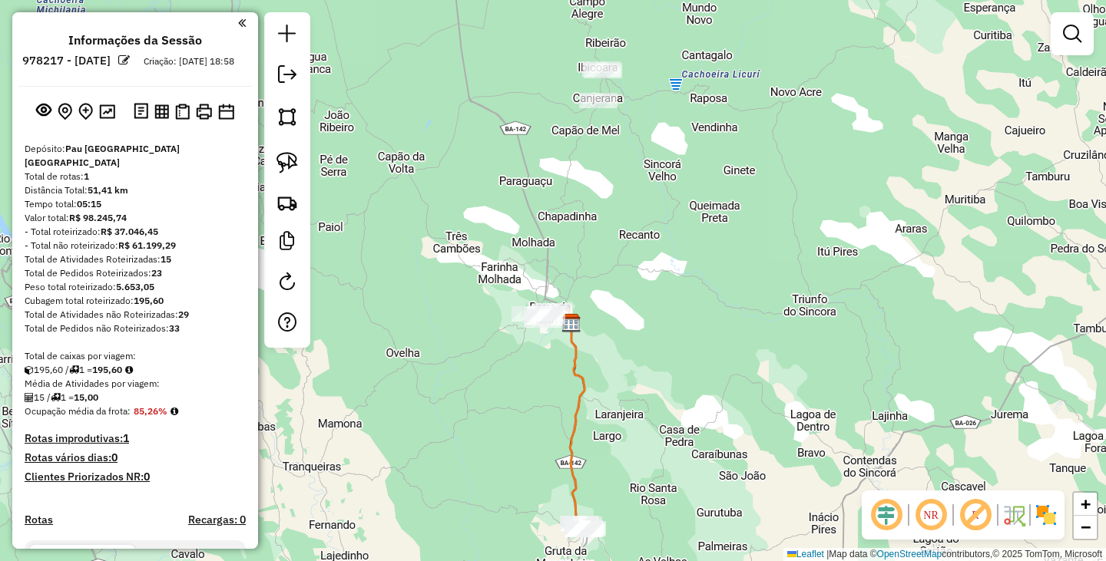
click at [637, 300] on div "Janela de atendimento Grade de atendimento Capacidade Transportadoras Veículos …" at bounding box center [553, 280] width 1106 height 561
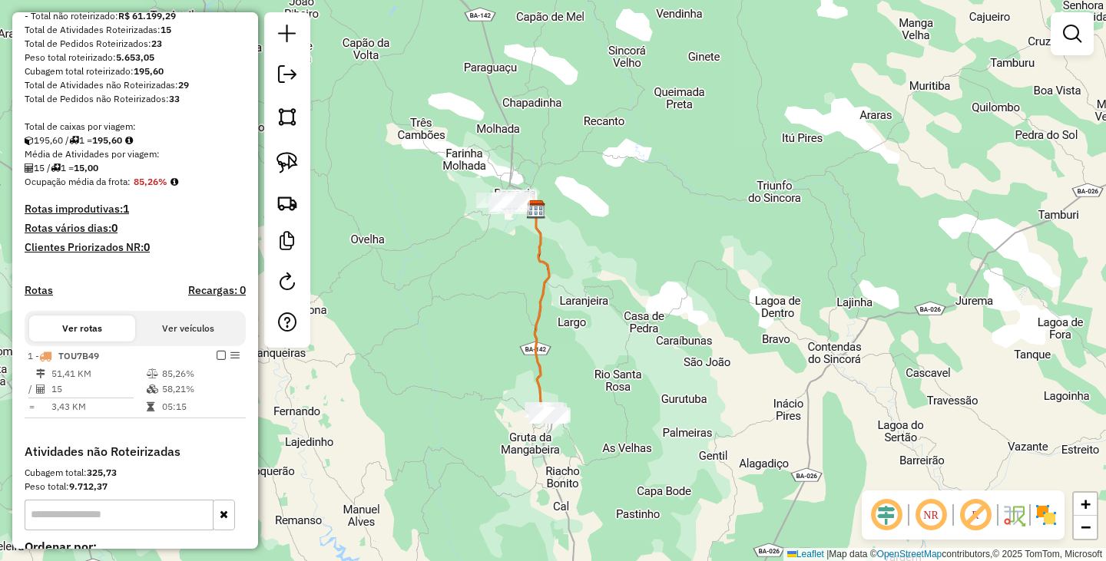
scroll to position [230, 0]
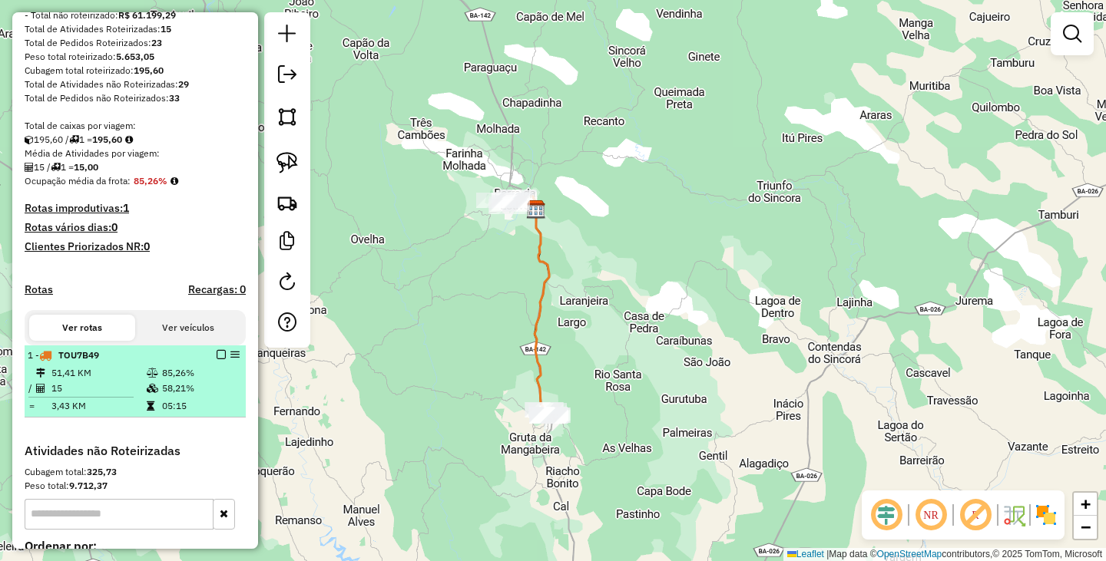
click at [217, 349] on div "1 - TOU7B49" at bounding box center [135, 356] width 215 height 14
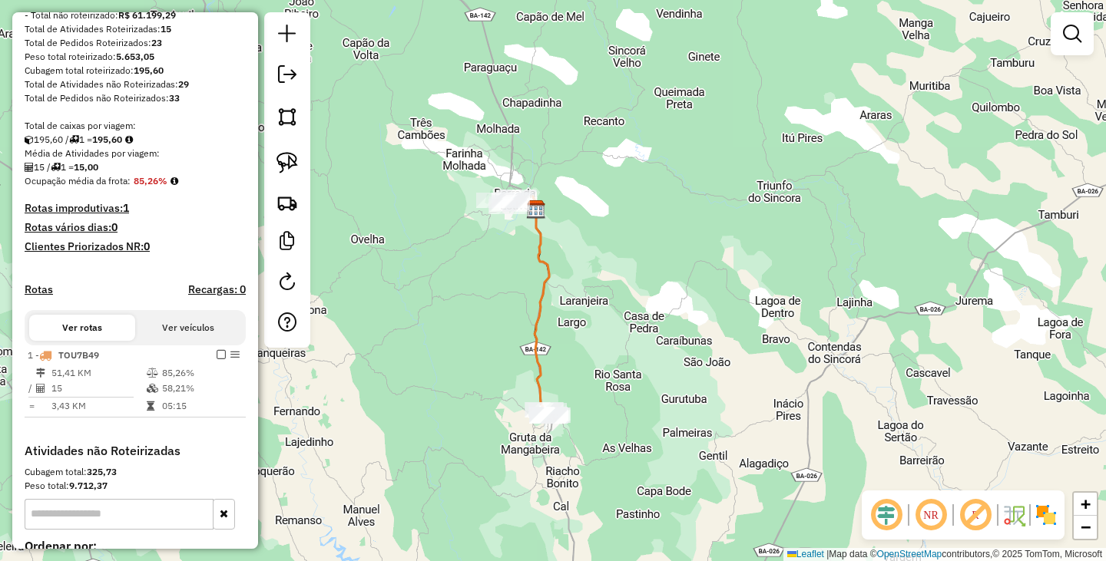
select select "**********"
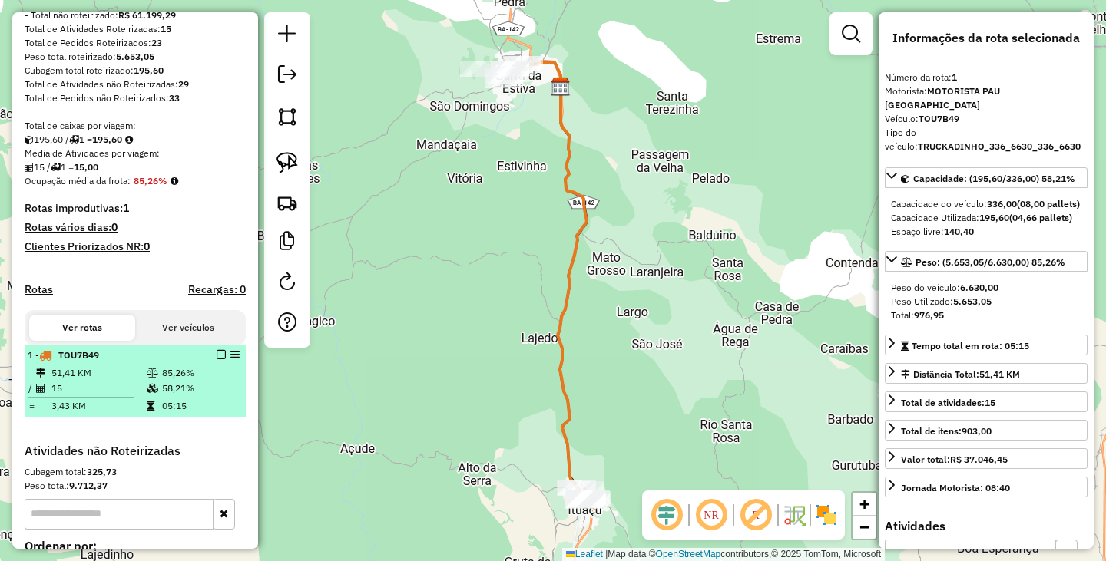
click at [217, 356] on em at bounding box center [221, 354] width 9 height 9
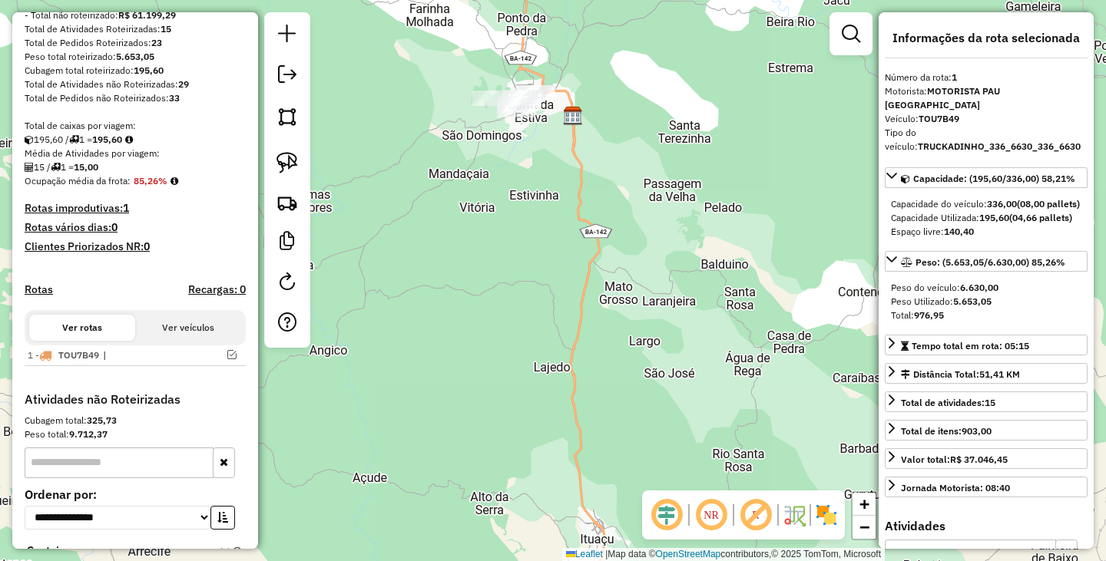
drag, startPoint x: 408, startPoint y: 269, endPoint x: 458, endPoint y: 358, distance: 102.1
click at [446, 368] on div "Janela de atendimento Grade de atendimento Capacidade Transportadoras Veículos …" at bounding box center [553, 280] width 1106 height 561
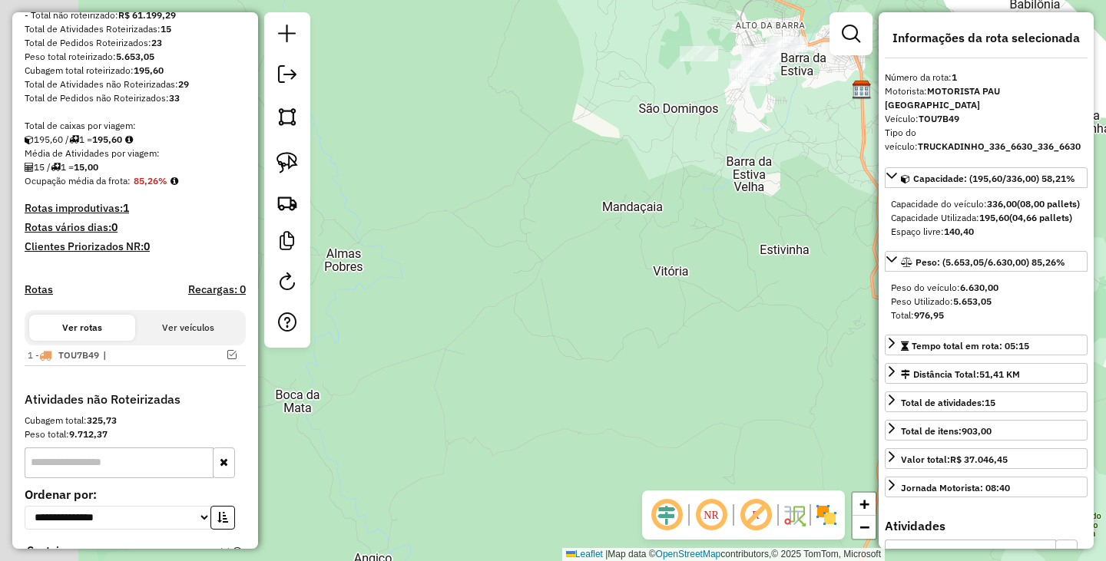
drag, startPoint x: 455, startPoint y: 316, endPoint x: 716, endPoint y: 258, distance: 267.5
click at [716, 258] on div "Janela de atendimento Grade de atendimento Capacidade Transportadoras Veículos …" at bounding box center [553, 280] width 1106 height 561
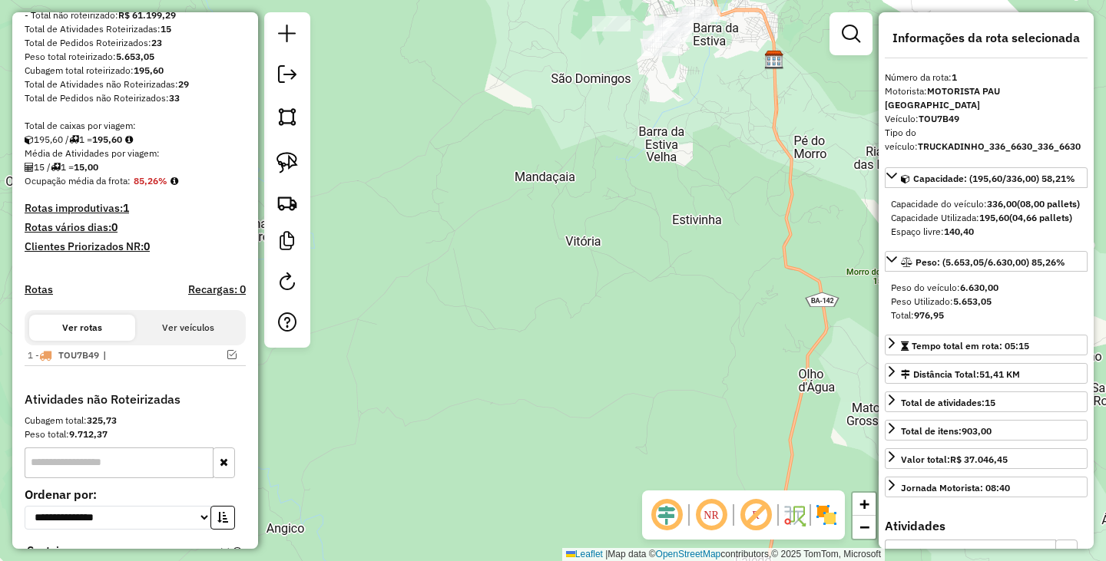
drag, startPoint x: 599, startPoint y: 251, endPoint x: 332, endPoint y: 165, distance: 280.7
click at [332, 165] on div "Janela de atendimento Grade de atendimento Capacidade Transportadoras Veículos …" at bounding box center [553, 280] width 1106 height 561
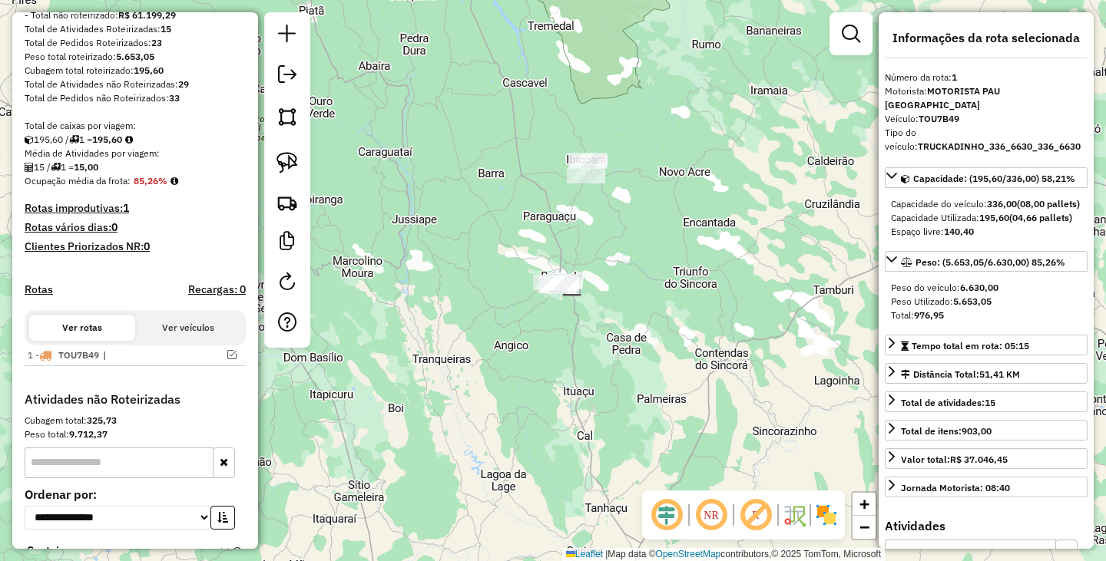
drag, startPoint x: 566, startPoint y: 273, endPoint x: 607, endPoint y: 332, distance: 72.2
click at [607, 332] on div "Janela de atendimento Grade de atendimento Capacidade Transportadoras Veículos …" at bounding box center [553, 280] width 1106 height 561
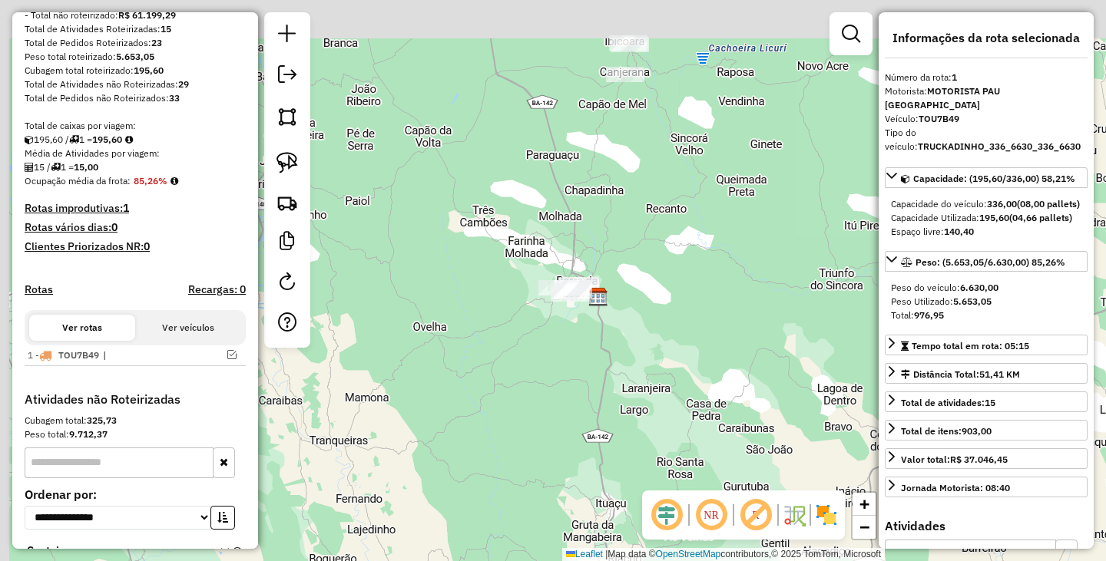
drag, startPoint x: 473, startPoint y: 279, endPoint x: 523, endPoint y: 329, distance: 70.0
click at [523, 329] on div "Janela de atendimento Grade de atendimento Capacidade Transportadoras Veículos …" at bounding box center [553, 280] width 1106 height 561
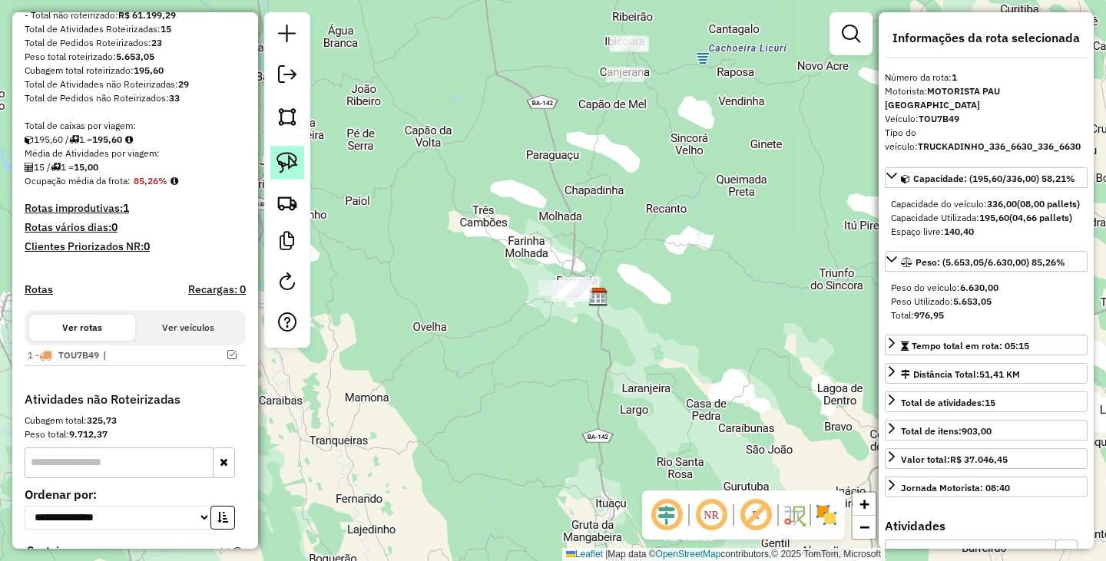
click at [287, 165] on img at bounding box center [286, 162] width 21 height 21
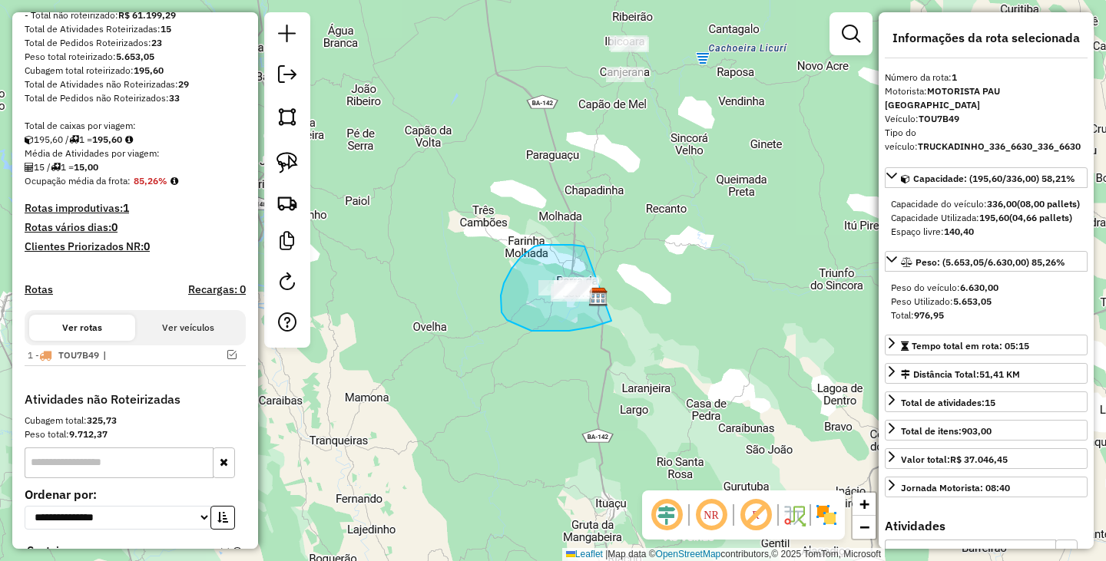
drag, startPoint x: 557, startPoint y: 245, endPoint x: 648, endPoint y: 285, distance: 99.0
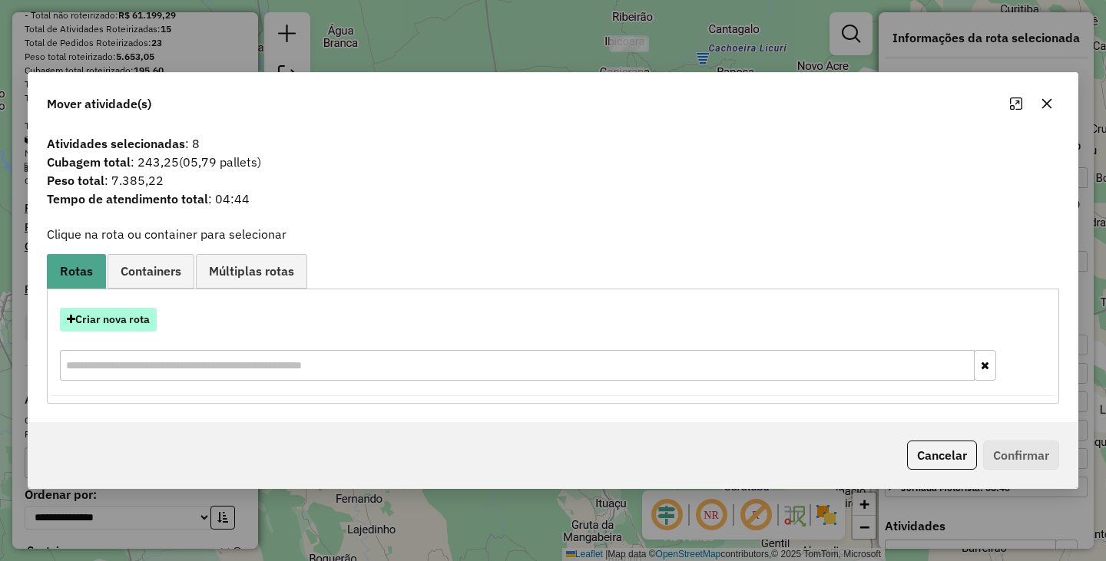
click at [144, 316] on button "Criar nova rota" at bounding box center [108, 320] width 97 height 24
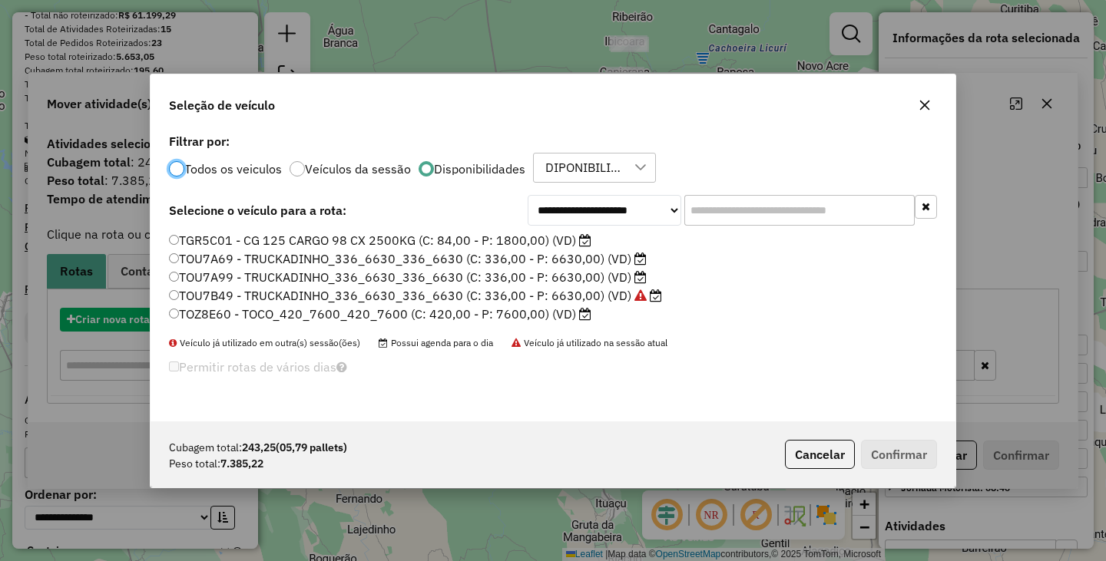
scroll to position [8, 5]
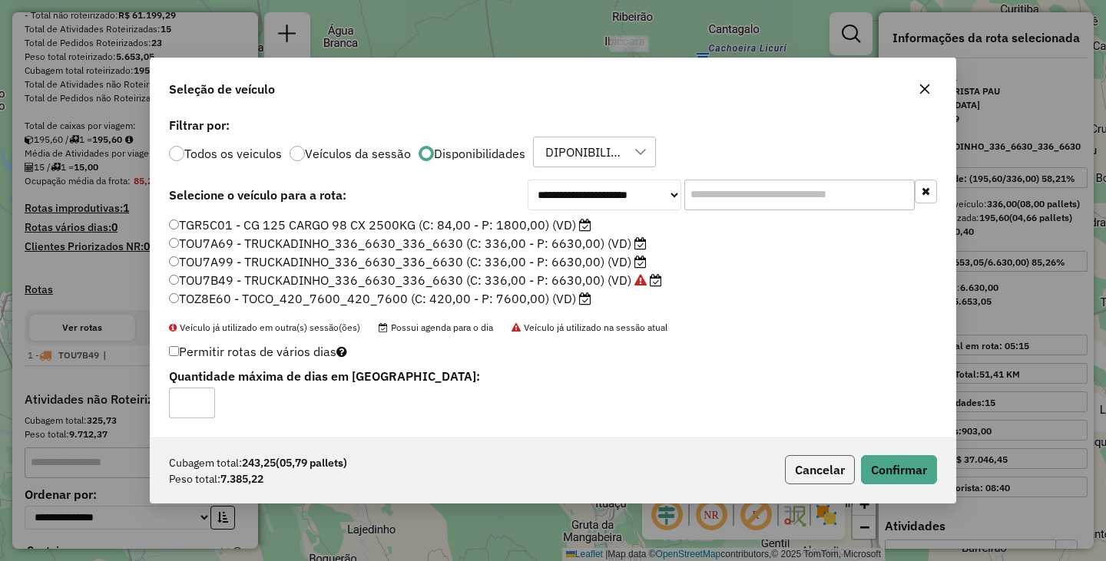
click at [806, 463] on button "Cancelar" at bounding box center [820, 469] width 70 height 29
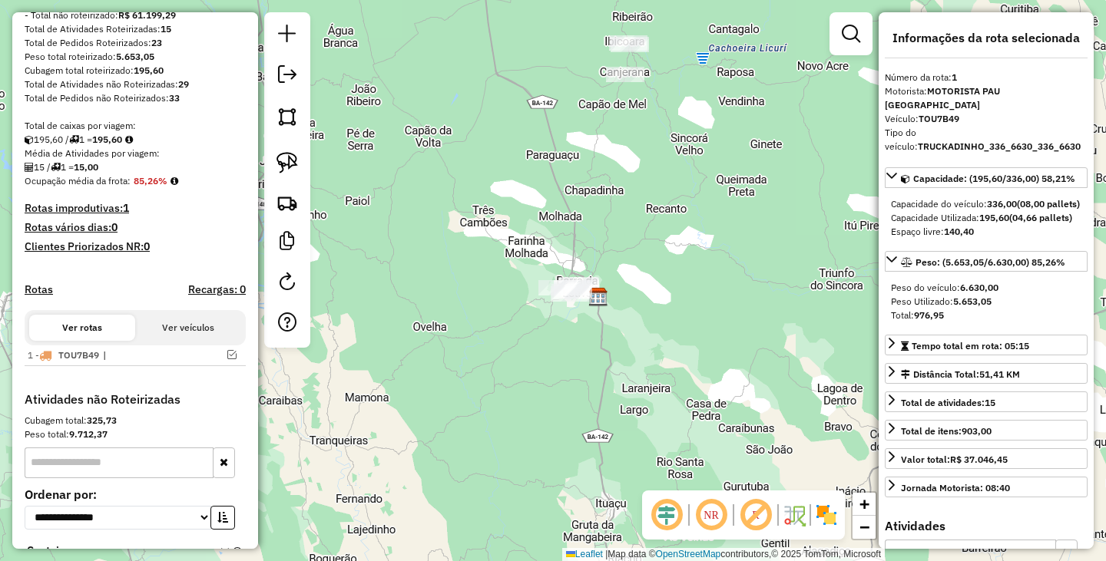
click at [658, 212] on div "Janela de atendimento Grade de atendimento Capacidade Transportadoras Veículos …" at bounding box center [553, 280] width 1106 height 561
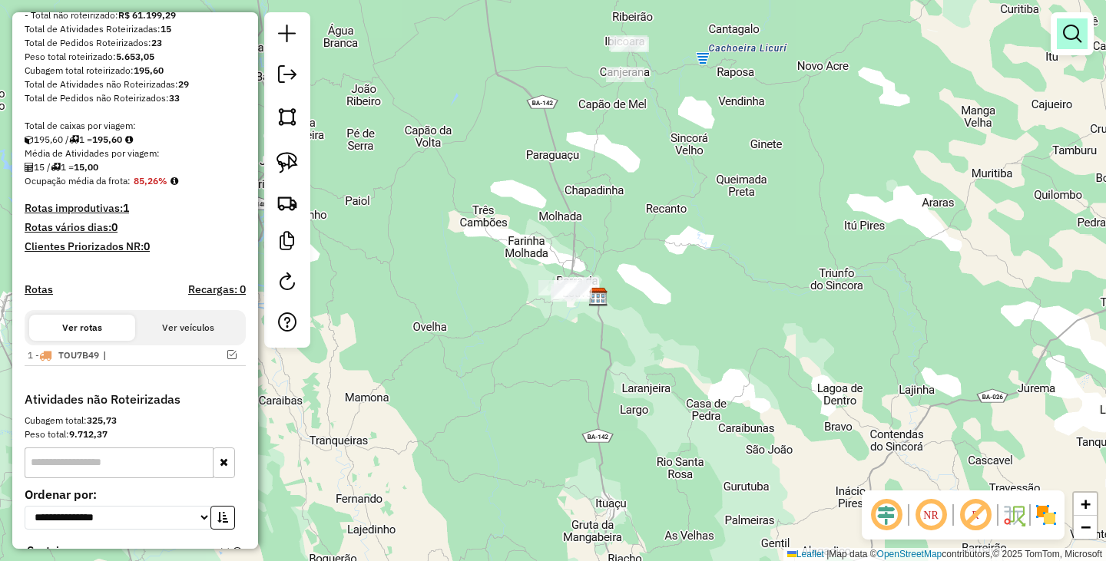
click at [1079, 28] on em at bounding box center [1072, 34] width 18 height 18
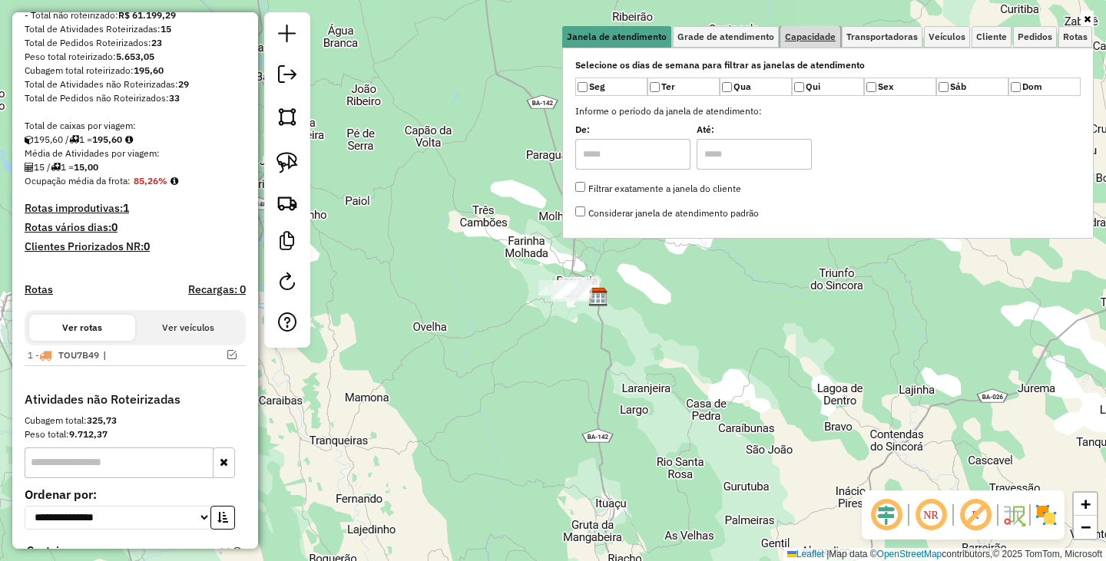
click at [804, 37] on span "Capacidade" at bounding box center [810, 36] width 51 height 9
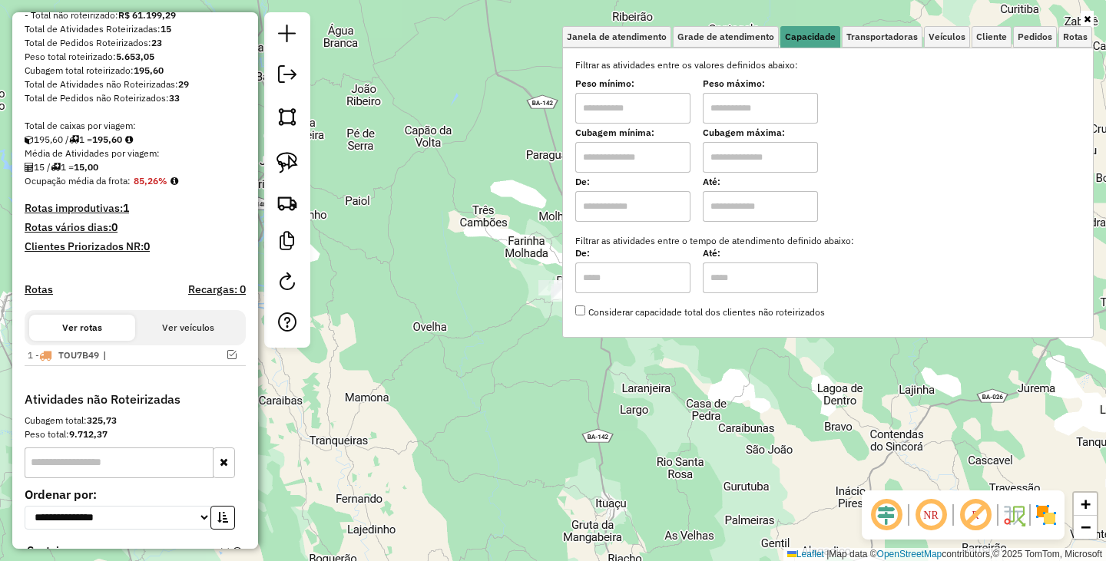
click at [620, 116] on input "text" at bounding box center [632, 108] width 115 height 31
type input "****"
click at [762, 108] on input "text" at bounding box center [760, 108] width 115 height 31
type input "******"
click at [658, 395] on div "Limpar filtros Janela de atendimento Grade de atendimento Capacidade Transporta…" at bounding box center [553, 280] width 1106 height 561
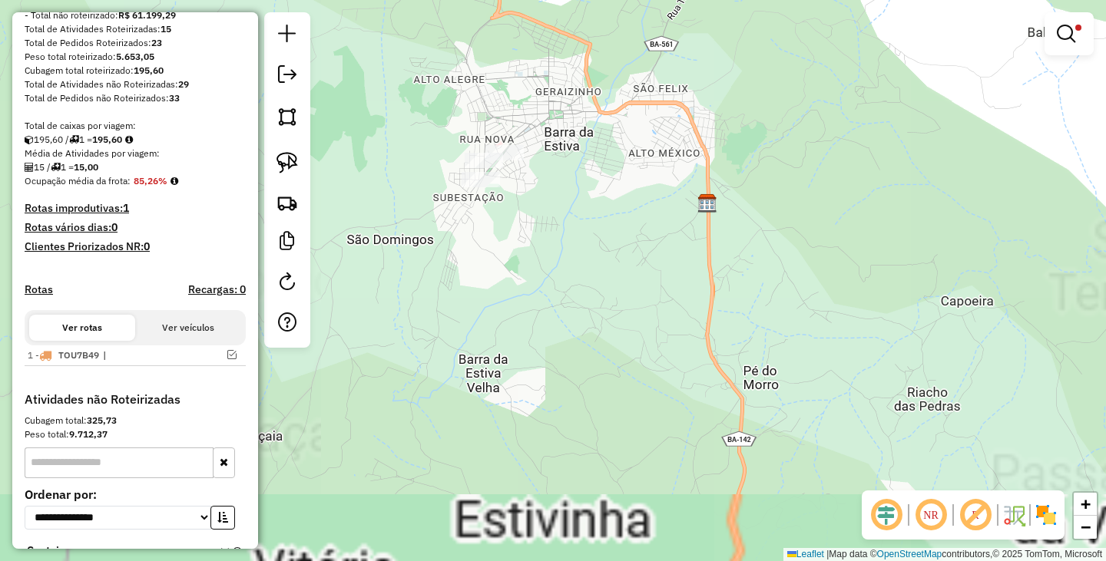
drag, startPoint x: 494, startPoint y: 286, endPoint x: 607, endPoint y: 350, distance: 129.0
click at [607, 350] on div "Limpar filtros Janela de atendimento Grade de atendimento Capacidade Transporta…" at bounding box center [553, 280] width 1106 height 561
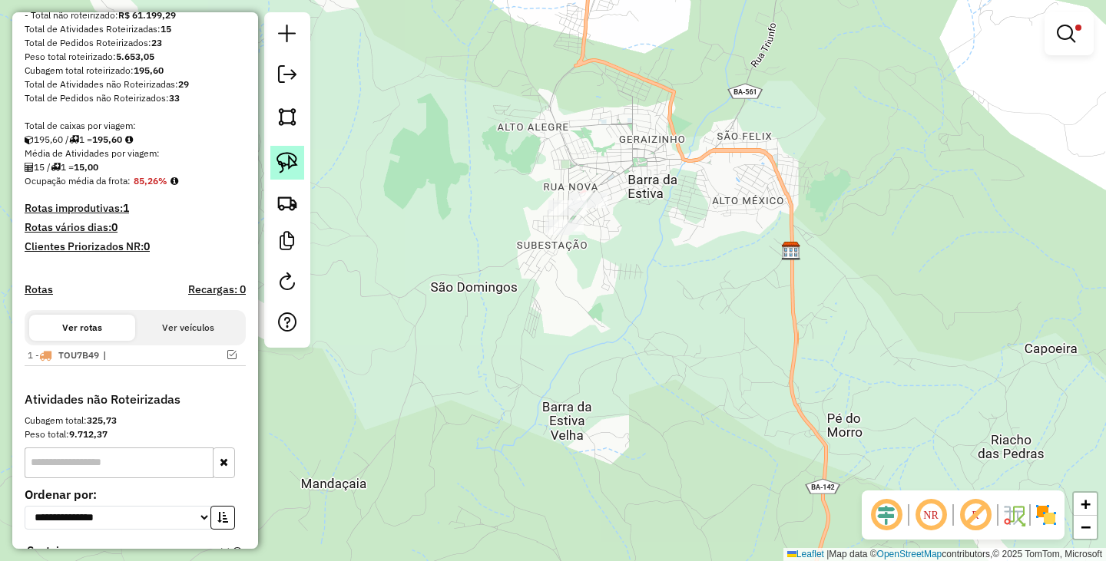
click at [293, 168] on img at bounding box center [286, 162] width 21 height 21
drag, startPoint x: 601, startPoint y: 157, endPoint x: 646, endPoint y: 265, distance: 116.4
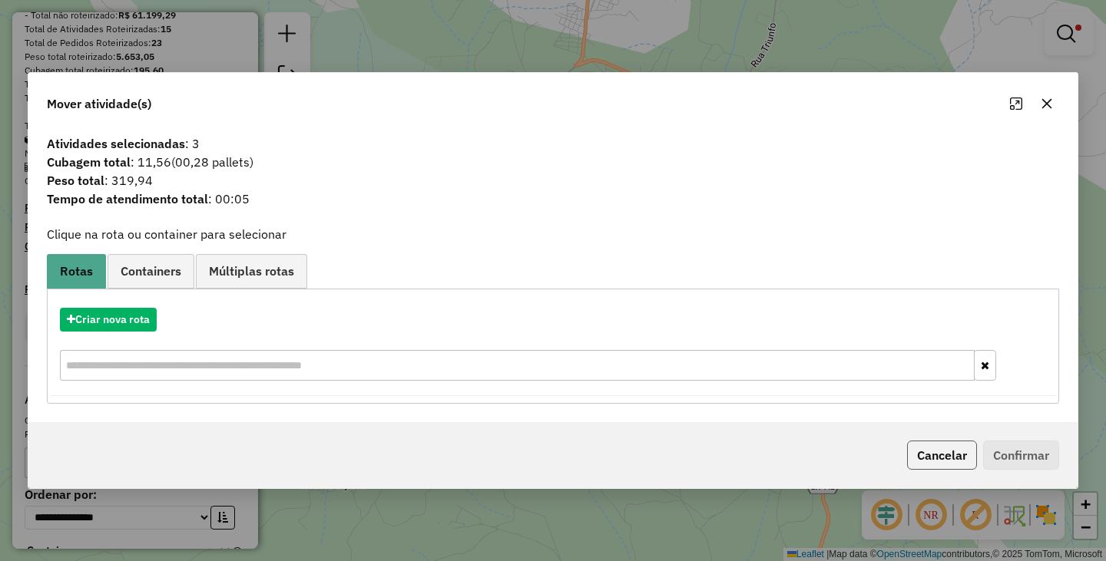
click at [925, 455] on button "Cancelar" at bounding box center [942, 455] width 70 height 29
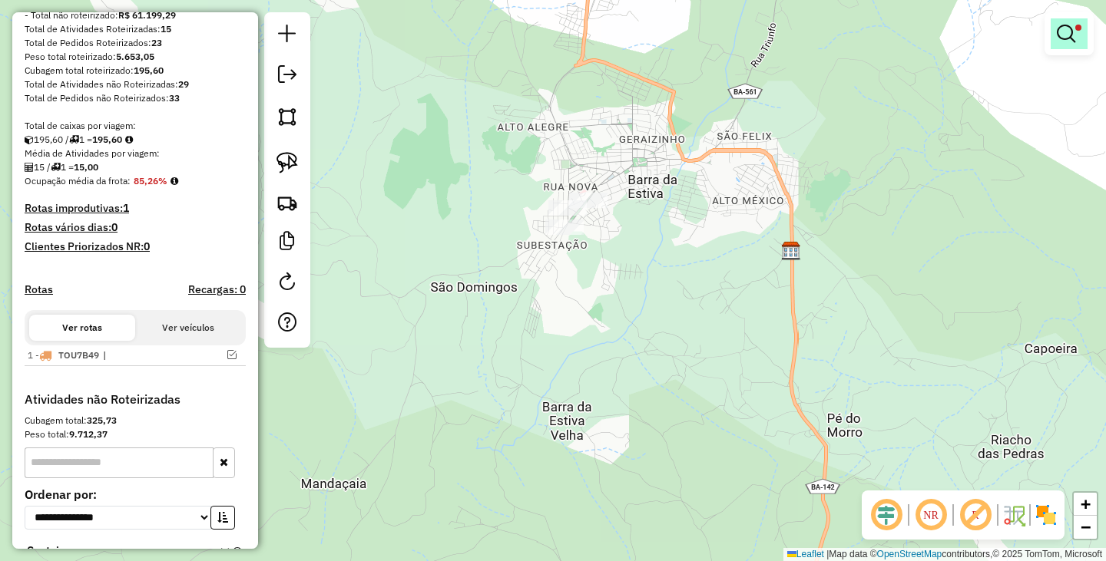
click at [1083, 21] on link at bounding box center [1068, 33] width 37 height 31
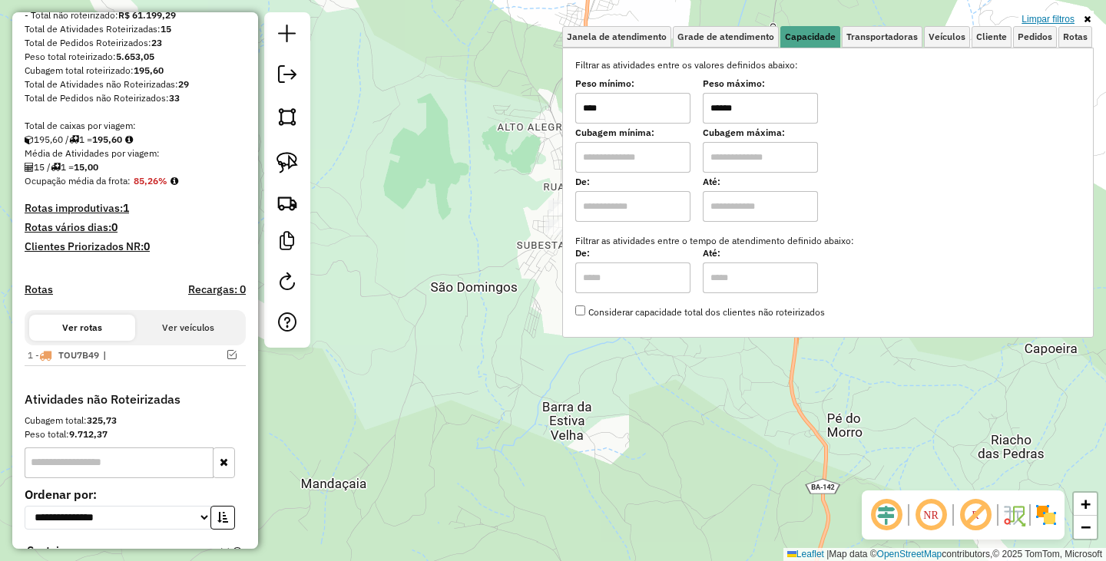
click at [1042, 16] on link "Limpar filtros" at bounding box center [1047, 19] width 59 height 17
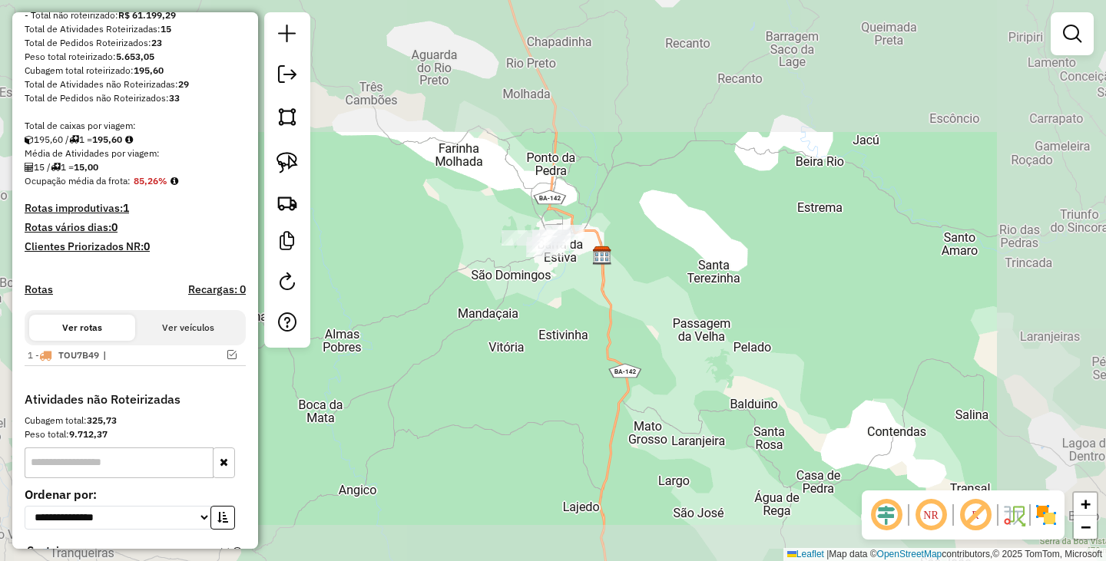
drag, startPoint x: 535, startPoint y: 288, endPoint x: 549, endPoint y: 292, distance: 14.3
click at [549, 292] on div "Janela de atendimento Grade de atendimento Capacidade Transportadoras Veículos …" at bounding box center [553, 280] width 1106 height 561
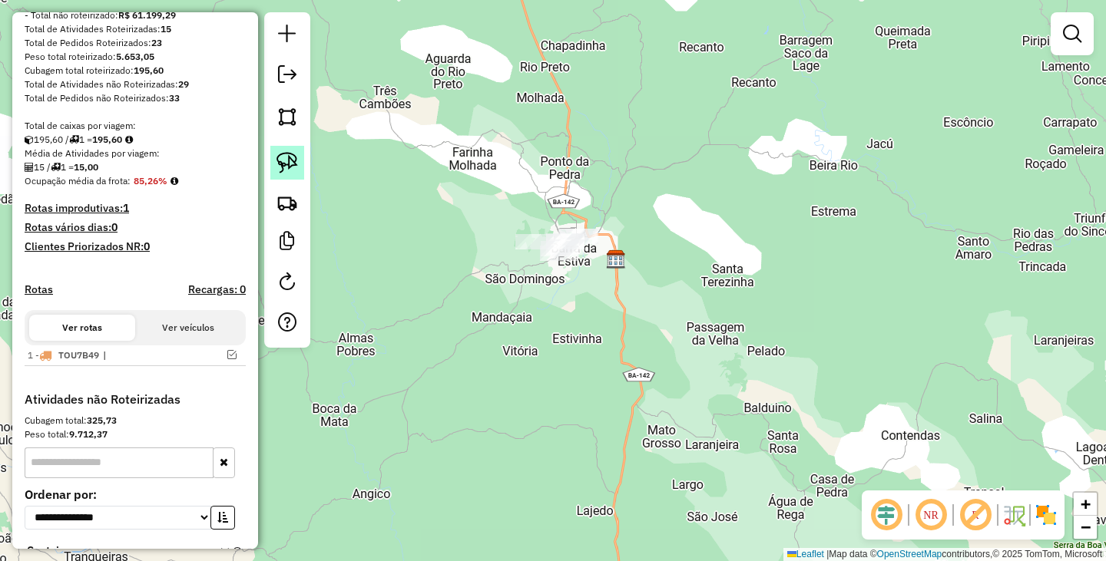
click at [287, 158] on img at bounding box center [286, 162] width 21 height 21
drag, startPoint x: 571, startPoint y: 189, endPoint x: 653, endPoint y: 262, distance: 109.9
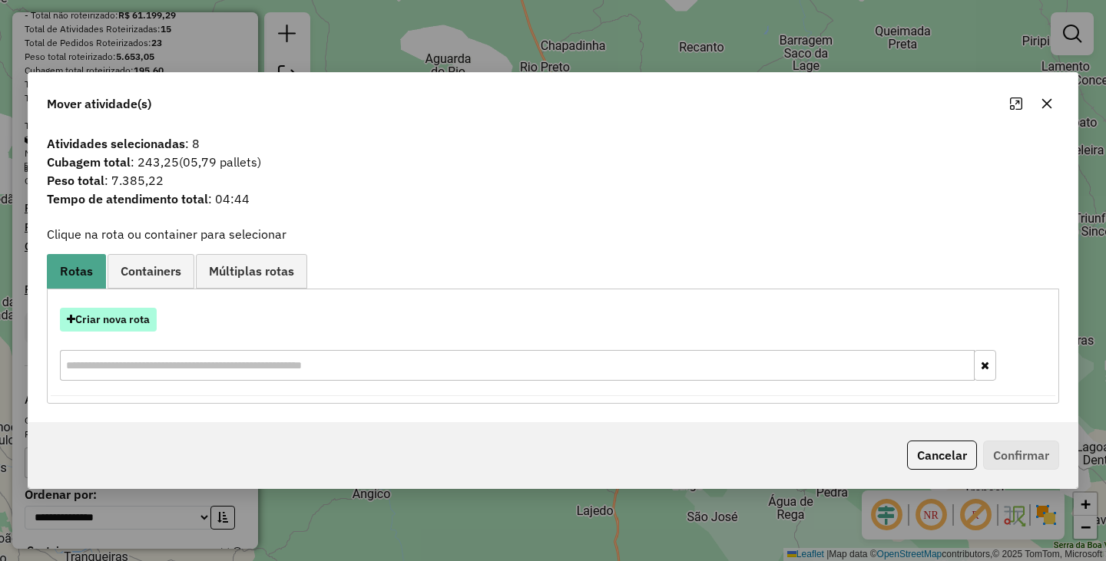
click at [141, 319] on button "Criar nova rota" at bounding box center [108, 320] width 97 height 24
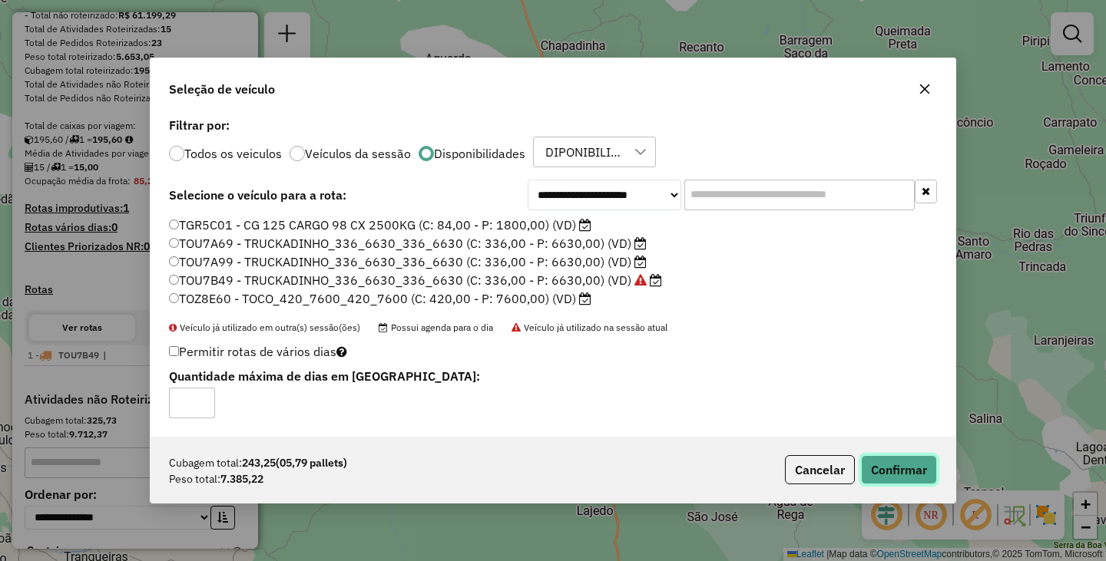
click at [894, 469] on button "Confirmar" at bounding box center [899, 469] width 76 height 29
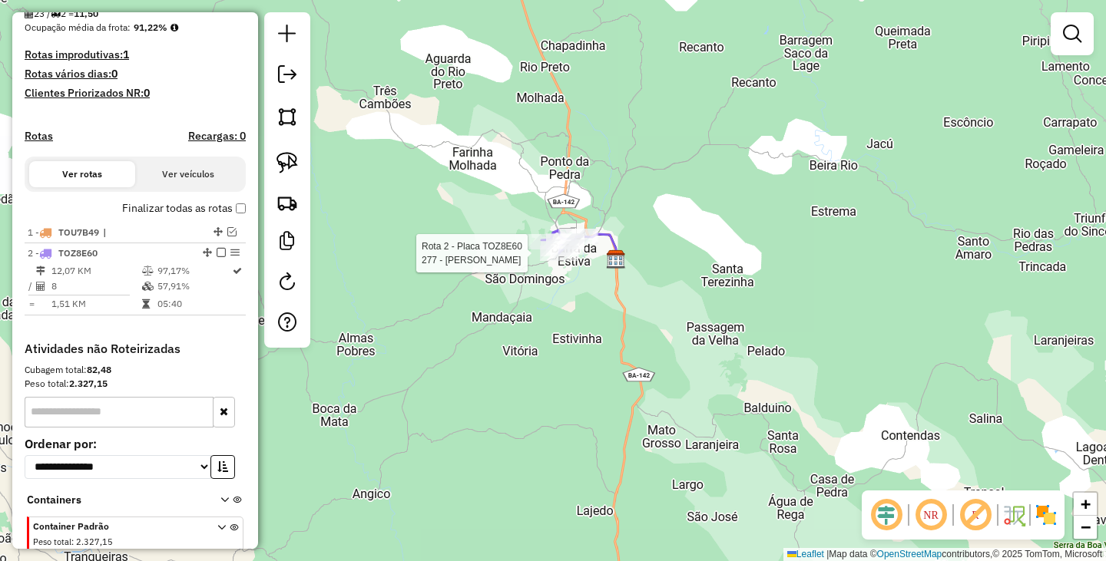
select select "**********"
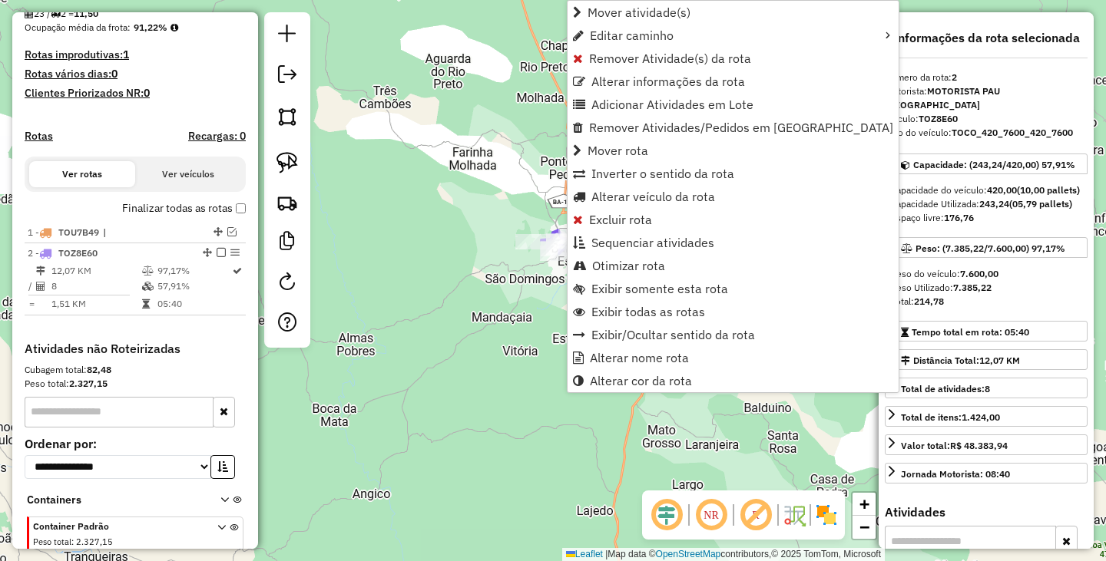
scroll to position [453, 0]
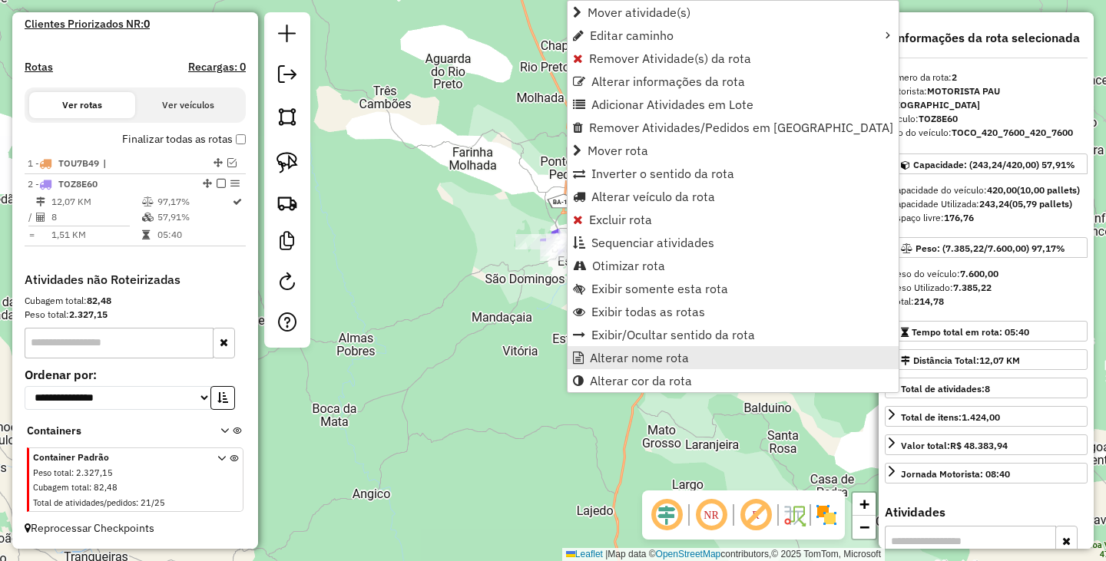
click at [653, 352] on span "Alterar nome rota" at bounding box center [639, 358] width 99 height 12
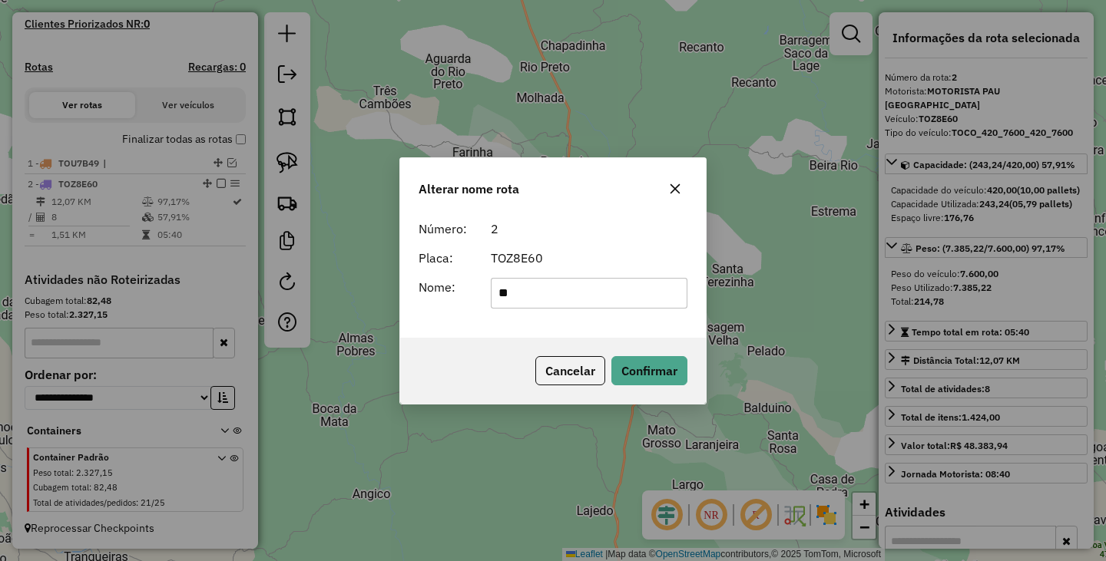
type input "**********"
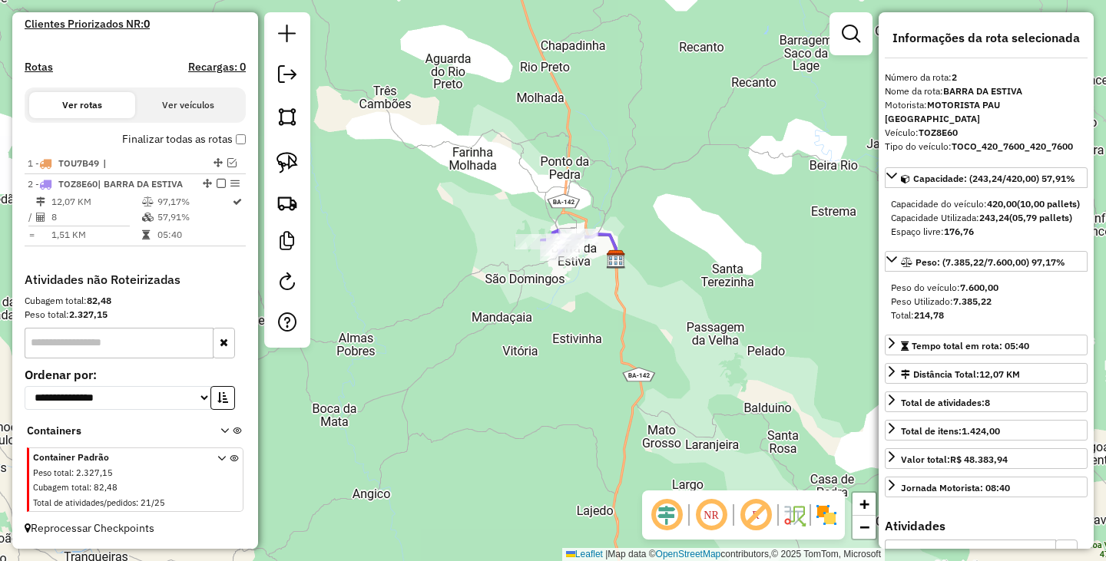
scroll to position [402, 0]
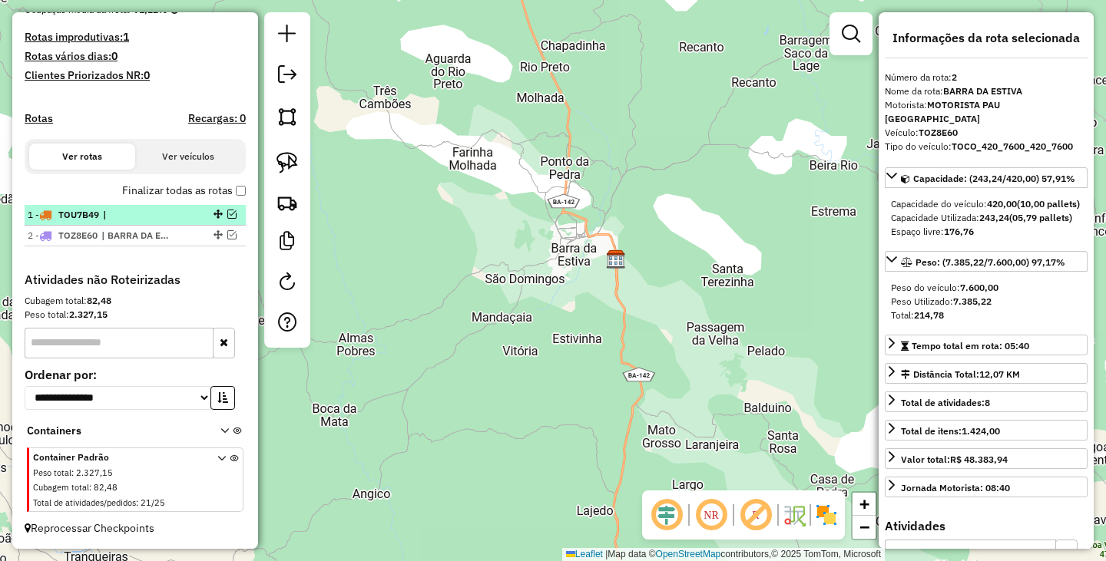
click at [91, 219] on span "TOU7B49" at bounding box center [78, 215] width 41 height 12
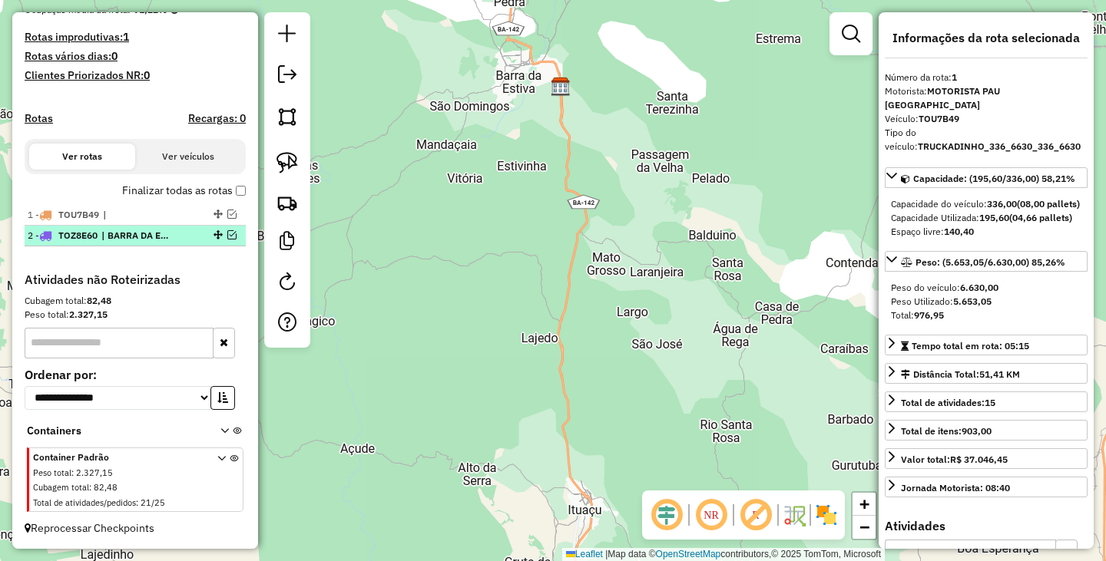
click at [227, 229] on div "2 - TOZ8E60 | BARRA DA ESTIVA" at bounding box center [135, 236] width 215 height 14
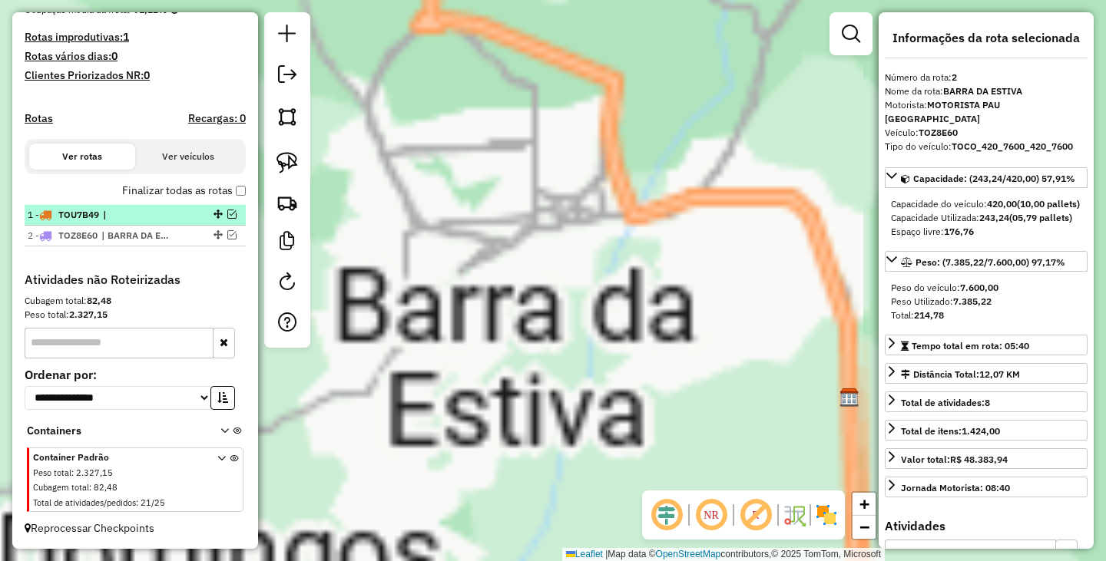
click at [99, 217] on span "TOU7B49" at bounding box center [78, 215] width 41 height 12
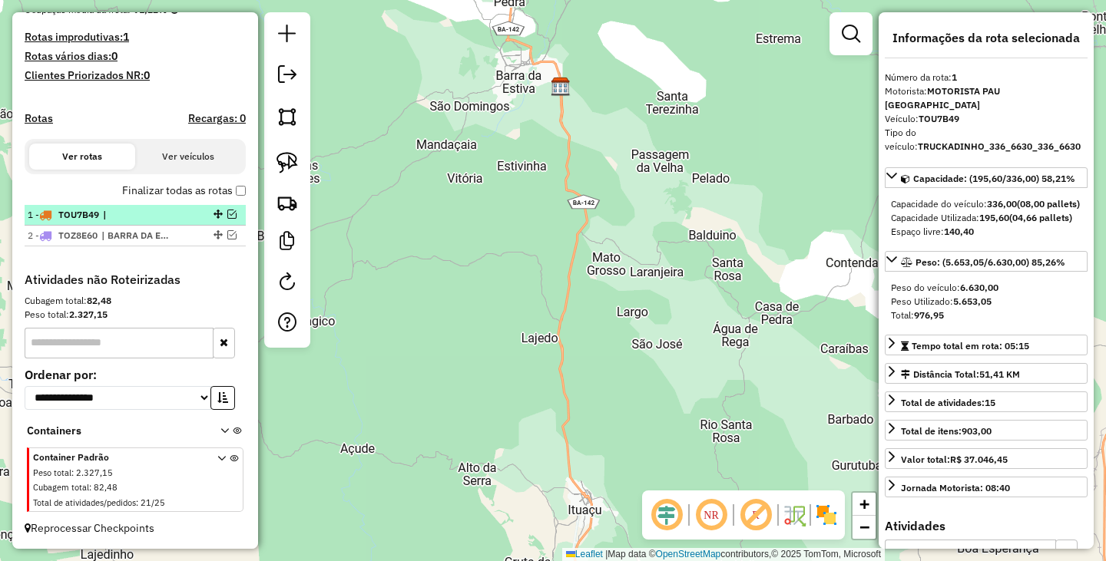
click at [228, 210] on em at bounding box center [231, 214] width 9 height 9
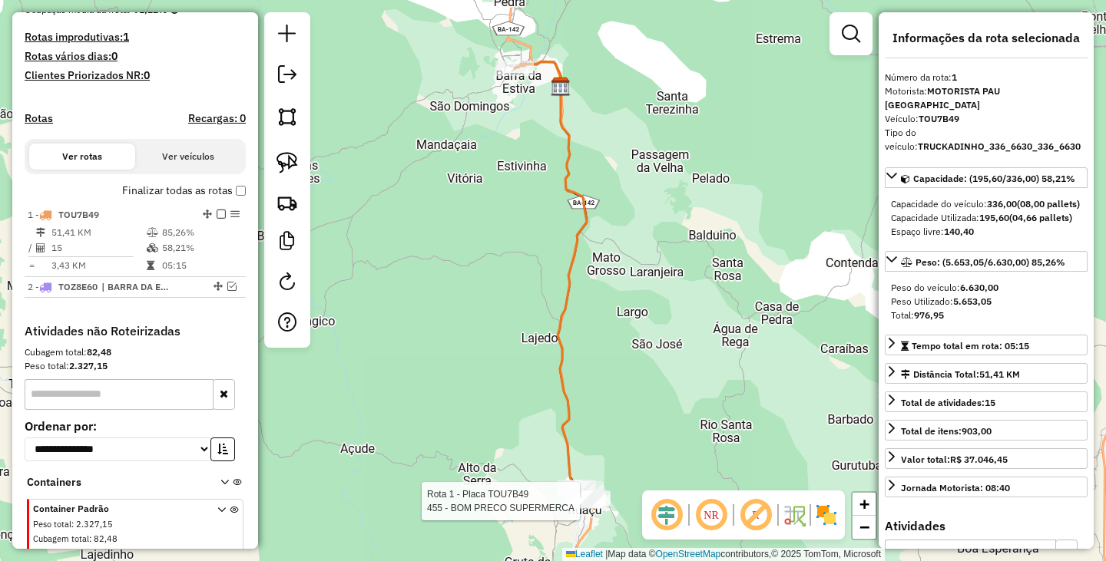
scroll to position [453, 0]
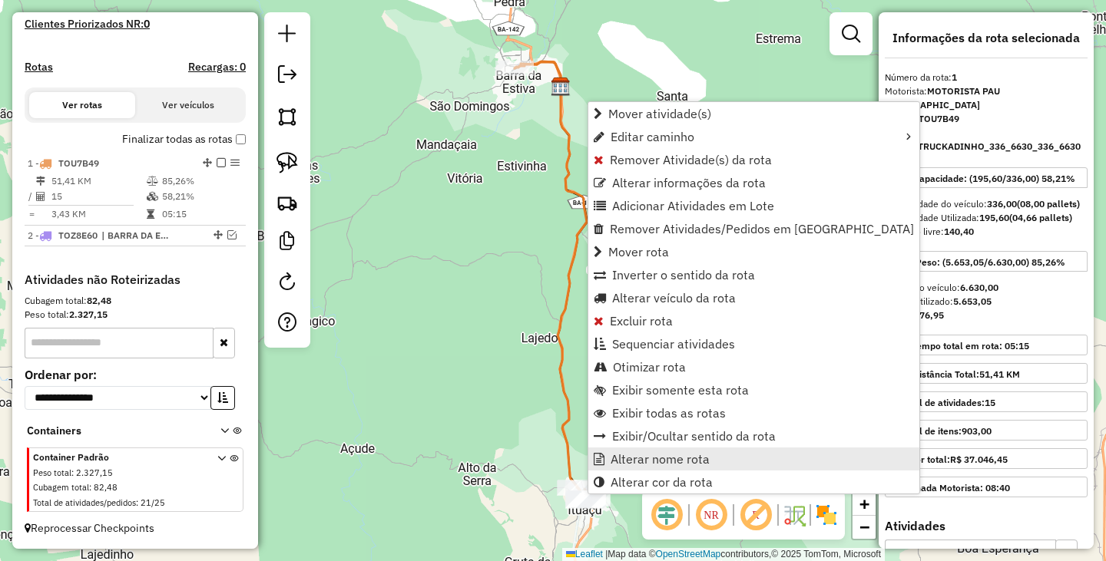
click at [642, 453] on span "Alterar nome rota" at bounding box center [659, 459] width 99 height 12
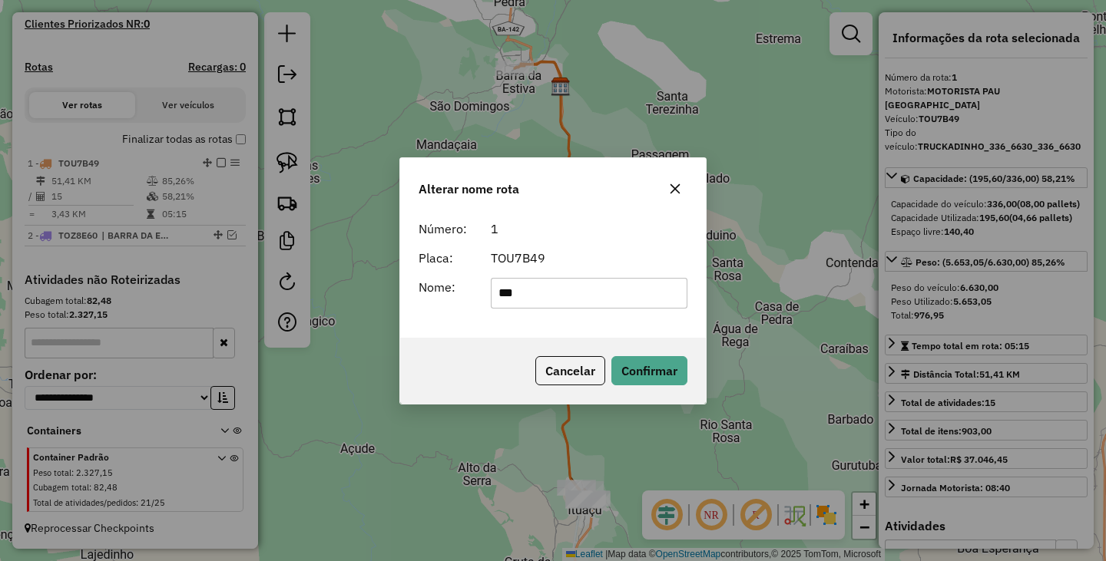
type input "**********"
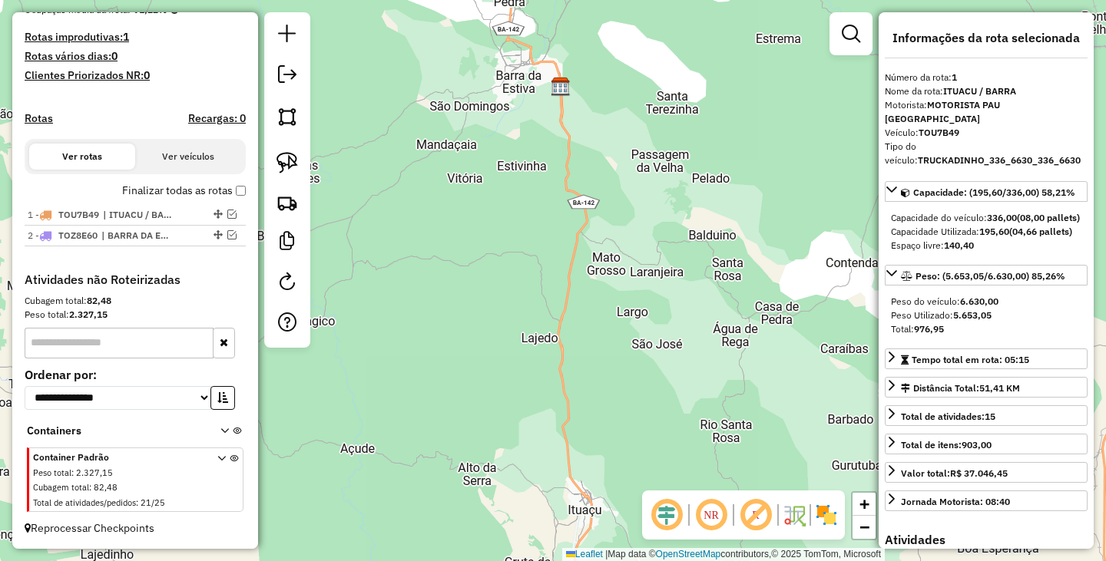
scroll to position [402, 0]
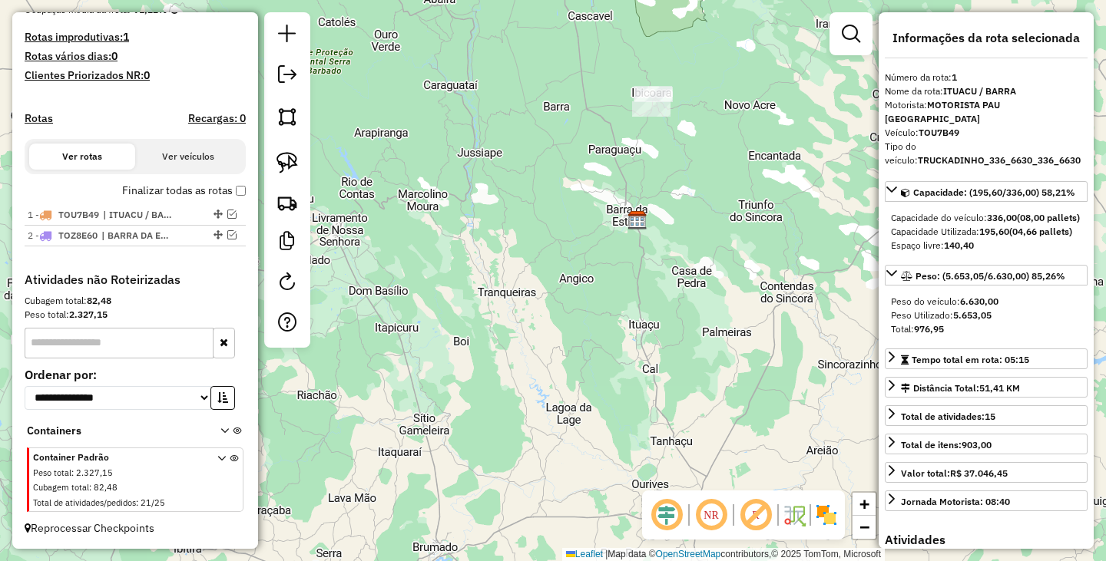
drag, startPoint x: 617, startPoint y: 219, endPoint x: 531, endPoint y: 352, distance: 158.5
click at [531, 352] on div "Janela de atendimento Grade de atendimento Capacidade Transportadoras Veículos …" at bounding box center [553, 280] width 1106 height 561
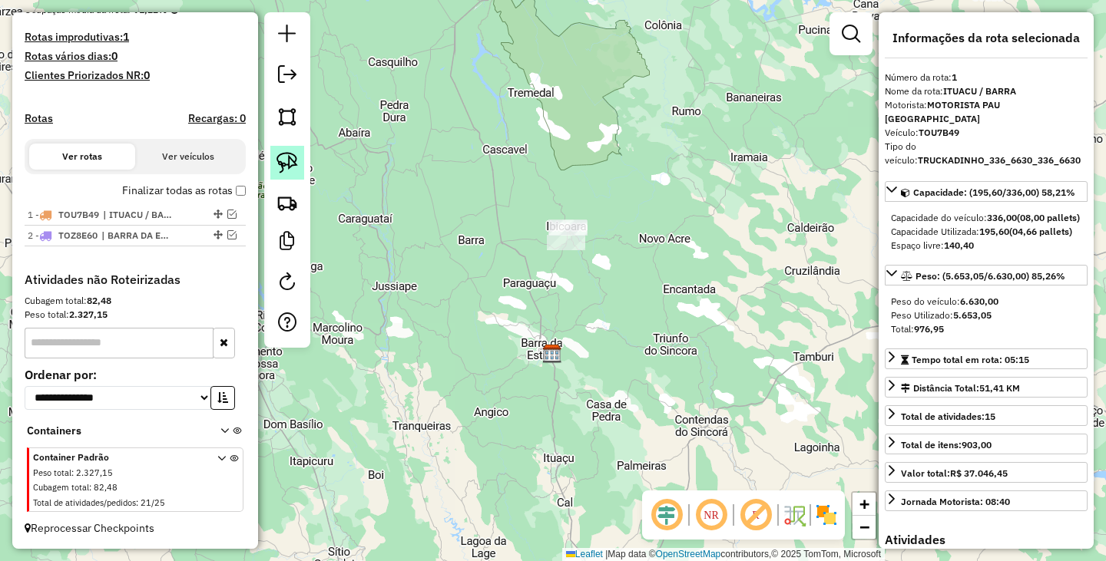
click at [283, 174] on link at bounding box center [287, 163] width 34 height 34
drag, startPoint x: 528, startPoint y: 193, endPoint x: 703, endPoint y: 266, distance: 190.1
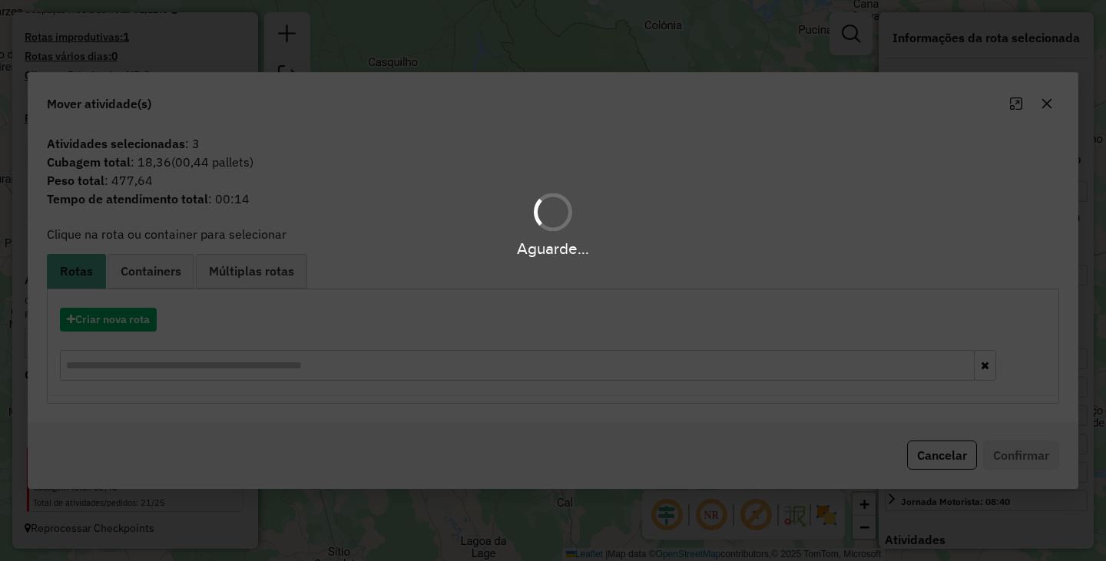
click at [938, 447] on hb-app "Aguarde... Pop-up bloqueado! Seu navegador bloqueou automáticamente a abertura …" at bounding box center [553, 280] width 1106 height 561
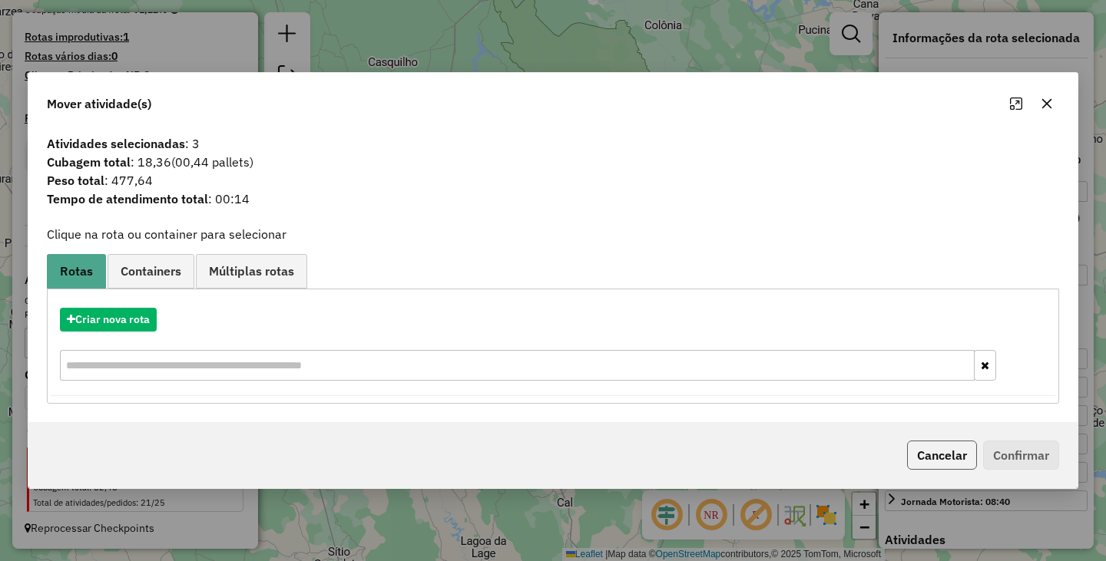
click at [934, 450] on button "Cancelar" at bounding box center [942, 455] width 70 height 29
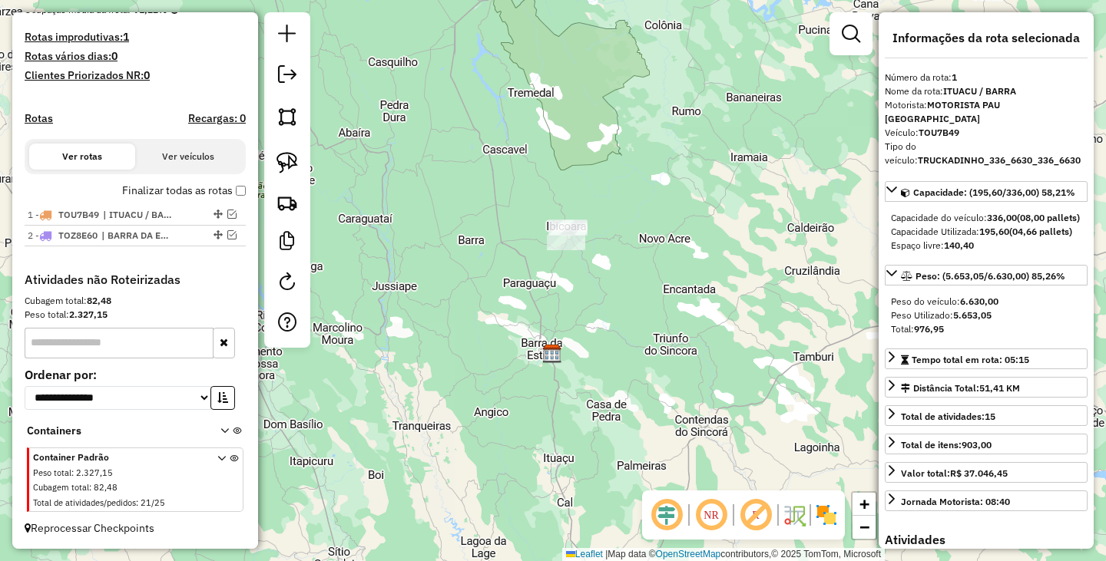
click at [572, 301] on div "Janela de atendimento Grade de atendimento Capacidade Transportadoras Veículos …" at bounding box center [553, 280] width 1106 height 561
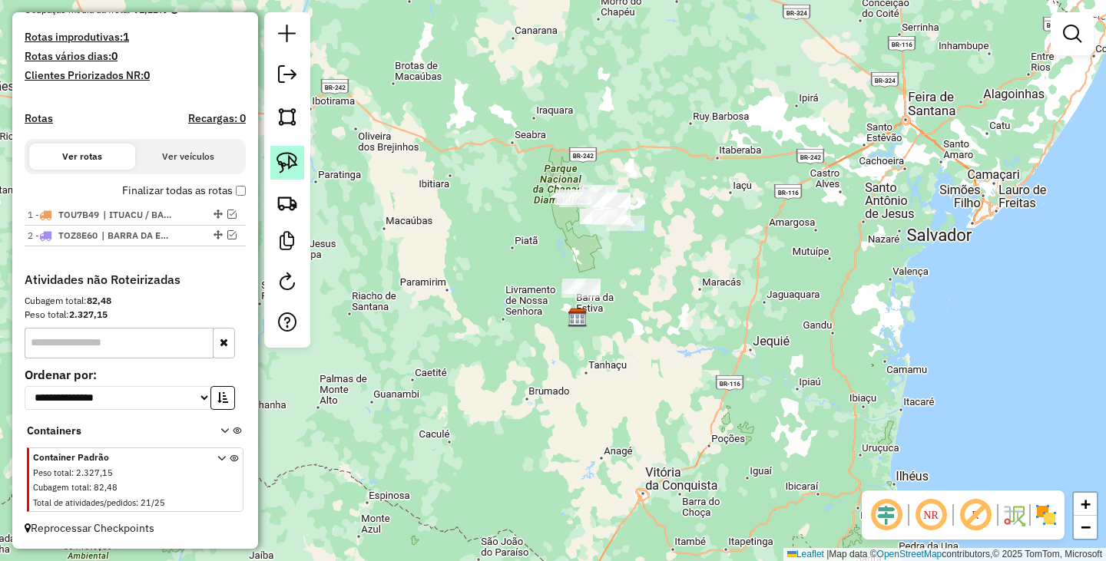
click at [294, 162] on img at bounding box center [286, 162] width 21 height 21
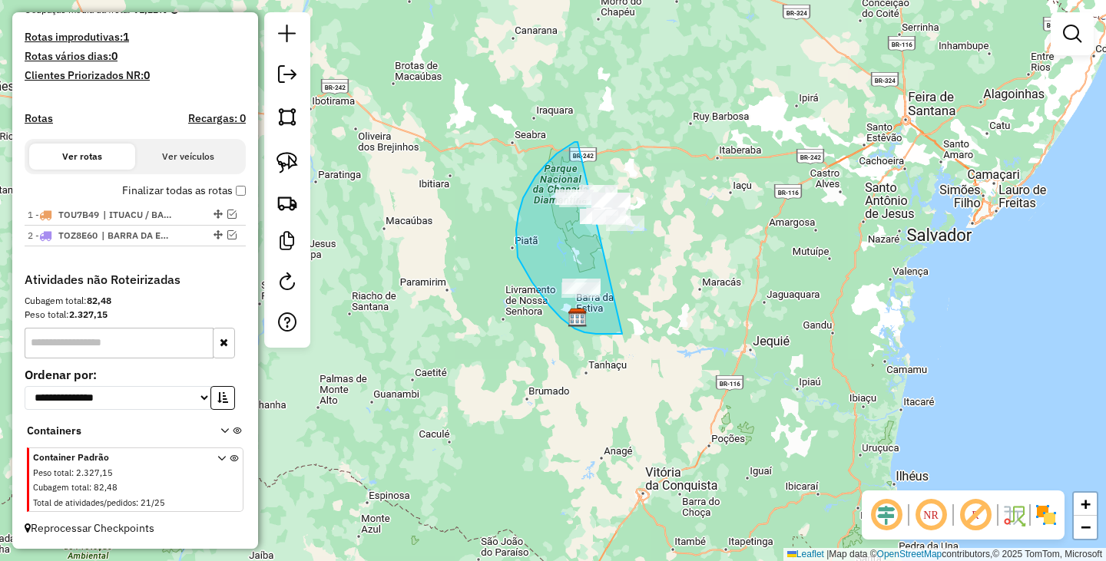
drag, startPoint x: 574, startPoint y: 142, endPoint x: 734, endPoint y: 227, distance: 180.7
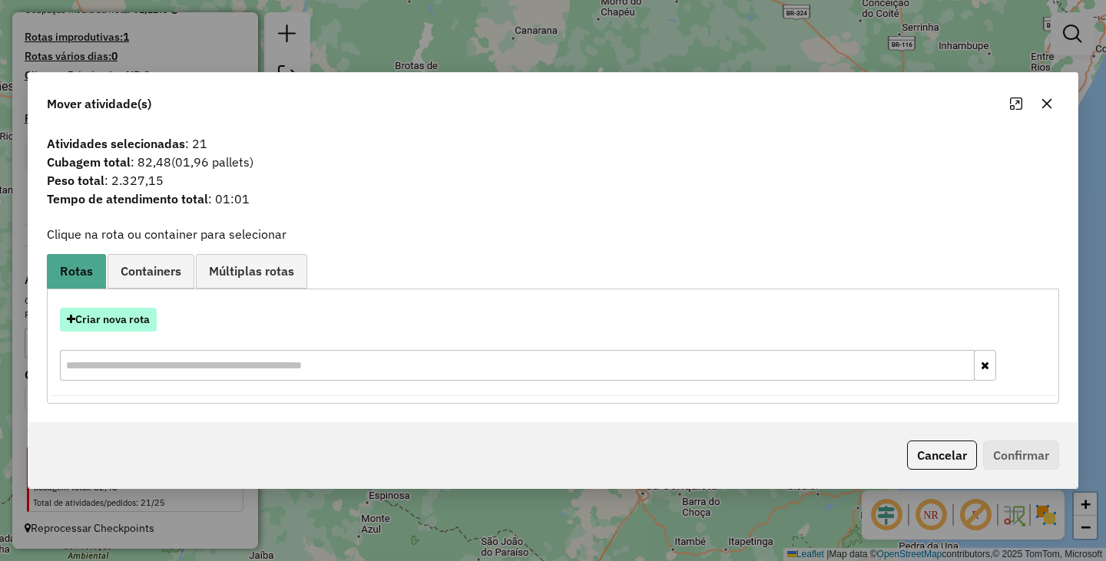
click at [141, 321] on button "Criar nova rota" at bounding box center [108, 320] width 97 height 24
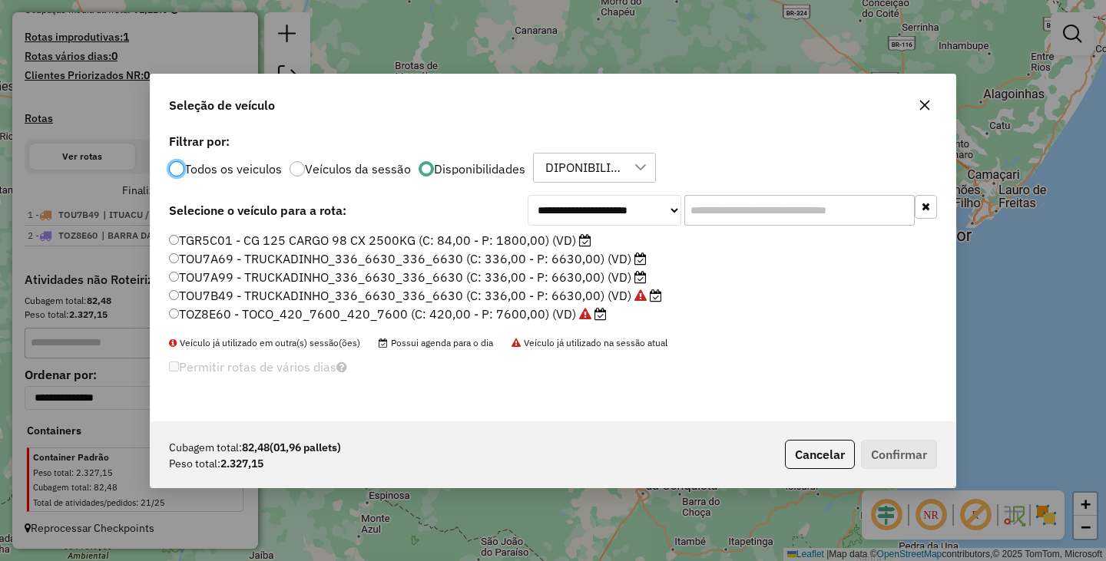
scroll to position [8, 5]
click at [180, 238] on label "TGR5C01 - CG 125 CARGO 98 CX 2500KG (C: 84,00 - P: 1800,00) (VD)" at bounding box center [380, 240] width 422 height 18
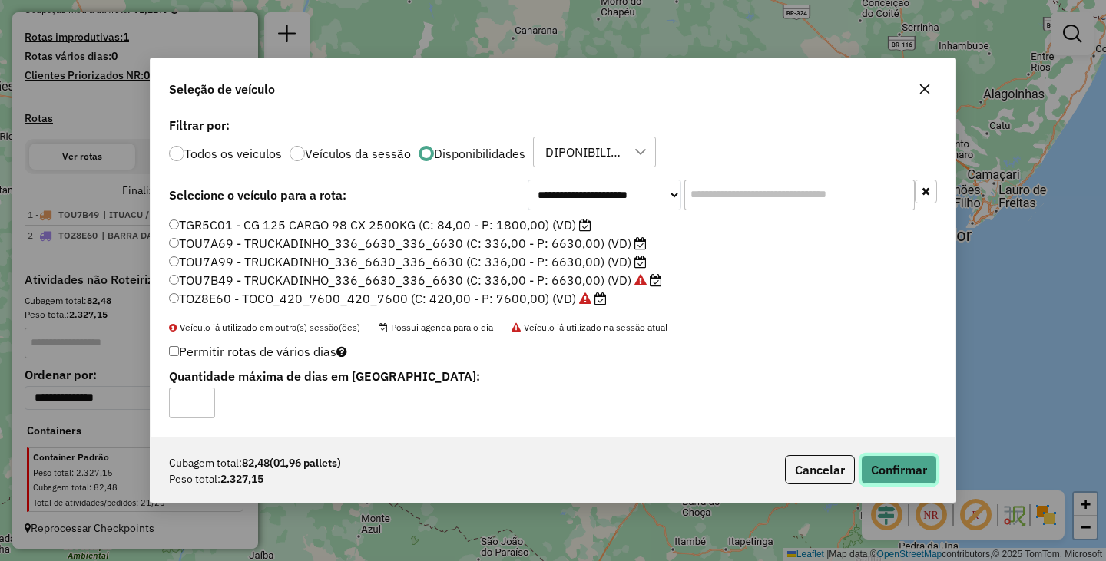
click at [913, 461] on button "Confirmar" at bounding box center [899, 469] width 76 height 29
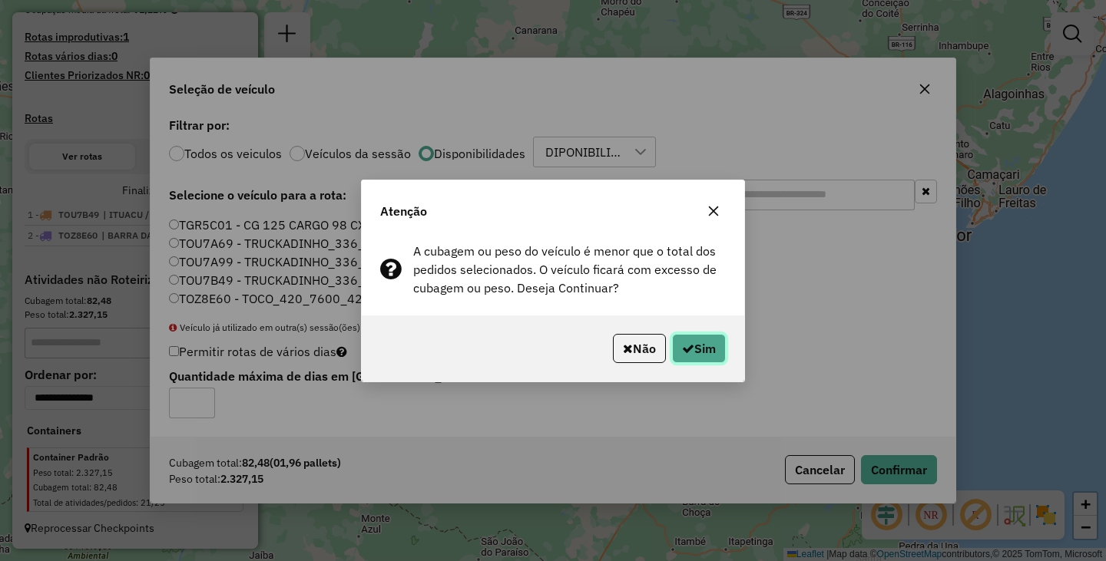
click at [686, 346] on icon "button" at bounding box center [688, 348] width 12 height 12
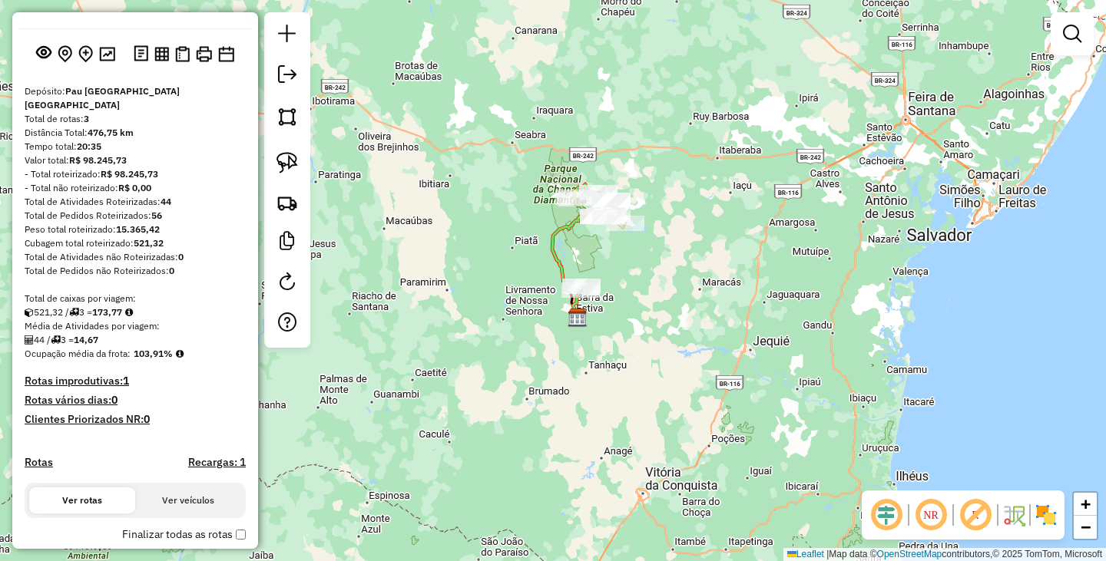
scroll to position [0, 0]
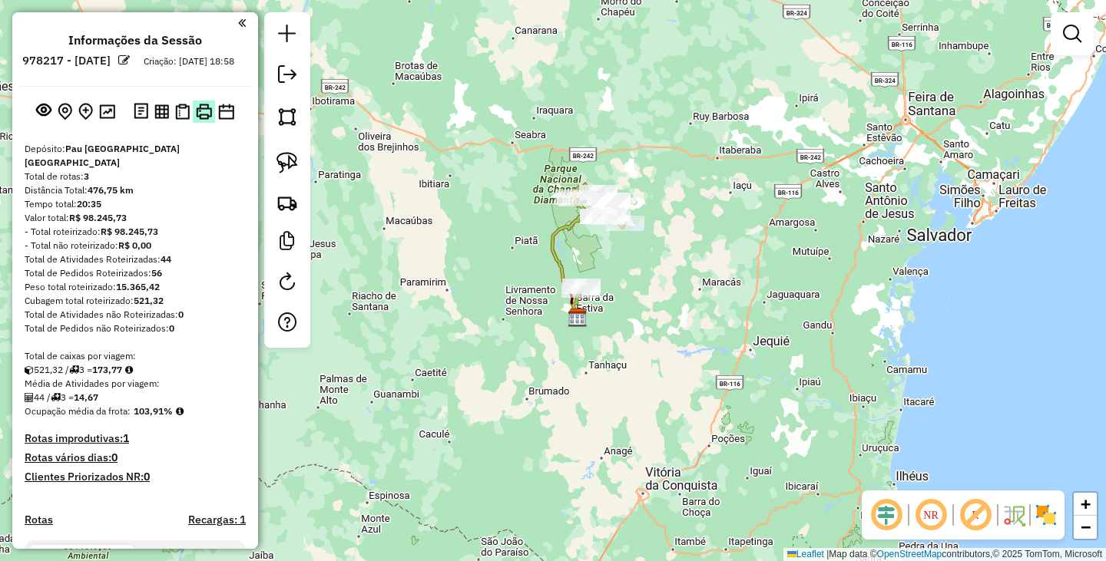
click at [200, 120] on img at bounding box center [204, 112] width 16 height 16
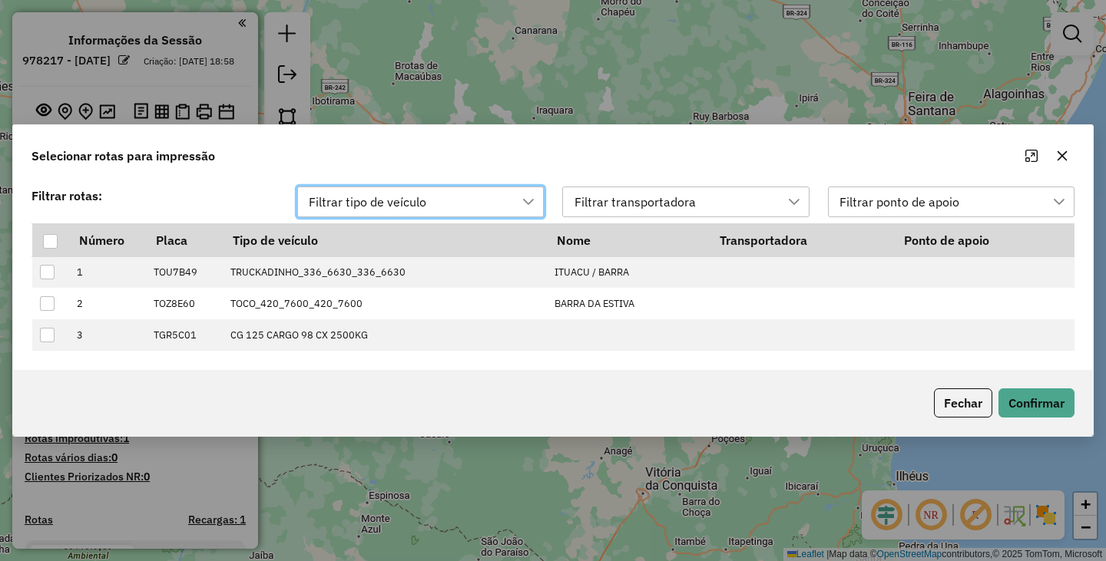
scroll to position [12, 70]
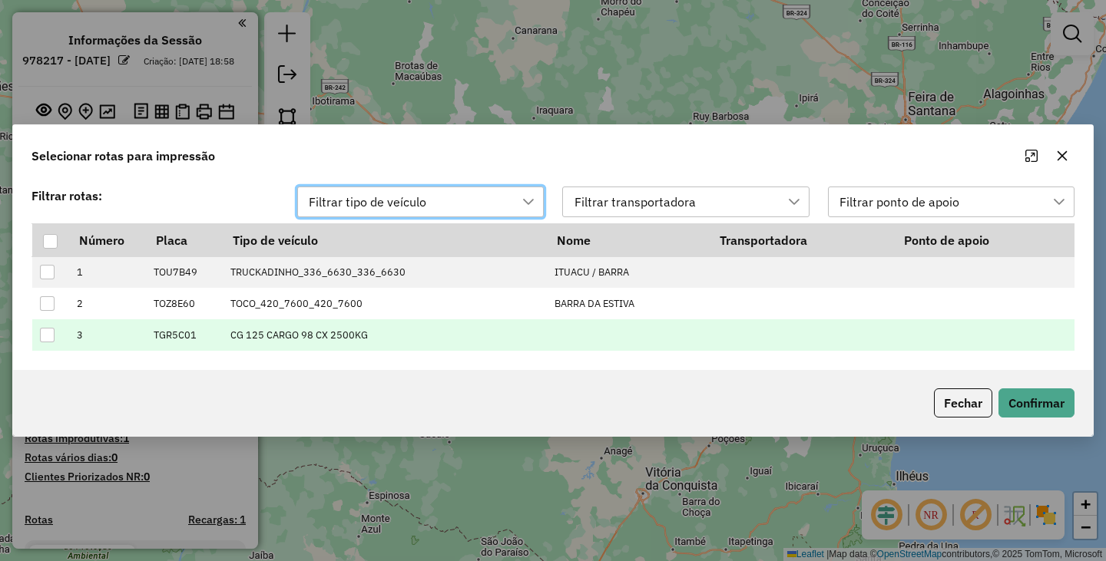
click at [48, 333] on div at bounding box center [47, 335] width 15 height 15
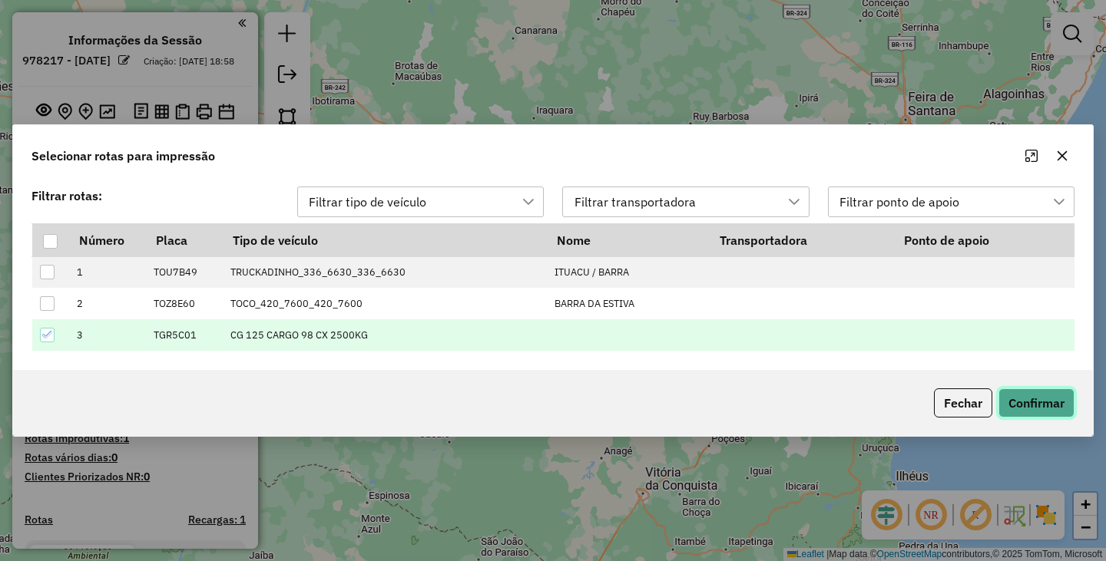
click at [1037, 399] on button "Confirmar" at bounding box center [1036, 403] width 76 height 29
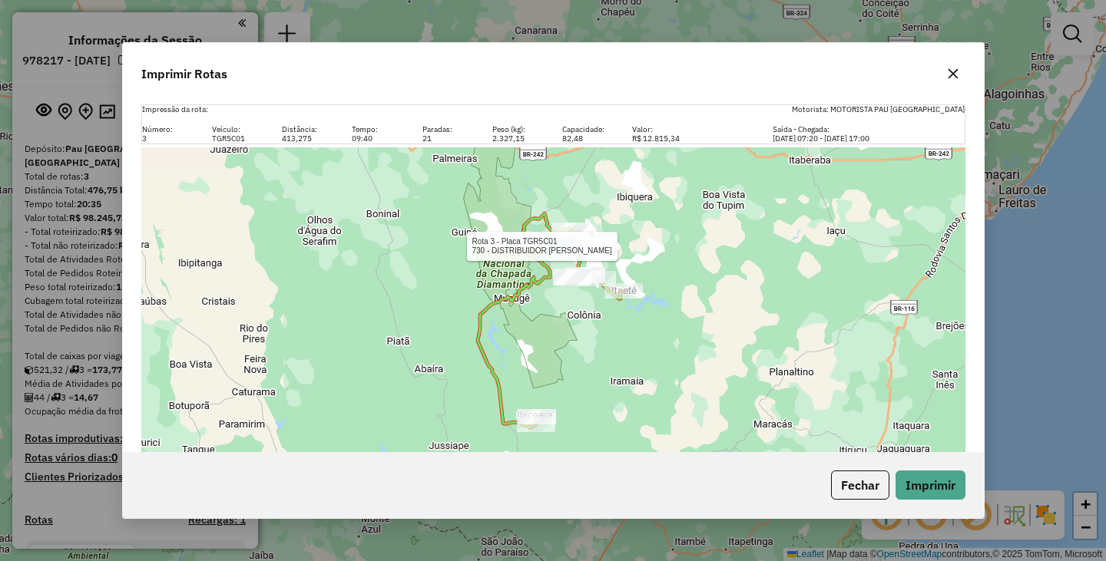
scroll to position [301, 0]
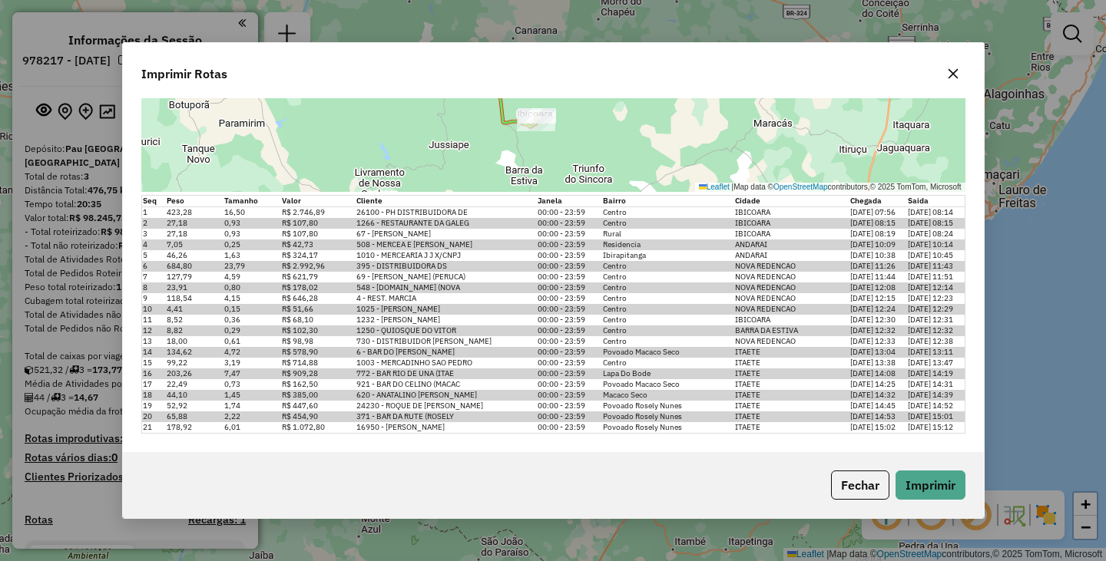
drag, startPoint x: 812, startPoint y: 329, endPoint x: 142, endPoint y: 327, distance: 670.3
click at [142, 327] on tr "12 8,82 0,29 R$ 102,30 1250 - QUIOSQUE DO VITOR 00:00 - 23:59 Centro BARRA DA E…" at bounding box center [552, 331] width 823 height 11
click at [863, 481] on button "Fechar" at bounding box center [860, 485] width 58 height 29
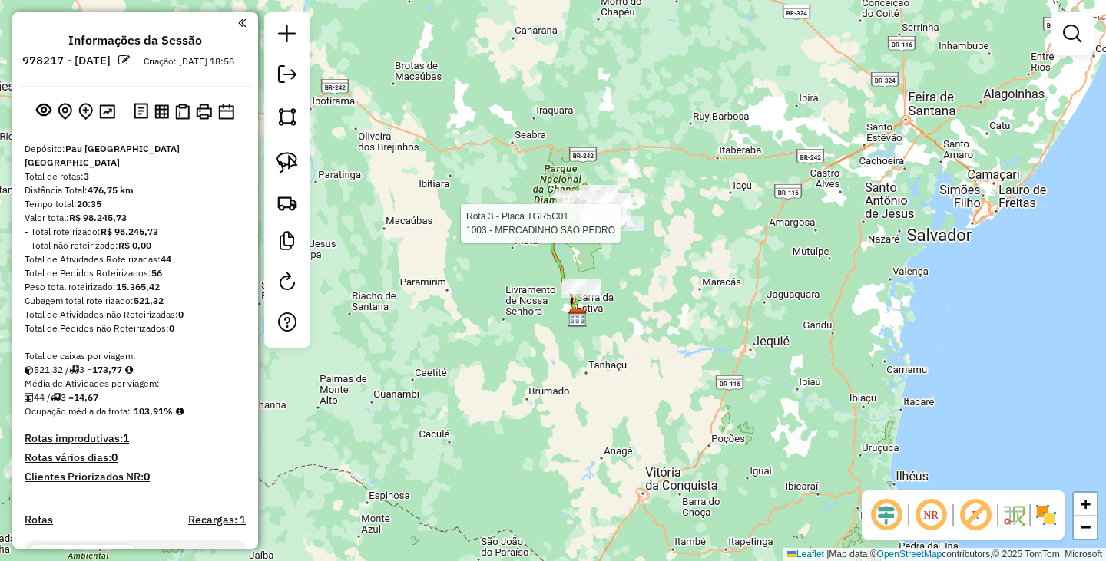
select select "**********"
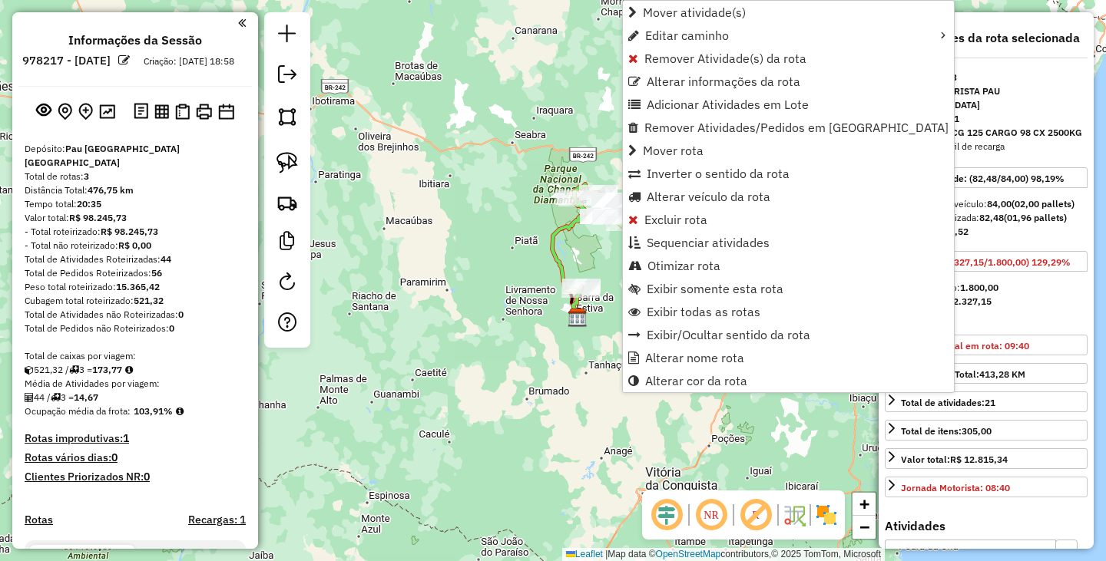
scroll to position [232, 0]
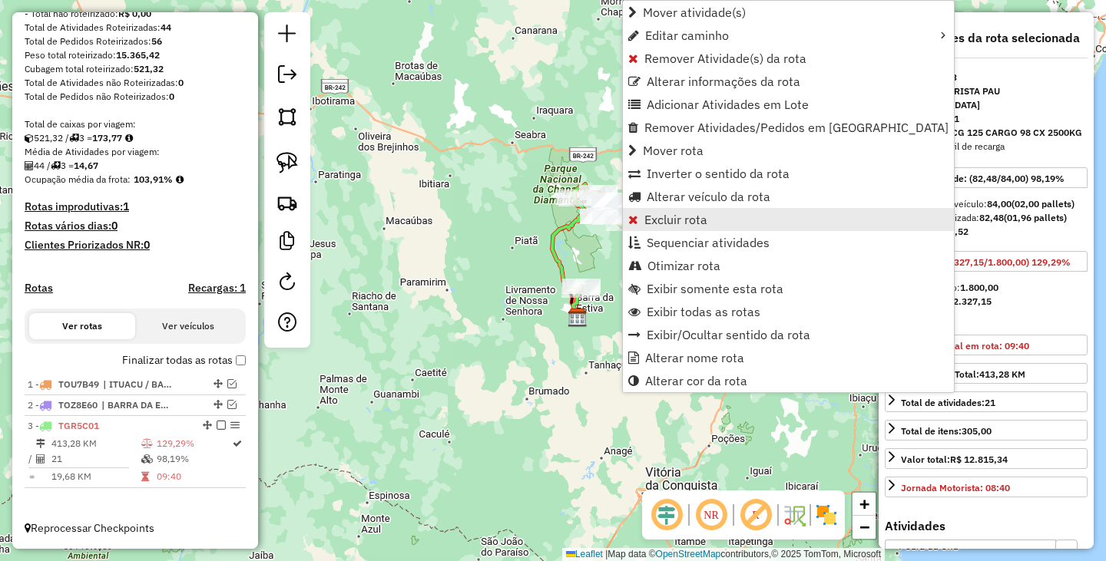
click at [676, 220] on span "Excluir rota" at bounding box center [675, 219] width 63 height 12
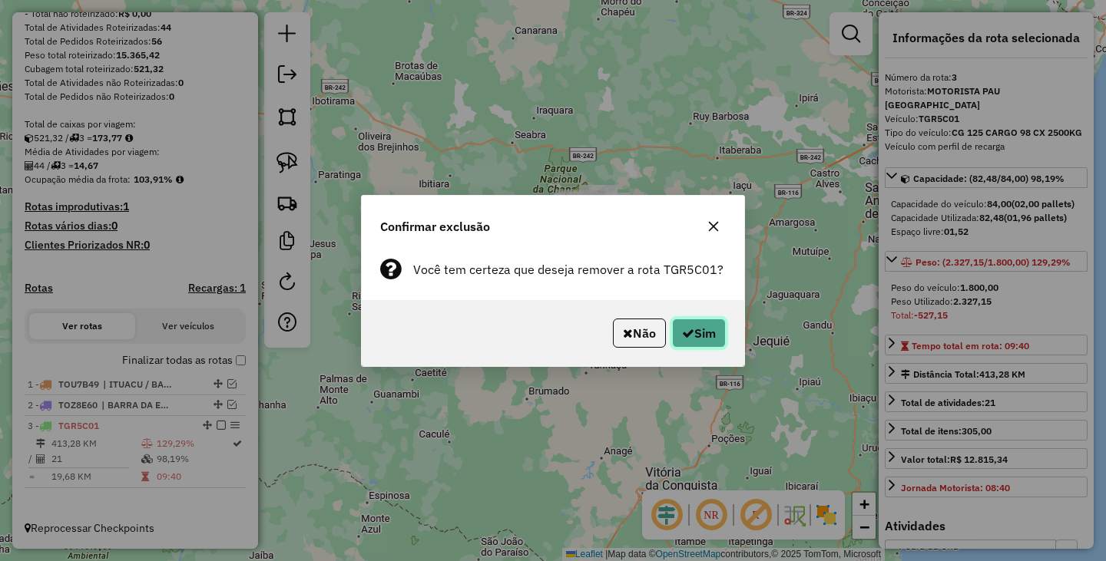
click at [707, 326] on button "Sim" at bounding box center [699, 333] width 54 height 29
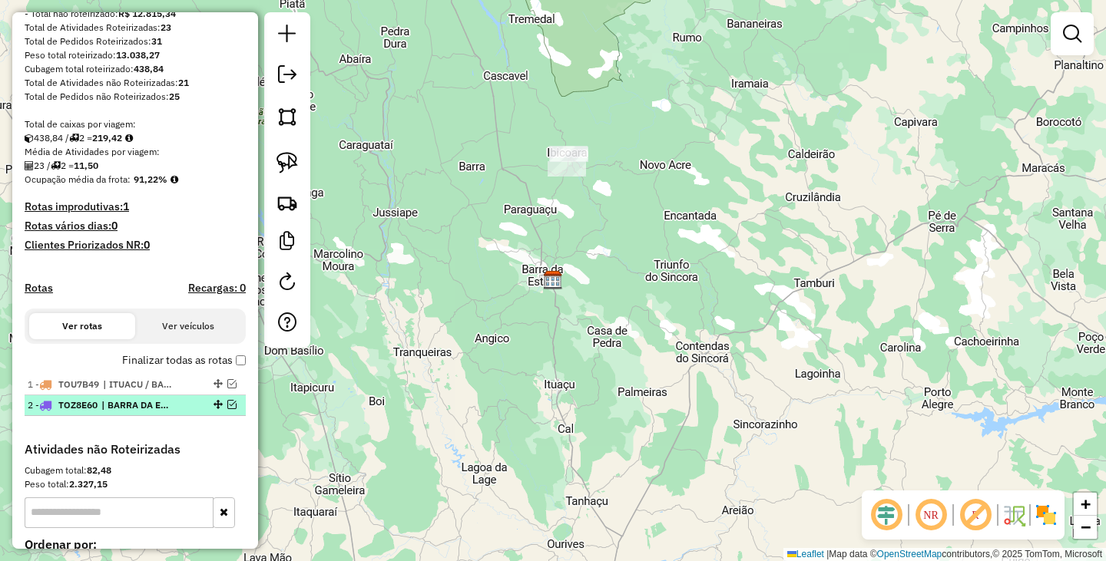
click at [228, 405] on em at bounding box center [231, 404] width 9 height 9
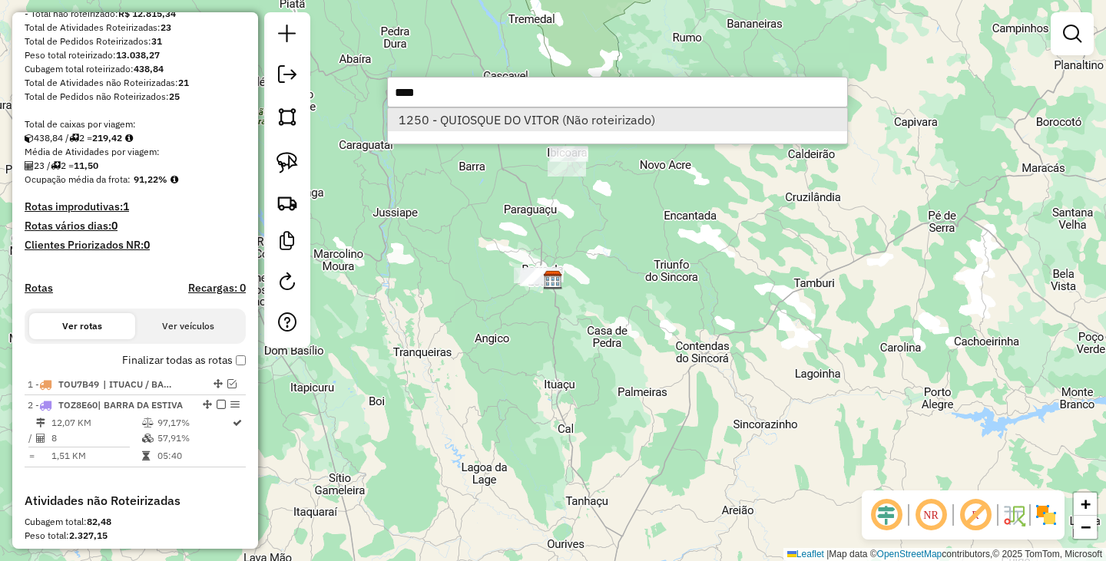
type input "****"
click at [501, 118] on li "1250 - QUIOSQUE DO VITOR (Não roteirizado)" at bounding box center [617, 119] width 459 height 23
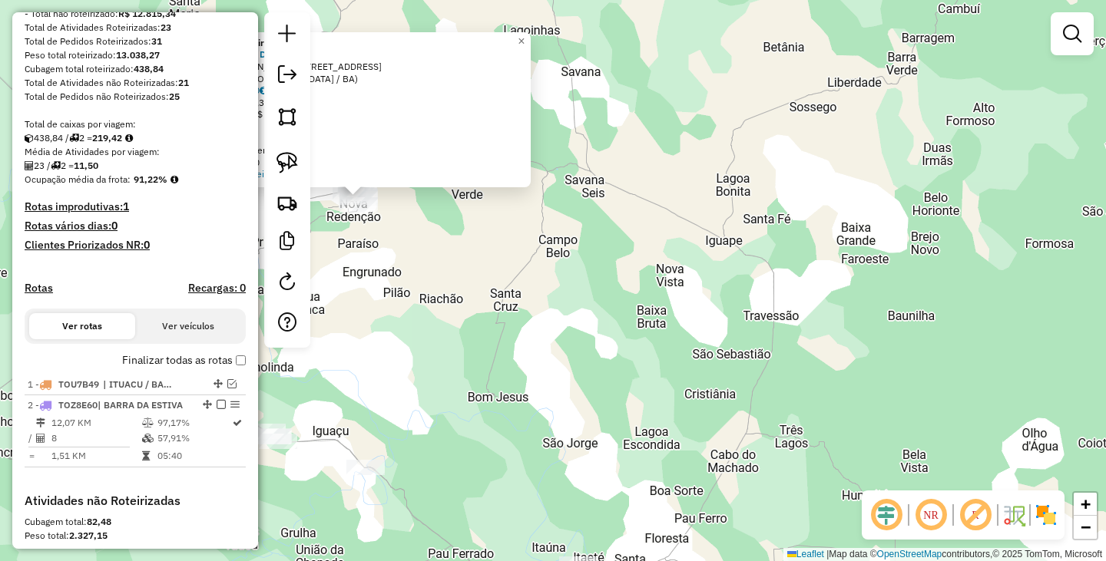
drag, startPoint x: 373, startPoint y: 229, endPoint x: 542, endPoint y: 266, distance: 172.9
click at [536, 266] on div "Atividade não roteirizada 1250 - QUIOSQUE DO VITOR Endereço: JOSE DE ANCHIETA 1…" at bounding box center [553, 280] width 1106 height 561
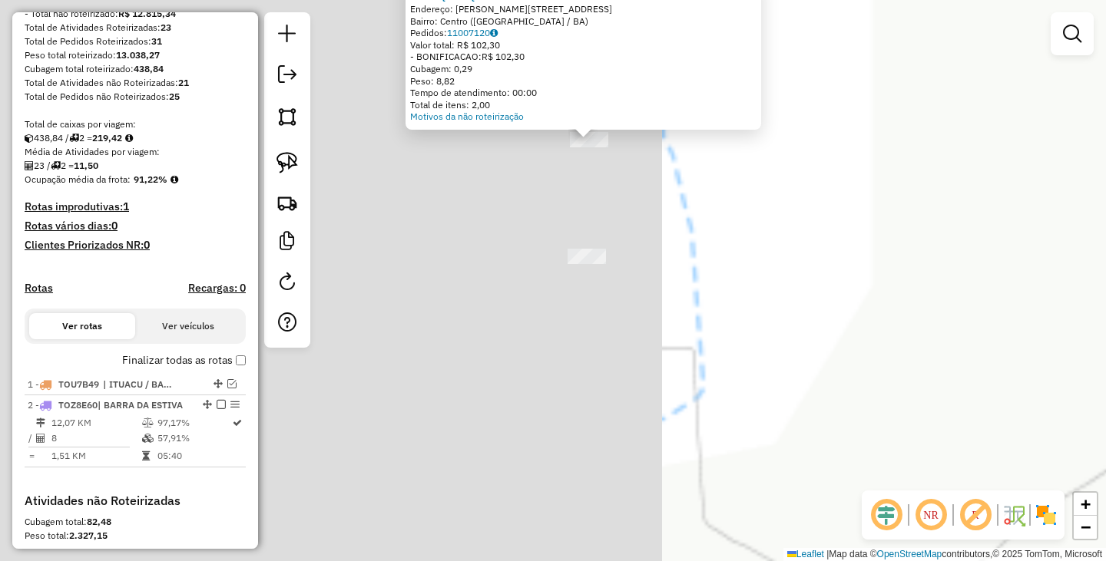
drag, startPoint x: 665, startPoint y: 311, endPoint x: 690, endPoint y: 420, distance: 111.8
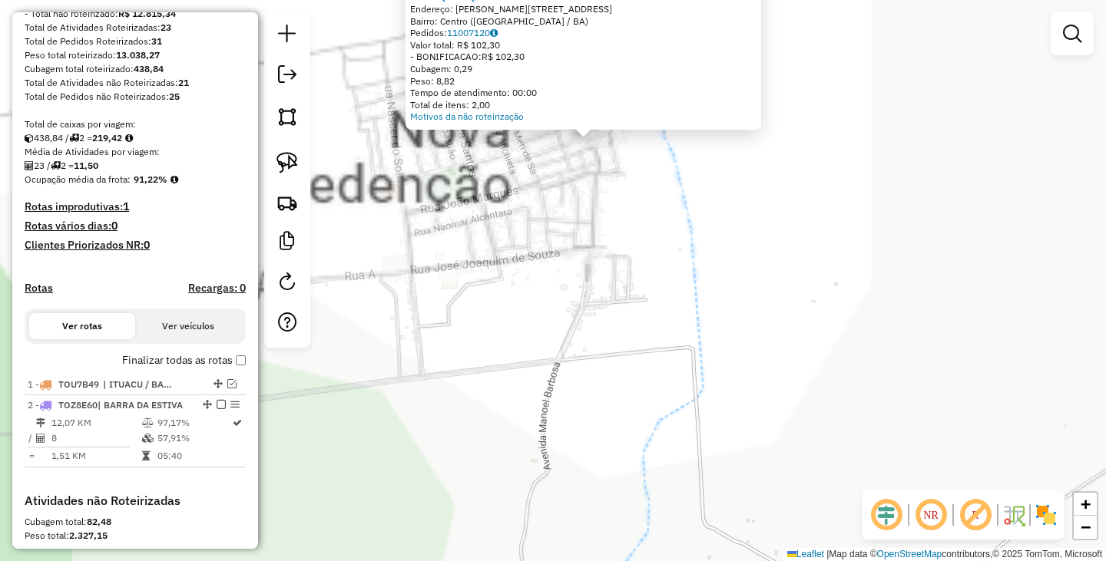
click at [690, 420] on div "Atividade não roteirizada 1250 - QUIOSQUE DO VITOR Endereço: JOSE DE ANCHIETA 1…" at bounding box center [553, 280] width 1106 height 561
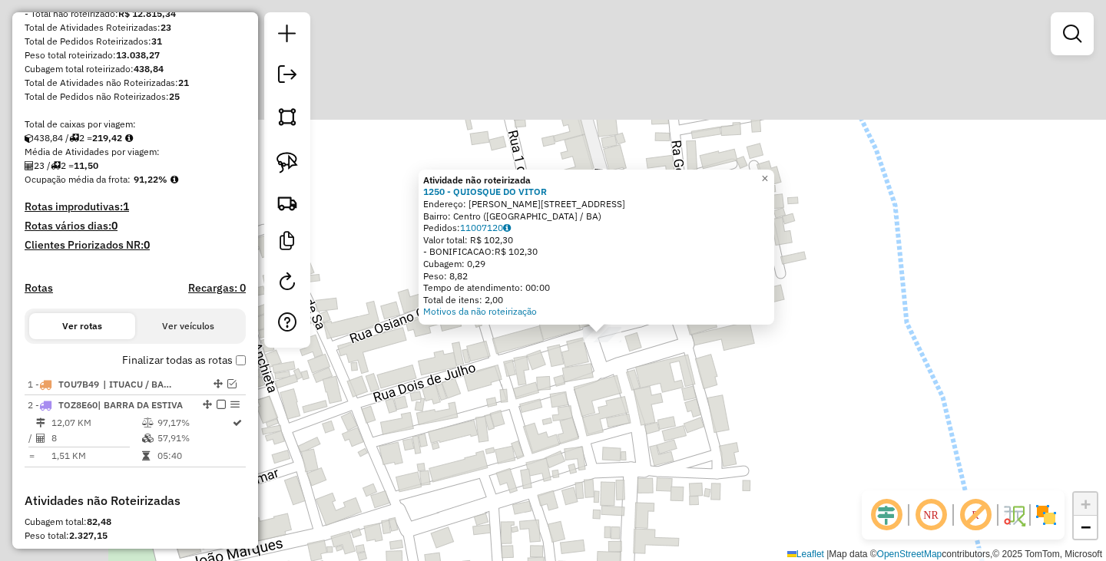
drag, startPoint x: 518, startPoint y: 165, endPoint x: 657, endPoint y: 365, distance: 242.8
click at [657, 365] on div "Atividade não roteirizada 1250 - QUIOSQUE DO VITOR Endereço: JOSE DE ANCHIETA 1…" at bounding box center [553, 280] width 1106 height 561
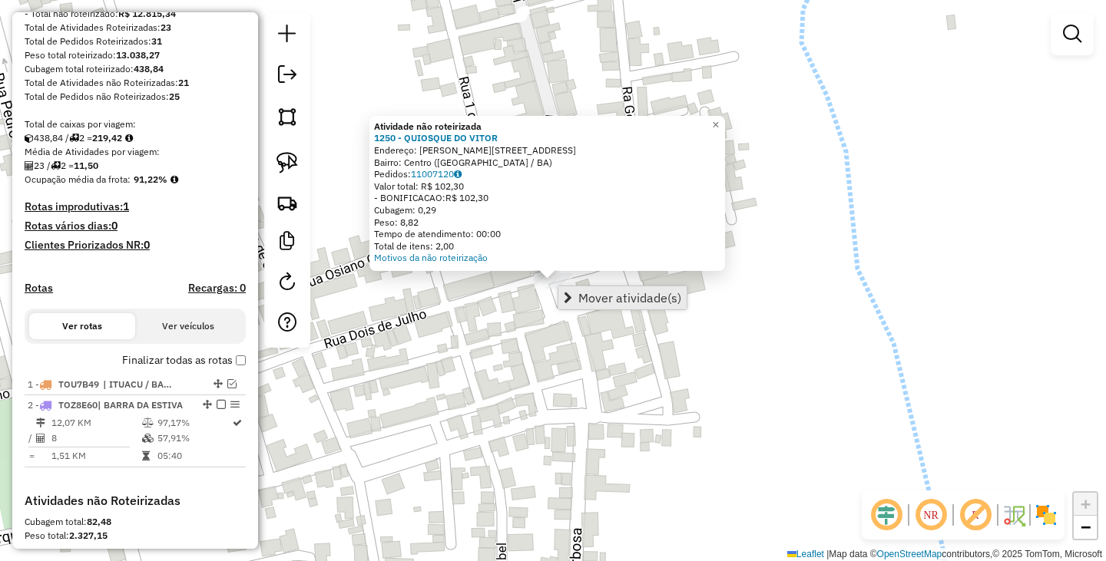
click at [617, 298] on span "Mover atividade(s)" at bounding box center [629, 298] width 103 height 12
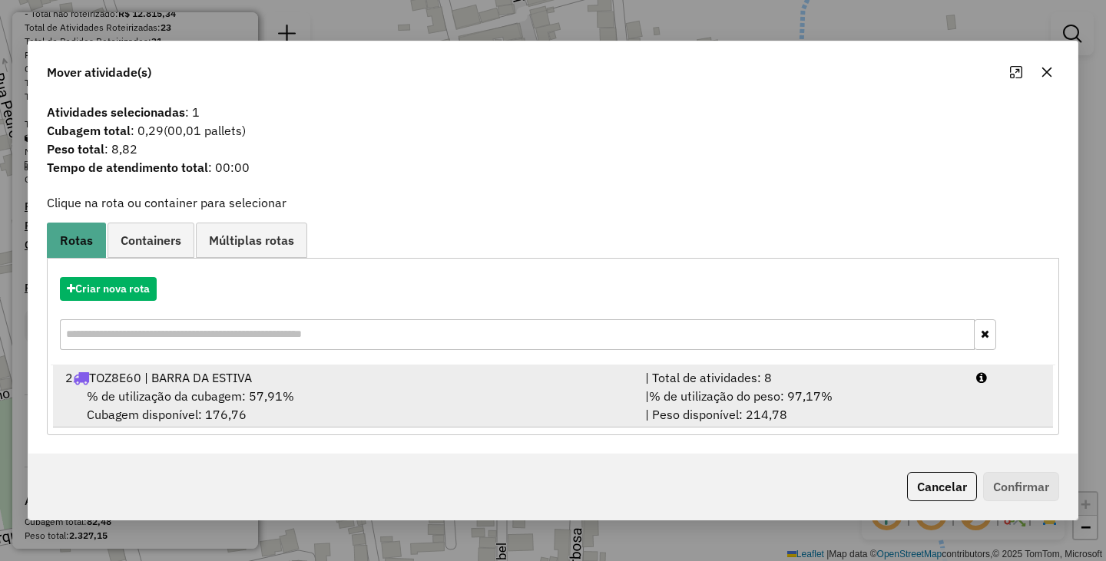
click at [286, 400] on span "% de utilização da cubagem: 57,91%" at bounding box center [190, 396] width 207 height 15
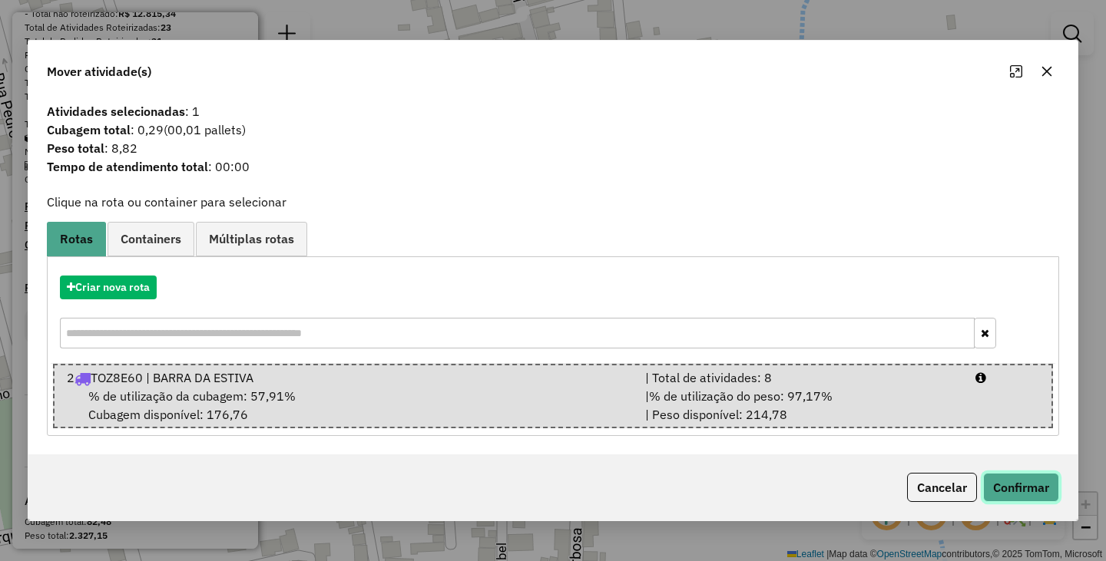
click at [1010, 486] on button "Confirmar" at bounding box center [1021, 487] width 76 height 29
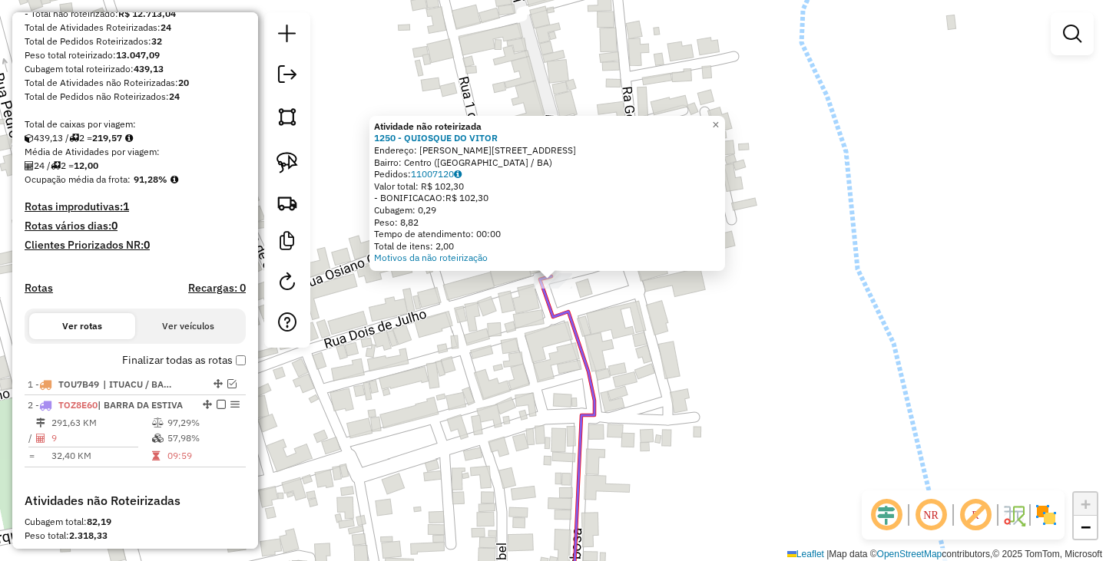
click at [753, 336] on div "Atividade não roteirizada 1250 - QUIOSQUE DO VITOR Endereço: JOSE DE ANCHIETA 1…" at bounding box center [553, 280] width 1106 height 561
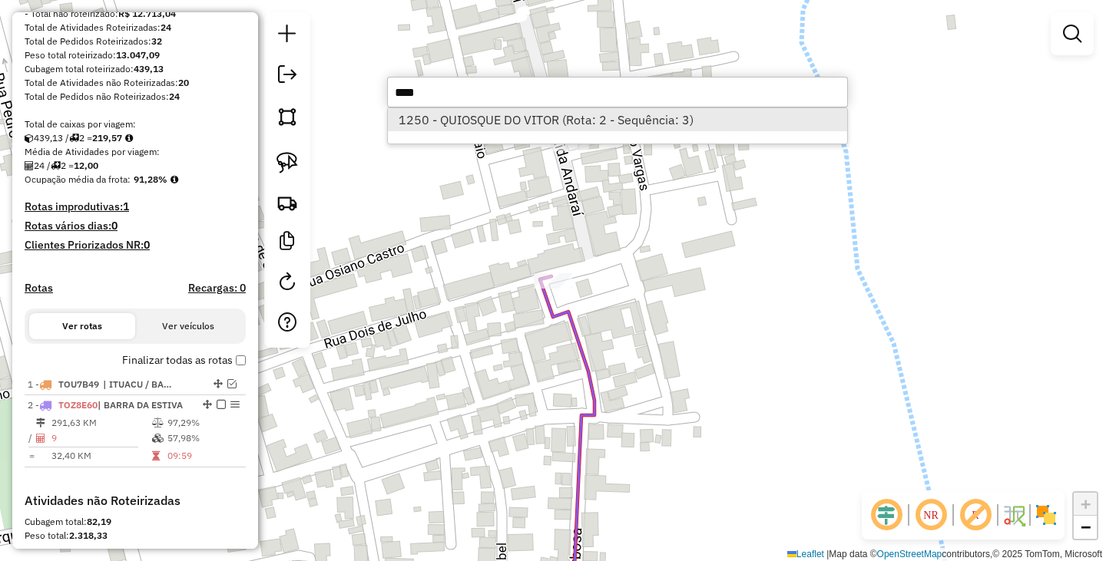
type input "****"
click at [531, 125] on li "1250 - QUIOSQUE DO VITOR (Rota: 2 - Sequência: 3)" at bounding box center [617, 119] width 459 height 23
select select "**********"
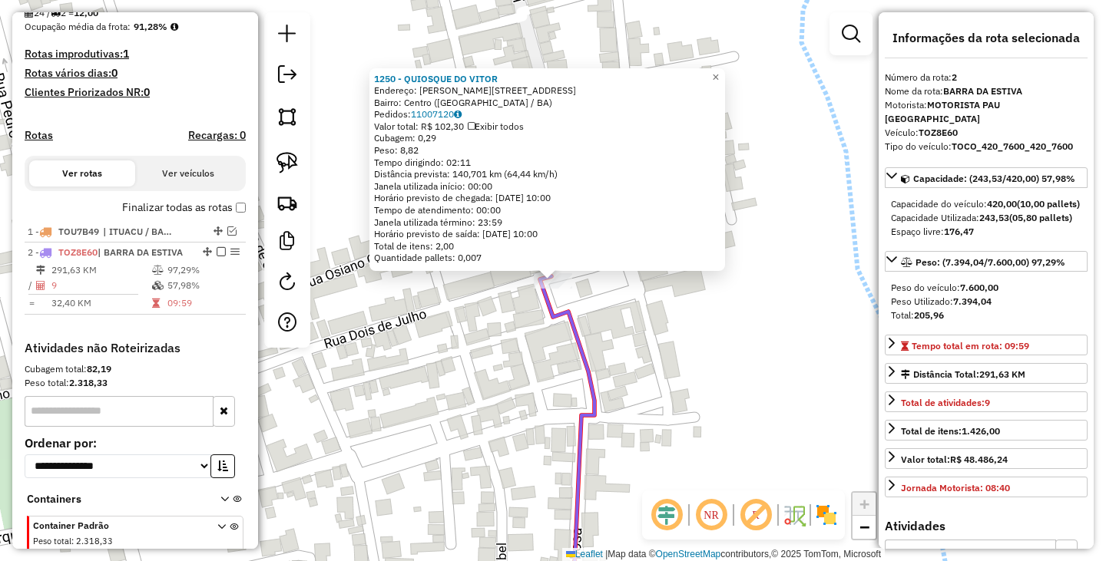
scroll to position [467, 0]
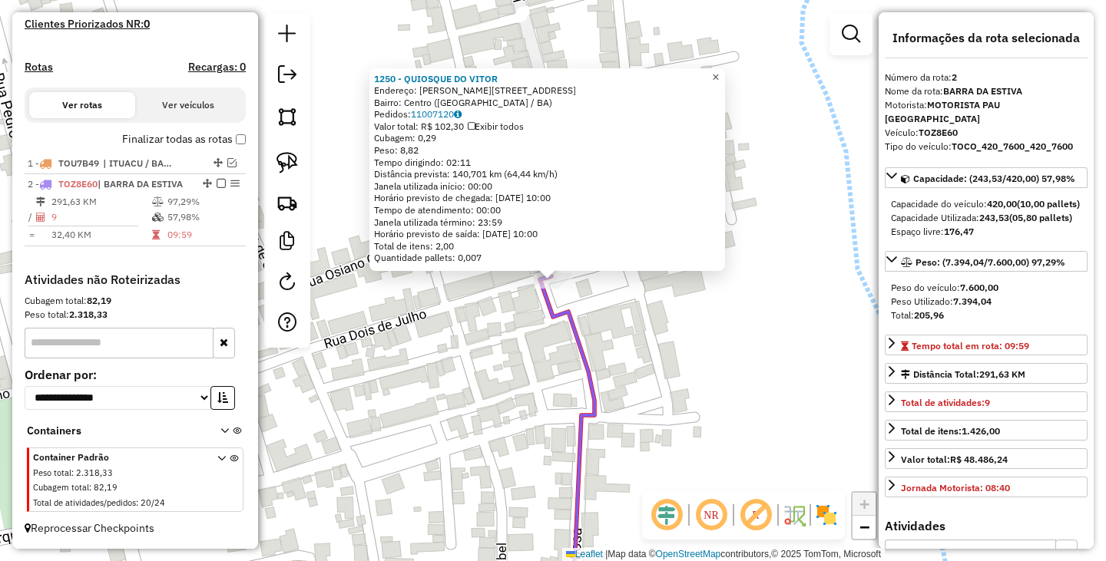
click at [719, 71] on span "×" at bounding box center [715, 77] width 7 height 13
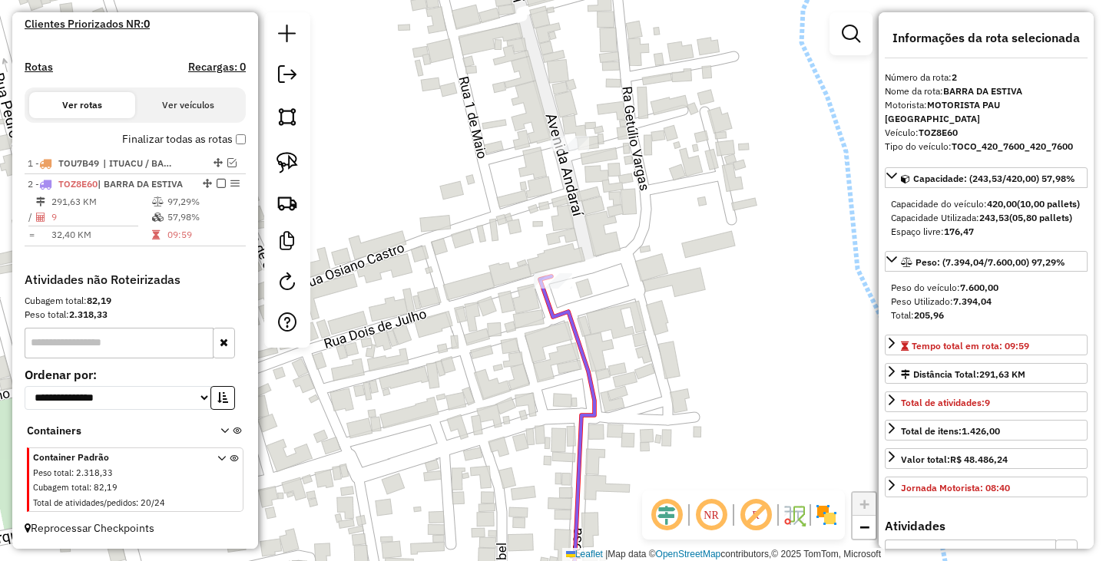
click at [690, 252] on div "Janela de atendimento Grade de atendimento Capacidade Transportadoras Veículos …" at bounding box center [553, 280] width 1106 height 561
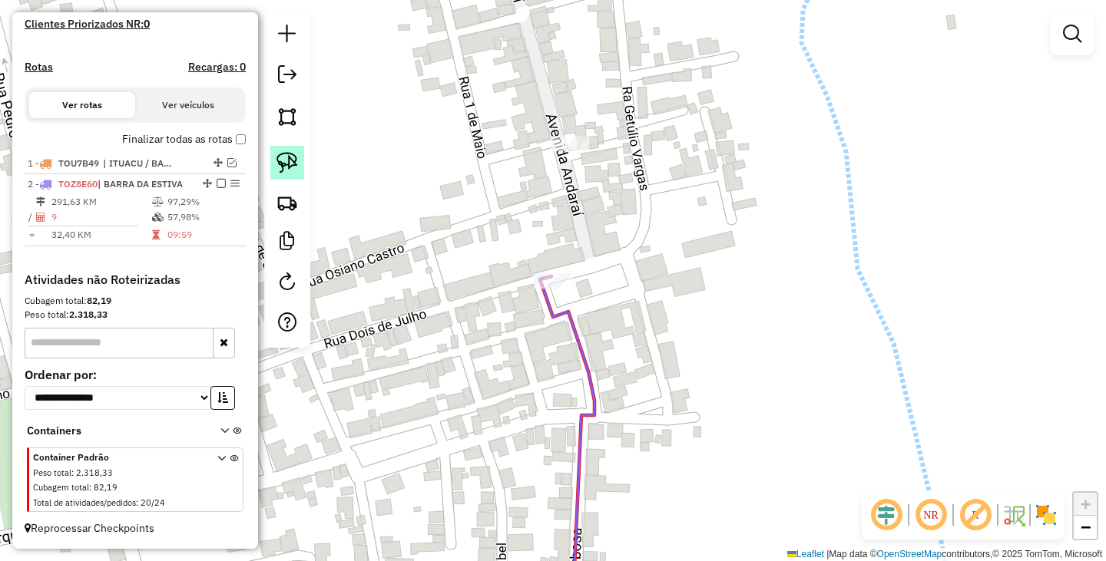
scroll to position [402, 0]
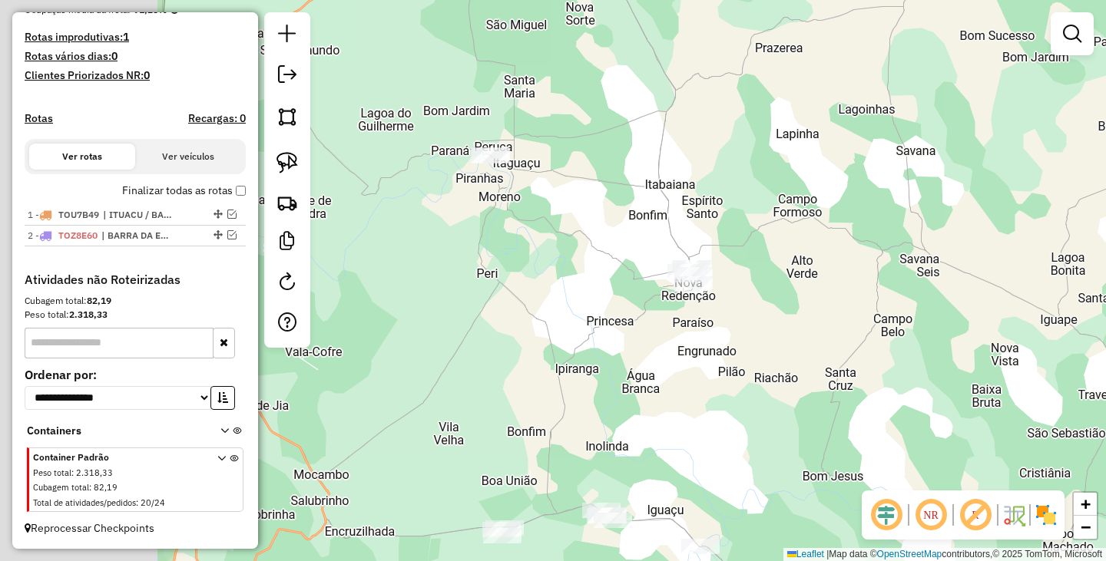
drag, startPoint x: 541, startPoint y: 309, endPoint x: 729, endPoint y: 318, distance: 188.3
click at [734, 334] on div "Janela de atendimento Grade de atendimento Capacidade Transportadoras Veículos …" at bounding box center [553, 280] width 1106 height 561
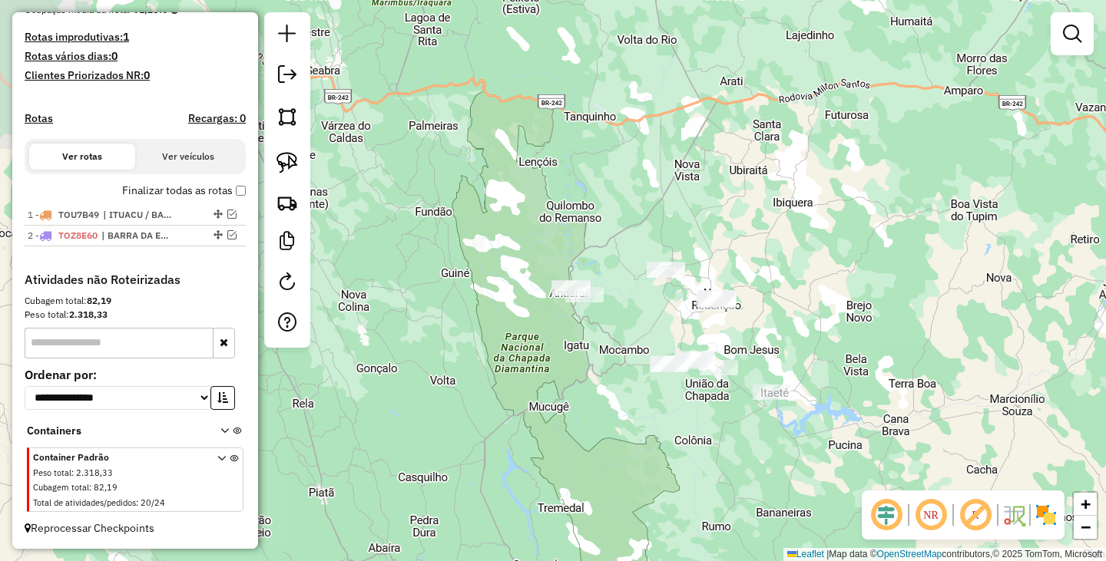
drag, startPoint x: 809, startPoint y: 304, endPoint x: 778, endPoint y: 223, distance: 87.0
click at [787, 242] on div "Janela de atendimento Grade de atendimento Capacidade Transportadoras Veículos …" at bounding box center [553, 280] width 1106 height 561
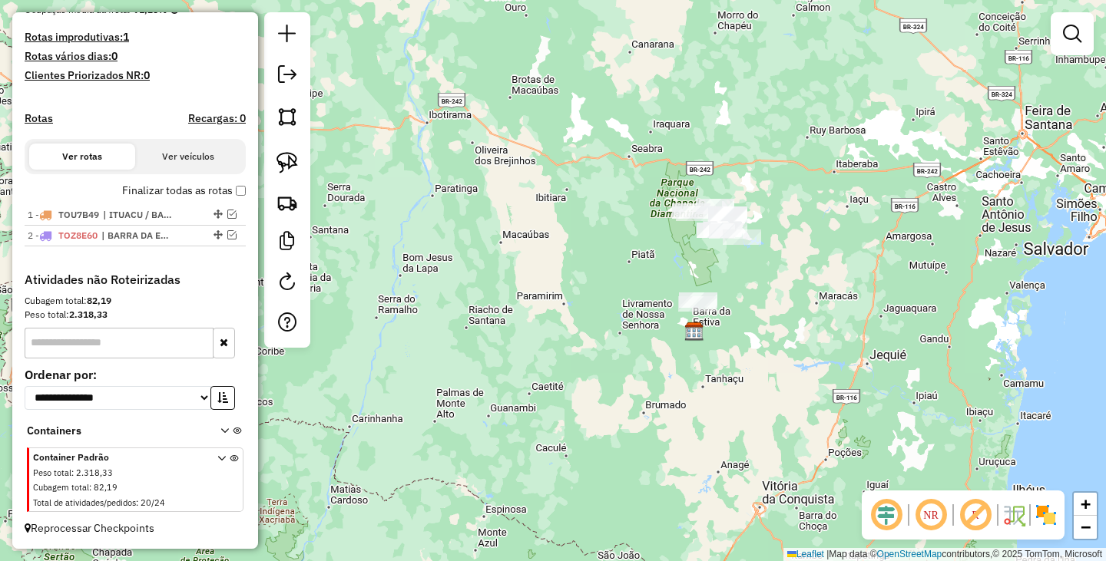
drag, startPoint x: 802, startPoint y: 283, endPoint x: 655, endPoint y: 264, distance: 148.6
click at [728, 284] on div "Janela de atendimento Grade de atendimento Capacidade Transportadoras Veículos …" at bounding box center [553, 280] width 1106 height 561
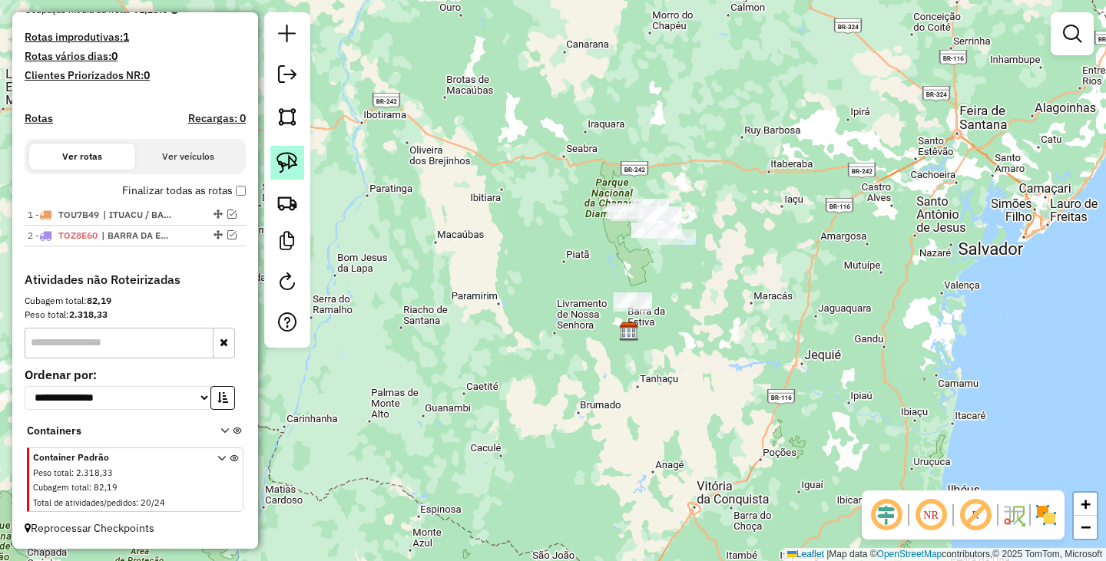
click at [293, 165] on img at bounding box center [286, 162] width 21 height 21
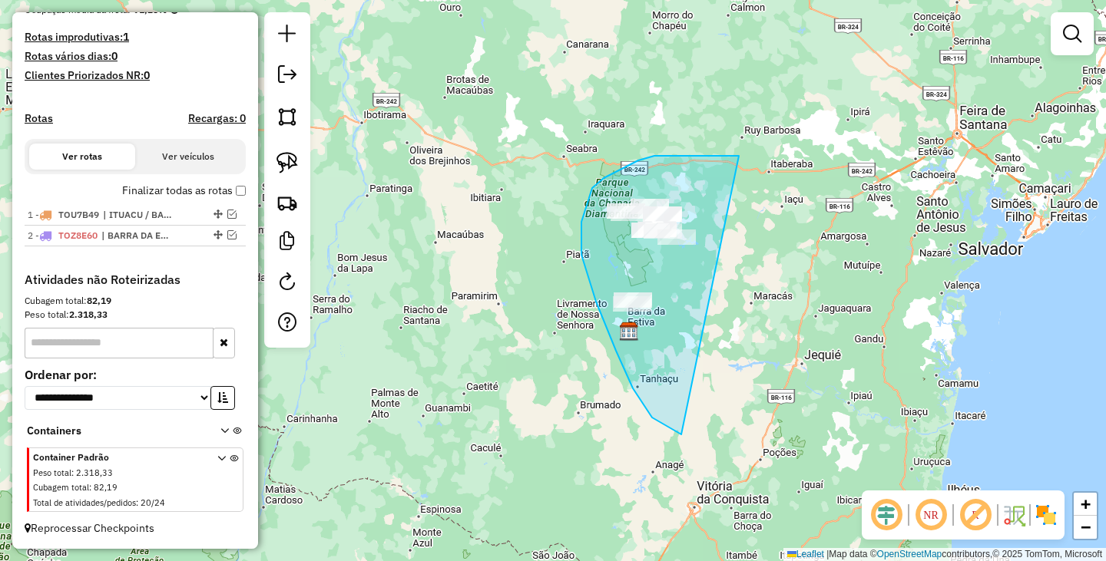
drag, startPoint x: 693, startPoint y: 156, endPoint x: 770, endPoint y: 331, distance: 191.5
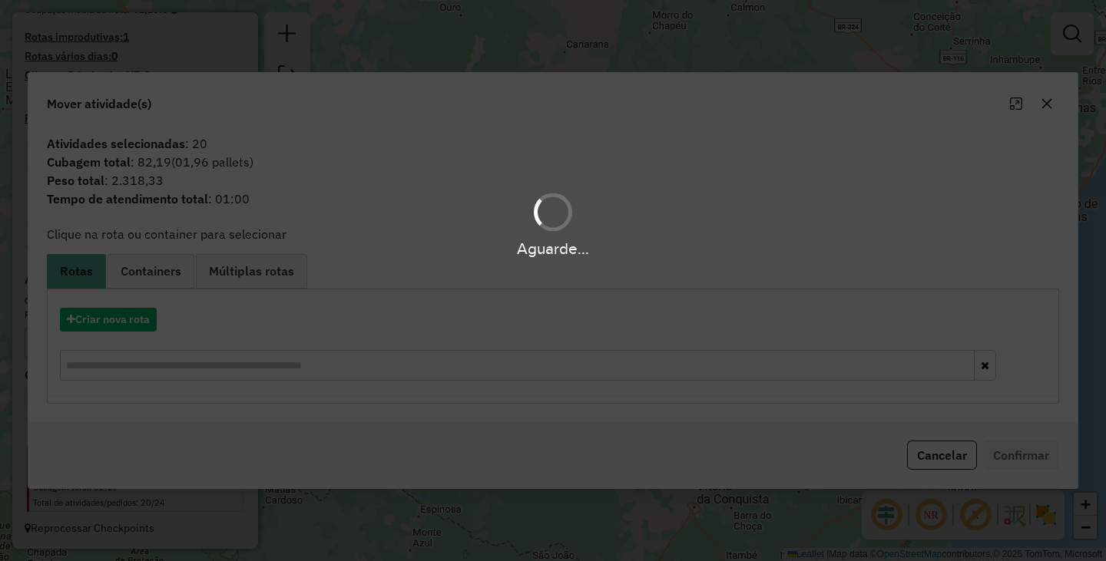
click at [117, 317] on div "Aguarde..." at bounding box center [553, 280] width 1106 height 561
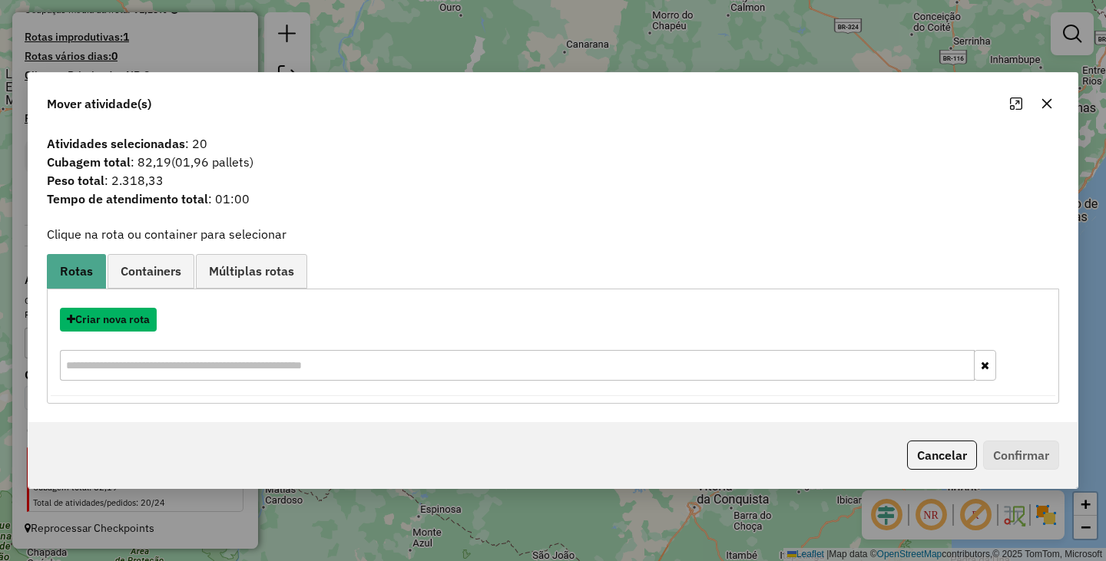
click at [117, 317] on button "Criar nova rota" at bounding box center [108, 320] width 97 height 24
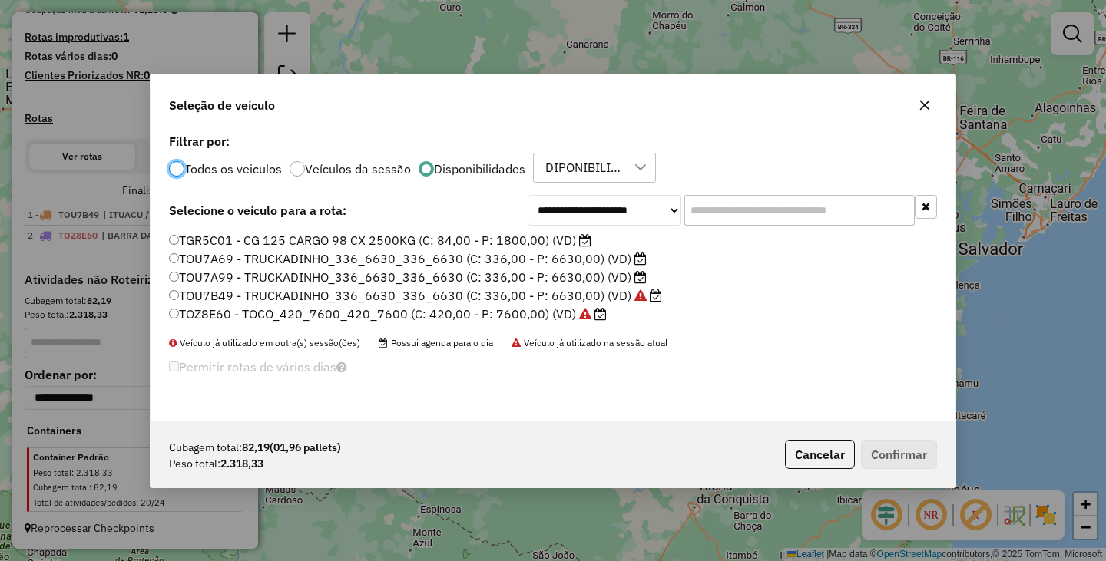
scroll to position [8, 5]
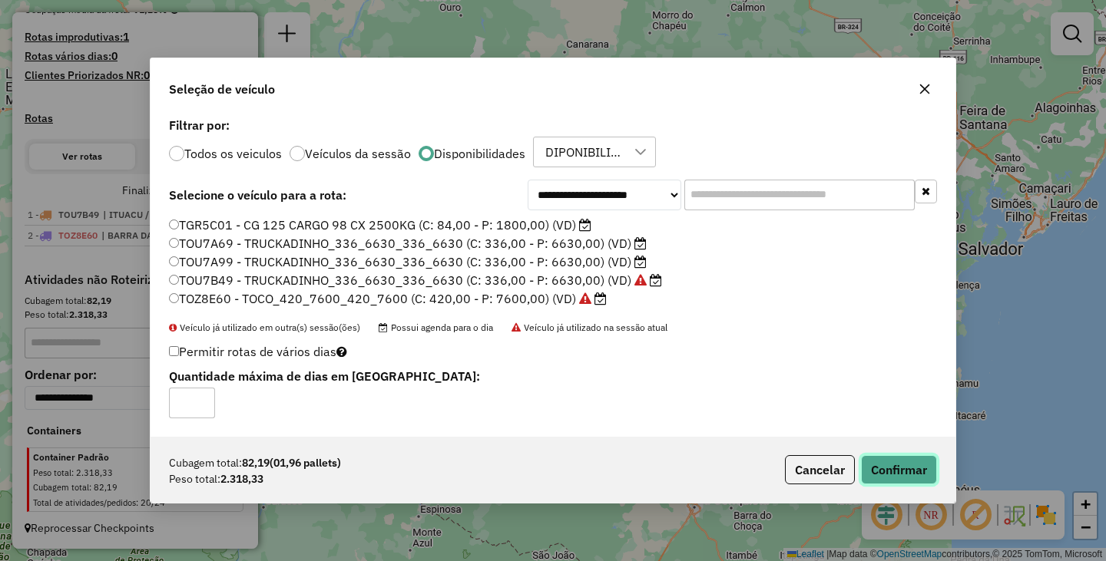
click at [924, 467] on button "Confirmar" at bounding box center [899, 469] width 76 height 29
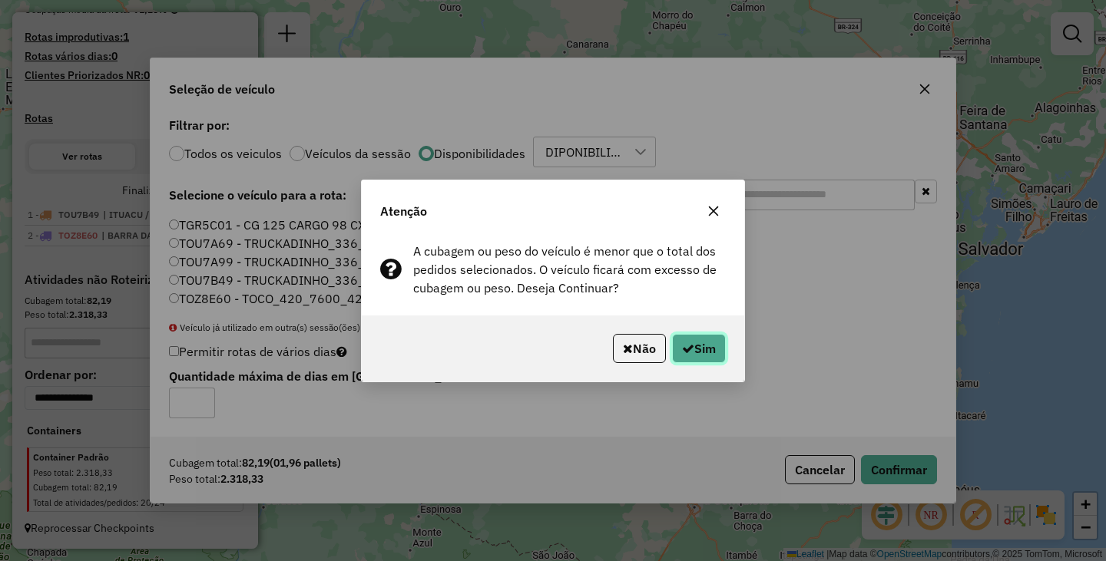
click at [687, 345] on icon "button" at bounding box center [688, 348] width 12 height 12
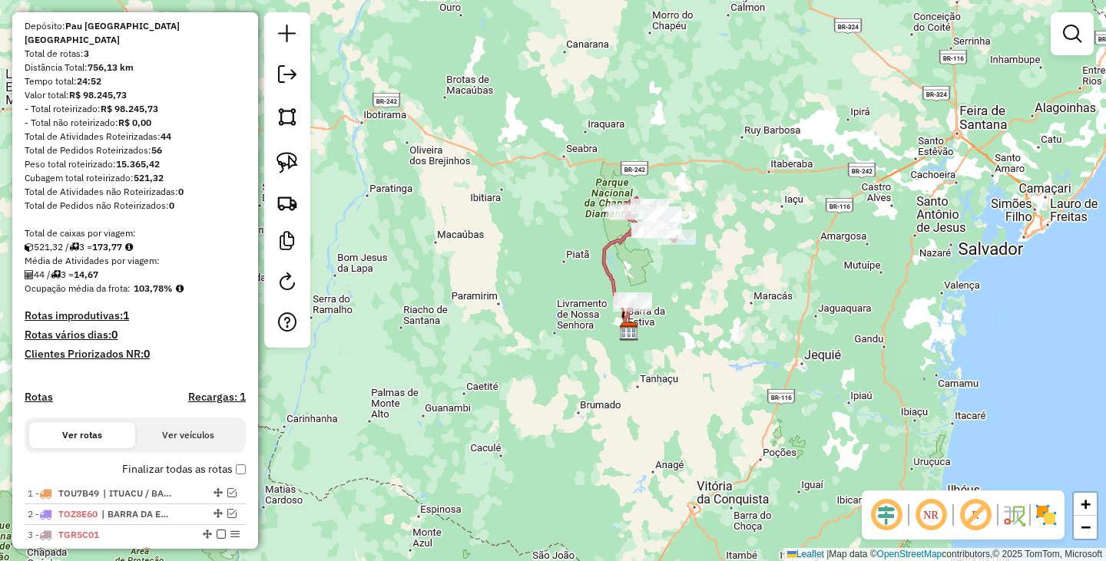
scroll to position [0, 0]
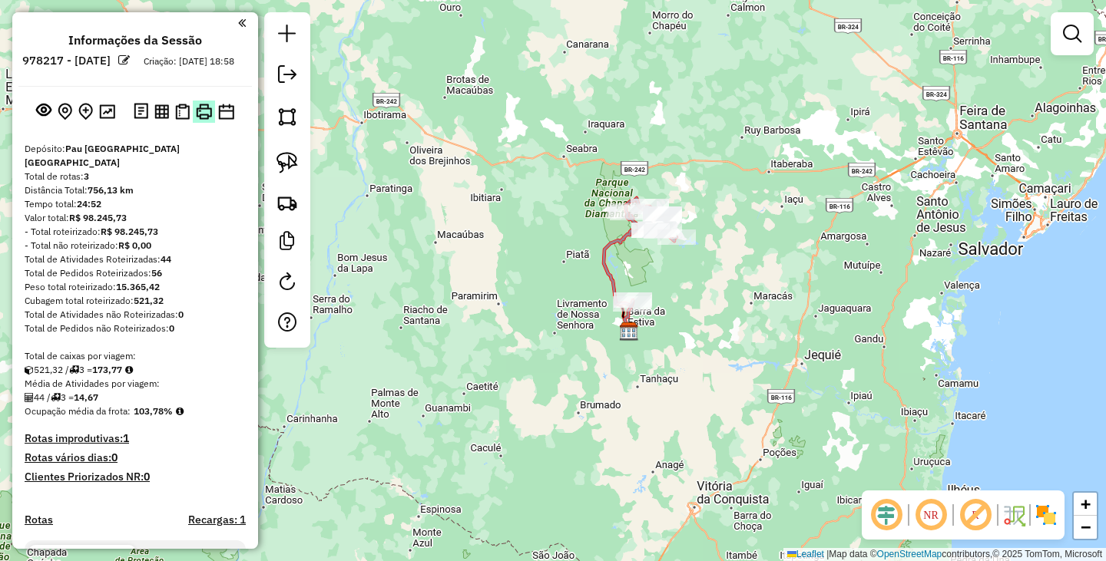
click at [203, 120] on img at bounding box center [204, 112] width 16 height 16
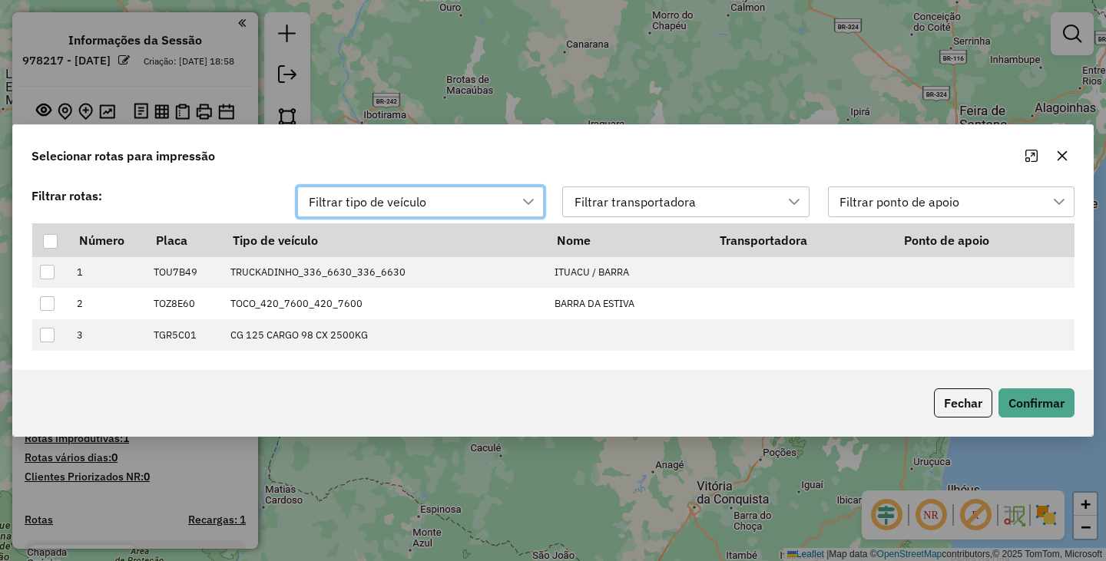
scroll to position [12, 70]
click at [55, 230] on th at bounding box center [50, 239] width 37 height 33
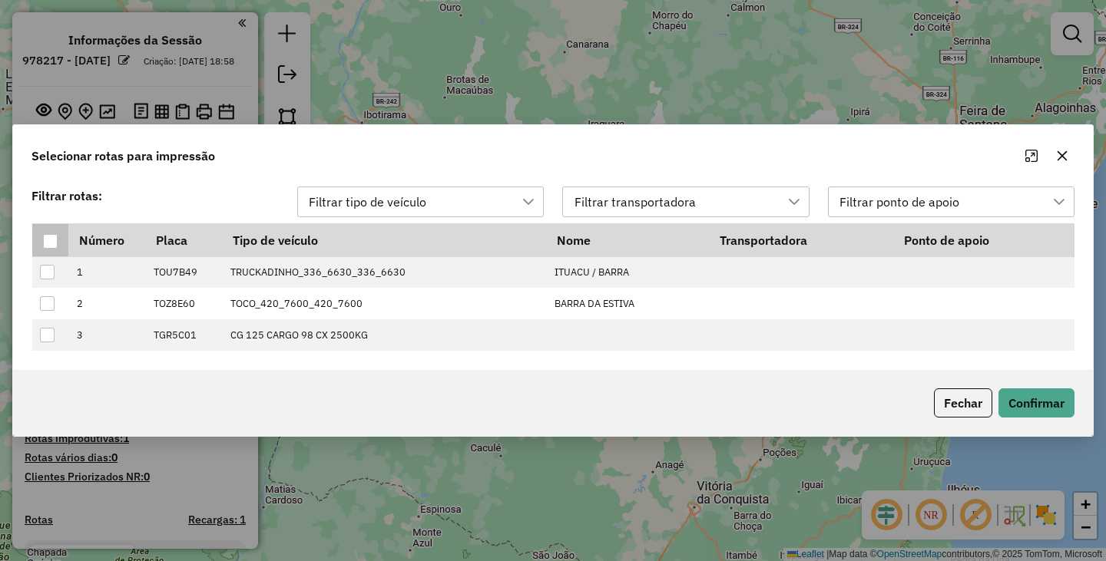
click at [53, 236] on div at bounding box center [50, 241] width 15 height 15
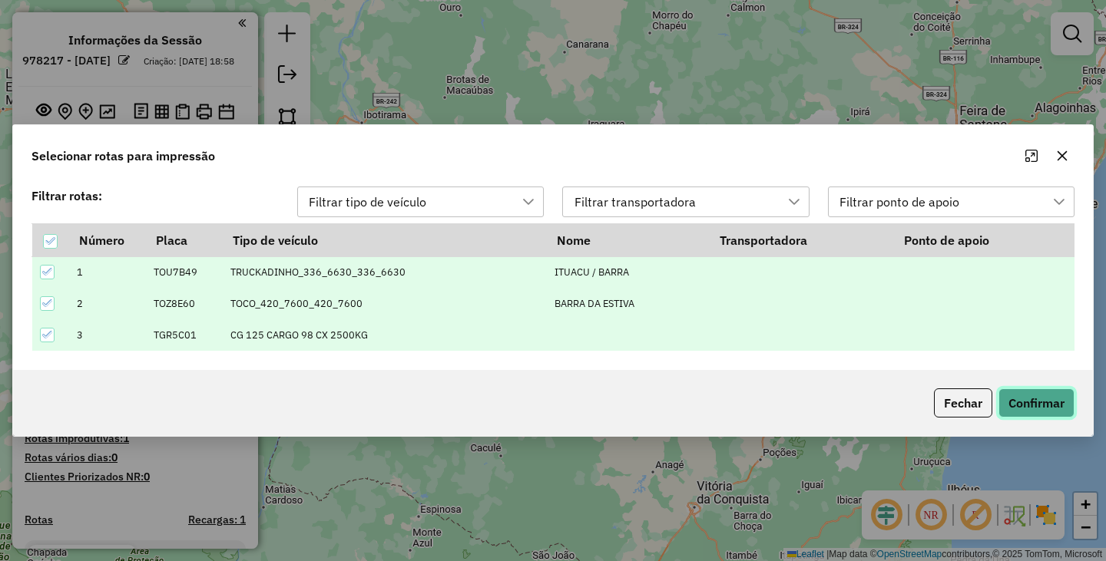
click at [1014, 392] on button "Confirmar" at bounding box center [1036, 403] width 76 height 29
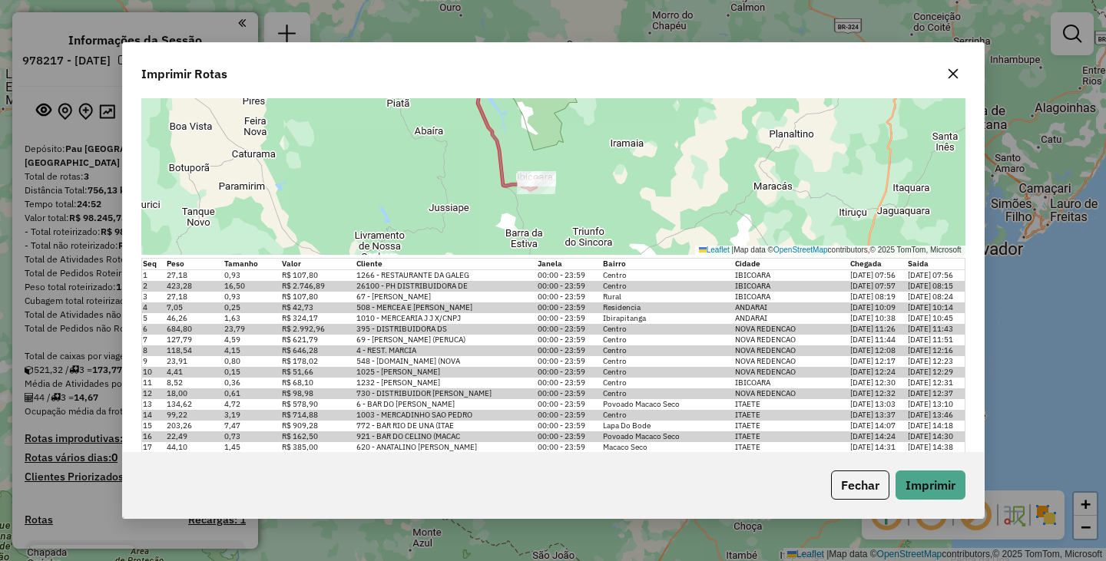
scroll to position [1358, 0]
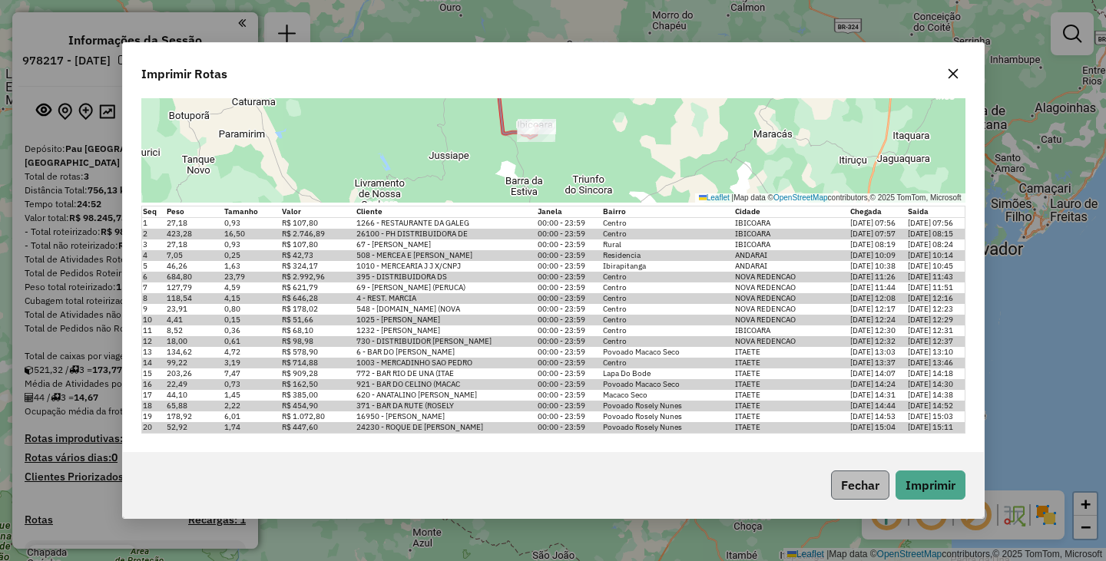
click at [869, 485] on button "Fechar" at bounding box center [860, 485] width 58 height 29
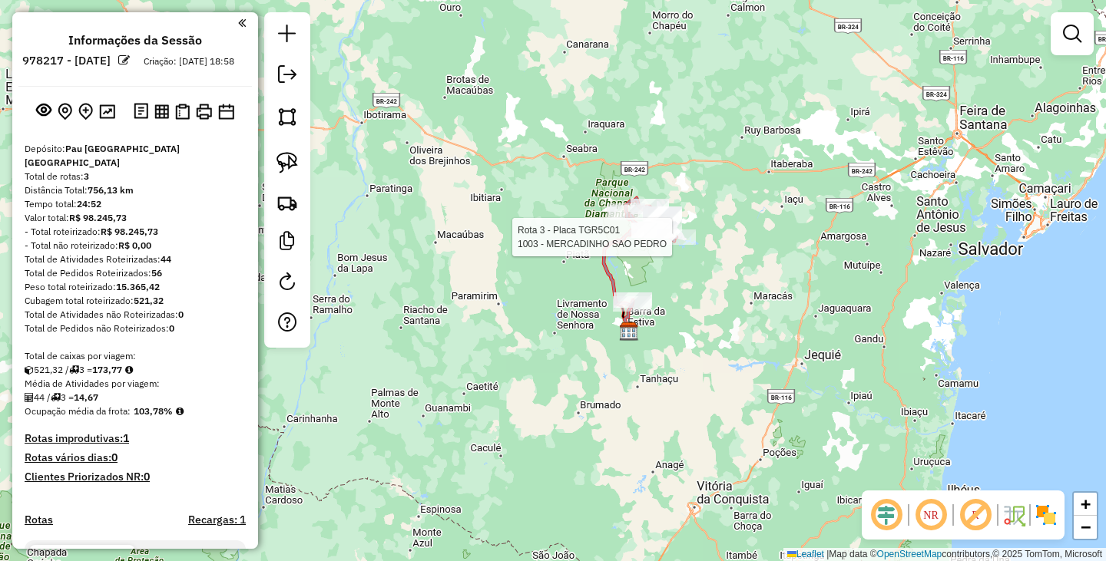
select select "**********"
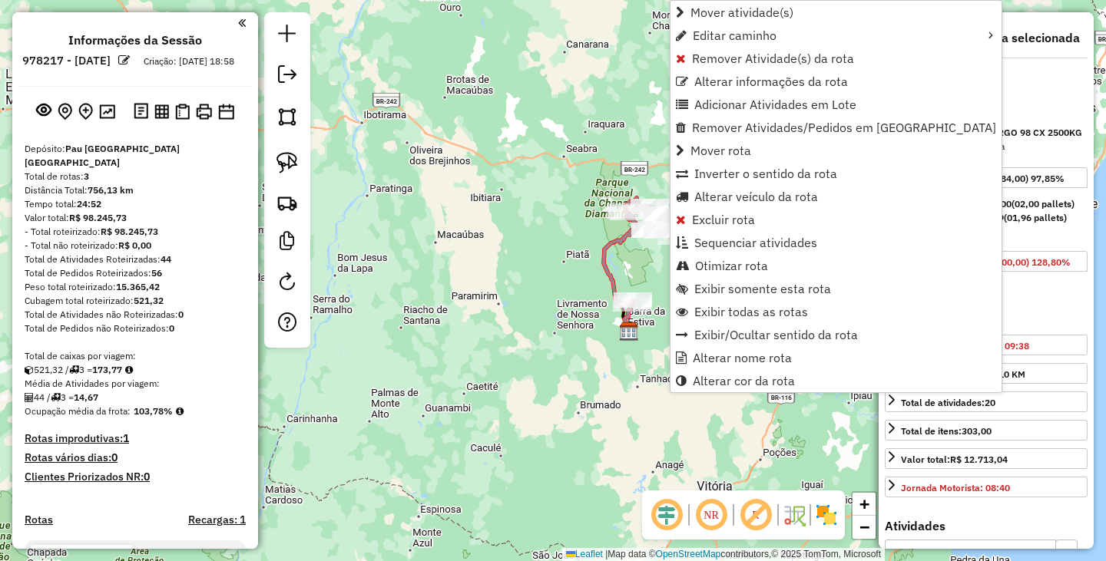
scroll to position [232, 0]
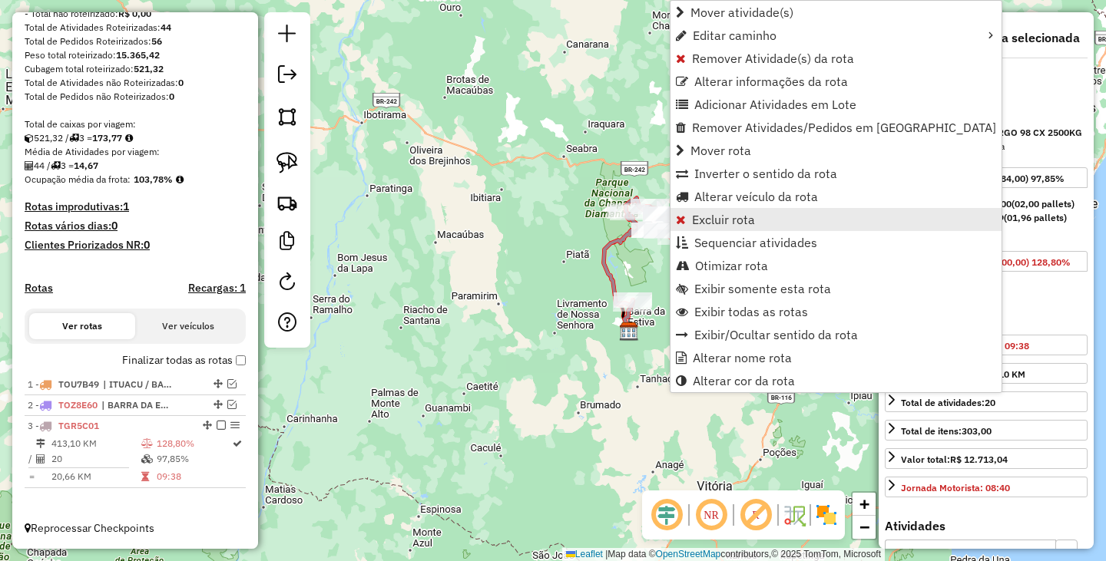
click at [704, 210] on link "Excluir rota" at bounding box center [835, 219] width 331 height 23
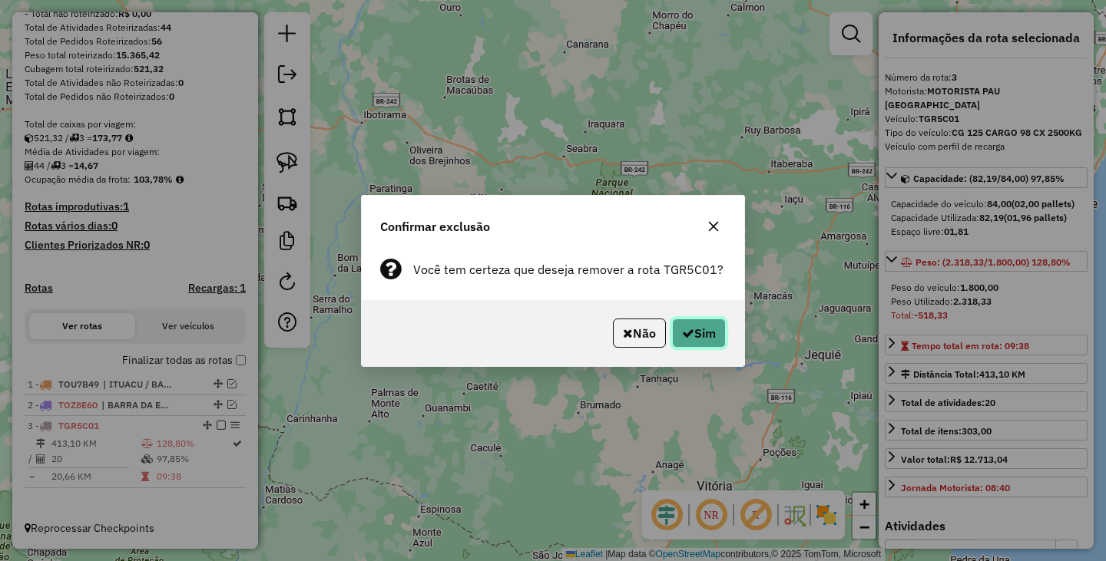
click at [700, 327] on button "Sim" at bounding box center [699, 333] width 54 height 29
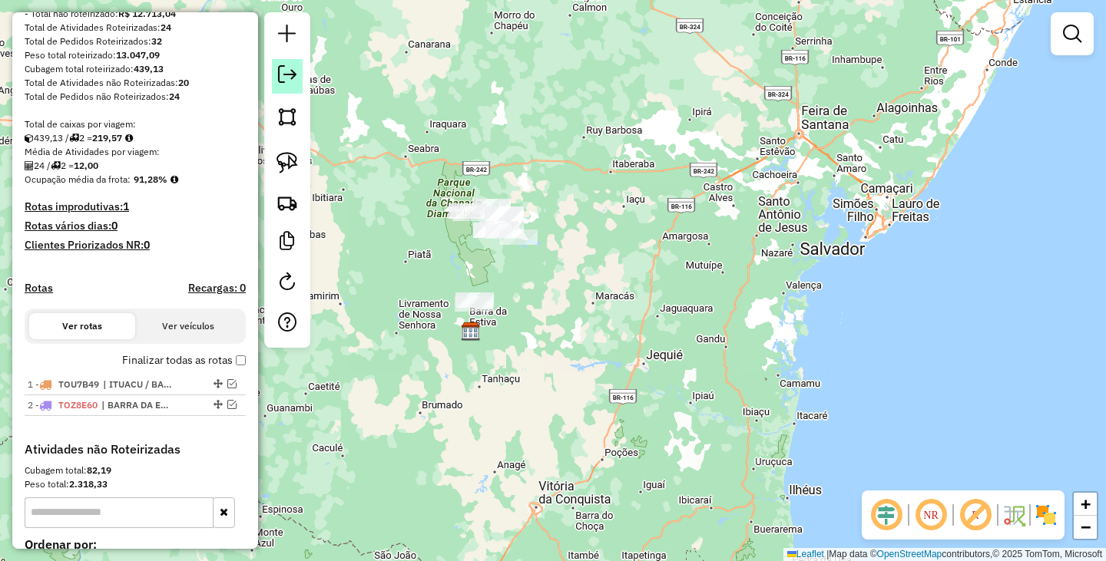
click at [290, 88] on link at bounding box center [287, 76] width 31 height 35
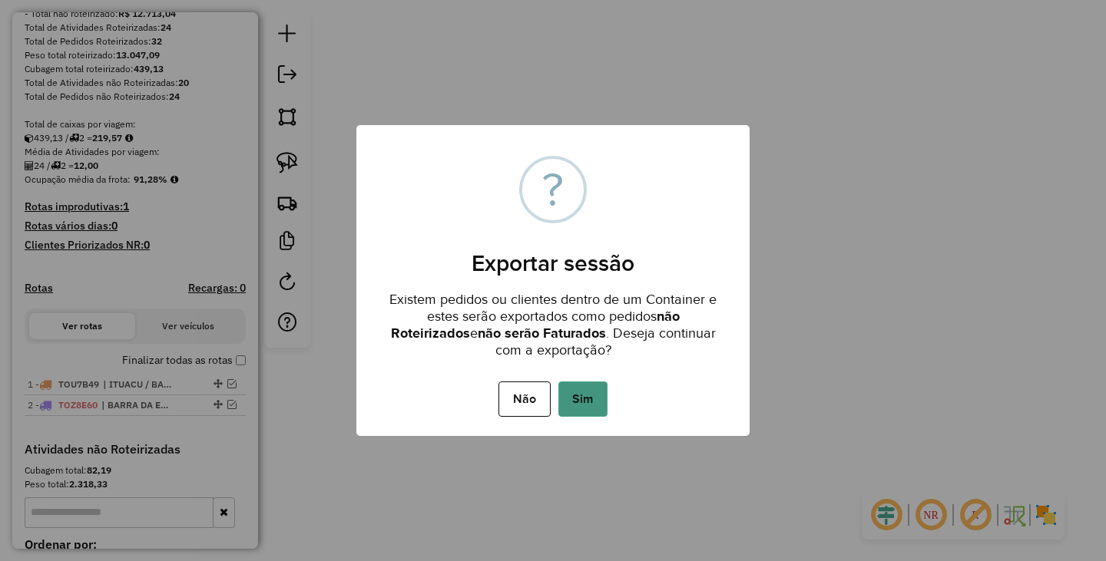
click at [596, 401] on button "Sim" at bounding box center [582, 399] width 49 height 35
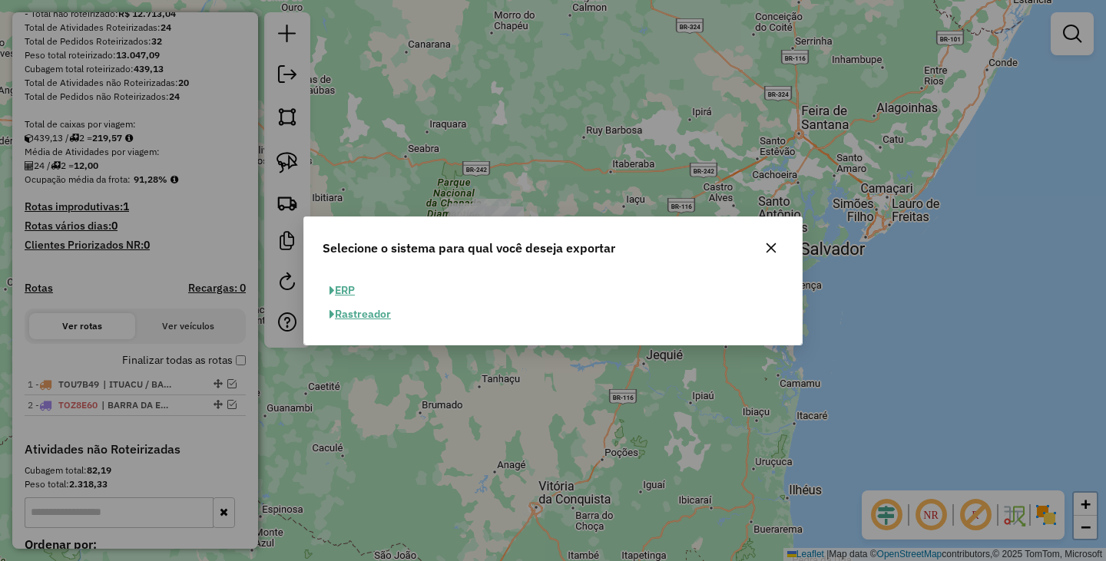
click at [337, 285] on button "ERP" at bounding box center [341, 291] width 39 height 24
select select "**"
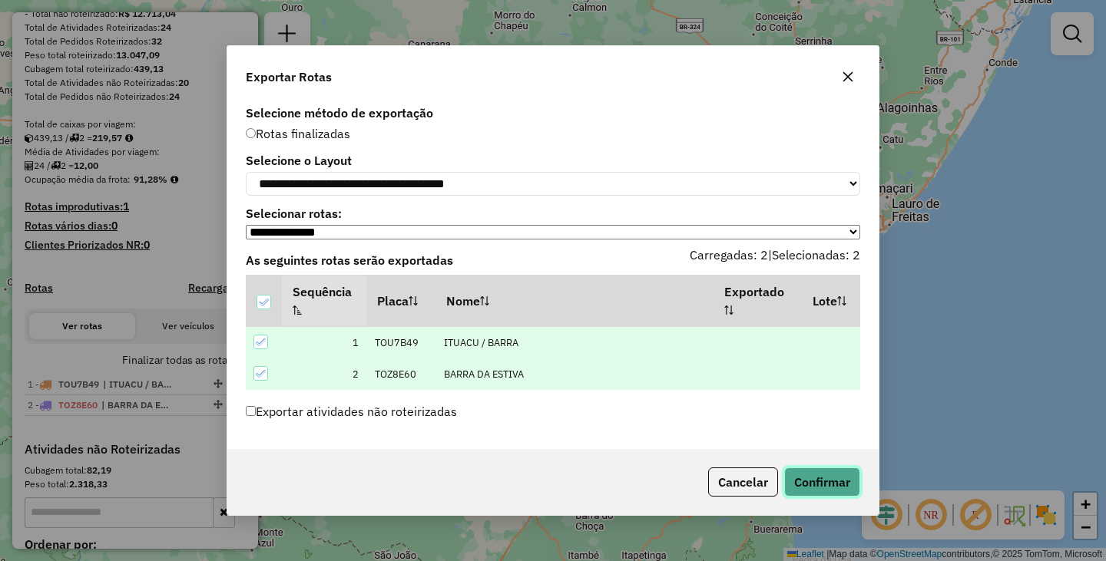
click at [819, 478] on button "Confirmar" at bounding box center [822, 482] width 76 height 29
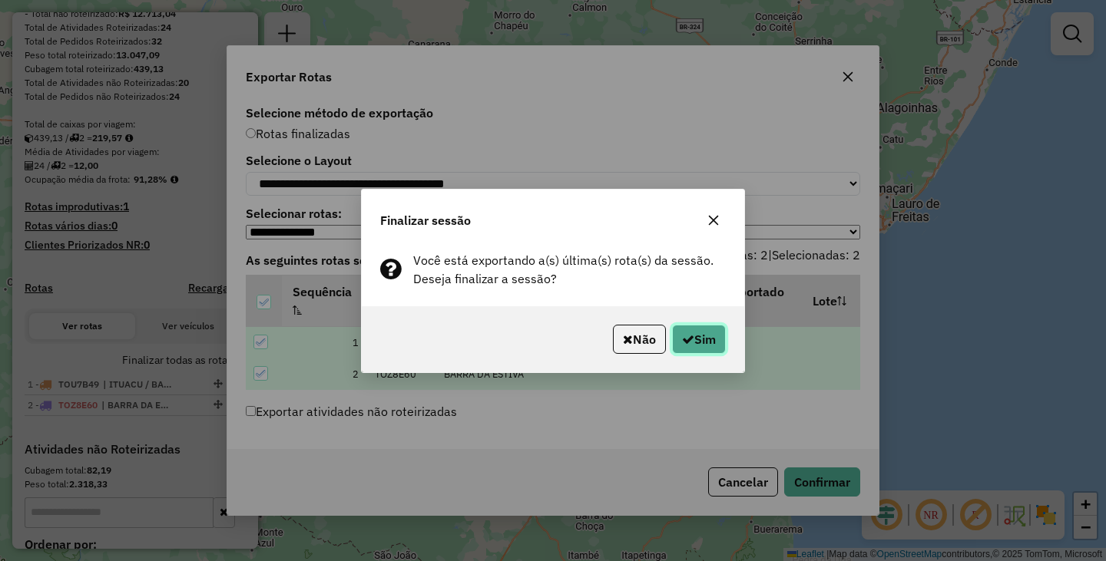
click at [690, 338] on icon "button" at bounding box center [688, 339] width 12 height 12
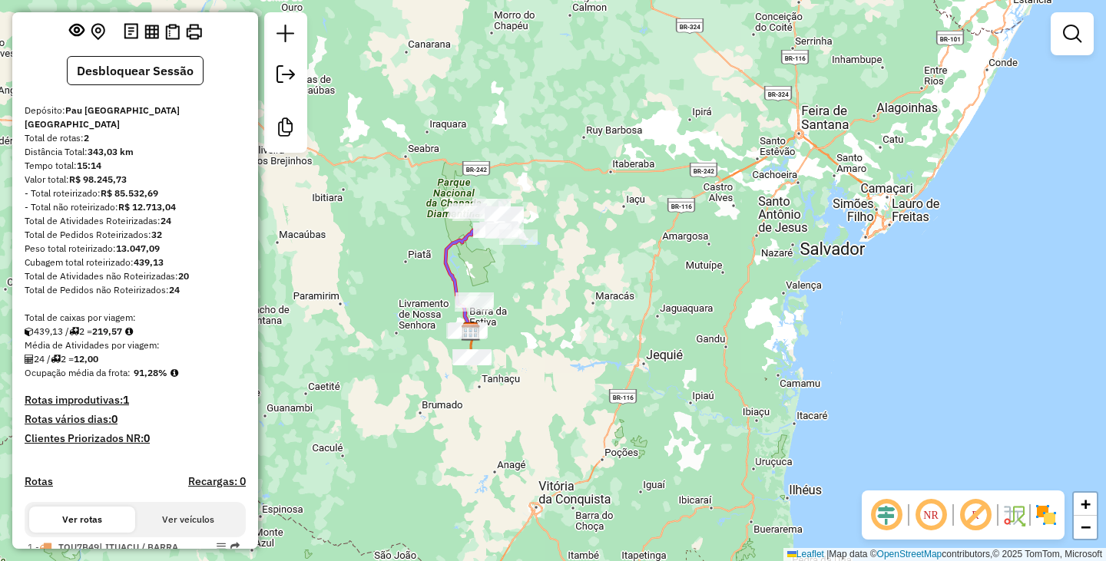
scroll to position [0, 0]
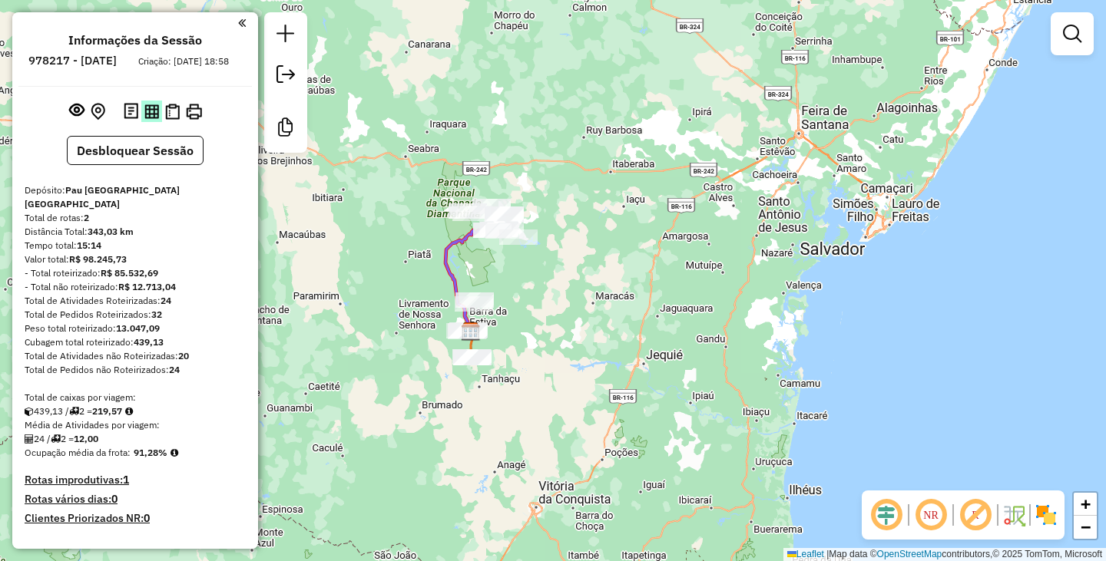
click at [158, 121] on button at bounding box center [151, 111] width 21 height 21
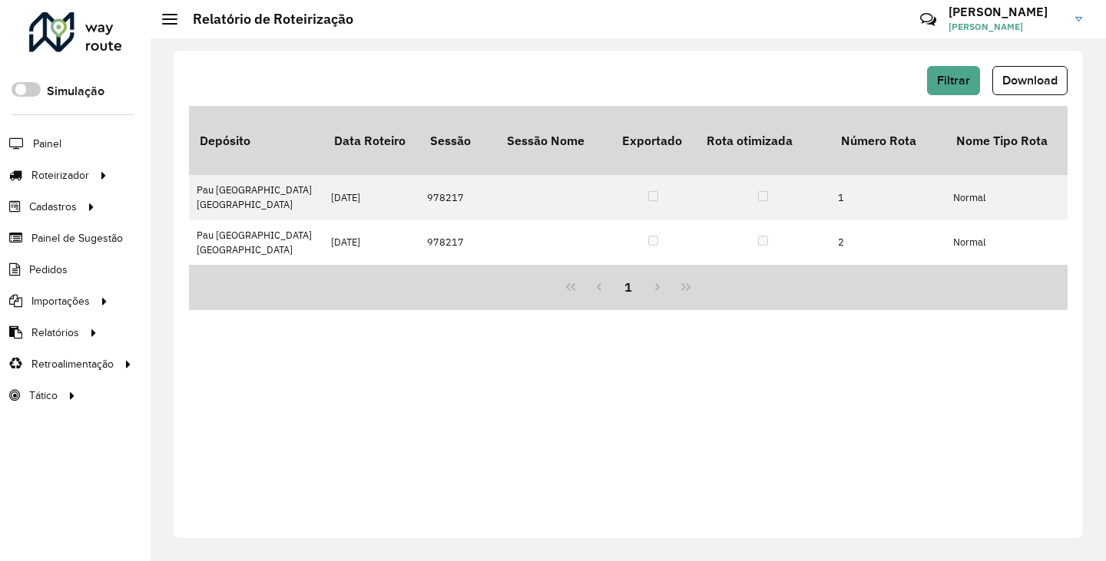
click at [1050, 61] on div "Filtrar Download Depósito Data Roteiro Sessão Sessão Nome Exportado Rota otimiz…" at bounding box center [628, 295] width 909 height 488
click at [1039, 73] on button "Download" at bounding box center [1029, 80] width 75 height 29
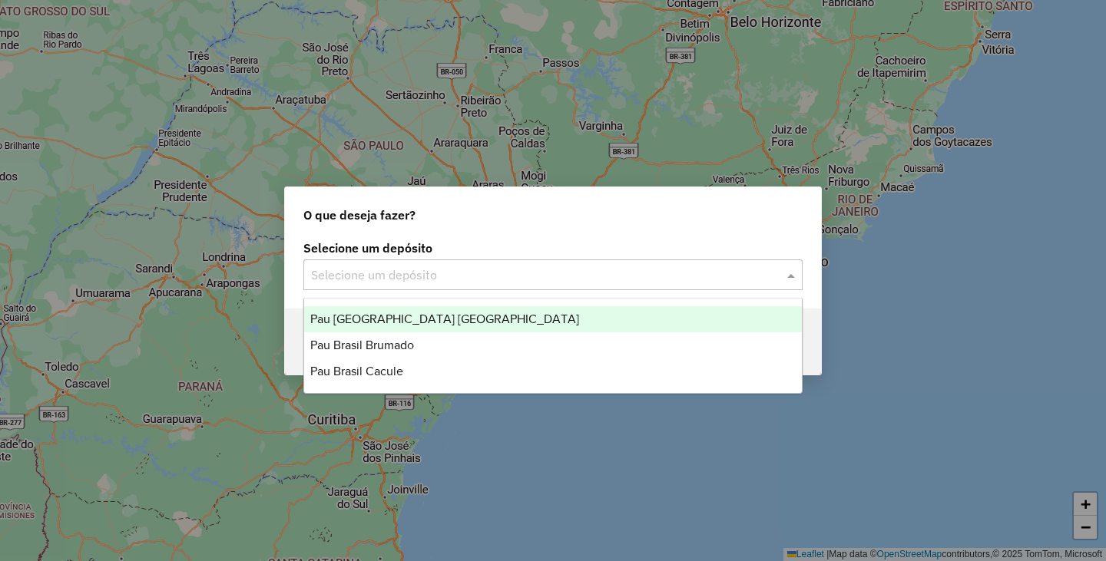
click at [440, 277] on input "text" at bounding box center [537, 275] width 453 height 18
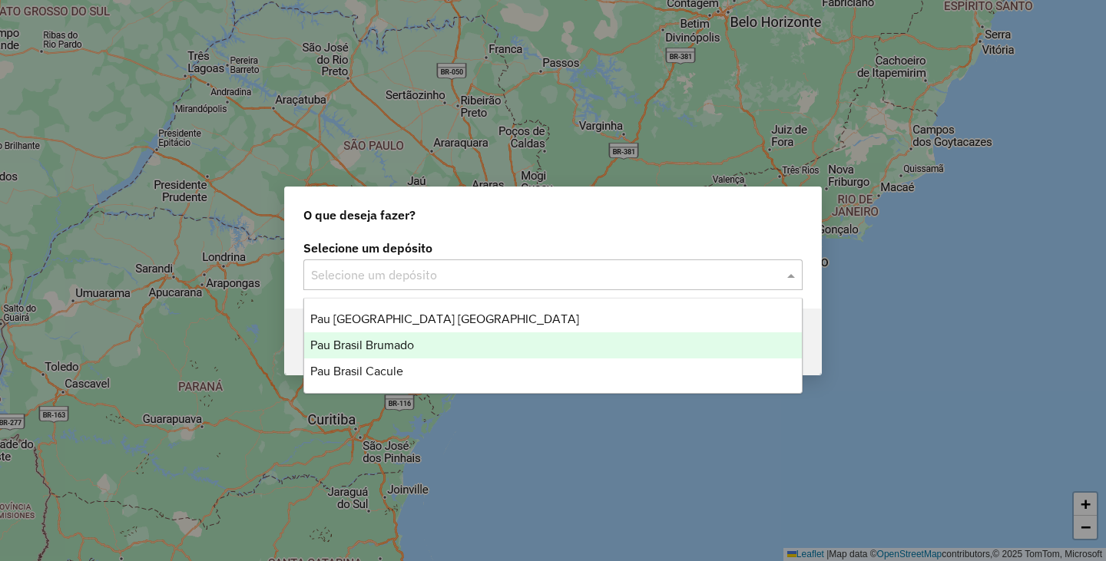
click at [408, 339] on span "Pau Brasil Brumado" at bounding box center [362, 345] width 104 height 13
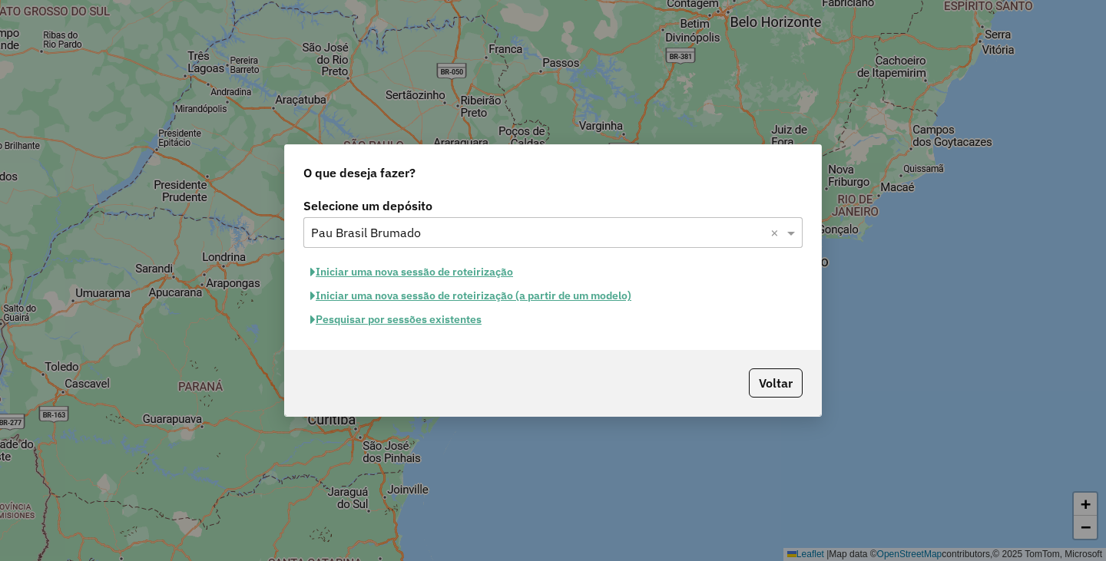
click at [479, 273] on button "Iniciar uma nova sessão de roteirização" at bounding box center [411, 272] width 217 height 24
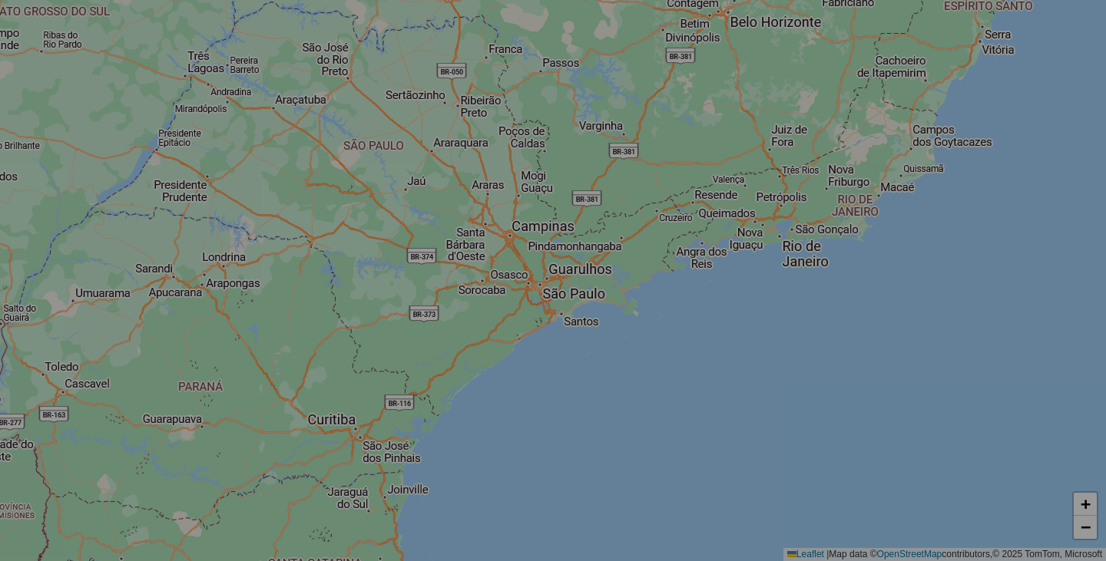
select select "*"
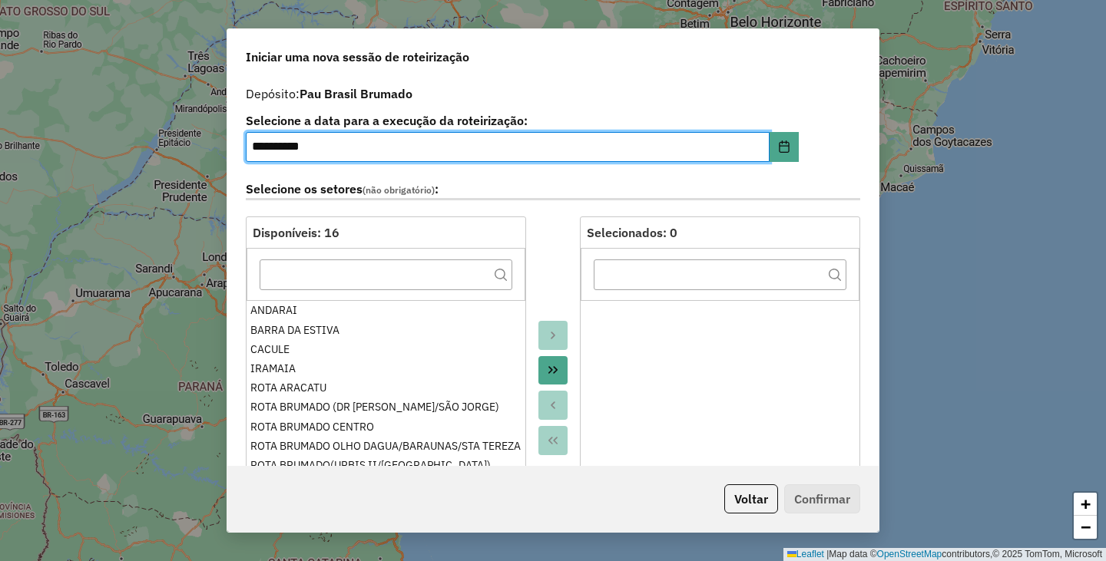
click at [563, 367] on button "Move All to Target" at bounding box center [552, 370] width 29 height 29
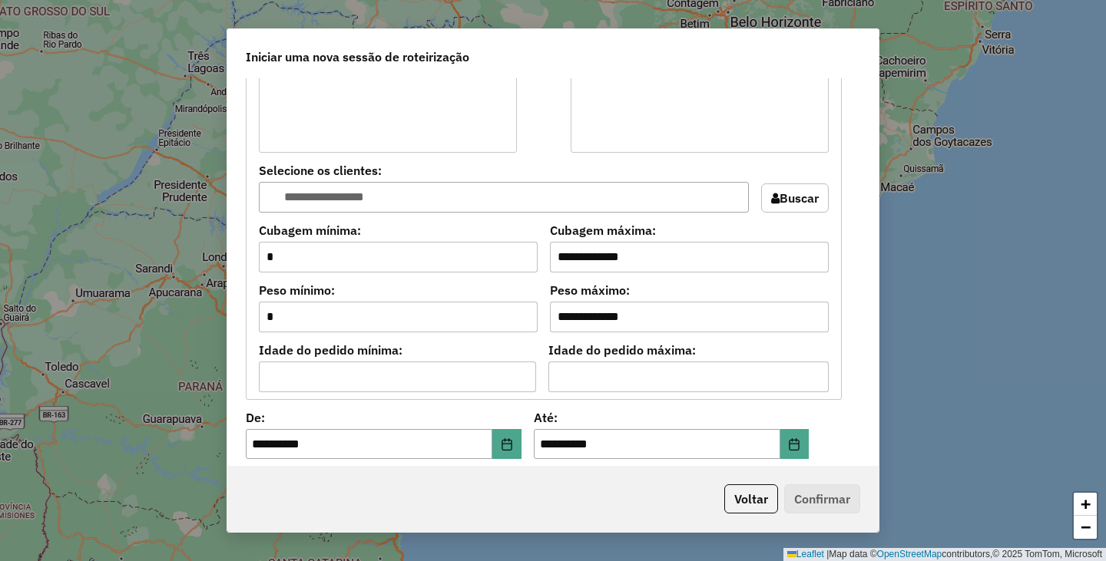
scroll to position [921, 0]
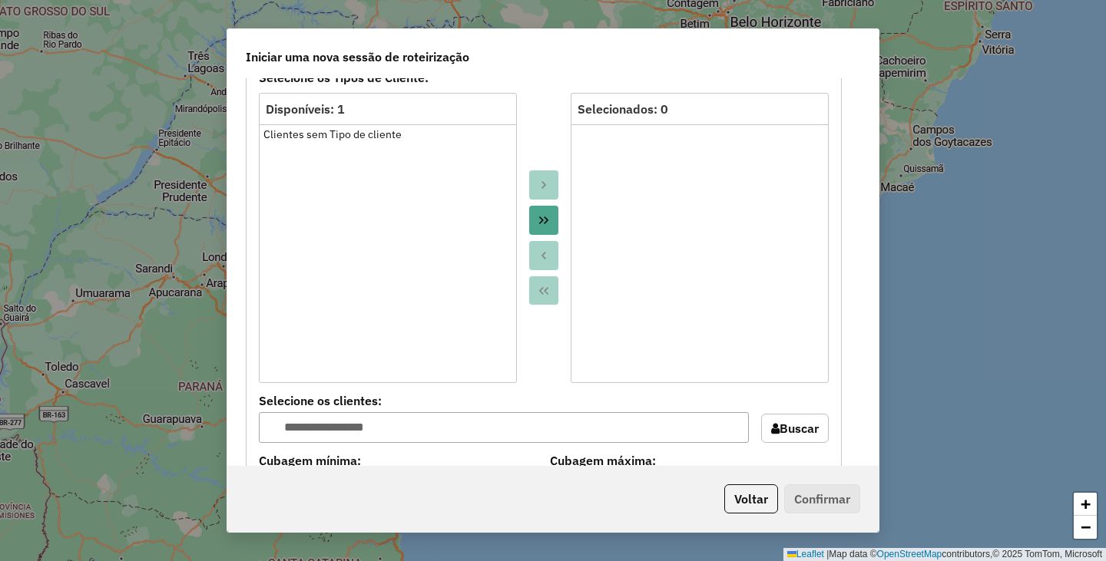
click at [537, 223] on icon "Move All to Target" at bounding box center [543, 220] width 12 height 12
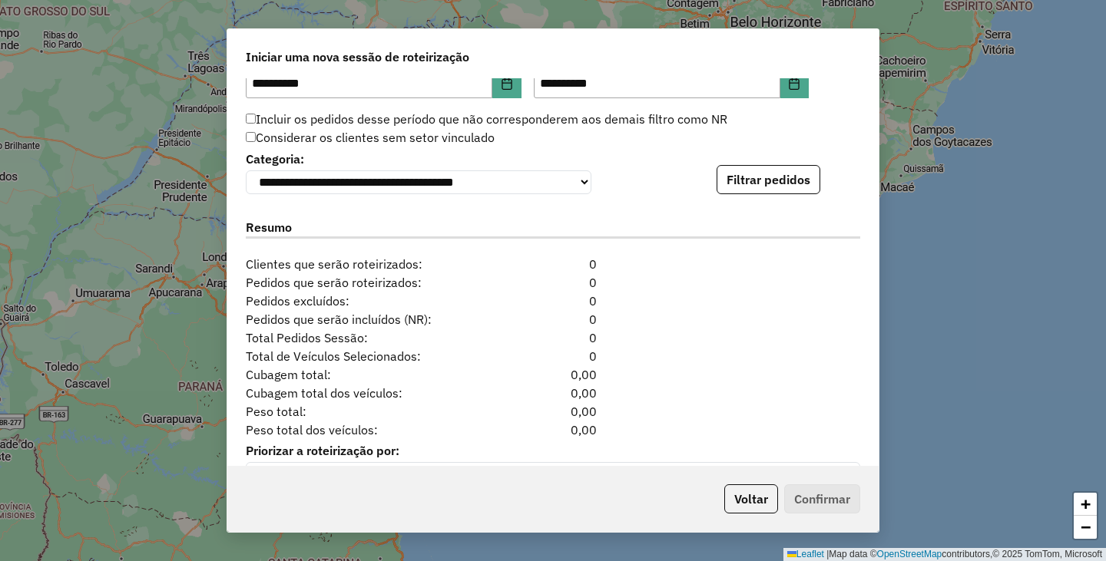
scroll to position [1559, 0]
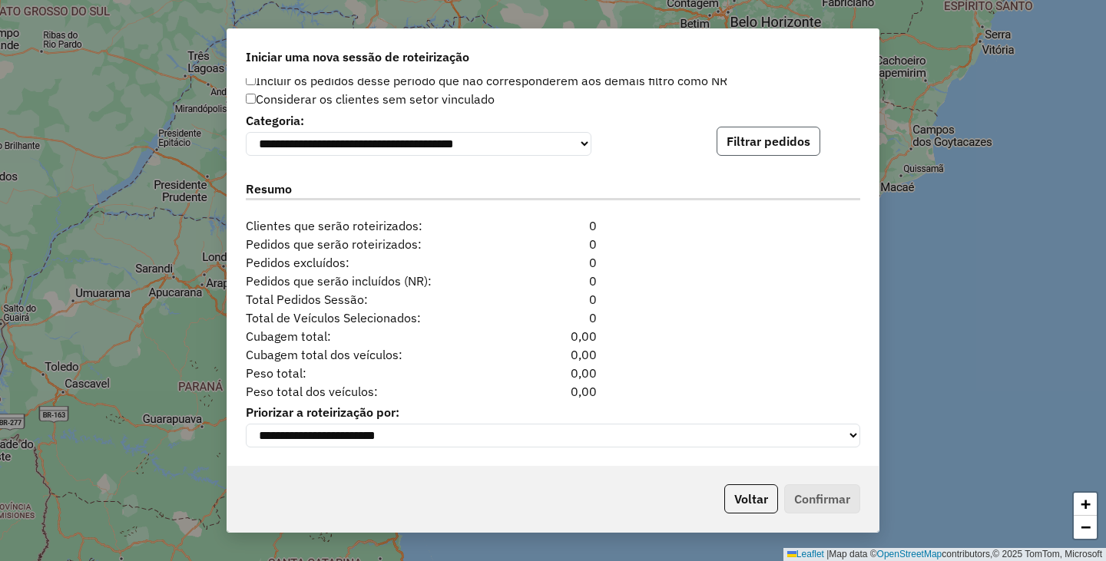
click at [766, 143] on button "Filtrar pedidos" at bounding box center [768, 141] width 104 height 29
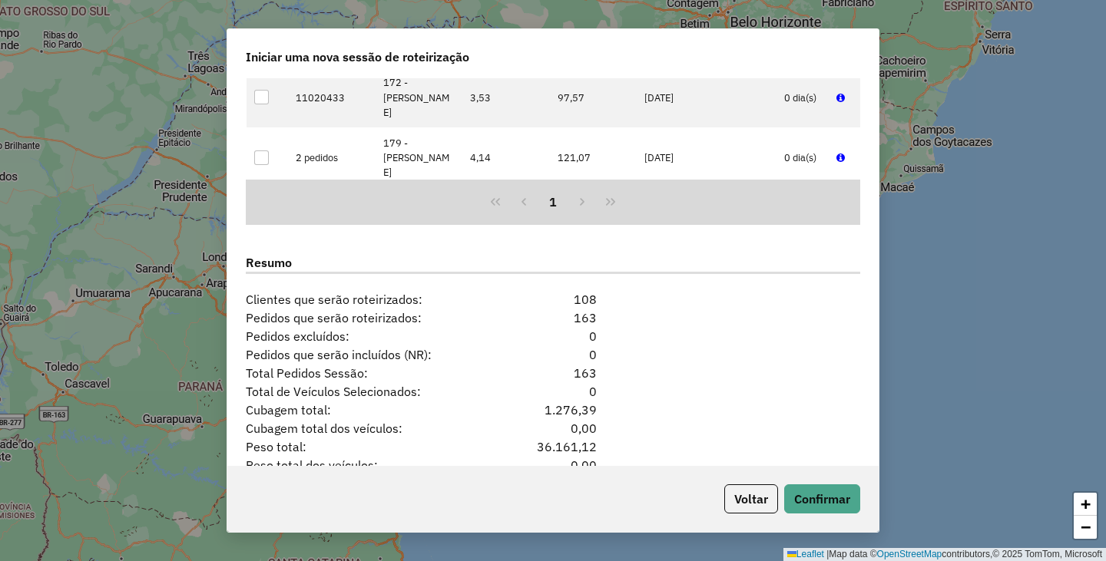
scroll to position [1876, 0]
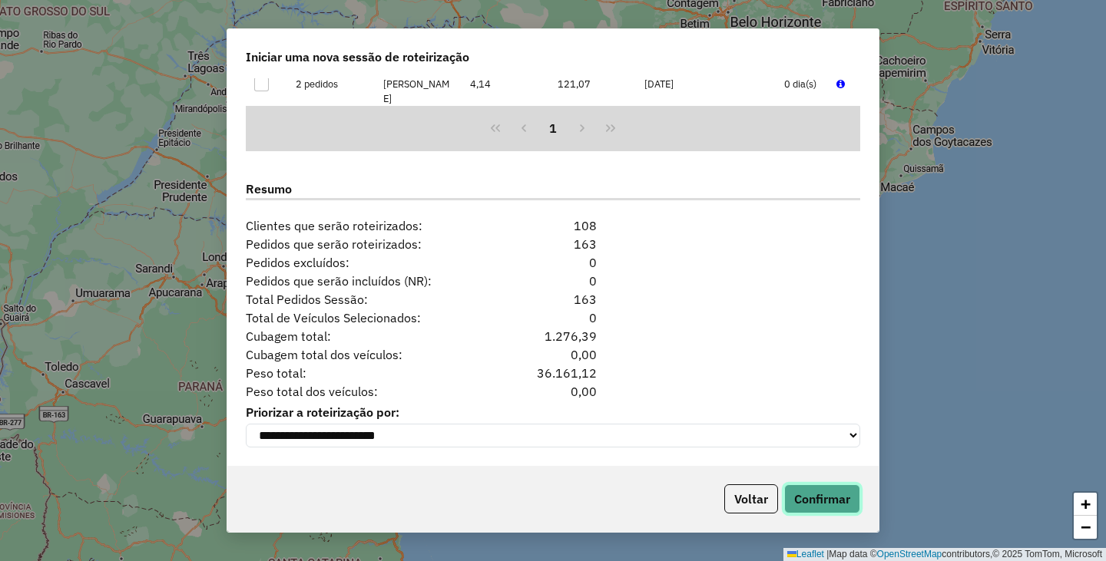
click at [825, 490] on button "Confirmar" at bounding box center [822, 499] width 76 height 29
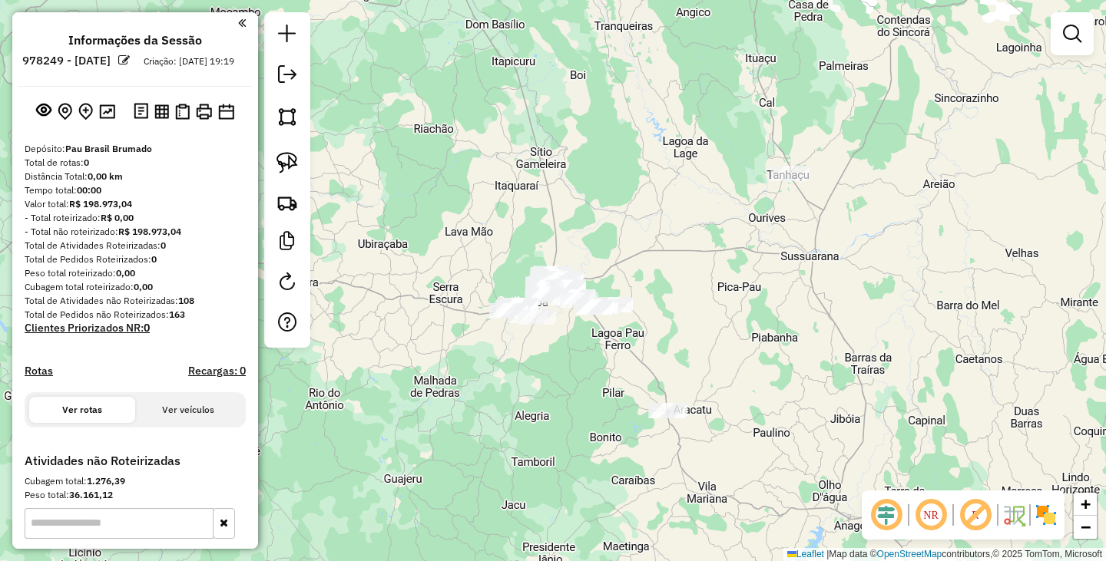
click at [788, 186] on div "Janela de atendimento Grade de atendimento Capacidade Transportadoras Veículos …" at bounding box center [553, 280] width 1106 height 561
click at [789, 181] on div at bounding box center [789, 173] width 38 height 15
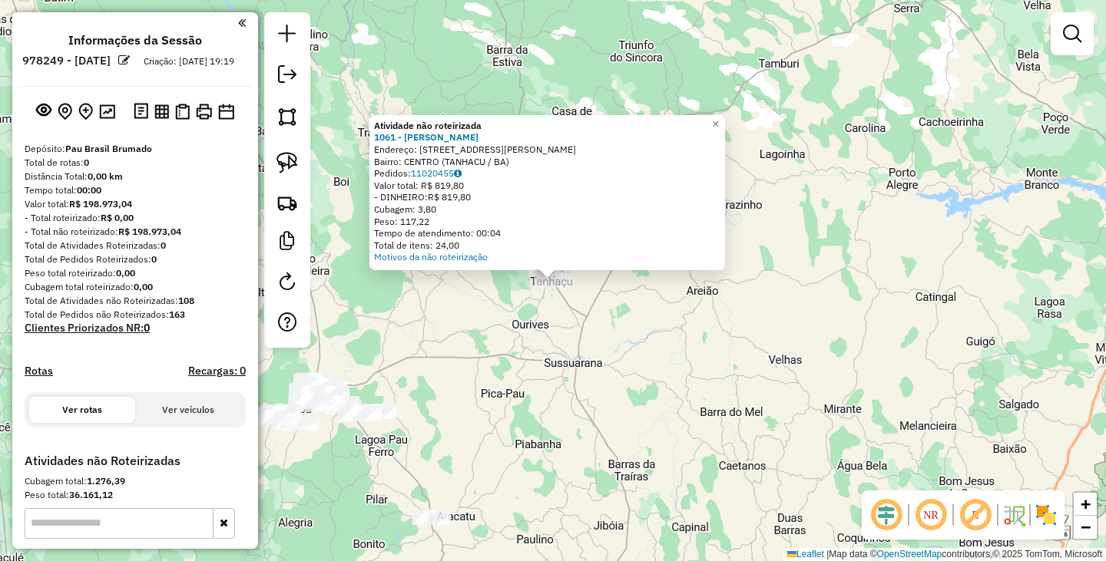
click at [660, 369] on div "Atividade não roteirizada 1061 - [PERSON_NAME]: [STREET_ADDRESS][PERSON_NAME] P…" at bounding box center [553, 280] width 1106 height 561
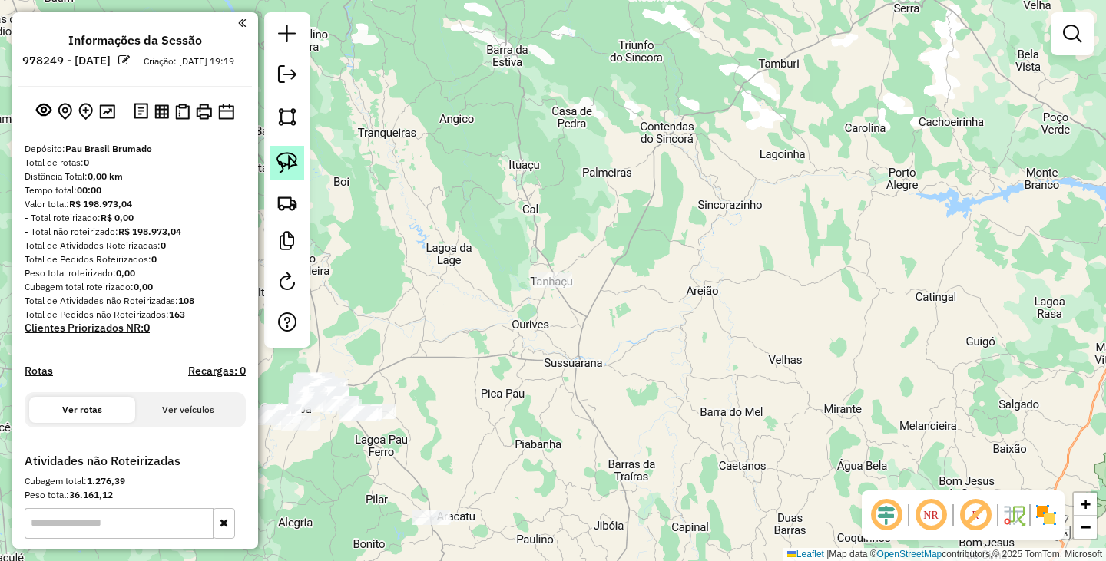
click at [293, 164] on img at bounding box center [286, 162] width 21 height 21
drag, startPoint x: 534, startPoint y: 241, endPoint x: 584, endPoint y: 336, distance: 107.5
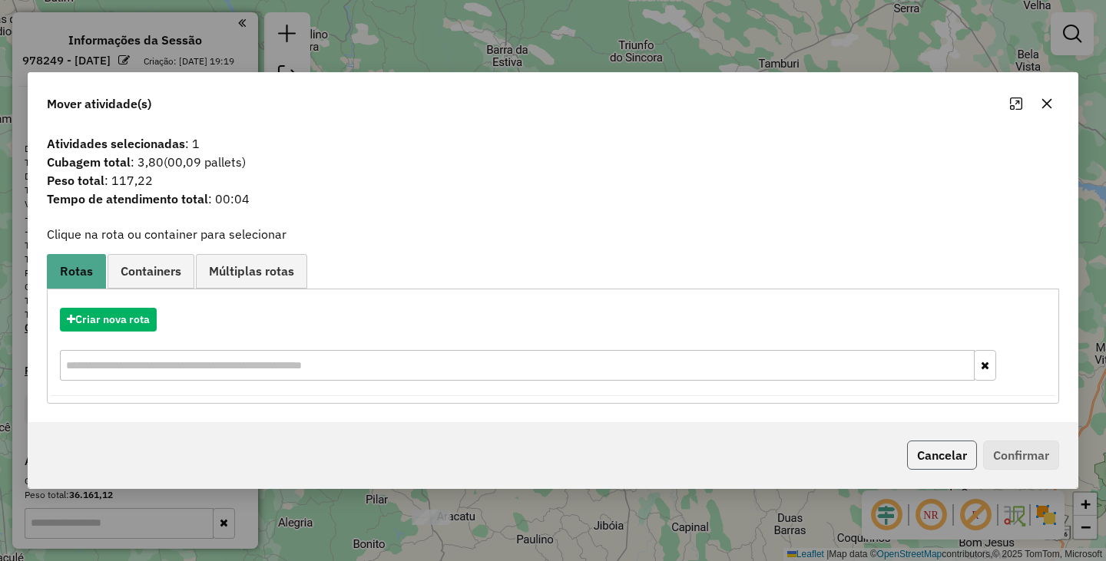
click at [917, 451] on button "Cancelar" at bounding box center [942, 455] width 70 height 29
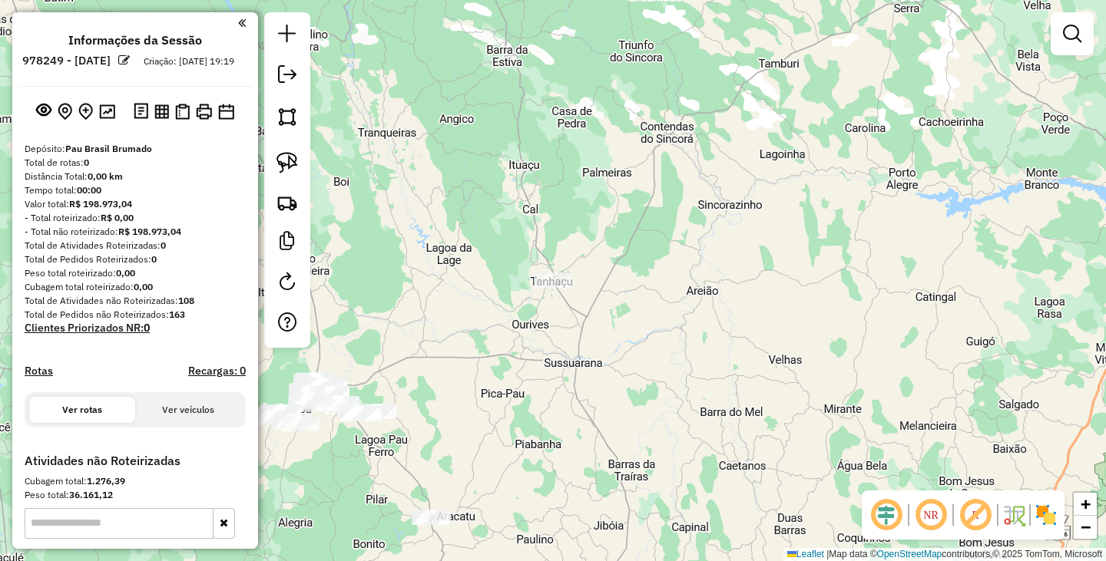
drag, startPoint x: 531, startPoint y: 383, endPoint x: 733, endPoint y: 276, distance: 228.8
click at [729, 285] on div "Janela de atendimento Grade de atendimento Capacidade Transportadoras Veículos …" at bounding box center [553, 280] width 1106 height 561
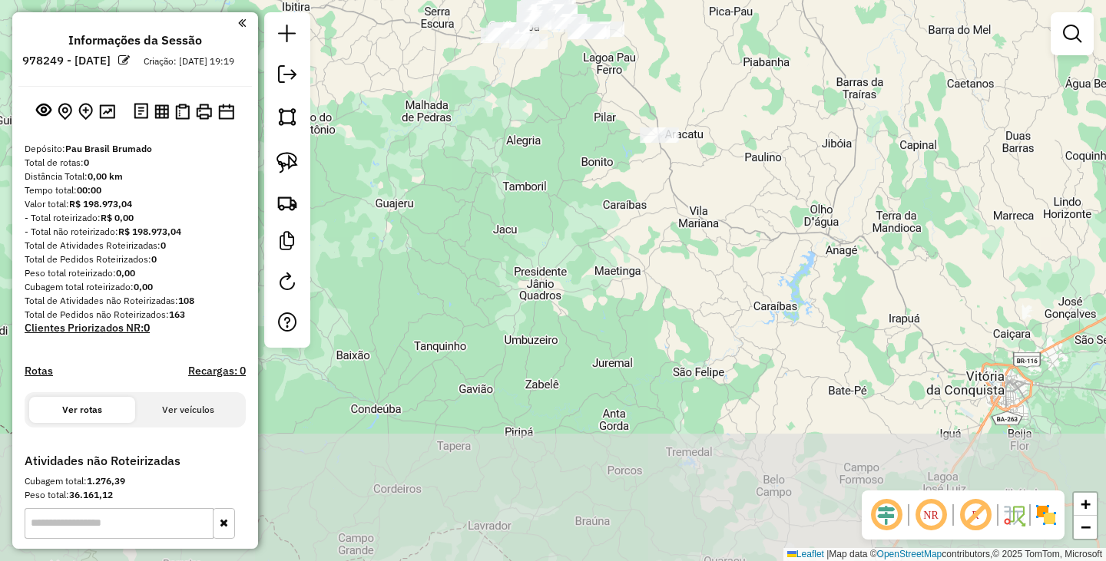
drag, startPoint x: 752, startPoint y: 412, endPoint x: 764, endPoint y: 152, distance: 259.8
click at [764, 152] on div "Janela de atendimento Grade de atendimento Capacidade Transportadoras Veículos …" at bounding box center [553, 280] width 1106 height 561
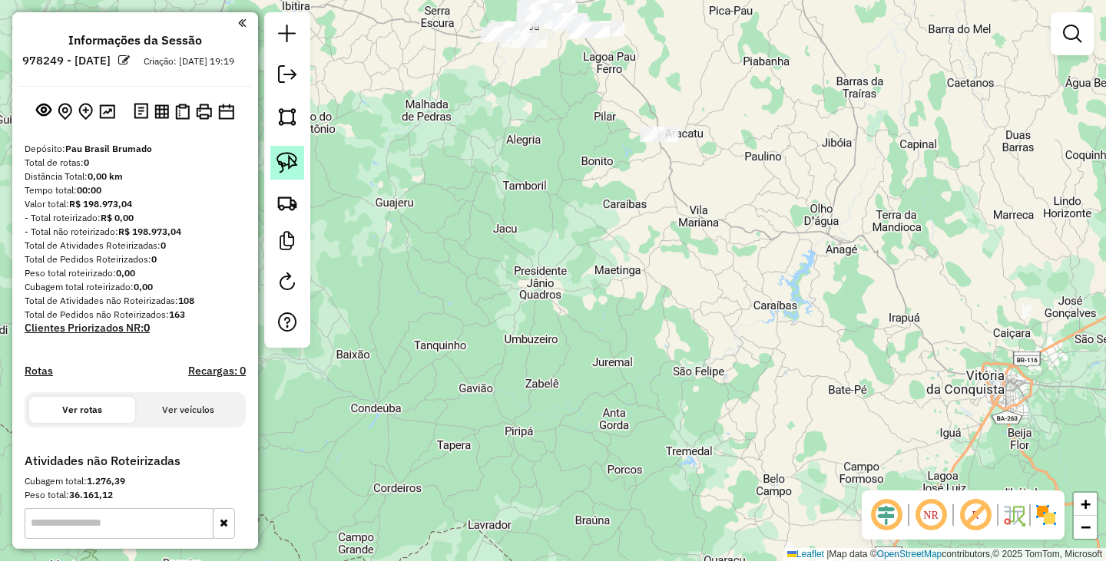
click at [295, 160] on img at bounding box center [286, 162] width 21 height 21
drag, startPoint x: 642, startPoint y: 103, endPoint x: 715, endPoint y: 144, distance: 83.5
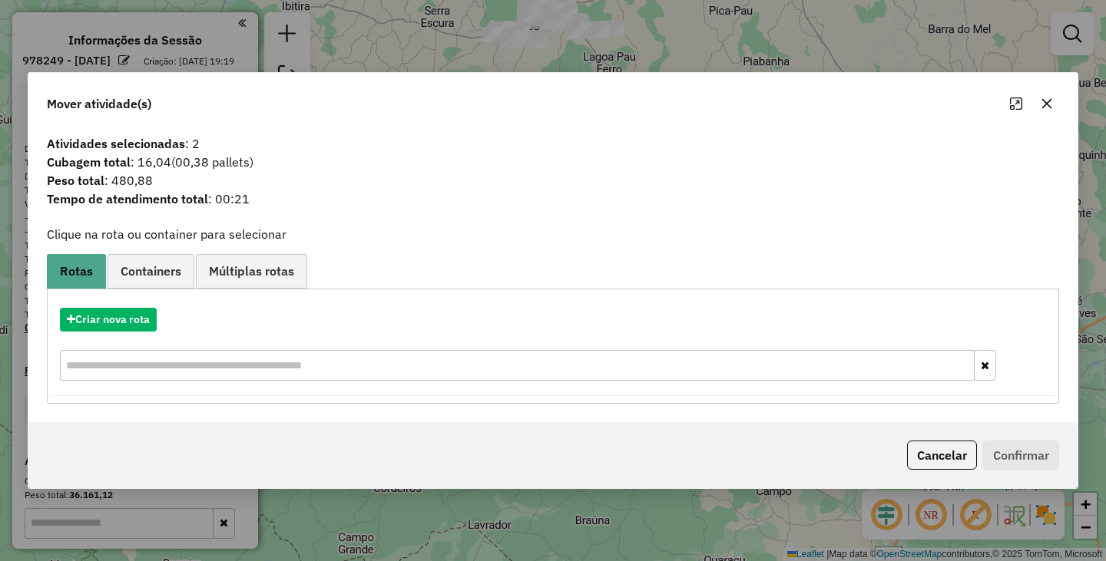
click at [938, 439] on div "Cancelar Confirmar" at bounding box center [552, 455] width 1049 height 66
click at [939, 445] on button "Cancelar" at bounding box center [942, 455] width 70 height 29
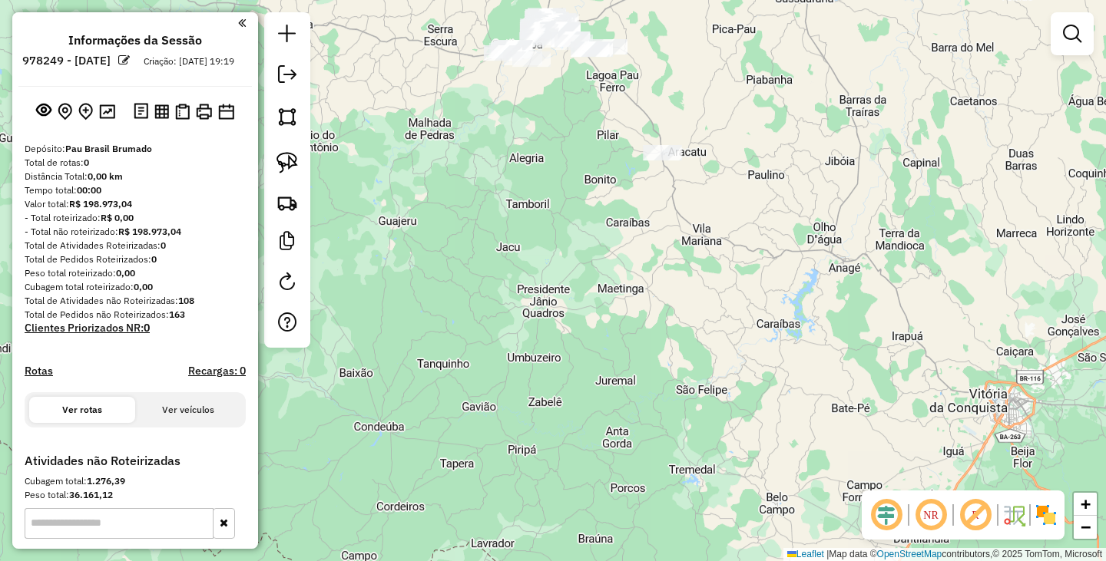
drag, startPoint x: 620, startPoint y: 227, endPoint x: 622, endPoint y: 238, distance: 11.7
click at [622, 238] on div "Janela de atendimento Grade de atendimento Capacidade Transportadoras Veículos …" at bounding box center [553, 280] width 1106 height 561
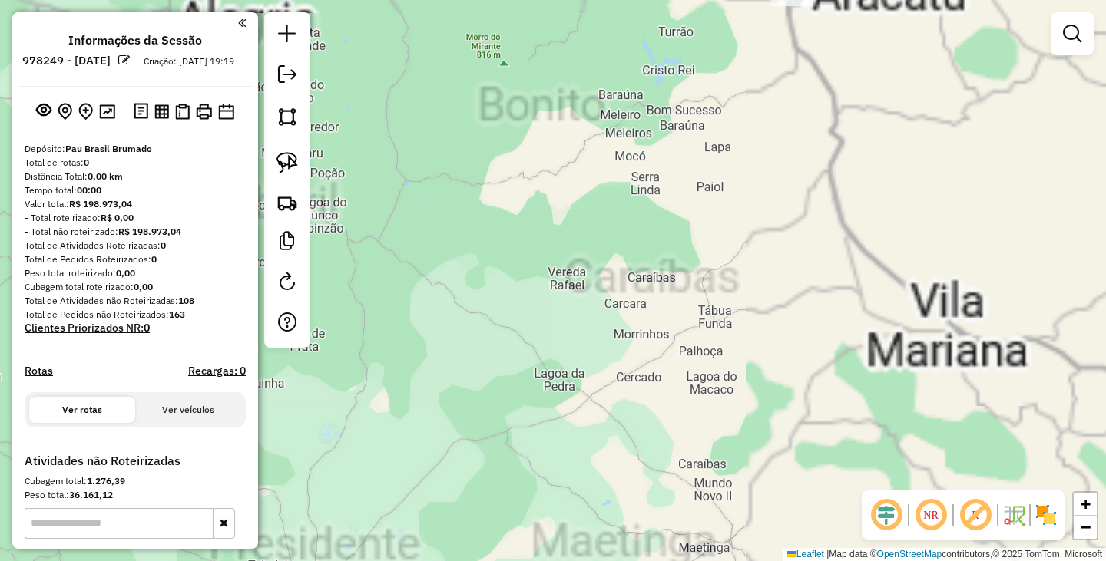
drag, startPoint x: 607, startPoint y: 118, endPoint x: 660, endPoint y: 443, distance: 329.1
click at [660, 443] on div "Janela de atendimento Grade de atendimento Capacidade Transportadoras Veículos …" at bounding box center [553, 280] width 1106 height 561
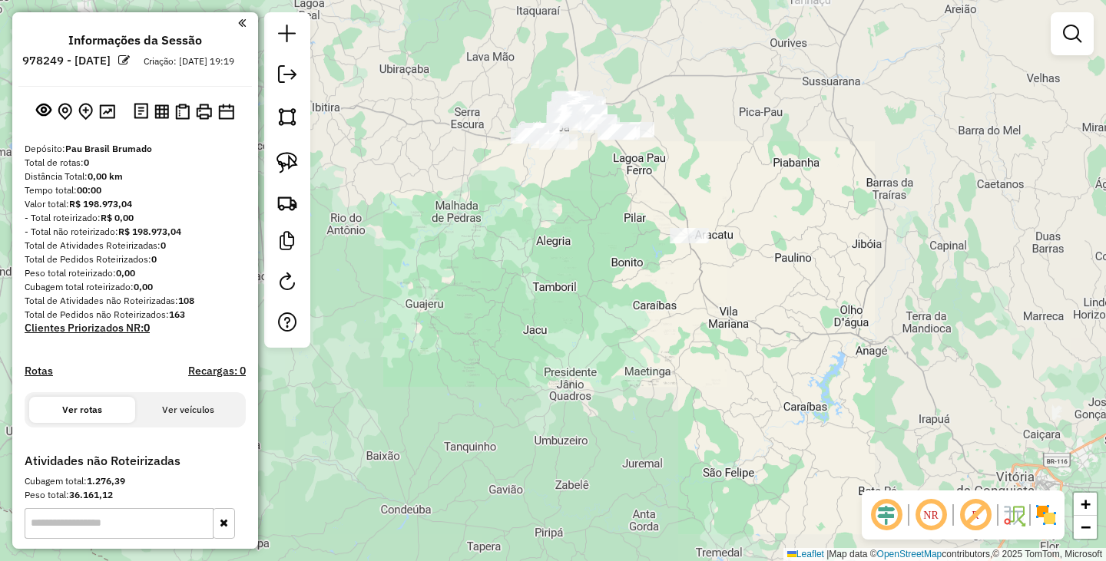
drag, startPoint x: 645, startPoint y: 193, endPoint x: 656, endPoint y: 364, distance: 171.6
click at [656, 364] on div "Janela de atendimento Grade de atendimento Capacidade Transportadoras Veículos …" at bounding box center [553, 280] width 1106 height 561
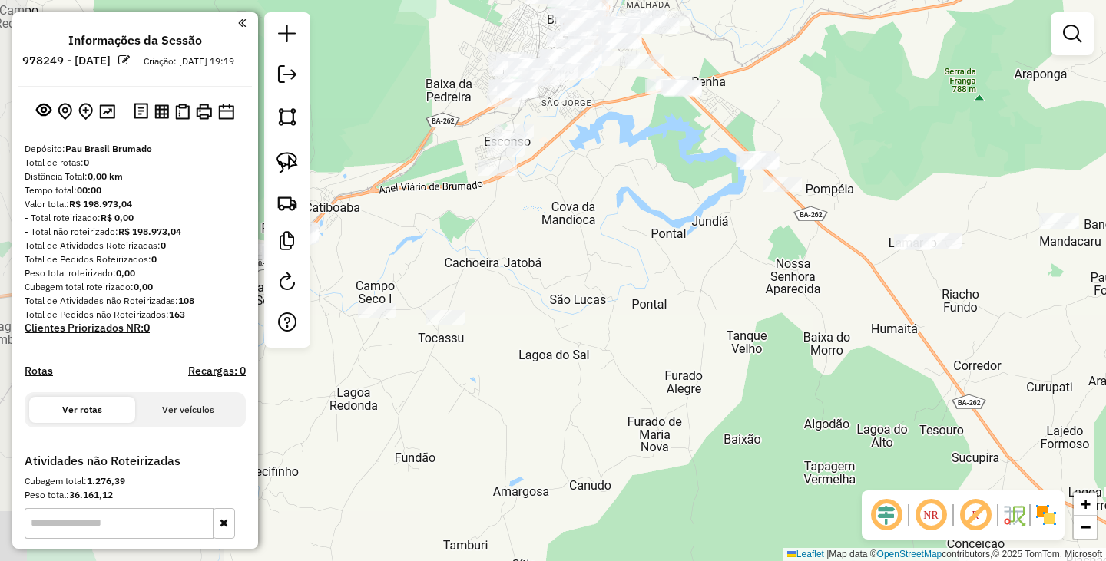
drag, startPoint x: 545, startPoint y: 349, endPoint x: 847, endPoint y: 342, distance: 301.8
click at [847, 342] on div "Janela de atendimento Grade de atendimento Capacidade Transportadoras Veículos …" at bounding box center [553, 280] width 1106 height 561
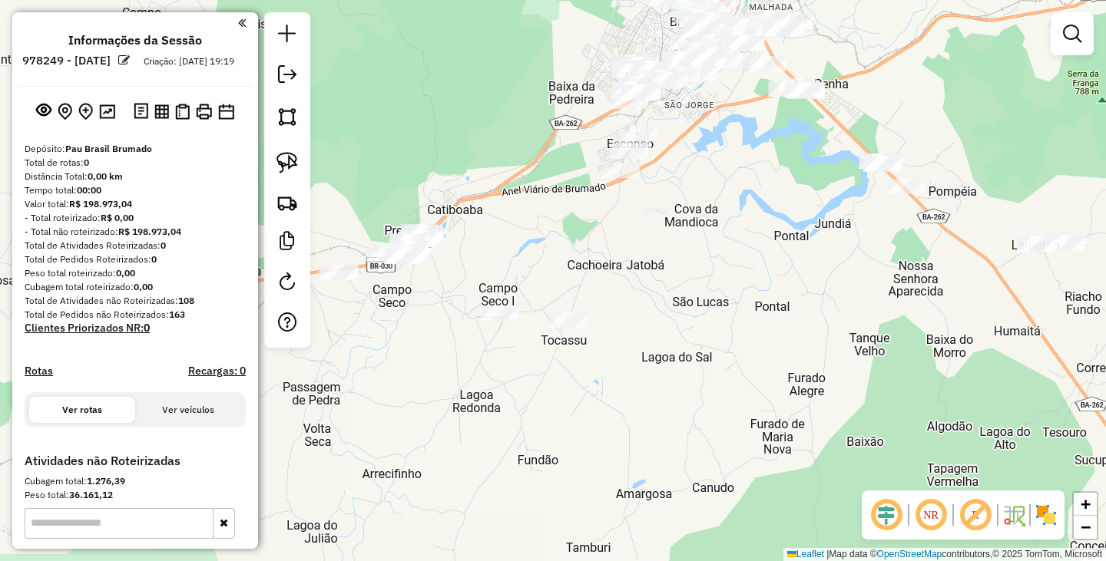
drag, startPoint x: 642, startPoint y: 377, endPoint x: 766, endPoint y: 370, distance: 124.6
click at [774, 380] on div "Janela de atendimento Grade de atendimento Capacidade Transportadoras Veículos …" at bounding box center [553, 280] width 1106 height 561
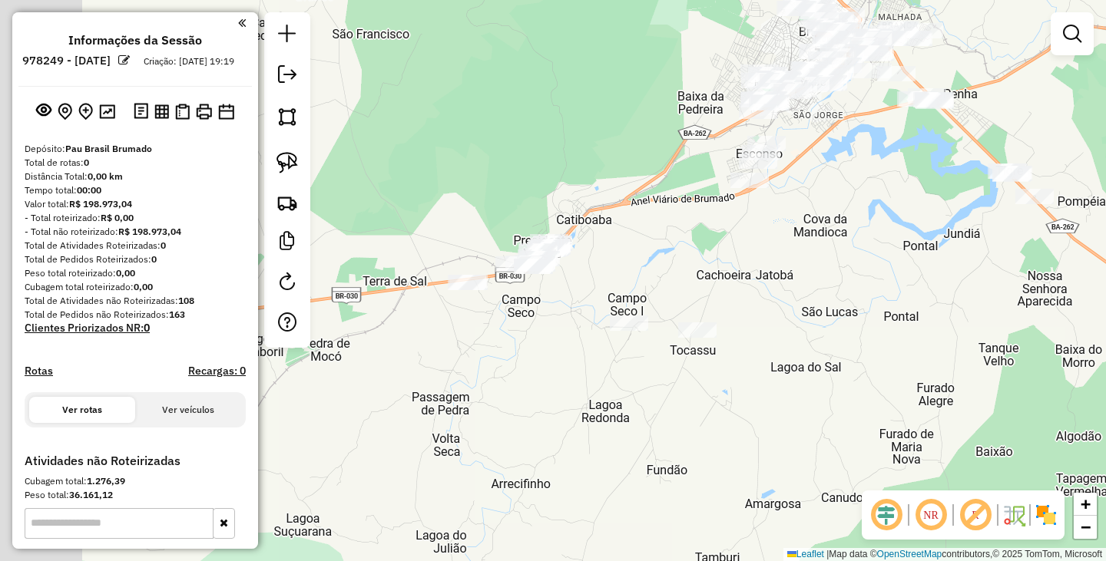
drag, startPoint x: 683, startPoint y: 298, endPoint x: 762, endPoint y: 298, distance: 78.3
click at [762, 298] on div "Janela de atendimento Grade de atendimento Capacidade Transportadoras Veículos …" at bounding box center [553, 280] width 1106 height 561
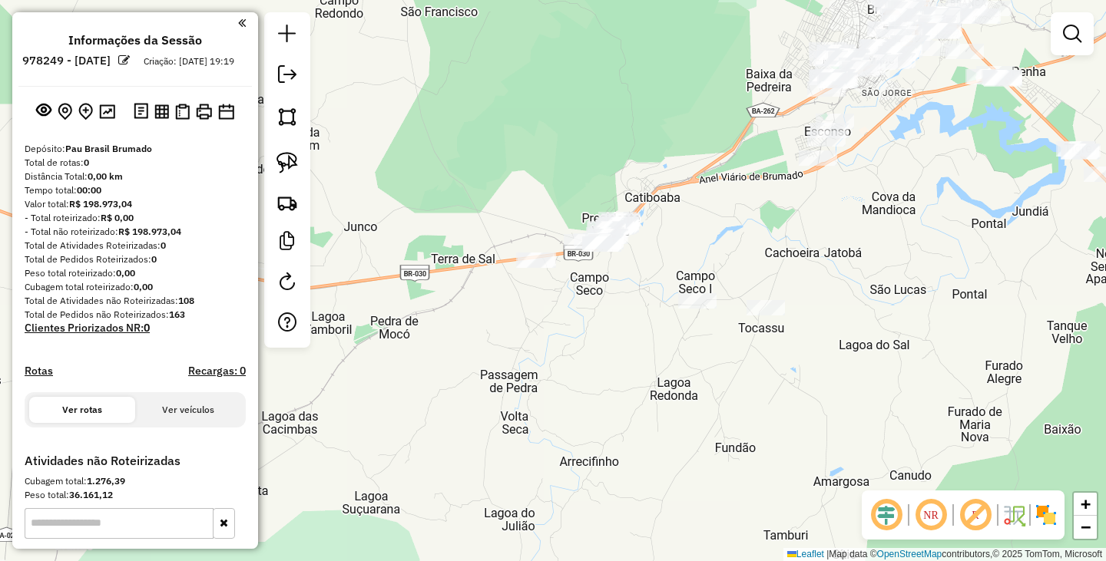
drag, startPoint x: 741, startPoint y: 298, endPoint x: 809, endPoint y: 276, distance: 71.9
click at [809, 276] on div "Janela de atendimento Grade de atendimento Capacidade Transportadoras Veículos …" at bounding box center [553, 280] width 1106 height 561
click at [296, 167] on img at bounding box center [286, 162] width 21 height 21
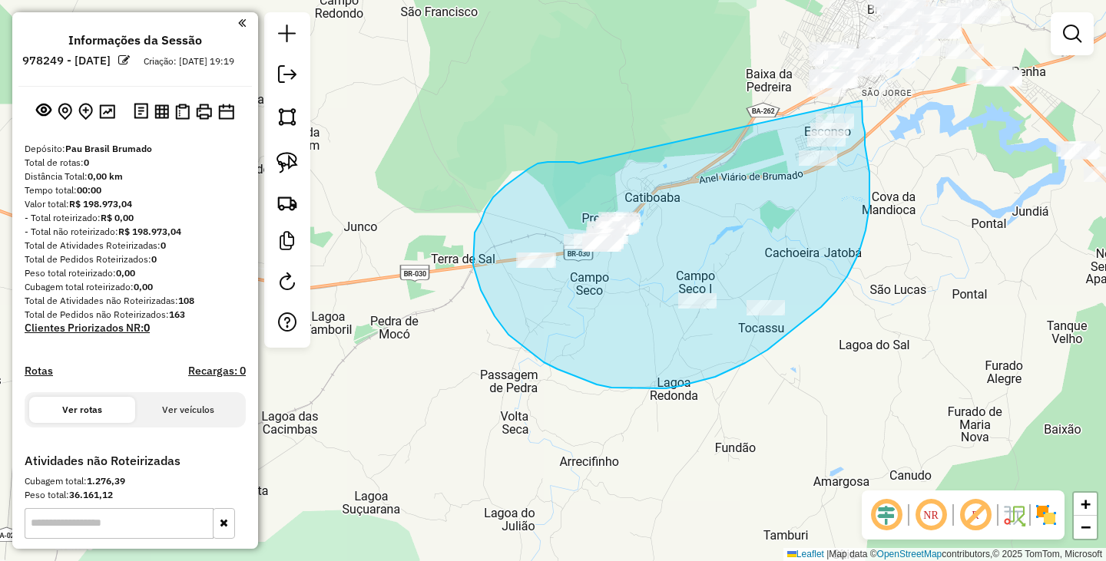
drag, startPoint x: 505, startPoint y: 186, endPoint x: 862, endPoint y: 101, distance: 366.3
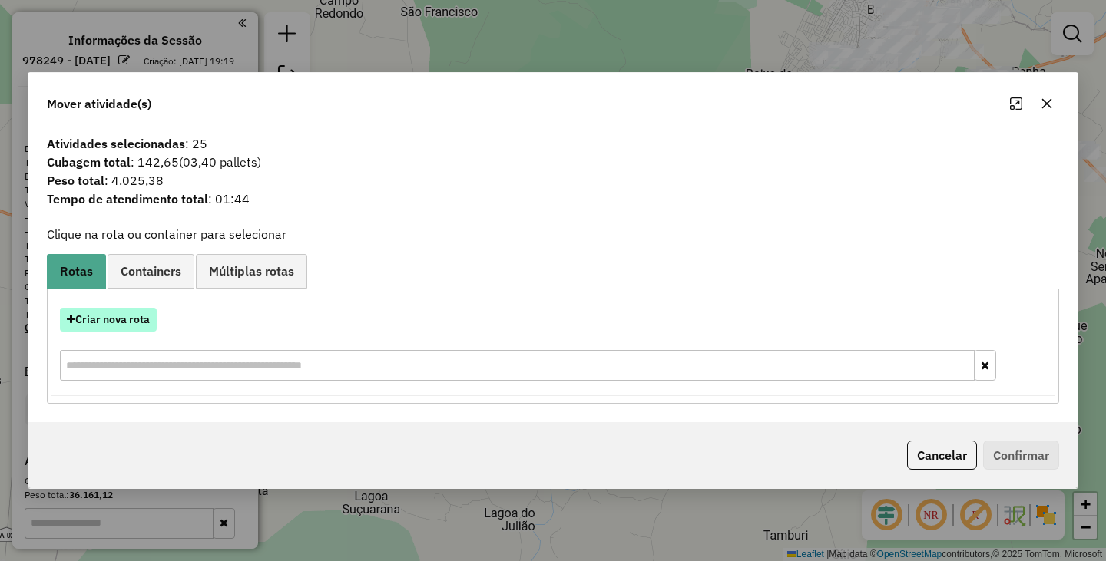
click at [117, 315] on button "Criar nova rota" at bounding box center [108, 320] width 97 height 24
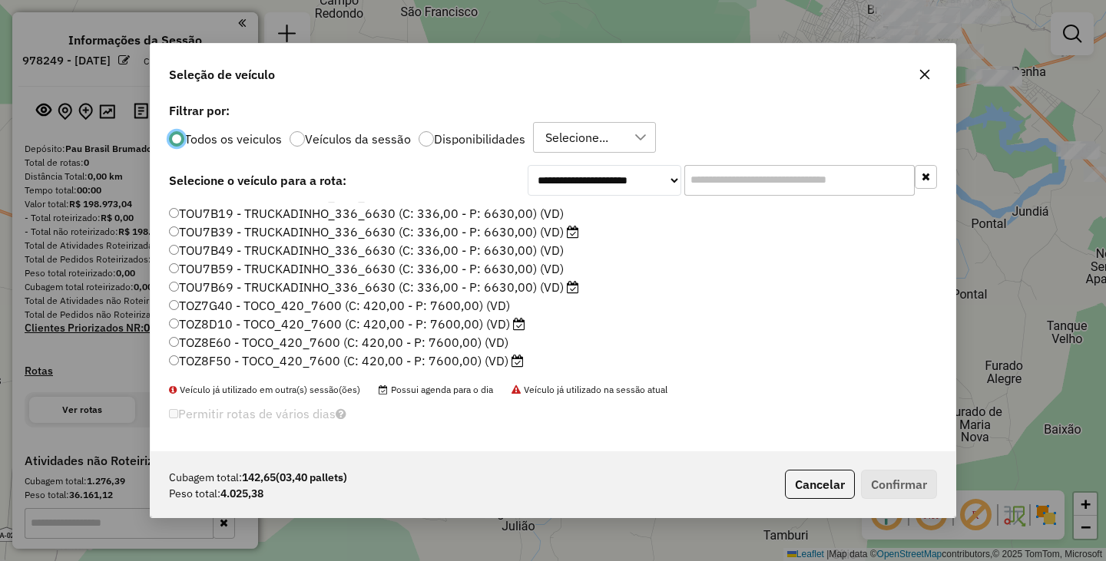
scroll to position [141, 0]
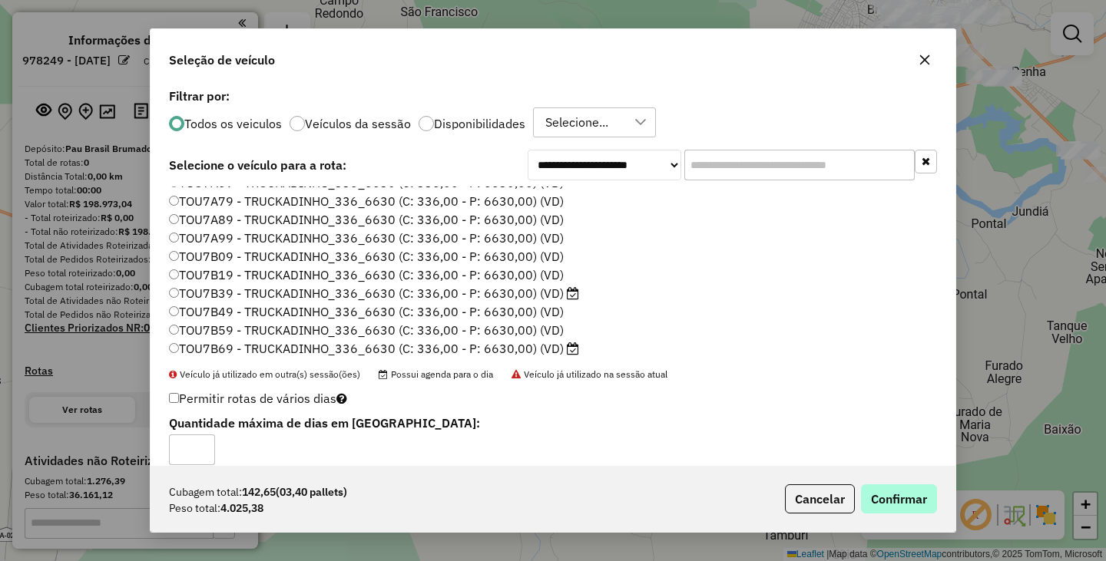
click at [875, 485] on div "Cubagem total: 142,65 (03,40 pallets) Peso total: 4.025,38 Cancelar Confirmar" at bounding box center [552, 499] width 805 height 66
click at [886, 491] on button "Confirmar" at bounding box center [899, 499] width 76 height 29
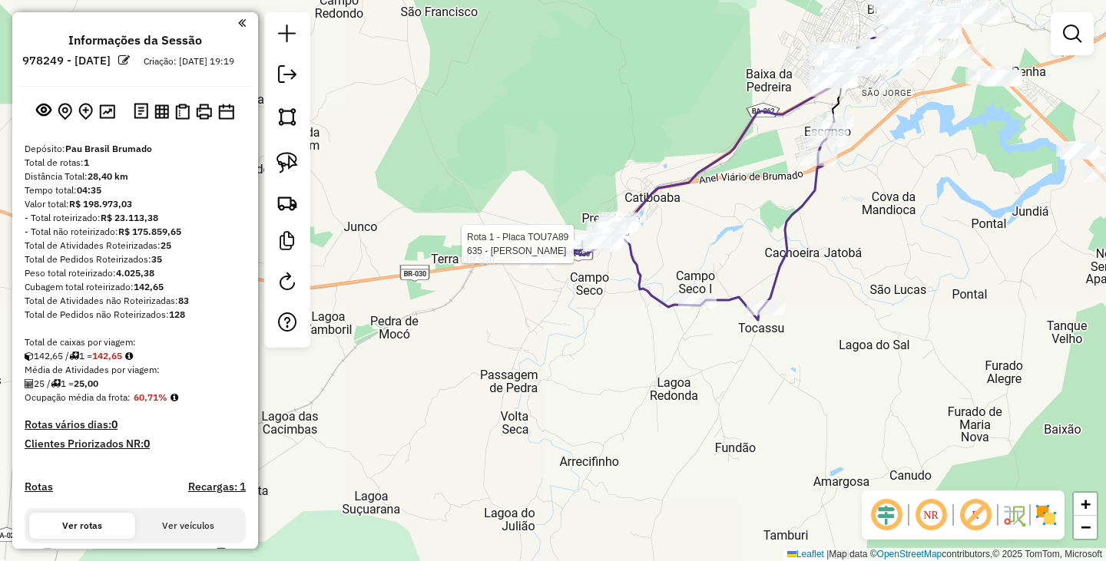
select select "**********"
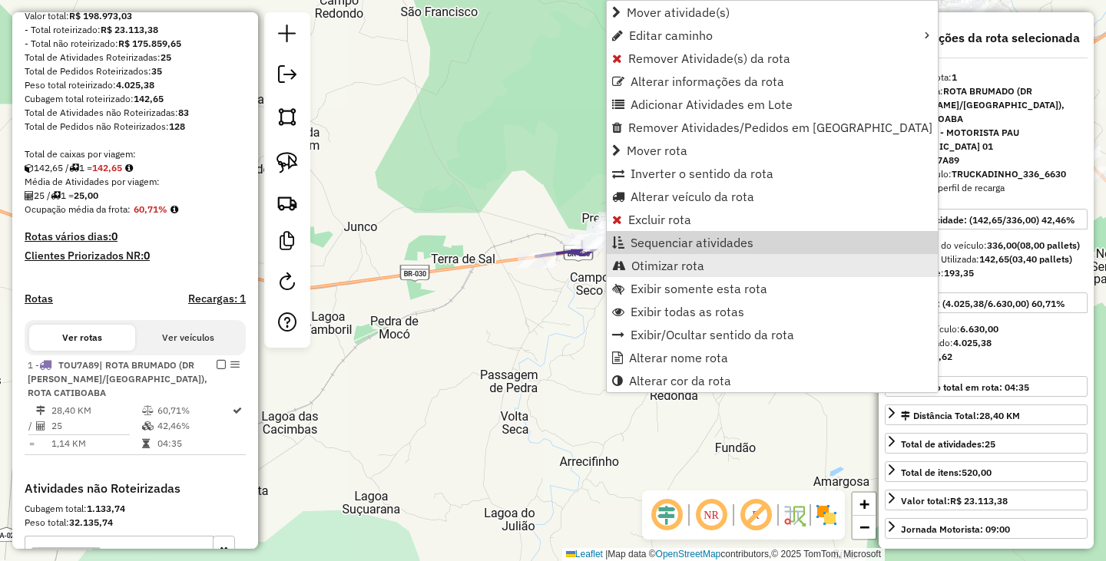
scroll to position [410, 0]
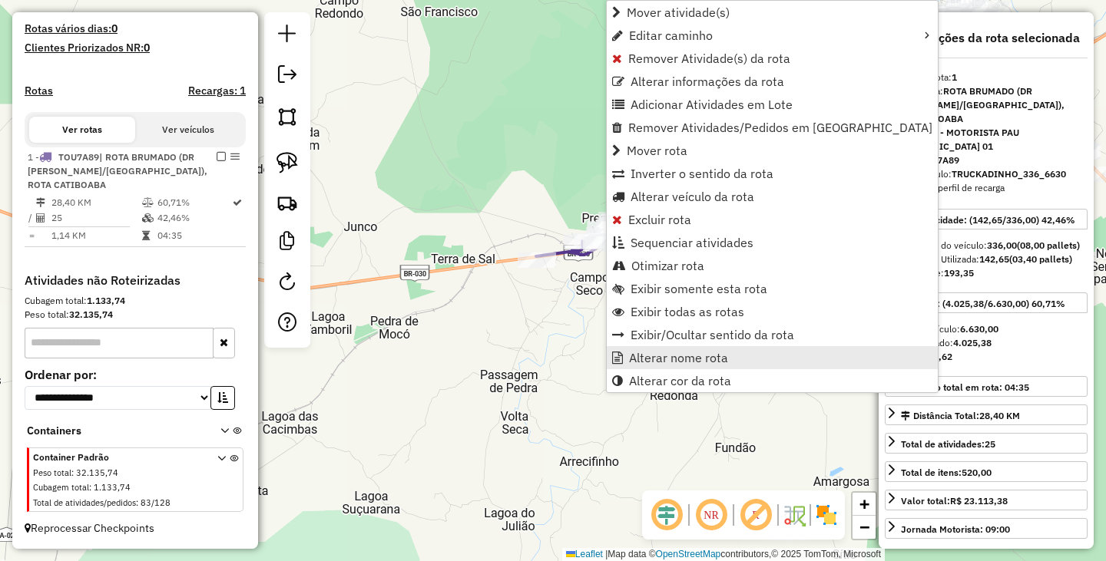
click at [689, 361] on span "Alterar nome rota" at bounding box center [678, 358] width 99 height 12
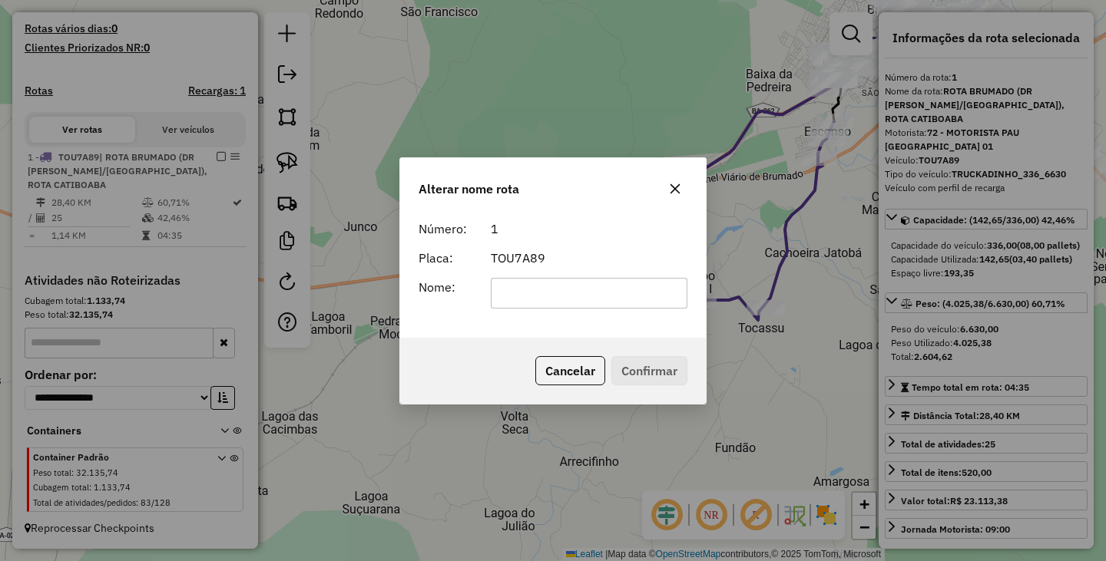
scroll to position [0, 0]
type input "**********"
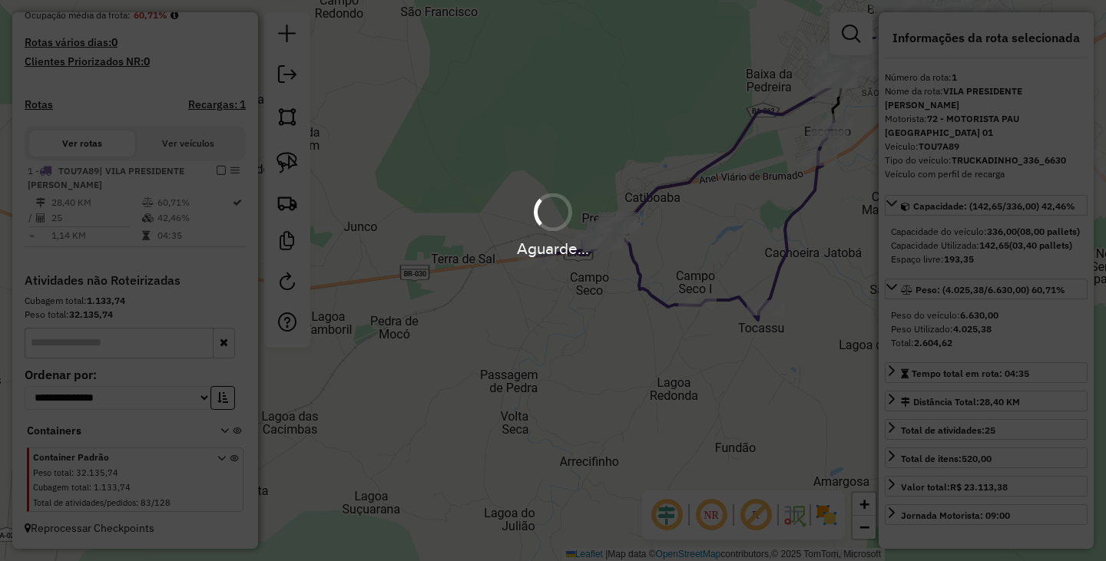
scroll to position [396, 0]
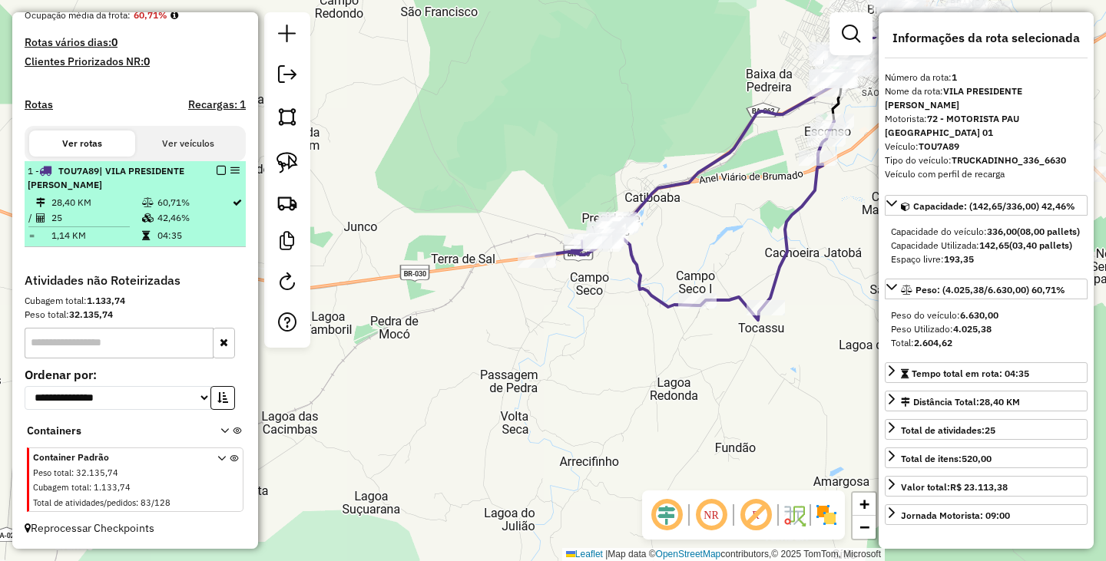
click at [219, 167] on em at bounding box center [221, 170] width 9 height 9
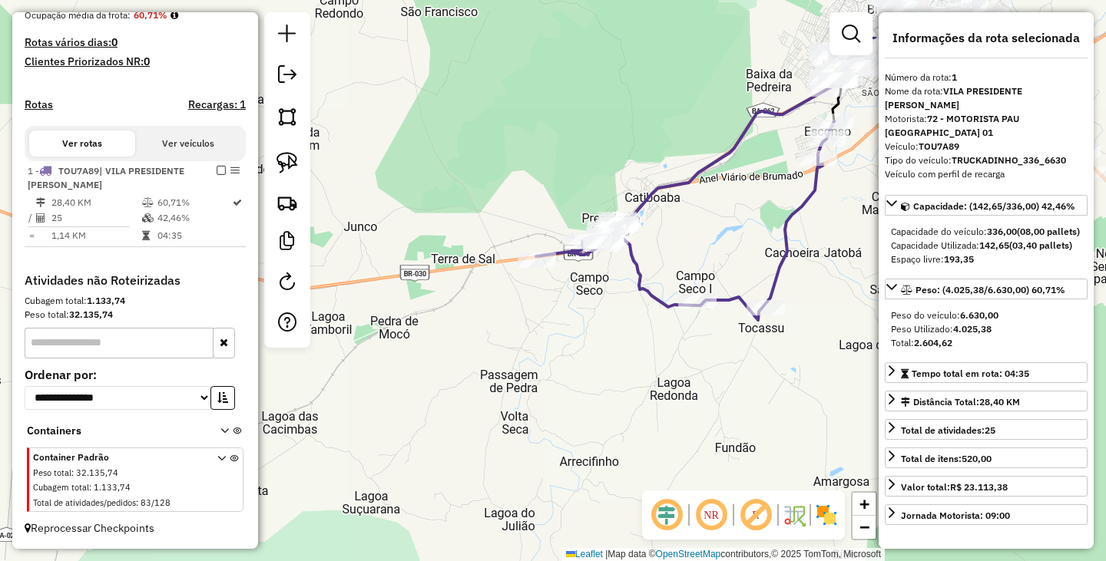
scroll to position [331, 0]
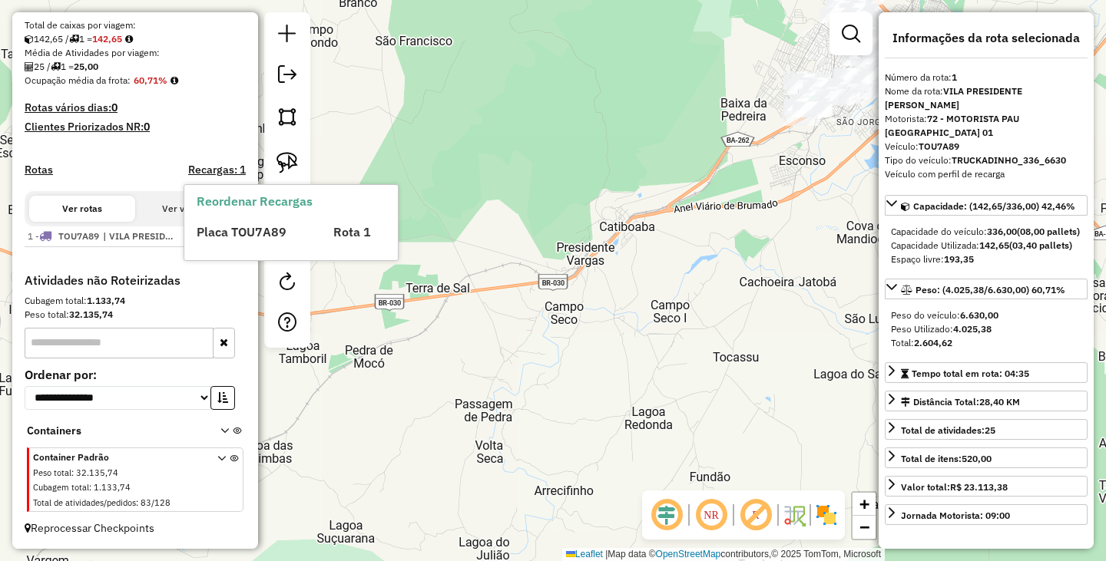
drag, startPoint x: 652, startPoint y: 175, endPoint x: 471, endPoint y: 232, distance: 189.2
click at [455, 248] on div "Janela de atendimento Grade de atendimento Capacidade Transportadoras Veículos …" at bounding box center [553, 280] width 1106 height 561
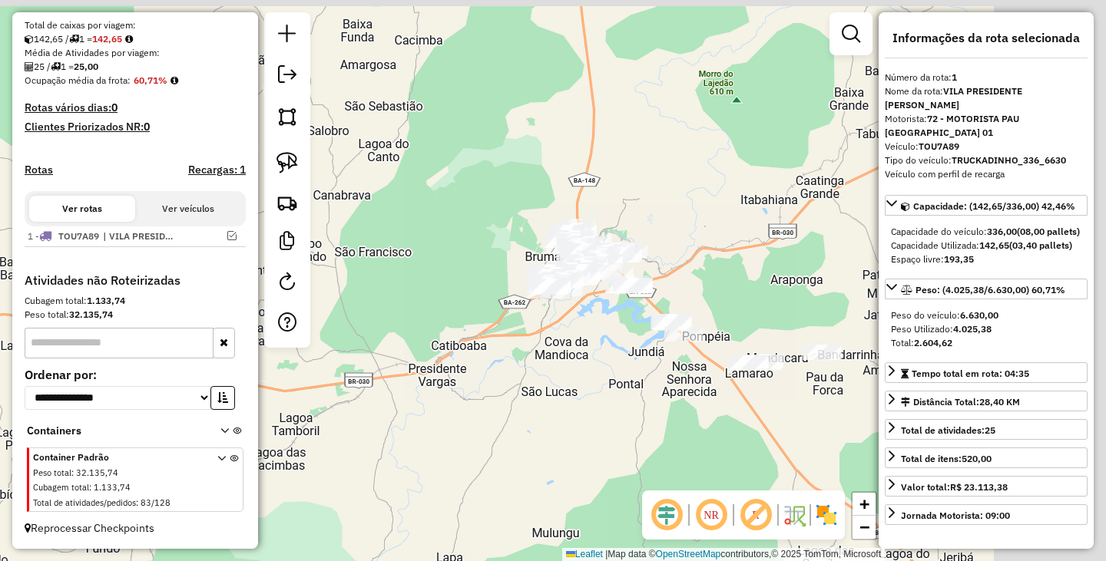
drag, startPoint x: 658, startPoint y: 316, endPoint x: 589, endPoint y: 334, distance: 71.3
click at [594, 349] on div "Janela de atendimento Grade de atendimento Capacidade Transportadoras Veículos …" at bounding box center [553, 280] width 1106 height 561
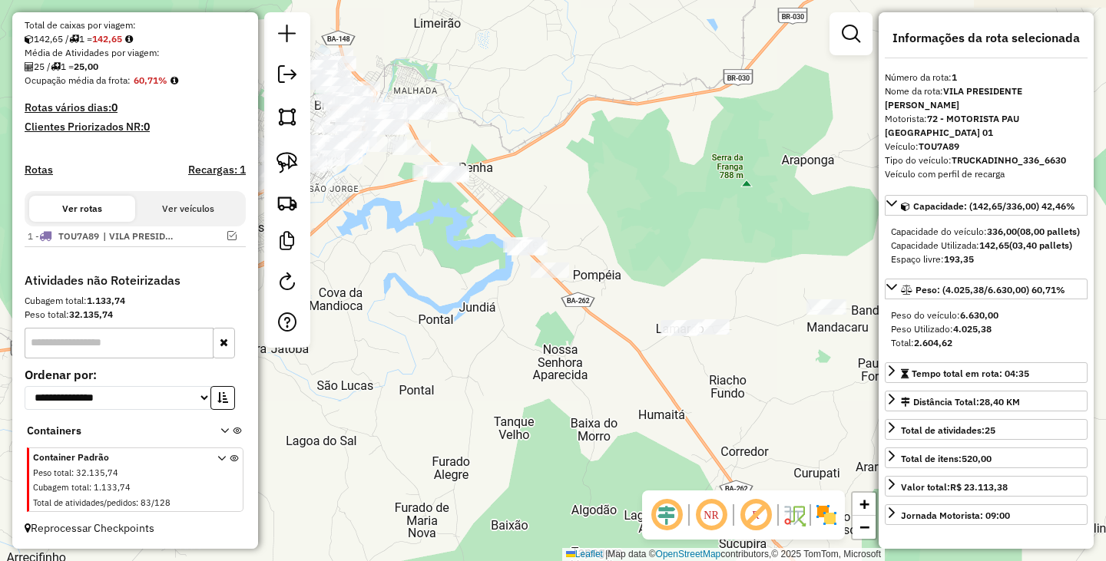
drag, startPoint x: 600, startPoint y: 309, endPoint x: 502, endPoint y: 79, distance: 249.4
click at [523, 88] on div "Janela de atendimento Grade de atendimento Capacidade Transportadoras Veículos …" at bounding box center [553, 280] width 1106 height 561
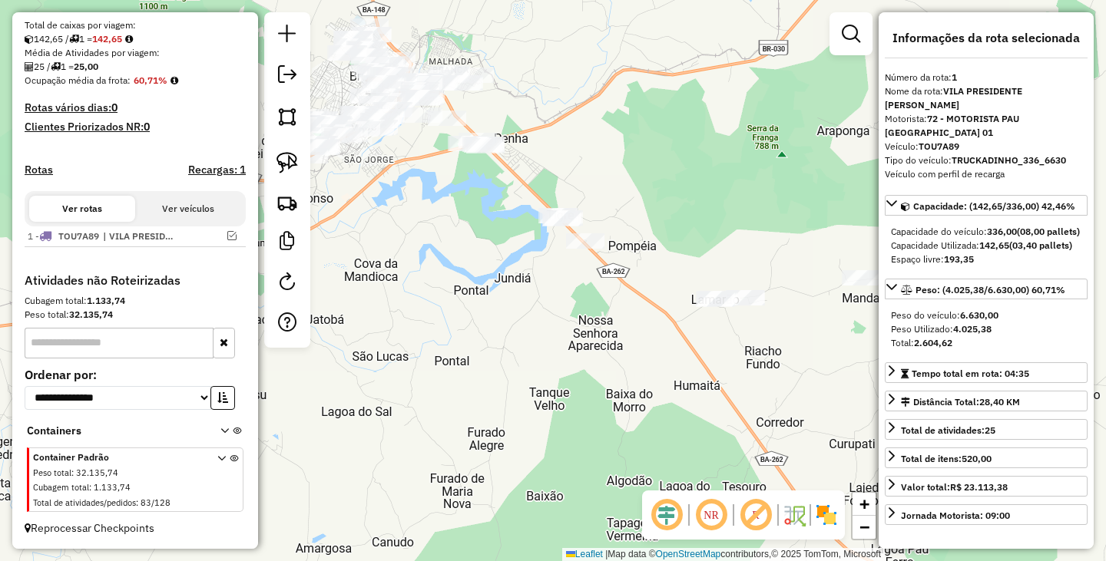
drag, startPoint x: 509, startPoint y: 89, endPoint x: 668, endPoint y: 157, distance: 173.0
click at [668, 157] on div "Janela de atendimento Grade de atendimento Capacidade Transportadoras Veículos …" at bounding box center [553, 280] width 1106 height 561
click at [283, 161] on img at bounding box center [286, 162] width 21 height 21
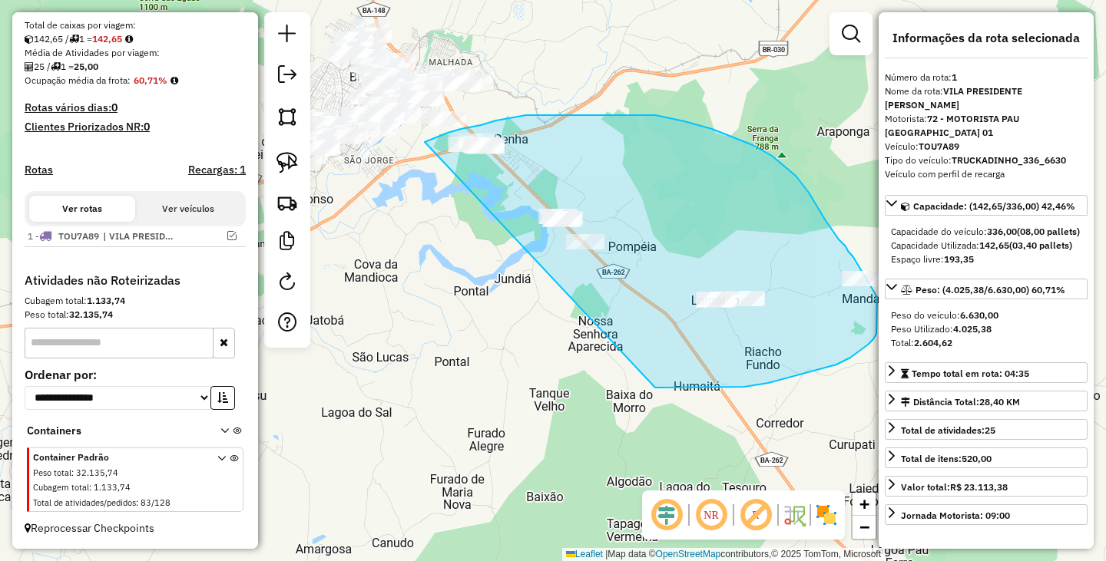
drag, startPoint x: 455, startPoint y: 131, endPoint x: 550, endPoint y: 389, distance: 274.7
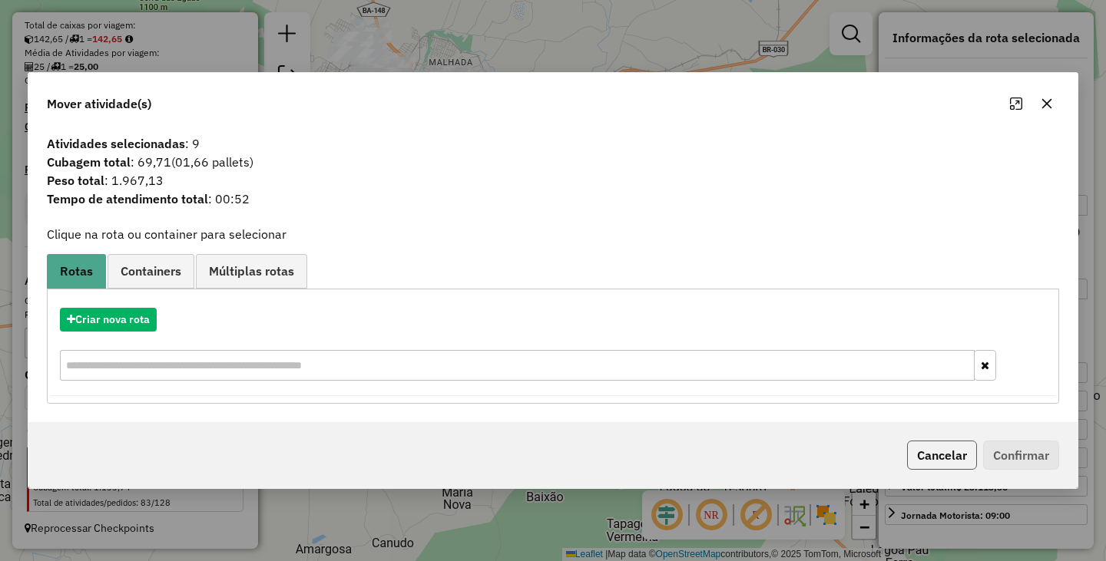
click at [938, 452] on button "Cancelar" at bounding box center [942, 455] width 70 height 29
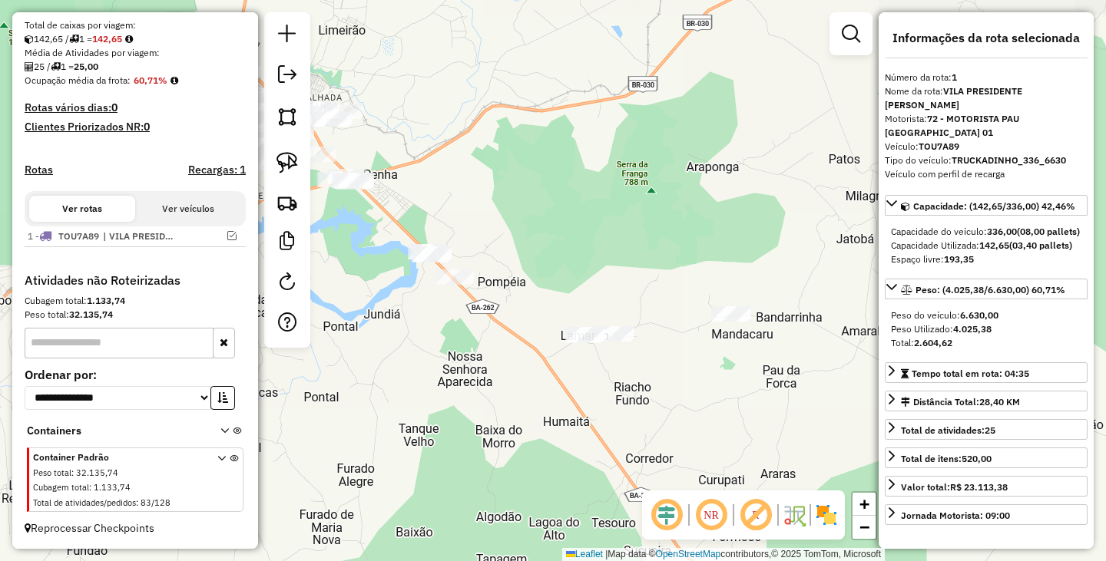
drag, startPoint x: 743, startPoint y: 197, endPoint x: 612, endPoint y: 233, distance: 135.2
click at [612, 233] on div "Janela de atendimento Grade de atendimento Capacidade Transportadoras Veículos …" at bounding box center [553, 280] width 1106 height 561
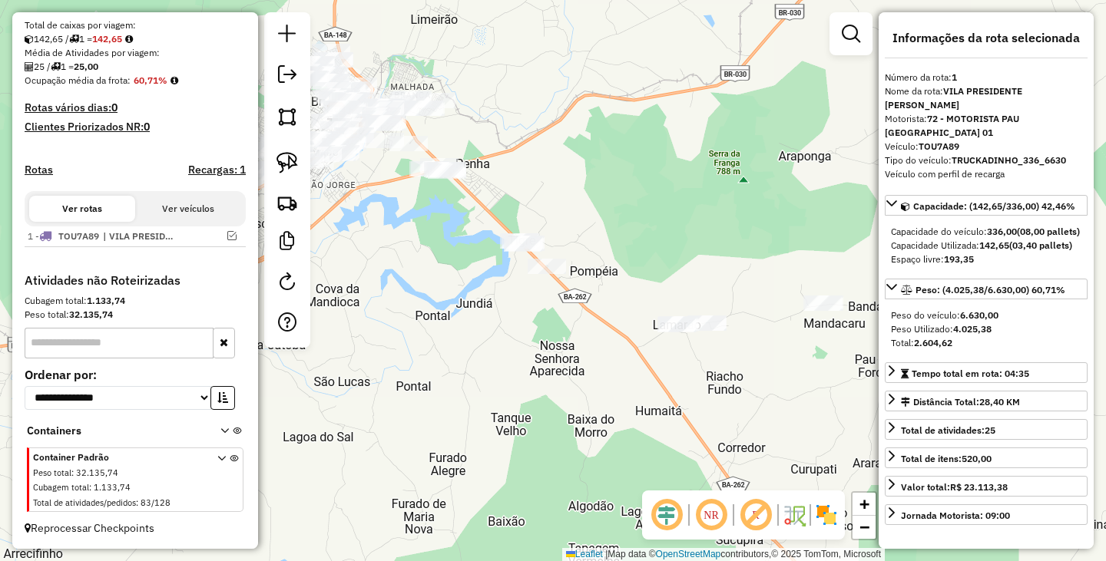
drag, startPoint x: 668, startPoint y: 225, endPoint x: 768, endPoint y: 210, distance: 101.0
click at [768, 210] on div "Janela de atendimento Grade de atendimento Capacidade Transportadoras Veículos …" at bounding box center [553, 280] width 1106 height 561
click at [290, 164] on img at bounding box center [286, 162] width 21 height 21
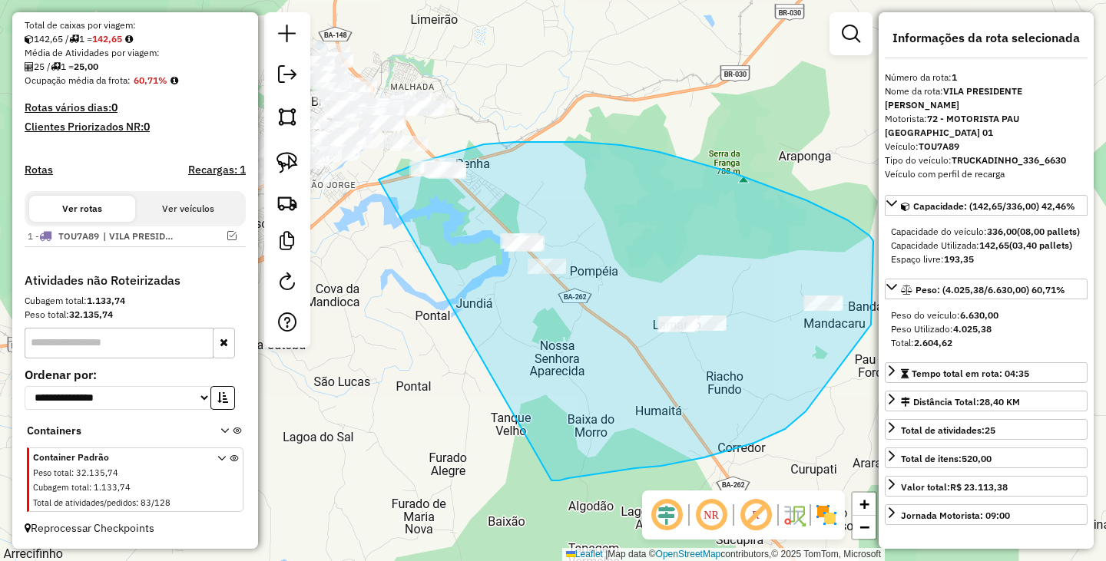
drag, startPoint x: 392, startPoint y: 174, endPoint x: 551, endPoint y: 481, distance: 345.1
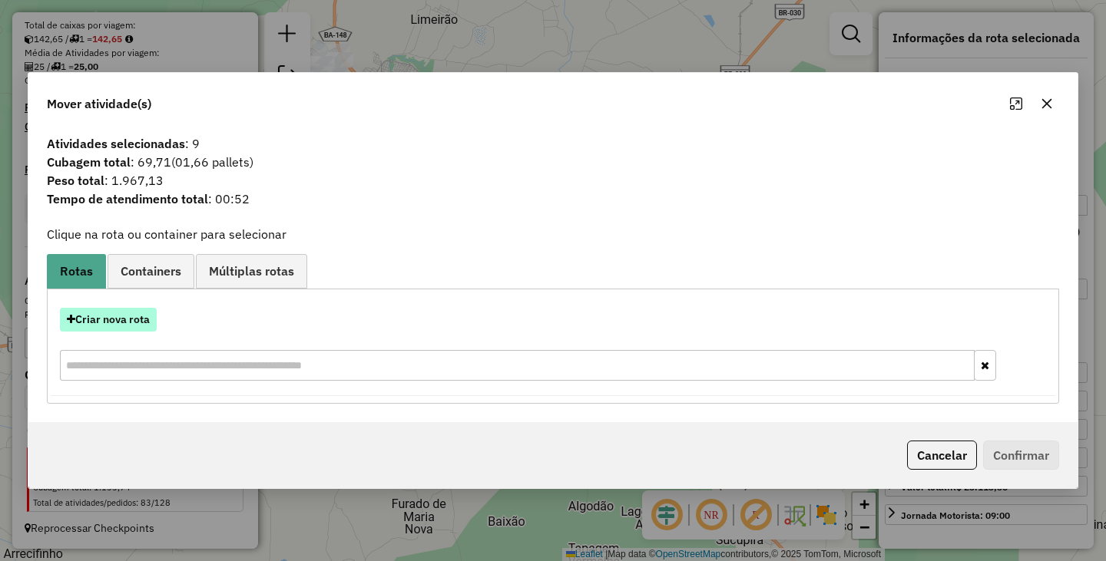
click at [147, 327] on button "Criar nova rota" at bounding box center [108, 320] width 97 height 24
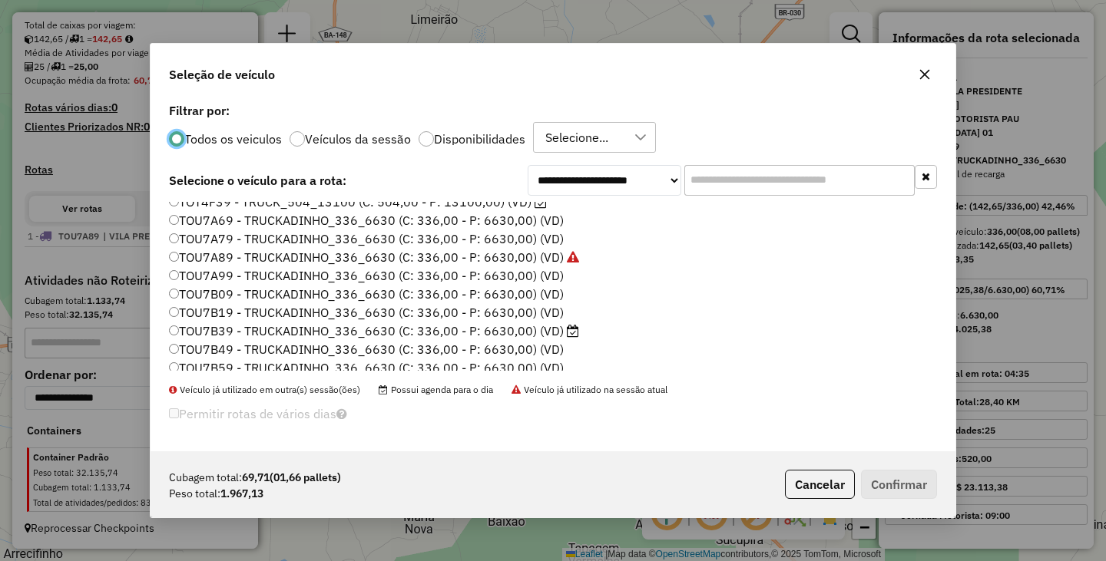
scroll to position [154, 0]
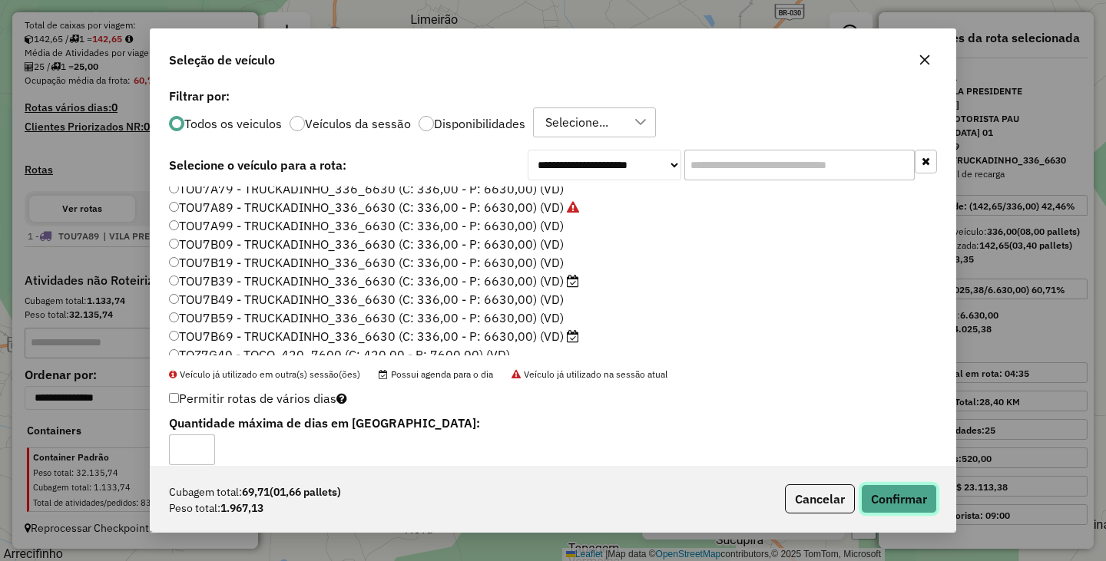
click at [884, 486] on button "Confirmar" at bounding box center [899, 499] width 76 height 29
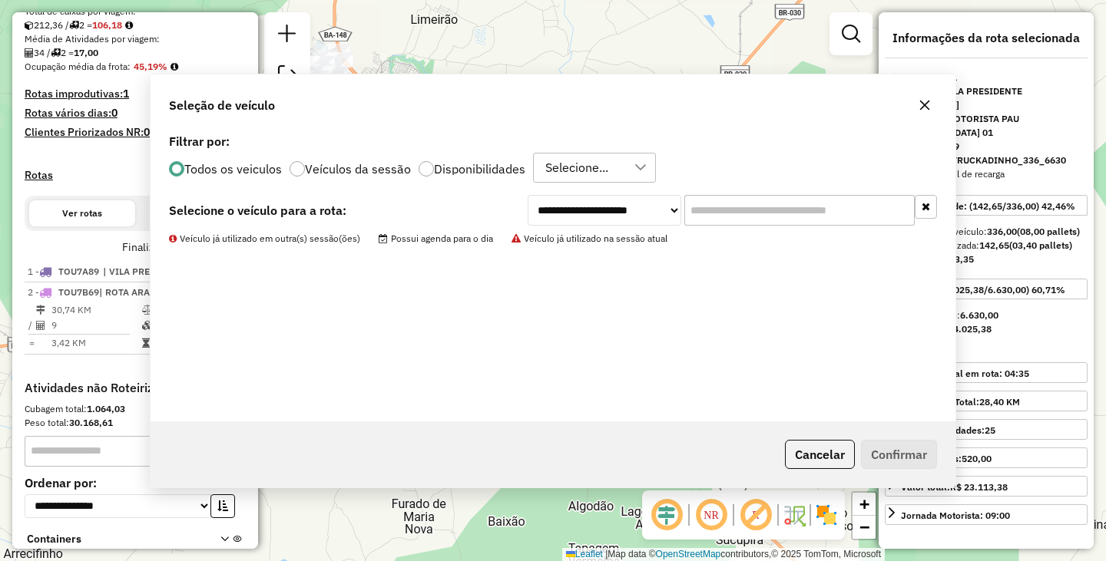
scroll to position [453, 0]
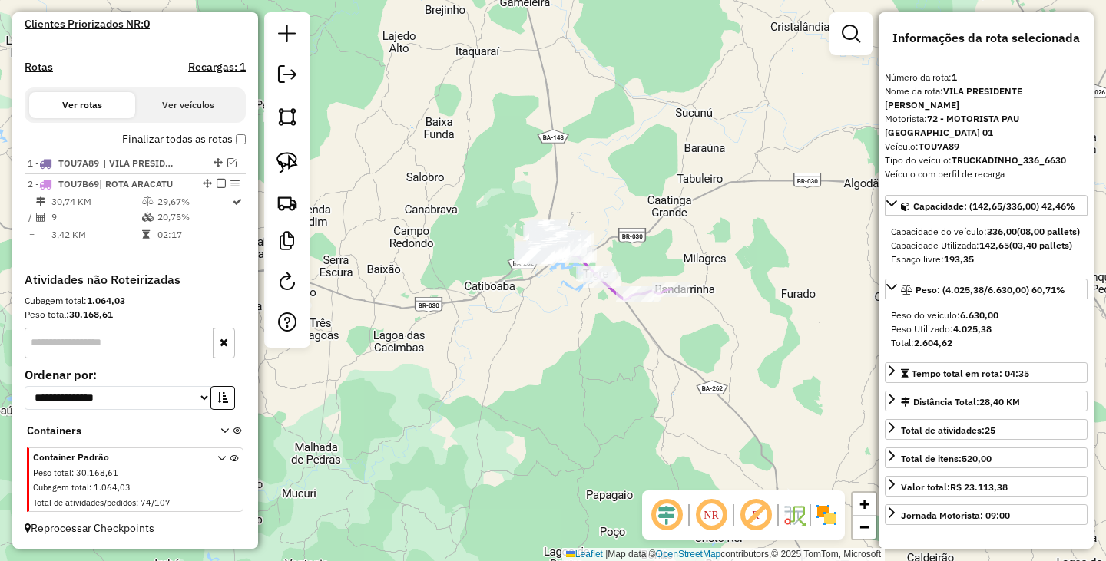
drag, startPoint x: 743, startPoint y: 313, endPoint x: 663, endPoint y: 412, distance: 126.6
click at [663, 416] on div "Janela de atendimento Grade de atendimento Capacidade Transportadoras Veículos …" at bounding box center [553, 280] width 1106 height 561
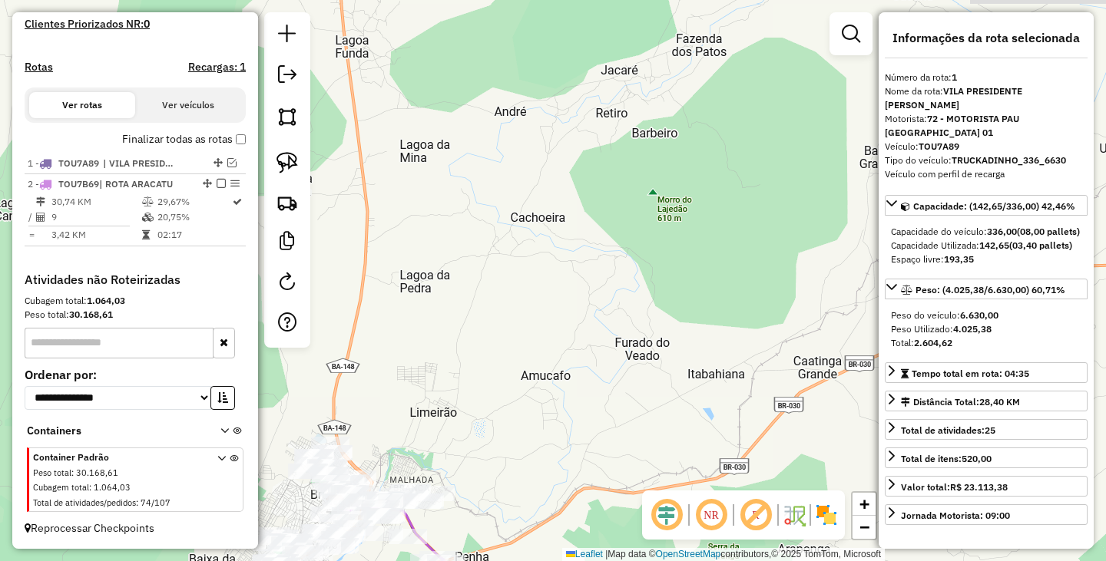
drag, startPoint x: 699, startPoint y: 170, endPoint x: 836, endPoint y: 110, distance: 150.2
click at [799, 195] on div "Janela de atendimento Grade de atendimento Capacidade Transportadoras Veículos …" at bounding box center [553, 280] width 1106 height 561
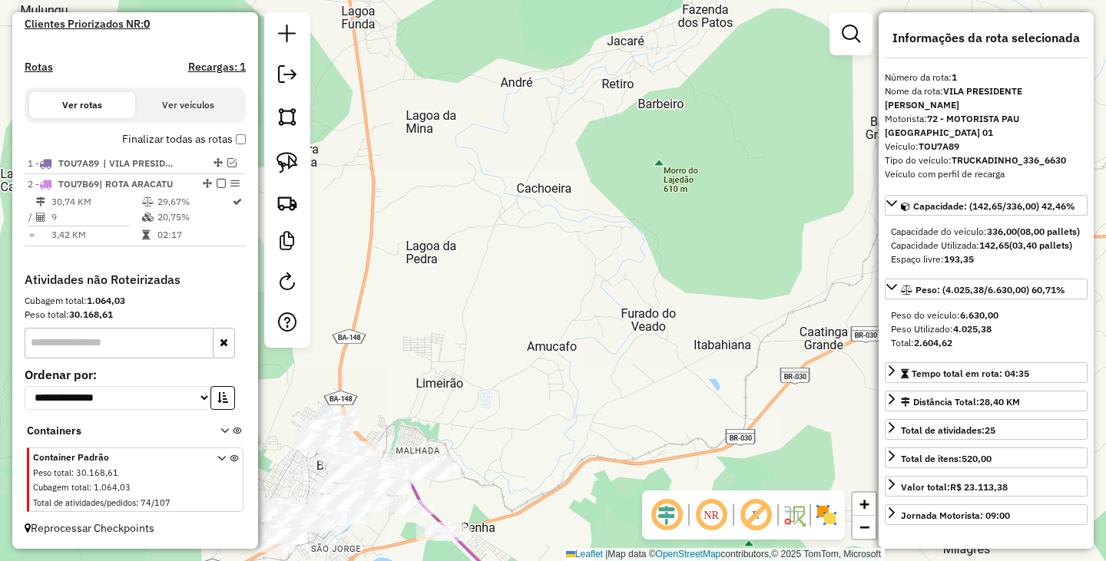
click at [870, 34] on div at bounding box center [850, 33] width 43 height 43
click at [857, 36] on em at bounding box center [851, 34] width 18 height 18
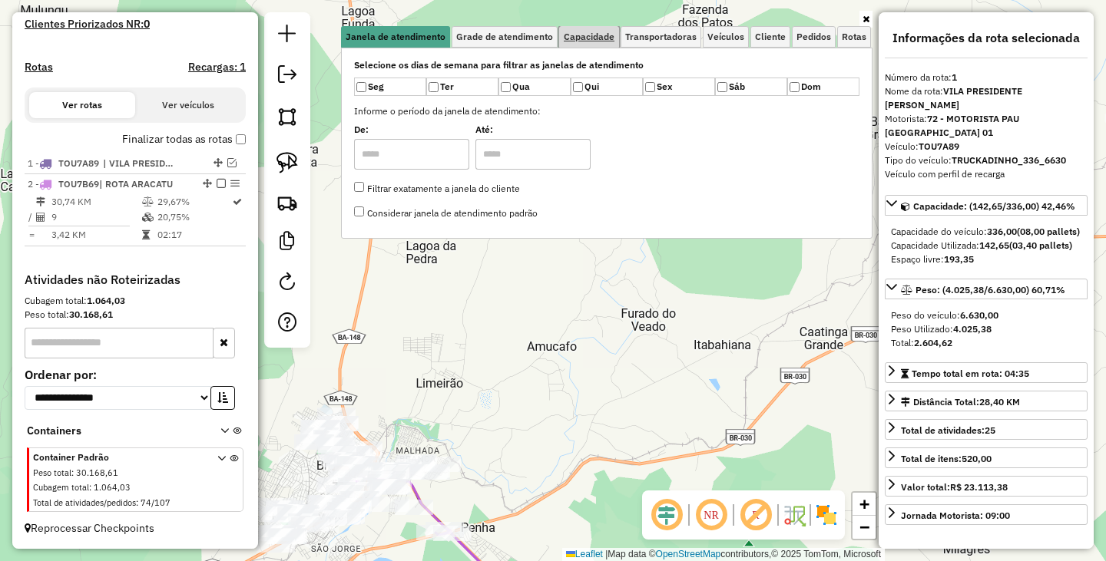
click at [594, 35] on span "Capacidade" at bounding box center [589, 36] width 51 height 9
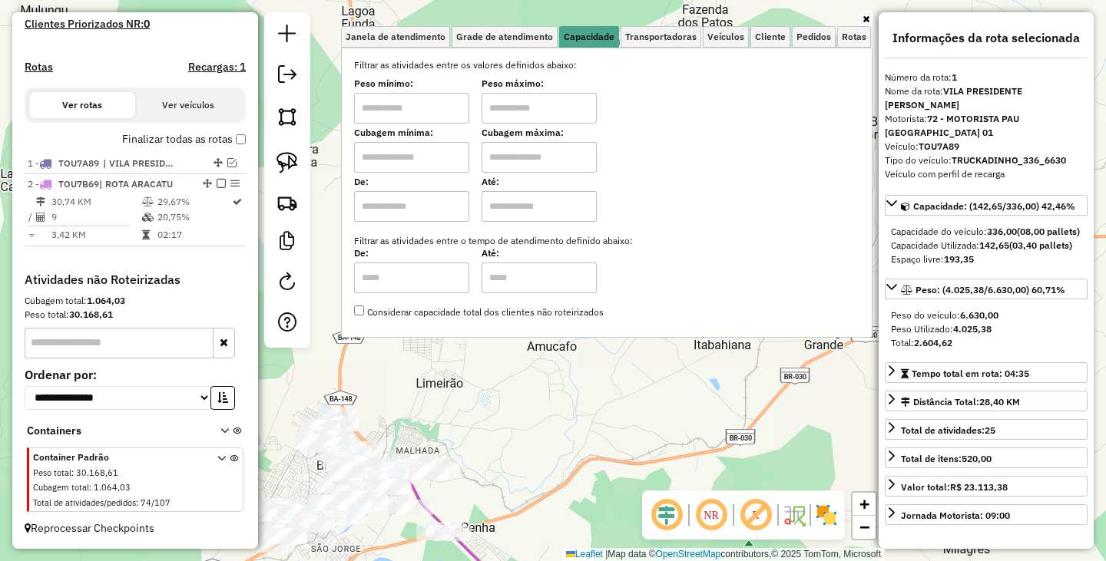
click at [420, 110] on input "text" at bounding box center [411, 108] width 115 height 31
type input "*******"
drag, startPoint x: 538, startPoint y: 107, endPoint x: 556, endPoint y: 107, distance: 17.7
click at [538, 107] on input "text" at bounding box center [538, 108] width 115 height 31
type input "********"
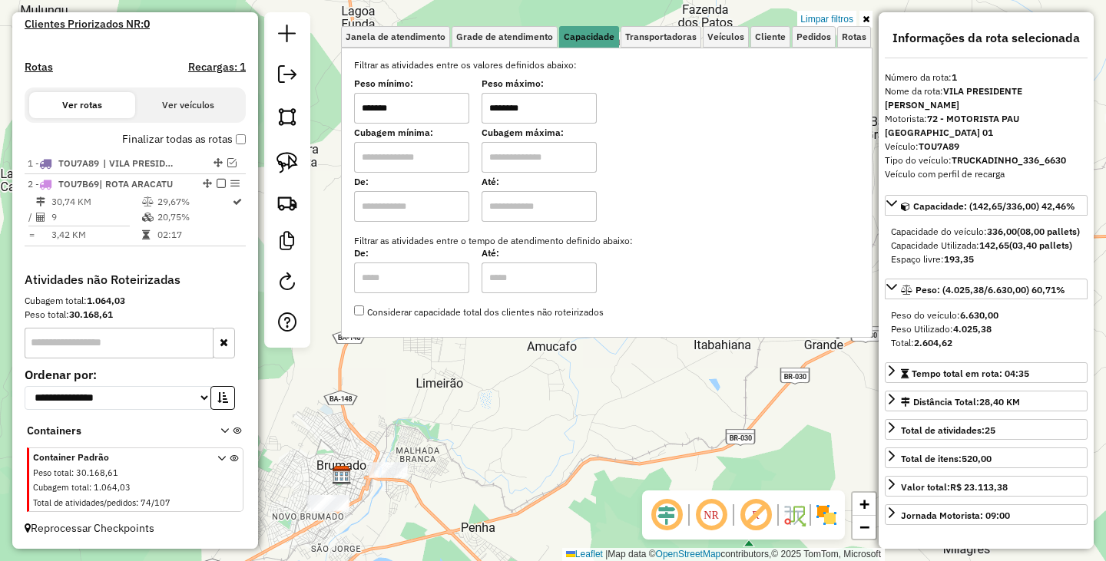
drag, startPoint x: 604, startPoint y: 442, endPoint x: 704, endPoint y: 255, distance: 212.6
click at [704, 255] on hb-app "Aplicando filtros Pop-up bloqueado! Seu navegador bloqueou automáticamente a ab…" at bounding box center [553, 280] width 1106 height 561
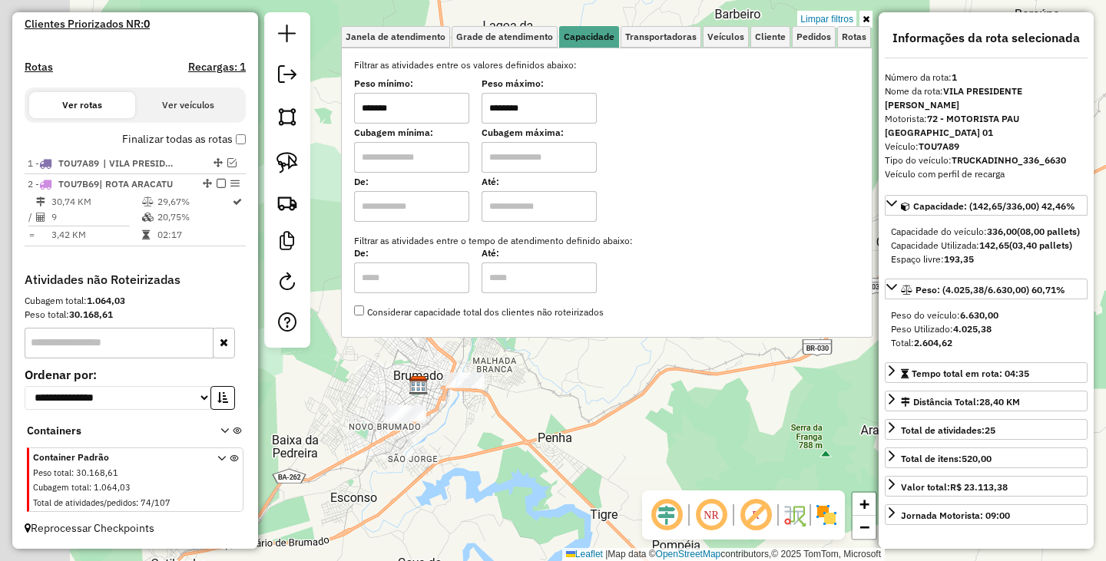
drag, startPoint x: 518, startPoint y: 383, endPoint x: 612, endPoint y: 289, distance: 133.0
click at [674, 191] on div "Limpar filtros Janela de atendimento Grade de atendimento Capacidade Transporta…" at bounding box center [553, 280] width 1106 height 561
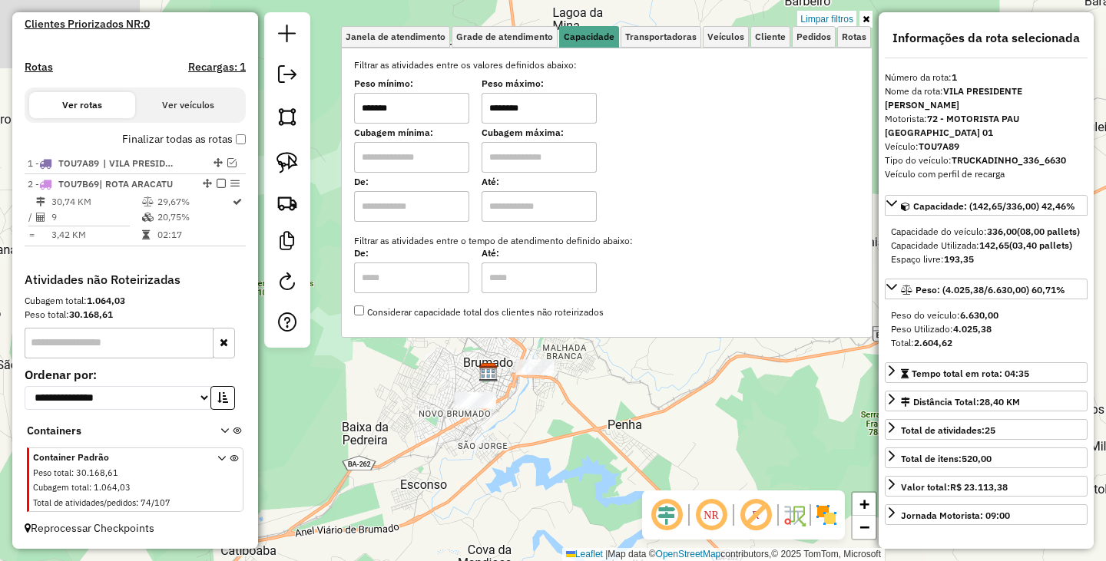
drag, startPoint x: 534, startPoint y: 402, endPoint x: 517, endPoint y: 502, distance: 101.4
click at [517, 502] on div "Limpar filtros Janela de atendimento Grade de atendimento Capacidade Transporta…" at bounding box center [553, 280] width 1106 height 561
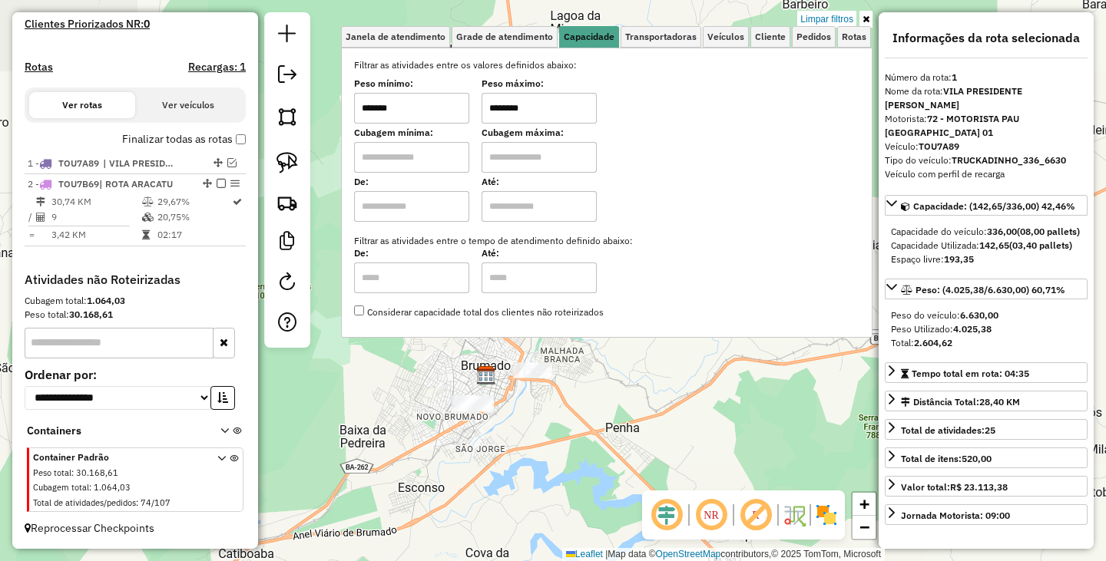
click at [564, 424] on div "Limpar filtros Janela de atendimento Grade de atendimento Capacidade Transporta…" at bounding box center [553, 280] width 1106 height 561
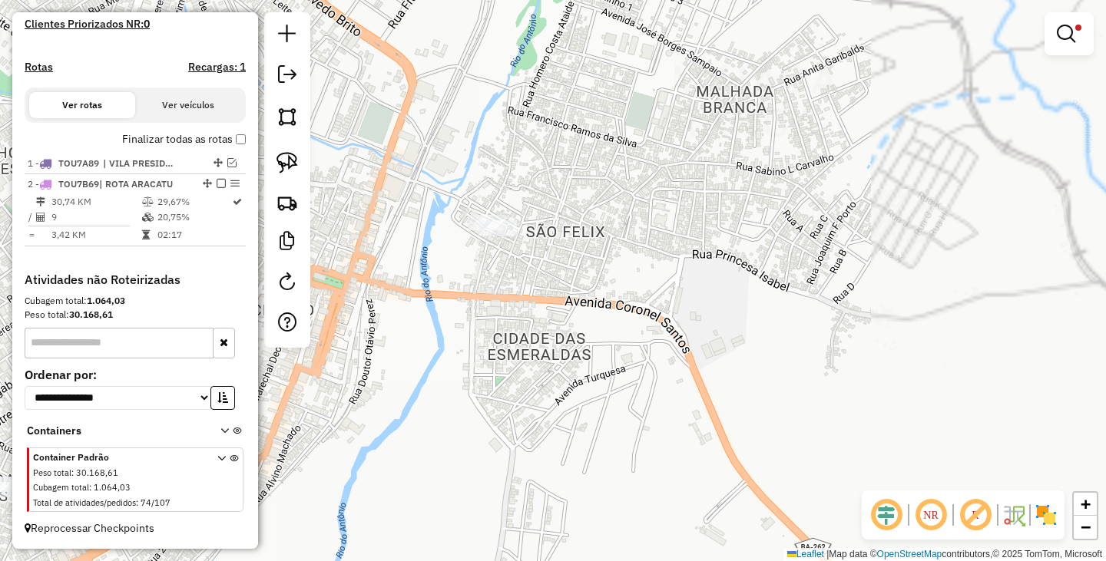
drag, startPoint x: 527, startPoint y: 245, endPoint x: 563, endPoint y: 369, distance: 129.5
click at [563, 369] on div "Limpar filtros Janela de atendimento Grade de atendimento Capacidade Transporta…" at bounding box center [553, 280] width 1106 height 561
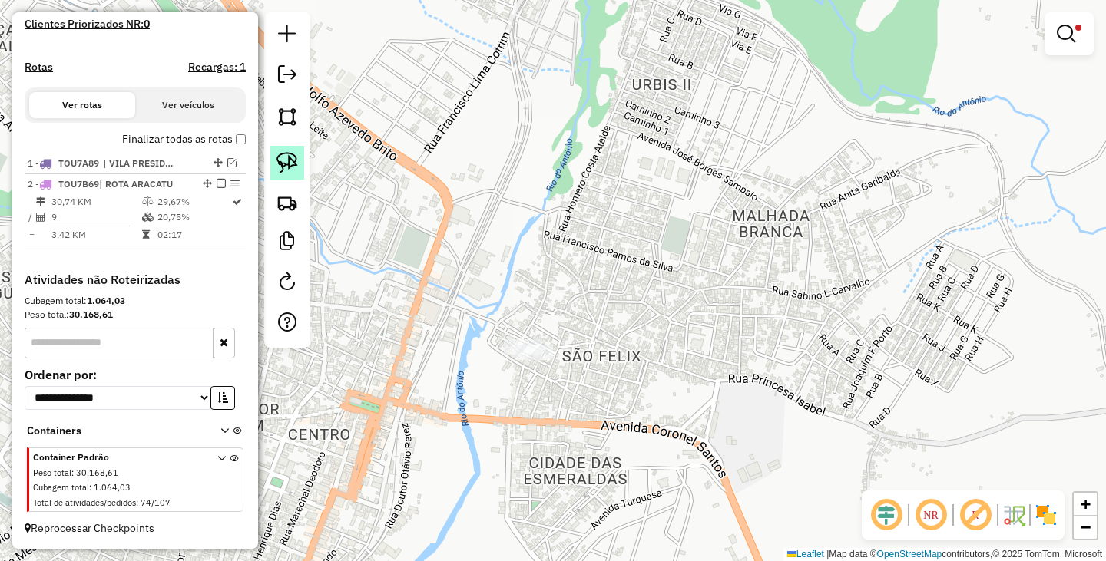
click at [277, 154] on img at bounding box center [286, 162] width 21 height 21
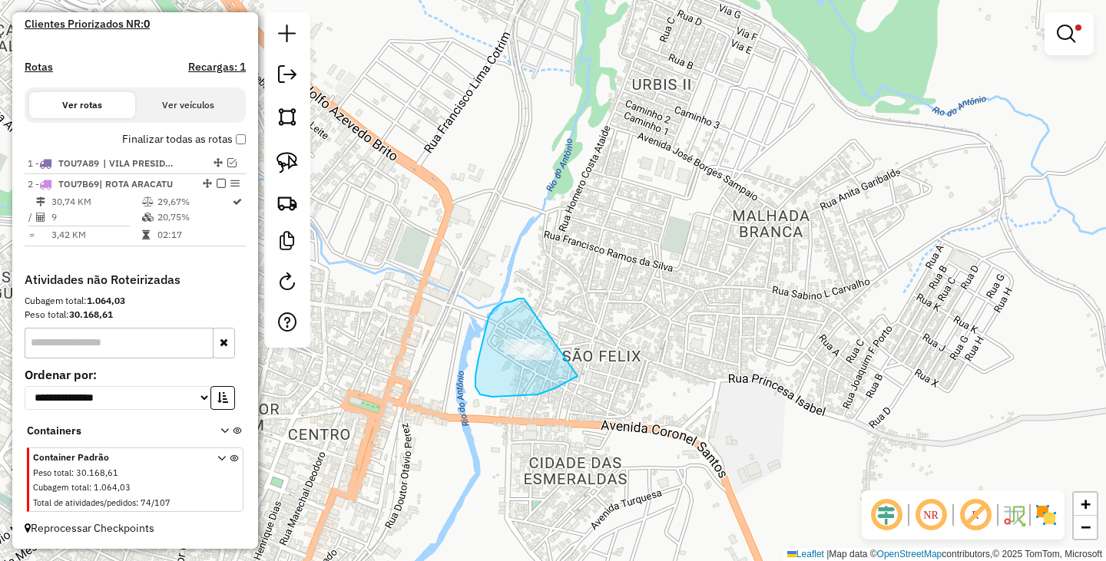
drag, startPoint x: 524, startPoint y: 299, endPoint x: 603, endPoint y: 342, distance: 90.4
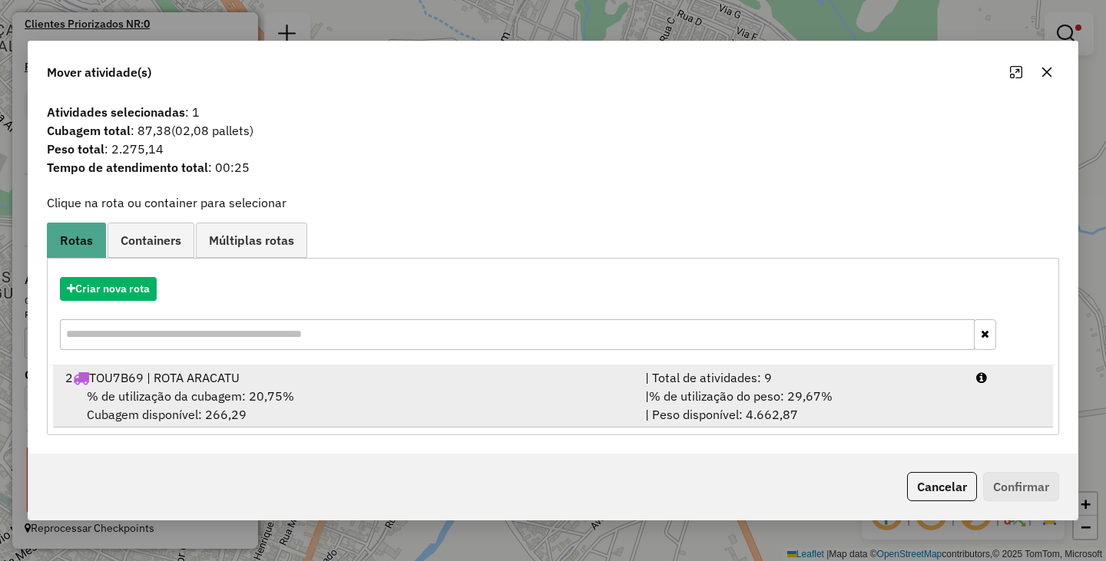
click at [348, 402] on div "% de utilização da cubagem: 20,75% Cubagem disponível: 266,29" at bounding box center [346, 405] width 580 height 37
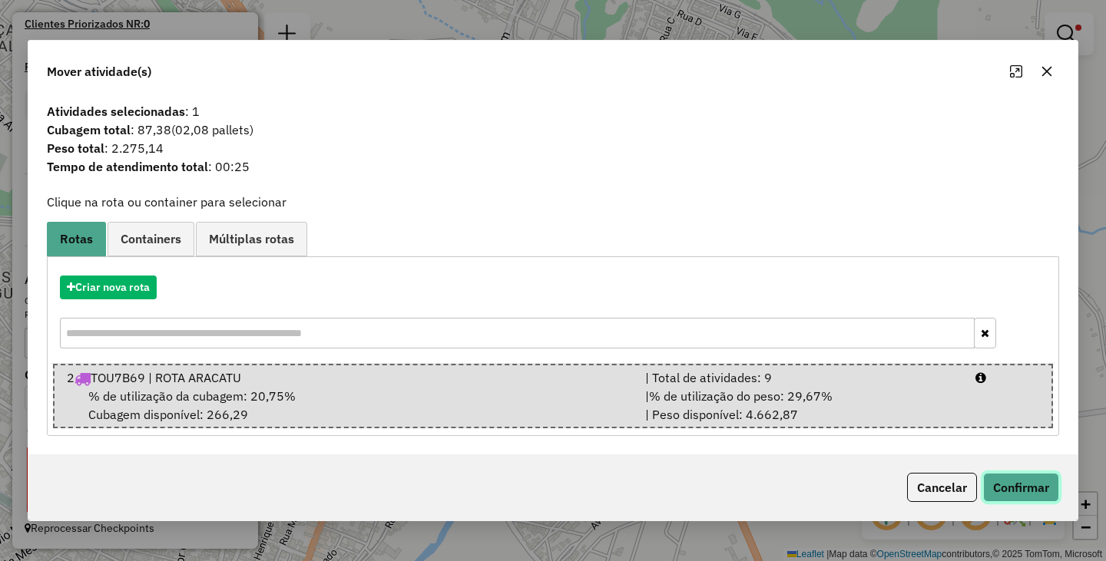
click at [1024, 483] on button "Confirmar" at bounding box center [1021, 487] width 76 height 29
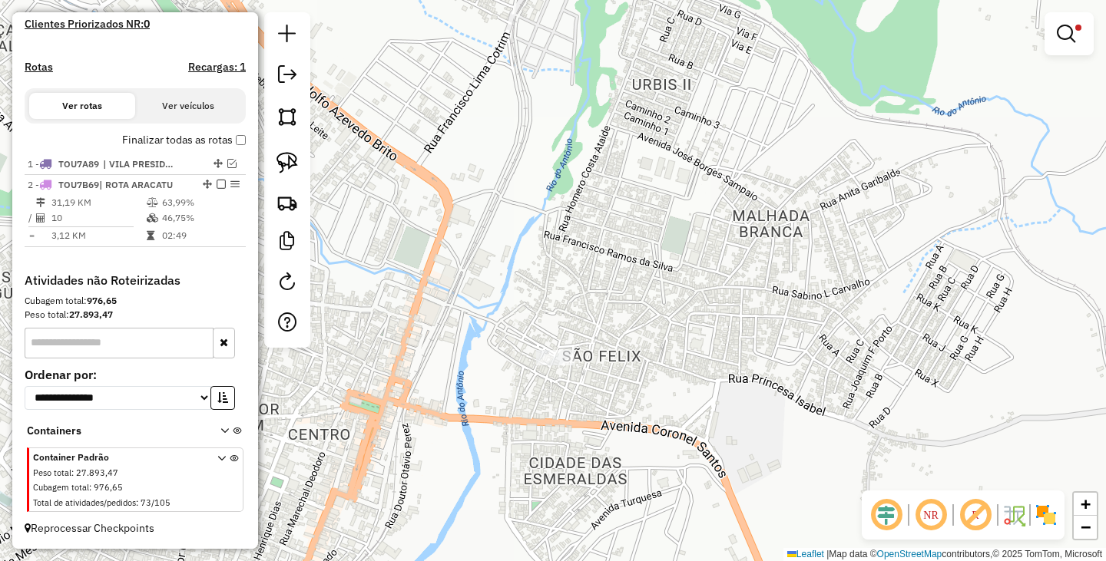
scroll to position [434, 0]
drag, startPoint x: 552, startPoint y: 440, endPoint x: 785, endPoint y: 299, distance: 271.8
click at [776, 313] on div "Limpar filtros Janela de atendimento Grade de atendimento Capacidade Transporta…" at bounding box center [553, 280] width 1106 height 561
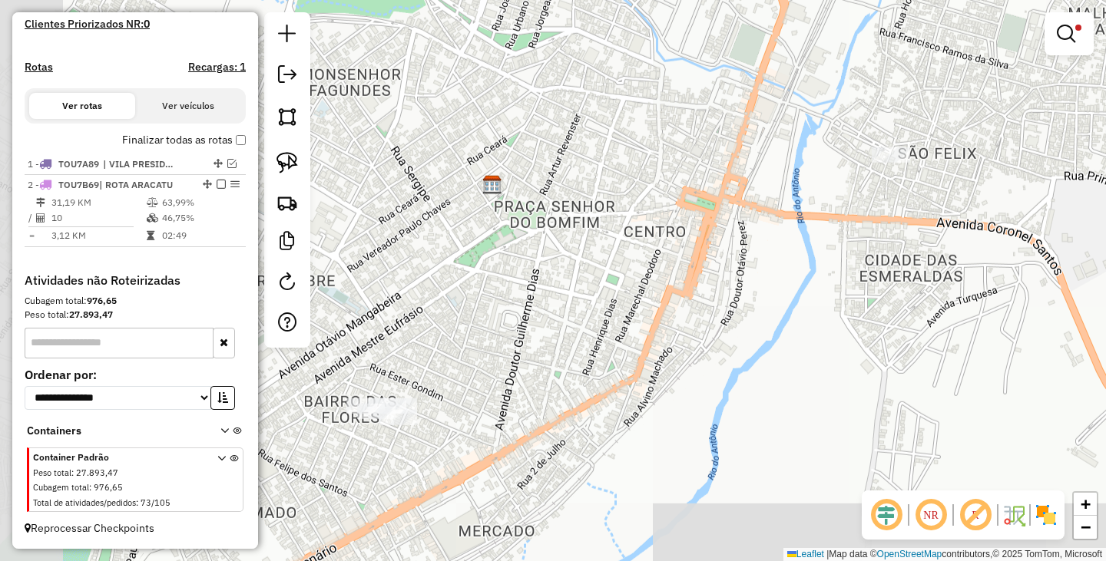
drag, startPoint x: 558, startPoint y: 418, endPoint x: 699, endPoint y: 349, distance: 156.6
click at [699, 349] on div "Limpar filtros Janela de atendimento Grade de atendimento Capacidade Transporta…" at bounding box center [553, 280] width 1106 height 561
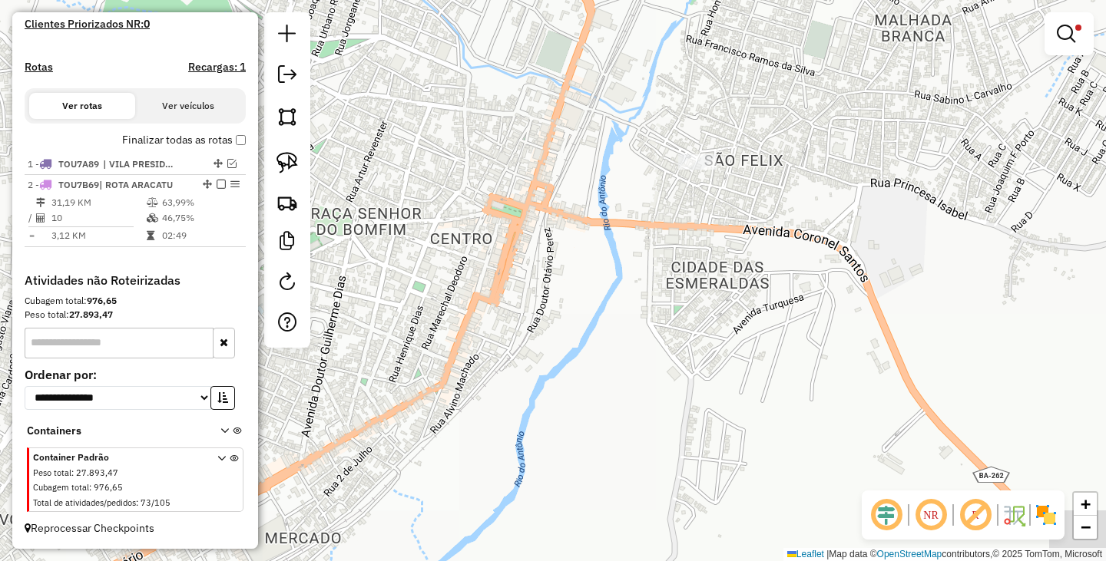
drag, startPoint x: 1034, startPoint y: 171, endPoint x: 686, endPoint y: 253, distance: 356.5
click at [686, 253] on div "Limpar filtros Janela de atendimento Grade de atendimento Capacidade Transporta…" at bounding box center [553, 280] width 1106 height 561
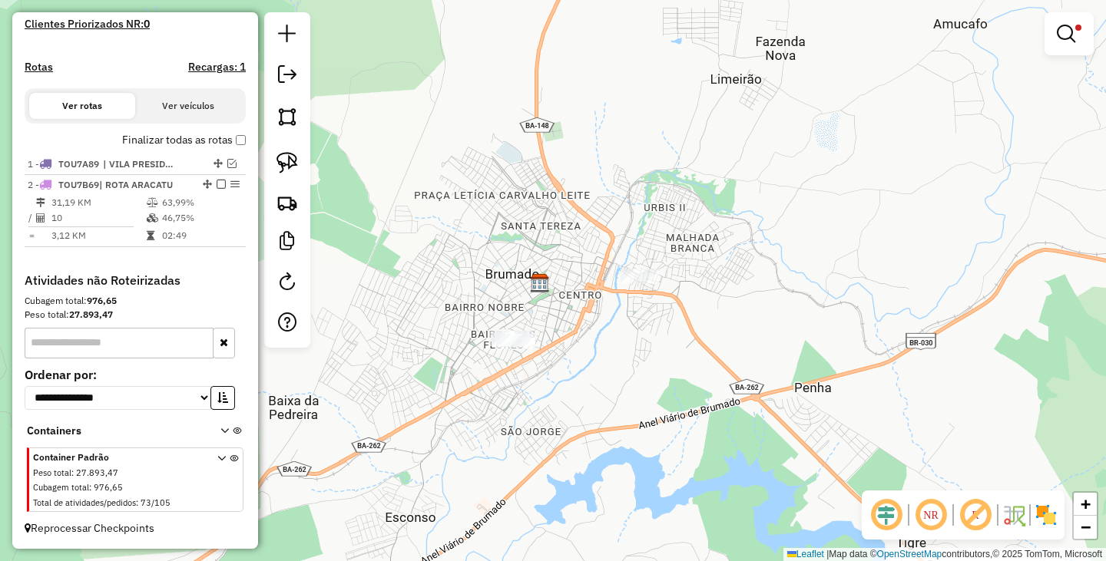
drag, startPoint x: 789, startPoint y: 322, endPoint x: 739, endPoint y: 365, distance: 65.9
click at [739, 365] on div "Limpar filtros Janela de atendimento Grade de atendimento Capacidade Transporta…" at bounding box center [553, 280] width 1106 height 561
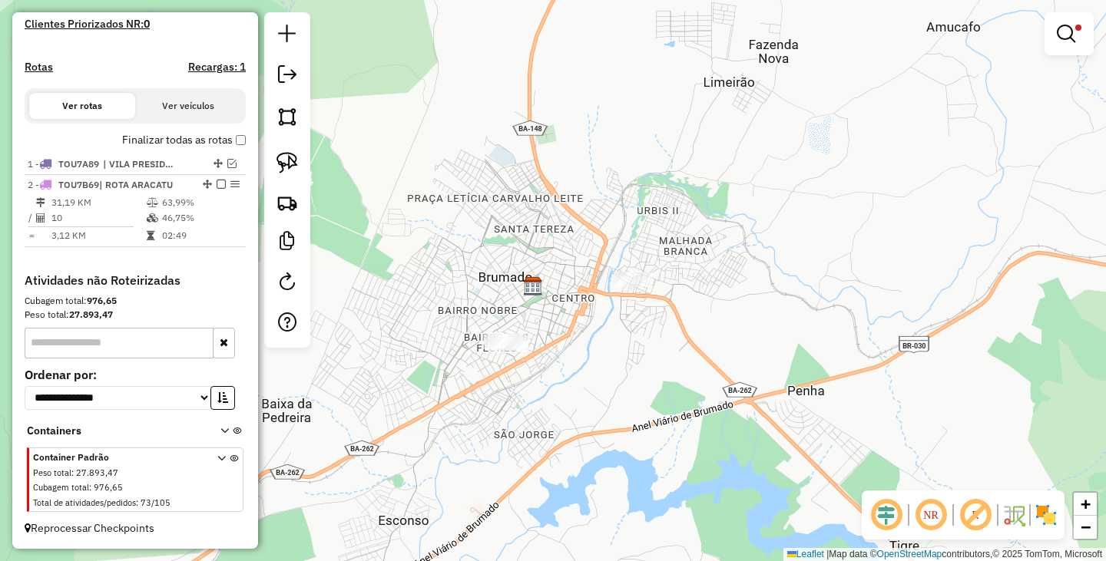
drag, startPoint x: 752, startPoint y: 295, endPoint x: 735, endPoint y: 303, distance: 19.6
click at [735, 303] on div "Limpar filtros Janela de atendimento Grade de atendimento Capacidade Transporta…" at bounding box center [553, 280] width 1106 height 561
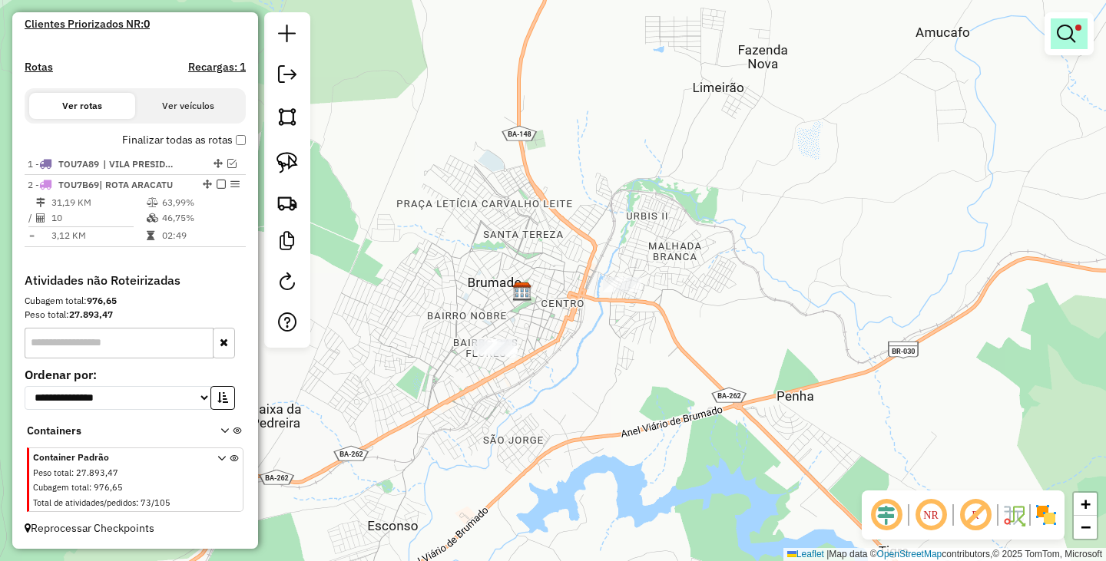
click at [1060, 35] on em at bounding box center [1066, 34] width 18 height 18
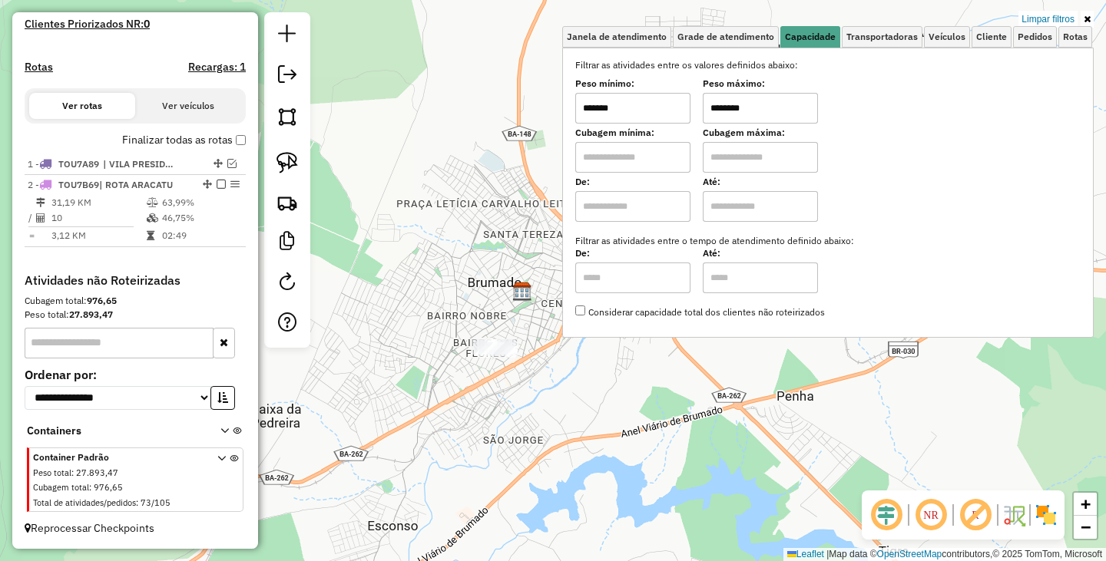
drag, startPoint x: 650, startPoint y: 106, endPoint x: 528, endPoint y: 111, distance: 122.2
click at [528, 111] on div "Limpar filtros Janela de atendimento Grade de atendimento Capacidade Transporta…" at bounding box center [553, 280] width 1106 height 561
type input "******"
click at [637, 382] on div "Limpar filtros Janela de atendimento Grade de atendimento Capacidade Transporta…" at bounding box center [553, 280] width 1106 height 561
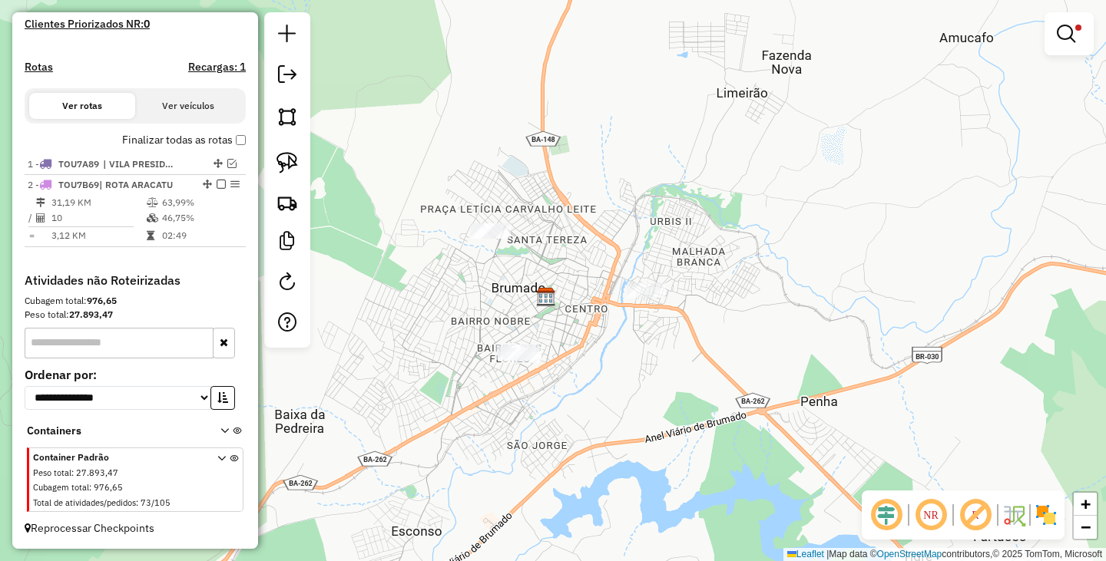
drag, startPoint x: 565, startPoint y: 367, endPoint x: 643, endPoint y: 358, distance: 78.9
click at [663, 398] on div "Limpar filtros Janela de atendimento Grade de atendimento Capacidade Transporta…" at bounding box center [553, 280] width 1106 height 561
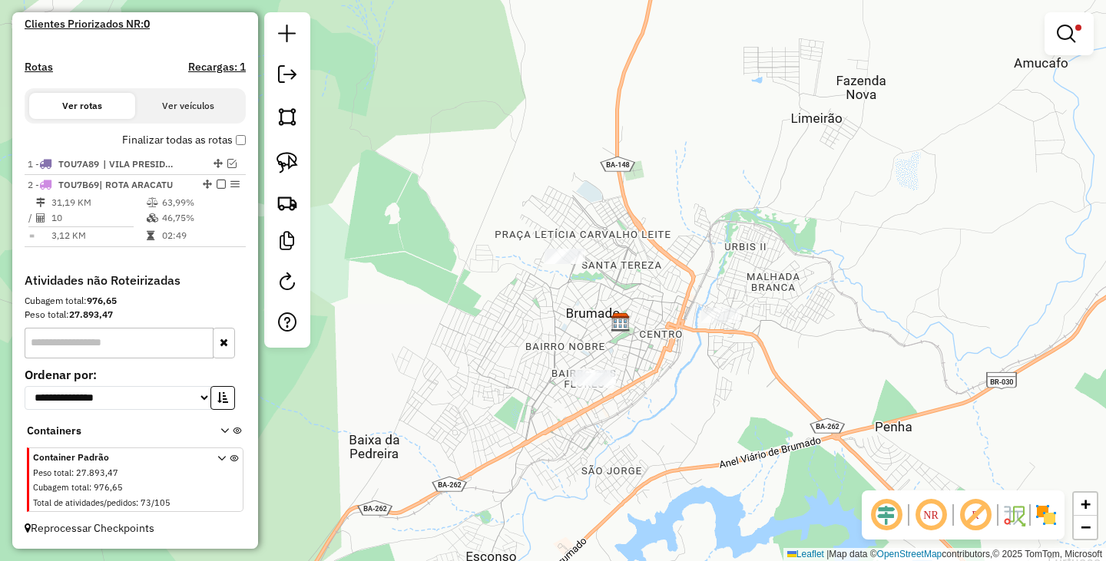
click at [569, 270] on div "Limpar filtros Janela de atendimento Grade de atendimento Capacidade Transporta…" at bounding box center [553, 280] width 1106 height 561
click at [282, 164] on img at bounding box center [286, 162] width 21 height 21
drag, startPoint x: 575, startPoint y: 220, endPoint x: 587, endPoint y: 266, distance: 46.9
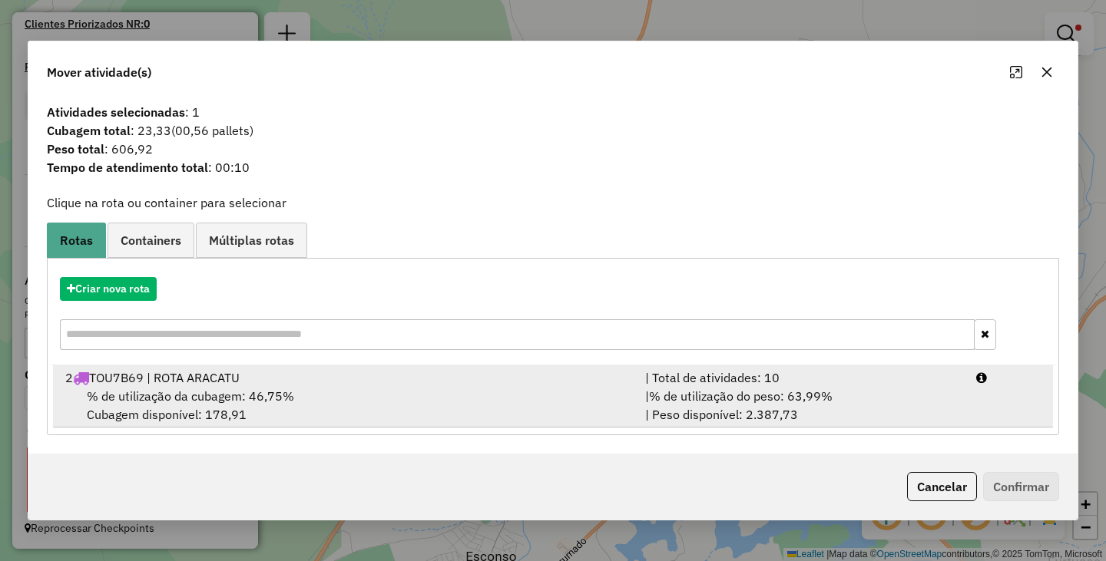
click at [392, 406] on div "% de utilização da cubagem: 46,75% Cubagem disponível: 178,91" at bounding box center [346, 405] width 580 height 37
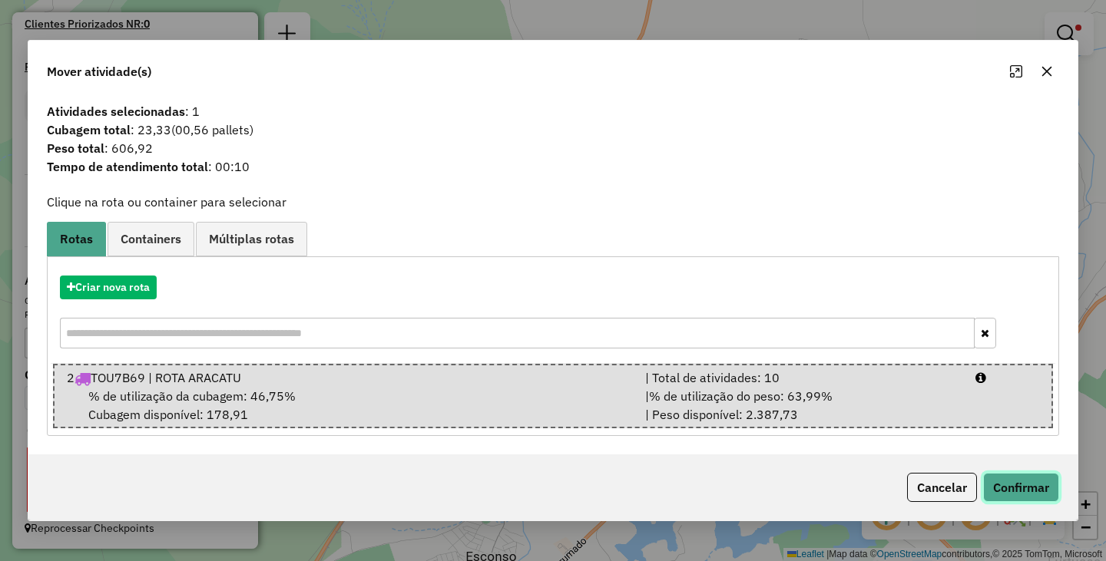
click at [1022, 479] on button "Confirmar" at bounding box center [1021, 487] width 76 height 29
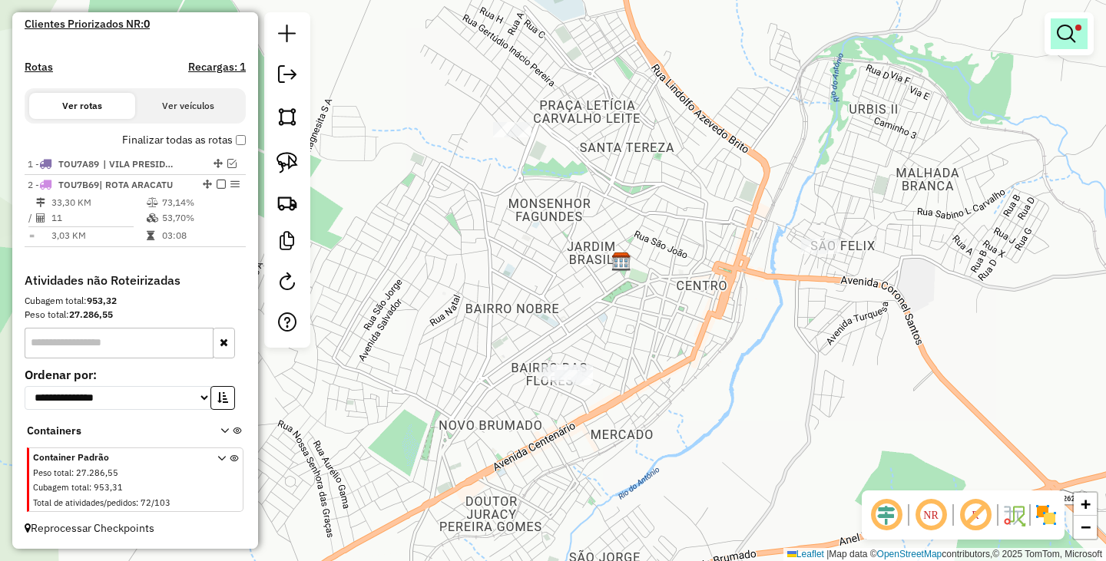
click at [1052, 32] on link at bounding box center [1068, 33] width 37 height 31
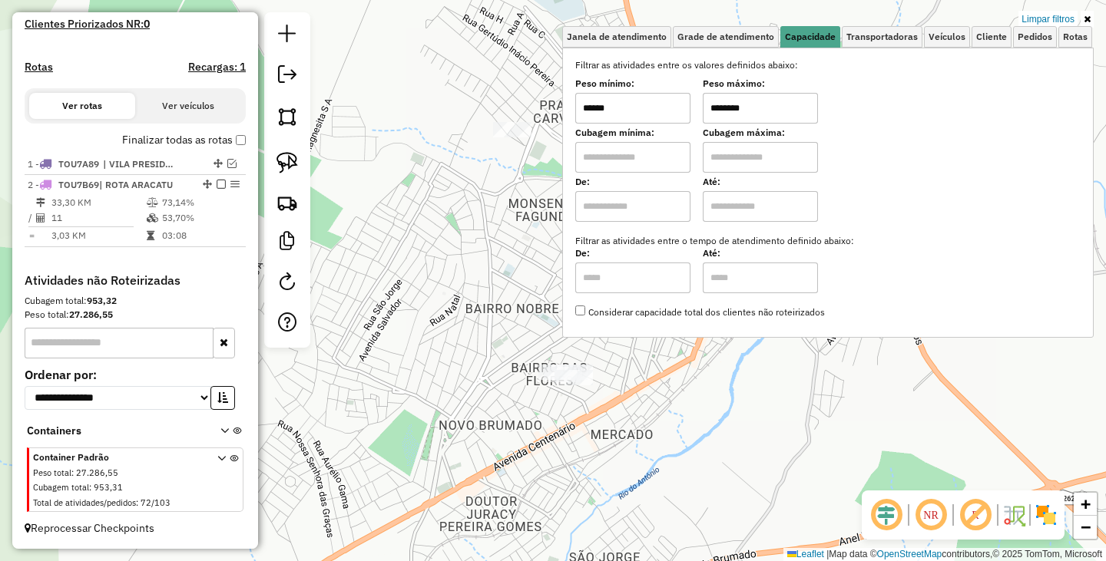
drag, startPoint x: 663, startPoint y: 114, endPoint x: 535, endPoint y: 114, distance: 127.5
click at [538, 114] on div "Limpar filtros Janela de atendimento Grade de atendimento Capacidade Transporta…" at bounding box center [553, 280] width 1106 height 561
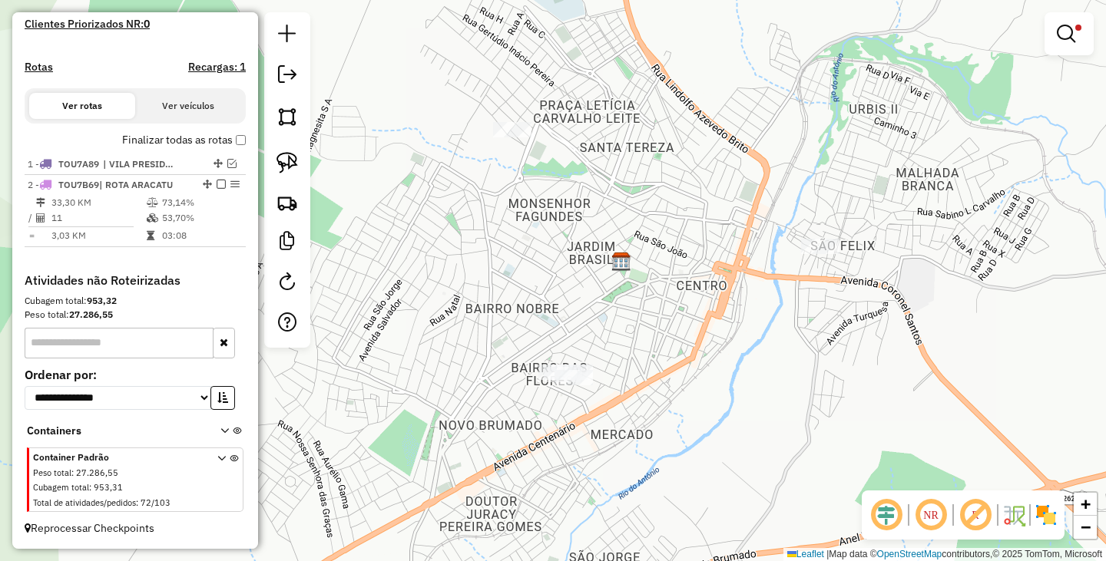
click at [1049, 44] on div at bounding box center [1068, 33] width 49 height 43
click at [1059, 34] on em at bounding box center [1066, 34] width 18 height 18
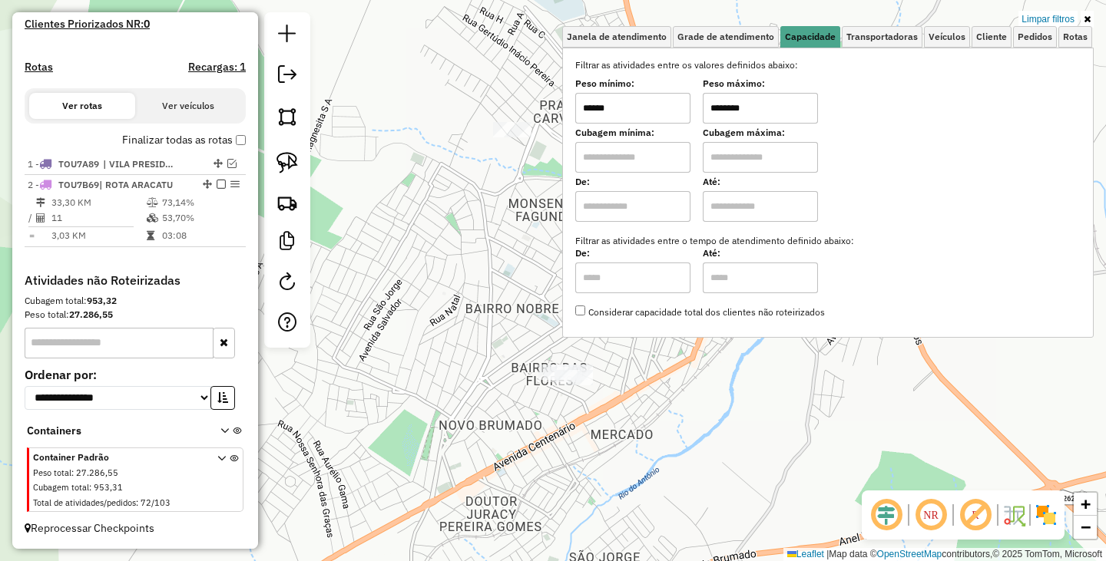
click at [623, 117] on input "******" at bounding box center [632, 108] width 115 height 31
click at [625, 115] on input "******" at bounding box center [632, 108] width 115 height 31
drag, startPoint x: 625, startPoint y: 115, endPoint x: 578, endPoint y: 114, distance: 46.9
click at [578, 114] on div "Selecione os dias de semana para filtrar as janelas de atendimento Seg Ter Qua …" at bounding box center [827, 193] width 531 height 290
type input "******"
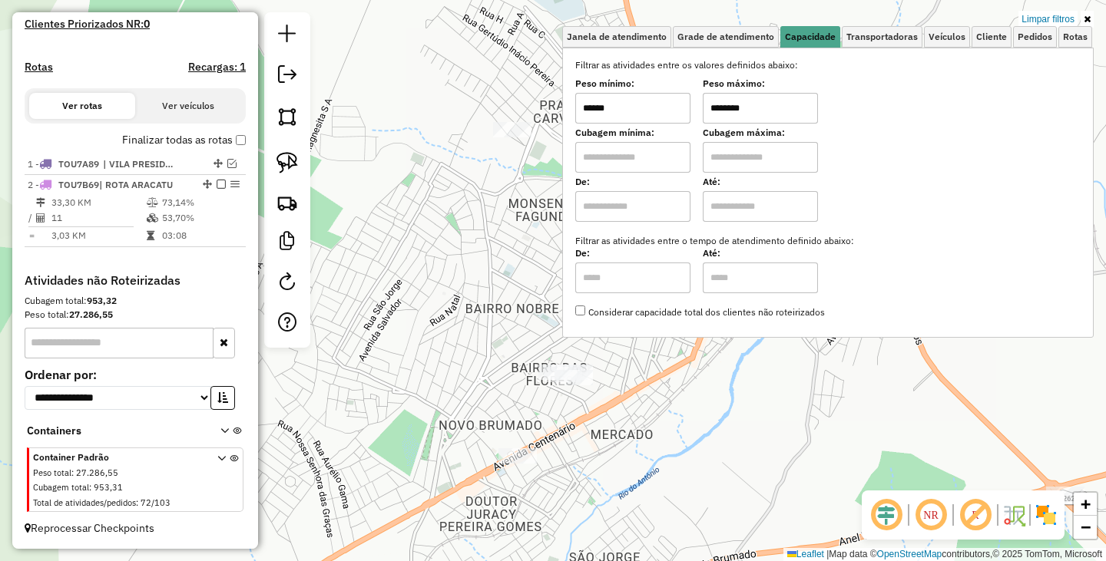
click at [691, 427] on div "Limpar filtros Janela de atendimento Grade de atendimento Capacidade Transporta…" at bounding box center [553, 280] width 1106 height 561
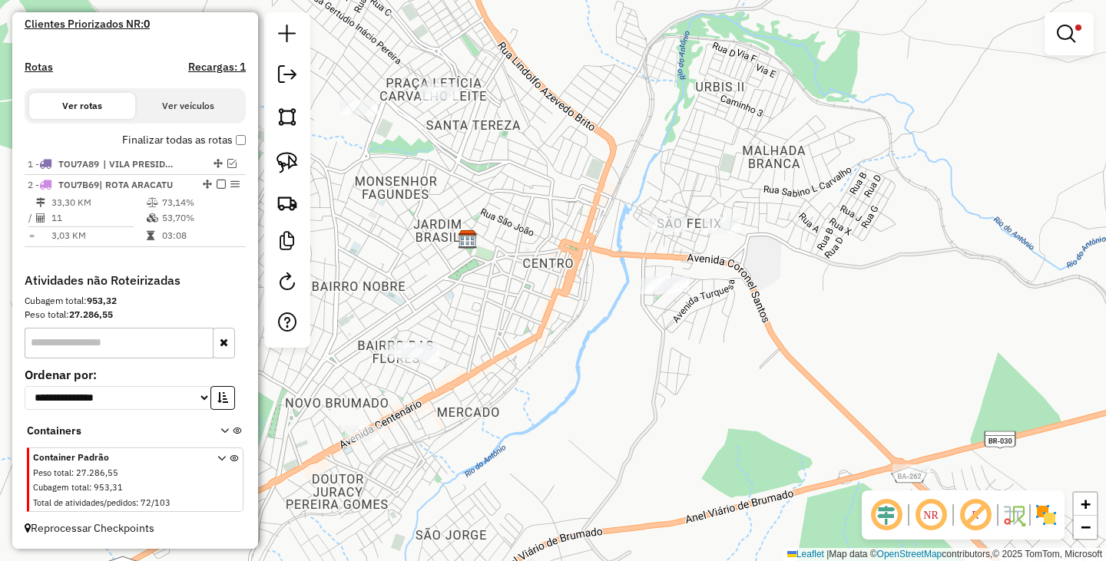
drag, startPoint x: 730, startPoint y: 336, endPoint x: 577, endPoint y: 314, distance: 154.3
click at [577, 314] on div "Limpar filtros Janela de atendimento Grade de atendimento Capacidade Transporta…" at bounding box center [553, 280] width 1106 height 561
click at [288, 161] on img at bounding box center [286, 162] width 21 height 21
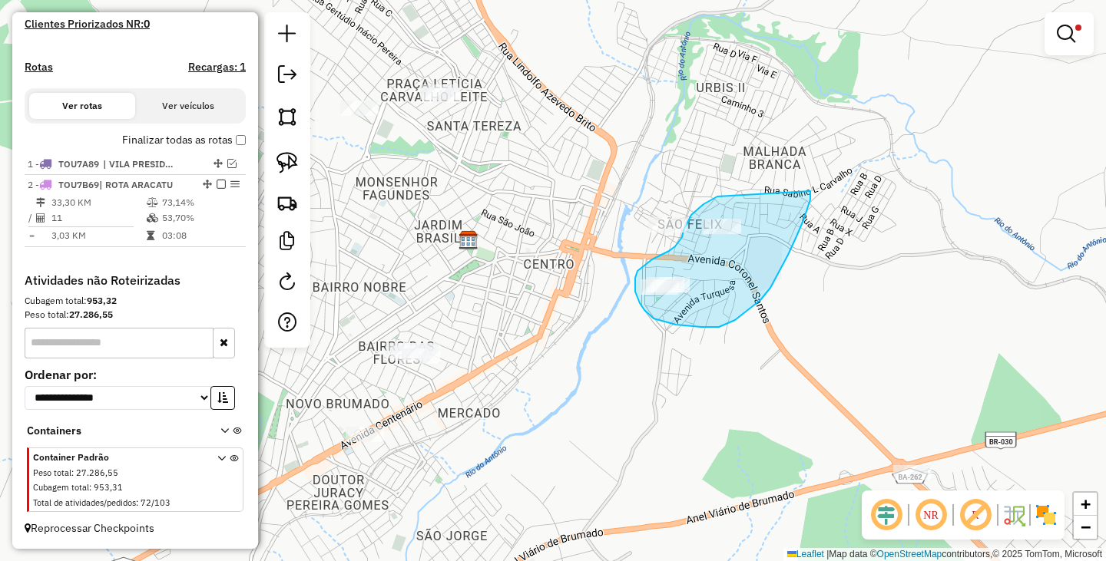
drag, startPoint x: 717, startPoint y: 197, endPoint x: 810, endPoint y: 190, distance: 93.1
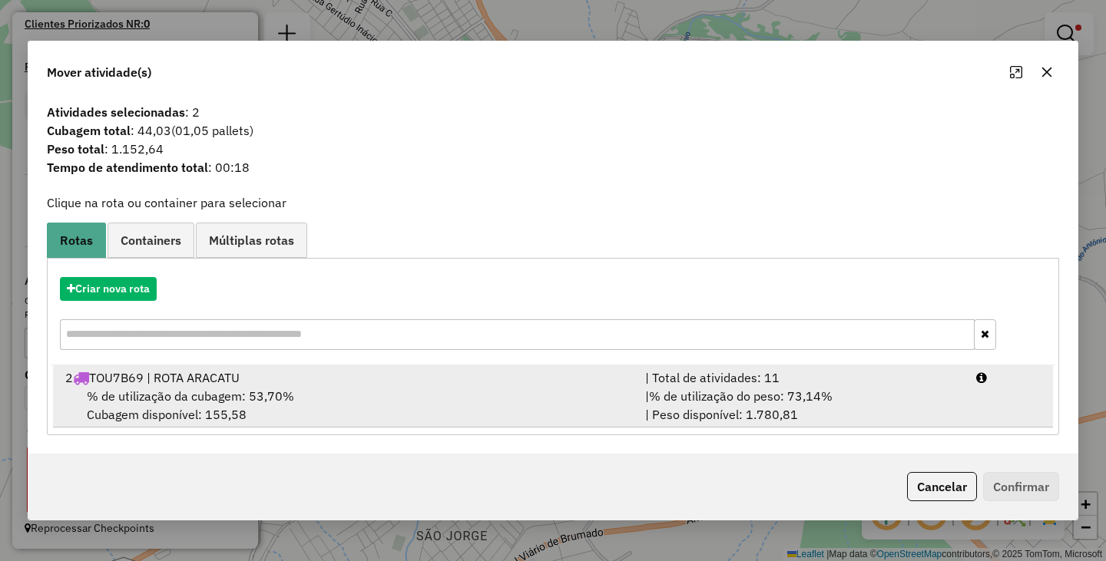
click at [429, 377] on div "2 TOU7B69 | ROTA ARACATU" at bounding box center [346, 378] width 580 height 18
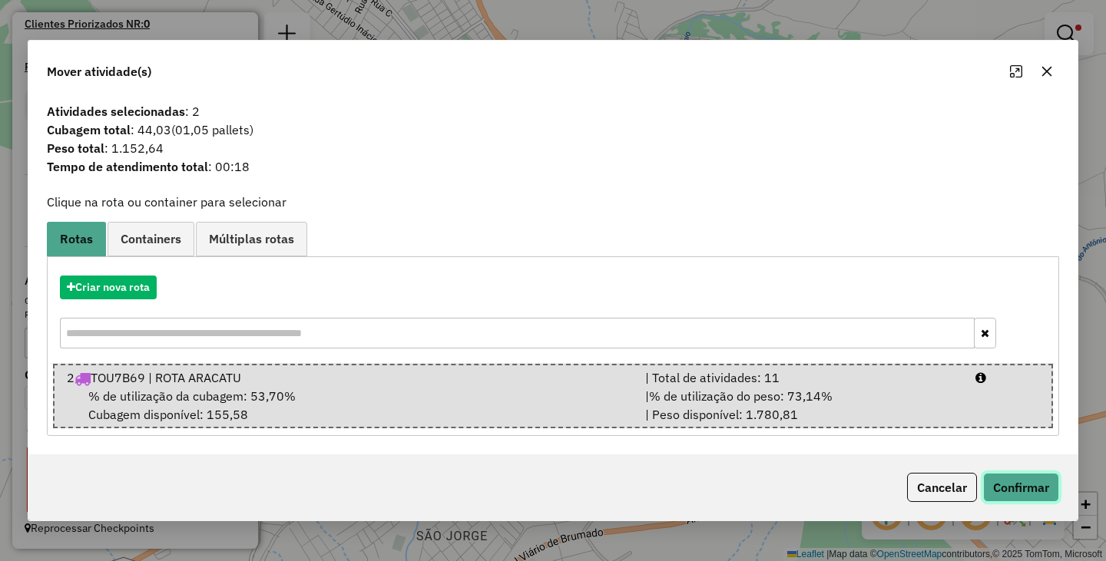
click at [1001, 485] on button "Confirmar" at bounding box center [1021, 487] width 76 height 29
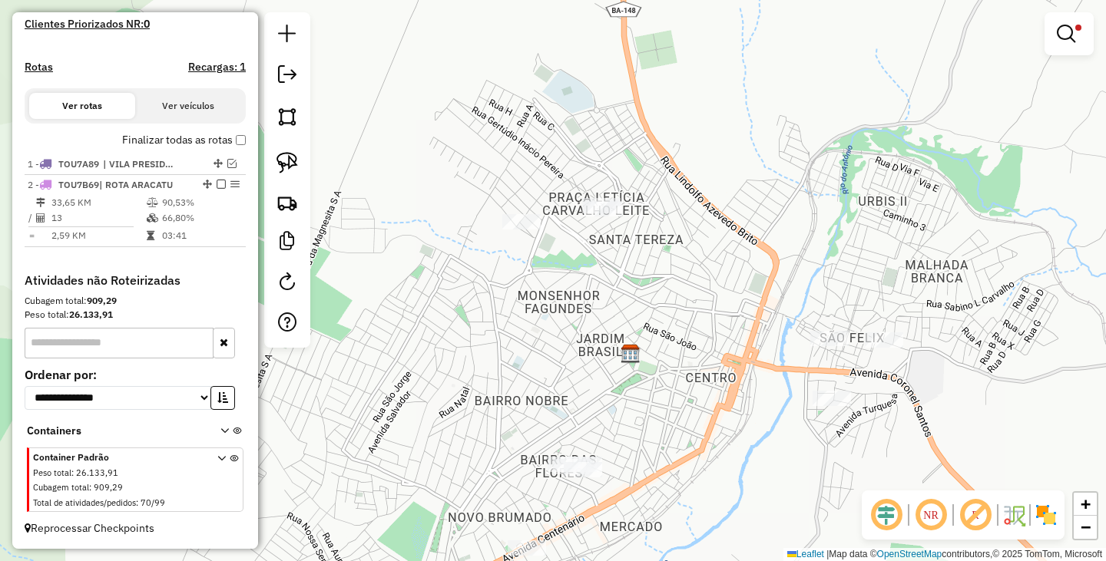
drag, startPoint x: 604, startPoint y: 392, endPoint x: 766, endPoint y: 506, distance: 197.9
click at [766, 506] on div "Limpar filtros Janela de atendimento Grade de atendimento Capacidade Transporta…" at bounding box center [553, 280] width 1106 height 561
click at [291, 167] on img at bounding box center [286, 162] width 21 height 21
drag, startPoint x: 571, startPoint y: 185, endPoint x: 631, endPoint y: 240, distance: 81.5
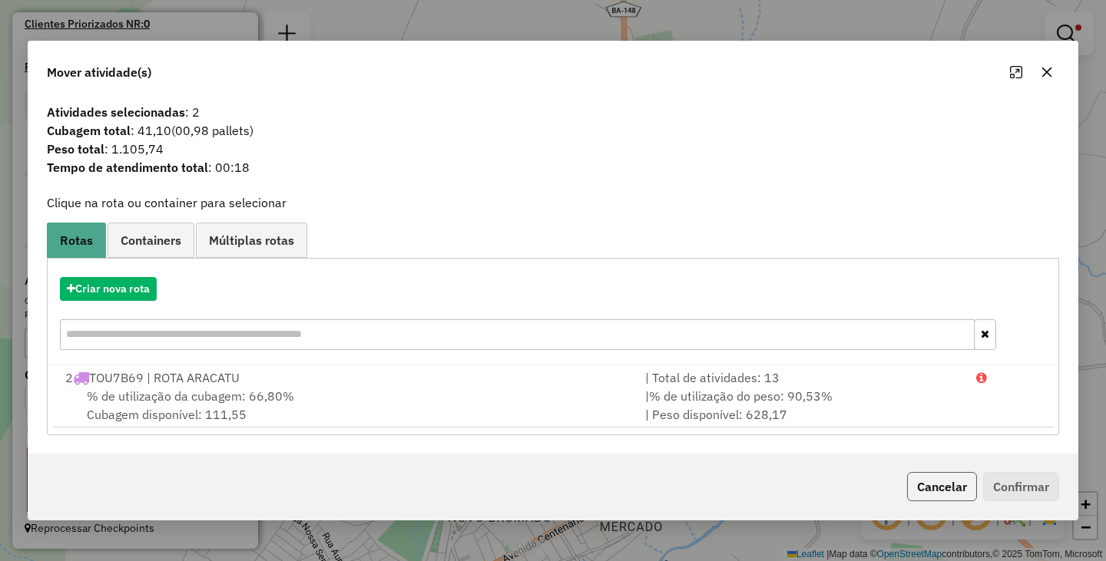
click at [918, 481] on button "Cancelar" at bounding box center [942, 486] width 70 height 29
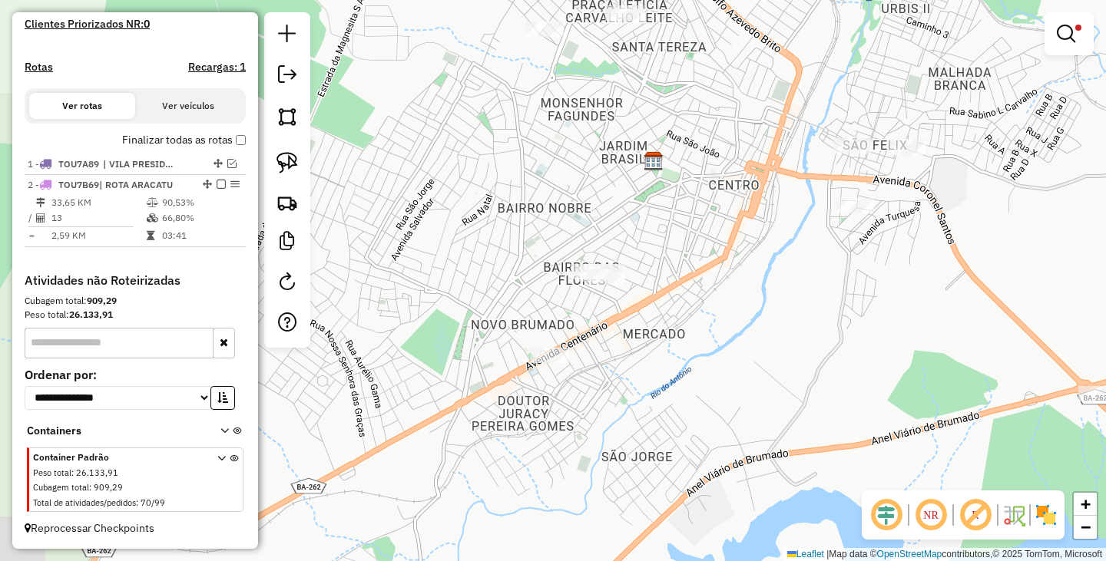
drag, startPoint x: 742, startPoint y: 465, endPoint x: 765, endPoint y: 272, distance: 194.1
click at [765, 272] on div "Limpar filtros Janela de atendimento Grade de atendimento Capacidade Transporta…" at bounding box center [553, 280] width 1106 height 561
select select "**********"
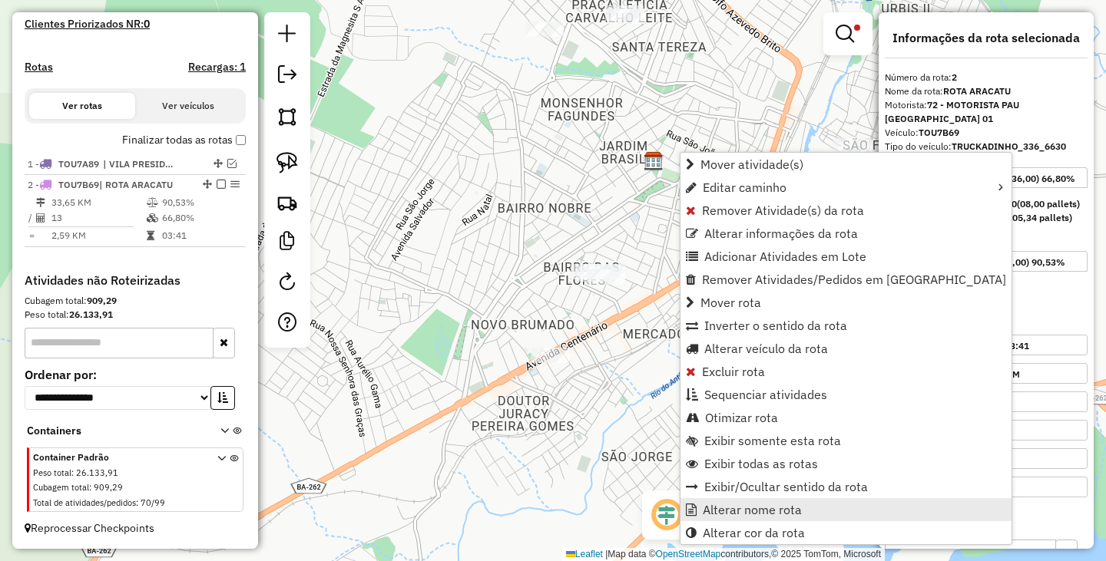
click at [782, 512] on span "Alterar nome rota" at bounding box center [752, 510] width 99 height 12
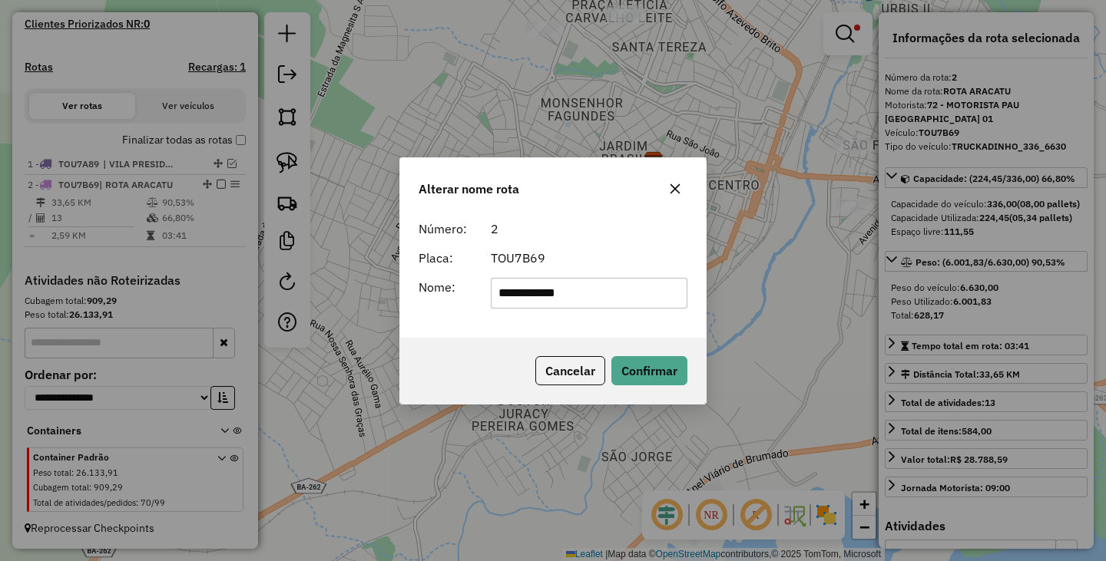
drag, startPoint x: 437, startPoint y: 289, endPoint x: 371, endPoint y: 281, distance: 66.5
click at [372, 283] on div "**********" at bounding box center [553, 280] width 1106 height 561
type input "**********"
click at [665, 365] on button "Confirmar" at bounding box center [649, 370] width 76 height 29
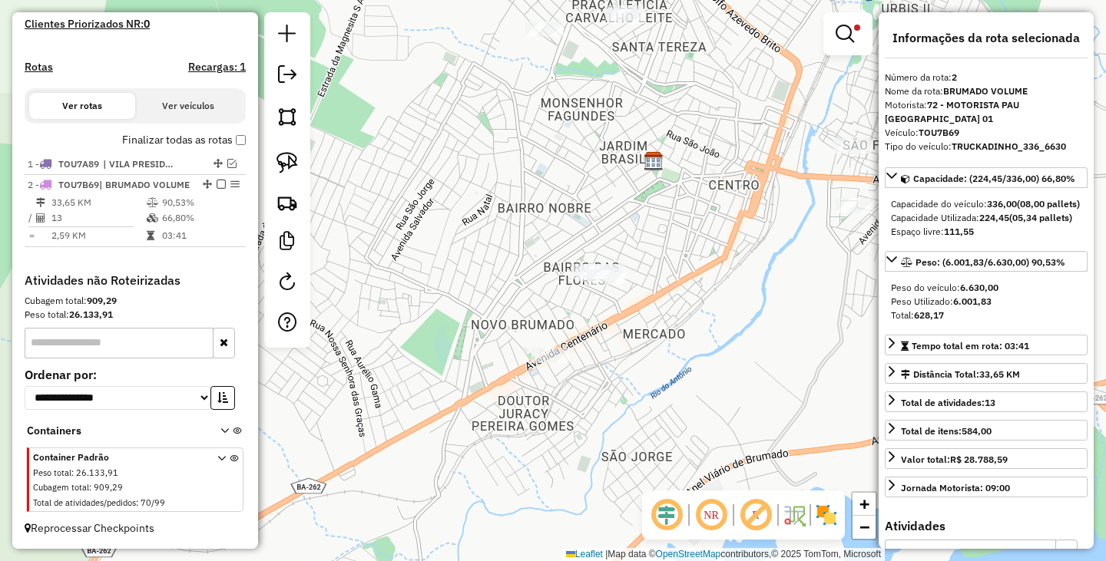
click at [230, 137] on label "Finalizar todas as rotas" at bounding box center [184, 140] width 124 height 16
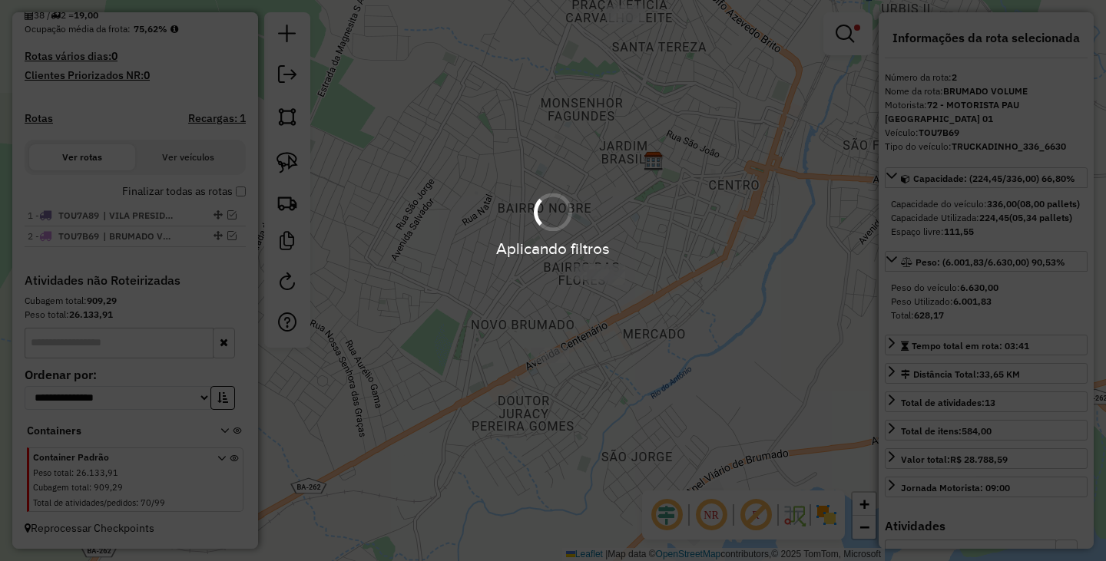
scroll to position [382, 0]
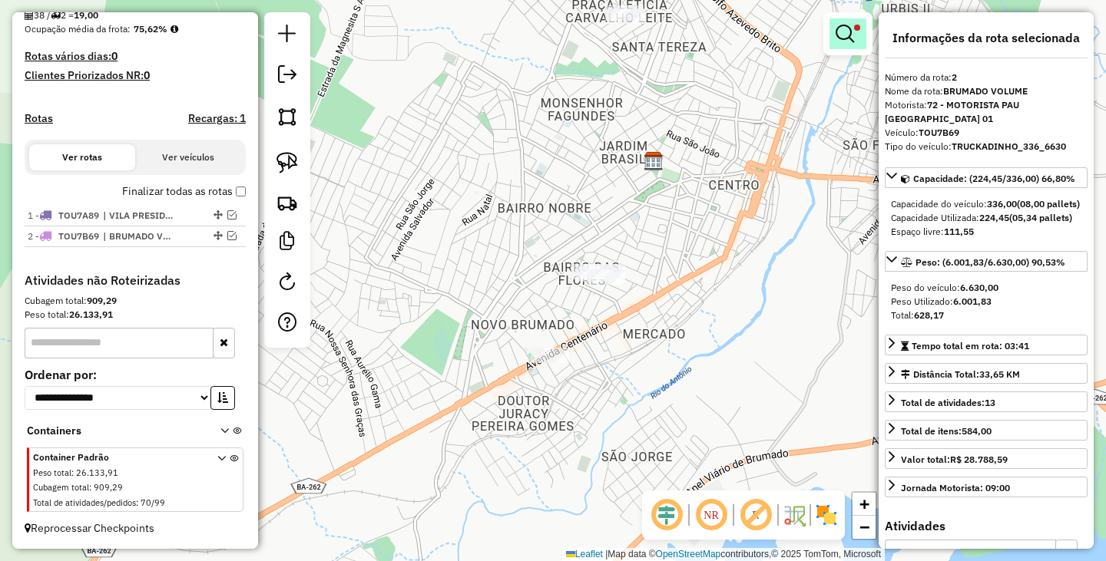
click at [855, 28] on span at bounding box center [857, 28] width 6 height 6
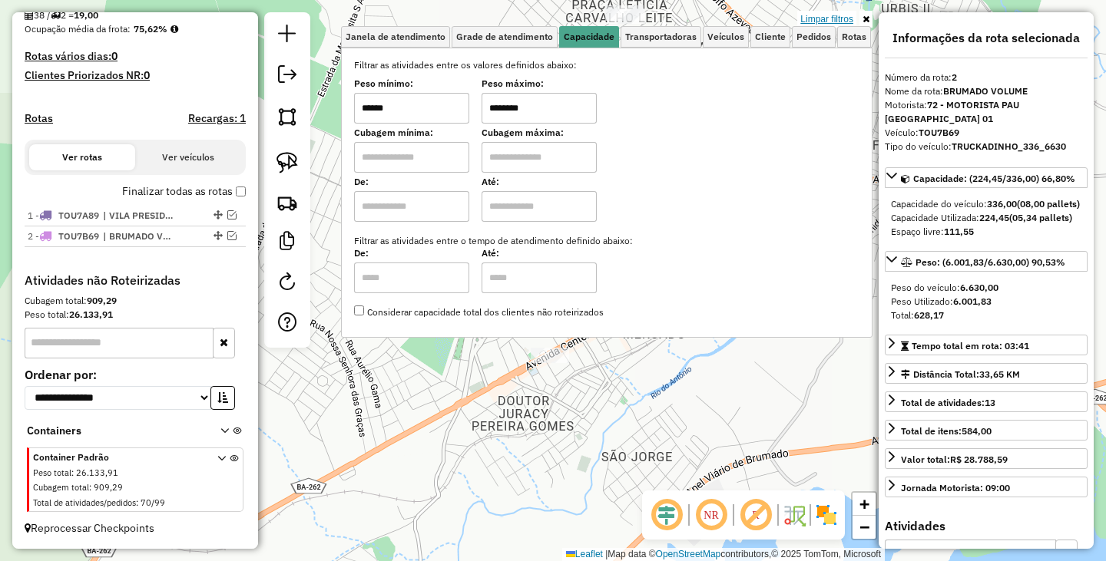
click at [844, 18] on link "Limpar filtros" at bounding box center [826, 19] width 59 height 17
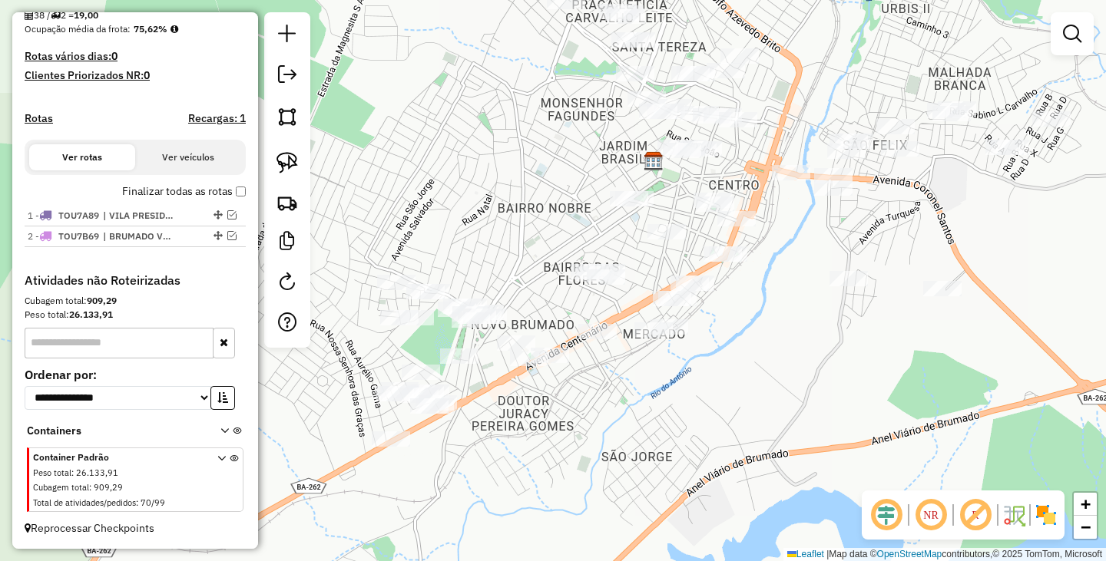
click at [805, 338] on div "Janela de atendimento Grade de atendimento Capacidade Transportadoras Veículos …" at bounding box center [553, 280] width 1106 height 561
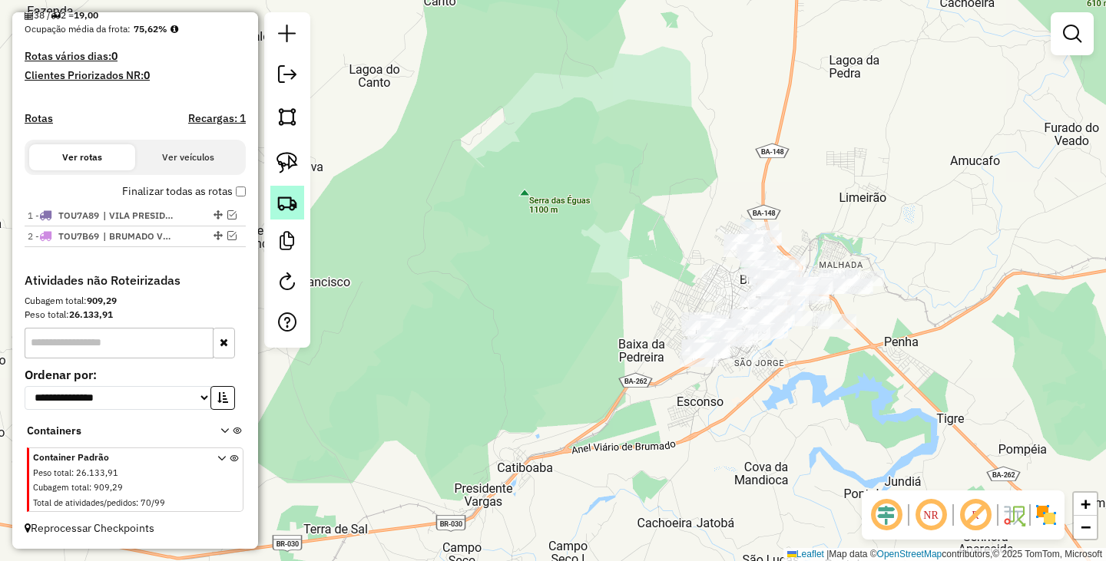
click at [293, 210] on img at bounding box center [286, 202] width 21 height 21
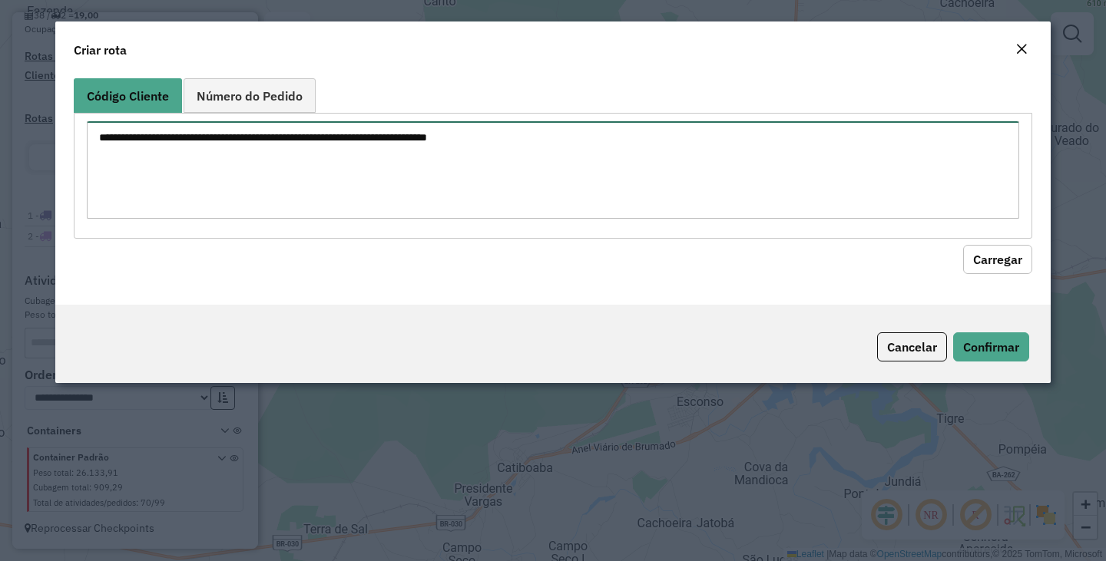
click at [392, 199] on textarea at bounding box center [553, 170] width 932 height 98
type textarea "*"
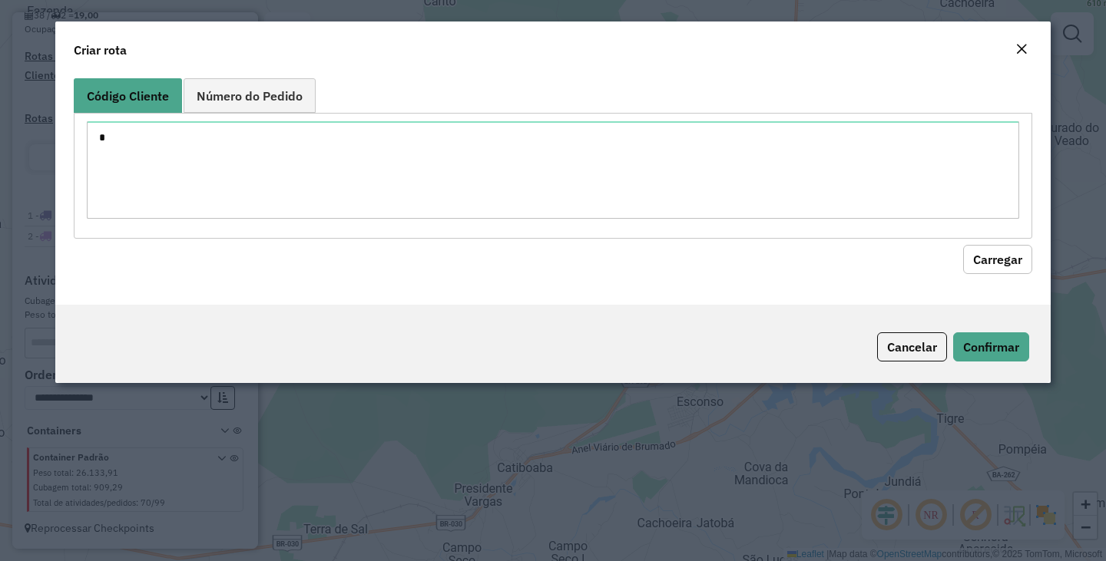
click at [1010, 255] on button "Carregar" at bounding box center [997, 259] width 69 height 29
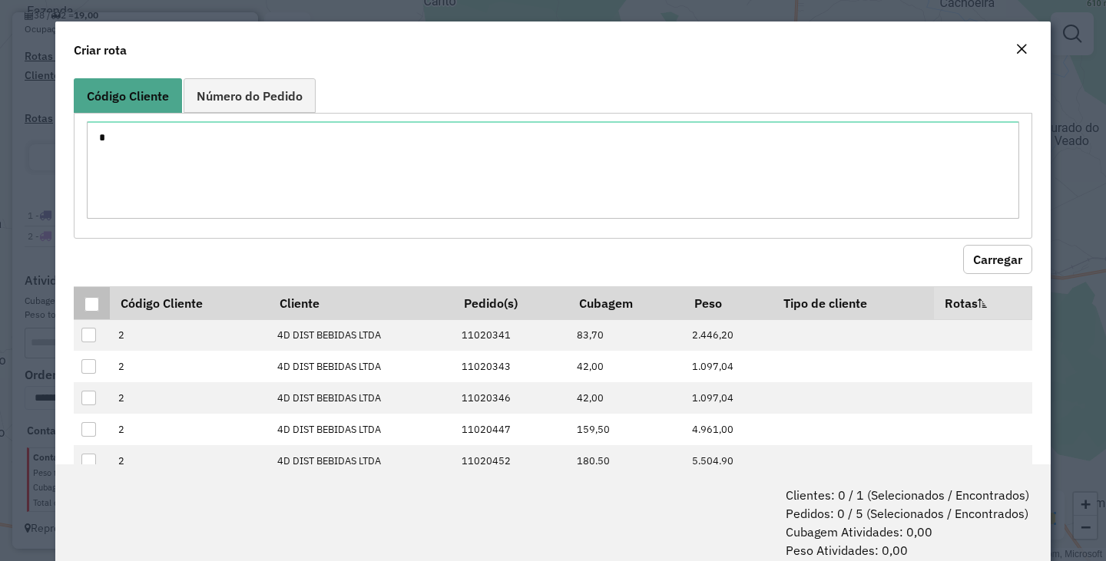
click at [87, 308] on div at bounding box center [91, 304] width 15 height 15
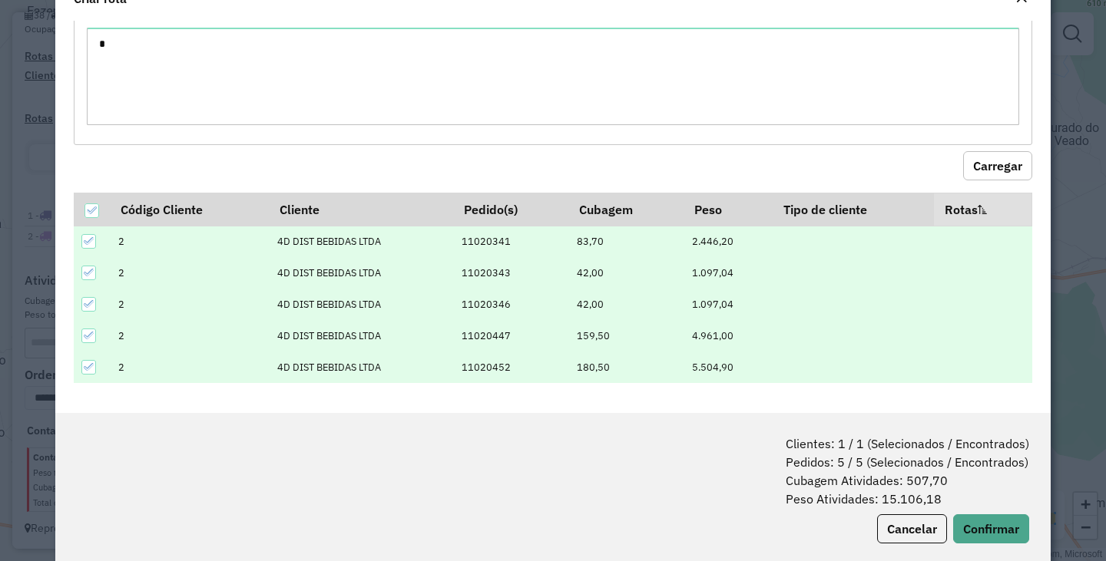
scroll to position [77, 0]
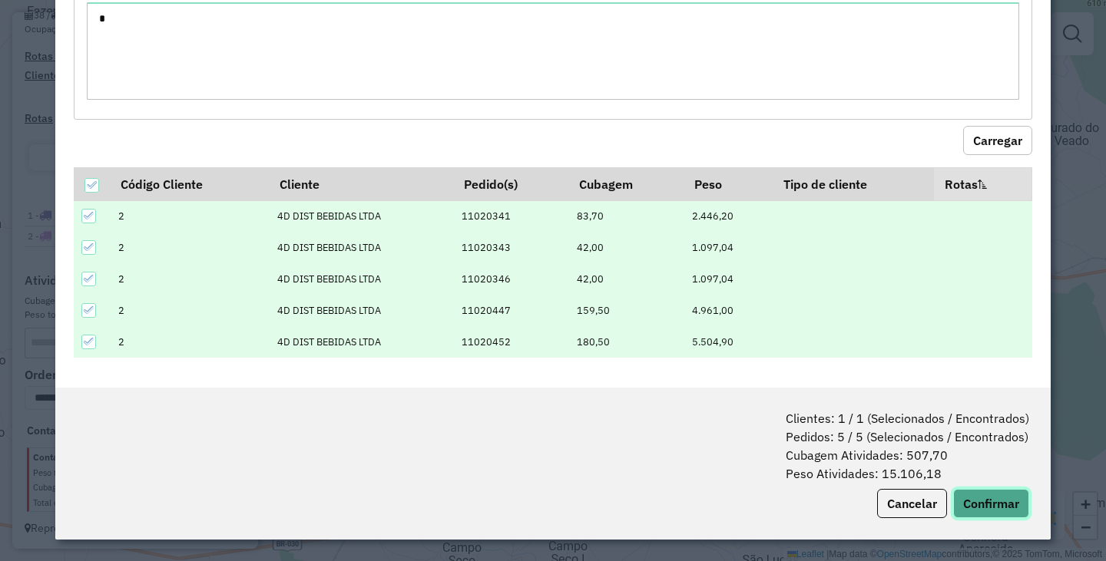
click at [1011, 499] on button "Confirmar" at bounding box center [991, 503] width 76 height 29
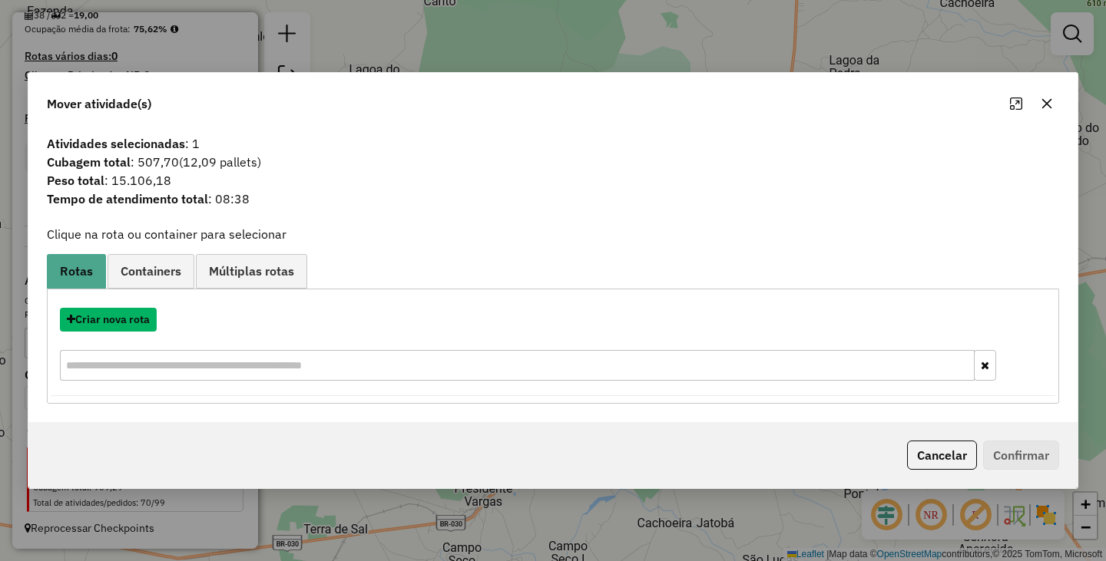
click at [144, 309] on button "Criar nova rota" at bounding box center [108, 320] width 97 height 24
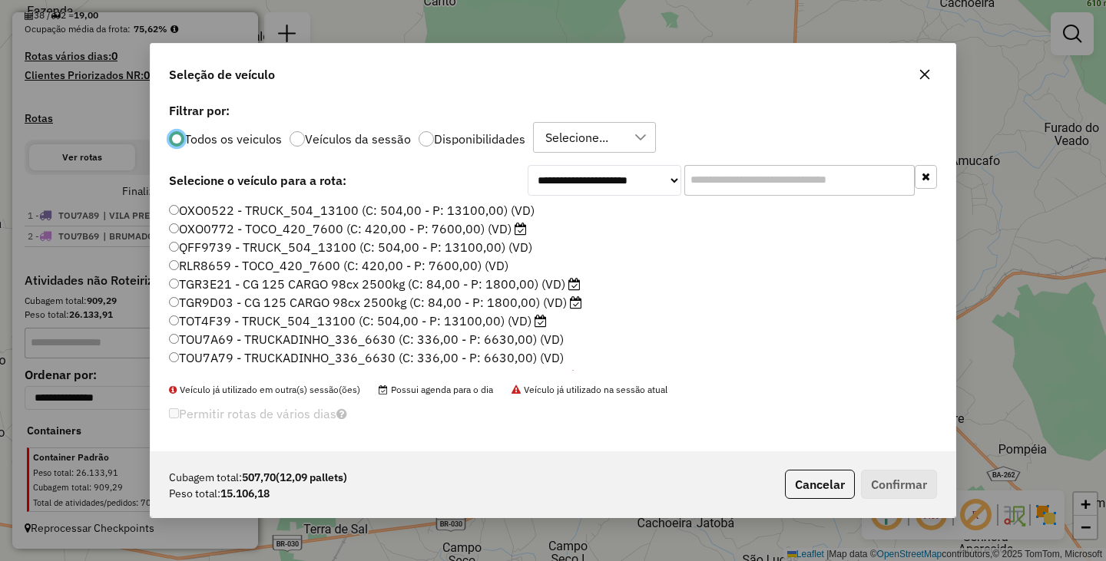
scroll to position [8, 5]
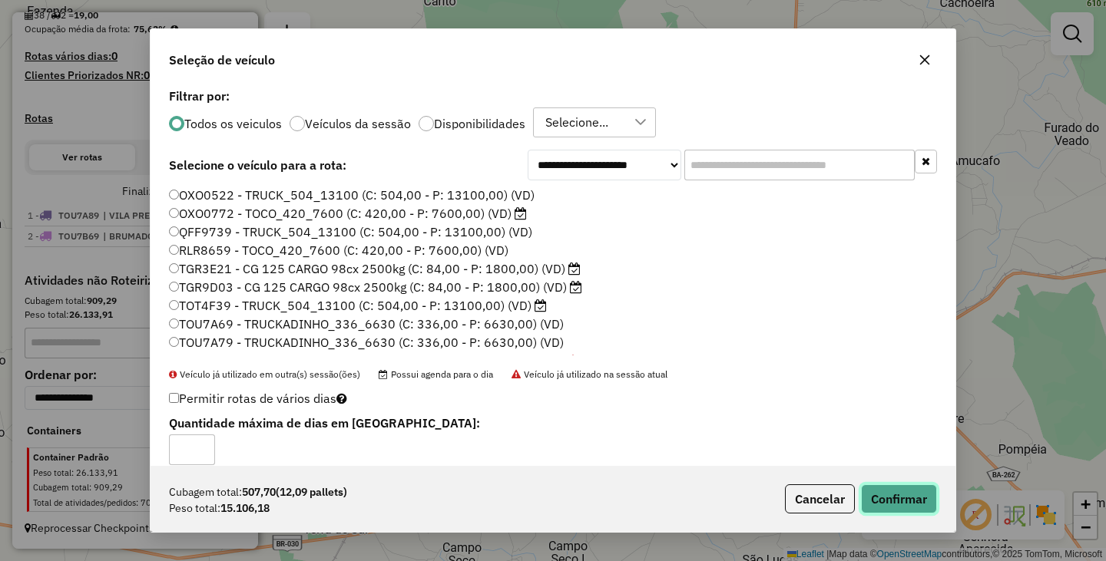
click at [900, 490] on button "Confirmar" at bounding box center [899, 499] width 76 height 29
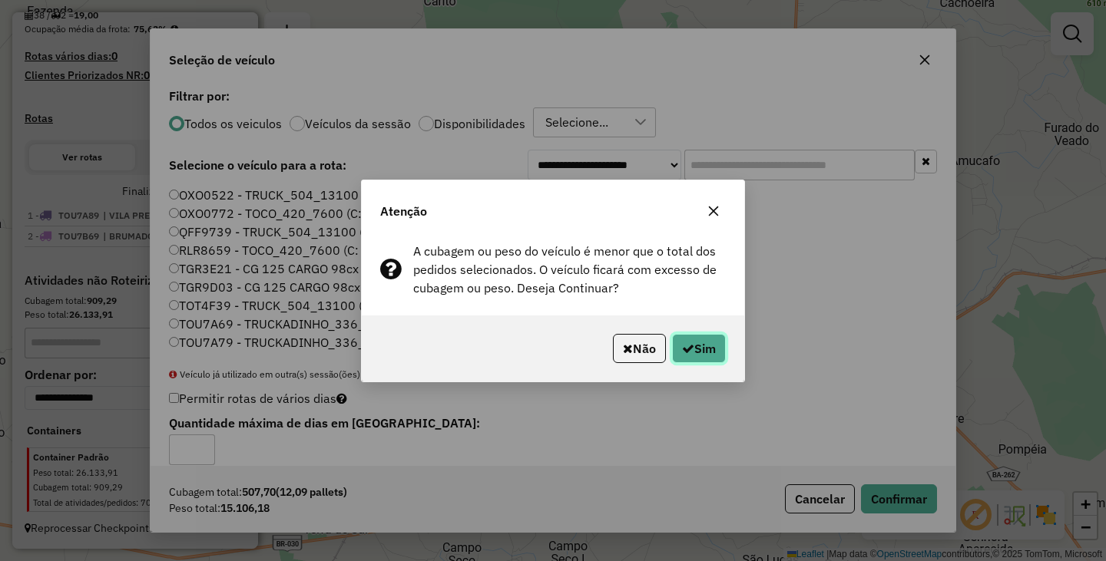
click at [706, 357] on button "Sim" at bounding box center [699, 348] width 54 height 29
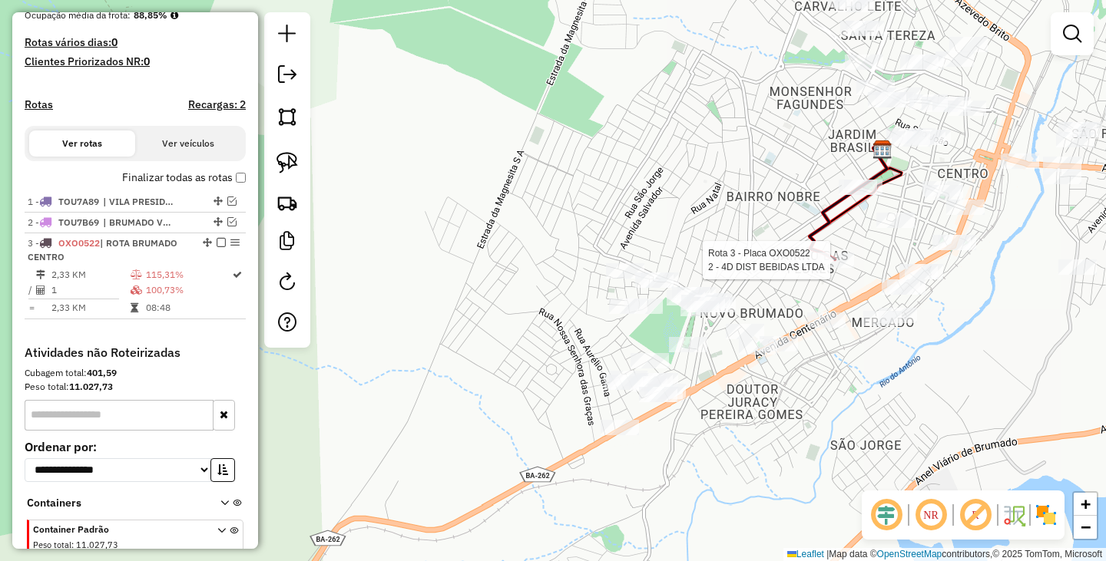
select select "**********"
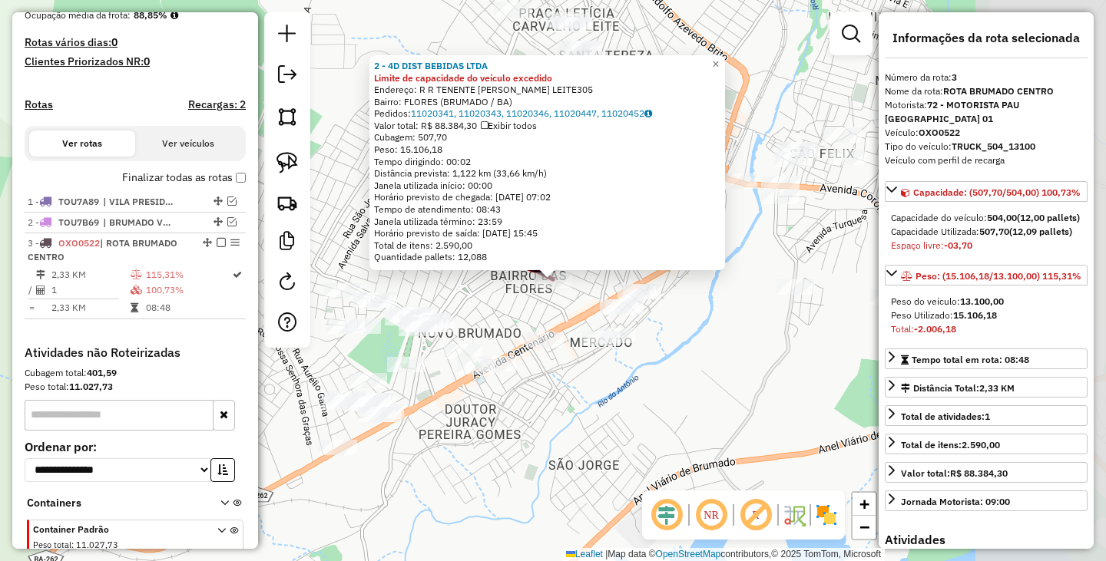
scroll to position [468, 0]
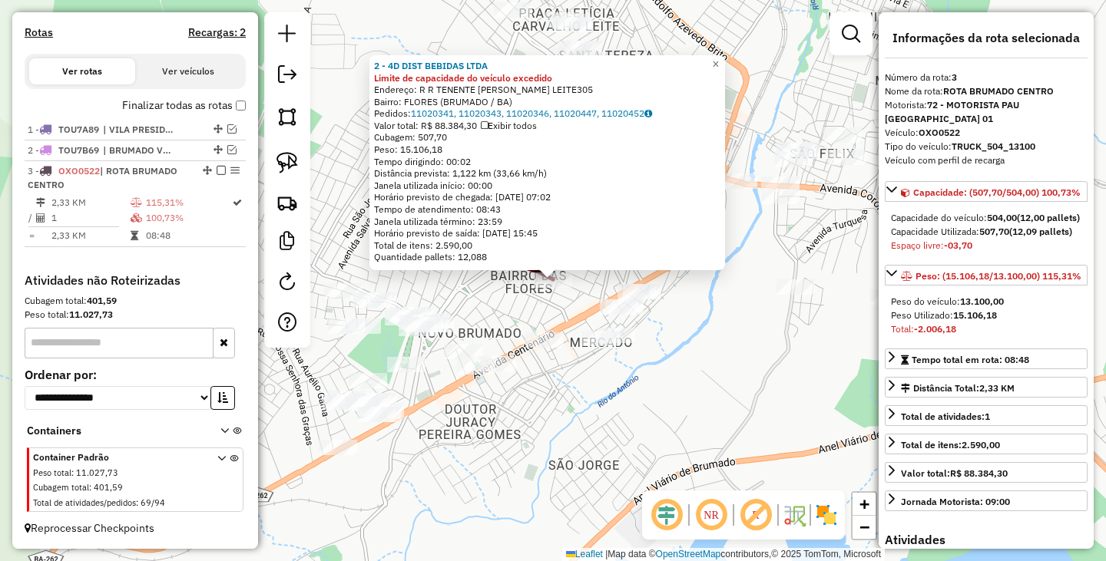
drag, startPoint x: 552, startPoint y: 274, endPoint x: 550, endPoint y: 291, distance: 17.0
click at [547, 312] on div "2 - 4D DIST BEBIDAS LTDA Limite de capacidade do veículo excedido Endereço: R R…" at bounding box center [553, 280] width 1106 height 561
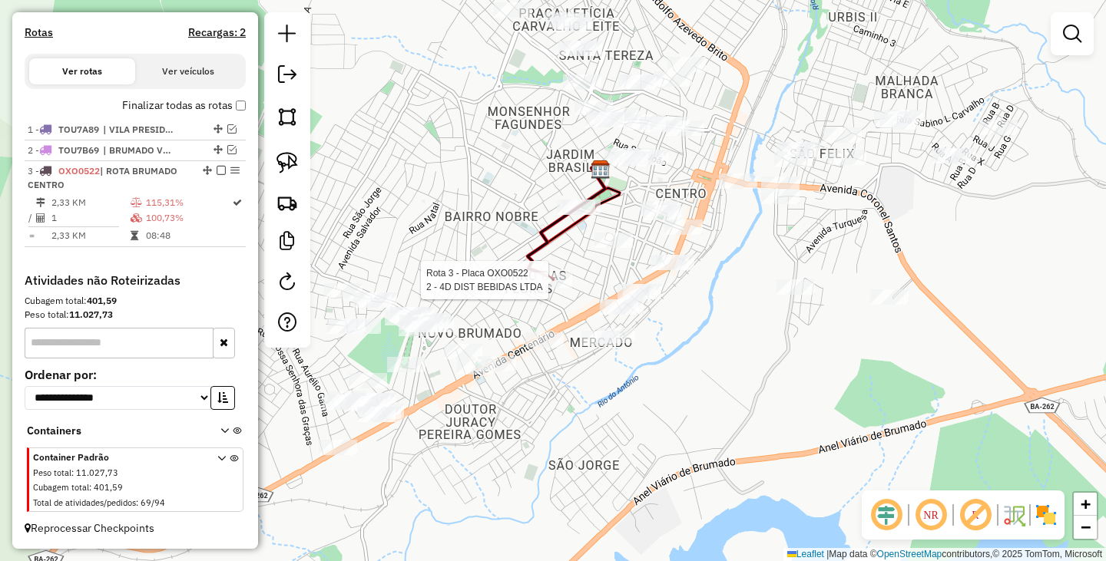
select select "**********"
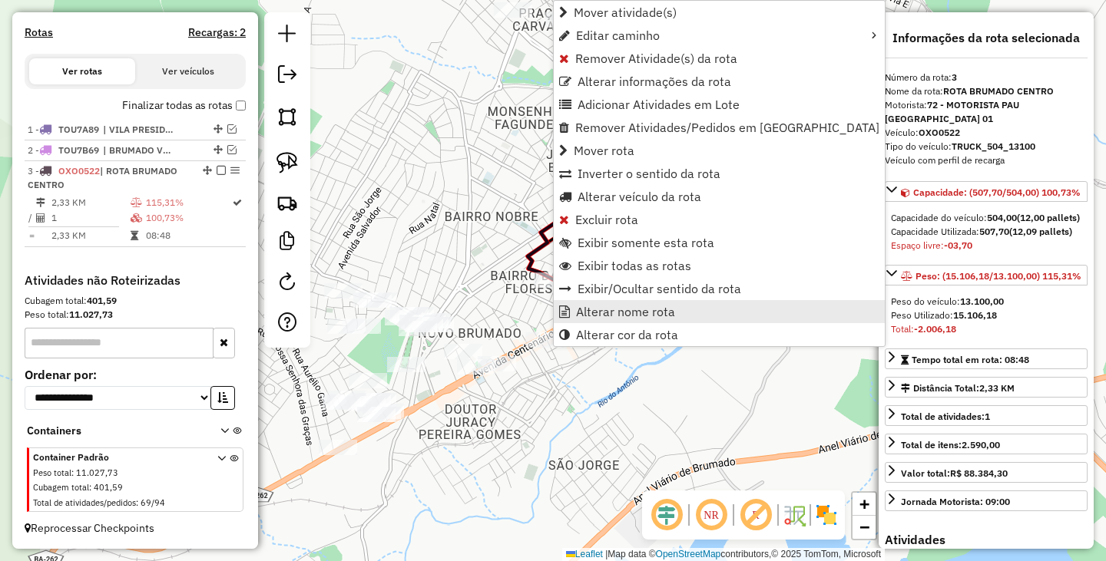
click at [620, 311] on span "Alterar nome rota" at bounding box center [625, 312] width 99 height 12
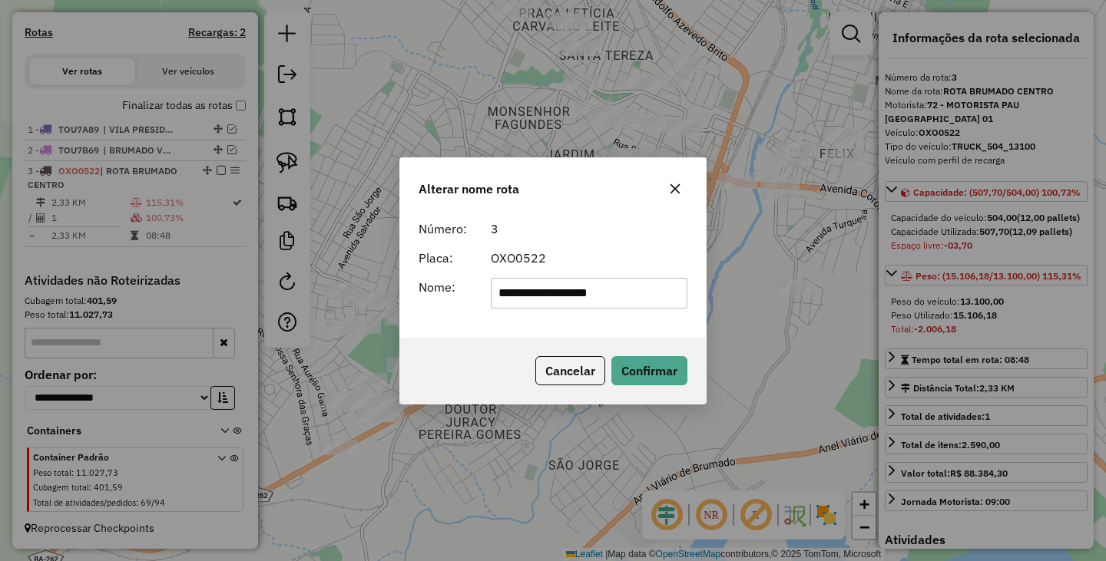
drag, startPoint x: 659, startPoint y: 301, endPoint x: 389, endPoint y: 262, distance: 273.1
click at [389, 262] on div "**********" at bounding box center [553, 280] width 1106 height 561
type input "**********"
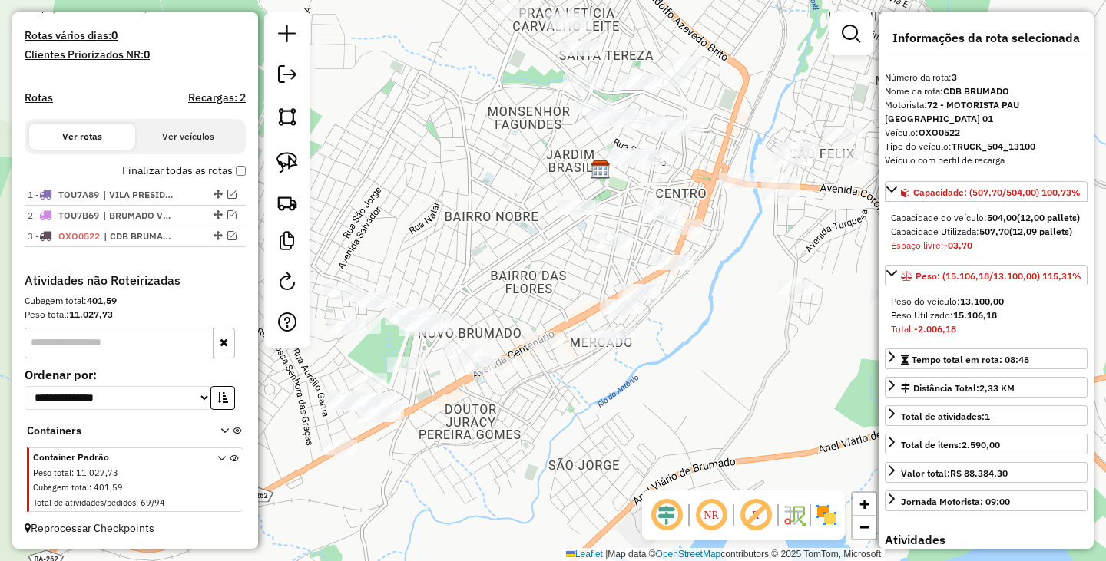
scroll to position [403, 0]
click at [486, 252] on div "Janela de atendimento Grade de atendimento Capacidade Transportadoras Veículos …" at bounding box center [553, 280] width 1106 height 561
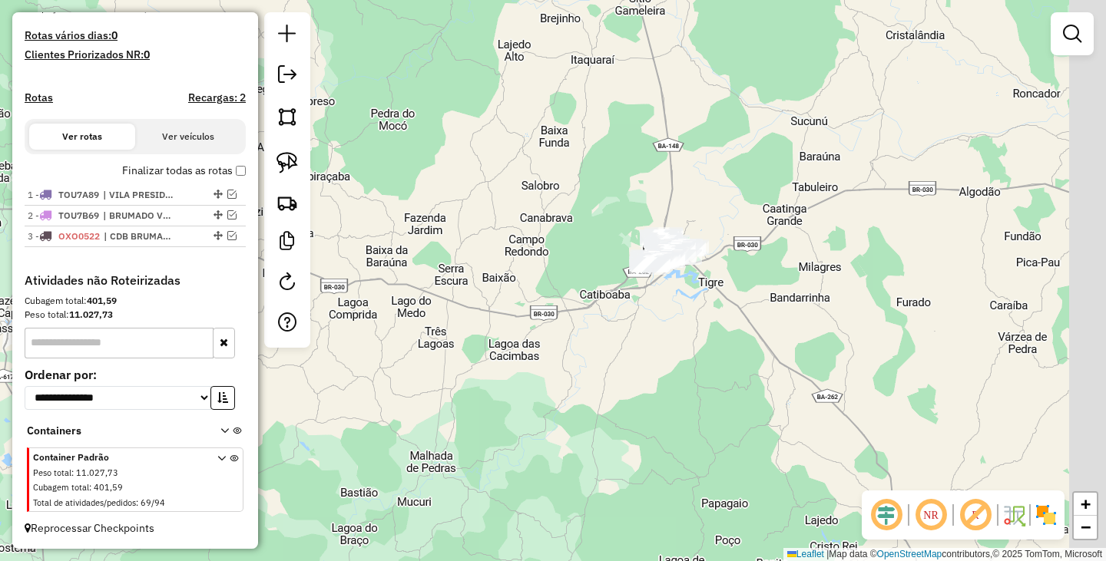
drag, startPoint x: 758, startPoint y: 321, endPoint x: 682, endPoint y: 329, distance: 76.5
click at [682, 329] on div "Janela de atendimento Grade de atendimento Capacidade Transportadoras Veículos …" at bounding box center [553, 280] width 1106 height 561
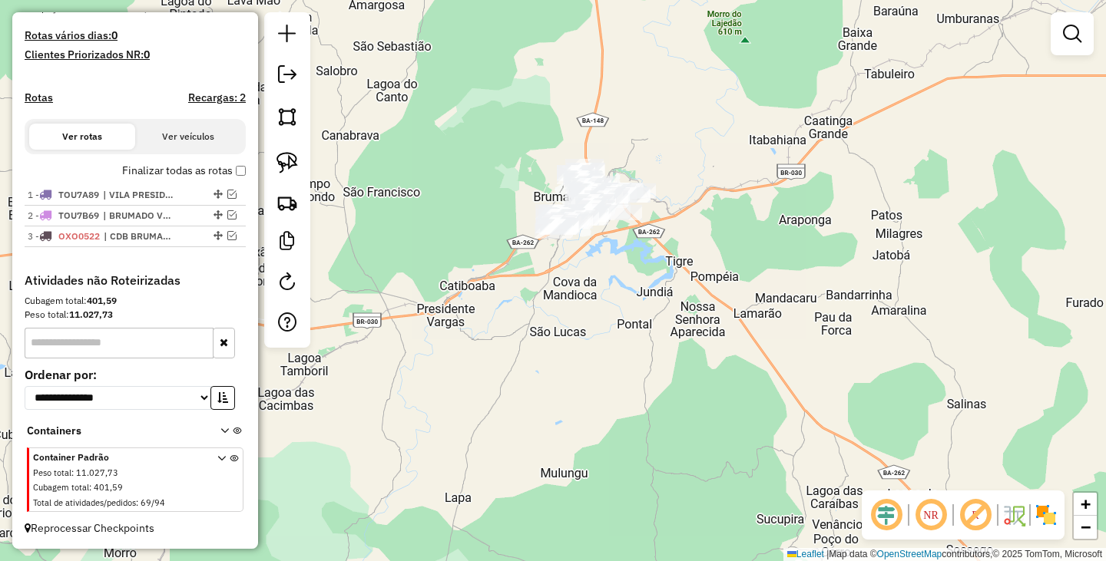
drag, startPoint x: 683, startPoint y: 279, endPoint x: 558, endPoint y: 273, distance: 125.3
click at [626, 289] on div "Janela de atendimento Grade de atendimento Capacidade Transportadoras Veículos …" at bounding box center [553, 280] width 1106 height 561
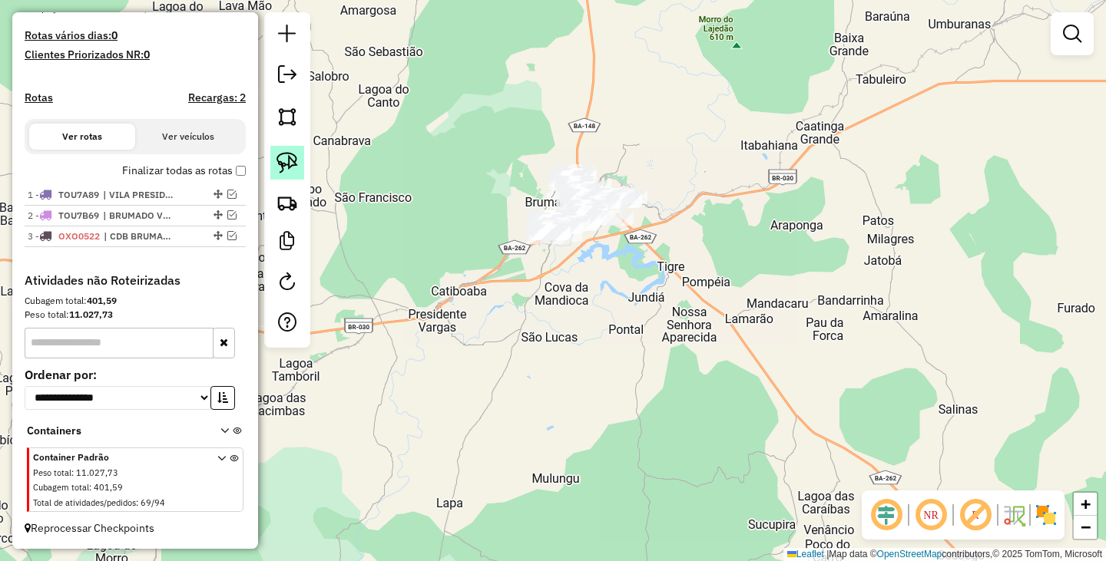
click at [274, 161] on link at bounding box center [287, 163] width 34 height 34
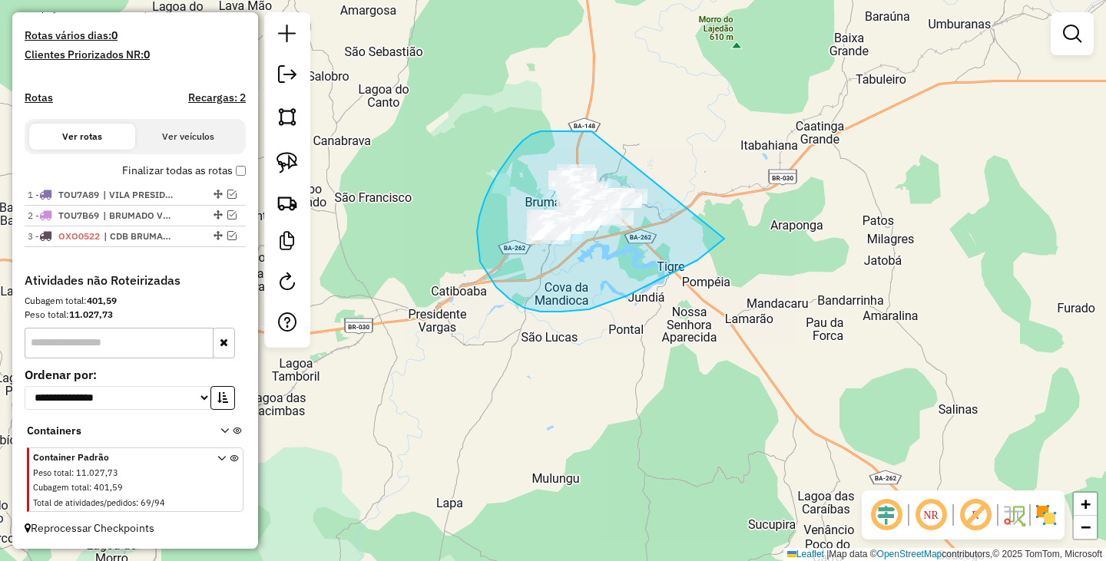
drag, startPoint x: 514, startPoint y: 150, endPoint x: 769, endPoint y: 157, distance: 255.0
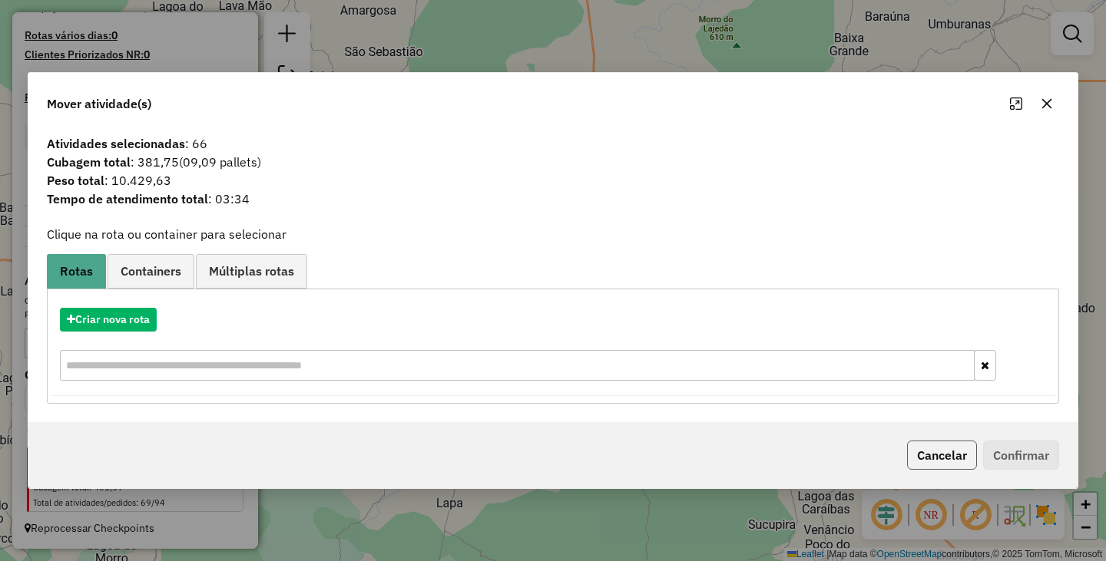
click at [918, 449] on button "Cancelar" at bounding box center [942, 455] width 70 height 29
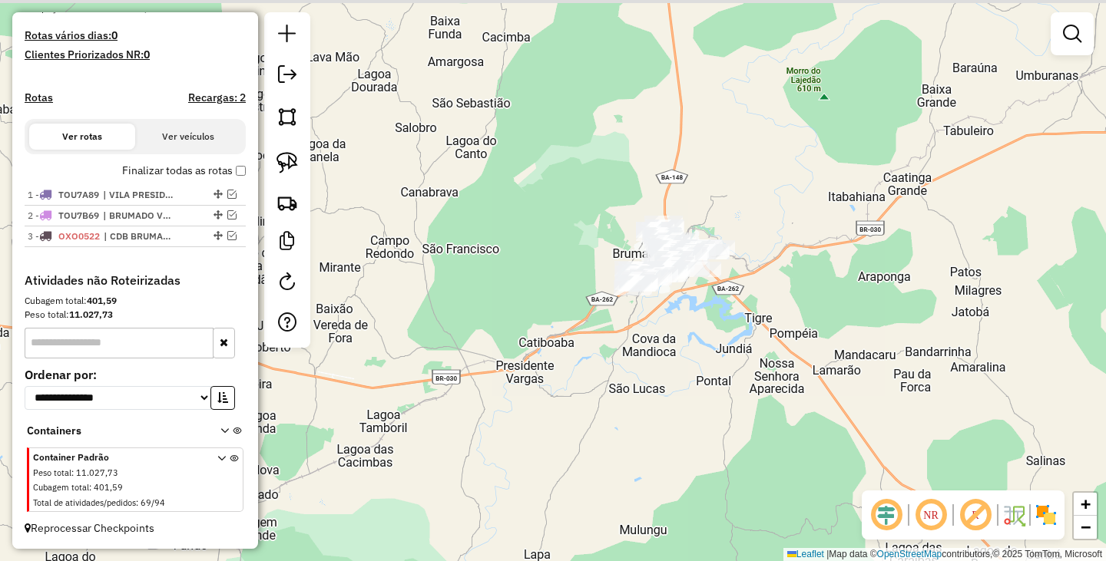
drag, startPoint x: 574, startPoint y: 367, endPoint x: 669, endPoint y: 425, distance: 110.6
click at [669, 425] on div "Janela de atendimento Grade de atendimento Capacidade Transportadoras Veículos …" at bounding box center [553, 280] width 1106 height 561
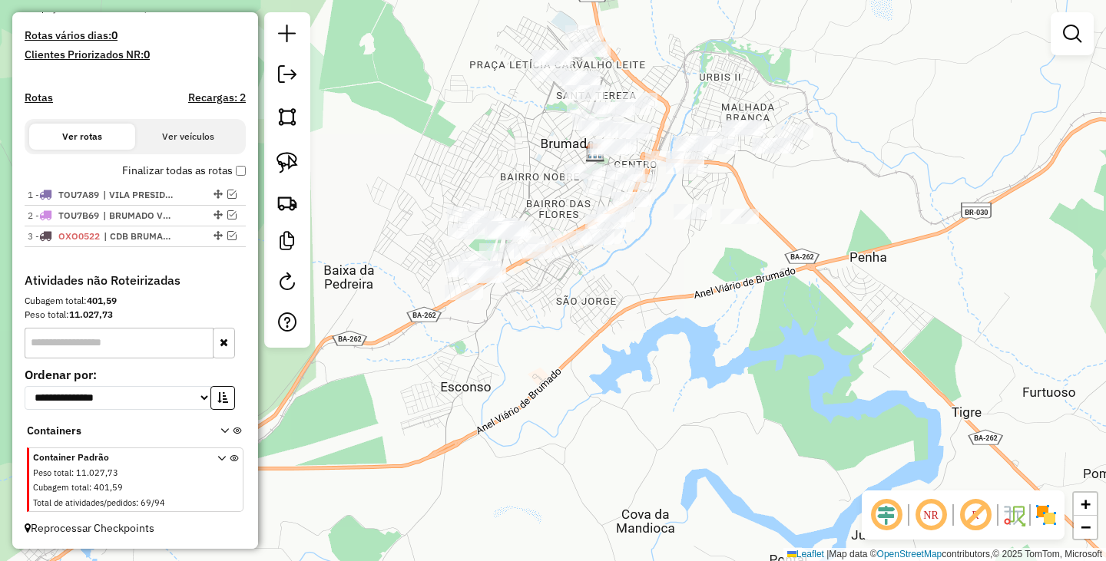
drag, startPoint x: 666, startPoint y: 236, endPoint x: 713, endPoint y: 247, distance: 49.0
click at [713, 247] on div "Janela de atendimento Grade de atendimento Capacidade Transportadoras Veículos …" at bounding box center [553, 280] width 1106 height 561
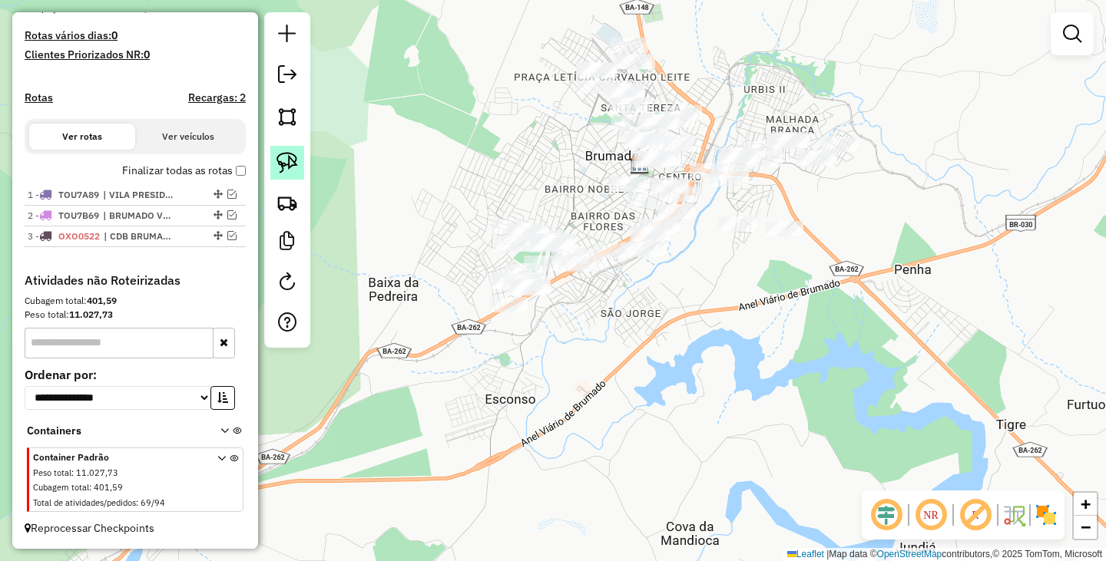
click at [286, 165] on img at bounding box center [286, 162] width 21 height 21
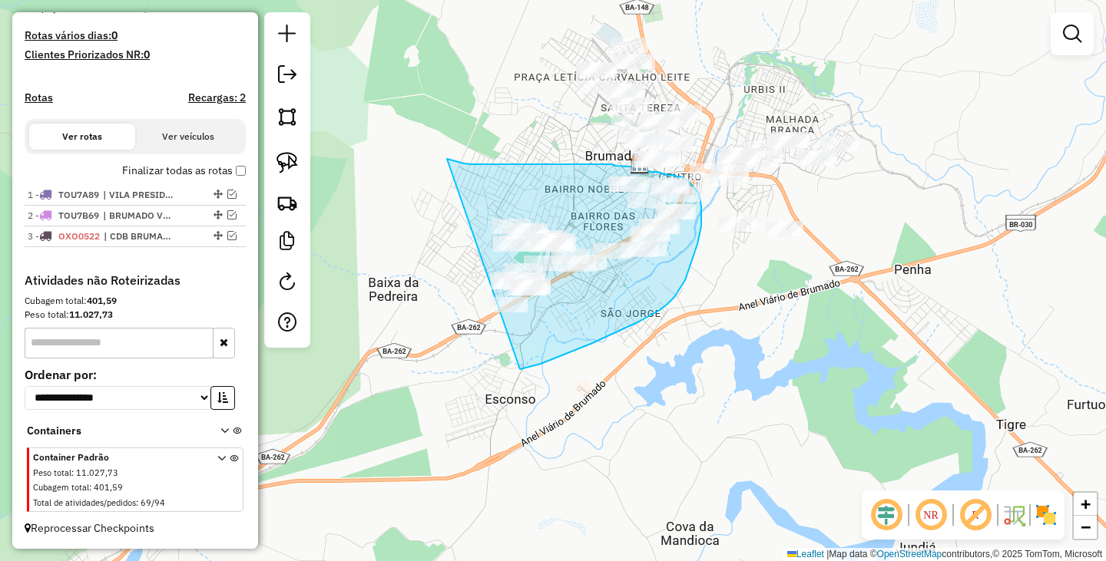
drag, startPoint x: 447, startPoint y: 159, endPoint x: 481, endPoint y: 373, distance: 217.0
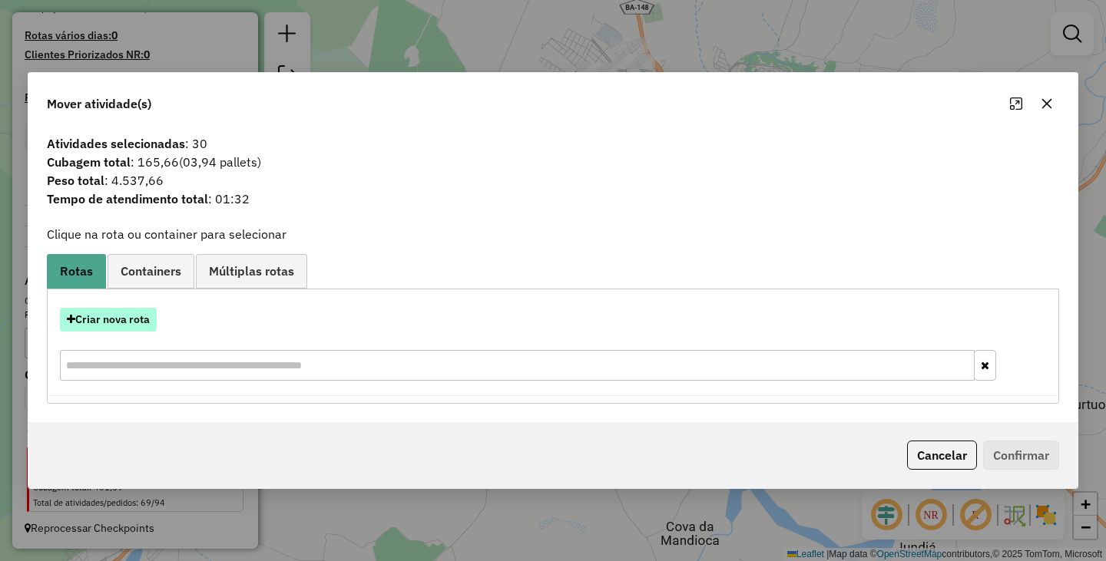
click at [132, 325] on button "Criar nova rota" at bounding box center [108, 320] width 97 height 24
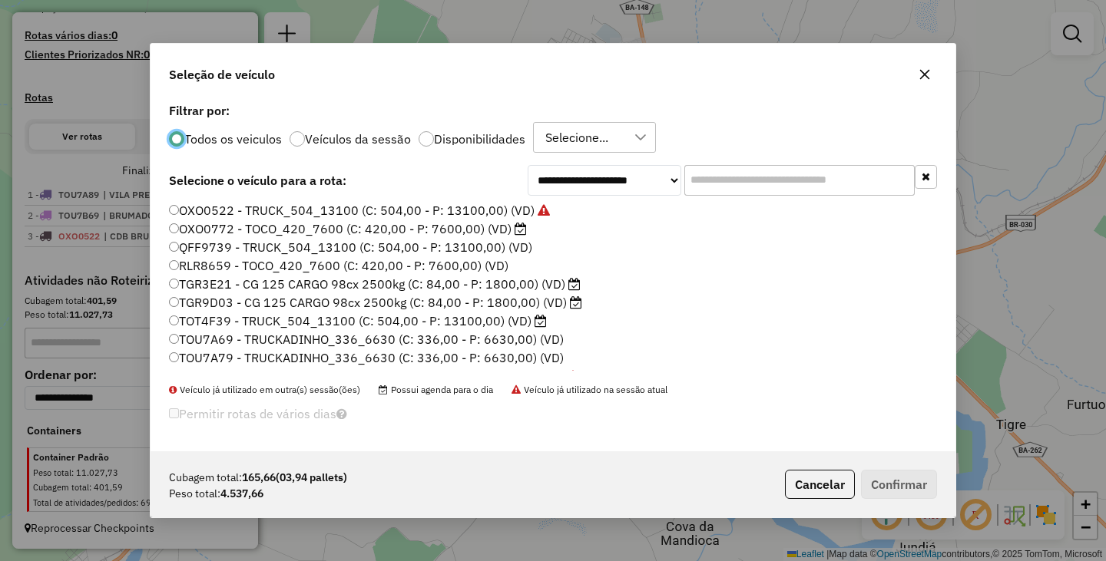
scroll to position [218, 0]
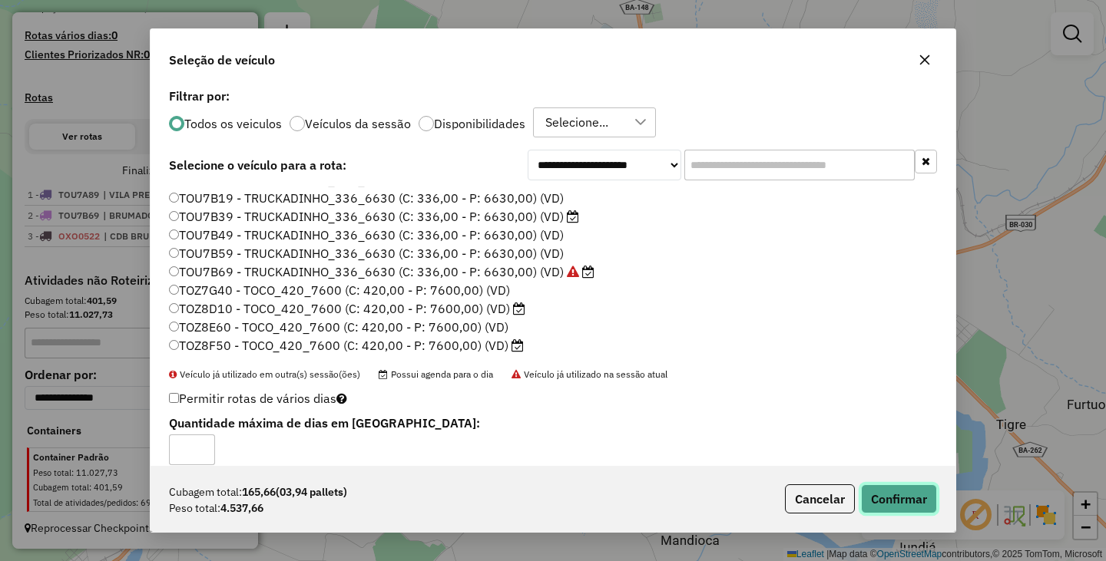
click at [902, 498] on button "Confirmar" at bounding box center [899, 499] width 76 height 29
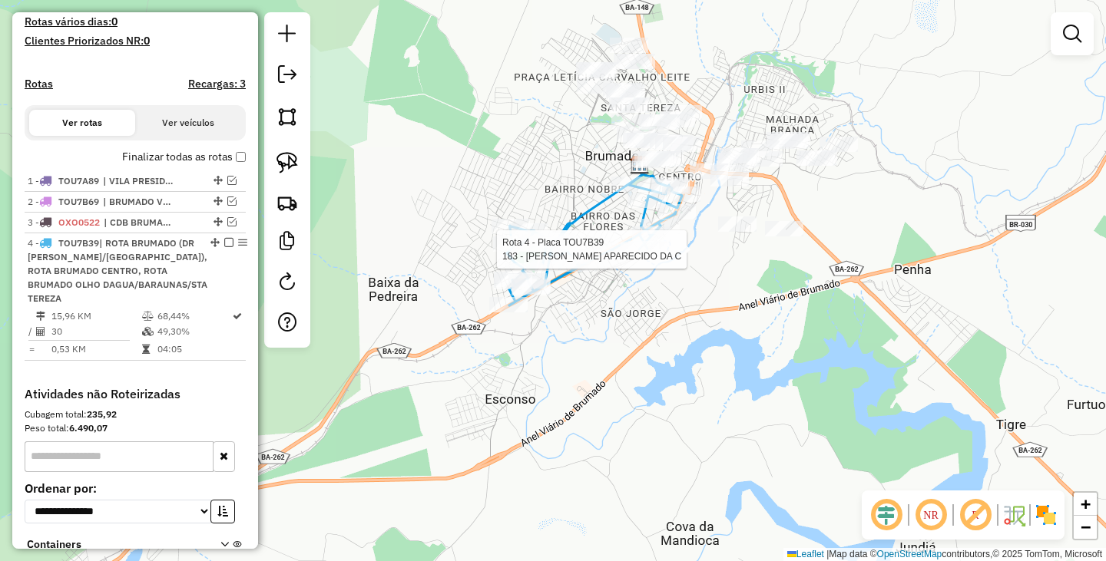
select select "**********"
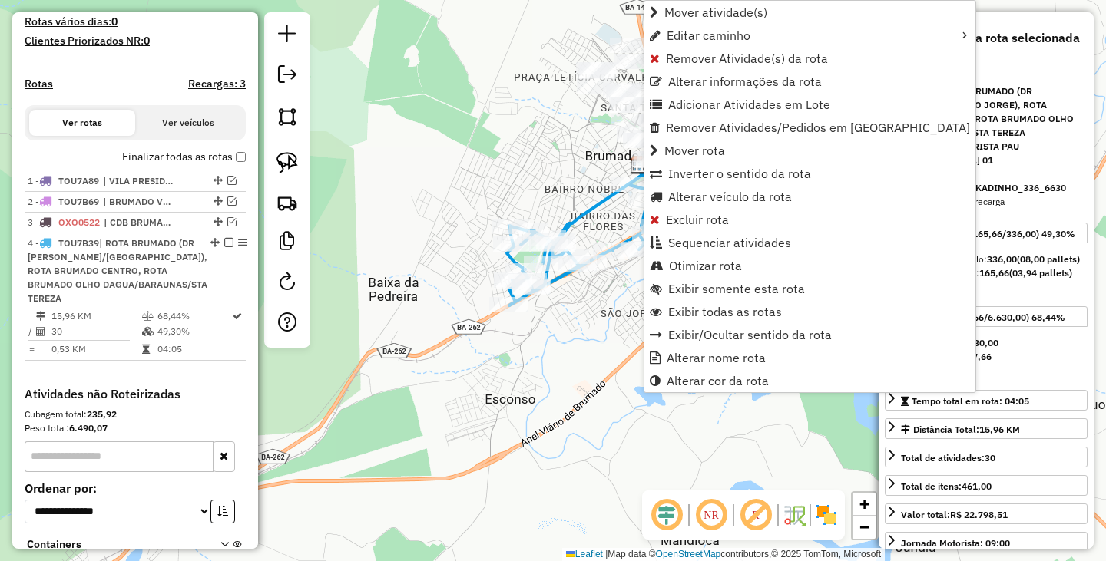
scroll to position [531, 0]
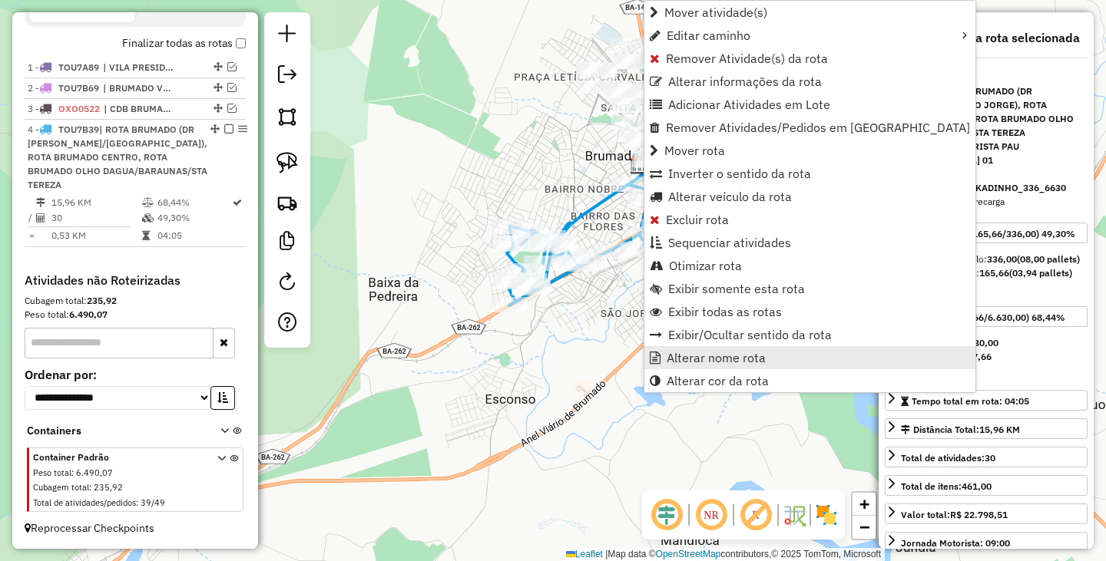
click at [702, 359] on span "Alterar nome rota" at bounding box center [715, 358] width 99 height 12
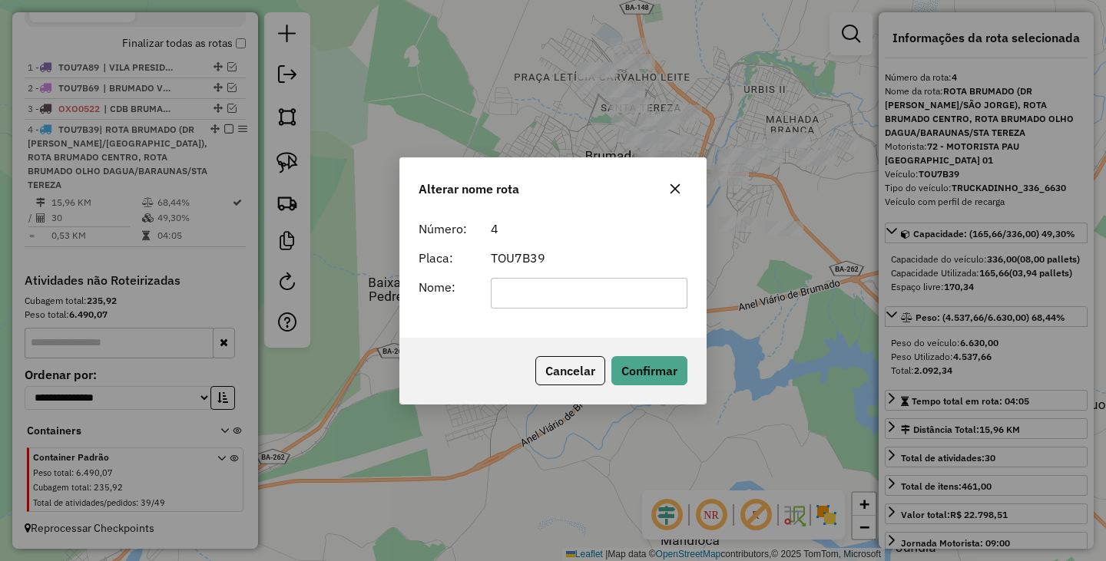
scroll to position [0, 0]
type input "*********"
click at [653, 362] on button "Confirmar" at bounding box center [649, 370] width 76 height 29
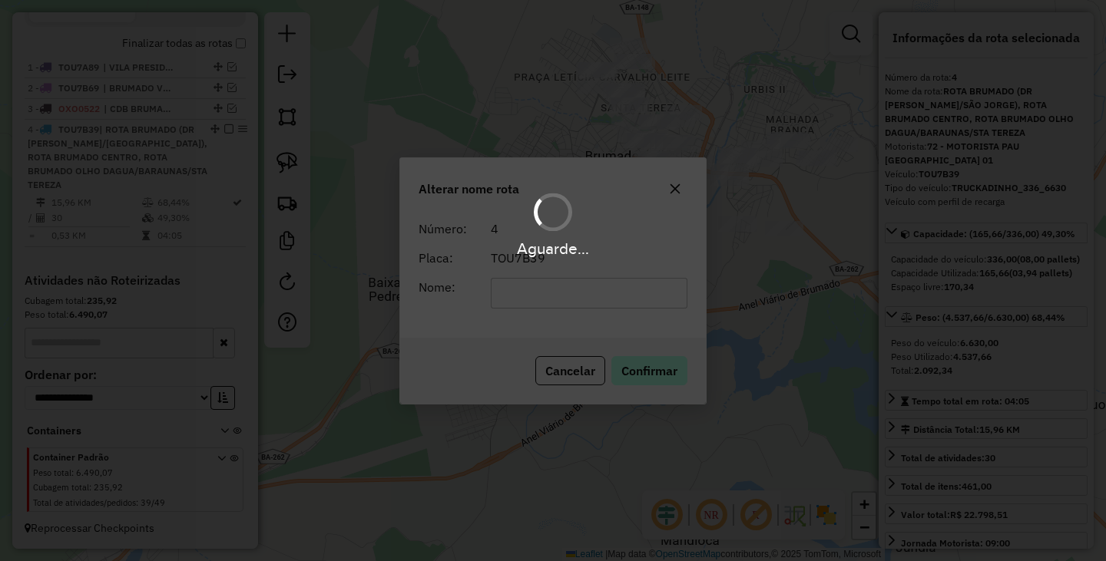
scroll to position [475, 0]
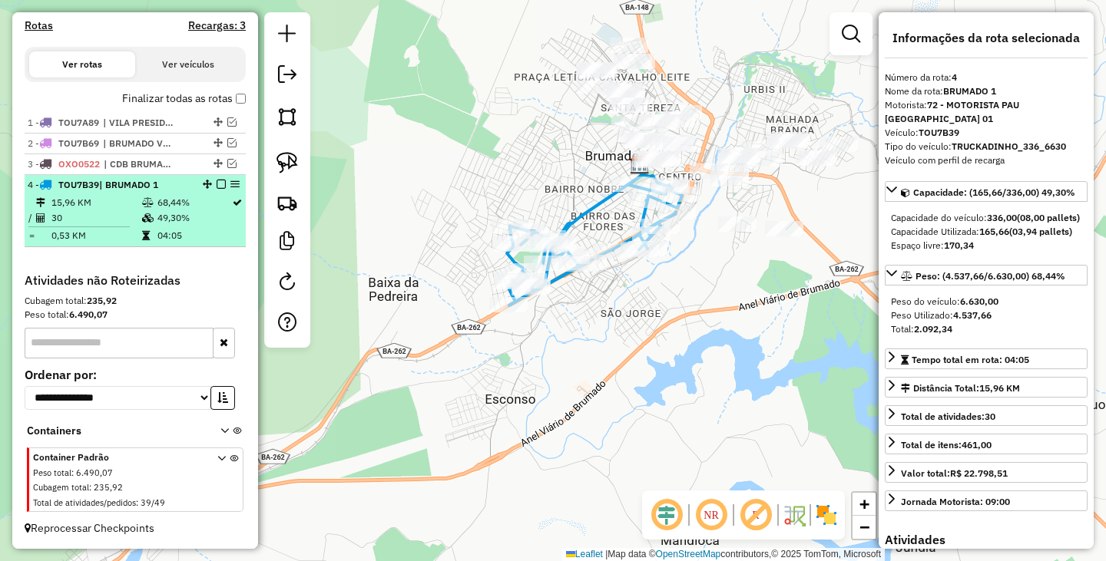
click at [217, 184] on em at bounding box center [221, 184] width 9 height 9
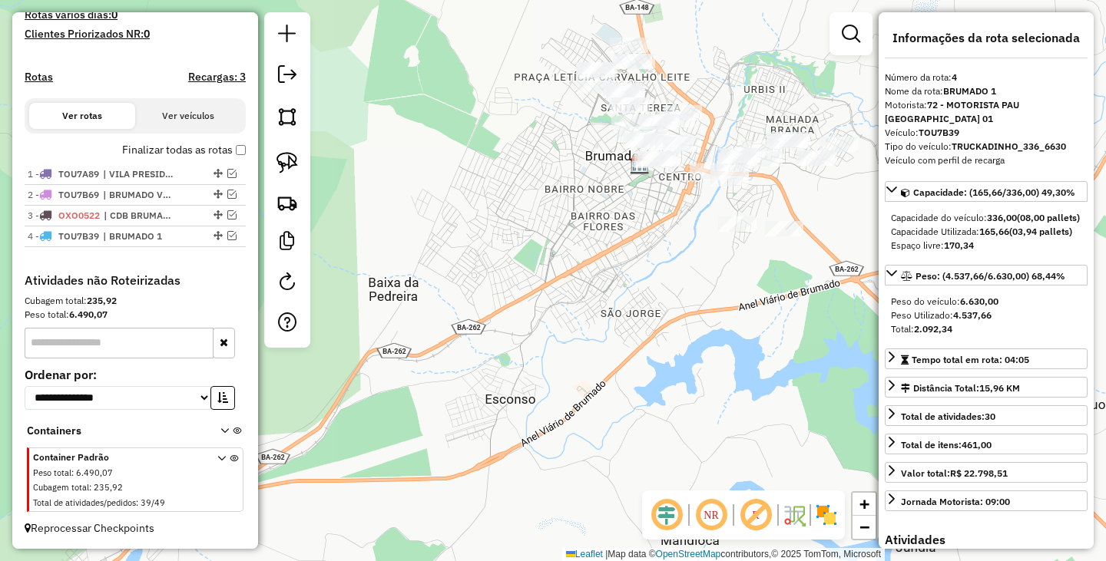
scroll to position [424, 0]
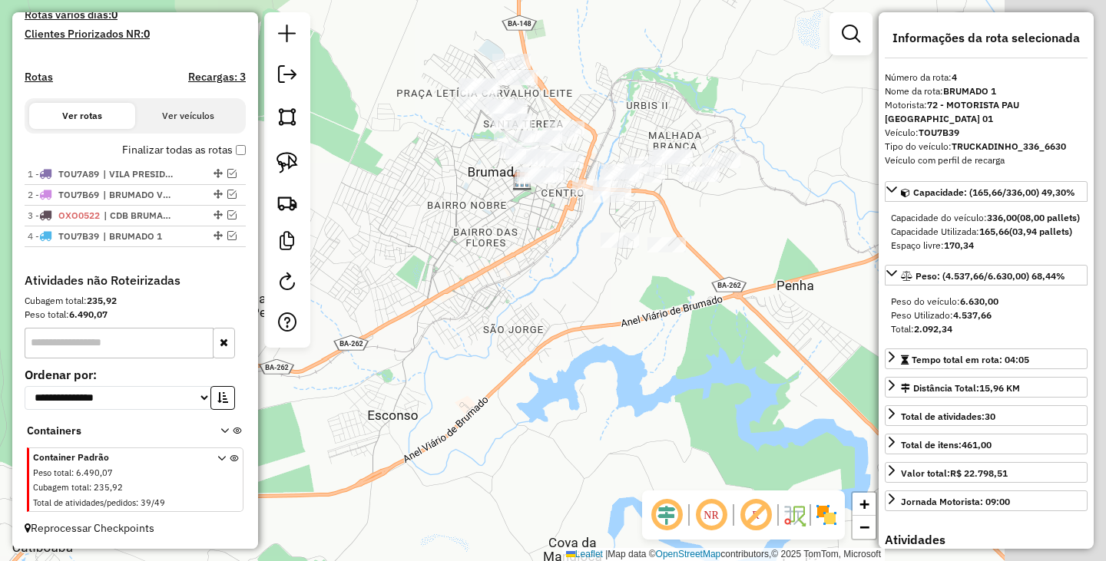
drag, startPoint x: 528, startPoint y: 236, endPoint x: 448, endPoint y: 261, distance: 83.6
click at [448, 261] on div "Janela de atendimento Grade de atendimento Capacidade Transportadoras Veículos …" at bounding box center [553, 280] width 1106 height 561
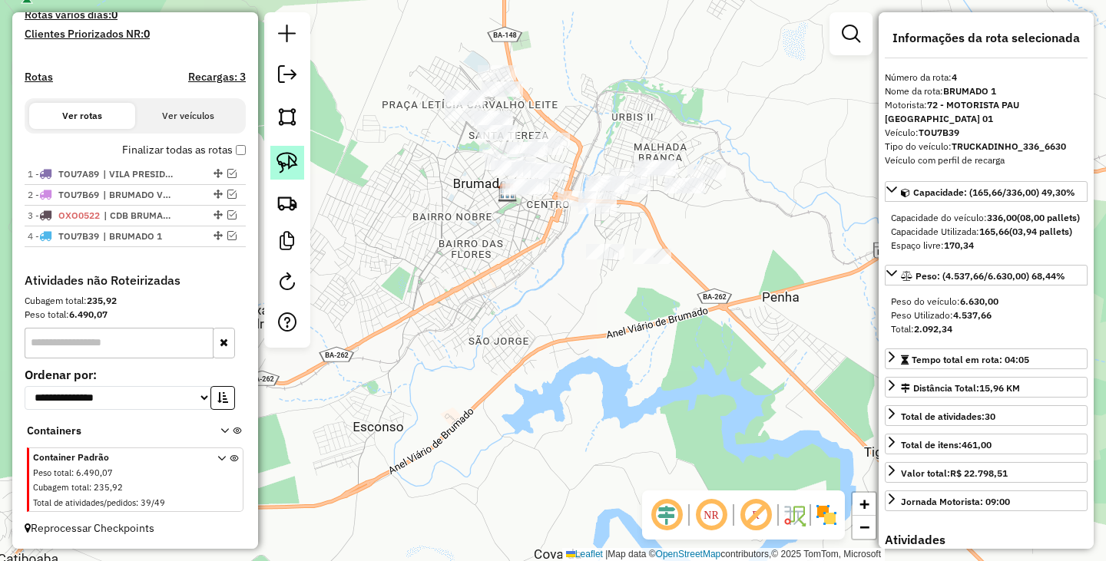
click at [285, 150] on link at bounding box center [287, 163] width 34 height 34
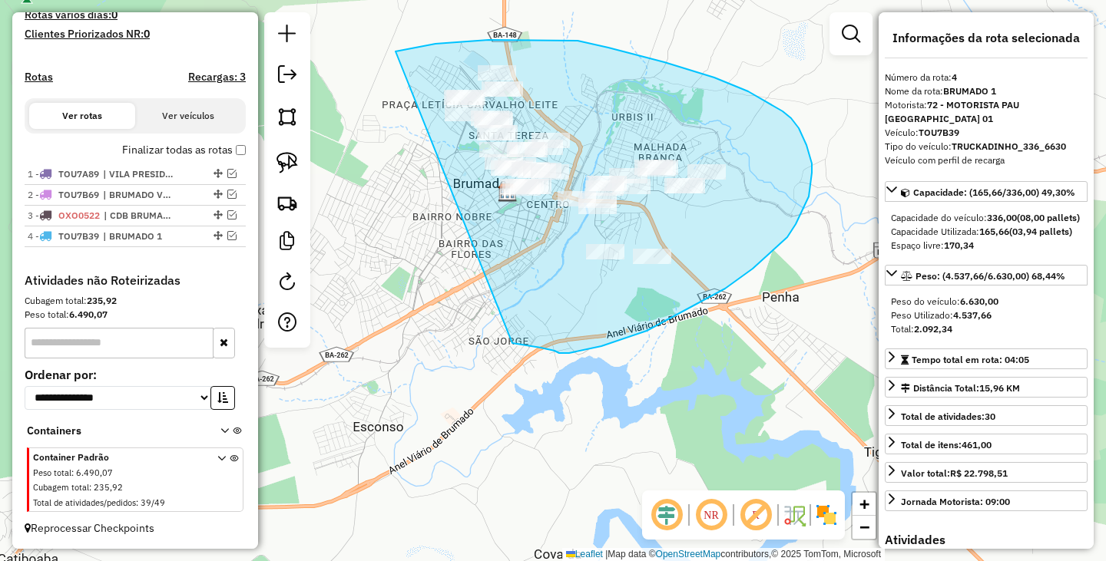
drag, startPoint x: 421, startPoint y: 47, endPoint x: 488, endPoint y: 336, distance: 296.5
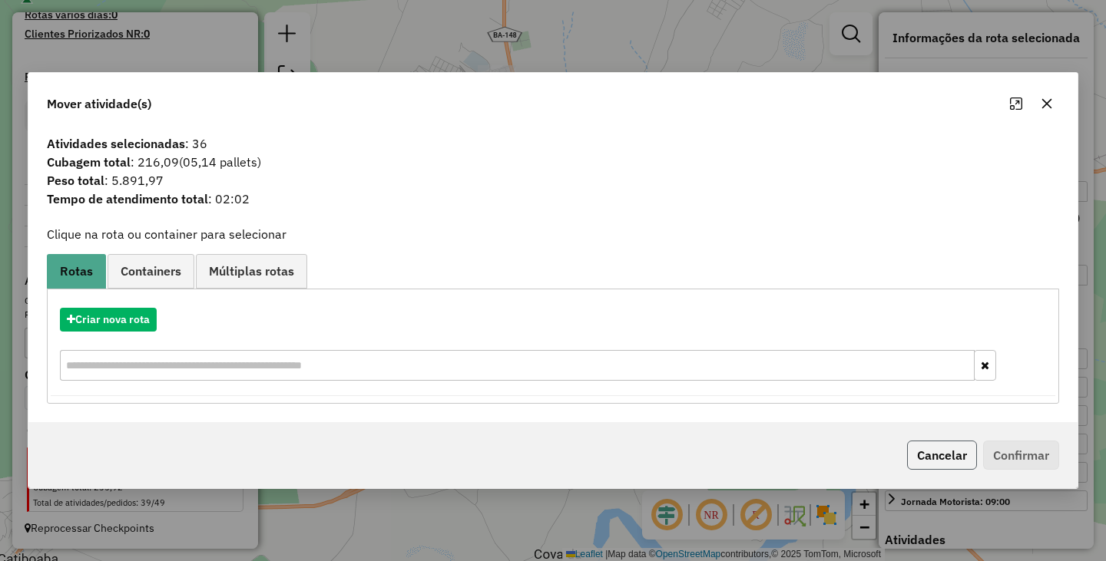
click at [946, 447] on button "Cancelar" at bounding box center [942, 455] width 70 height 29
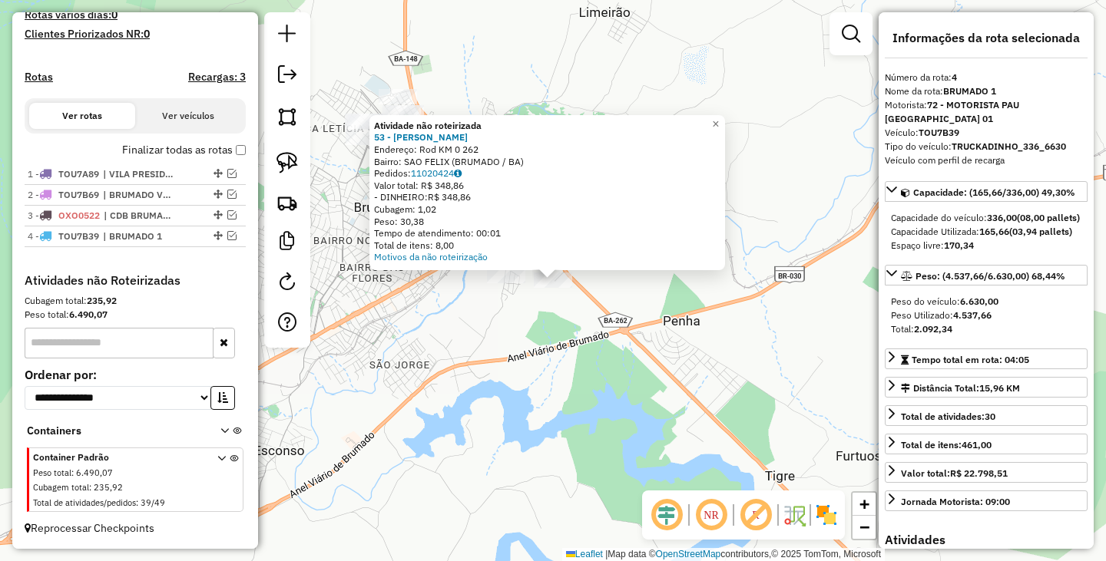
click at [508, 303] on div "Atividade não roteirizada 53 - GILSON DIAS RODRIGUE Endereço: Rod KM 0 262 Bair…" at bounding box center [553, 280] width 1106 height 561
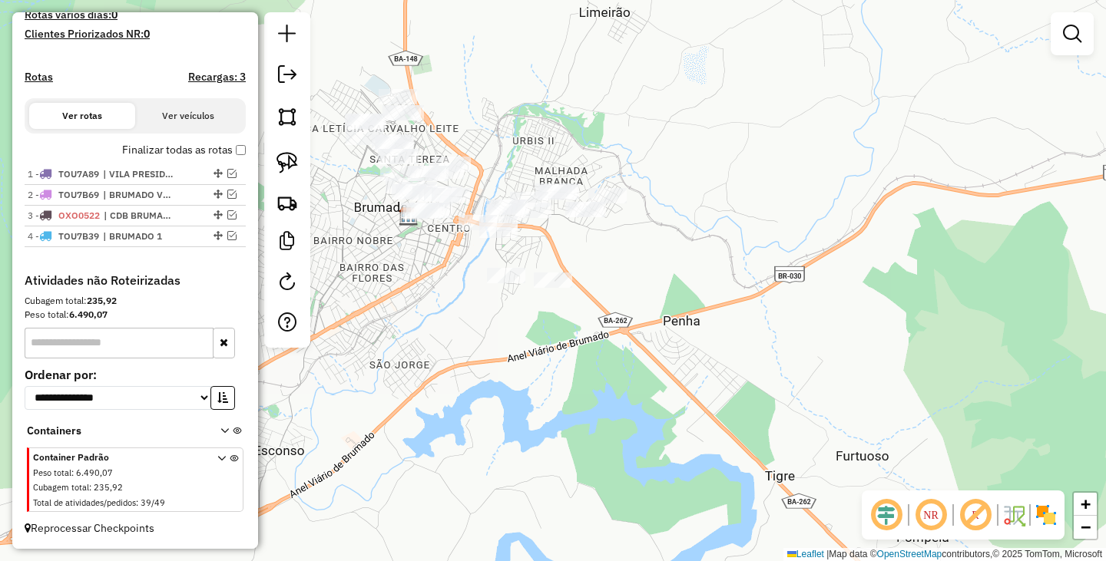
click at [507, 283] on div at bounding box center [506, 275] width 38 height 15
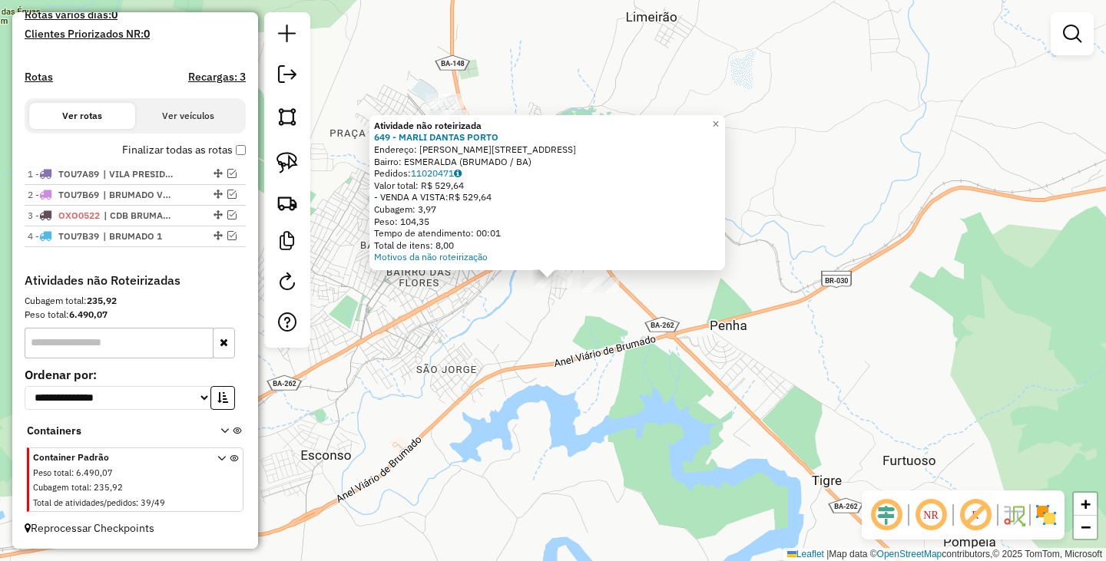
click at [663, 262] on div "Motivos da não roteirização" at bounding box center [547, 257] width 346 height 12
click at [513, 350] on div "Atividade não roteirizada 649 - MARLI DANTAS PORTO Endereço: R HERNES TEIXEIRA …" at bounding box center [553, 280] width 1106 height 561
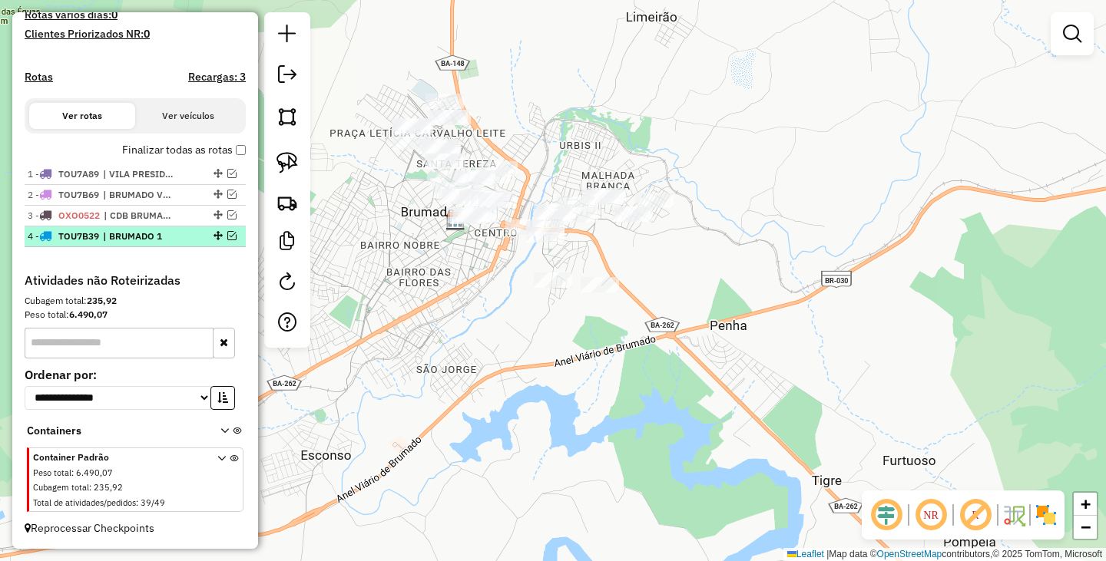
click at [230, 235] on em at bounding box center [231, 235] width 9 height 9
select select "**********"
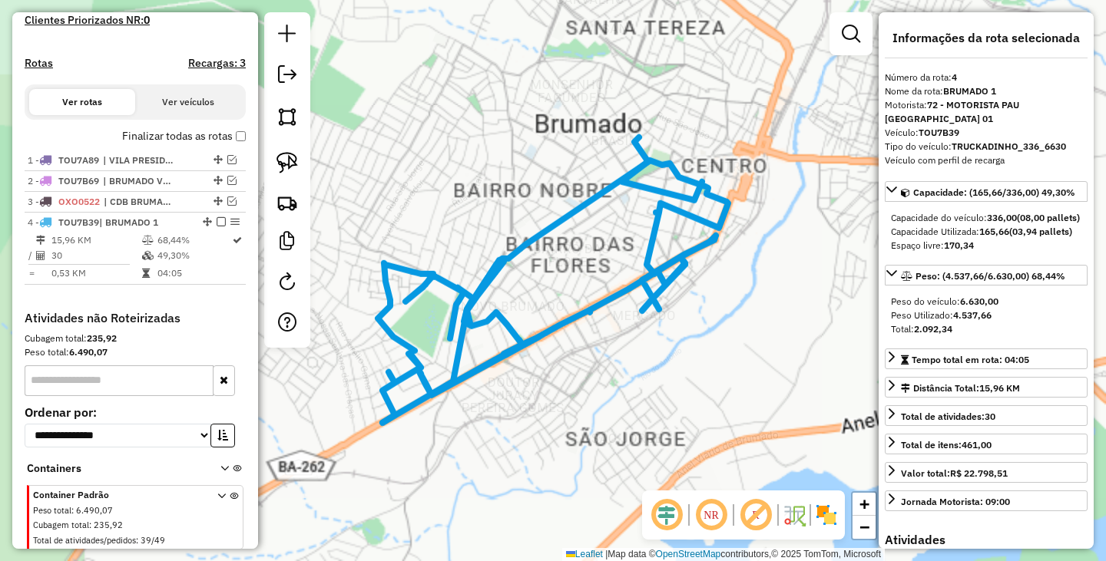
scroll to position [475, 0]
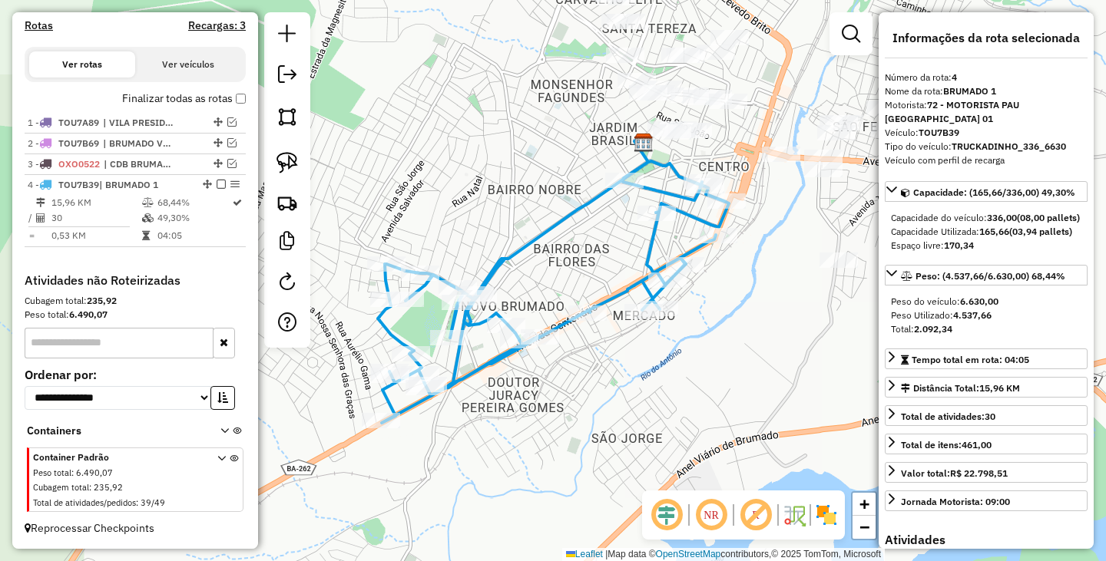
drag, startPoint x: 760, startPoint y: 260, endPoint x: 757, endPoint y: 276, distance: 16.4
click at [758, 276] on div "Janela de atendimento Grade de atendimento Capacidade Transportadoras Veículos …" at bounding box center [553, 280] width 1106 height 561
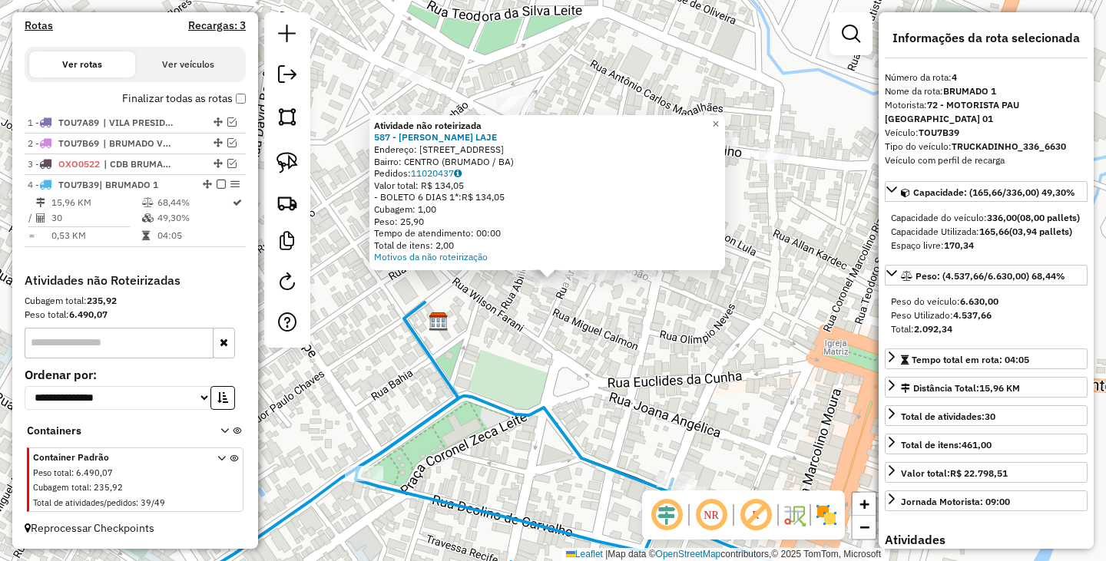
click at [756, 324] on div "Atividade não roteirizada 587 - BRUNO NUNES LAJE Endereço: R RUA SAO JOAO 268 B…" at bounding box center [553, 280] width 1106 height 561
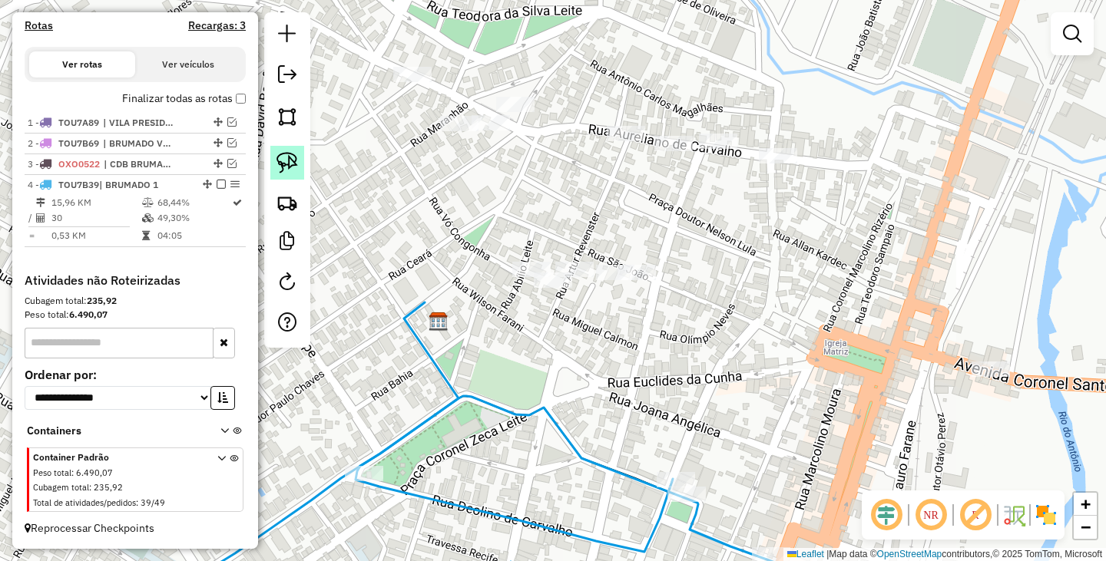
click at [286, 163] on img at bounding box center [286, 162] width 21 height 21
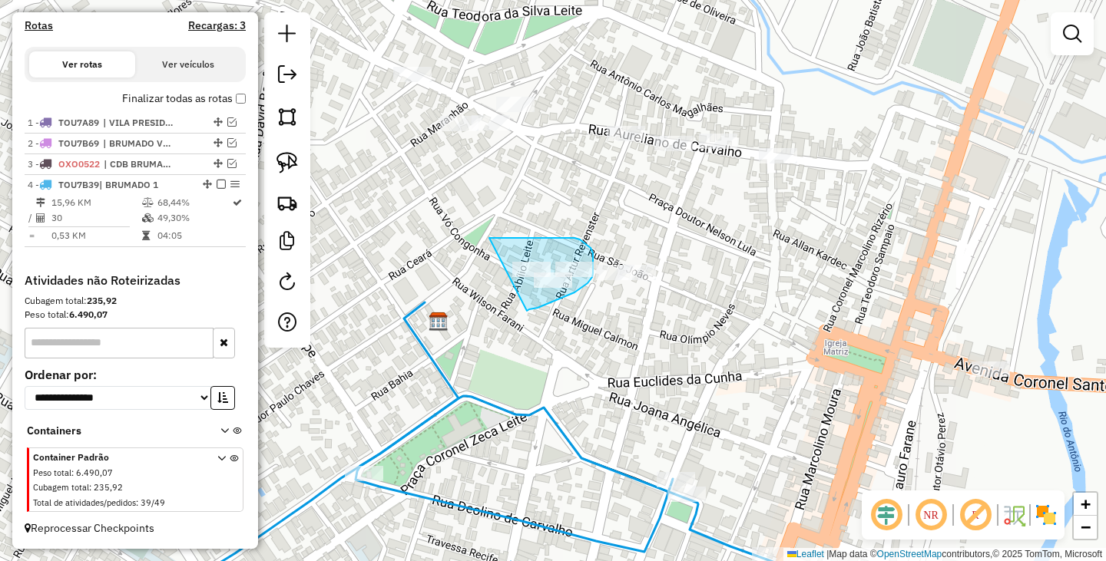
drag, startPoint x: 489, startPoint y: 238, endPoint x: 527, endPoint y: 311, distance: 82.1
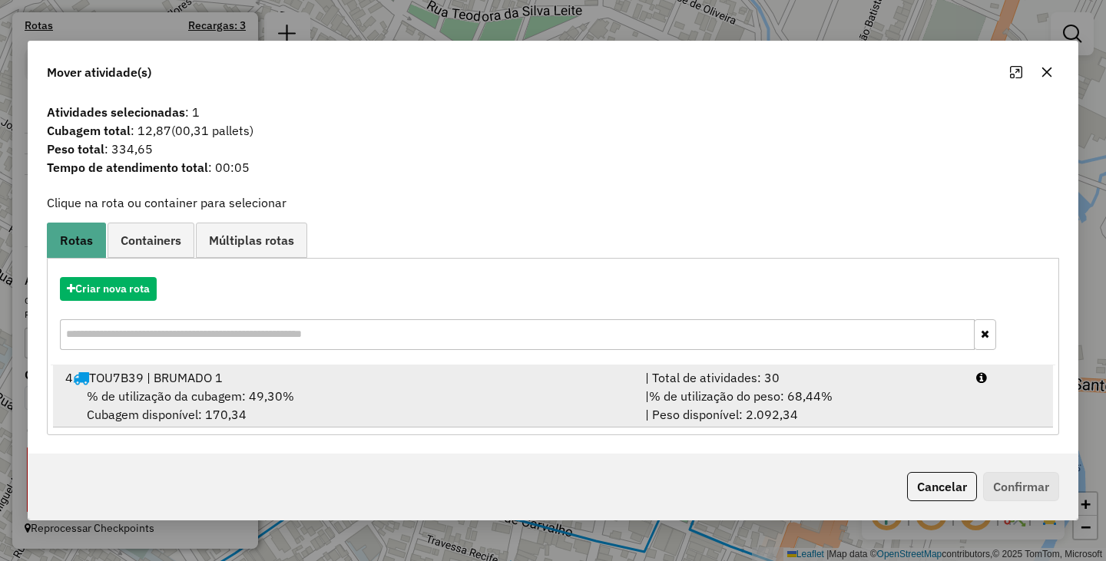
click at [438, 369] on div "4 TOU7B39 | BRUMADO 1" at bounding box center [346, 378] width 580 height 18
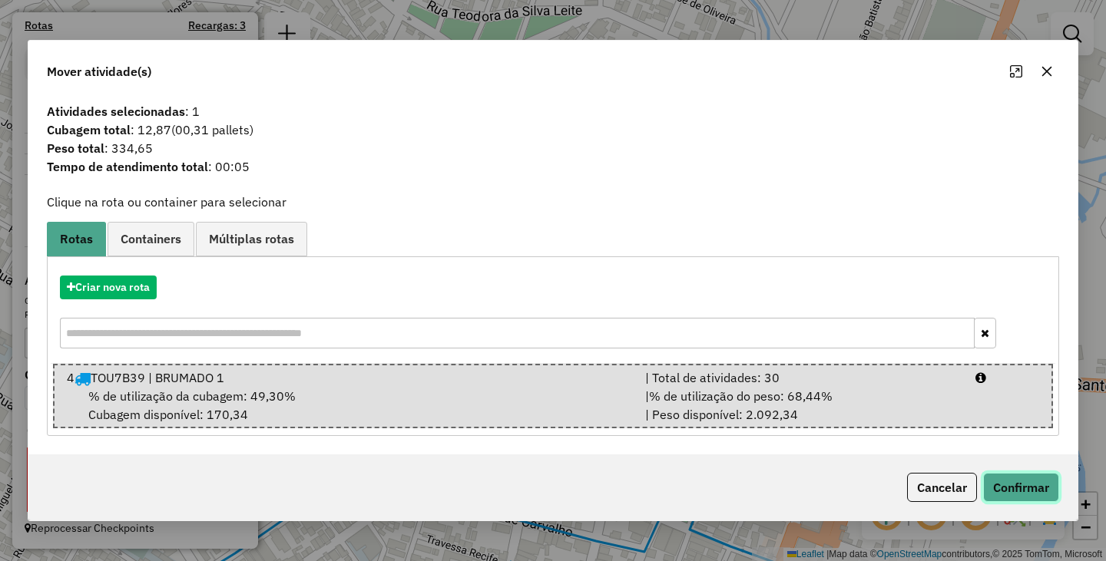
click at [1045, 485] on button "Confirmar" at bounding box center [1021, 487] width 76 height 29
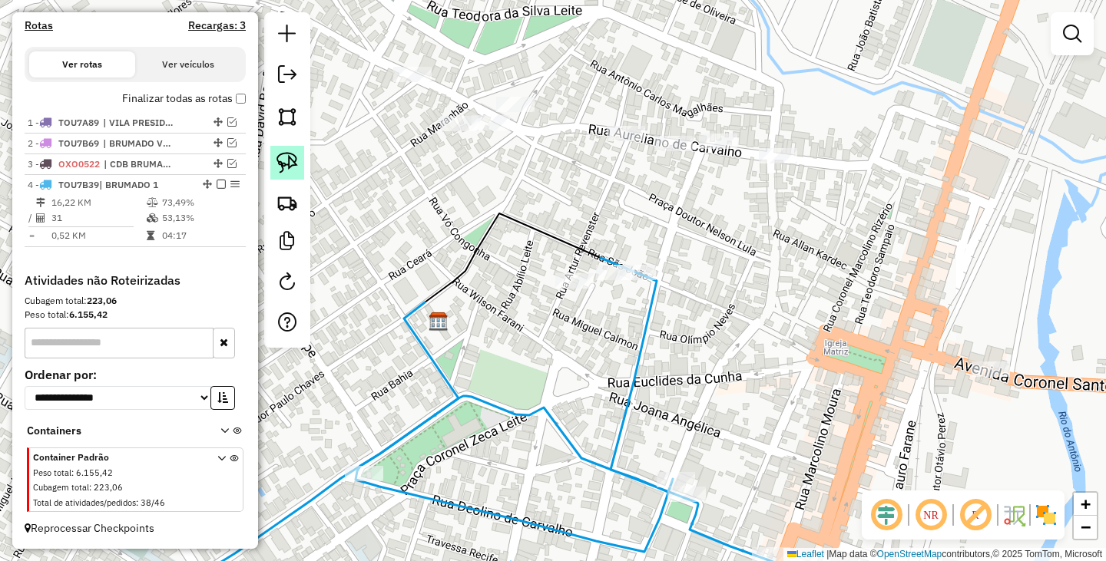
click at [295, 170] on img at bounding box center [286, 162] width 21 height 21
drag, startPoint x: 593, startPoint y: 255, endPoint x: 604, endPoint y: 296, distance: 42.8
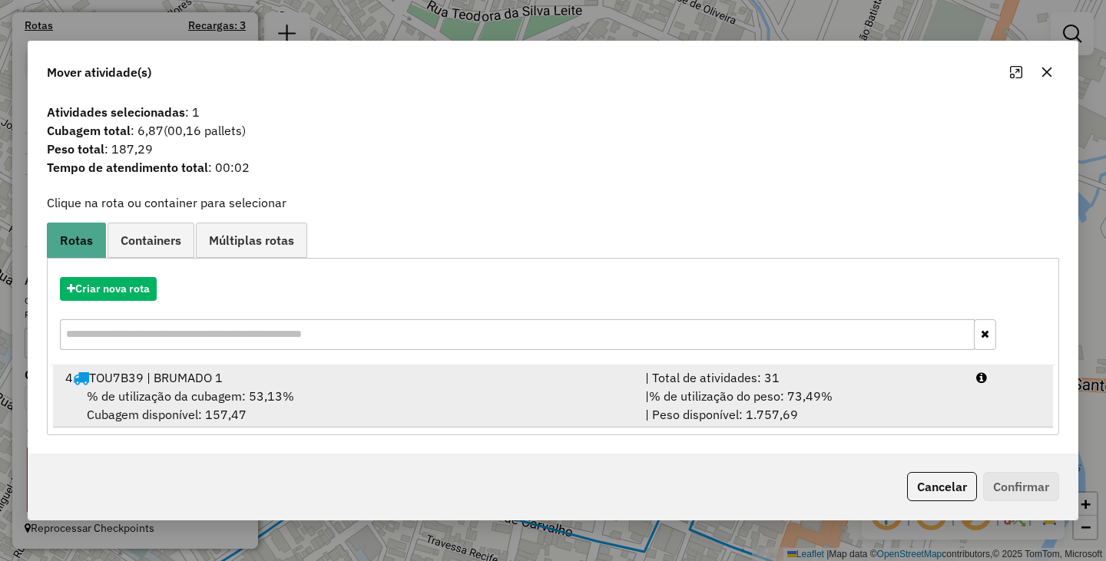
click at [374, 388] on div "% de utilização da cubagem: 53,13% Cubagem disponível: 157,47" at bounding box center [346, 405] width 580 height 37
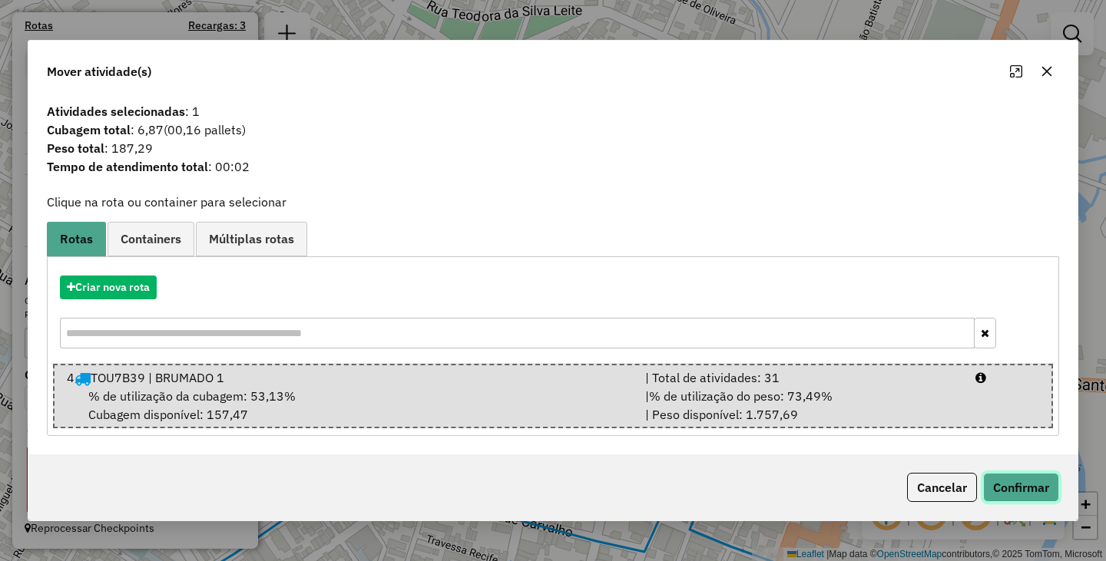
click at [1024, 488] on button "Confirmar" at bounding box center [1021, 487] width 76 height 29
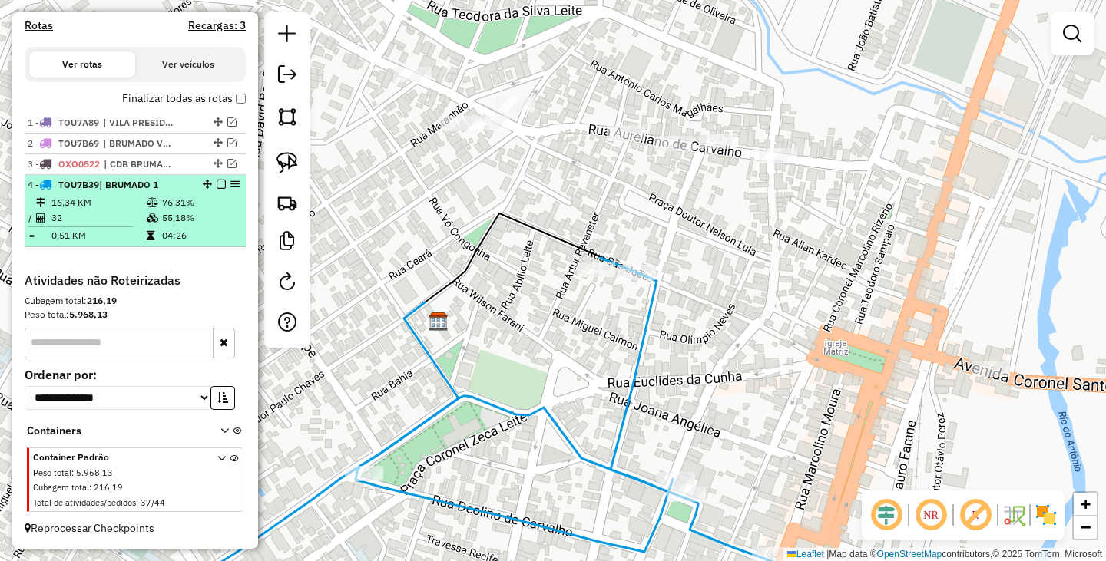
click at [218, 184] on em at bounding box center [221, 184] width 9 height 9
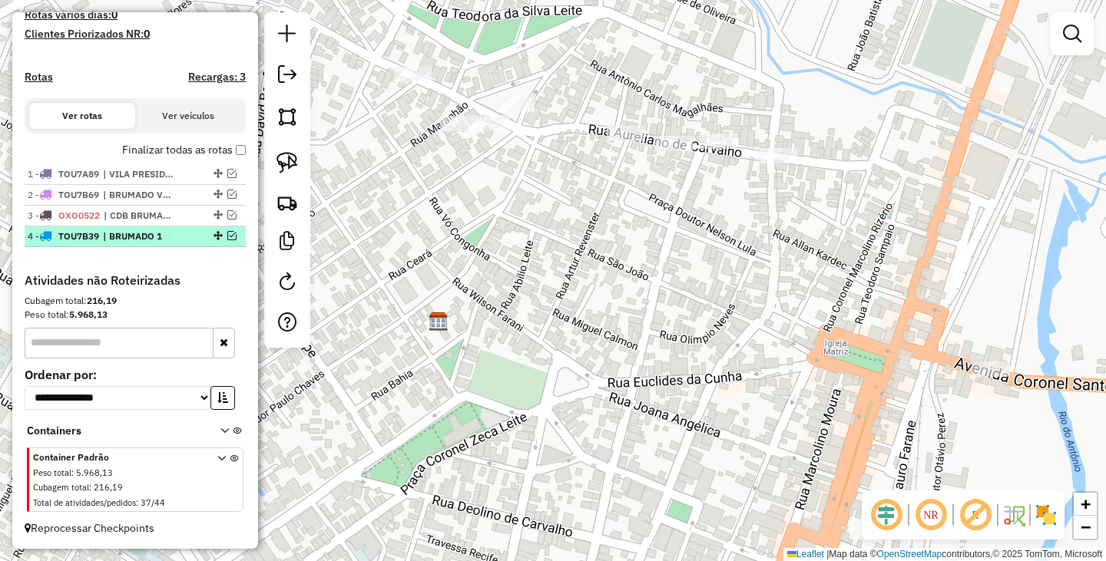
scroll to position [424, 0]
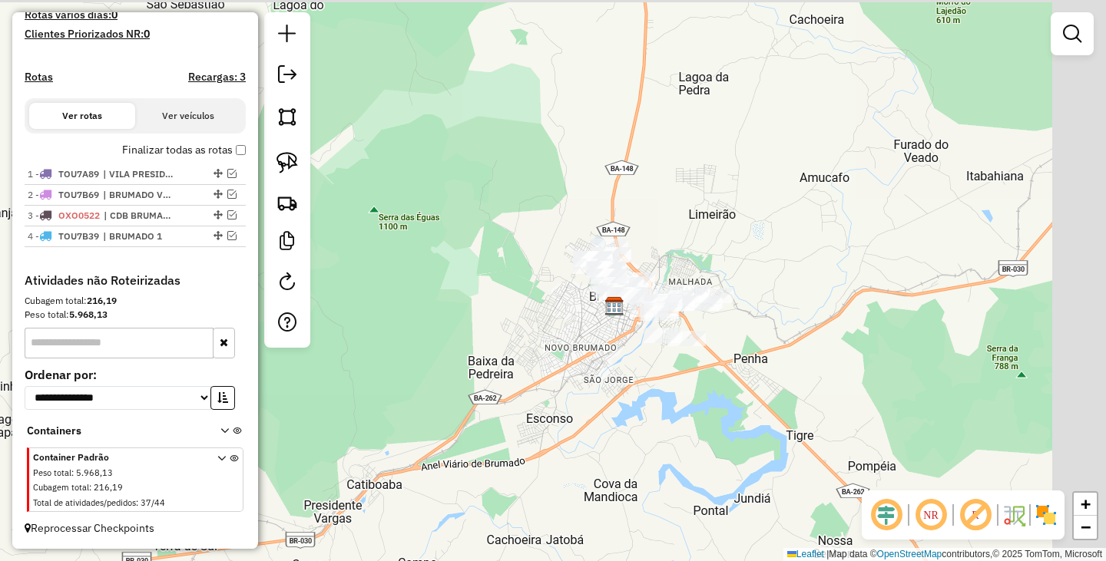
drag, startPoint x: 871, startPoint y: 305, endPoint x: 773, endPoint y: 356, distance: 110.3
click at [773, 356] on div "Janela de atendimento Grade de atendimento Capacidade Transportadoras Veículos …" at bounding box center [553, 280] width 1106 height 561
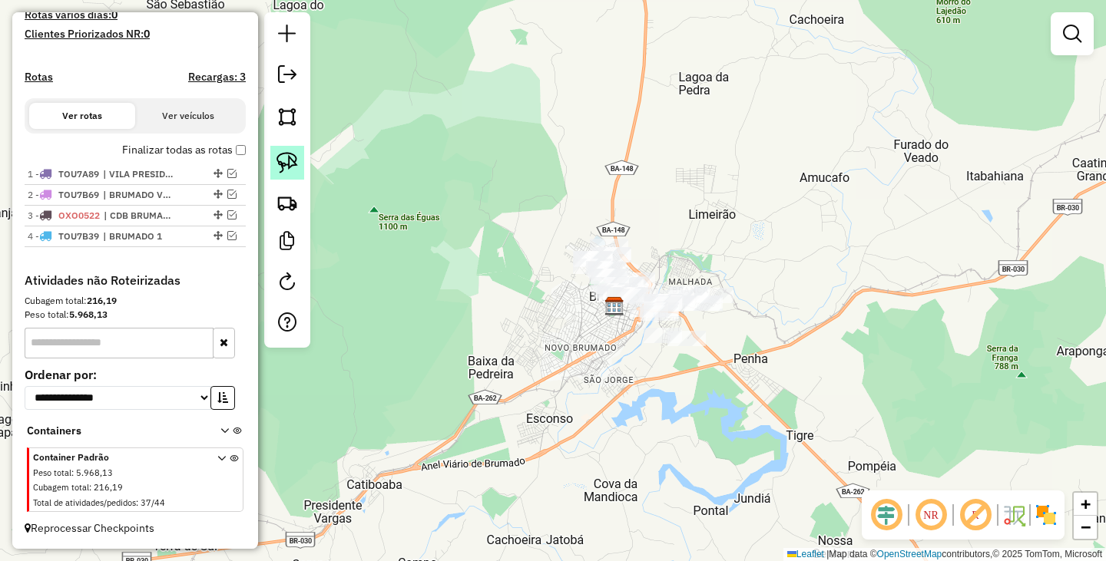
click at [281, 156] on img at bounding box center [286, 162] width 21 height 21
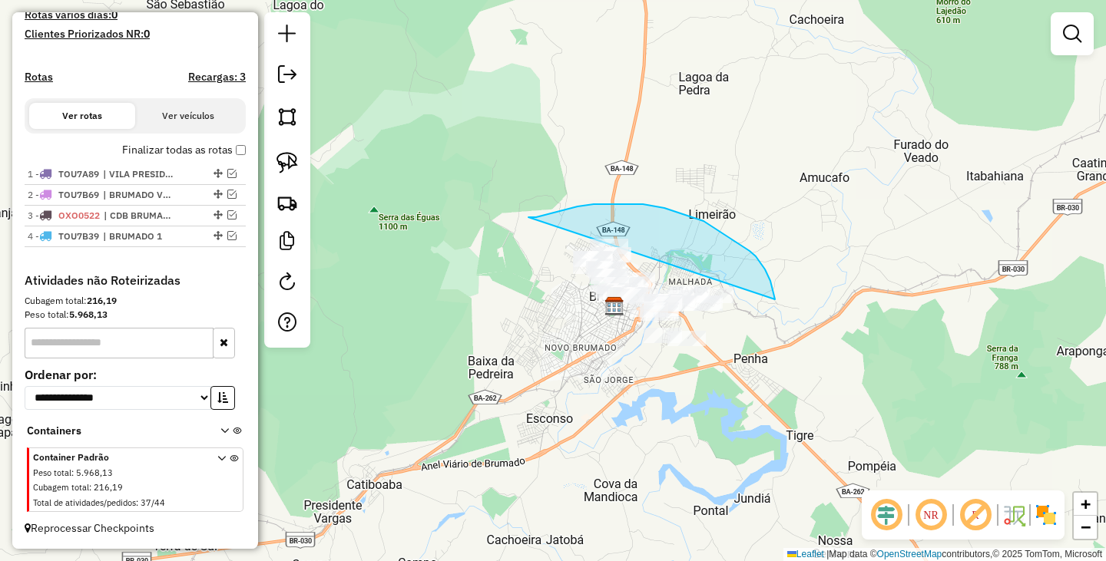
drag, startPoint x: 528, startPoint y: 217, endPoint x: 535, endPoint y: 356, distance: 139.2
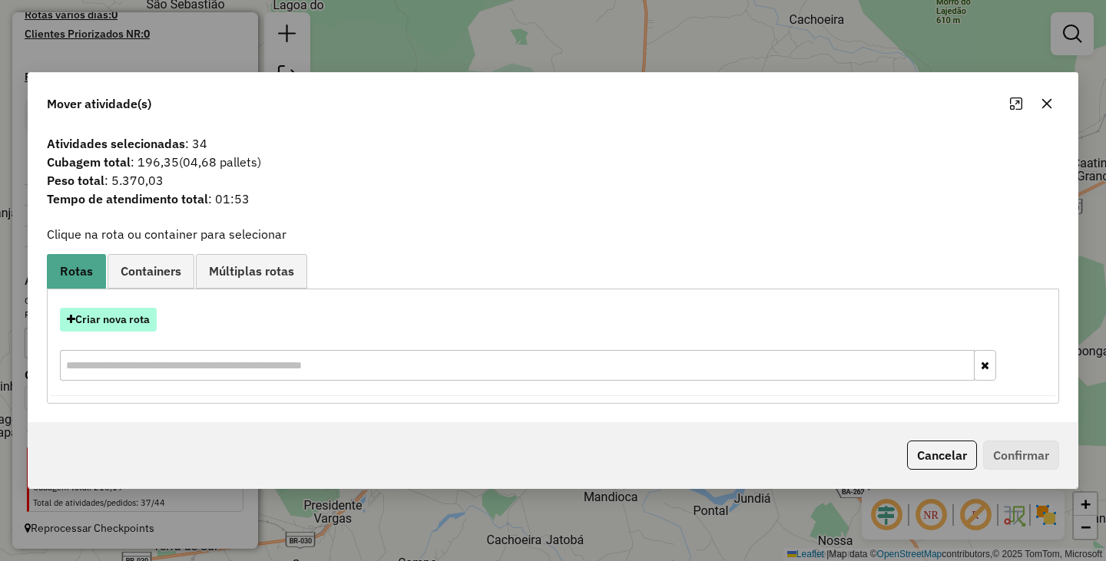
click at [127, 329] on button "Criar nova rota" at bounding box center [108, 320] width 97 height 24
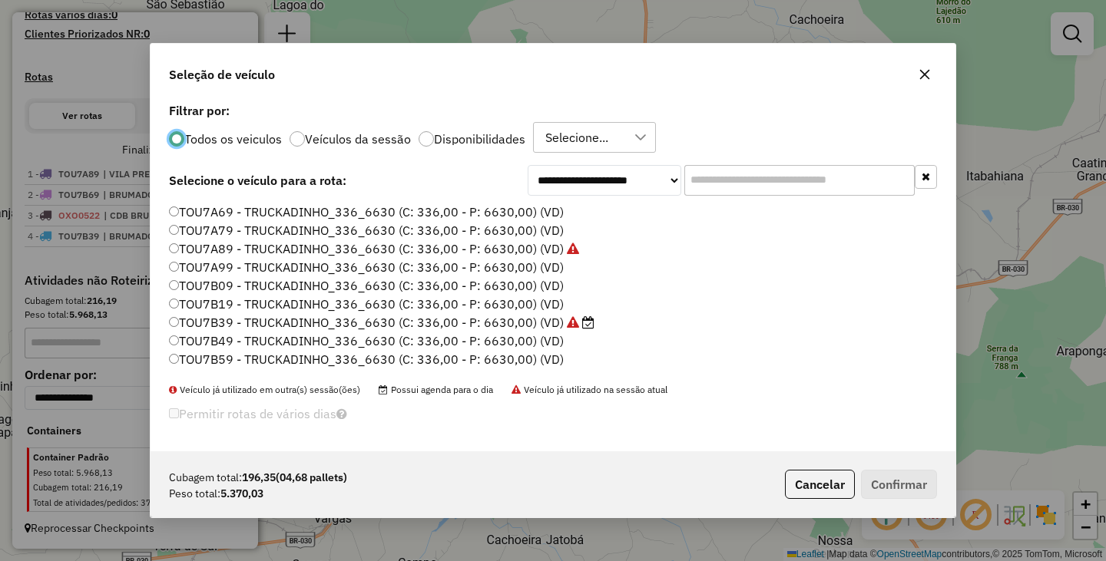
scroll to position [154, 0]
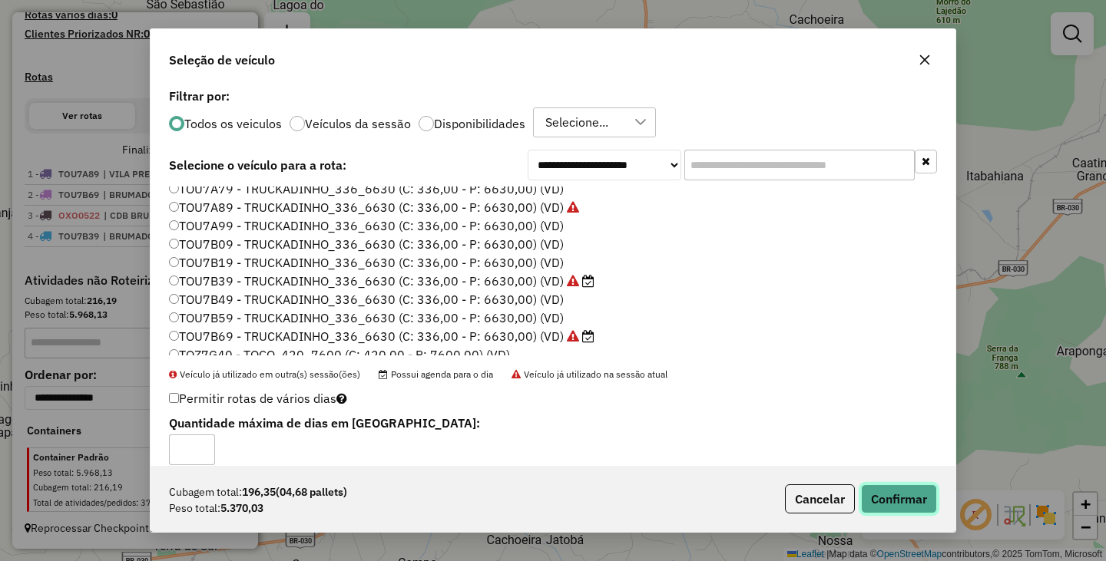
click at [885, 501] on button "Confirmar" at bounding box center [899, 499] width 76 height 29
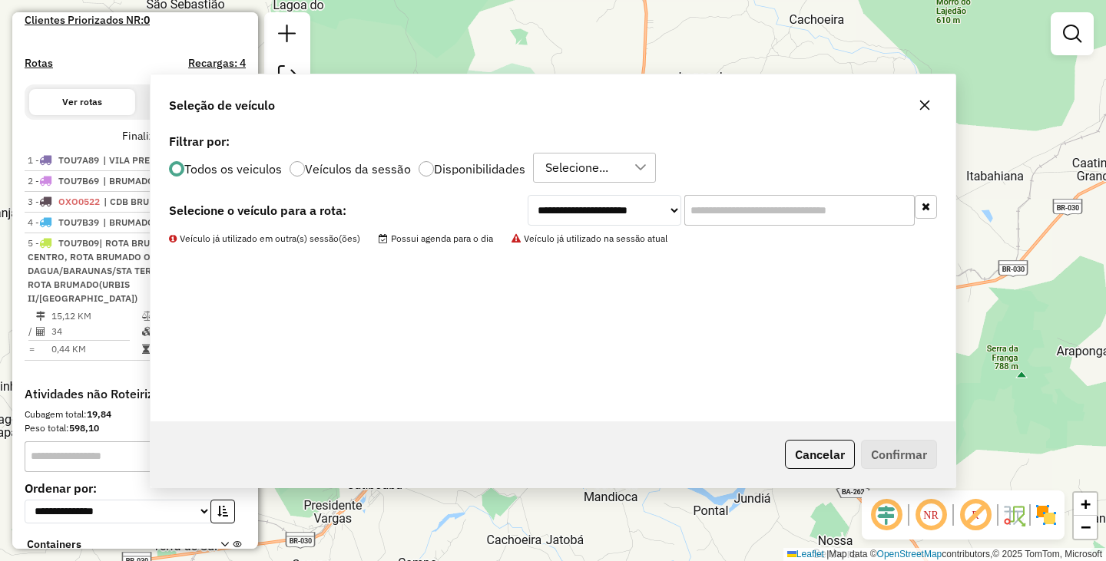
scroll to position [531, 0]
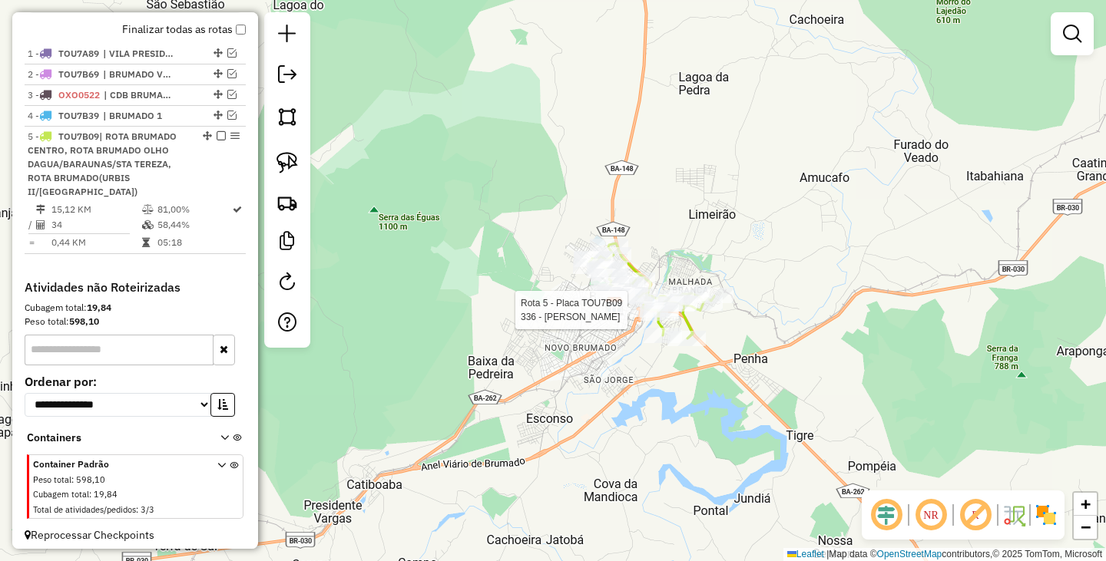
select select "**********"
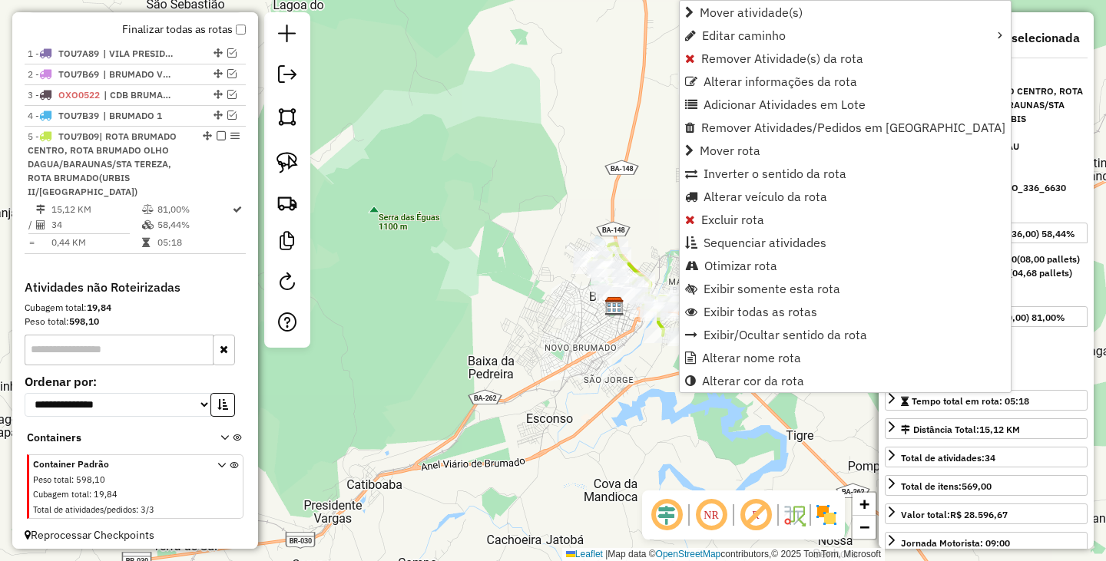
scroll to position [551, 0]
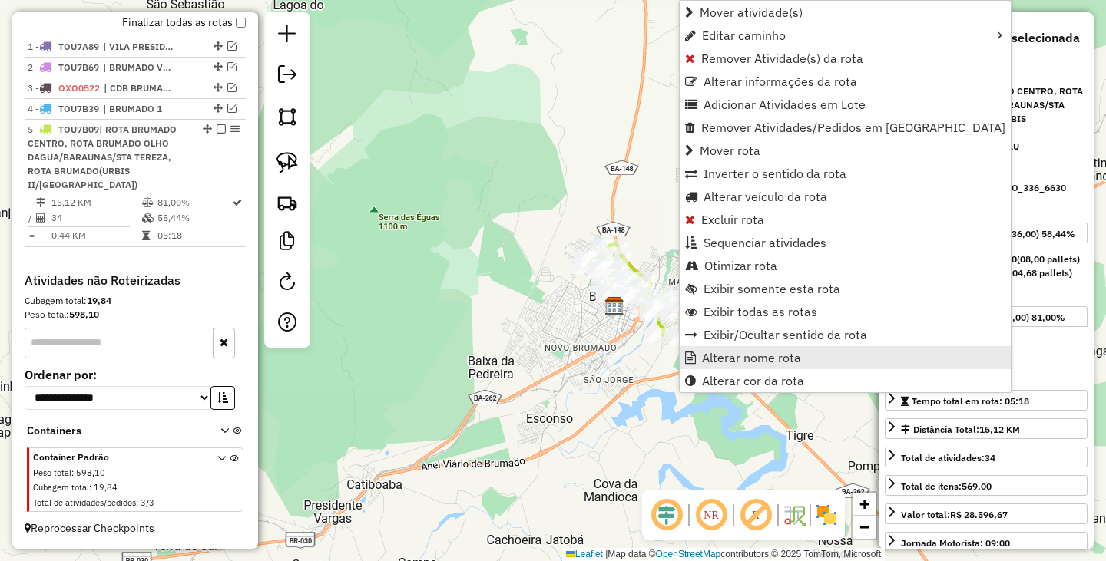
click at [784, 361] on span "Alterar nome rota" at bounding box center [751, 358] width 99 height 12
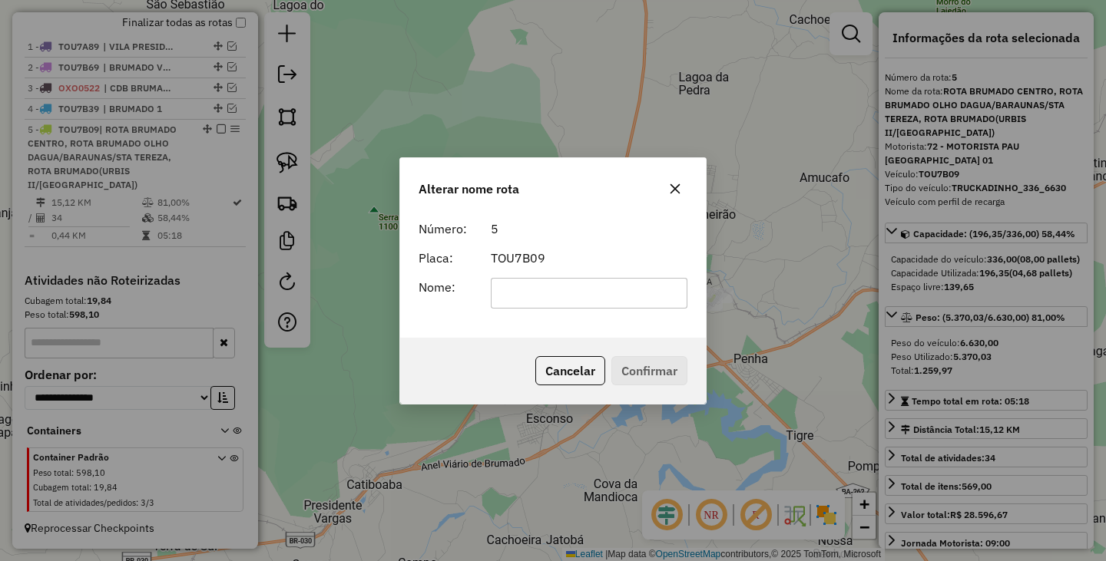
scroll to position [0, 0]
type input "*********"
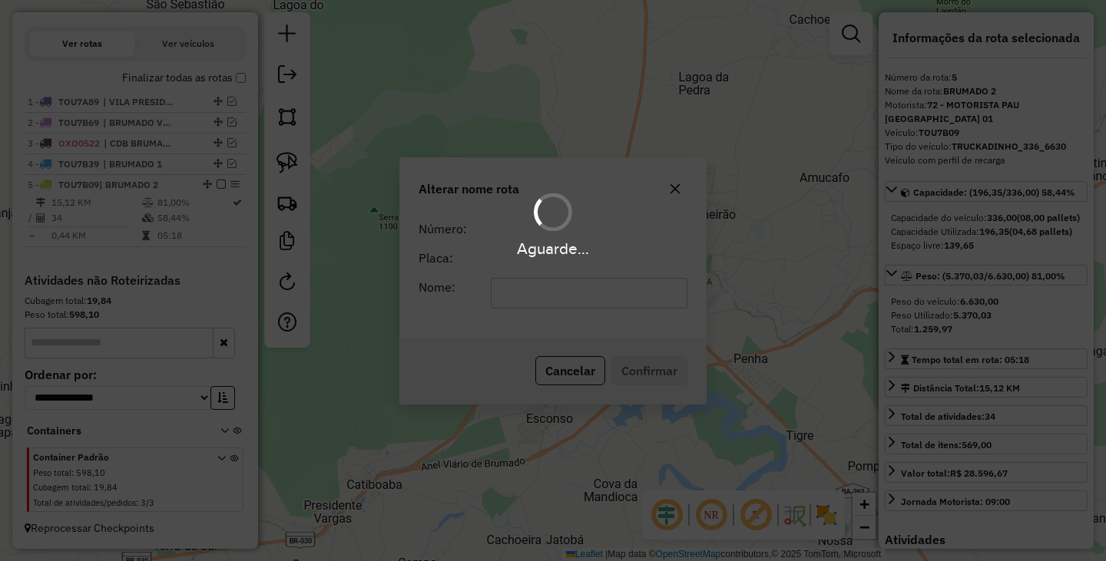
scroll to position [496, 0]
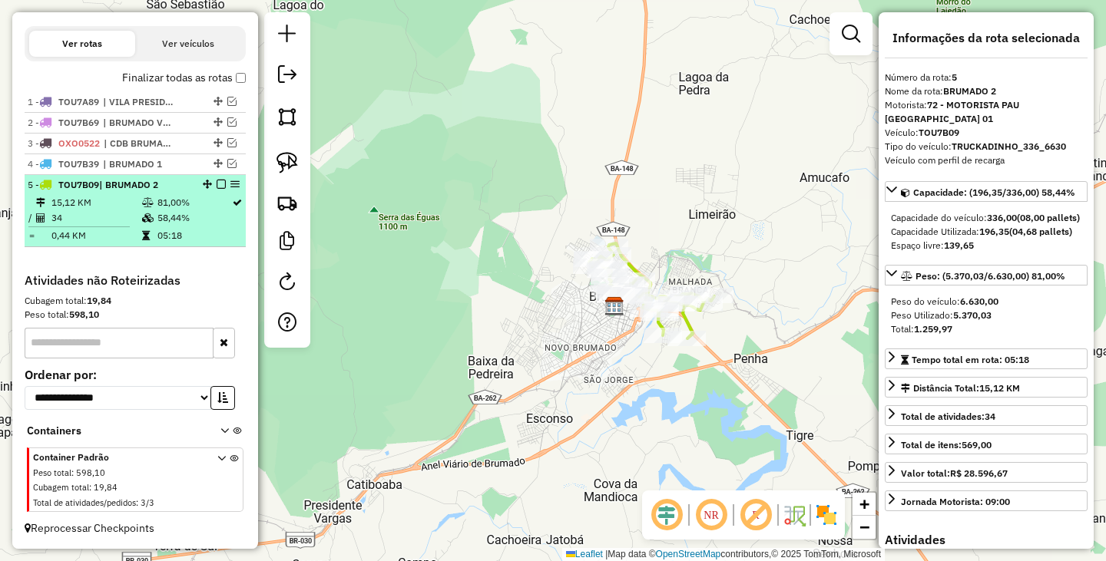
click at [217, 180] on em at bounding box center [221, 184] width 9 height 9
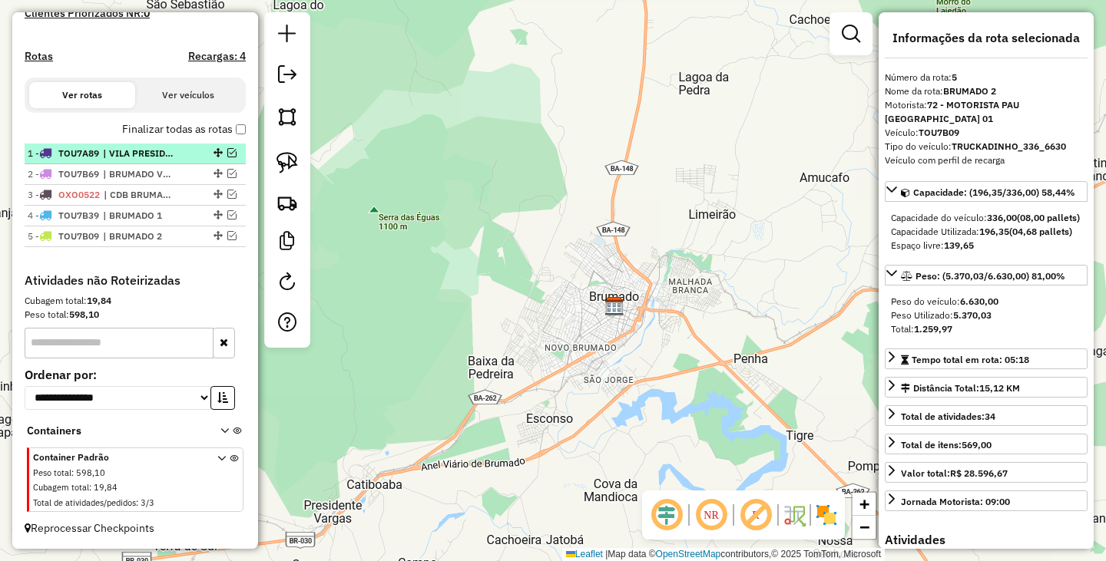
click at [167, 150] on span "| VILA PRESIDENTE VARGAS" at bounding box center [138, 154] width 71 height 14
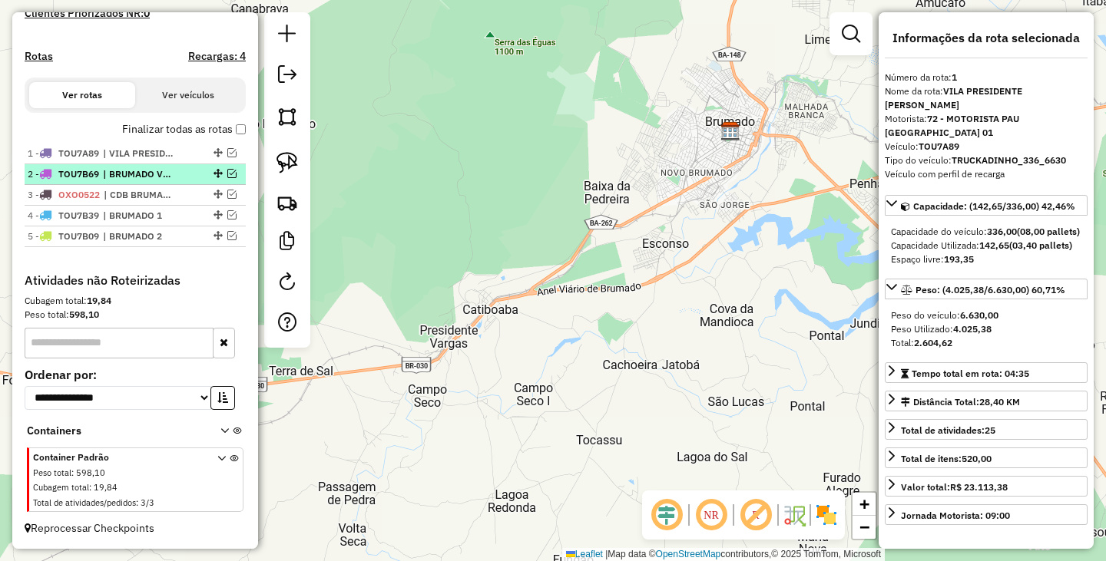
click at [155, 168] on span "| BRUMADO VOLUME" at bounding box center [138, 174] width 71 height 14
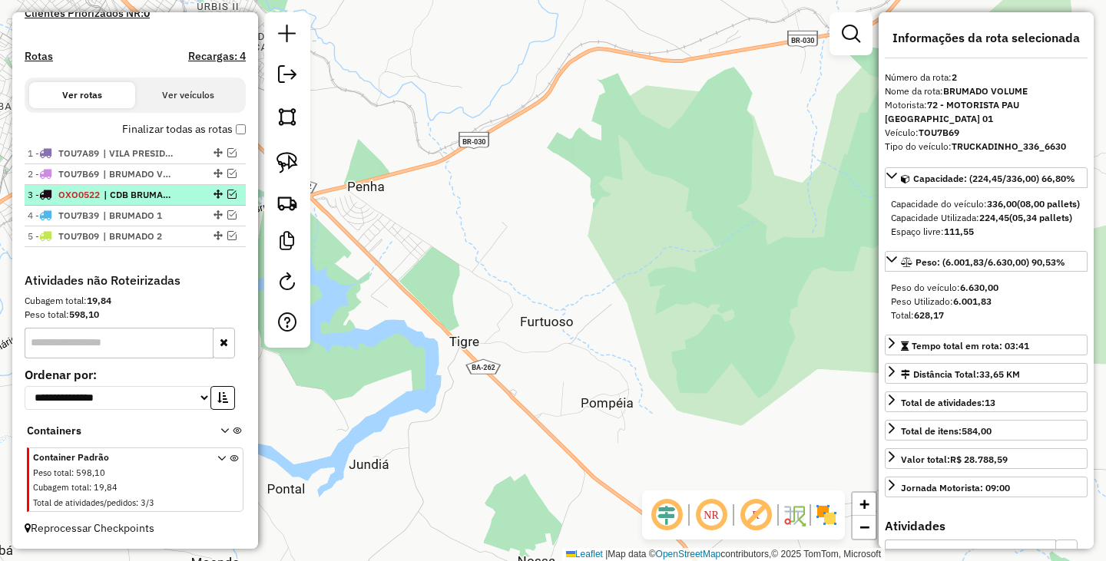
click at [154, 197] on span "| CDB BRUMADO" at bounding box center [139, 195] width 71 height 14
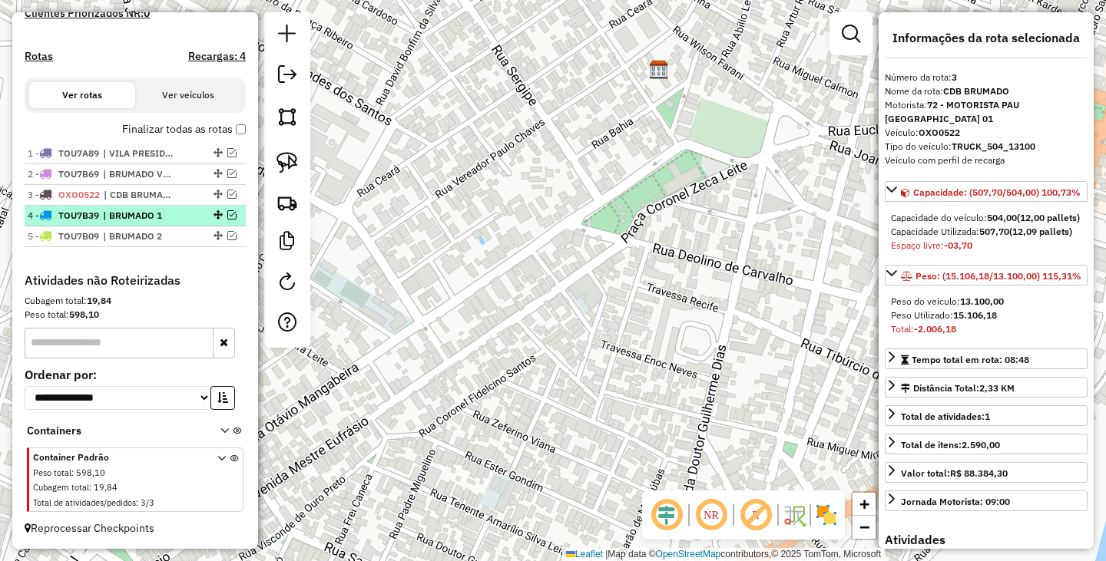
click at [157, 214] on span "| BRUMADO 1" at bounding box center [138, 216] width 71 height 14
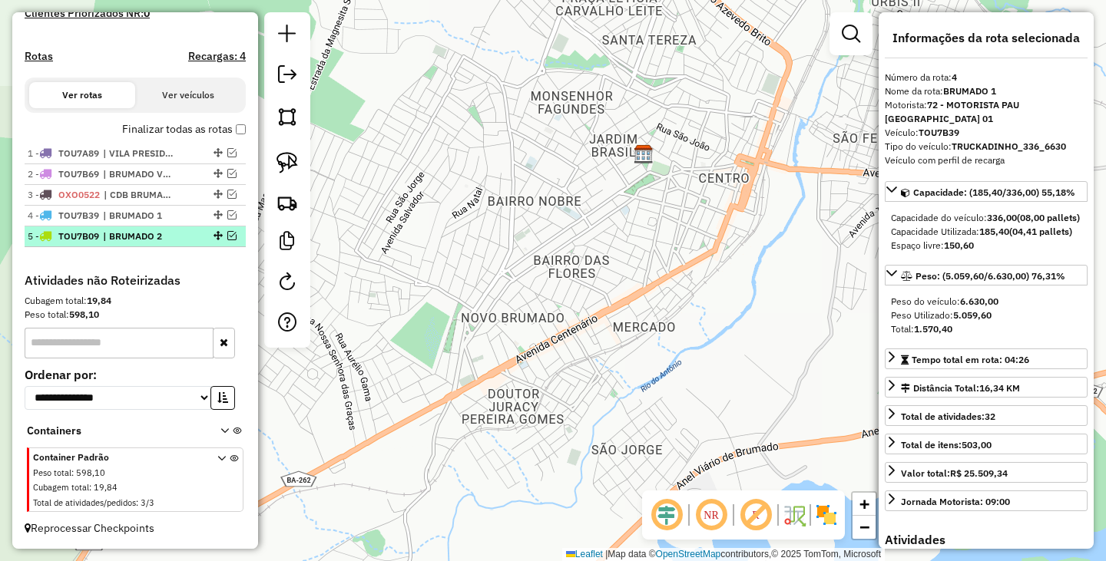
click at [144, 234] on span "| BRUMADO 2" at bounding box center [138, 237] width 71 height 14
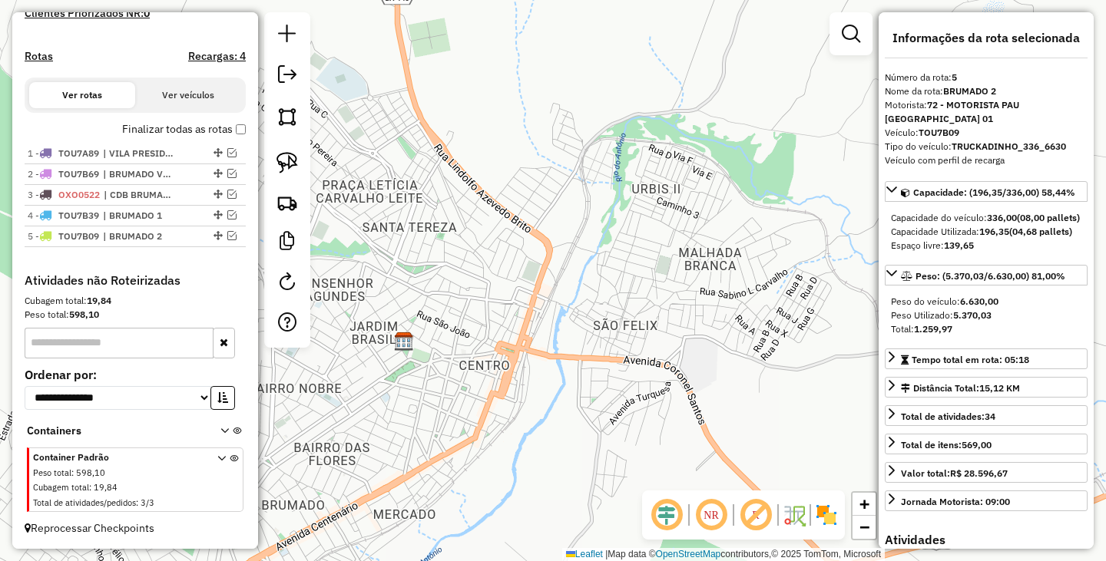
click at [390, 417] on div "Janela de atendimento Grade de atendimento Capacidade Transportadoras Veículos …" at bounding box center [553, 280] width 1106 height 561
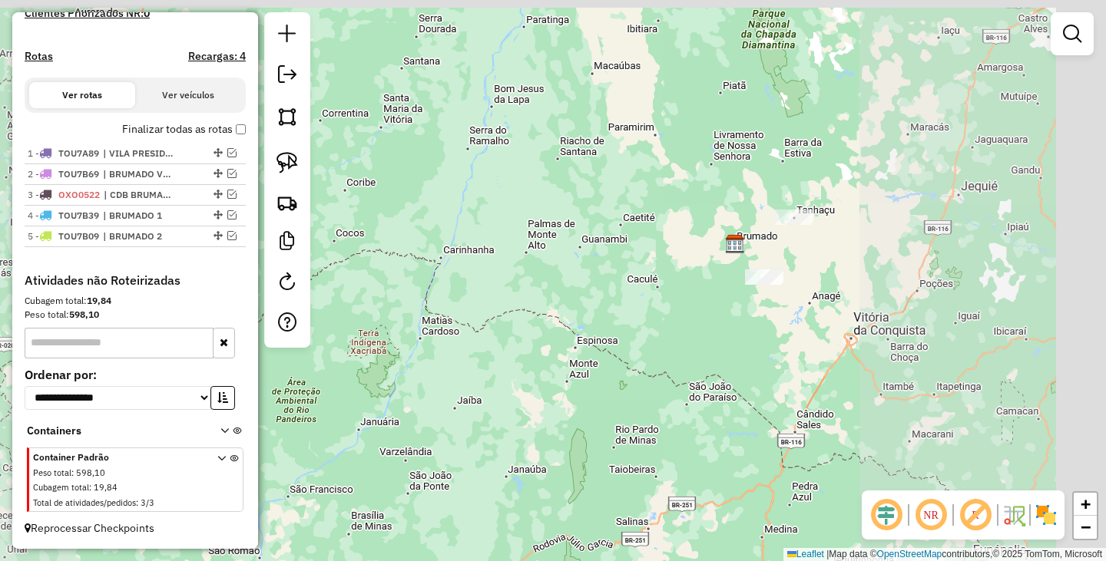
click at [682, 290] on div "Janela de atendimento Grade de atendimento Capacidade Transportadoras Veículos …" at bounding box center [553, 280] width 1106 height 561
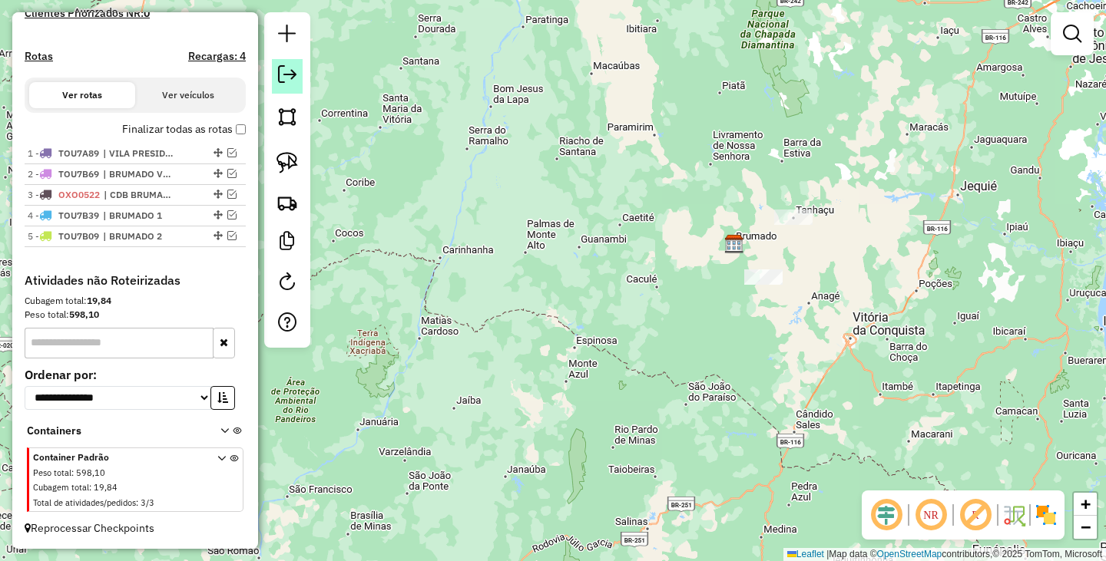
click at [282, 79] on em at bounding box center [287, 74] width 18 height 18
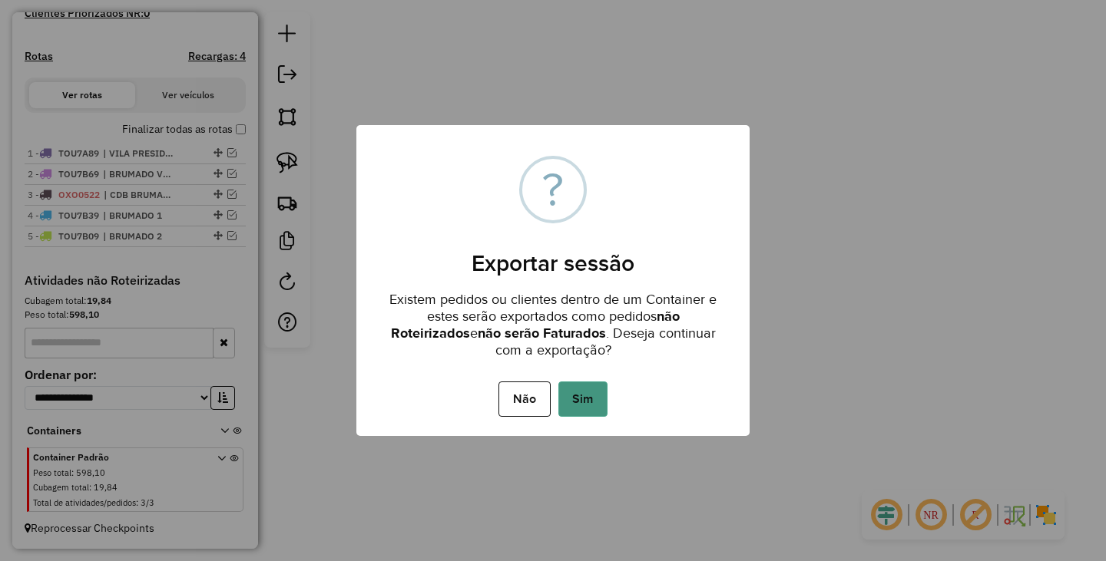
click at [584, 392] on button "Sim" at bounding box center [582, 399] width 49 height 35
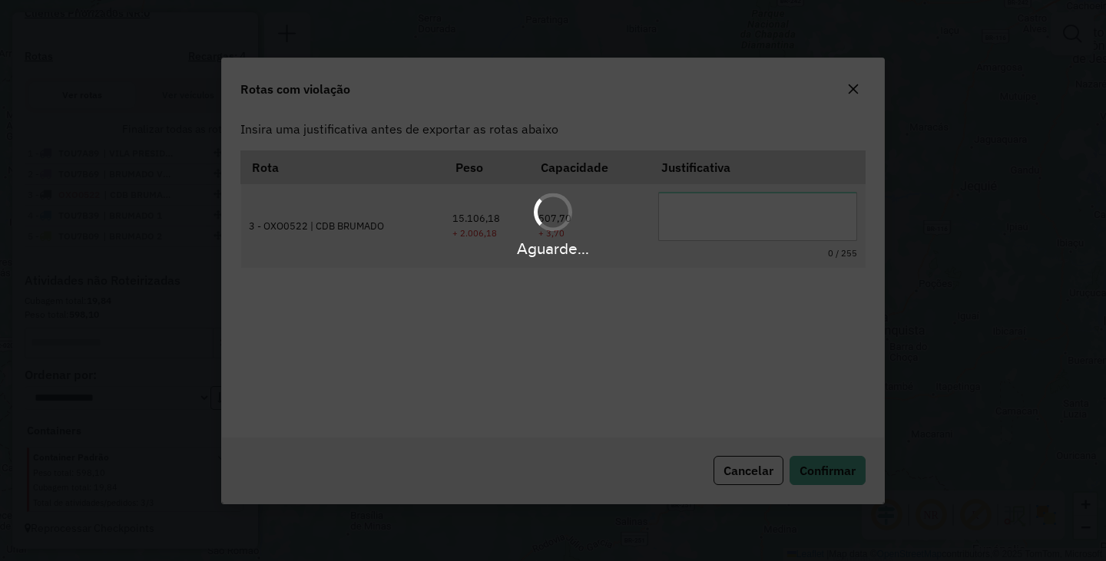
scroll to position [0, 0]
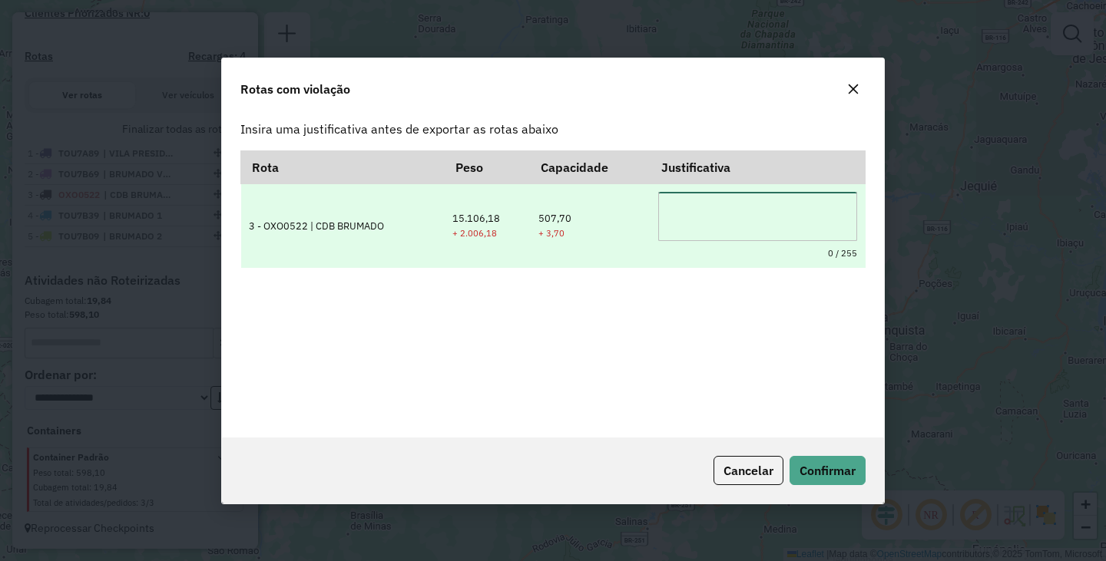
click at [711, 219] on textarea at bounding box center [757, 216] width 199 height 49
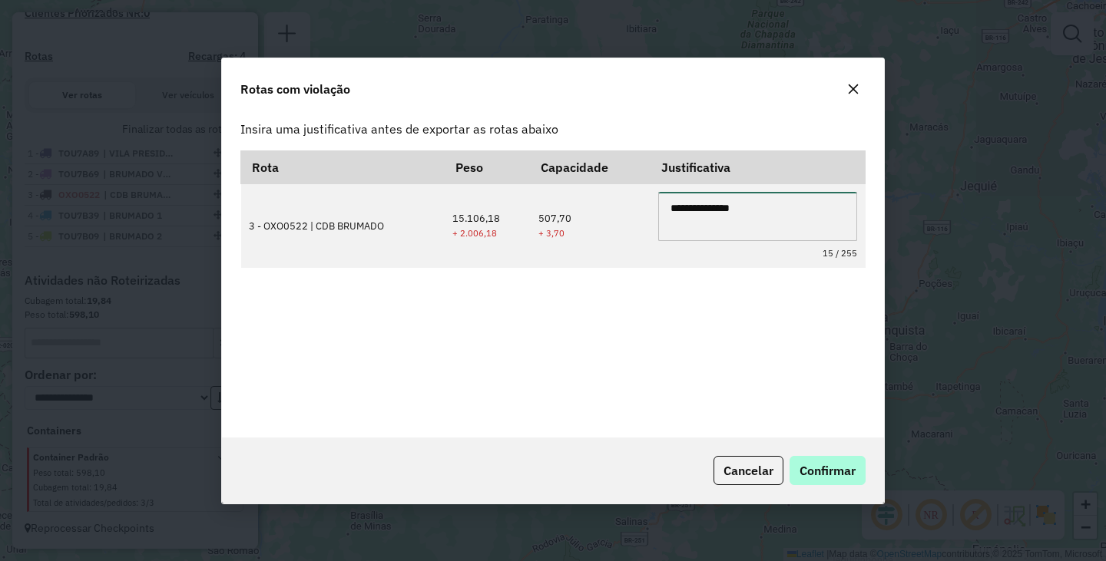
type textarea "**********"
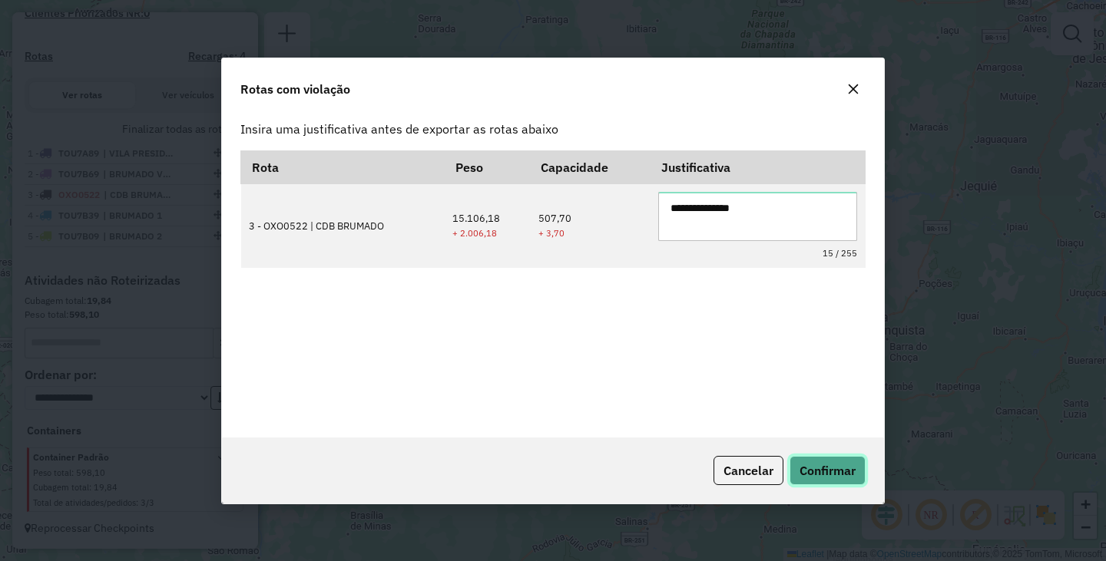
click at [842, 466] on span "Confirmar" at bounding box center [827, 470] width 56 height 15
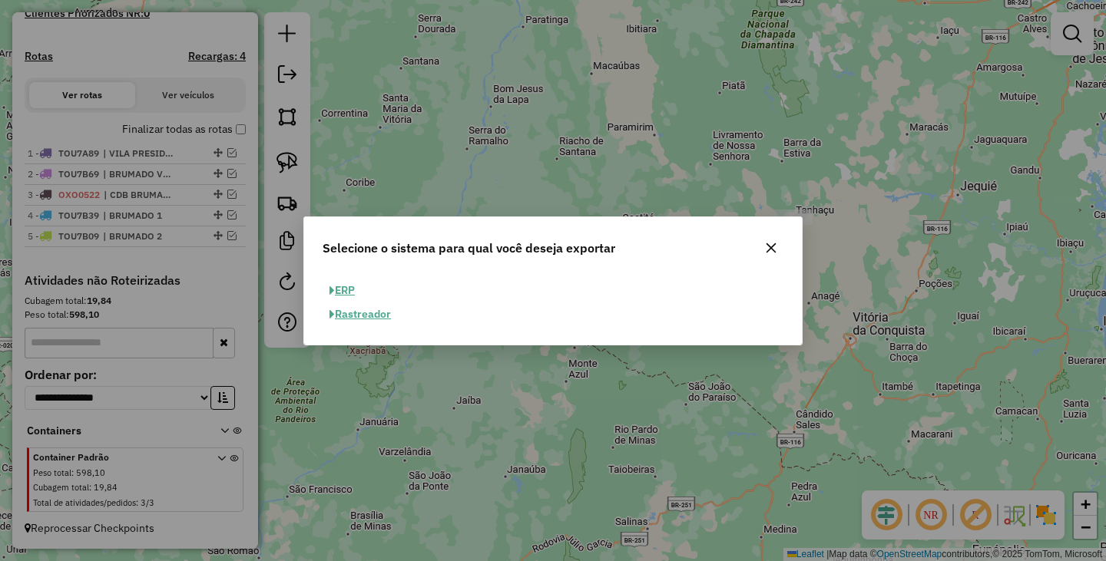
click at [359, 284] on button "ERP" at bounding box center [341, 291] width 39 height 24
select select "**"
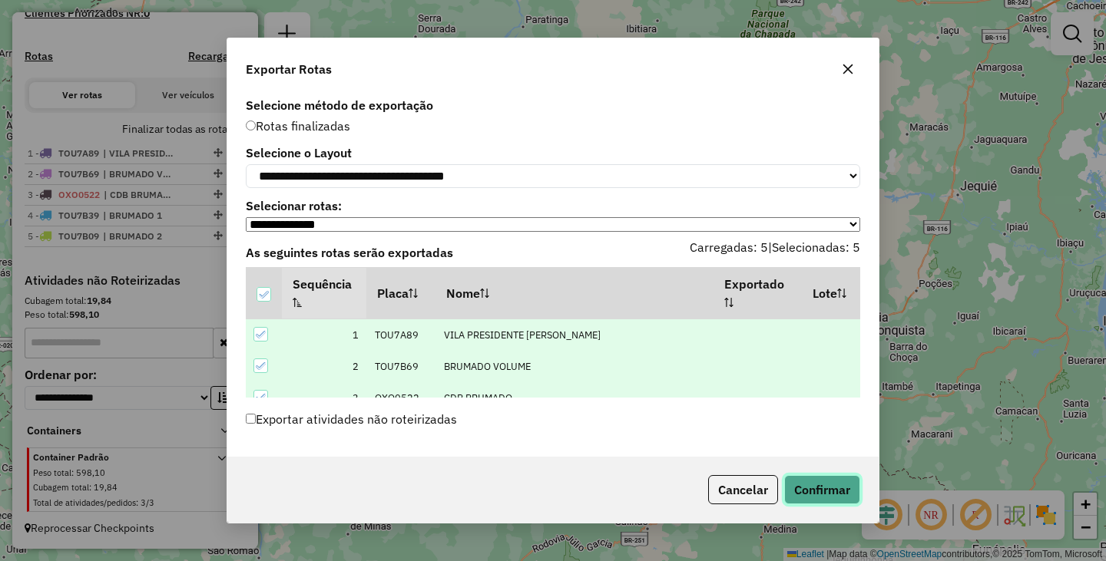
click at [815, 494] on button "Confirmar" at bounding box center [822, 489] width 76 height 29
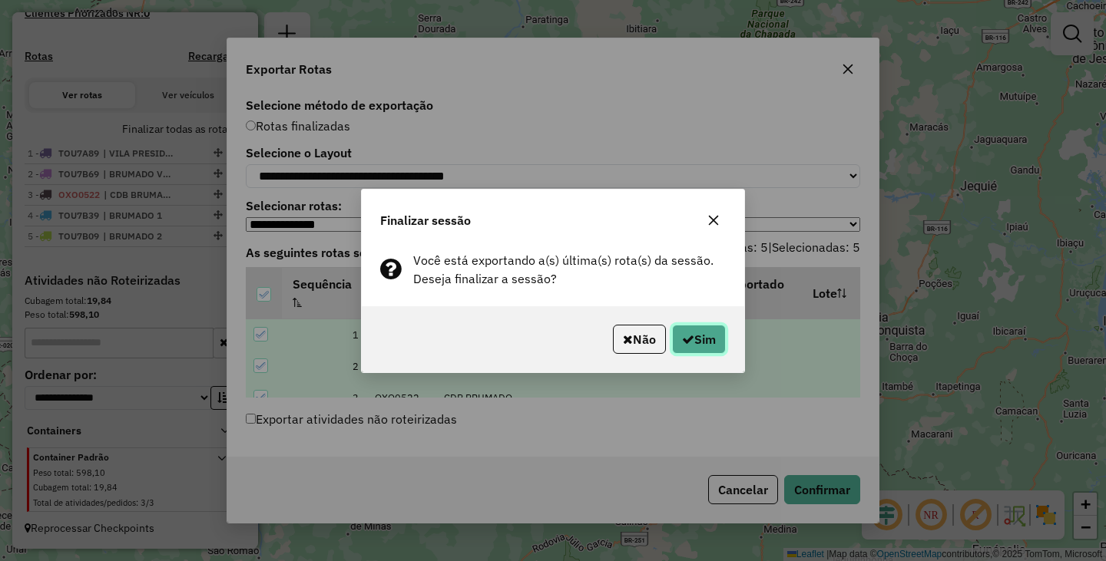
click at [699, 329] on button "Sim" at bounding box center [699, 339] width 54 height 29
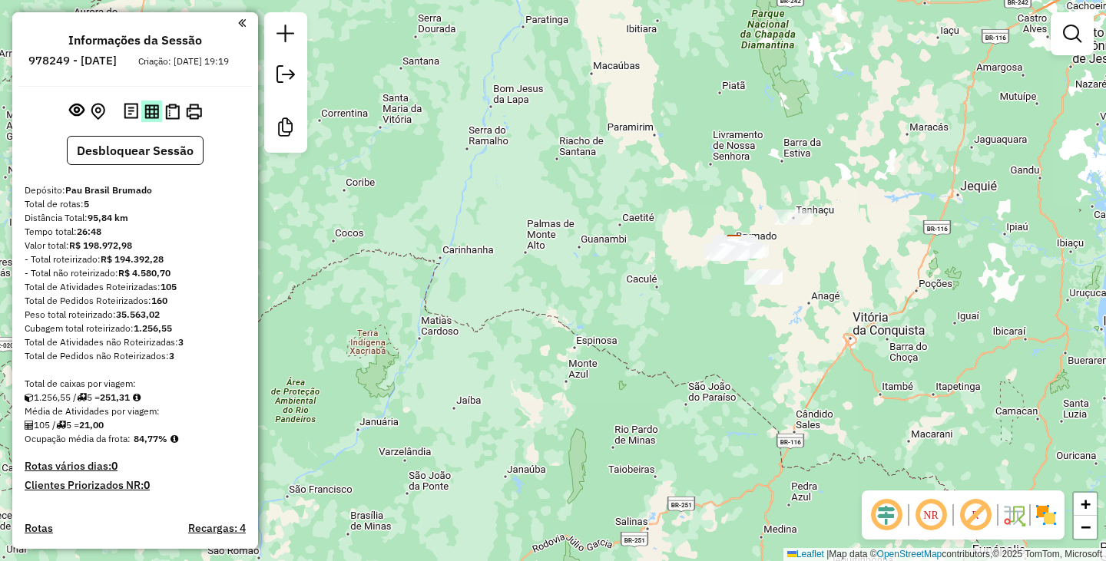
click at [154, 119] on img at bounding box center [151, 111] width 15 height 15
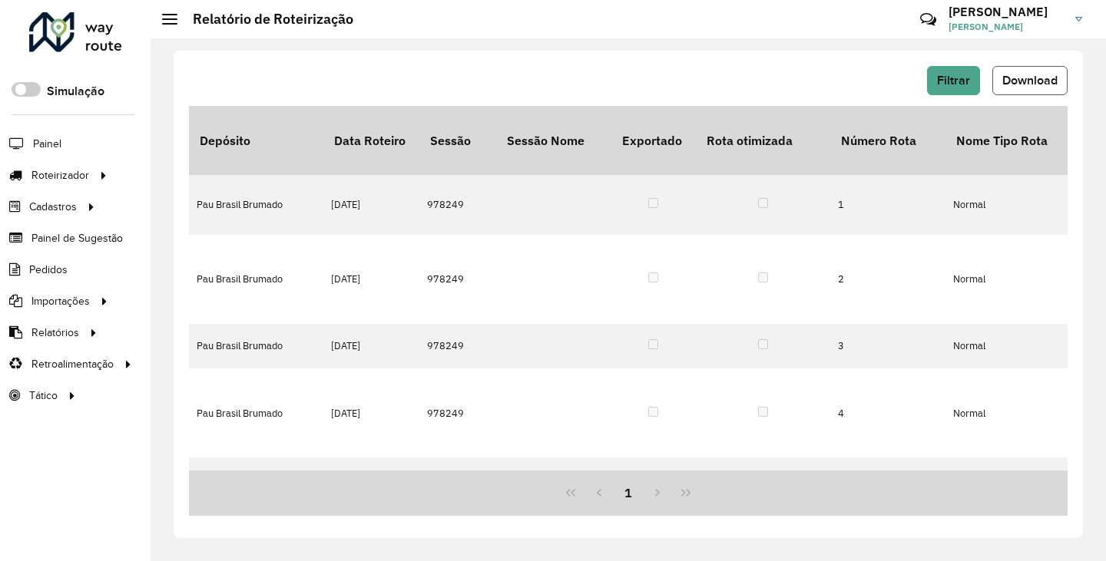
click at [1030, 74] on span "Download" at bounding box center [1029, 80] width 55 height 13
